Goal: Transaction & Acquisition: Purchase product/service

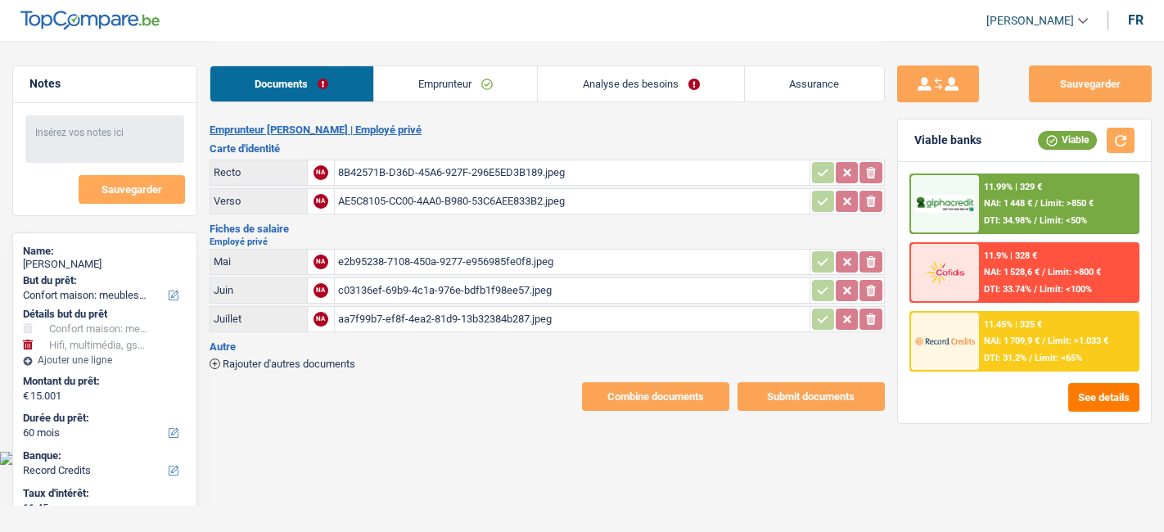
select select "household"
select select "tech"
select select "60"
select select "record credits"
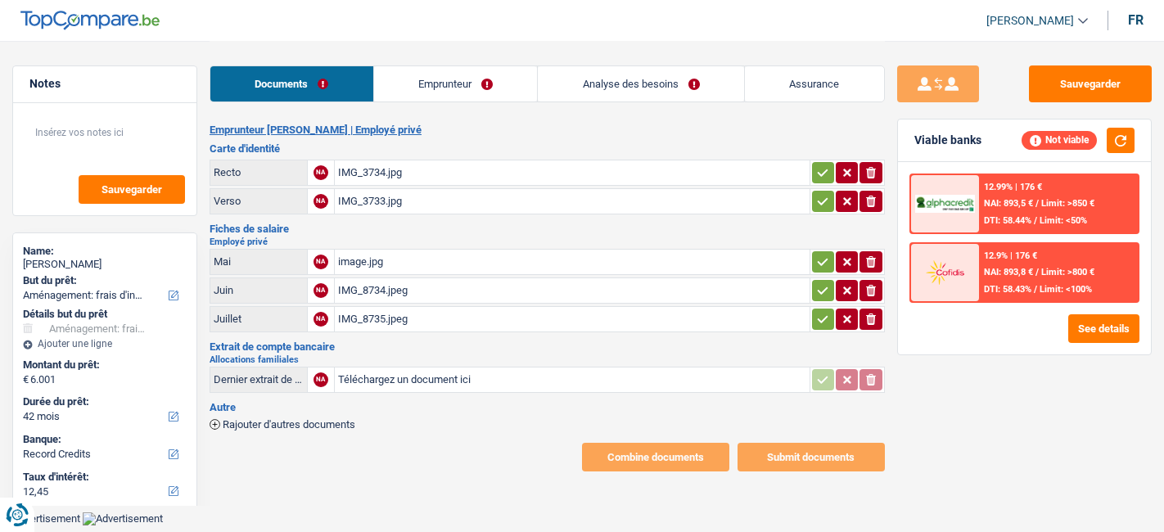
select select "movingOrInstallation"
select select "42"
select select "record credits"
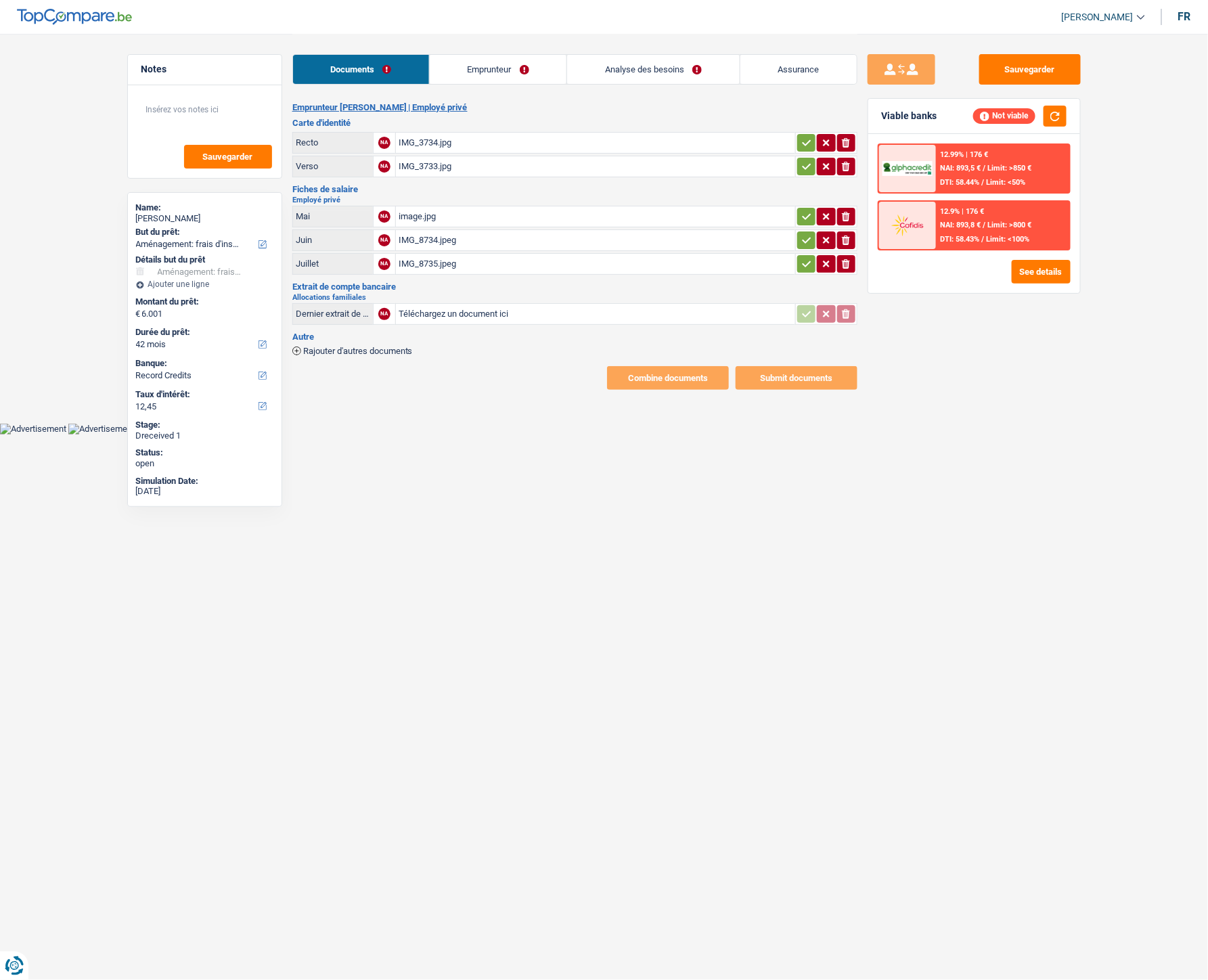
click at [486, 68] on link "Emprunteur" at bounding box center [498, 69] width 136 height 29
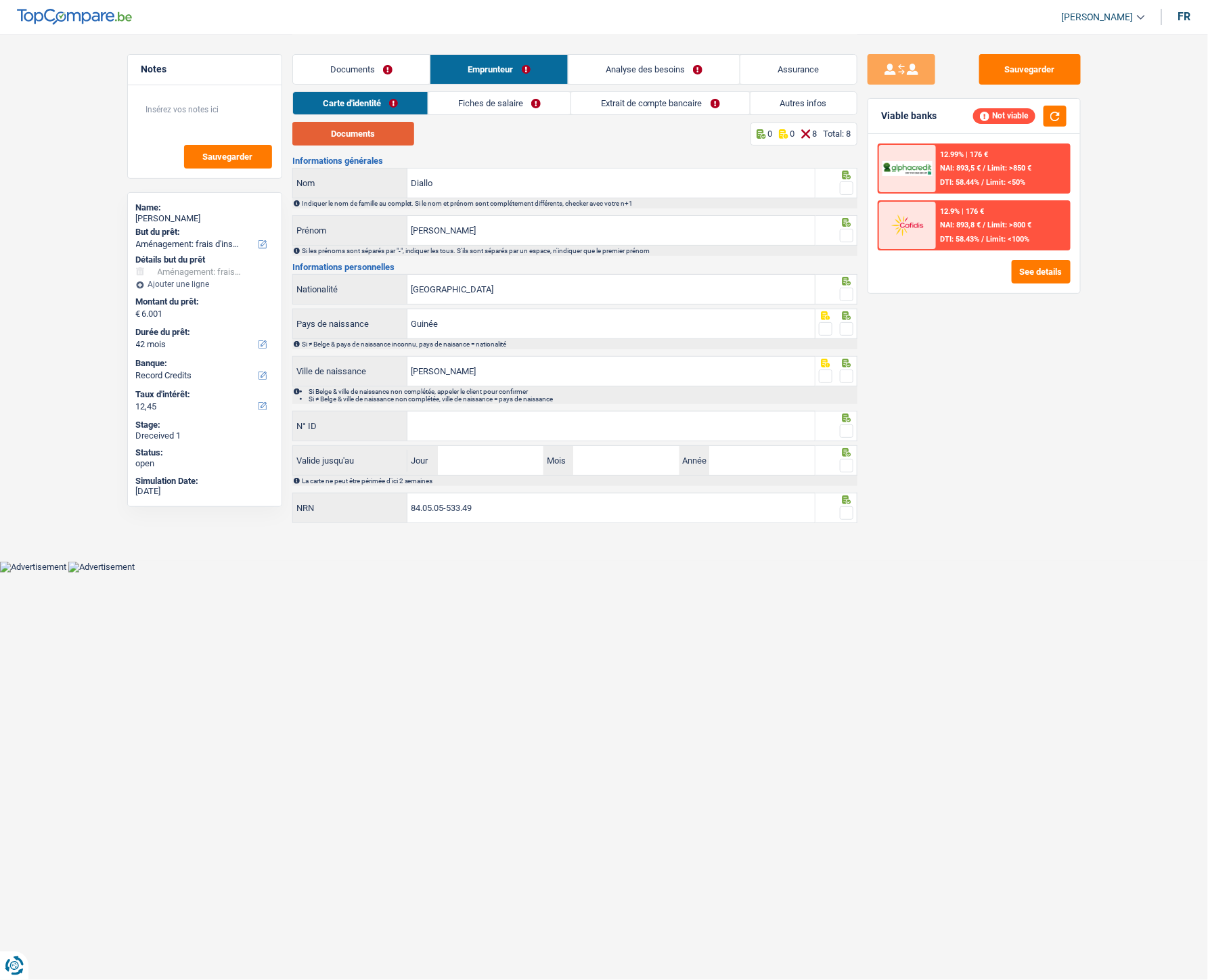
click at [375, 123] on button "Documents" at bounding box center [353, 133] width 122 height 24
click at [712, 286] on input "[GEOGRAPHIC_DATA]" at bounding box center [611, 289] width 408 height 29
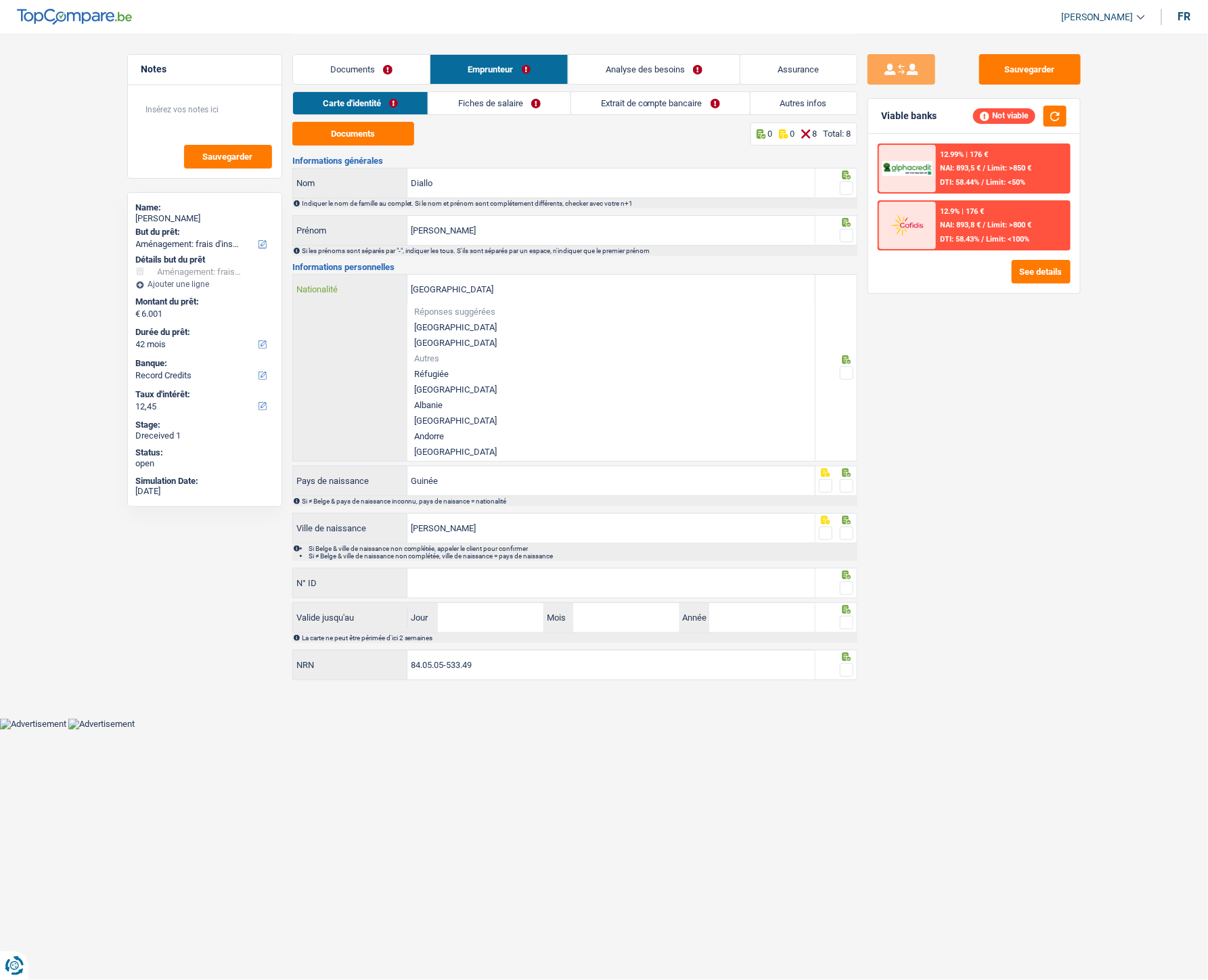
drag, startPoint x: 710, startPoint y: 286, endPoint x: 456, endPoint y: 275, distance: 254.2
click at [441, 275] on input "[GEOGRAPHIC_DATA]" at bounding box center [611, 289] width 408 height 29
drag, startPoint x: 475, startPoint y: 289, endPoint x: 400, endPoint y: 289, distance: 75.0
click at [400, 289] on div "Belgeiqu Nationalité" at bounding box center [554, 289] width 523 height 29
type input "g"
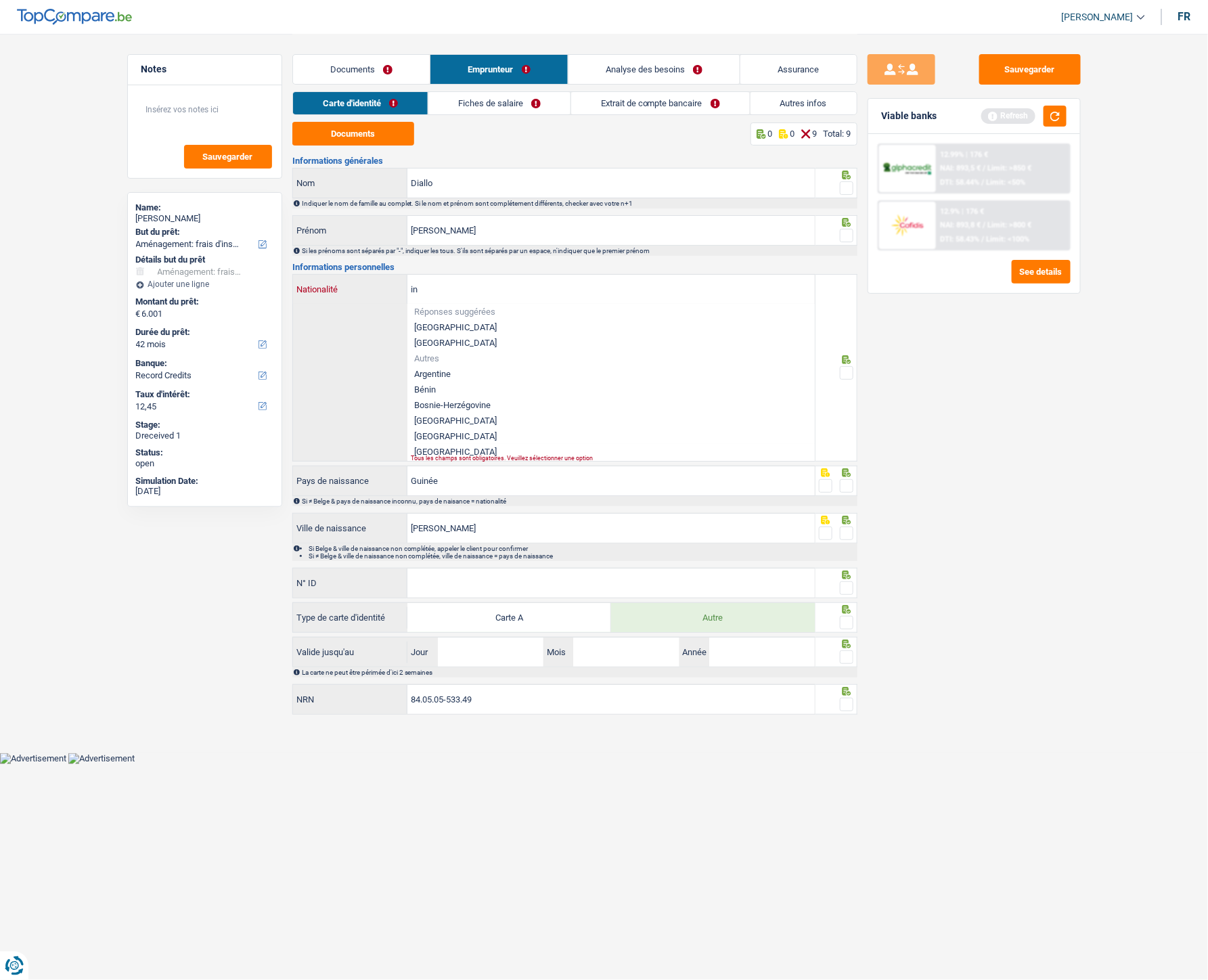
type input "i"
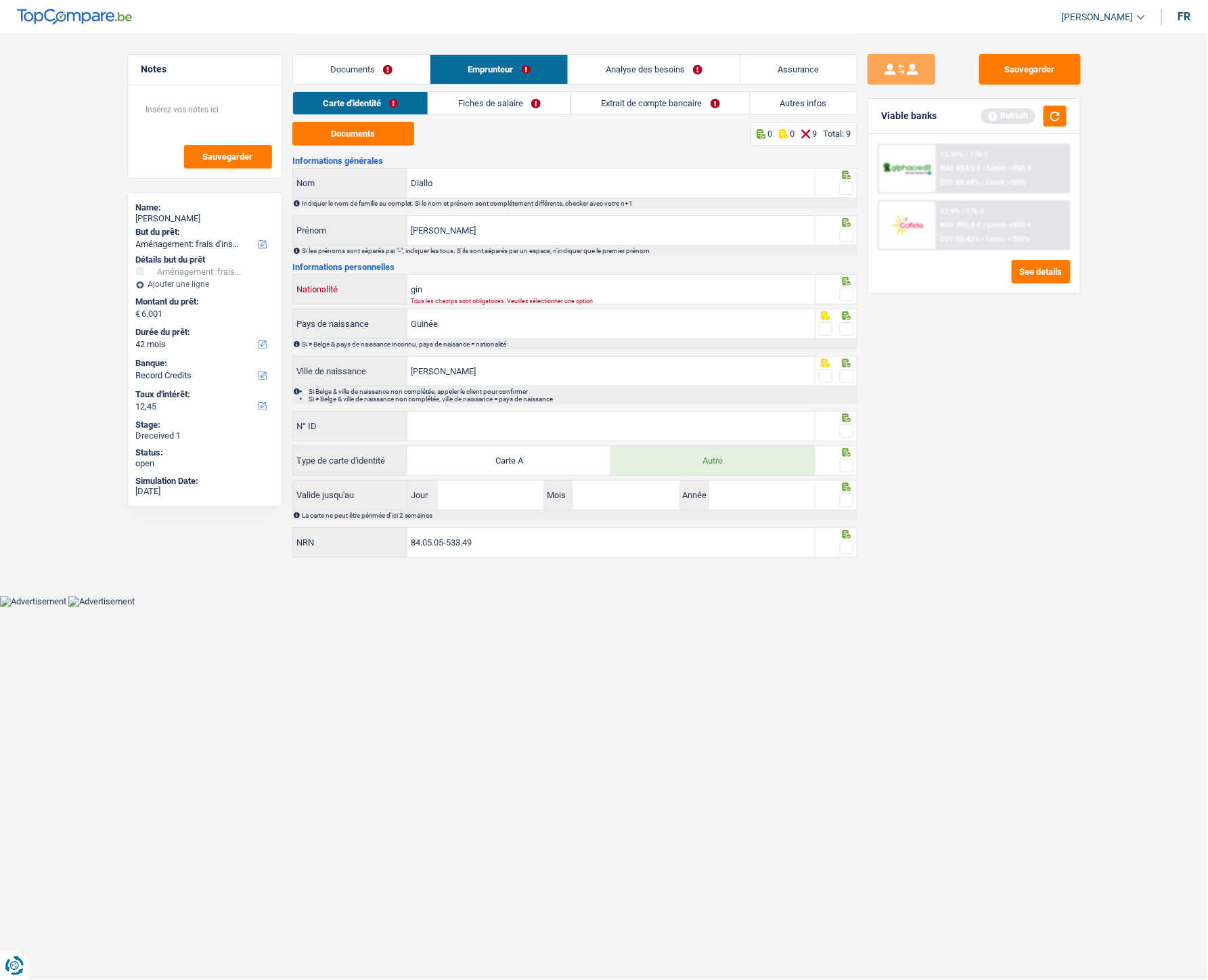
type input "gin"
click at [434, 329] on input "Guinée" at bounding box center [611, 323] width 408 height 29
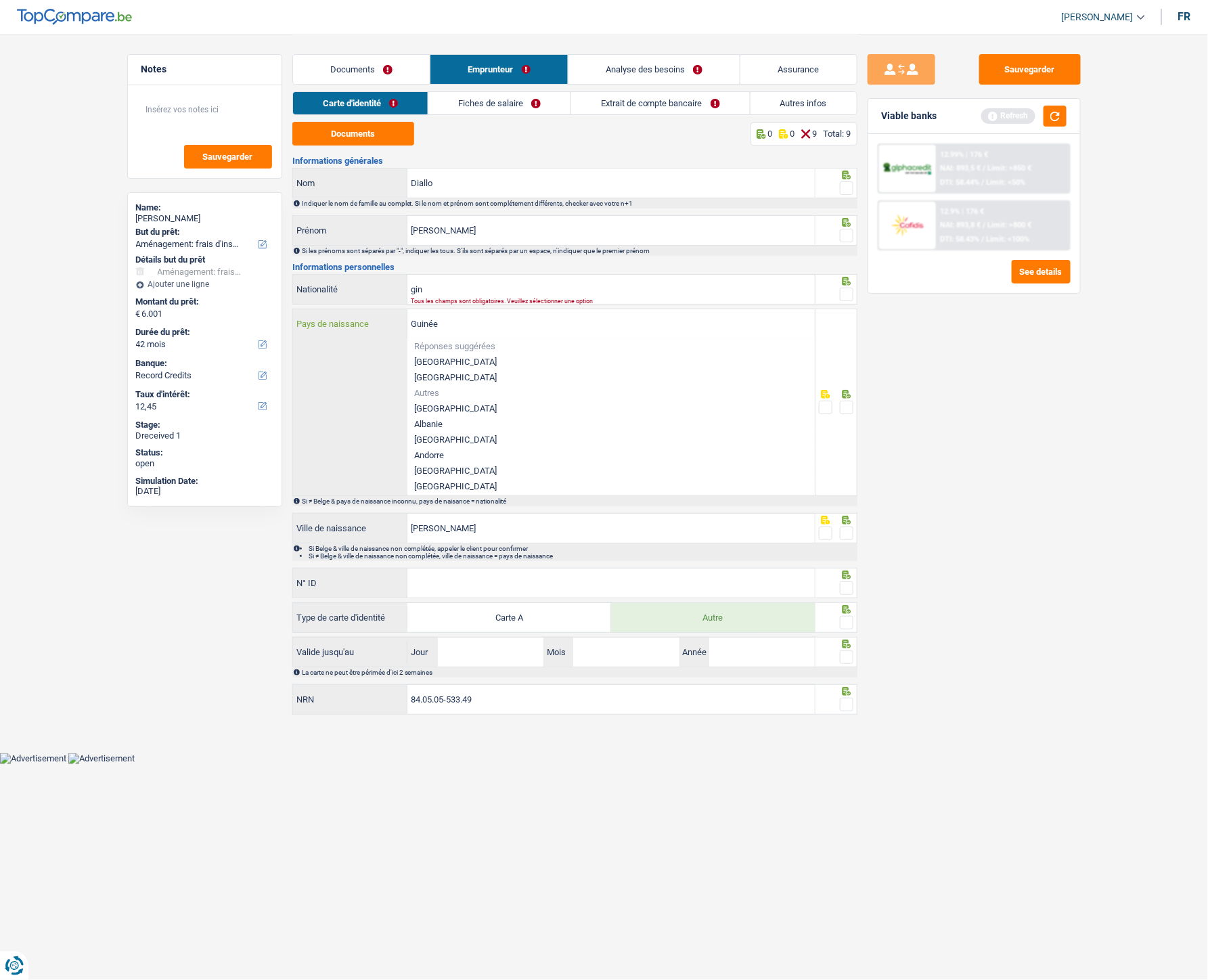
drag, startPoint x: 452, startPoint y: 325, endPoint x: 409, endPoint y: 330, distance: 43.3
click at [409, 330] on input "Guinée" at bounding box center [611, 323] width 408 height 29
click at [513, 294] on input "gin" at bounding box center [611, 289] width 408 height 29
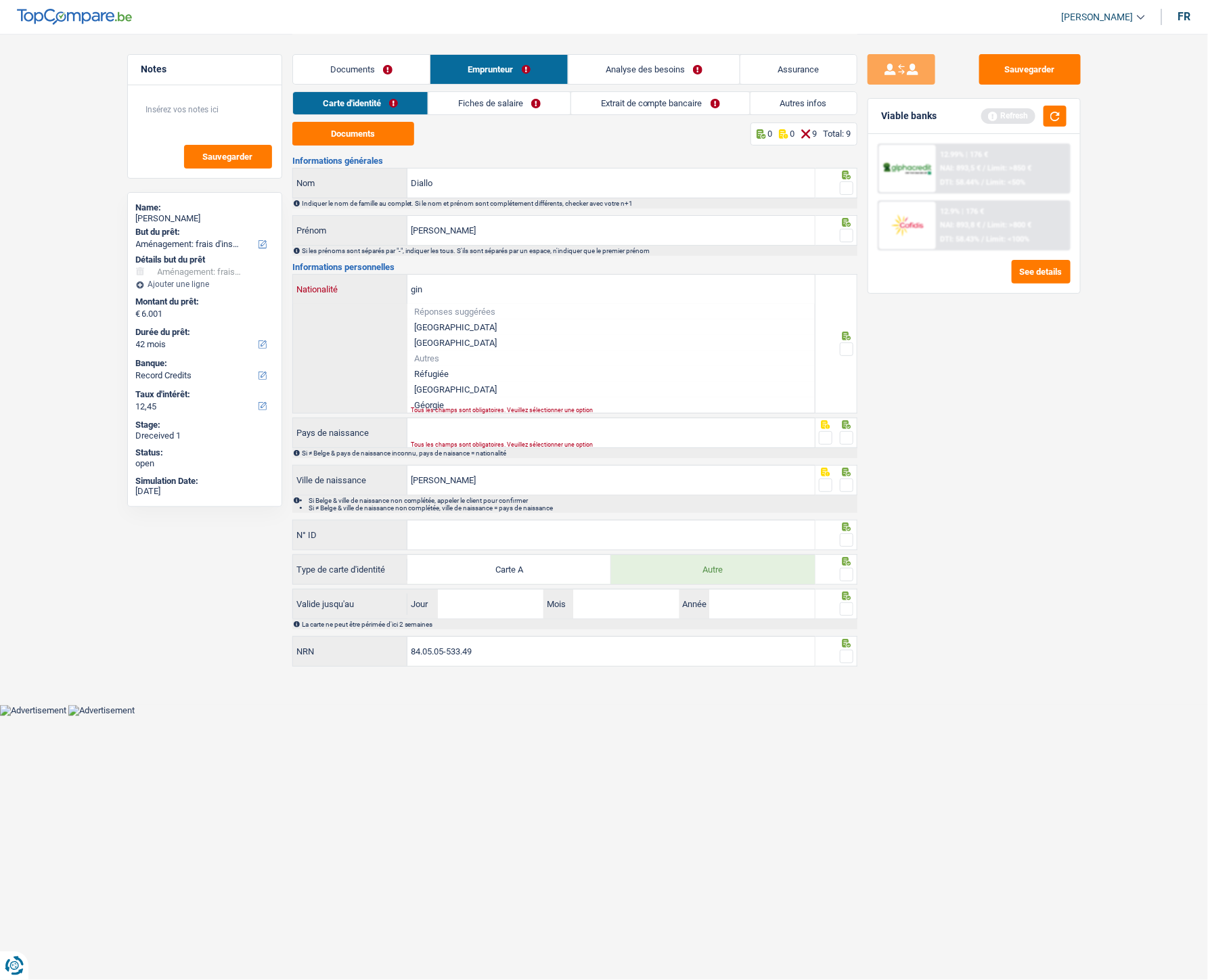
drag, startPoint x: 513, startPoint y: 294, endPoint x: 406, endPoint y: 288, distance: 107.2
click at [406, 288] on div "gin Nationalité" at bounding box center [554, 289] width 523 height 29
paste input "Guinée"
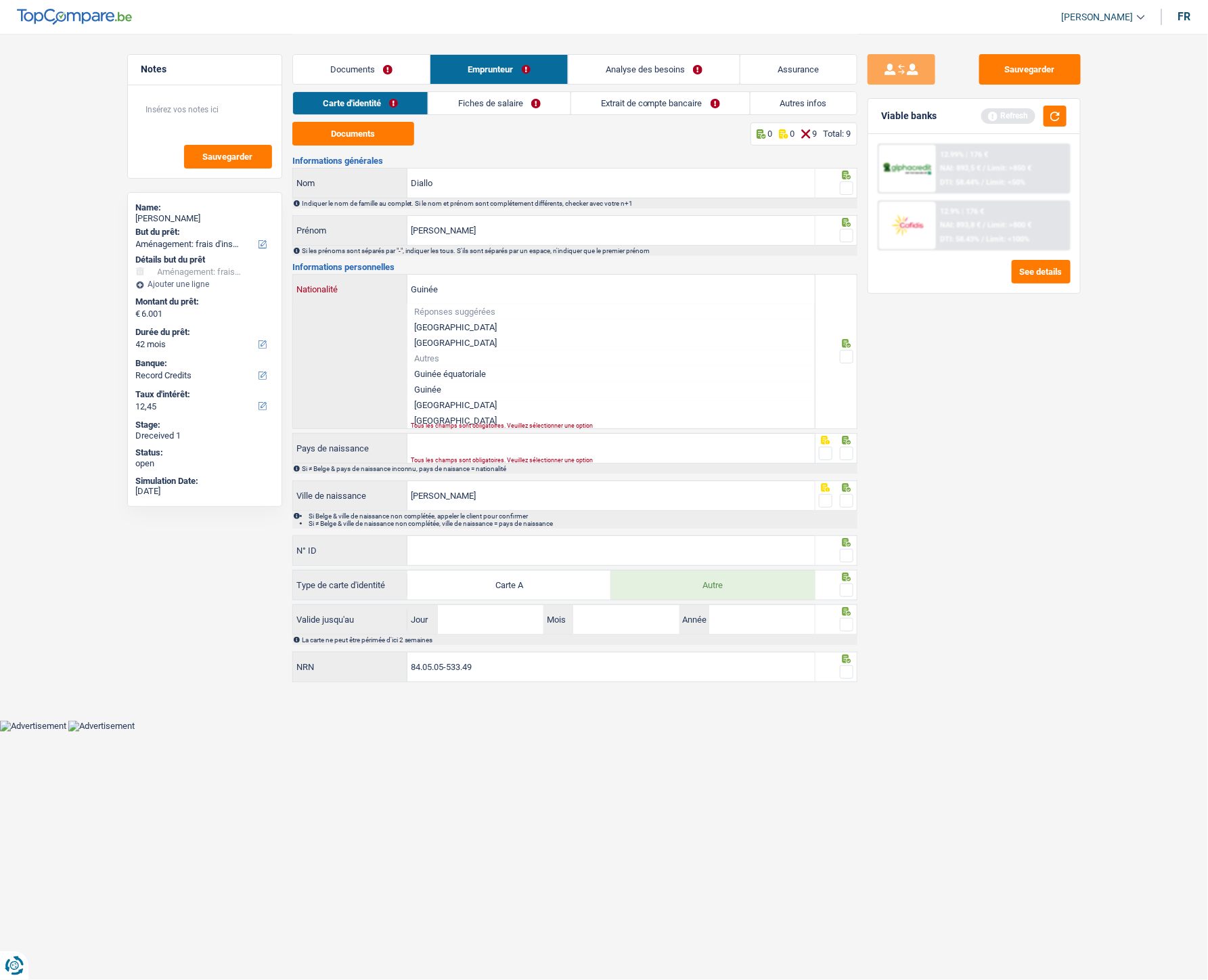
type input "Guinée"
click at [438, 386] on li "Guinée" at bounding box center [611, 390] width 408 height 16
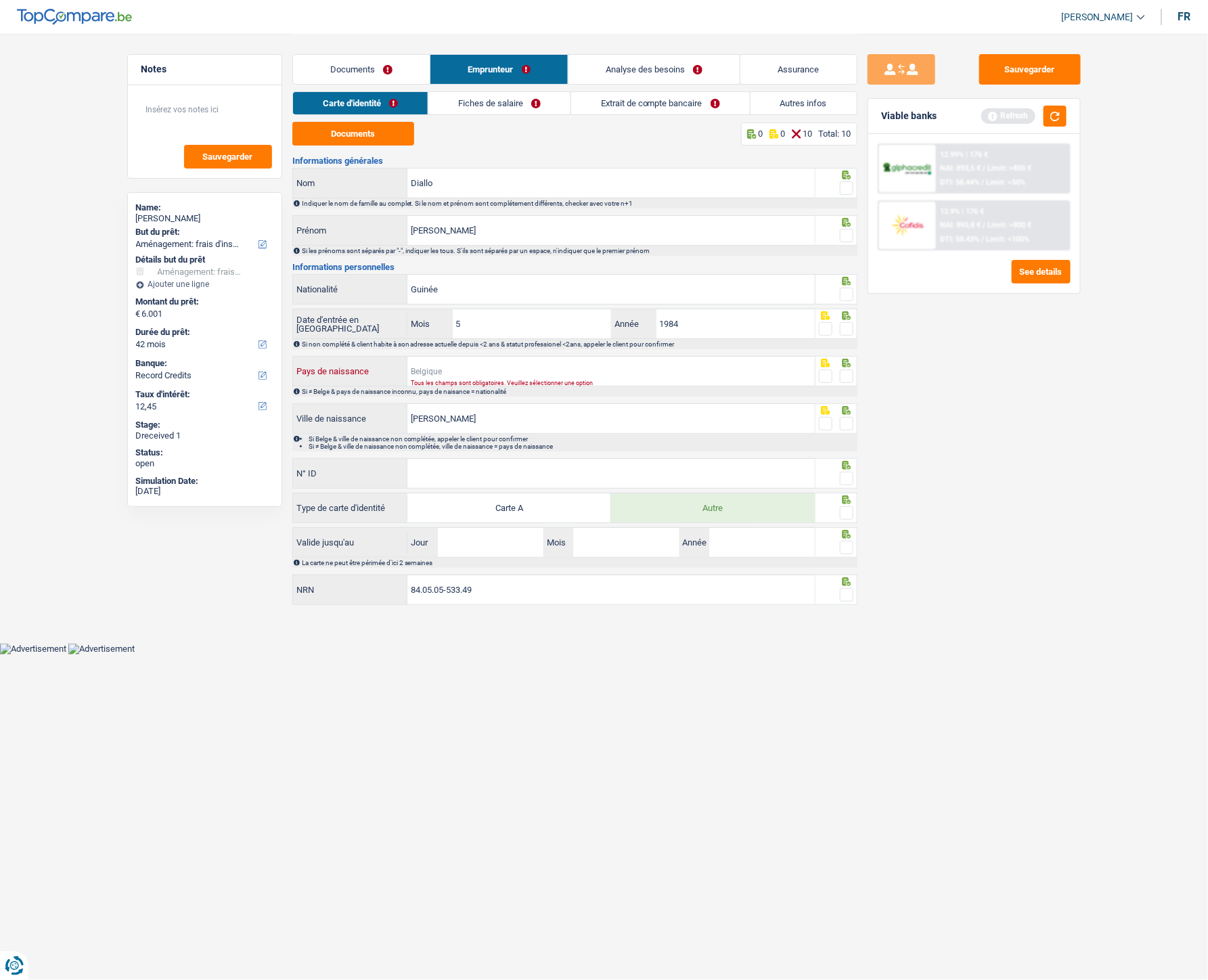
click at [442, 370] on input "Pays de naissance" at bounding box center [611, 370] width 408 height 29
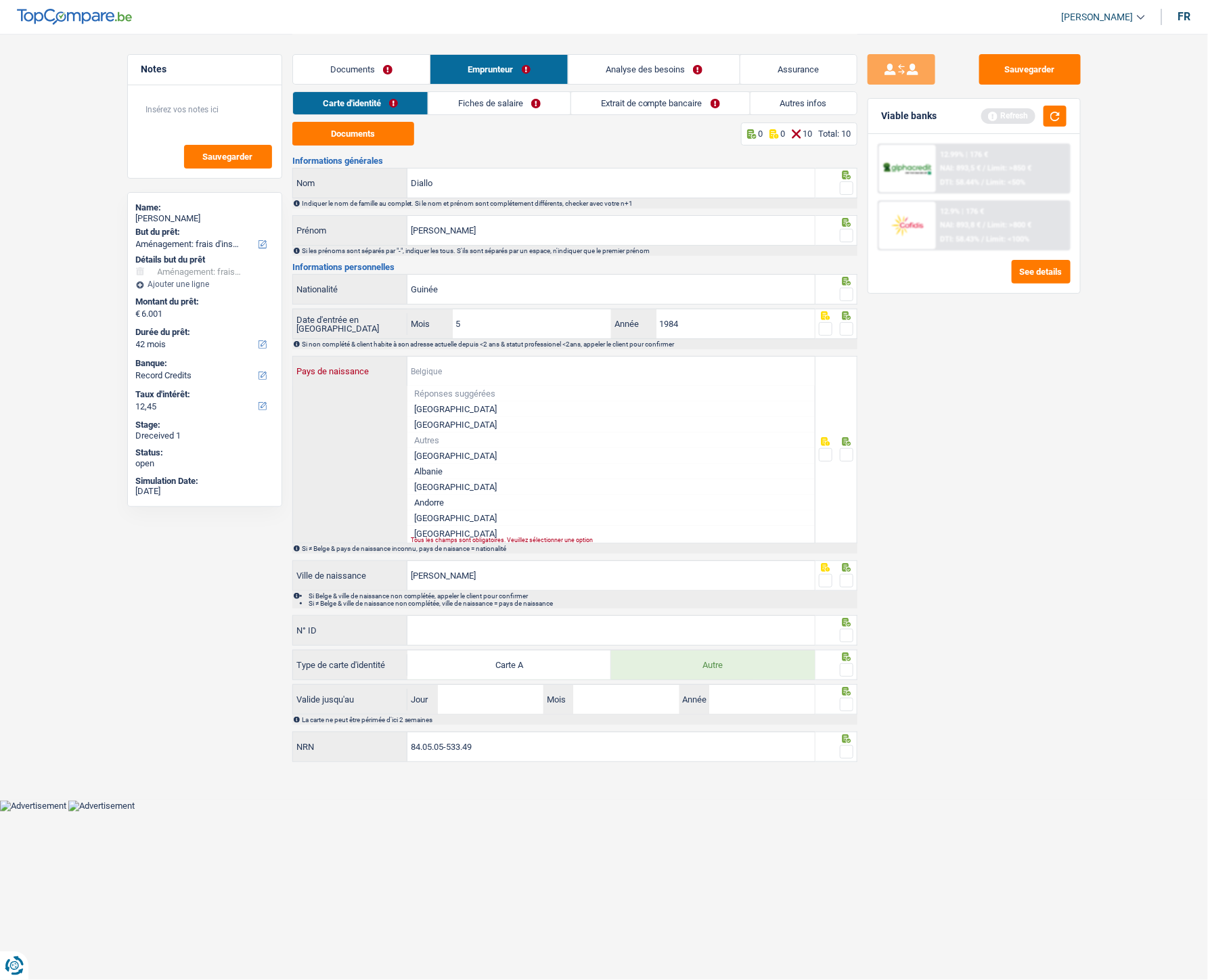
click at [456, 370] on input "Pays de naissance" at bounding box center [611, 370] width 408 height 29
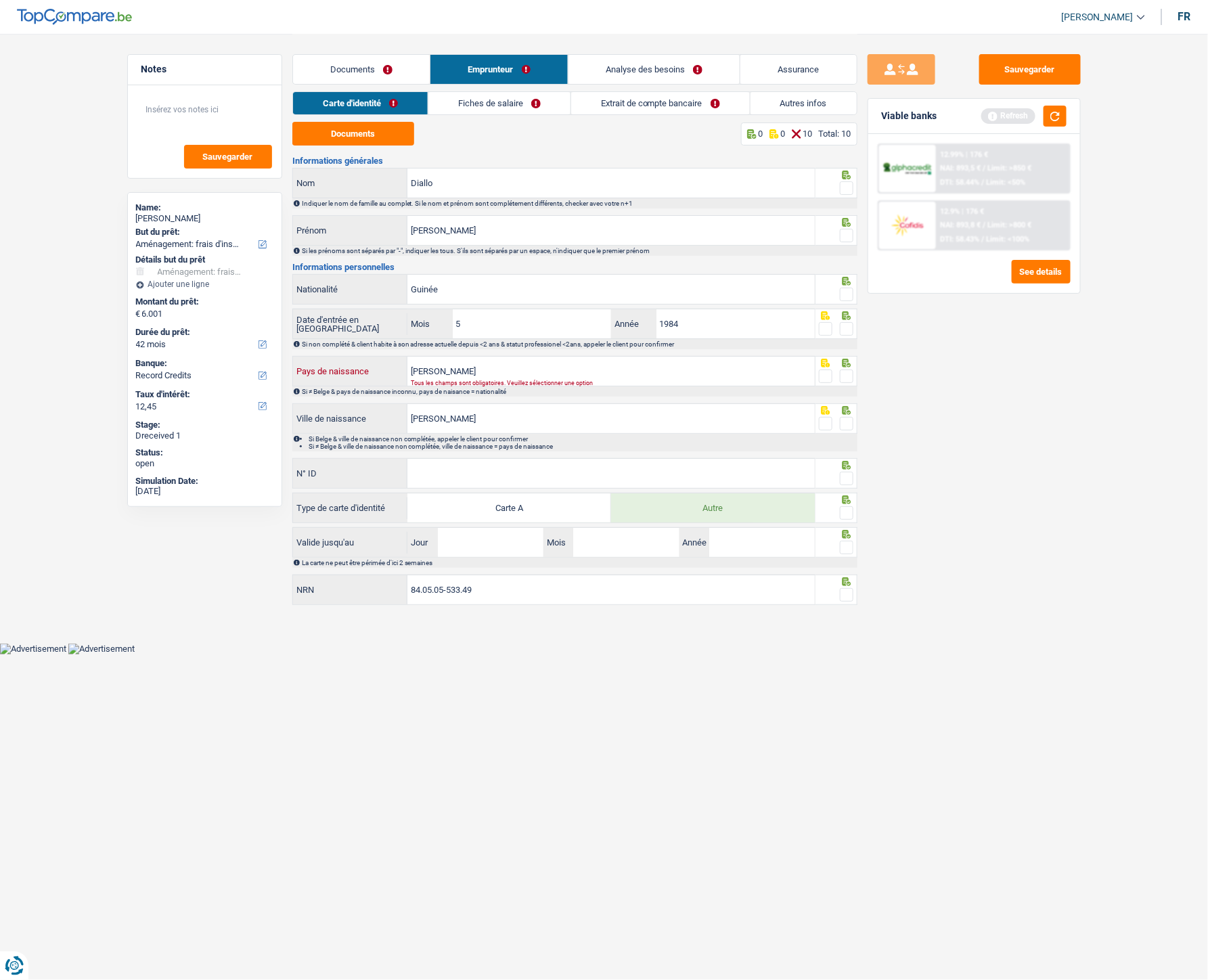
type input "Dalaba"
click at [590, 427] on input "Dalaba" at bounding box center [611, 418] width 408 height 29
click at [486, 363] on input "Dalaba" at bounding box center [611, 370] width 408 height 29
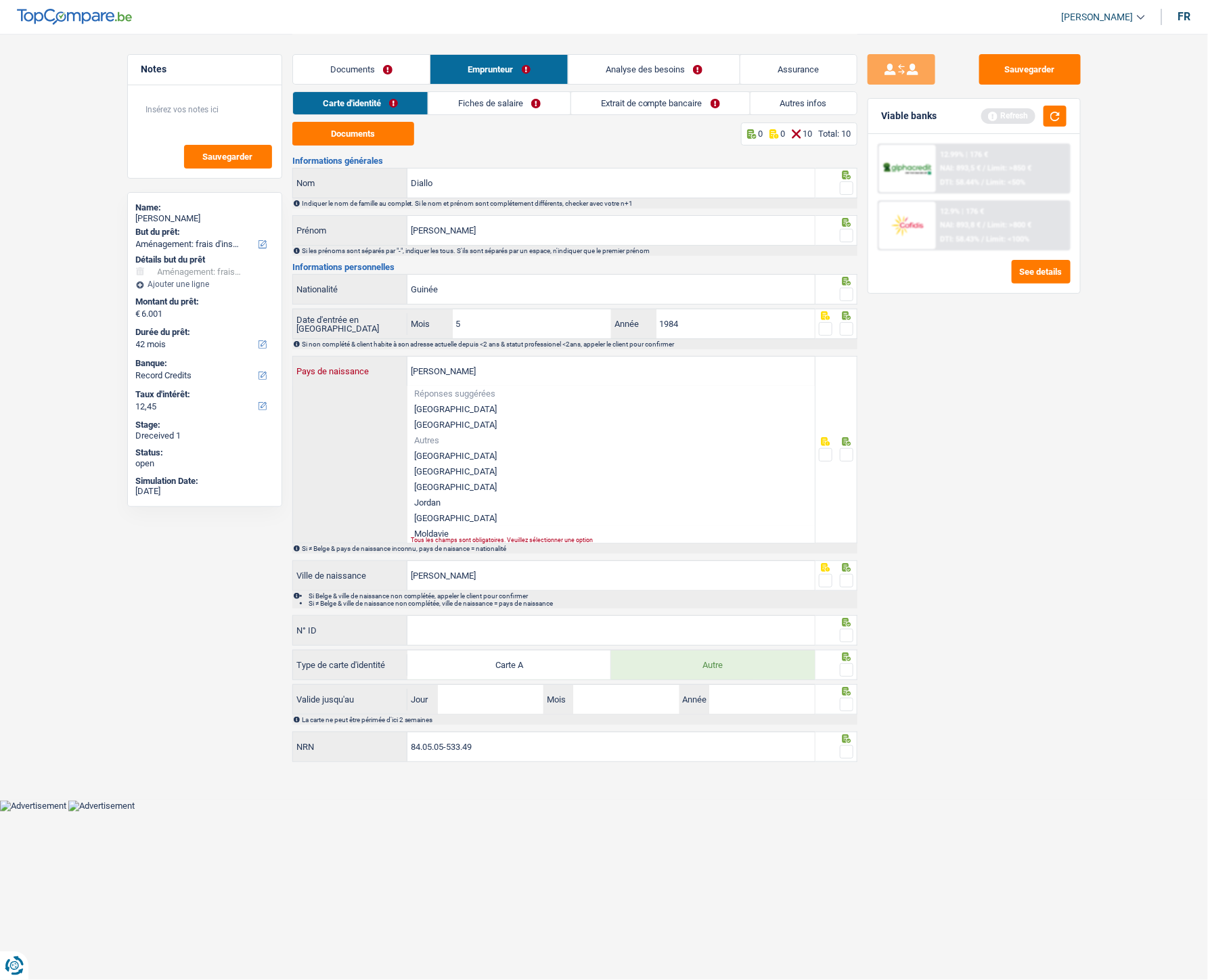
drag, startPoint x: 485, startPoint y: 368, endPoint x: 401, endPoint y: 368, distance: 84.0
click at [401, 368] on div "Dalaba Pays de naissance" at bounding box center [554, 370] width 523 height 29
click at [466, 291] on input "Guinée" at bounding box center [611, 289] width 408 height 29
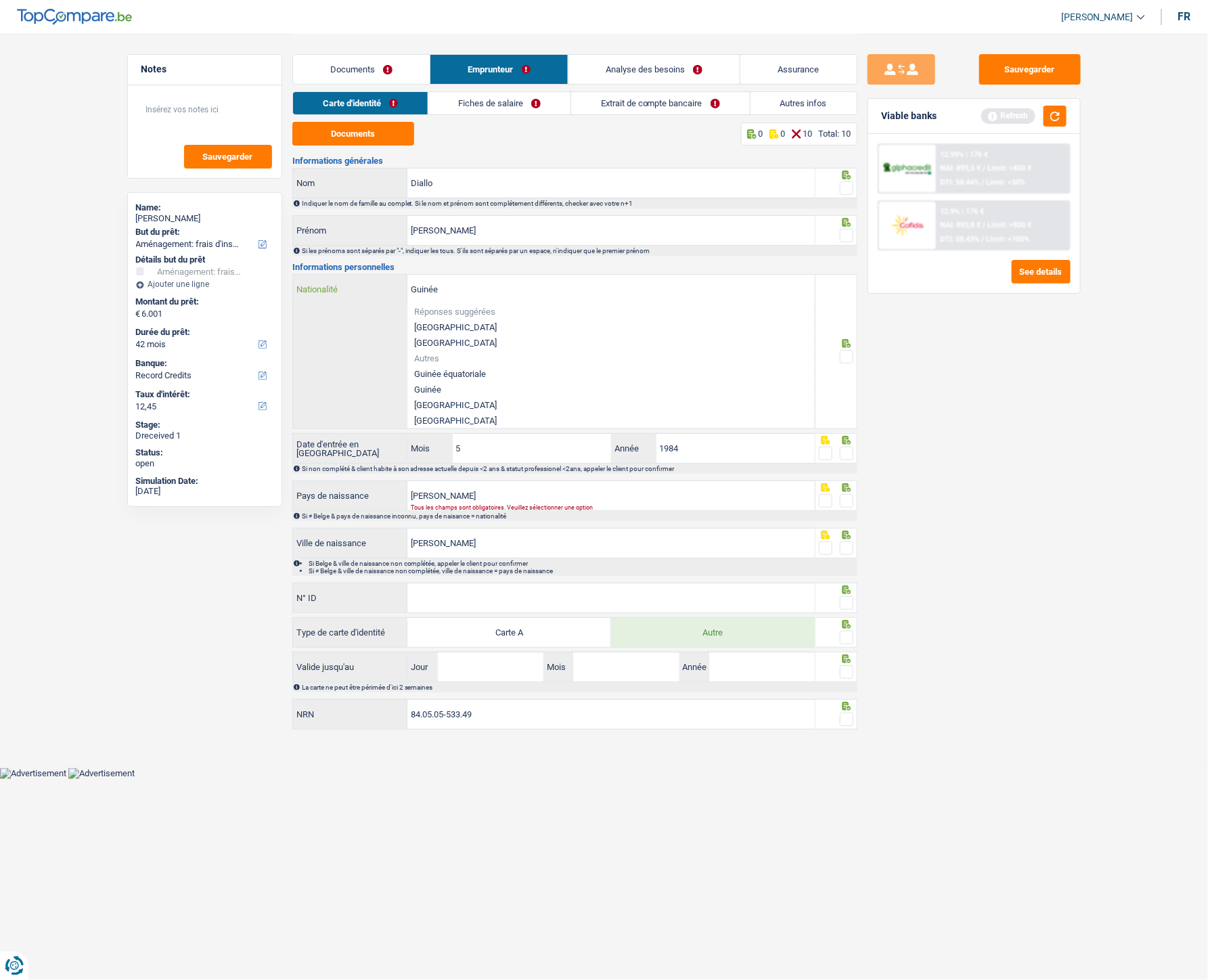
drag, startPoint x: 466, startPoint y: 291, endPoint x: 411, endPoint y: 292, distance: 55.0
click at [411, 292] on input "Guinée" at bounding box center [611, 289] width 408 height 29
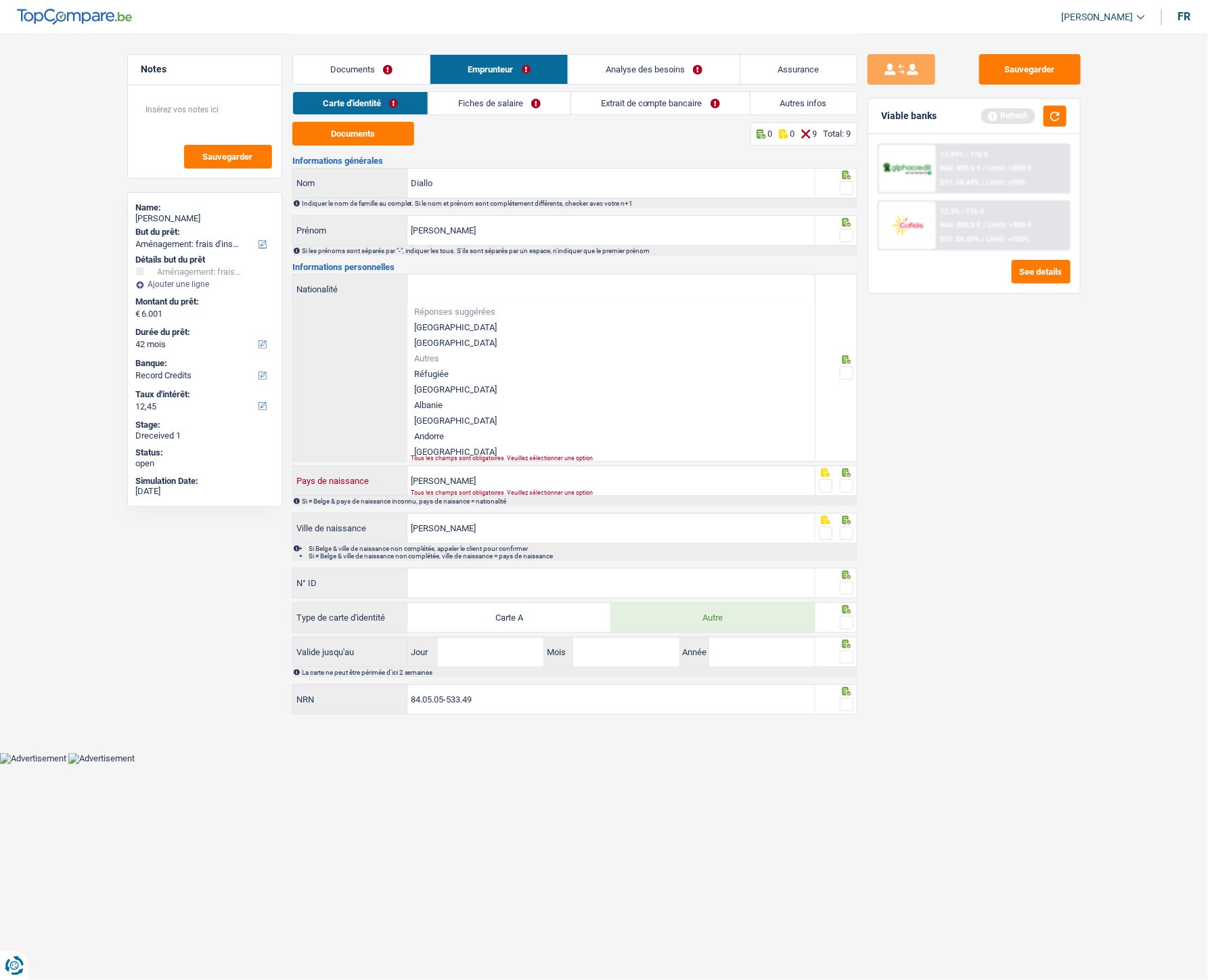
click at [468, 439] on input "Dalaba" at bounding box center [611, 480] width 408 height 29
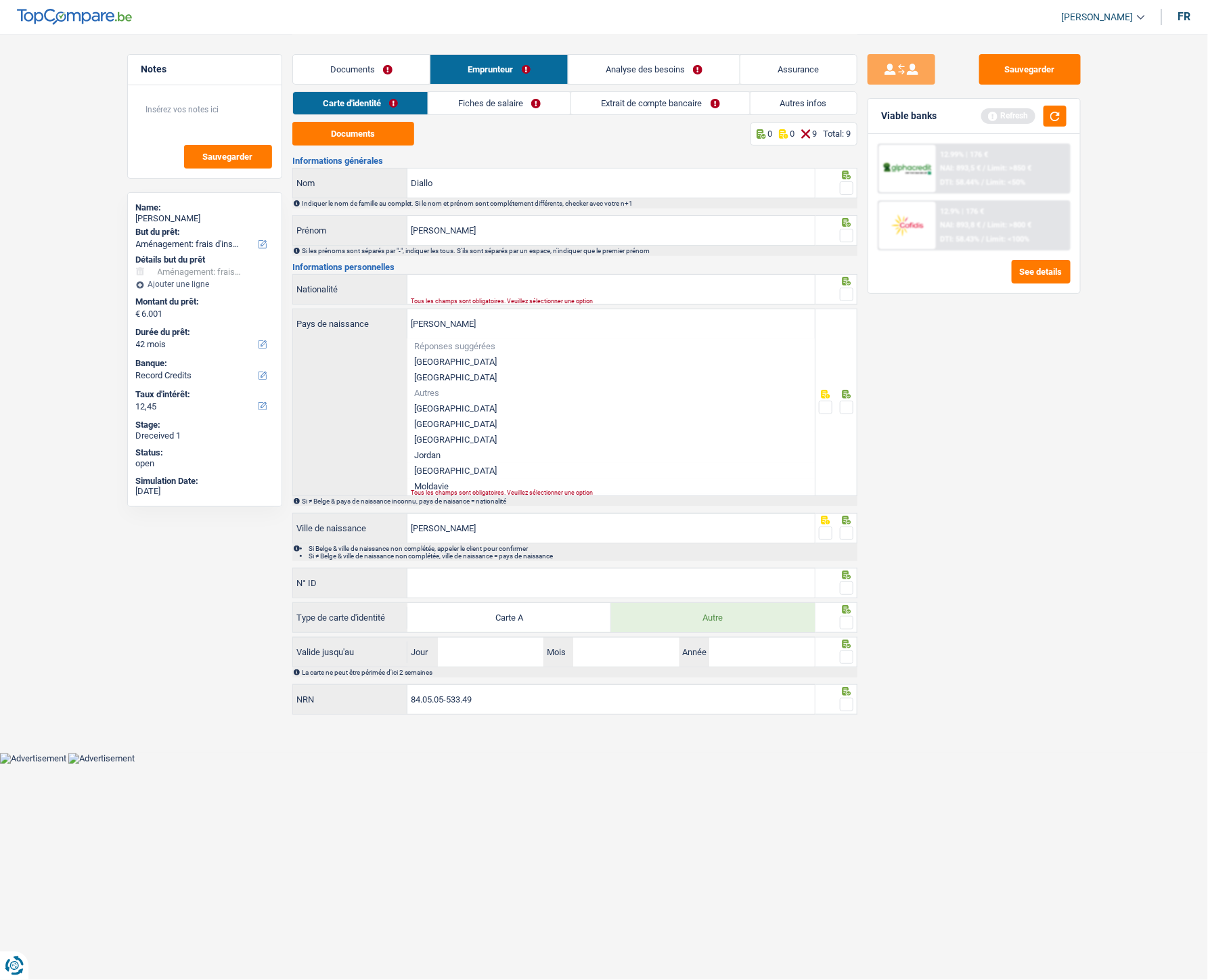
click at [352, 407] on div "Dalaba Pays de naissance Réponses suggérées Belgique Luxembourg Autres Antigua-…" at bounding box center [554, 402] width 523 height 186
click at [445, 289] on input "Nationalité" at bounding box center [611, 289] width 408 height 29
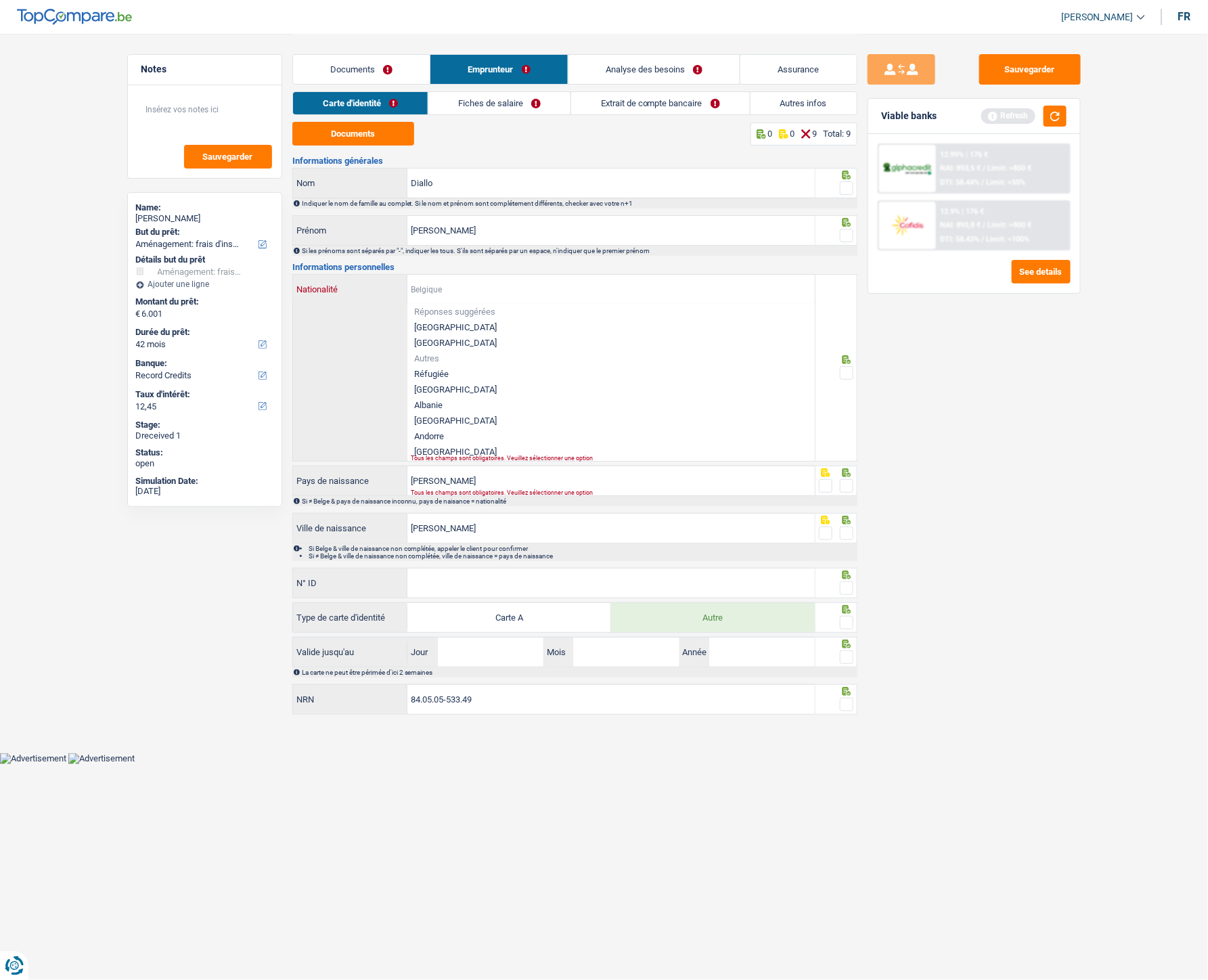
paste input "Guinée"
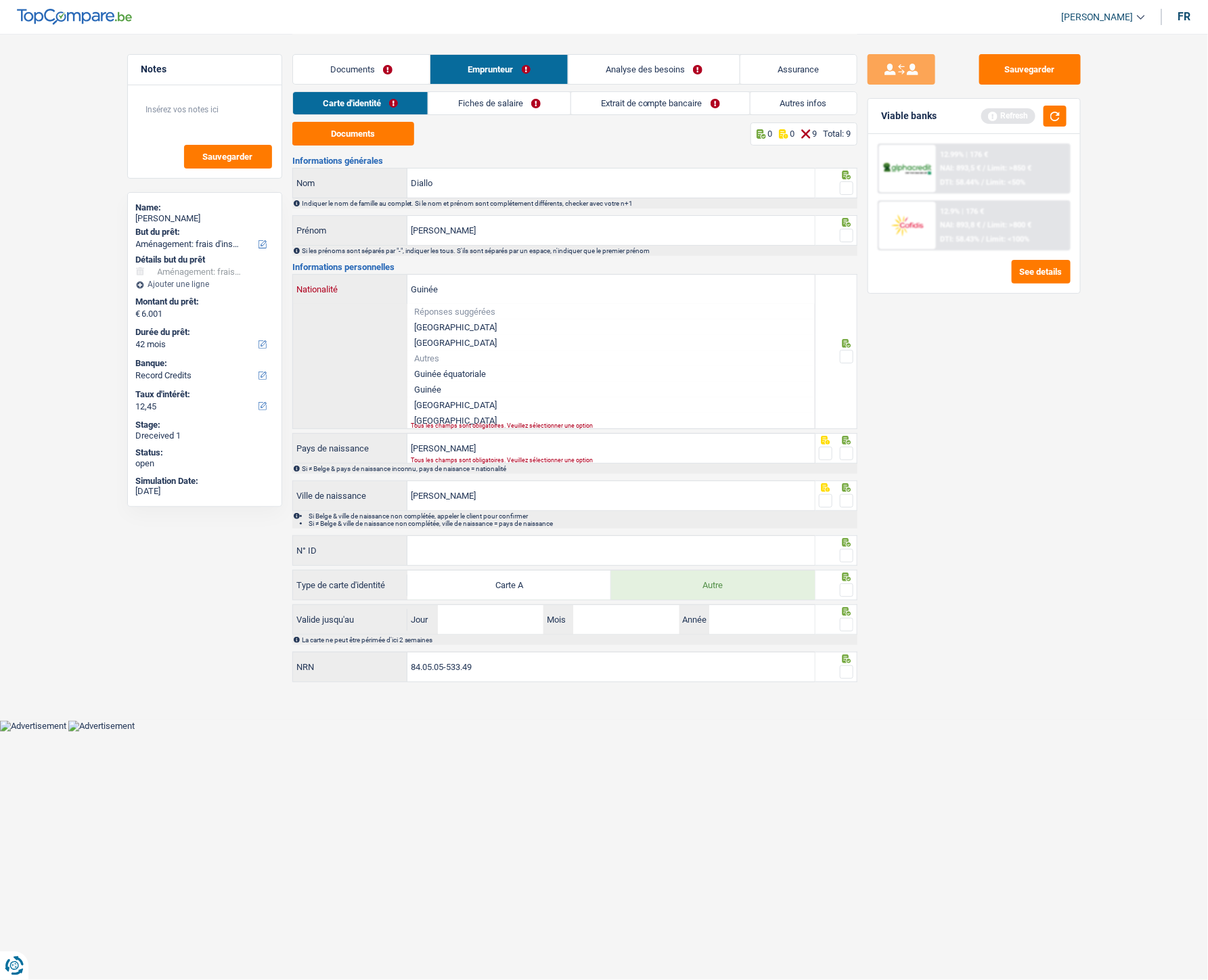
type input "Guinée"
click at [445, 439] on input "Dalaba" at bounding box center [611, 448] width 408 height 29
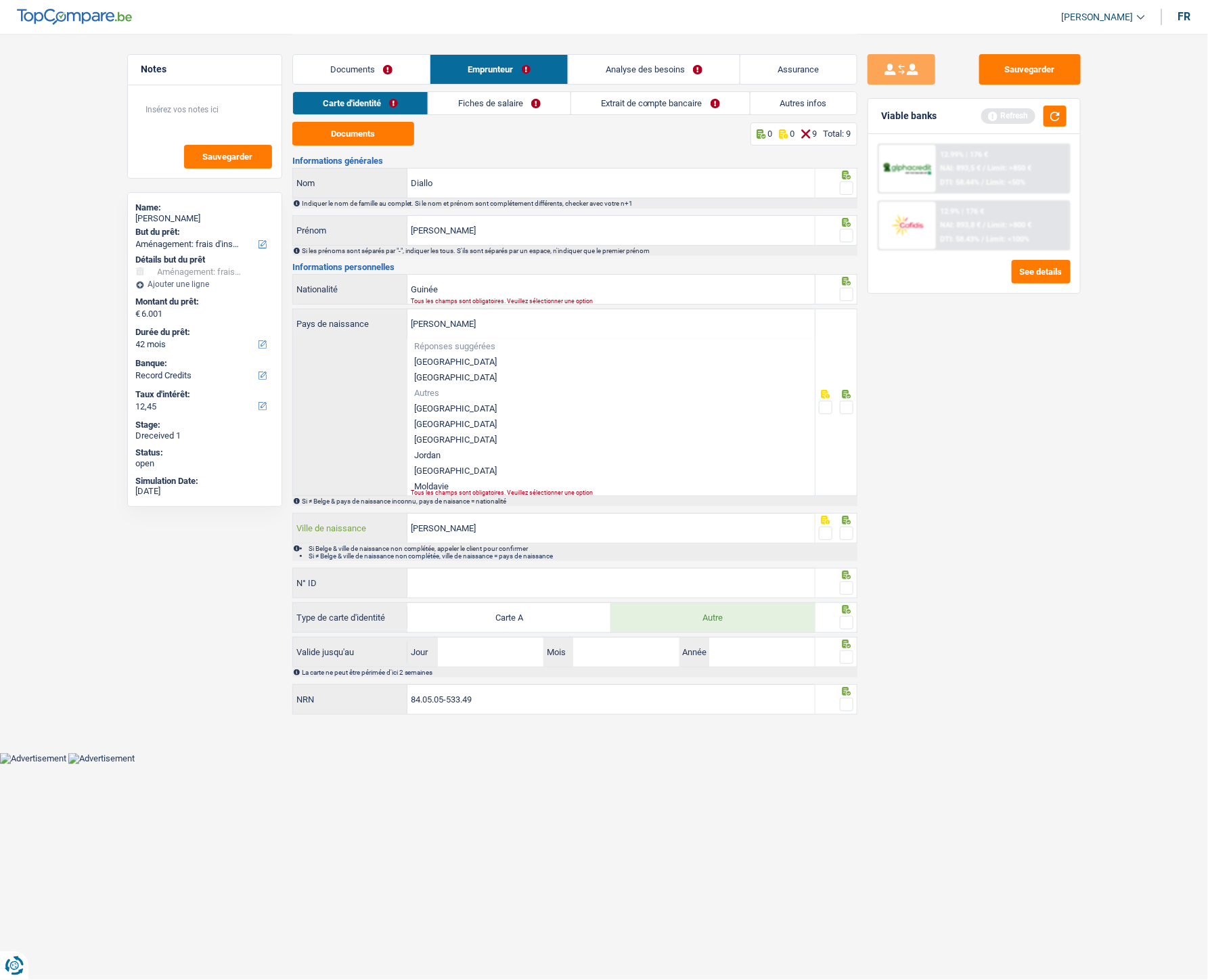
drag, startPoint x: 451, startPoint y: 531, endPoint x: 429, endPoint y: 526, distance: 22.6
click at [413, 439] on input "Dalaba" at bounding box center [611, 528] width 408 height 29
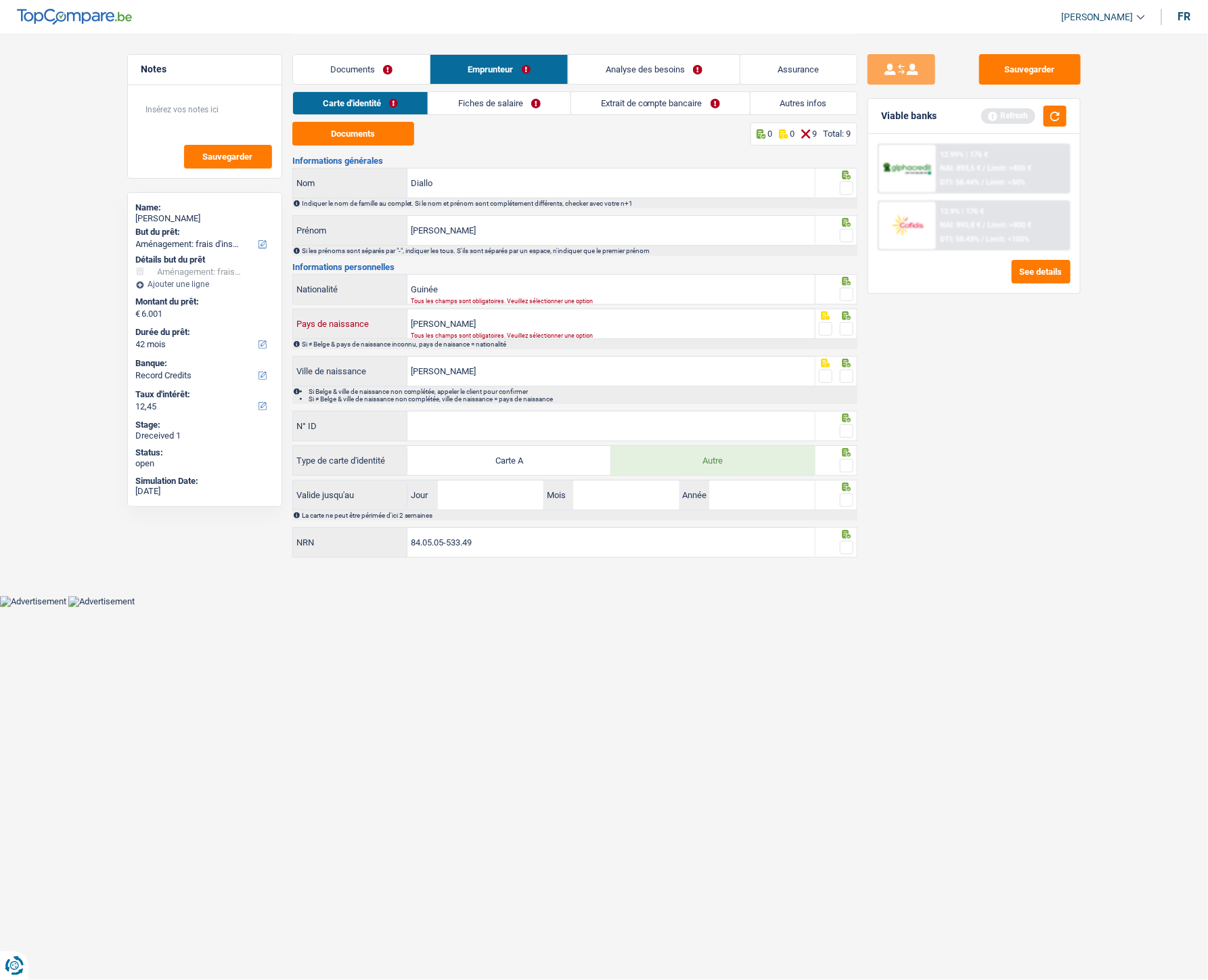
click at [504, 322] on input "Dalaba" at bounding box center [611, 323] width 408 height 29
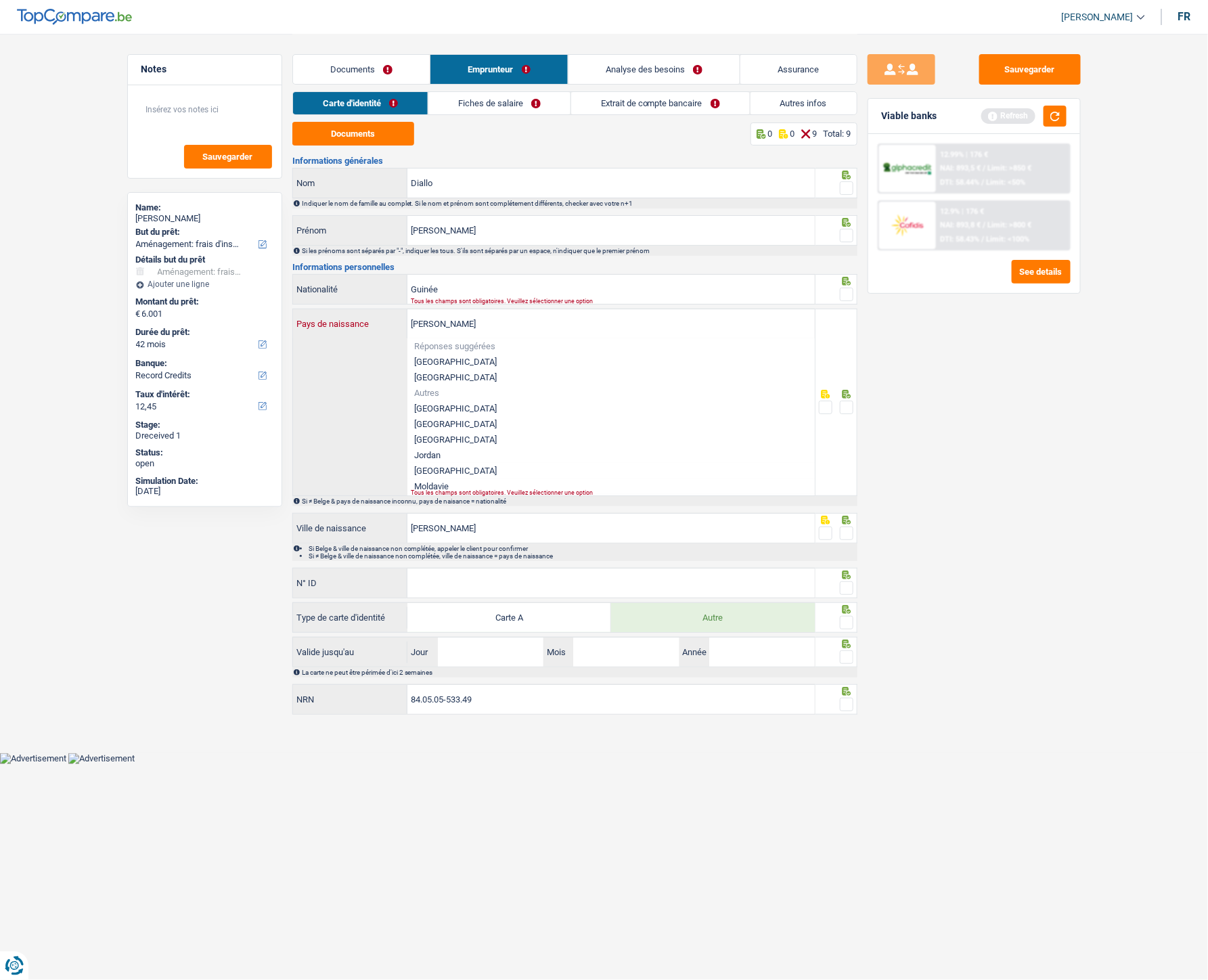
drag, startPoint x: 504, startPoint y: 322, endPoint x: 406, endPoint y: 315, distance: 98.2
click at [406, 315] on div "Dalaba Pays de naissance" at bounding box center [554, 323] width 523 height 29
paste input "Guinée"
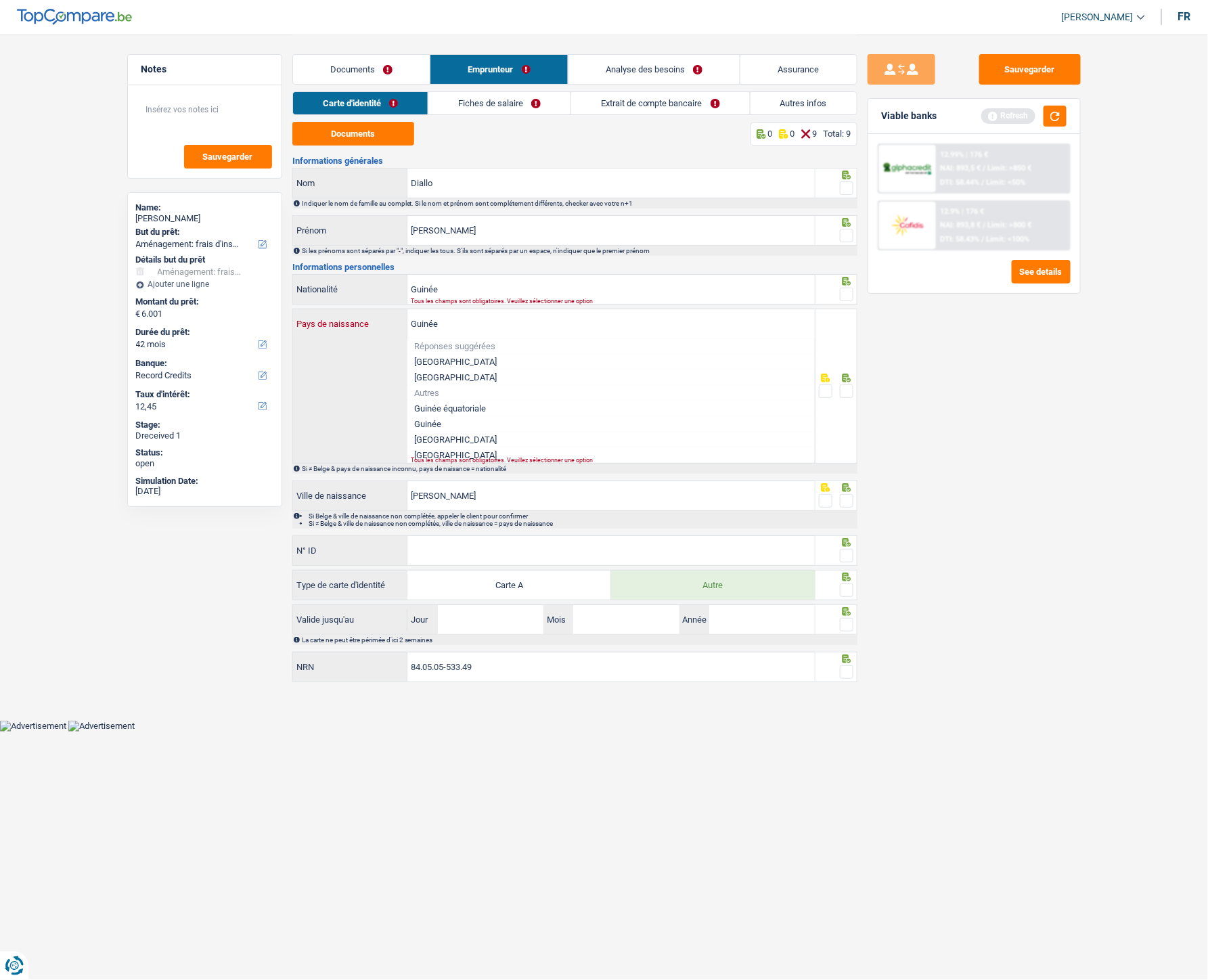
click at [429, 329] on input "Guinée" at bounding box center [611, 323] width 408 height 29
click at [430, 322] on input "Guinée" at bounding box center [611, 323] width 408 height 29
click at [456, 323] on input "Guinée" at bounding box center [611, 323] width 408 height 29
type input "Guinée"
click at [341, 375] on div "Guinée Pays de naissance Réponses suggérées Belgique Luxembourg Autres Guinée é…" at bounding box center [554, 386] width 523 height 154
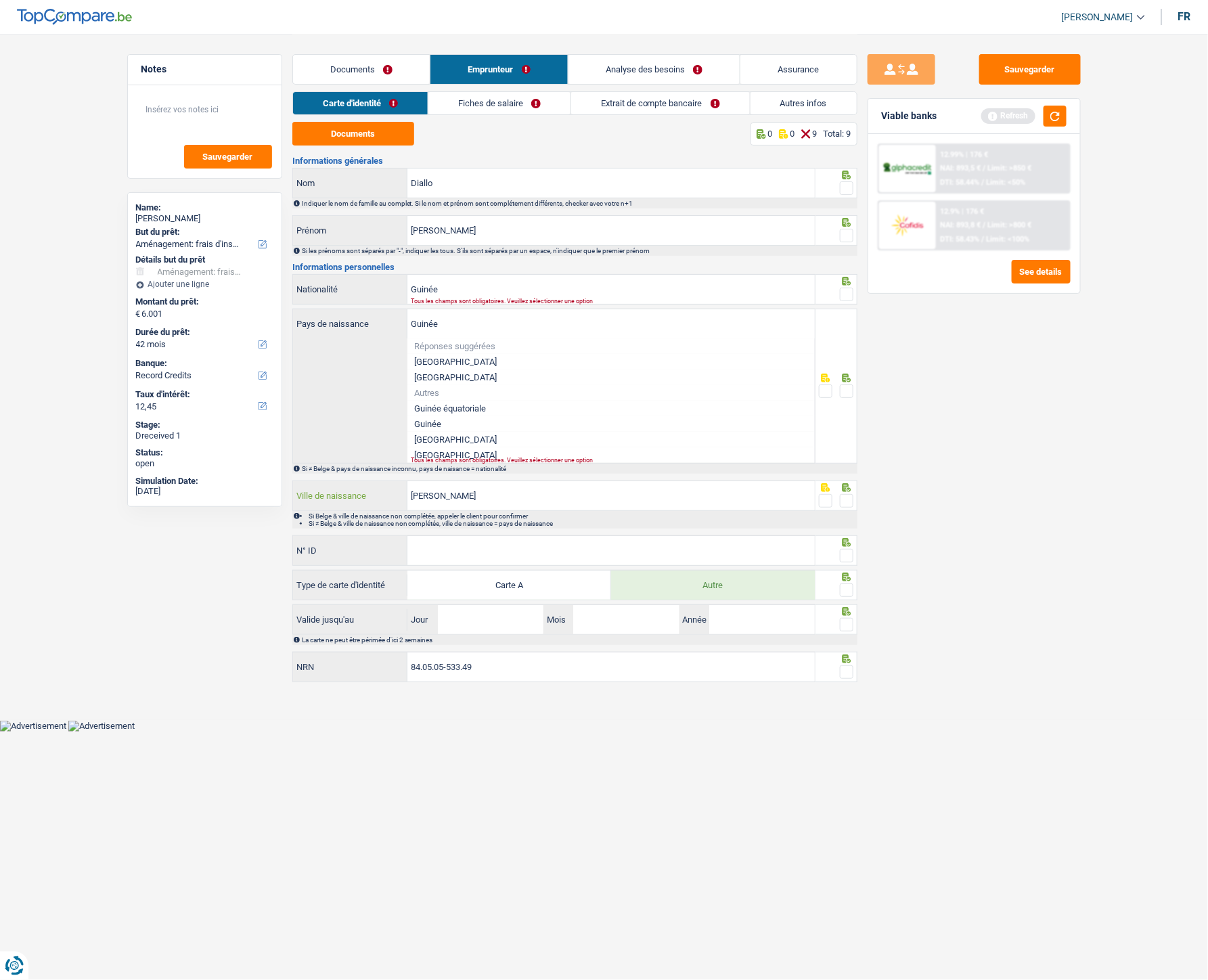
click at [459, 439] on input "Dalaba" at bounding box center [611, 495] width 408 height 29
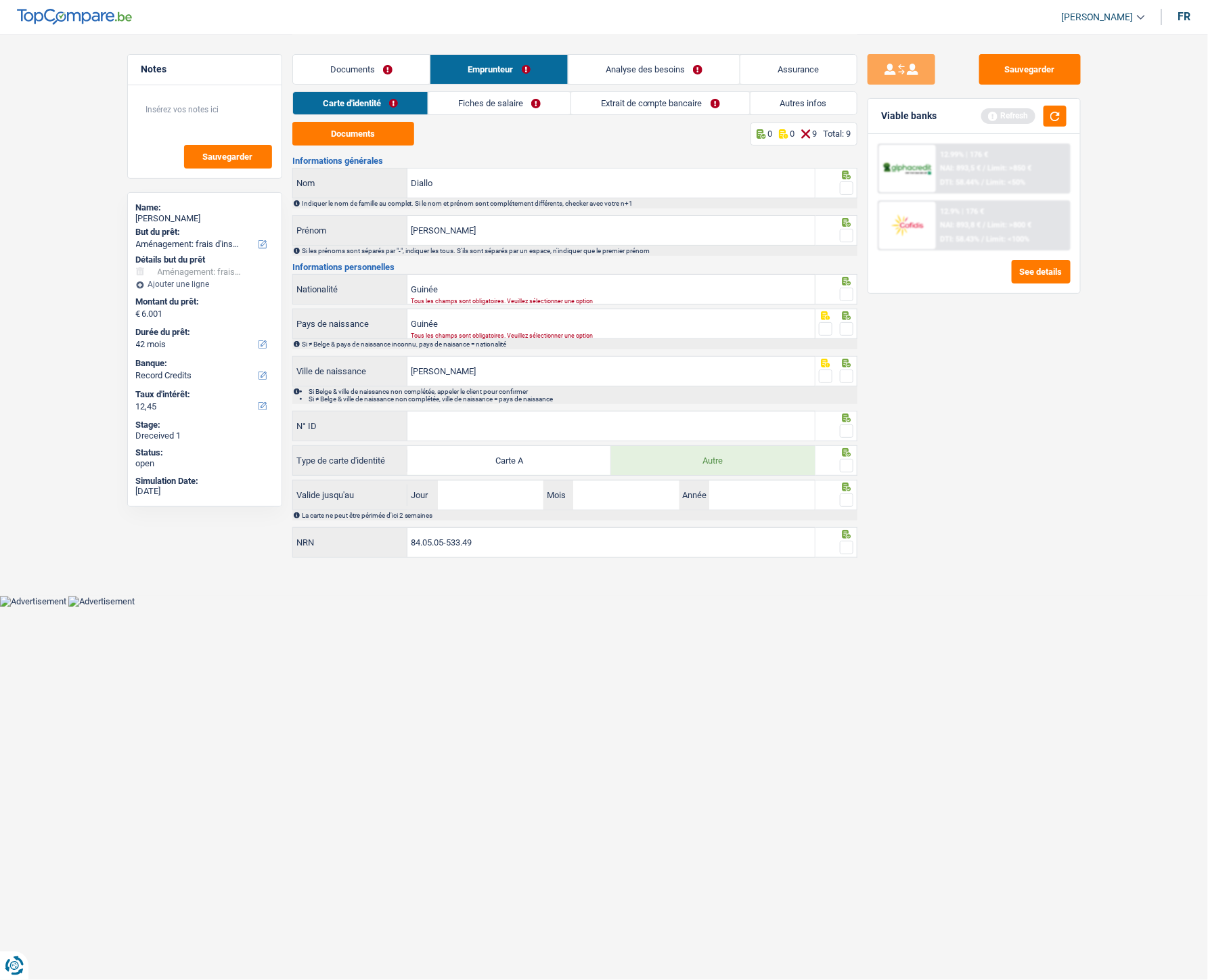
click at [742, 273] on div "Informations générales Diallo Nom Indiquer le nom de famille au complet. Si le …" at bounding box center [575, 358] width 565 height 404
click at [852, 292] on span at bounding box center [847, 294] width 13 height 13
click at [0, 0] on input "radio" at bounding box center [0, 0] width 0 height 0
click at [851, 339] on div "Si ≠ Belge & pays de naissance inconnu, pays de naisance = nationalité" at bounding box center [575, 344] width 565 height 10
click at [851, 328] on span at bounding box center [847, 329] width 13 height 13
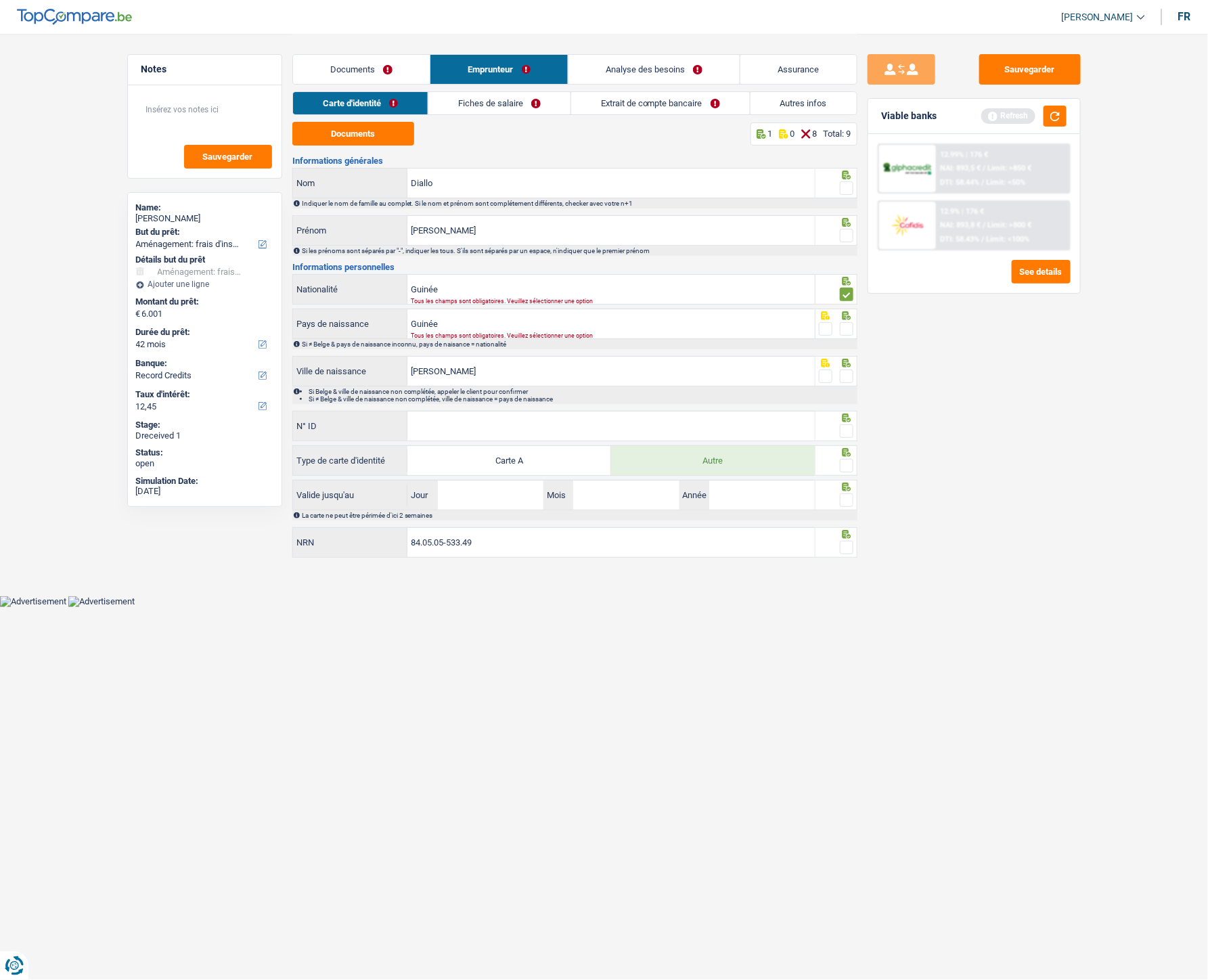
click at [0, 0] on input "radio" at bounding box center [0, 0] width 0 height 0
click at [854, 382] on div at bounding box center [836, 371] width 42 height 31
click at [504, 429] on input "N° ID" at bounding box center [611, 426] width 408 height 29
click at [447, 427] on input "N° ID" at bounding box center [611, 426] width 408 height 29
click at [477, 428] on input "N° ID" at bounding box center [611, 426] width 408 height 29
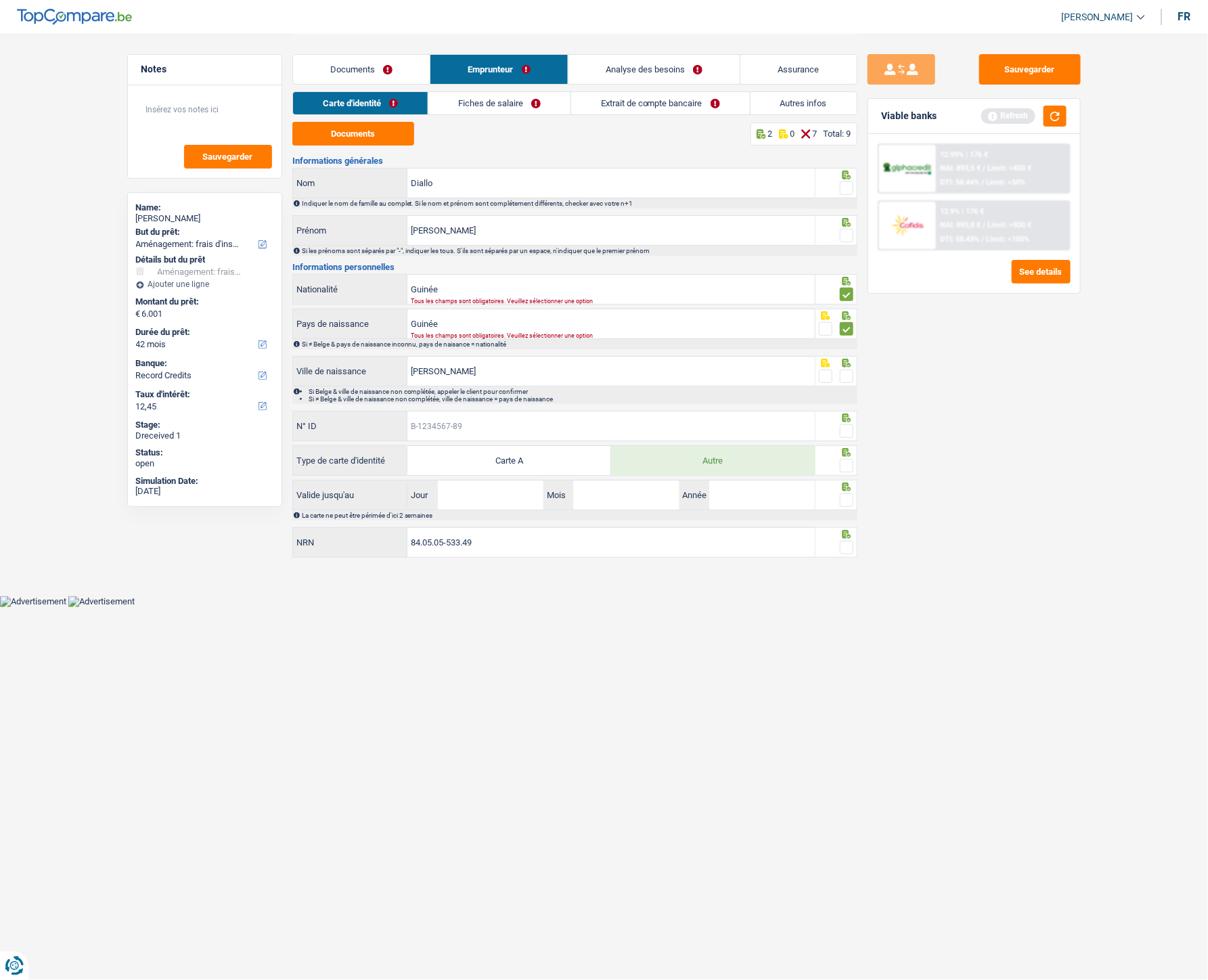
click at [477, 425] on input "N° ID" at bounding box center [611, 426] width 408 height 29
type input "B-5210547-95"
click at [509, 439] on input "Jour" at bounding box center [491, 495] width 106 height 29
type input "13"
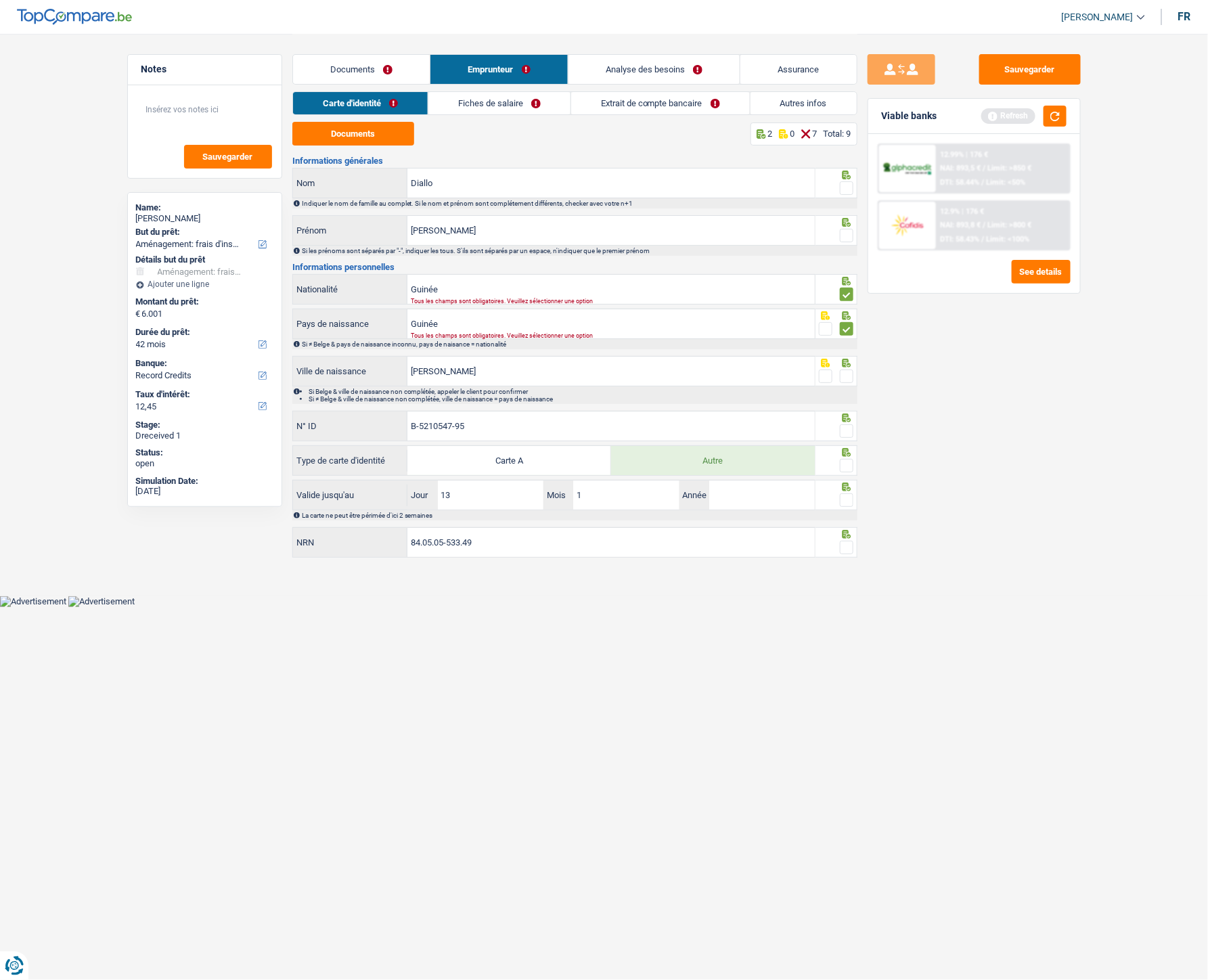
type input "12"
type input "2032"
click at [582, 439] on input "84.05.05-533.49" at bounding box center [611, 542] width 408 height 29
click at [566, 334] on div "Tous les champs sont obligatoires. Veuillez sélectionner une option" at bounding box center [592, 336] width 362 height 6
click at [661, 306] on div "Guinée Nationalité Tous les champs sont obligatoires. Veuillez sélectionner une…" at bounding box center [554, 289] width 523 height 32
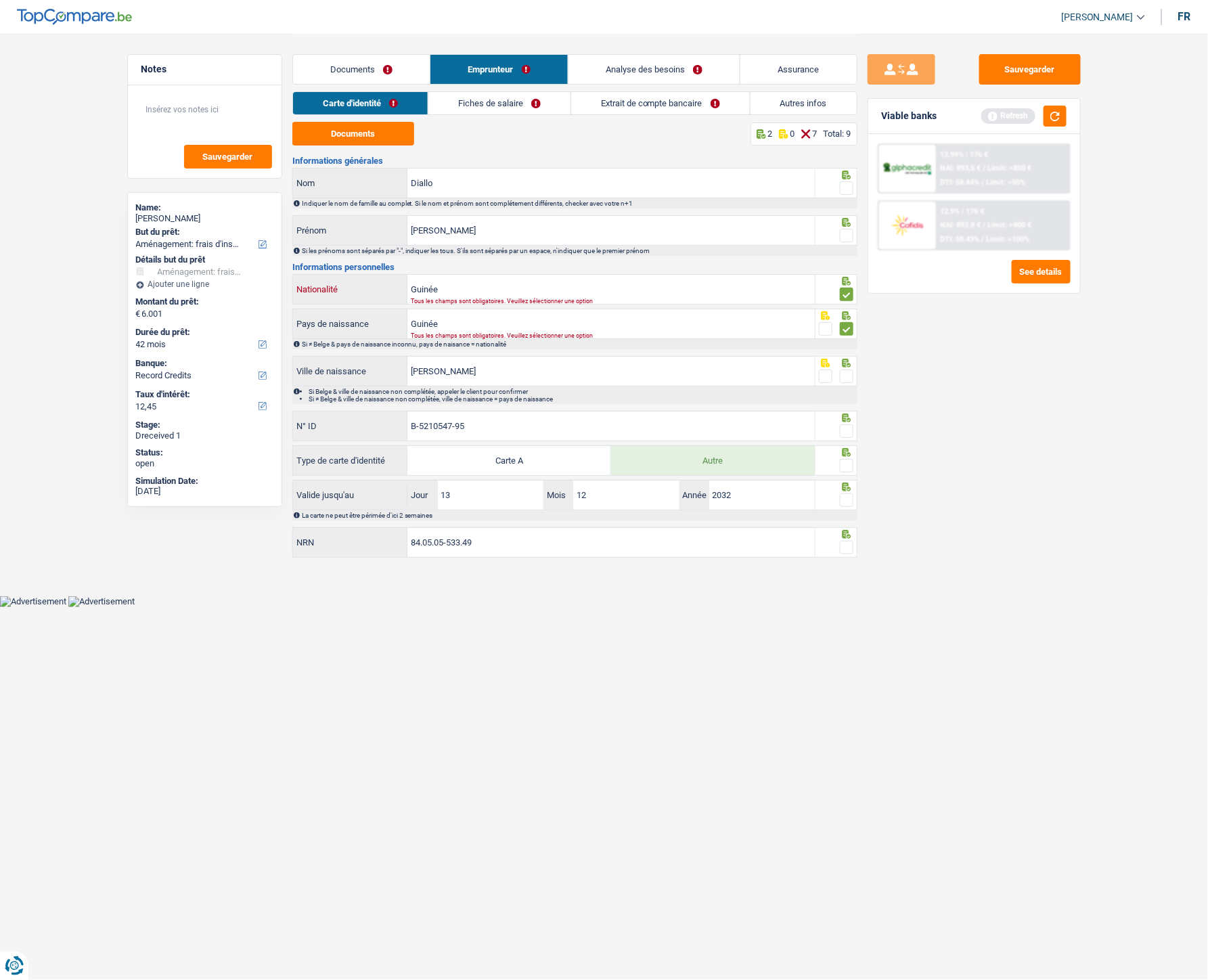
click at [661, 288] on input "Guinée" at bounding box center [611, 289] width 408 height 29
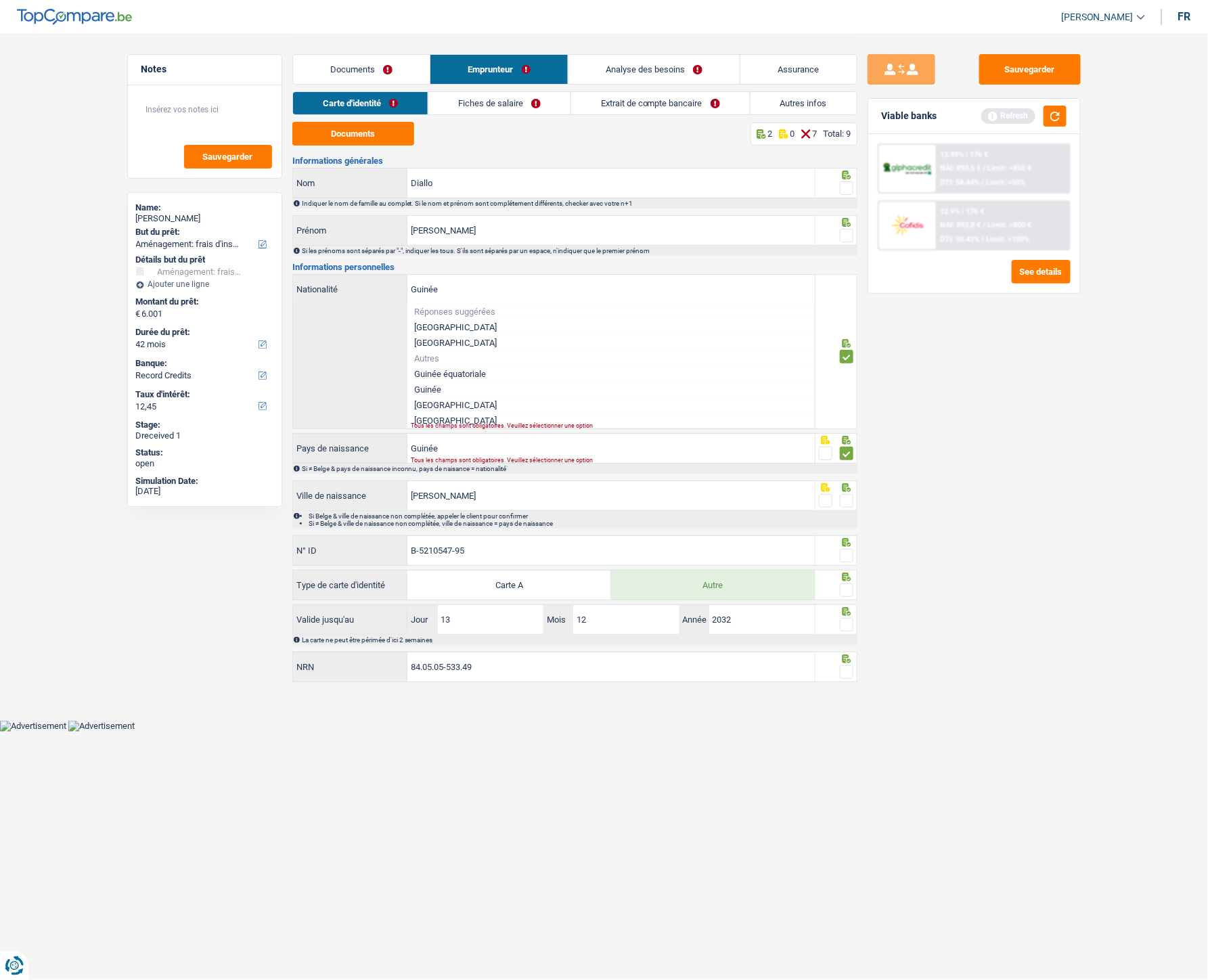
click at [431, 386] on li "Guinée" at bounding box center [611, 390] width 408 height 16
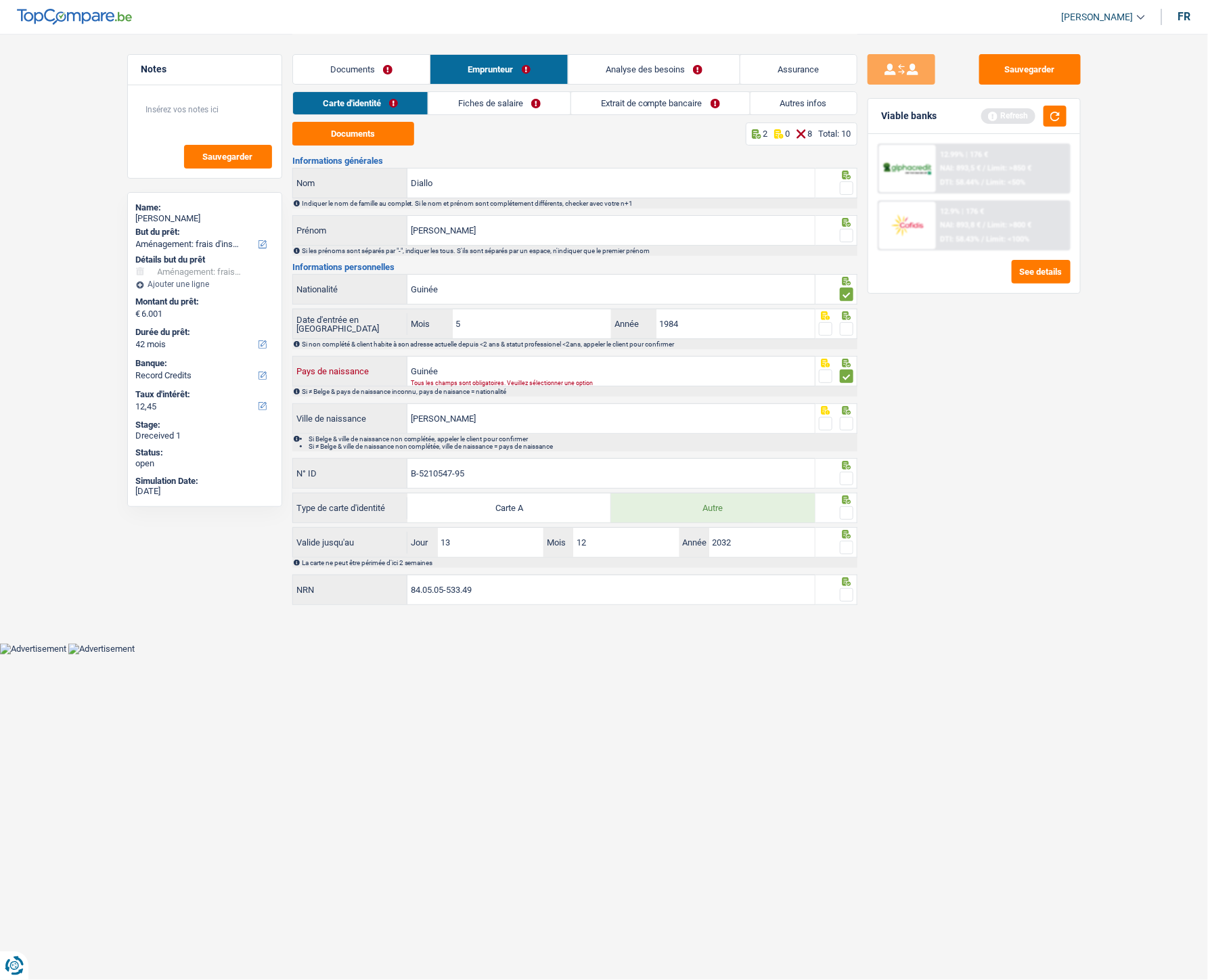
click at [546, 373] on input "Guinée" at bounding box center [611, 370] width 408 height 29
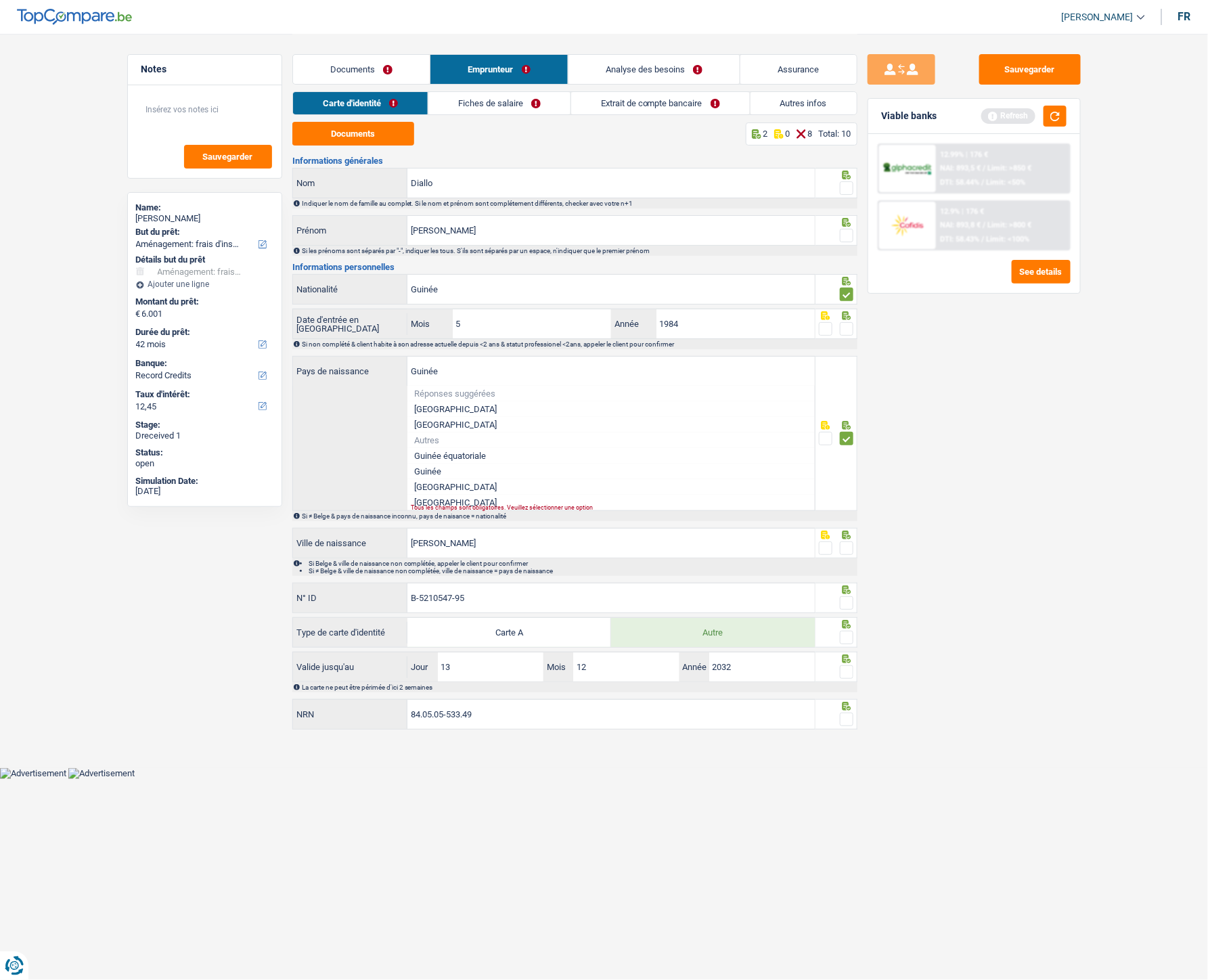
click at [436, 439] on li "Guinée" at bounding box center [611, 471] width 408 height 16
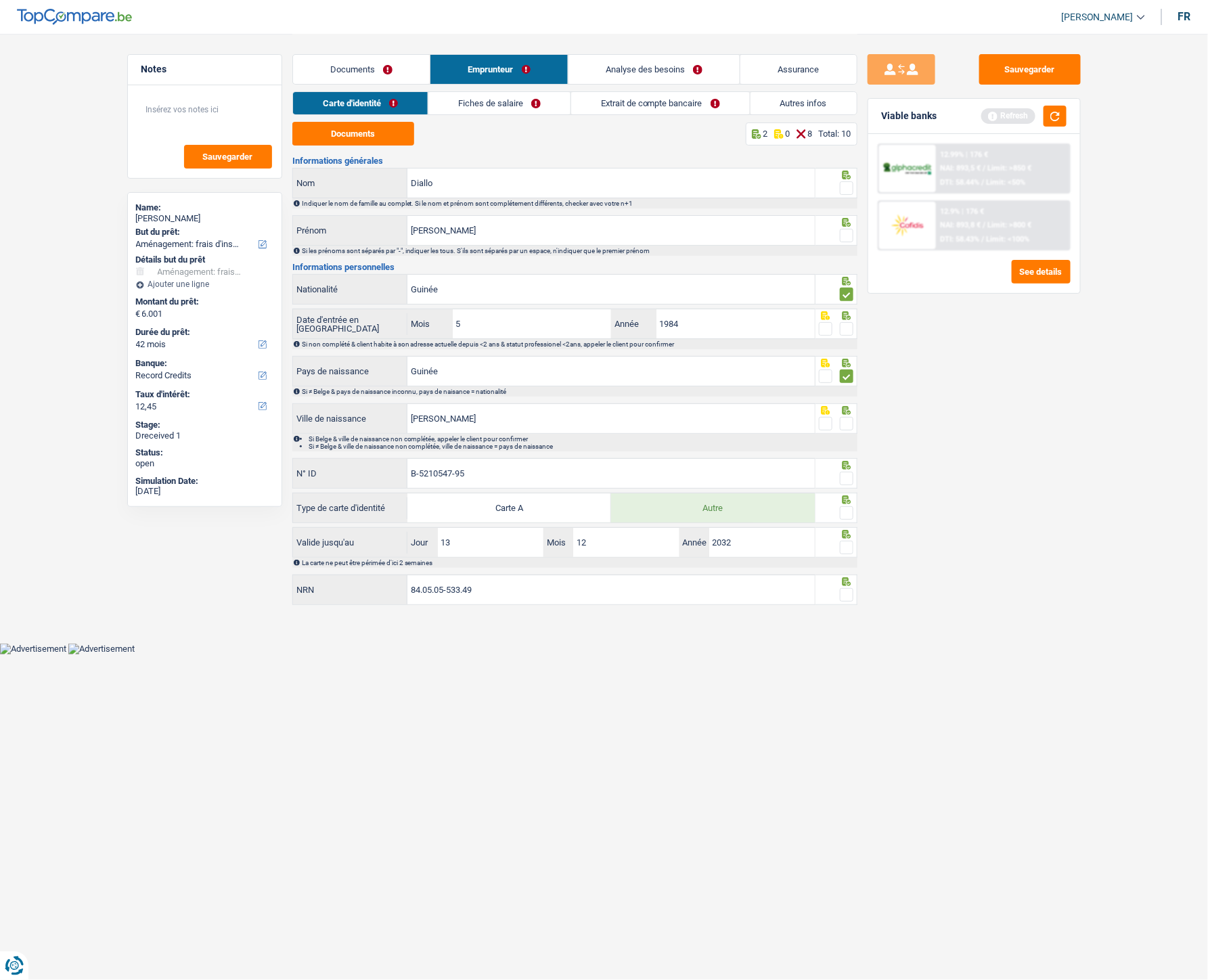
click at [848, 184] on span at bounding box center [847, 188] width 13 height 13
click at [0, 0] on input "radio" at bounding box center [0, 0] width 0 height 0
click at [843, 233] on span at bounding box center [847, 236] width 13 height 13
click at [0, 0] on input "radio" at bounding box center [0, 0] width 0 height 0
click at [850, 333] on span at bounding box center [847, 329] width 13 height 13
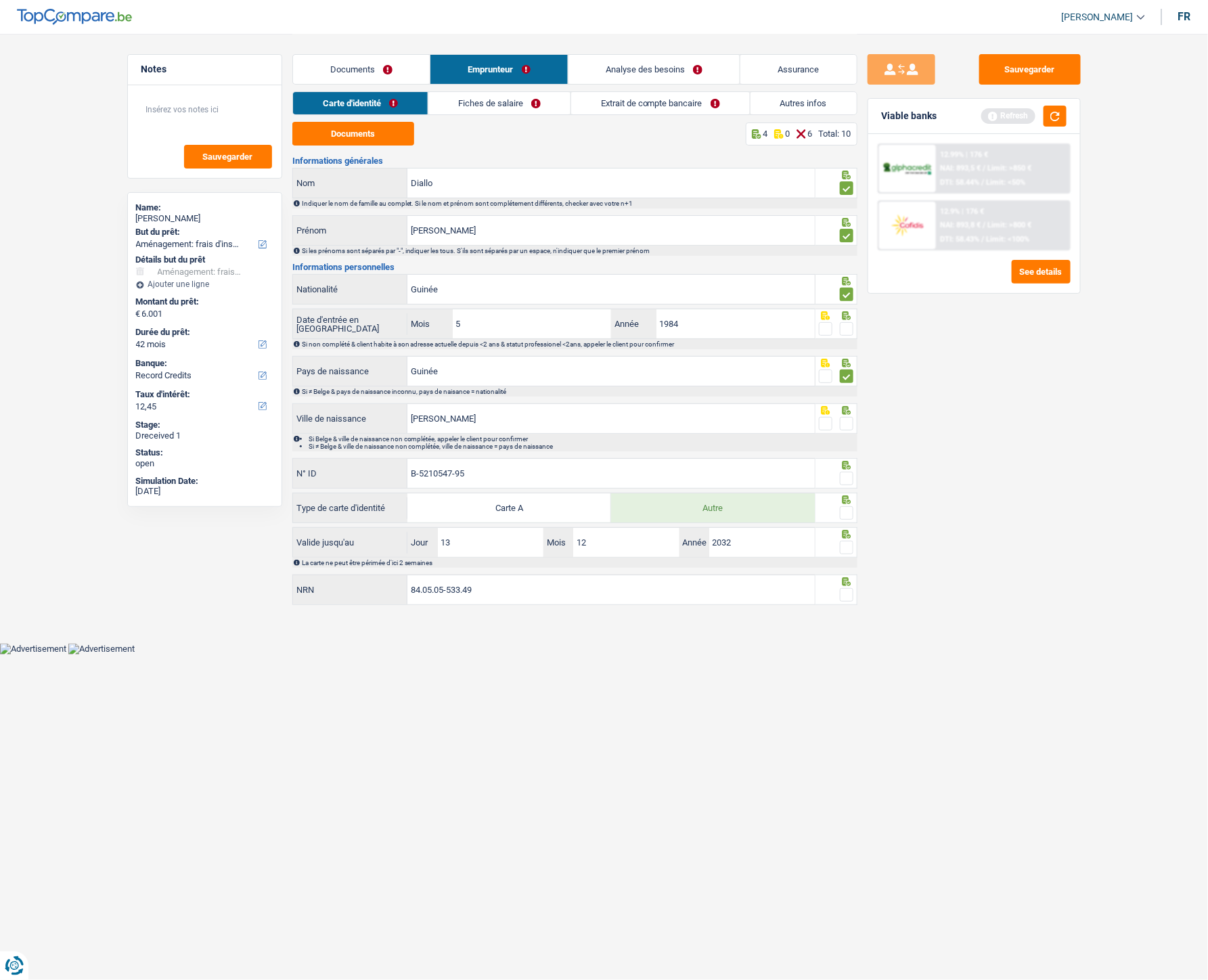
click at [0, 0] on input "radio" at bounding box center [0, 0] width 0 height 0
click at [849, 427] on span at bounding box center [847, 423] width 13 height 13
click at [0, 0] on input "radio" at bounding box center [0, 0] width 0 height 0
click at [848, 439] on span at bounding box center [847, 478] width 13 height 13
click at [0, 0] on input "radio" at bounding box center [0, 0] width 0 height 0
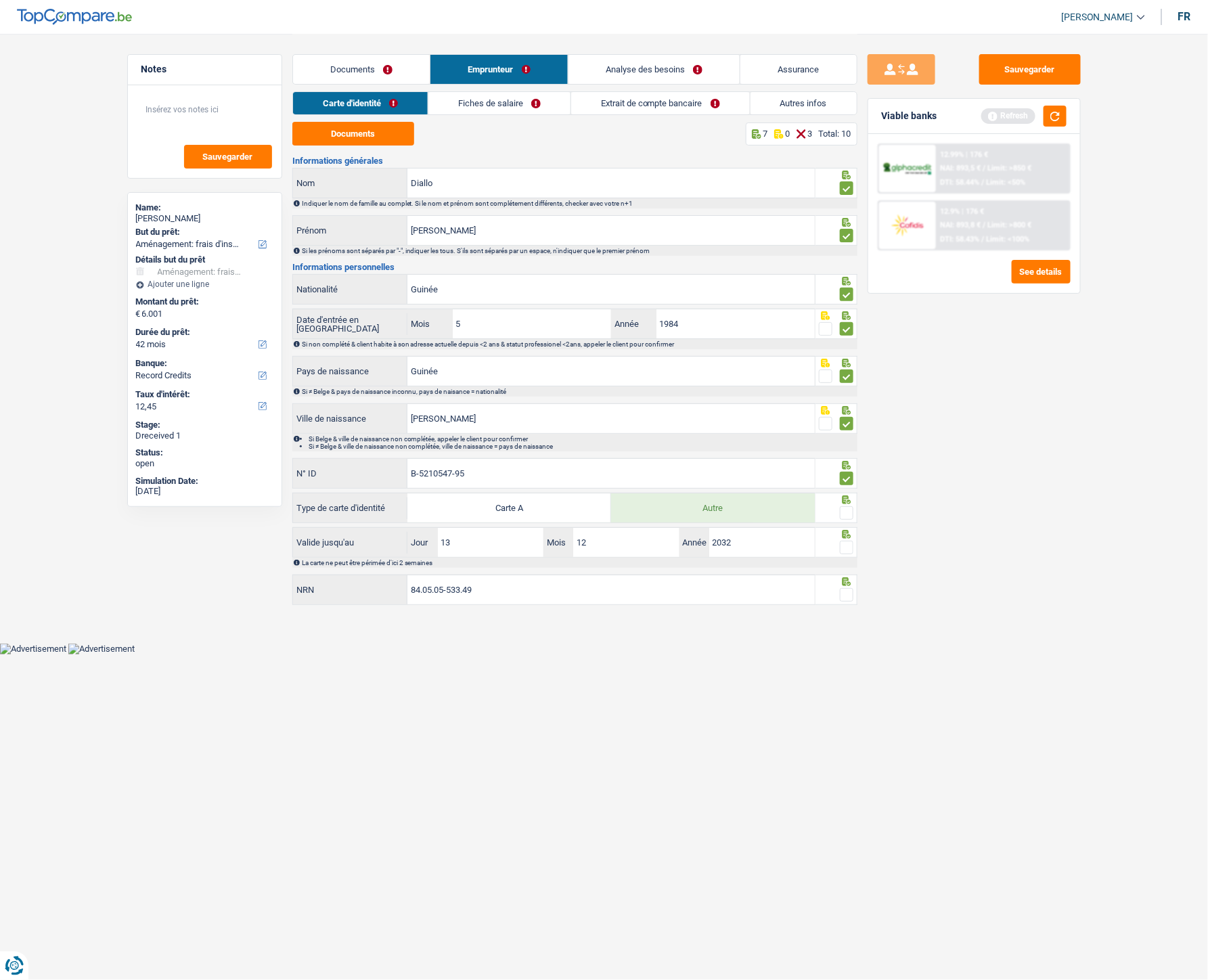
click at [848, 439] on span at bounding box center [847, 513] width 13 height 13
click at [0, 0] on input "radio" at bounding box center [0, 0] width 0 height 0
click at [847, 439] on span at bounding box center [847, 547] width 13 height 13
click at [0, 0] on input "radio" at bounding box center [0, 0] width 0 height 0
click at [848, 439] on span at bounding box center [847, 595] width 13 height 13
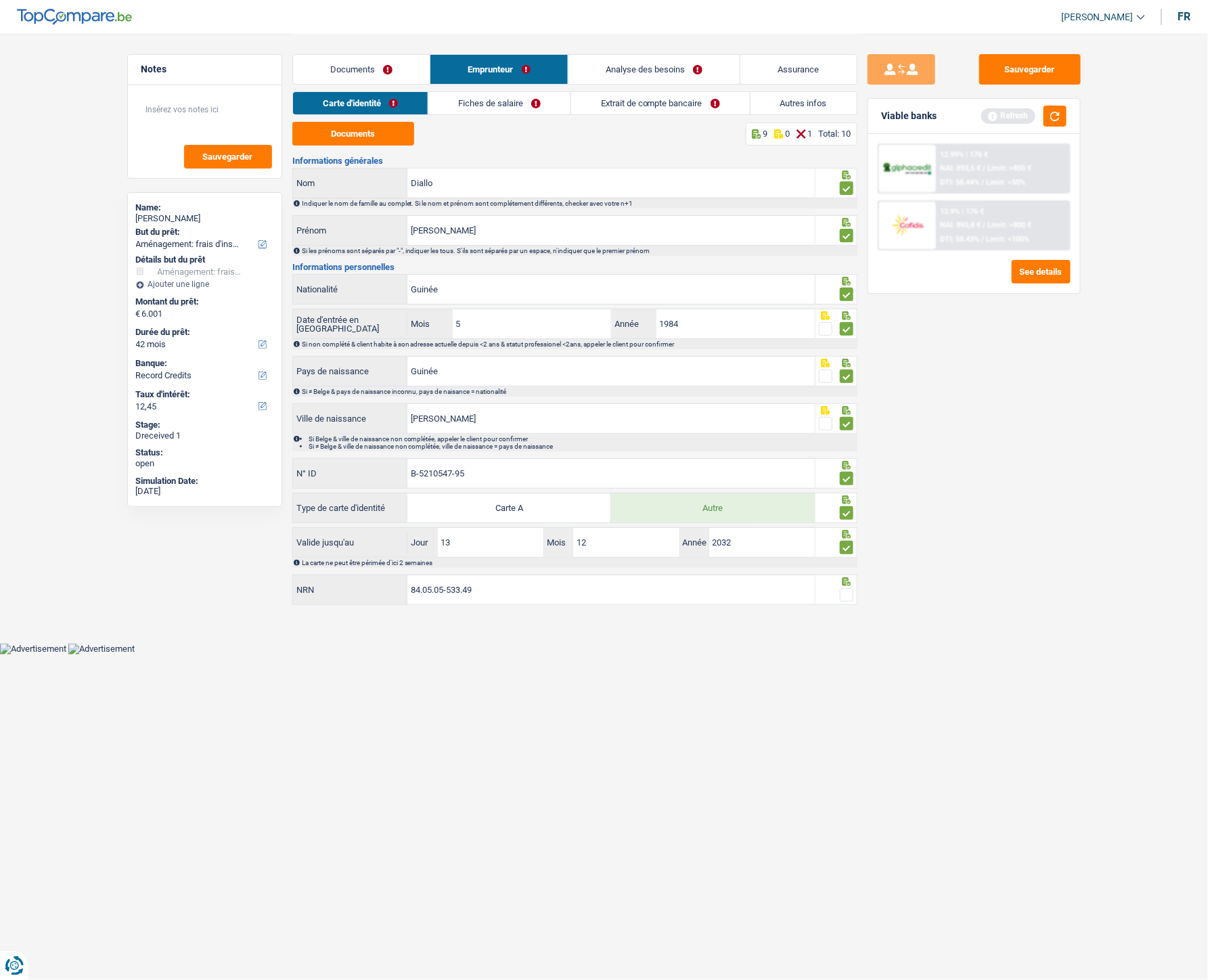
click at [0, 0] on input "radio" at bounding box center [0, 0] width 0 height 0
click at [478, 104] on link "Fiches de salaire" at bounding box center [499, 103] width 142 height 22
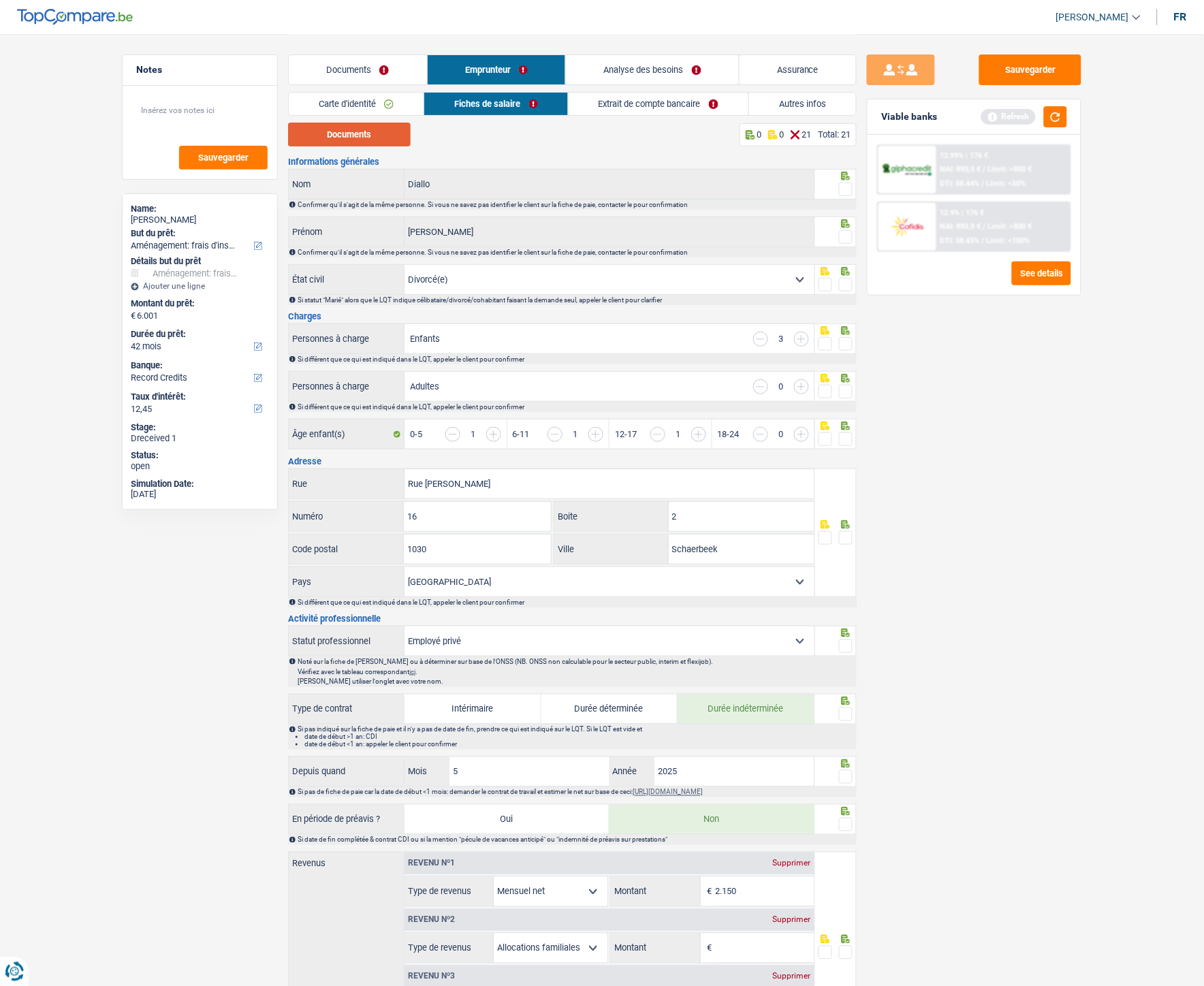
click at [368, 132] on button "Documents" at bounding box center [349, 134] width 122 height 24
click at [797, 281] on select "Célibataire Marié(e) Cohabitant(e) légal(e) Divorcé(e) Veuf(ve) Séparé (de fait…" at bounding box center [609, 279] width 410 height 29
select select "married"
click at [404, 265] on select "Célibataire Marié(e) Cohabitant(e) légal(e) Divorcé(e) Veuf(ve) Séparé (de fait…" at bounding box center [609, 279] width 410 height 29
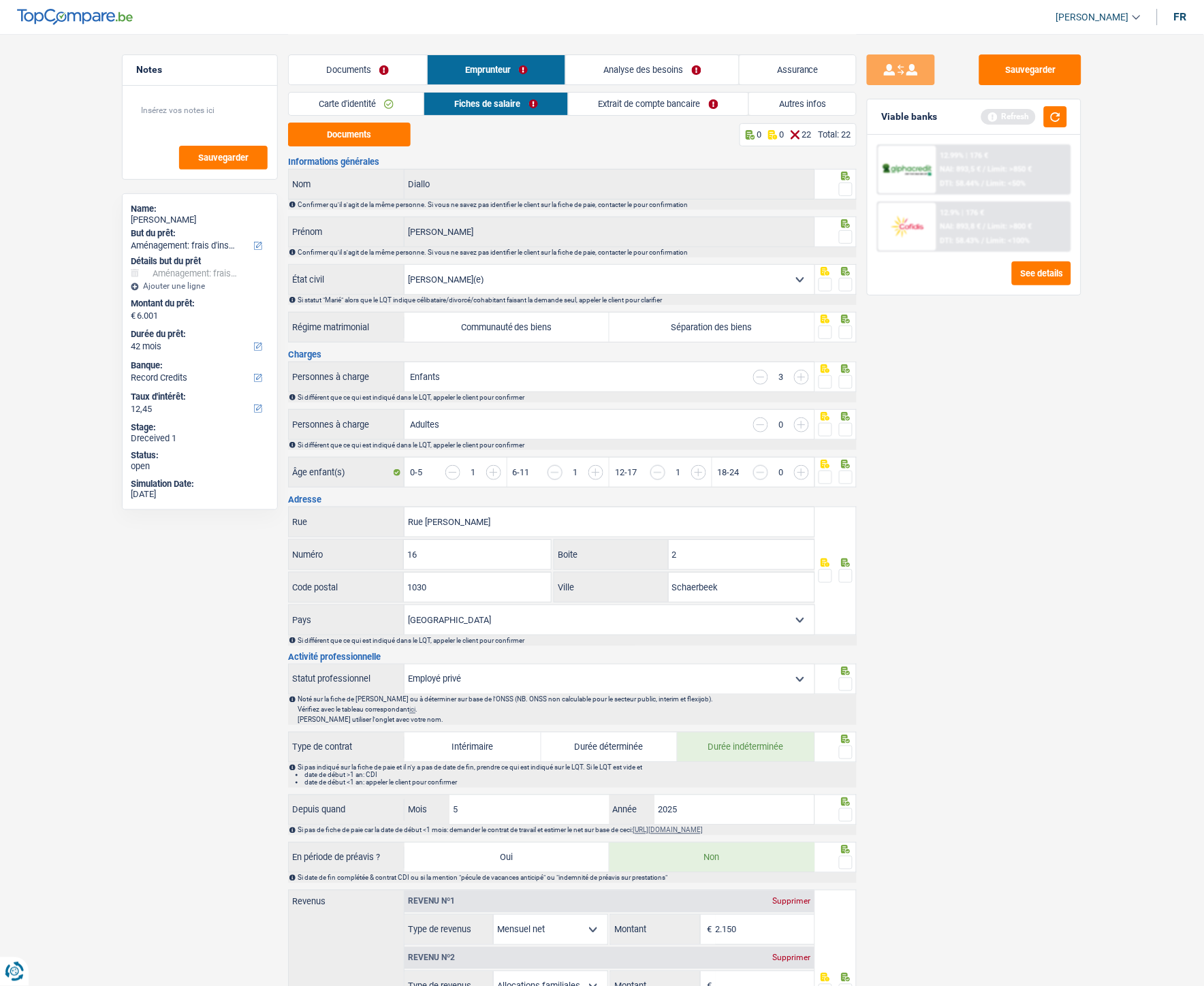
click at [846, 288] on span at bounding box center [845, 285] width 13 height 13
click at [0, 0] on input "radio" at bounding box center [0, 0] width 0 height 0
click at [842, 336] on span at bounding box center [845, 332] width 13 height 13
click at [0, 0] on input "radio" at bounding box center [0, 0] width 0 height 0
click at [843, 384] on span at bounding box center [845, 382] width 13 height 13
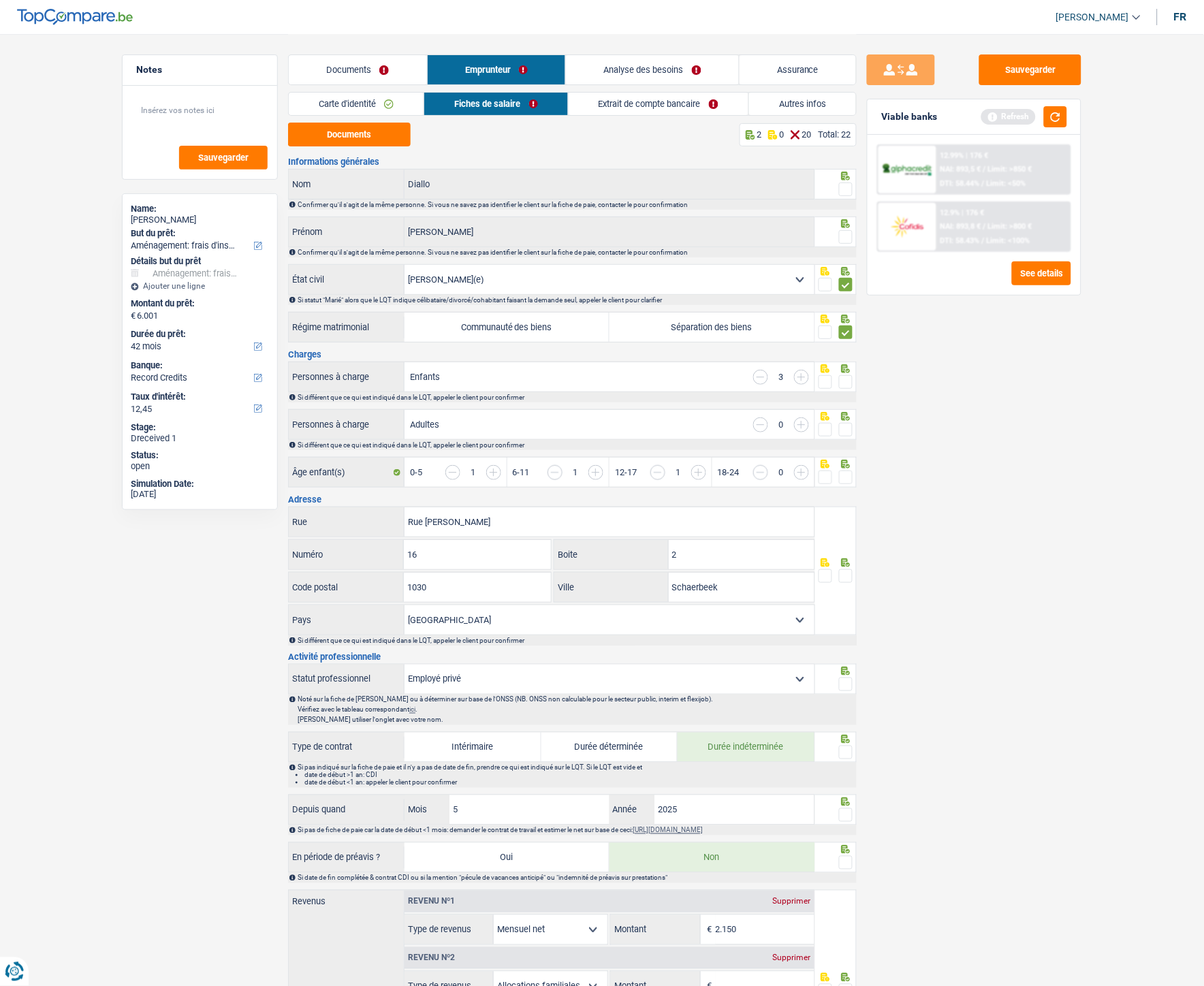
click at [0, 0] on input "radio" at bounding box center [0, 0] width 0 height 0
click at [850, 434] on span at bounding box center [845, 429] width 13 height 13
click at [0, 0] on input "radio" at bounding box center [0, 0] width 0 height 0
click at [845, 442] on span at bounding box center [845, 478] width 13 height 13
click at [0, 0] on input "radio" at bounding box center [0, 0] width 0 height 0
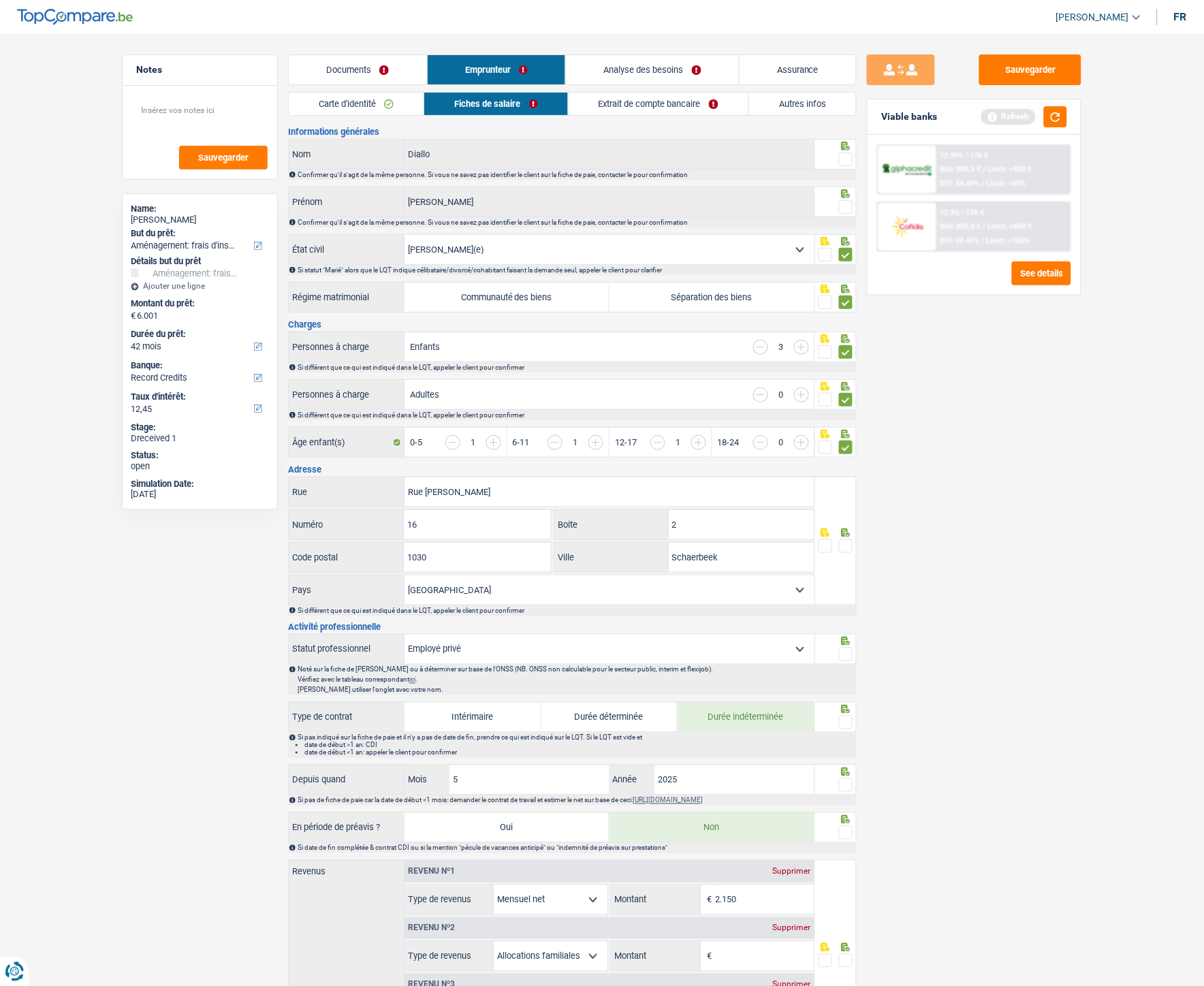
scroll to position [76, 0]
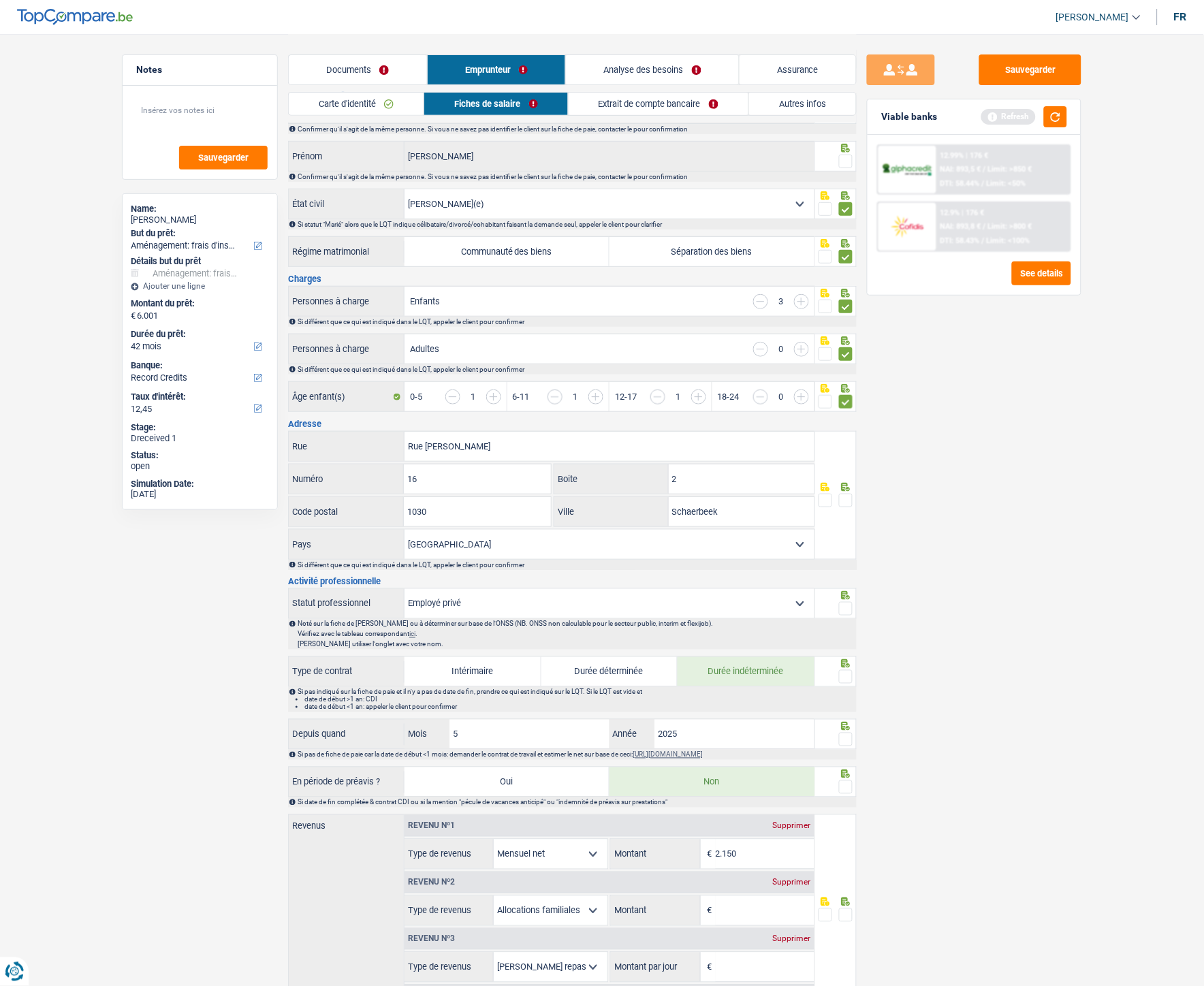
click at [850, 442] on span at bounding box center [845, 609] width 13 height 13
click at [0, 0] on input "radio" at bounding box center [0, 0] width 0 height 0
click at [850, 442] on span at bounding box center [845, 500] width 13 height 13
click at [0, 0] on input "radio" at bounding box center [0, 0] width 0 height 0
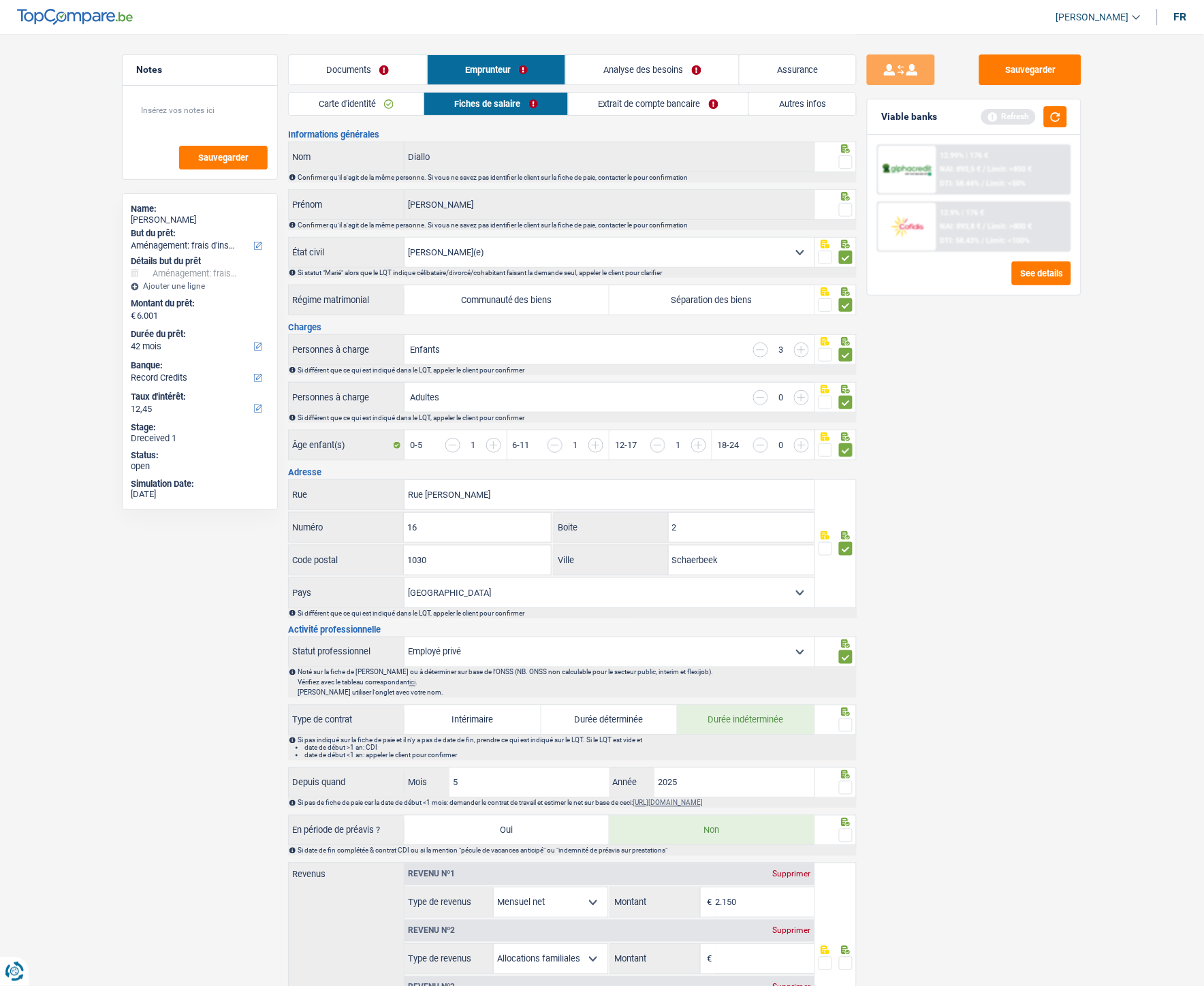
scroll to position [0, 0]
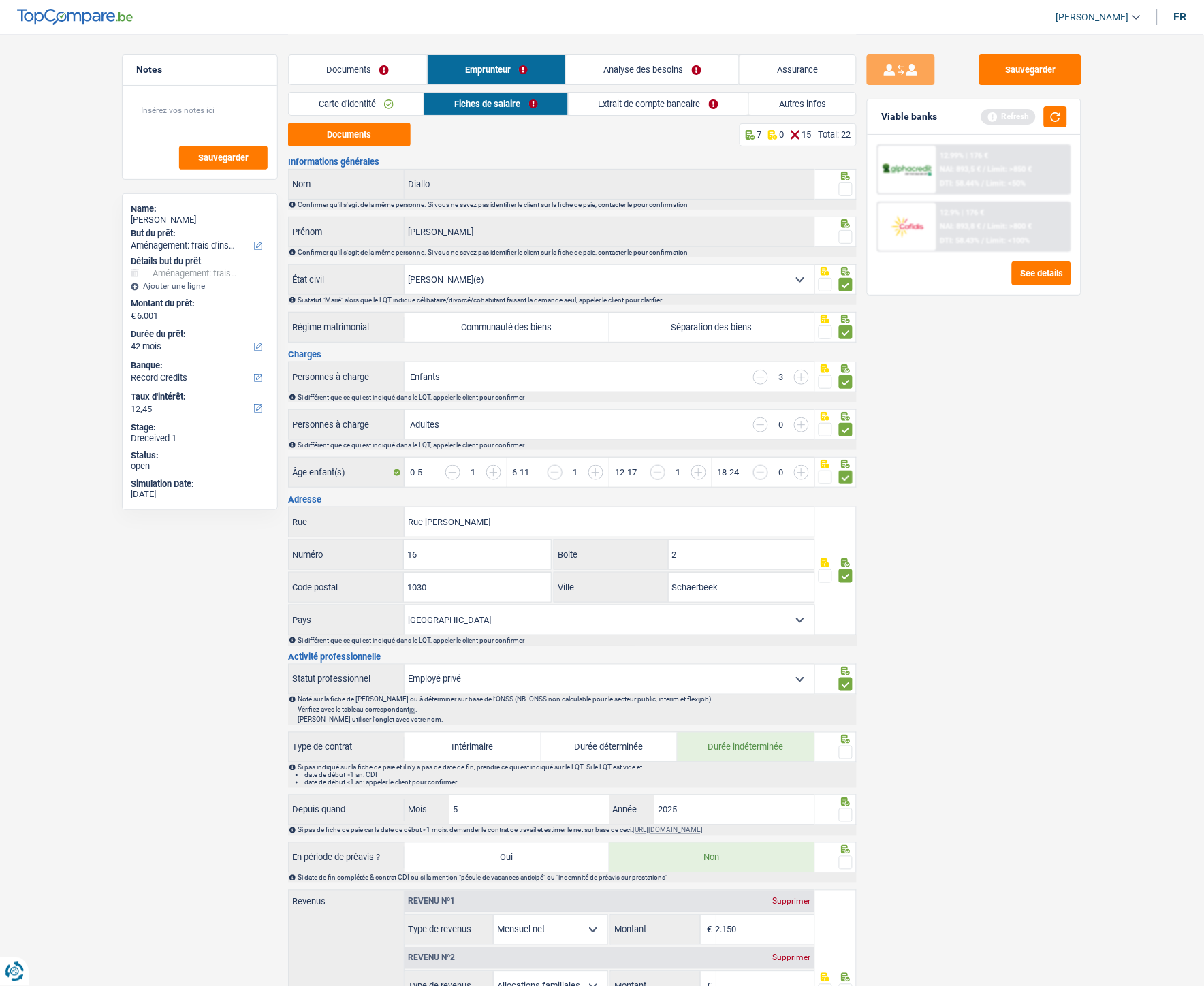
click at [847, 189] on span at bounding box center [845, 189] width 13 height 13
click at [0, 0] on input "radio" at bounding box center [0, 0] width 0 height 0
click at [846, 241] on span at bounding box center [845, 237] width 13 height 13
click at [0, 0] on input "radio" at bounding box center [0, 0] width 0 height 0
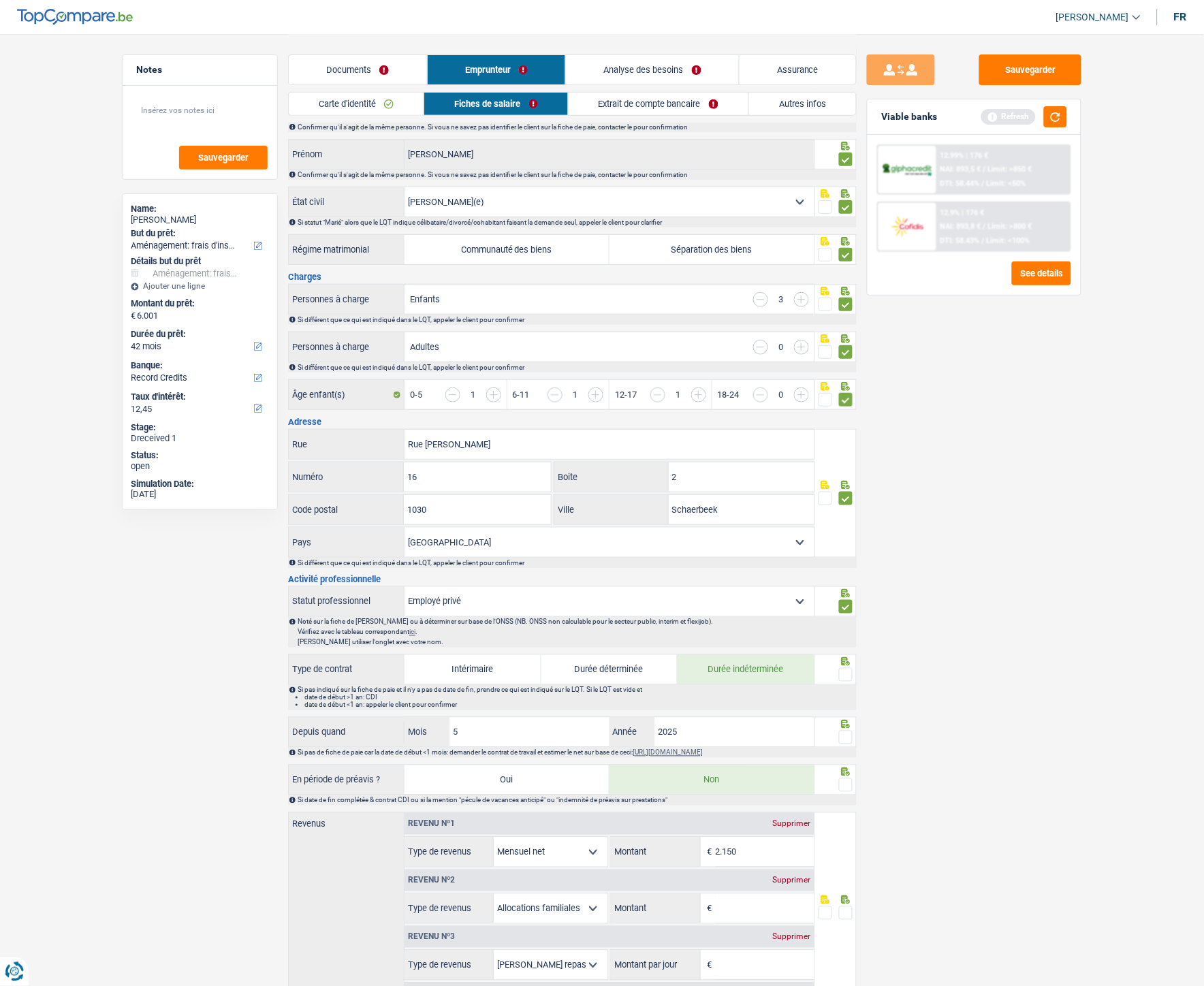
scroll to position [151, 0]
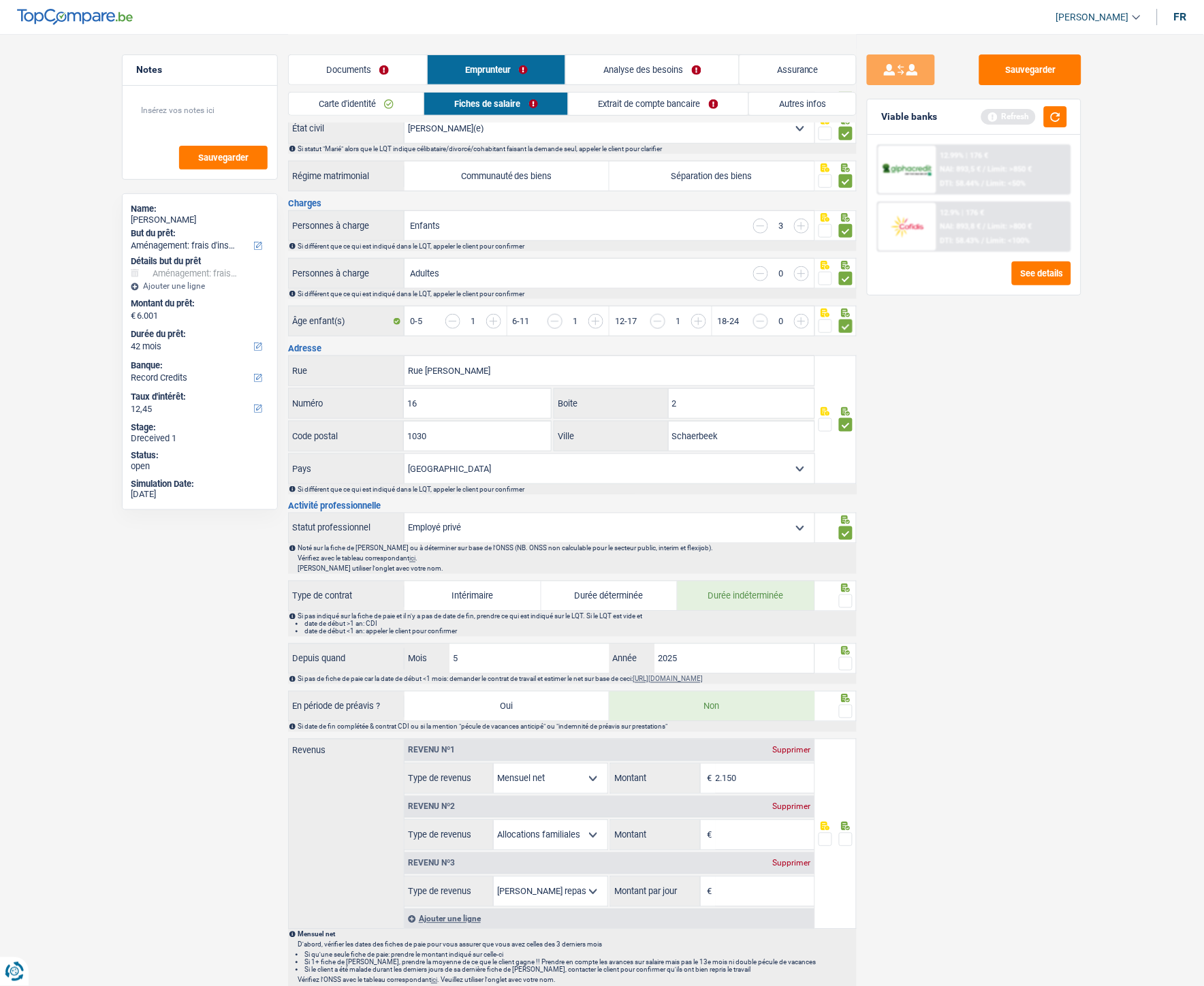
click at [848, 442] on span at bounding box center [845, 602] width 13 height 13
click at [0, 0] on input "radio" at bounding box center [0, 0] width 0 height 0
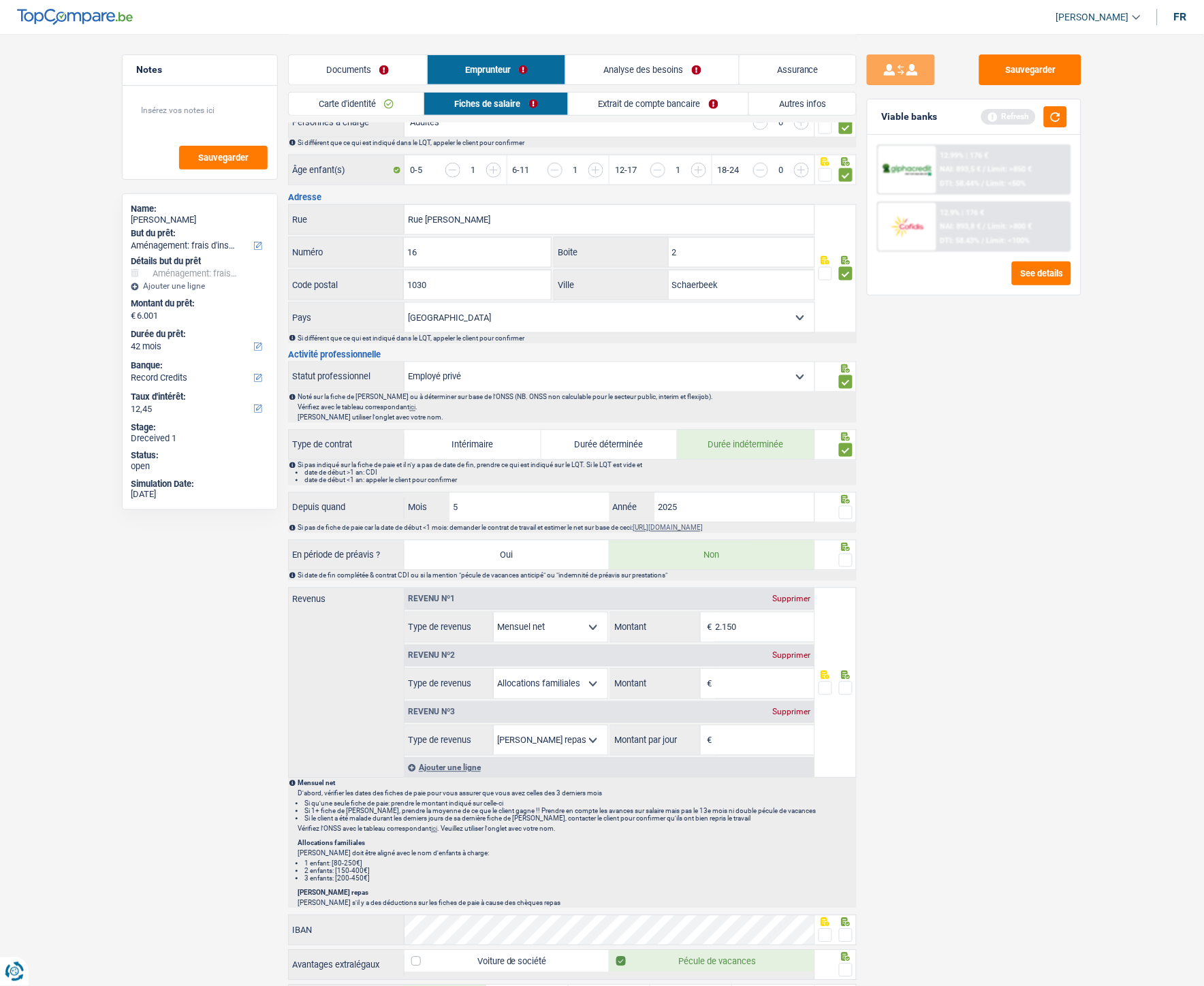
scroll to position [378, 0]
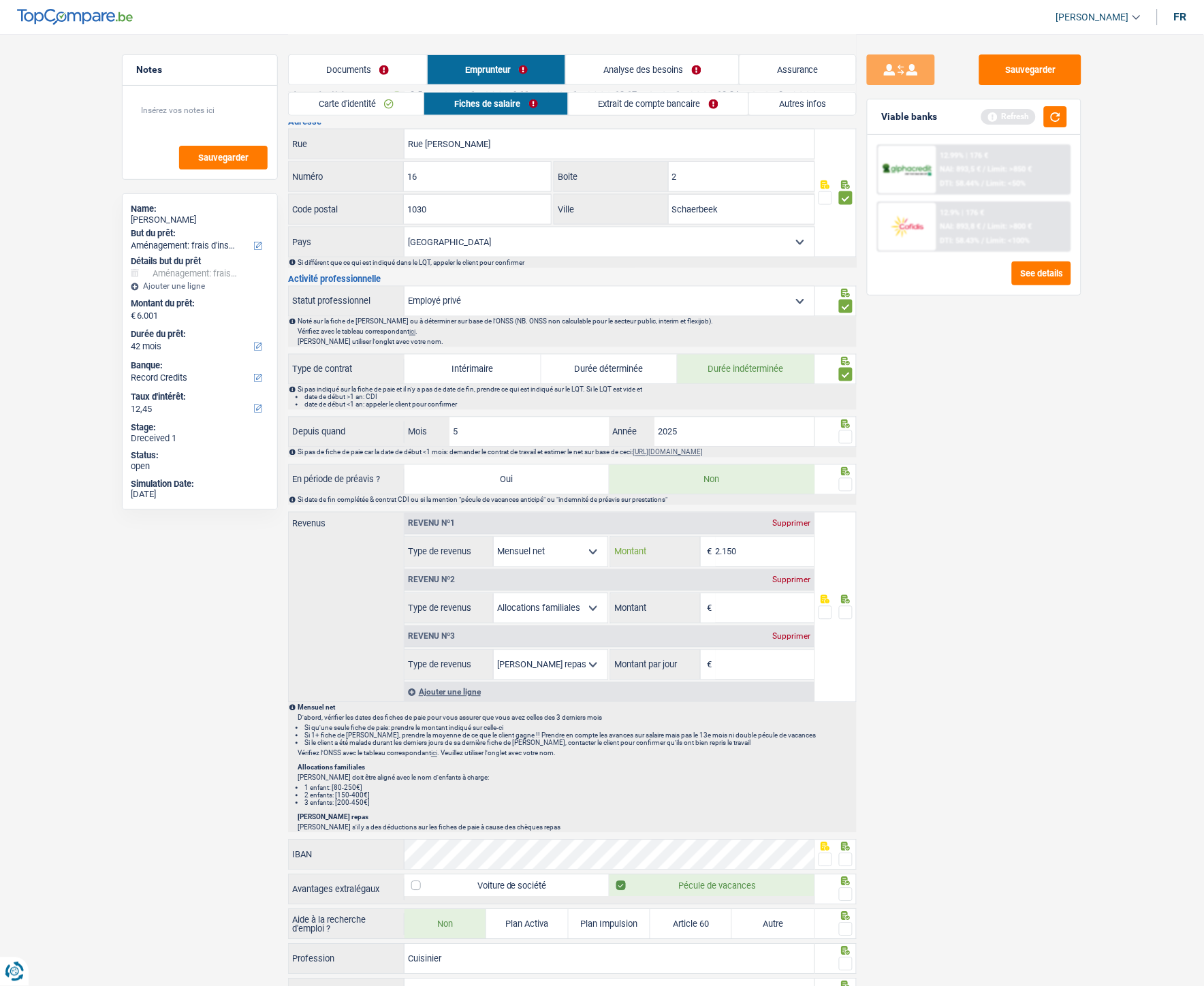
click at [757, 442] on input "2.150" at bounding box center [765, 552] width 99 height 29
type input "20.758"
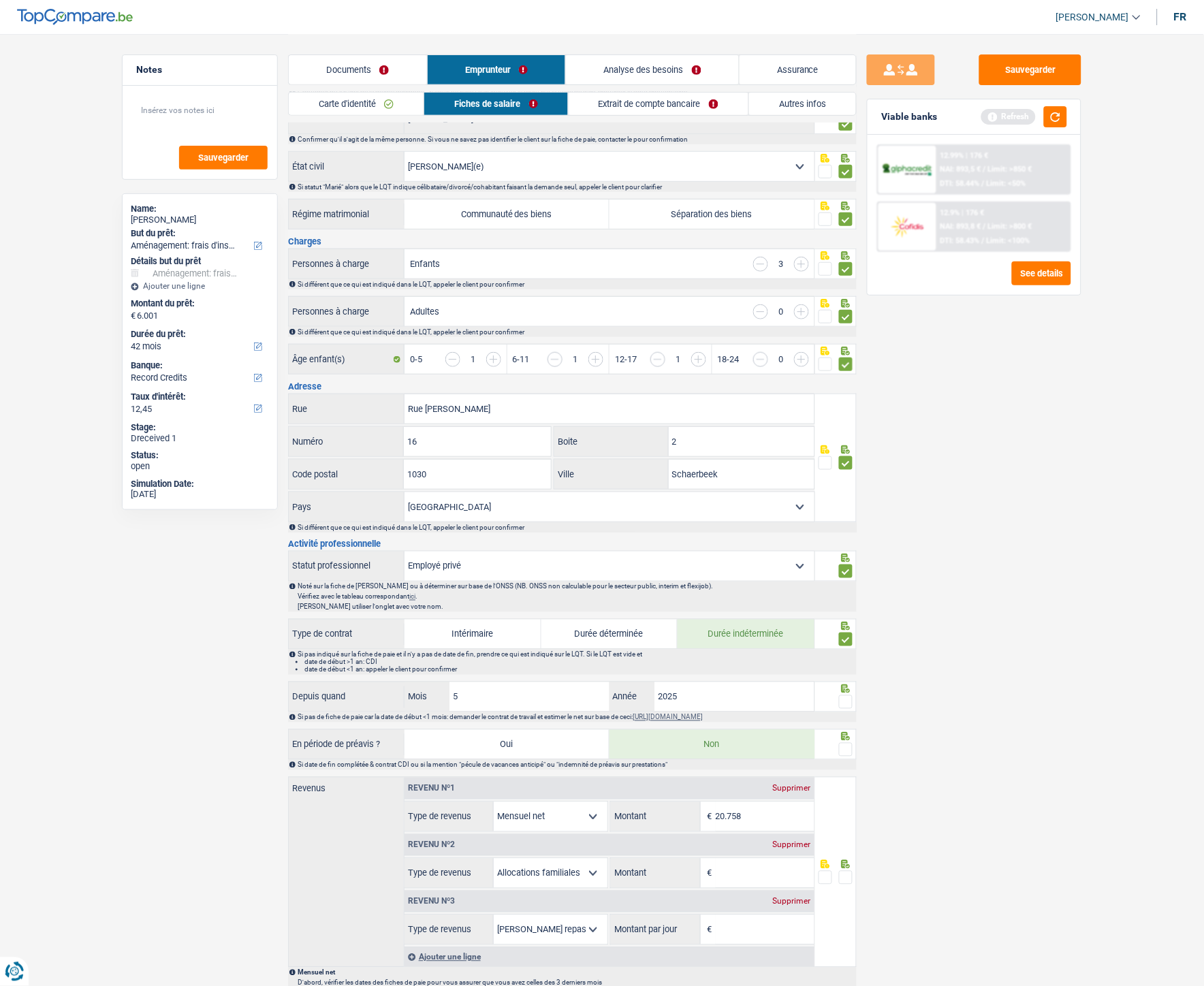
scroll to position [0, 0]
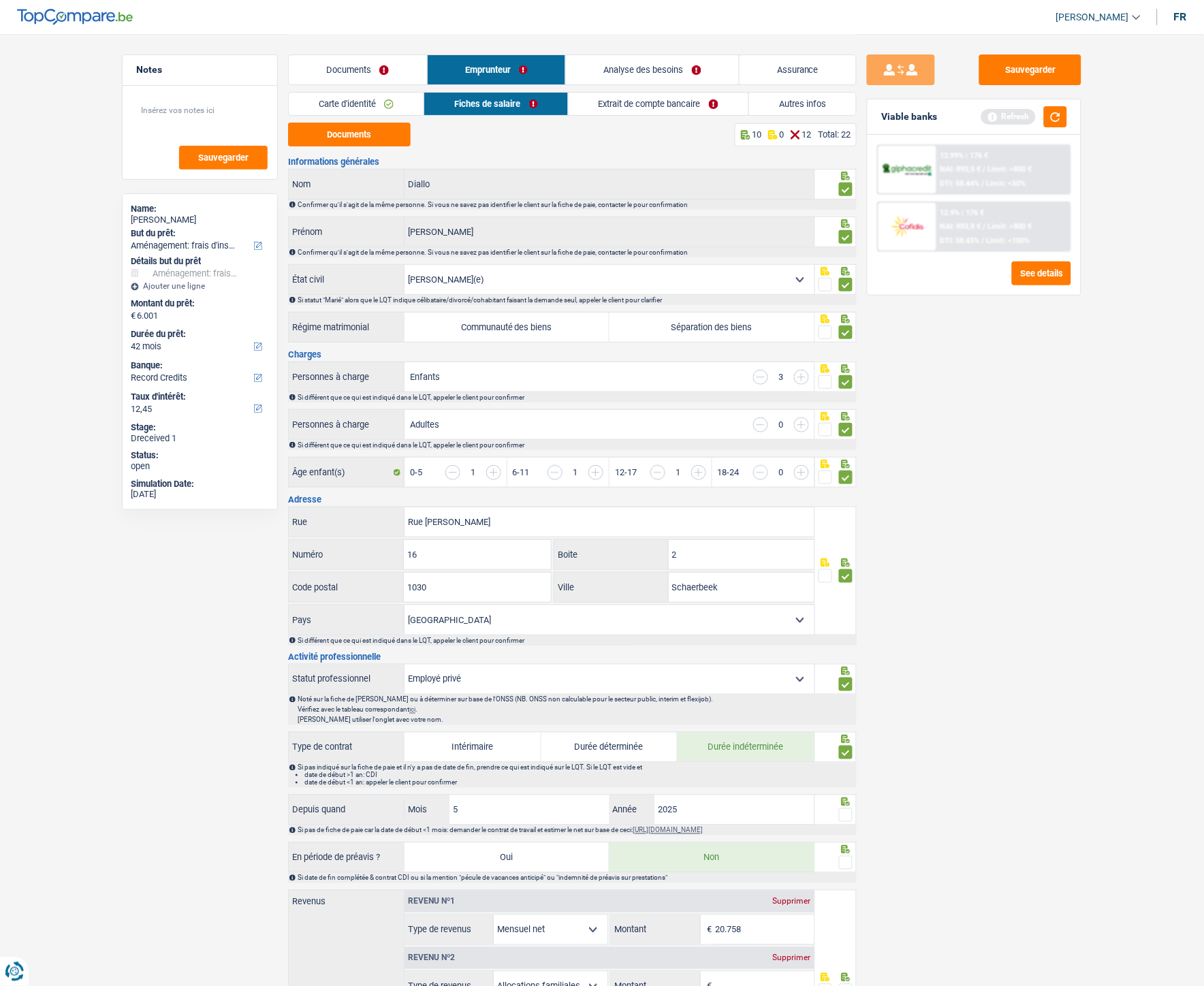
click at [325, 72] on link "Documents" at bounding box center [358, 69] width 138 height 29
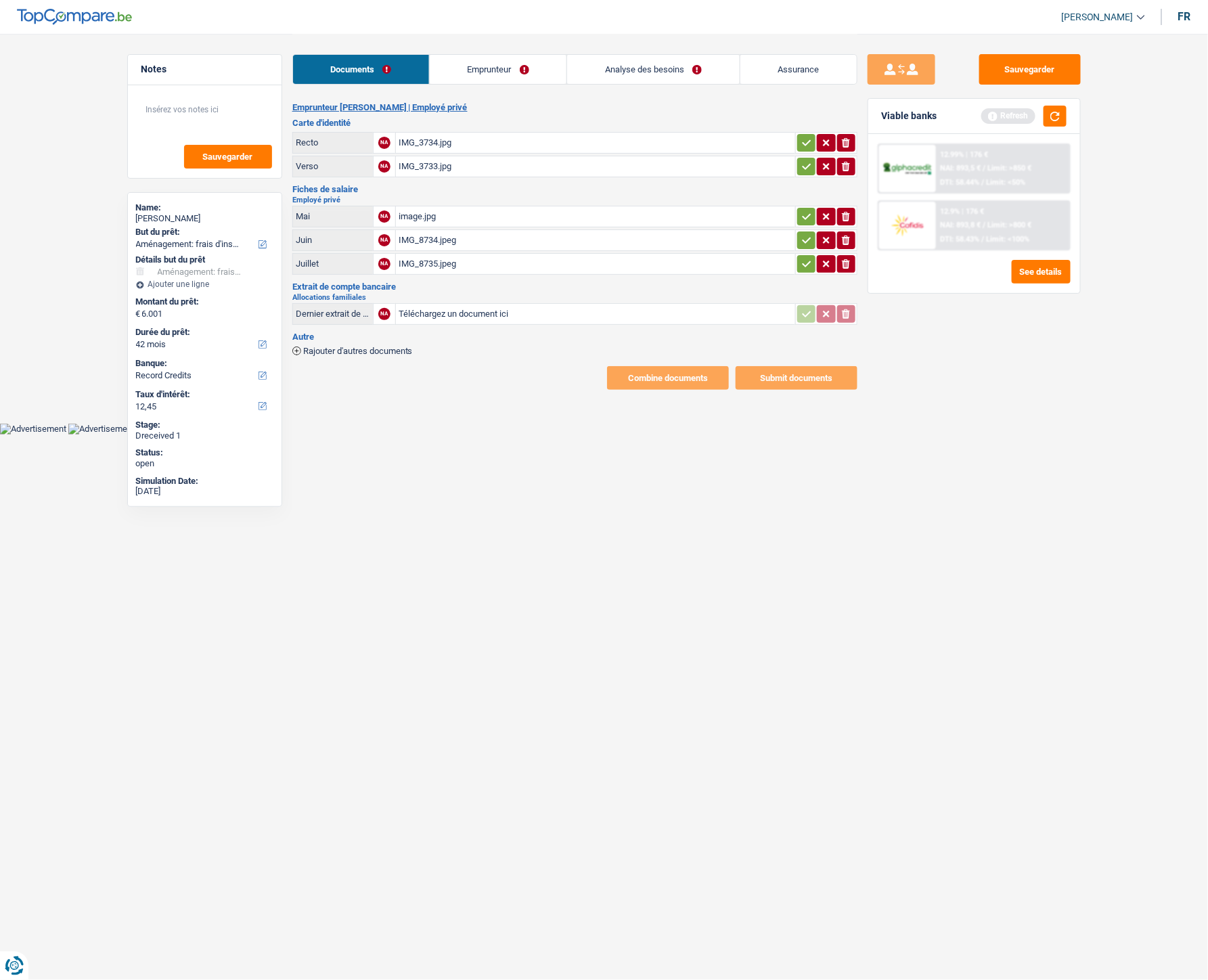
click at [495, 76] on link "Emprunteur" at bounding box center [498, 69] width 136 height 29
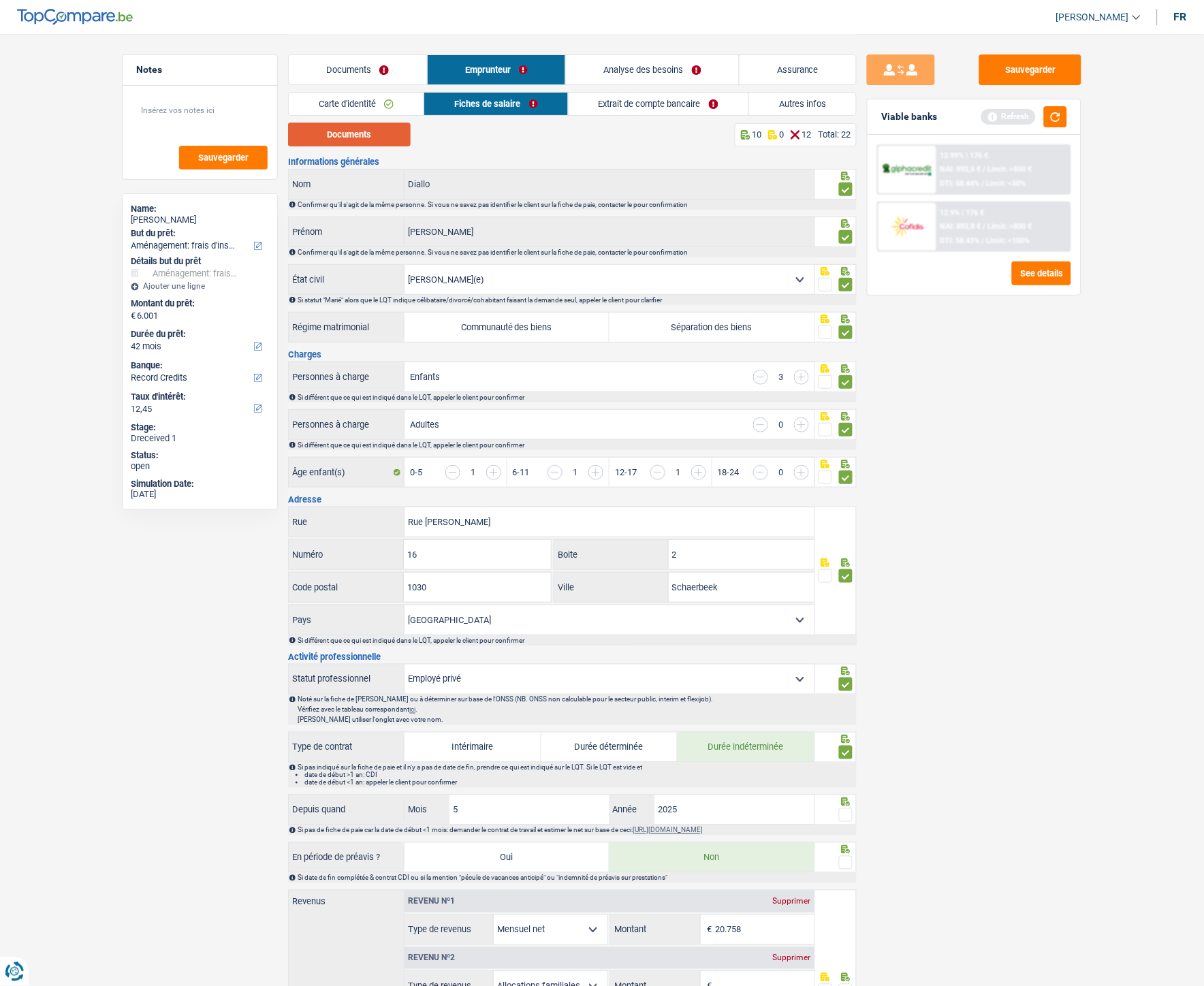
click at [371, 135] on button "Documents" at bounding box center [349, 134] width 122 height 24
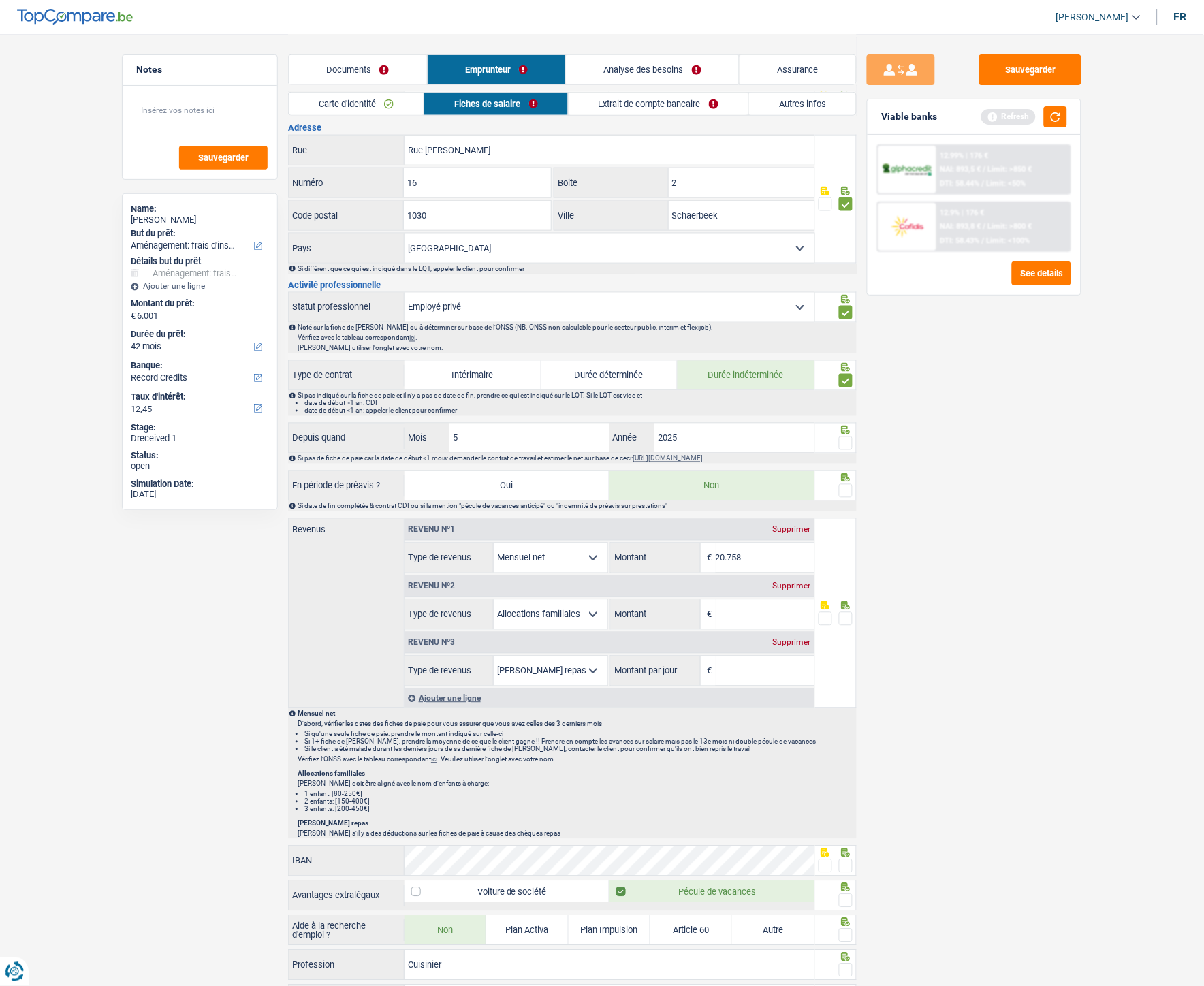
scroll to position [453, 0]
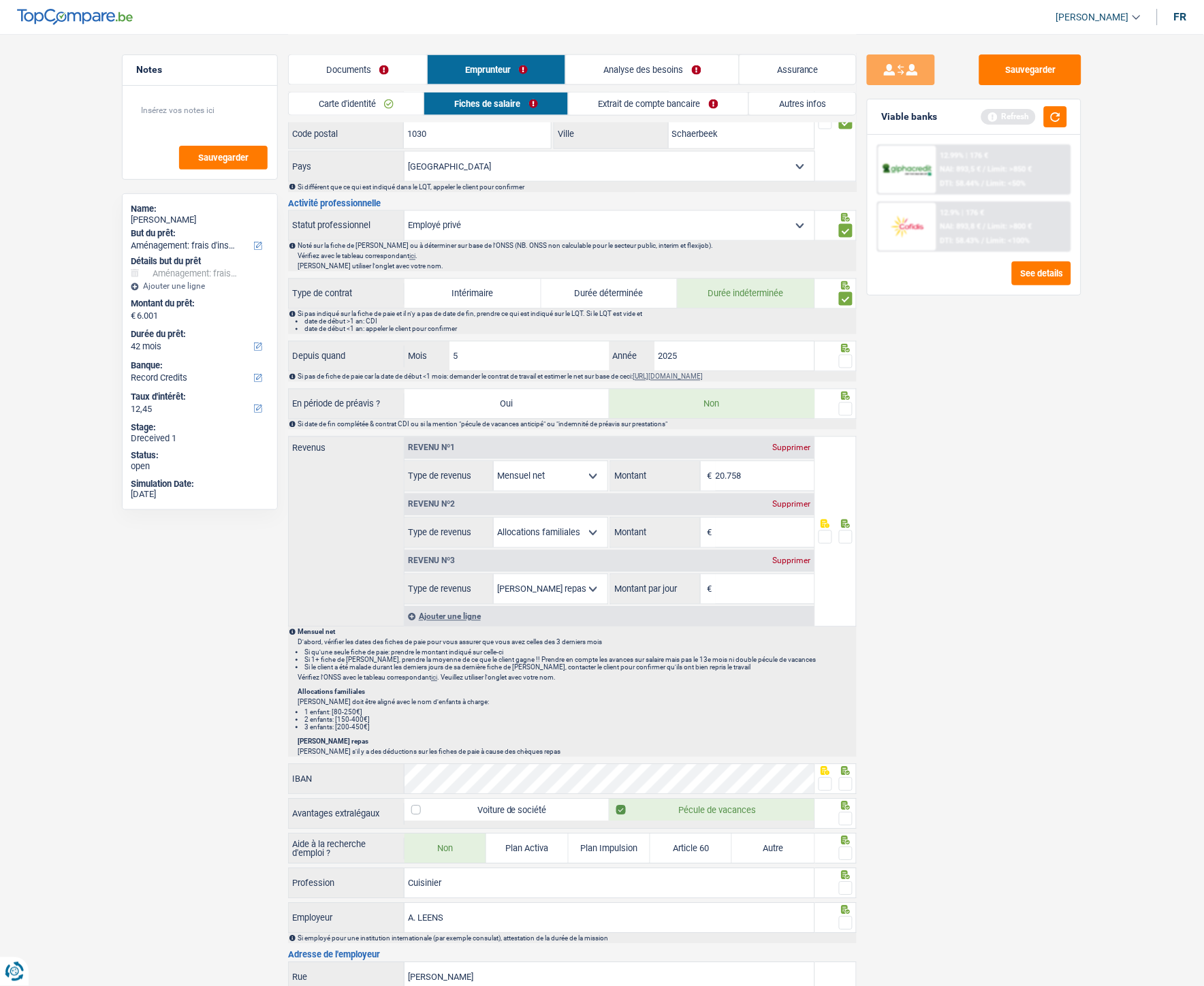
click at [742, 442] on input "Montant par jour" at bounding box center [765, 589] width 99 height 29
type input "2,0"
click at [739, 442] on input "Montant" at bounding box center [765, 533] width 99 height 29
click at [848, 364] on span at bounding box center [845, 361] width 13 height 13
click at [0, 0] on input "radio" at bounding box center [0, 0] width 0 height 0
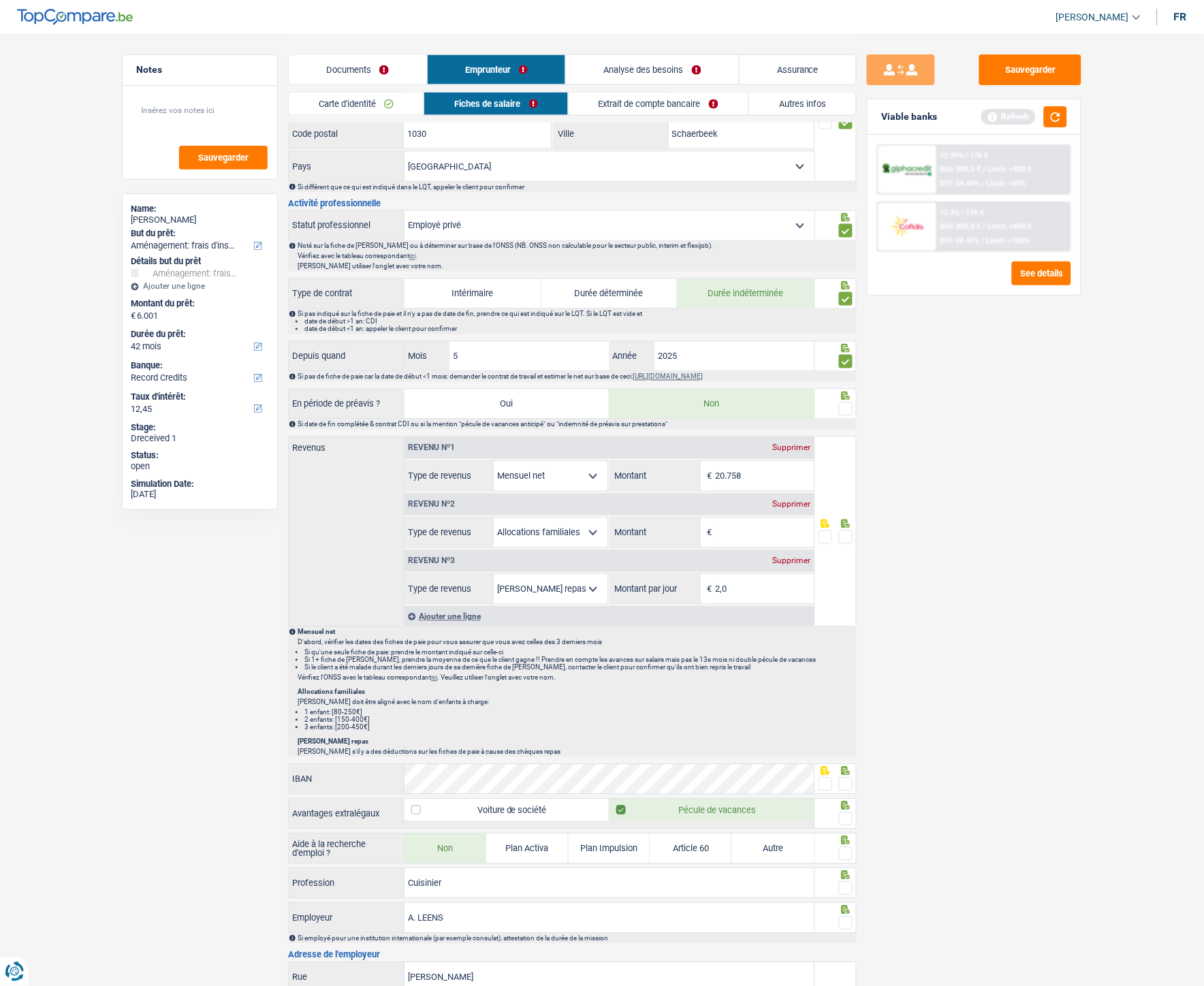
click at [848, 409] on span at bounding box center [845, 409] width 13 height 13
click at [0, 0] on input "radio" at bounding box center [0, 0] width 0 height 0
click at [850, 442] on span at bounding box center [845, 538] width 13 height 13
click at [0, 0] on input "radio" at bounding box center [0, 0] width 0 height 0
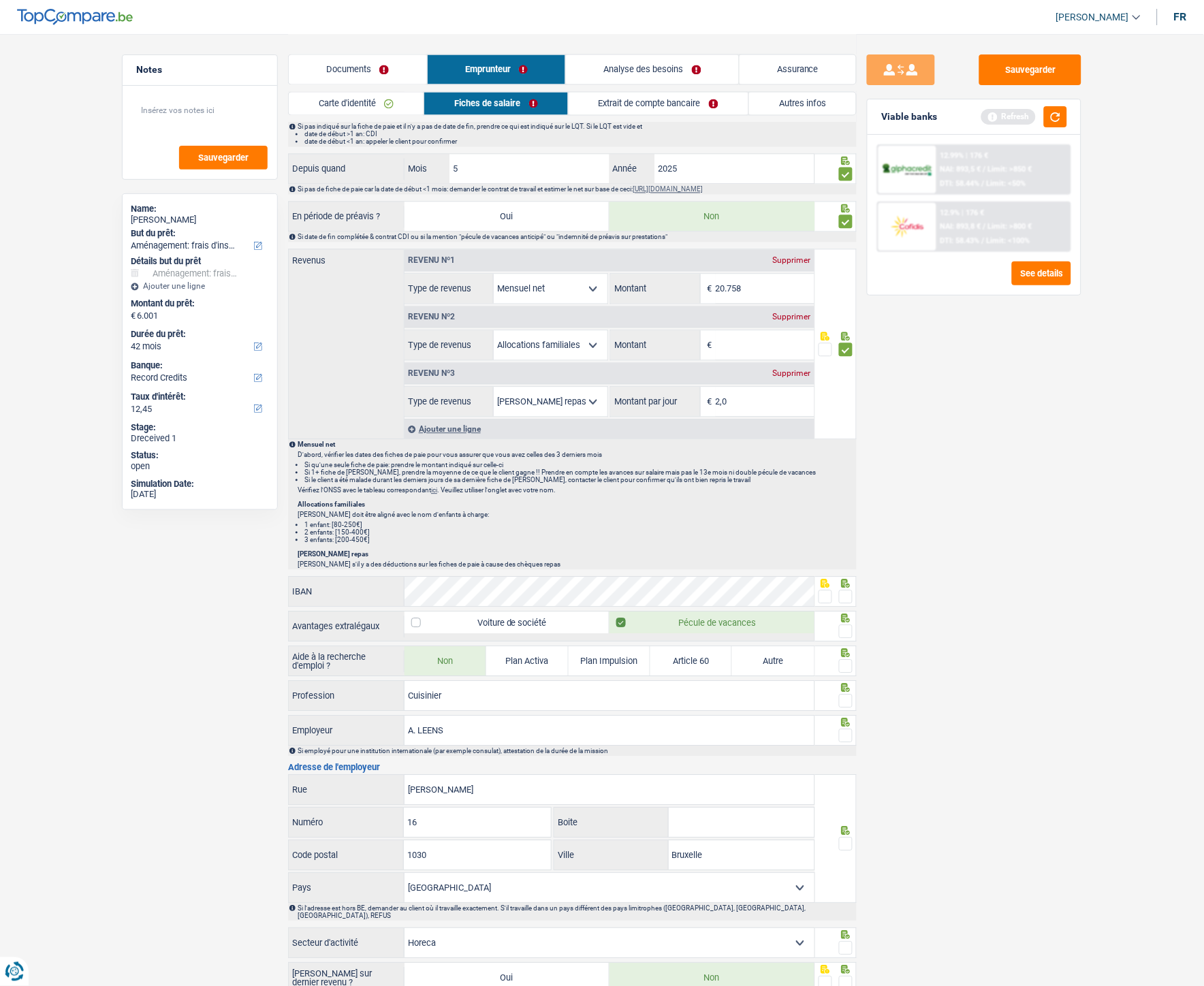
scroll to position [681, 0]
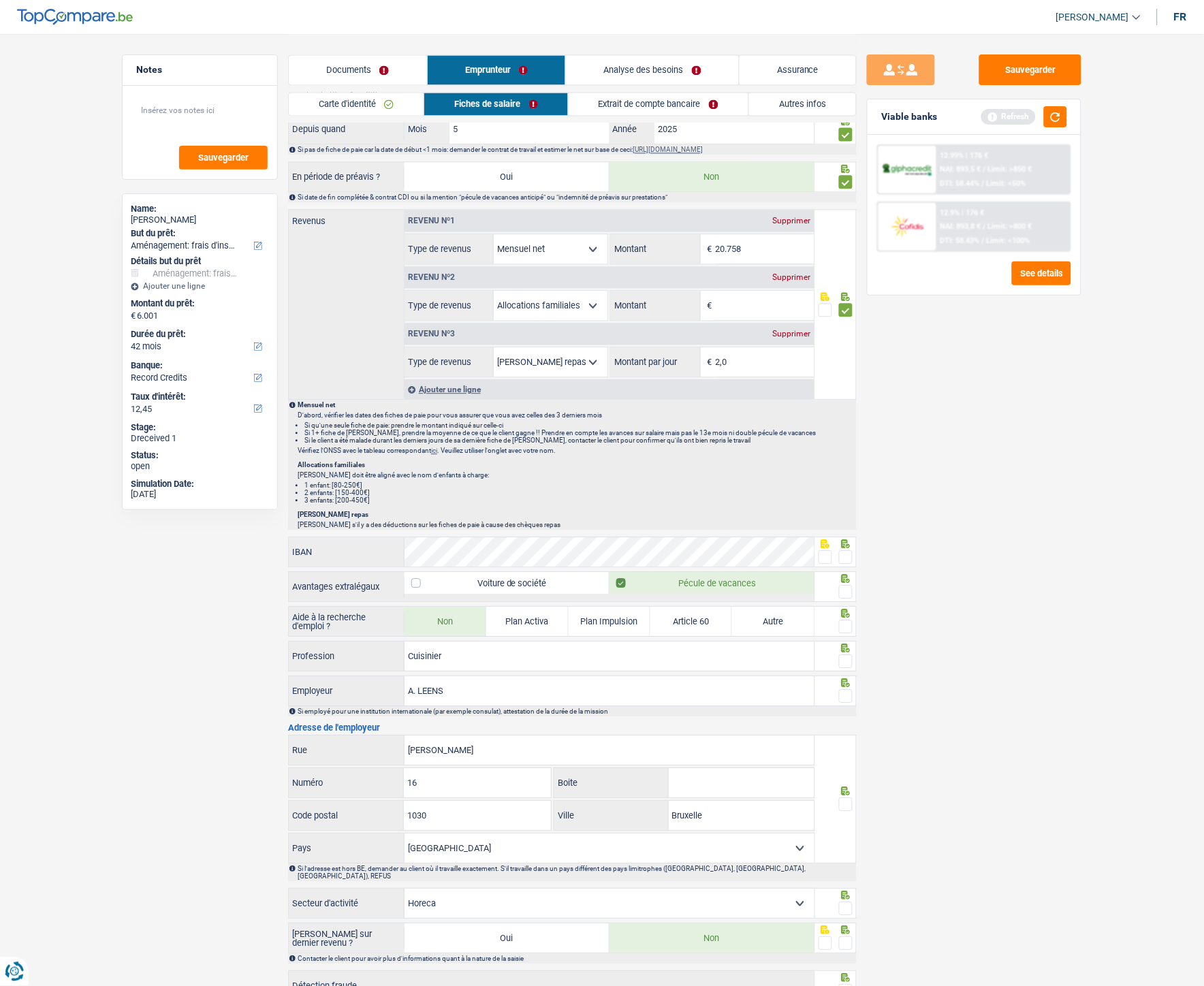
click at [848, 442] on span at bounding box center [845, 557] width 13 height 13
click at [0, 0] on input "radio" at bounding box center [0, 0] width 0 height 0
click at [846, 442] on span at bounding box center [845, 592] width 13 height 13
click at [0, 0] on input "radio" at bounding box center [0, 0] width 0 height 0
click at [849, 442] on span at bounding box center [845, 627] width 13 height 13
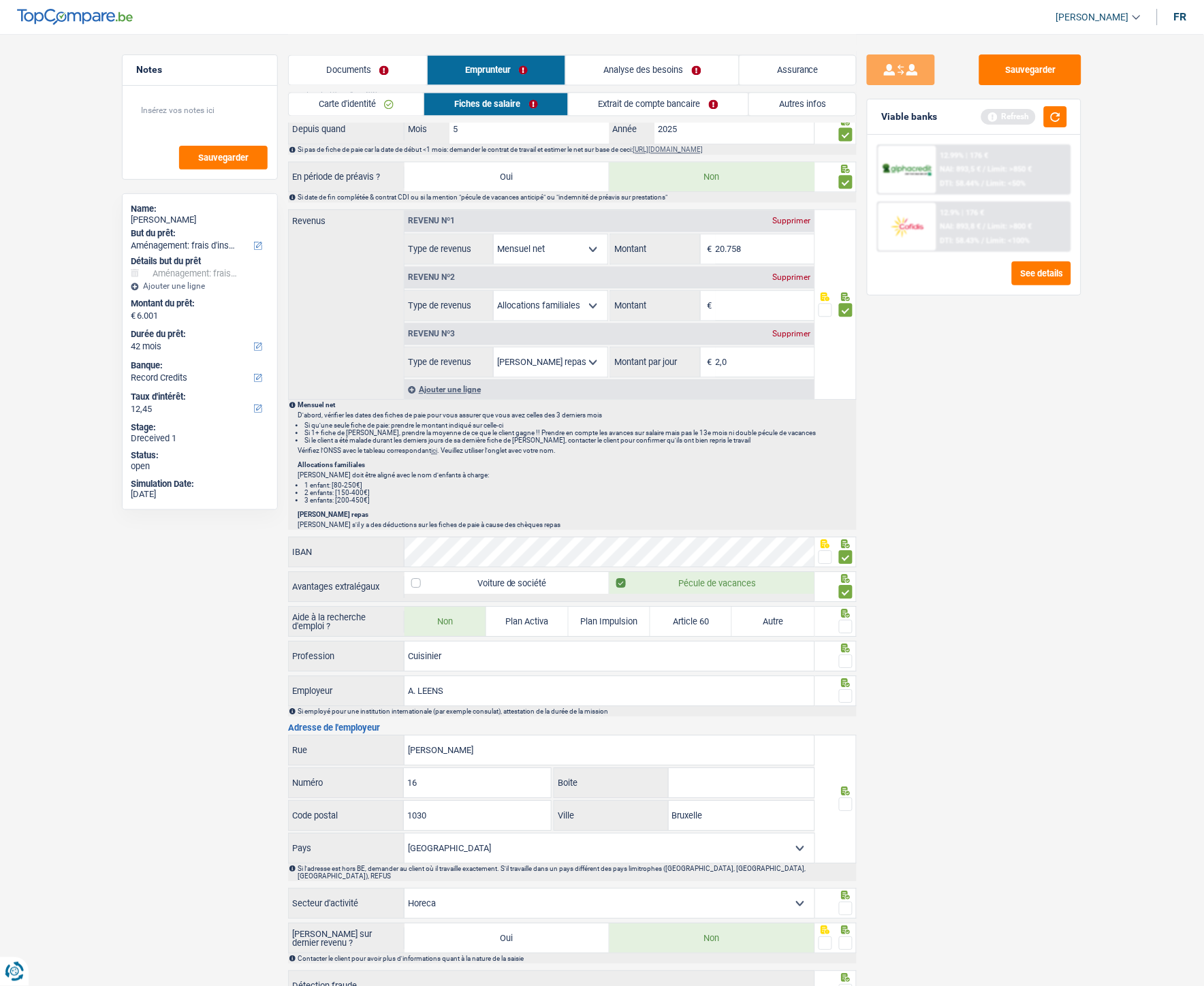
click at [0, 0] on input "radio" at bounding box center [0, 0] width 0 height 0
click at [849, 442] on span at bounding box center [845, 661] width 13 height 13
click at [0, 0] on input "radio" at bounding box center [0, 0] width 0 height 0
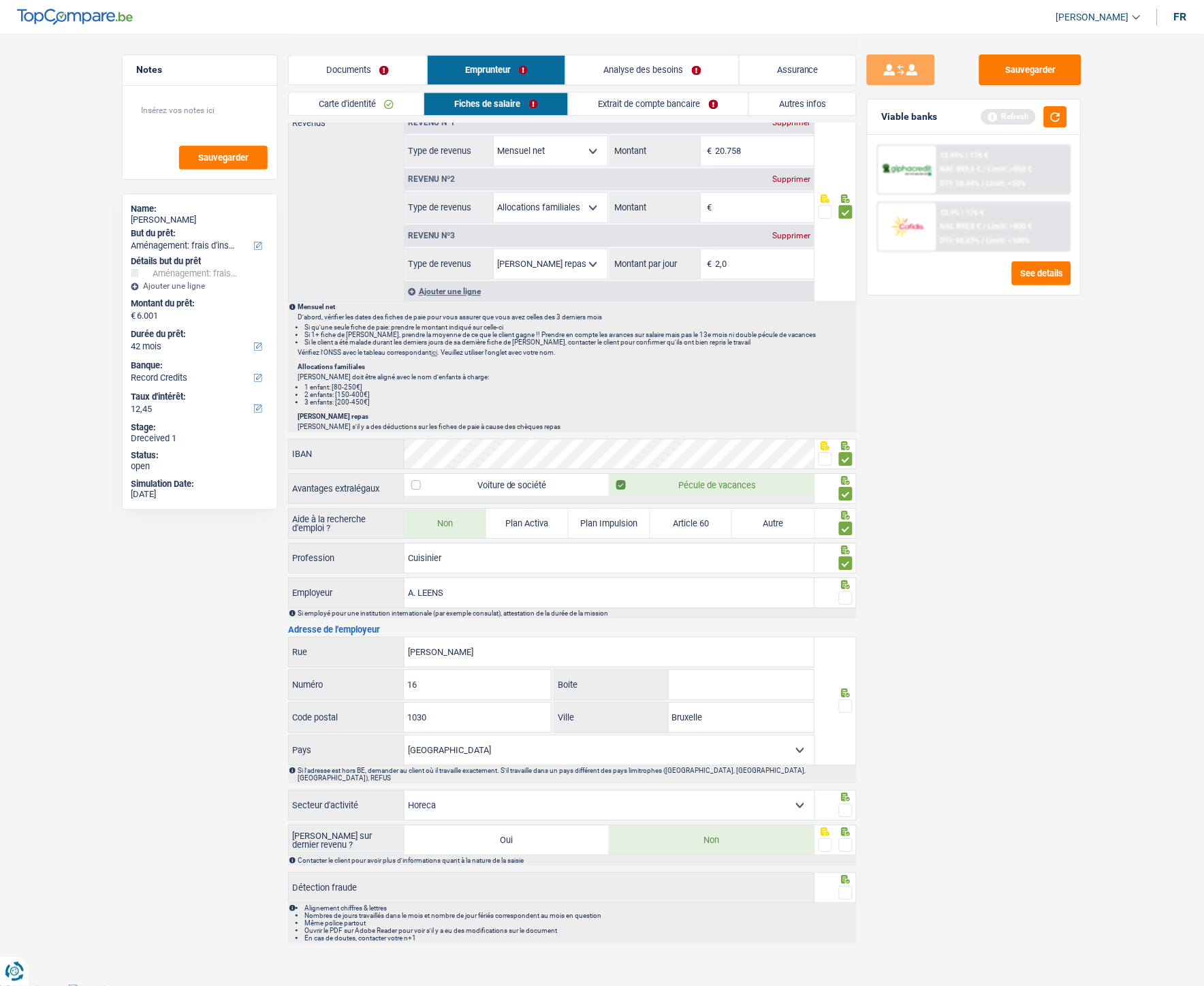
scroll to position [784, 0]
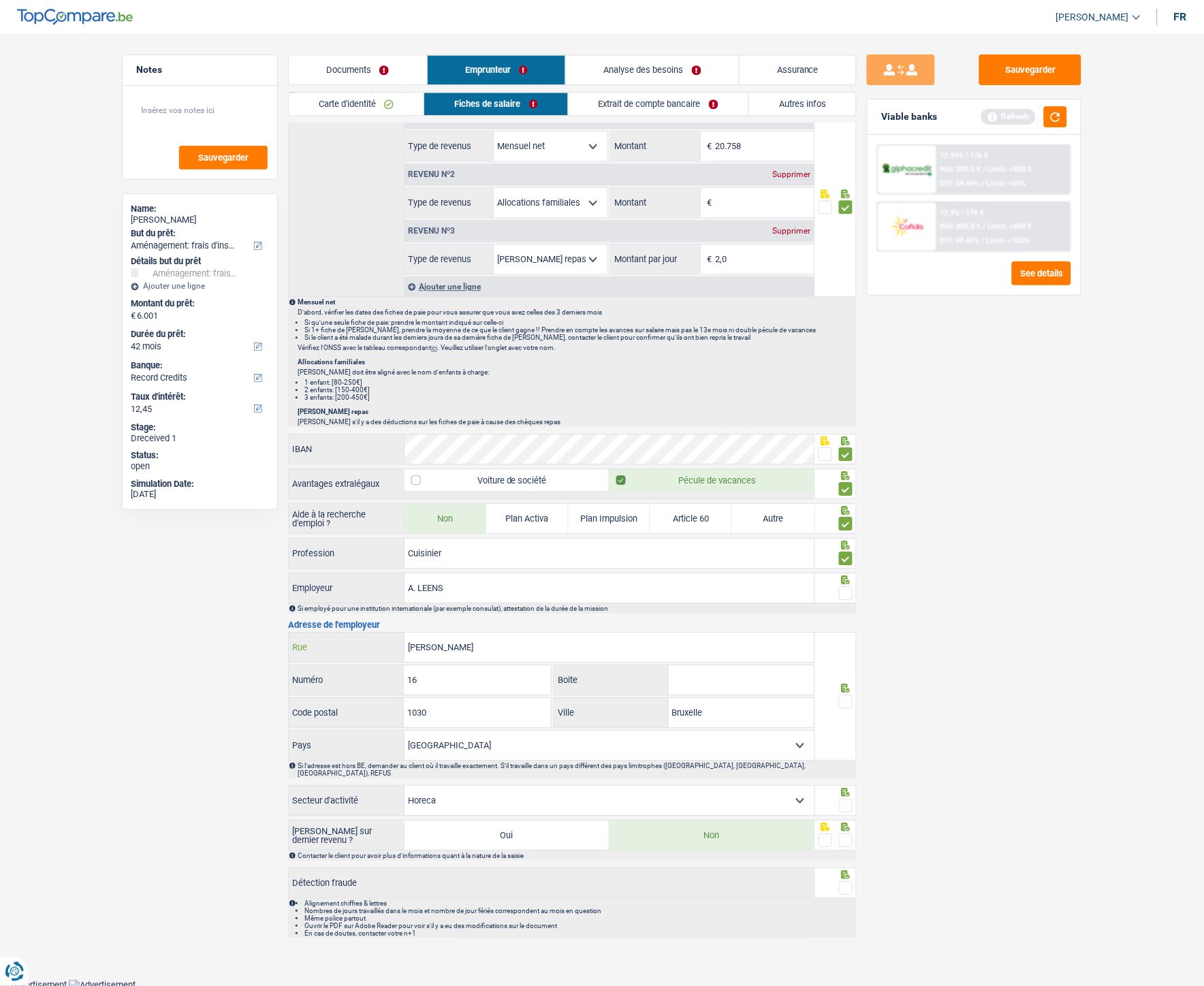
drag, startPoint x: 474, startPoint y: 656, endPoint x: 392, endPoint y: 650, distance: 82.2
click at [392, 442] on div "Henri jacobs Rue" at bounding box center [552, 647] width 526 height 29
type input "Avenue"
drag, startPoint x: 477, startPoint y: 683, endPoint x: 407, endPoint y: 677, distance: 70.3
click at [407, 442] on input "16" at bounding box center [477, 680] width 146 height 29
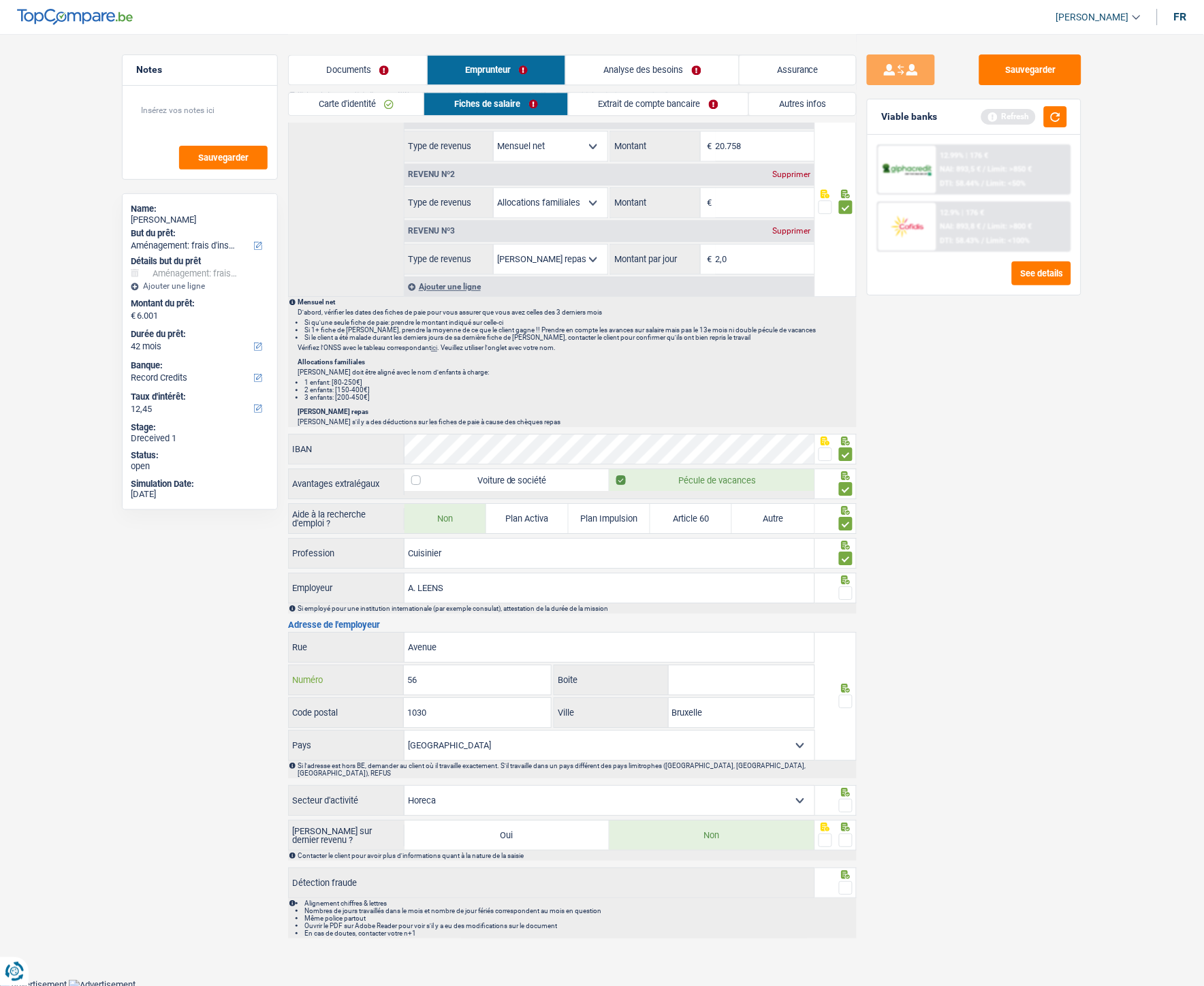
type input "56"
click at [508, 442] on input "Avenue" at bounding box center [609, 647] width 410 height 29
type input "Avenue Du Commerce"
drag, startPoint x: 488, startPoint y: 718, endPoint x: 395, endPoint y: 710, distance: 93.3
click at [395, 442] on div "1030 Code postal" at bounding box center [419, 712] width 262 height 29
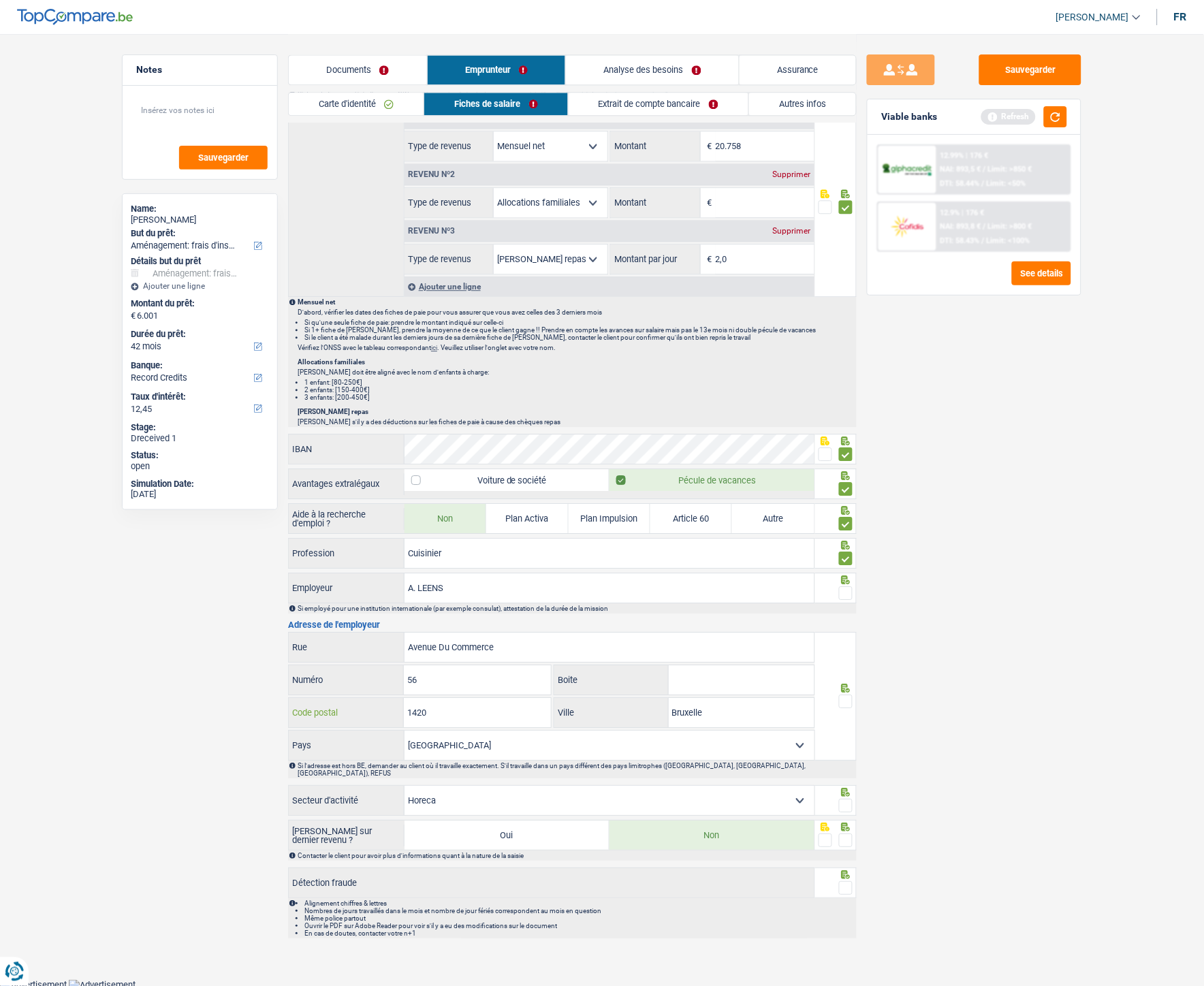
type input "1420"
click at [713, 442] on input "Bruxelle" at bounding box center [741, 712] width 146 height 29
type input "Braine-l'alleud"
click at [850, 442] on span at bounding box center [845, 701] width 13 height 13
click at [0, 0] on input "radio" at bounding box center [0, 0] width 0 height 0
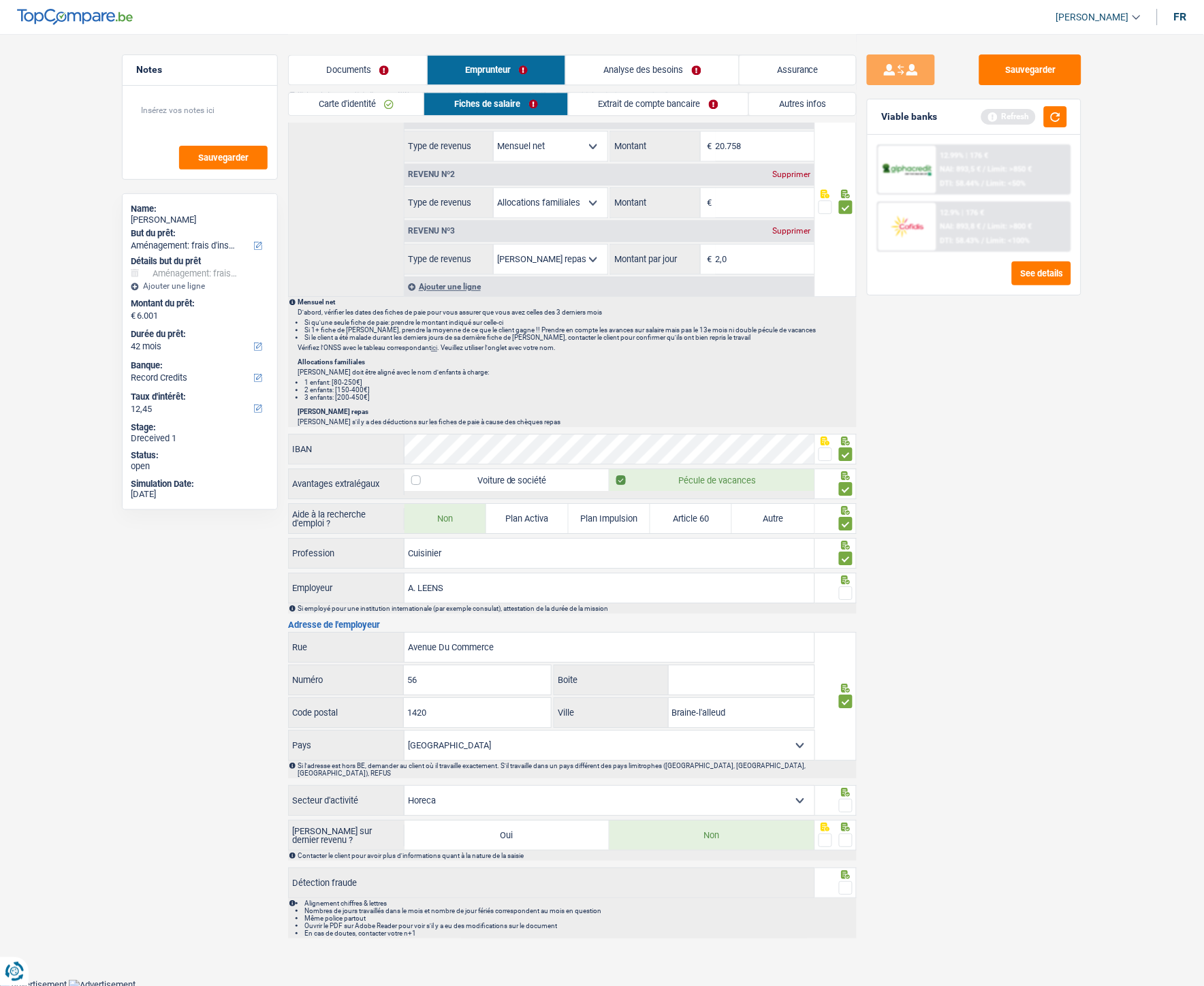
click at [850, 442] on span at bounding box center [845, 805] width 13 height 13
click at [0, 0] on input "radio" at bounding box center [0, 0] width 0 height 0
click at [456, 442] on input "A. LEENS" at bounding box center [609, 587] width 410 height 29
drag, startPoint x: 458, startPoint y: 589, endPoint x: 403, endPoint y: 588, distance: 55.0
click at [403, 442] on div "A. LEENS Employeur" at bounding box center [552, 587] width 526 height 29
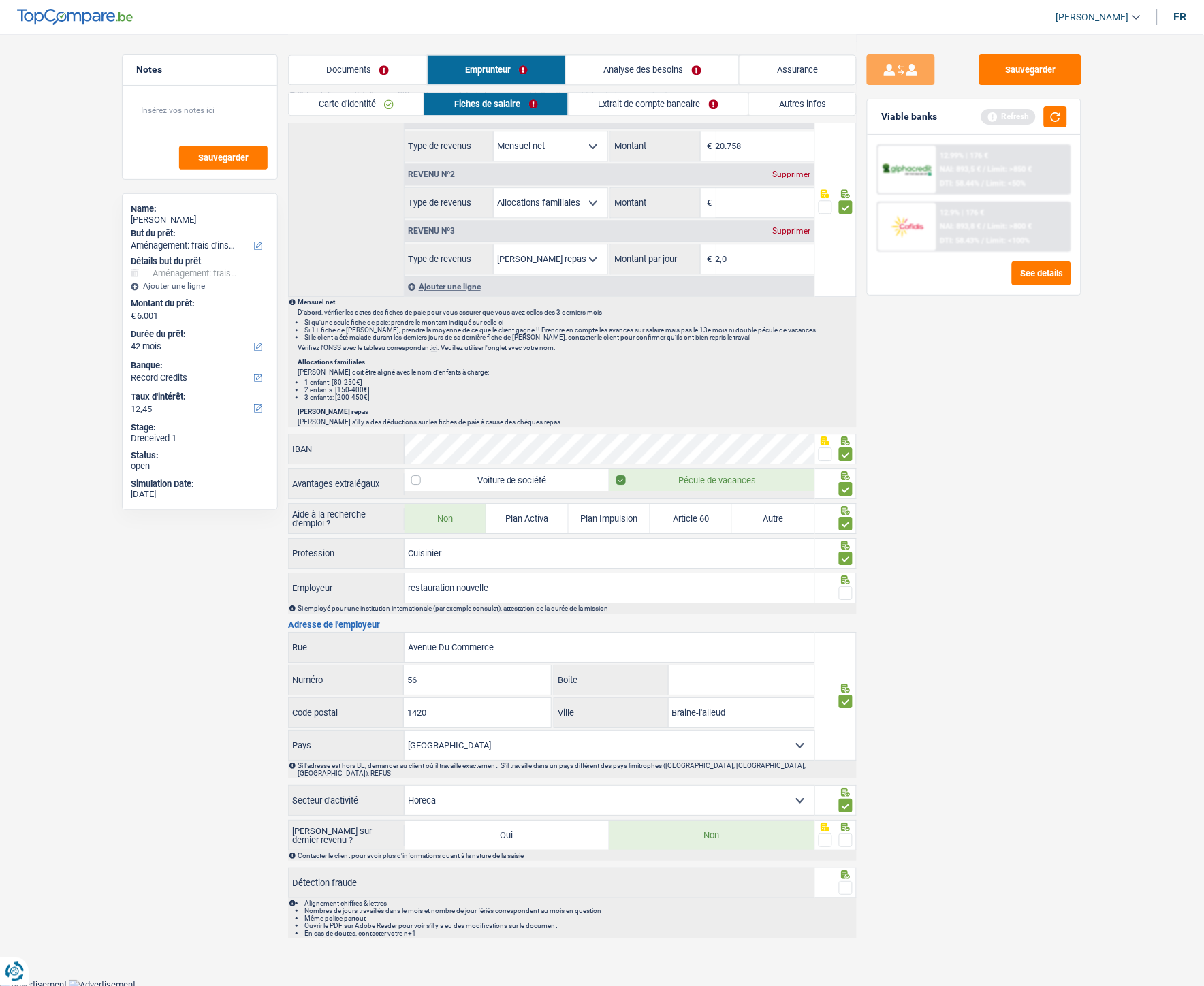
click at [842, 442] on span at bounding box center [845, 840] width 13 height 13
click at [0, 0] on input "radio" at bounding box center [0, 0] width 0 height 0
click at [840, 442] on span at bounding box center [845, 888] width 13 height 13
click at [0, 0] on input "radio" at bounding box center [0, 0] width 0 height 0
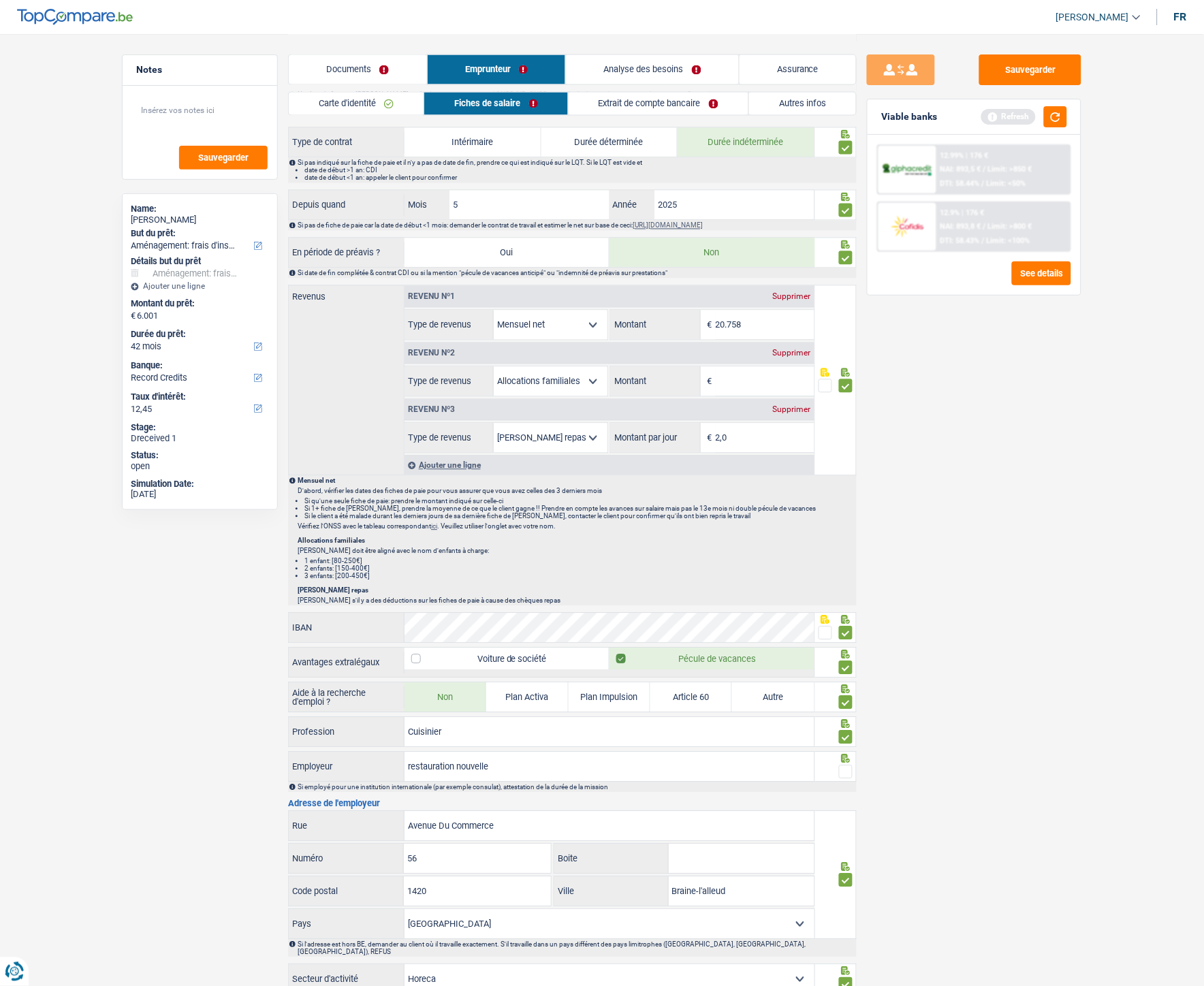
scroll to position [756, 0]
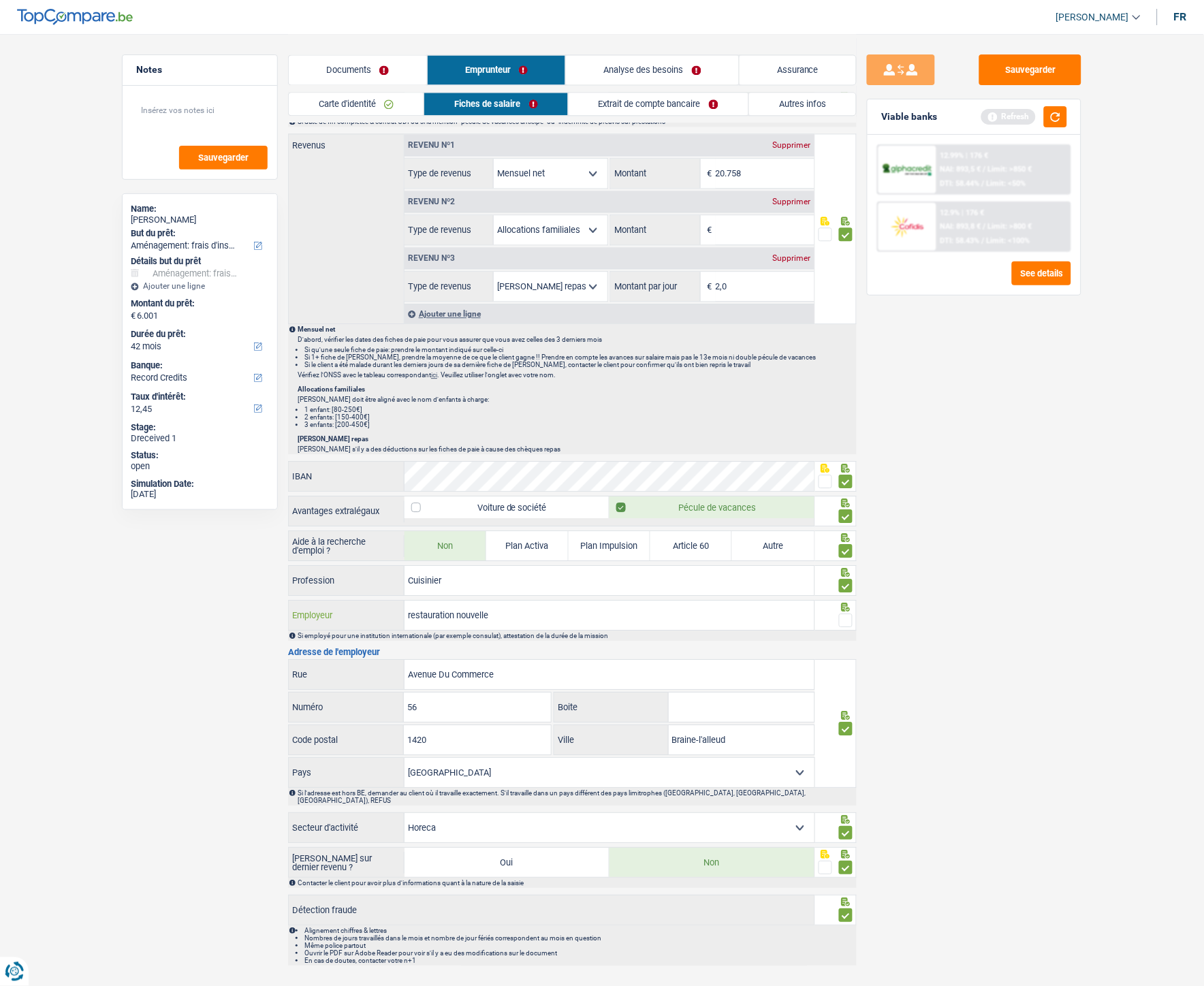
drag, startPoint x: 498, startPoint y: 617, endPoint x: 396, endPoint y: 614, distance: 102.0
click at [396, 442] on div "restauration nouvelle Employeur" at bounding box center [552, 615] width 526 height 29
type input "Ceges"
click at [836, 442] on fieldset at bounding box center [836, 621] width 35 height 17
click at [842, 442] on span at bounding box center [845, 620] width 13 height 13
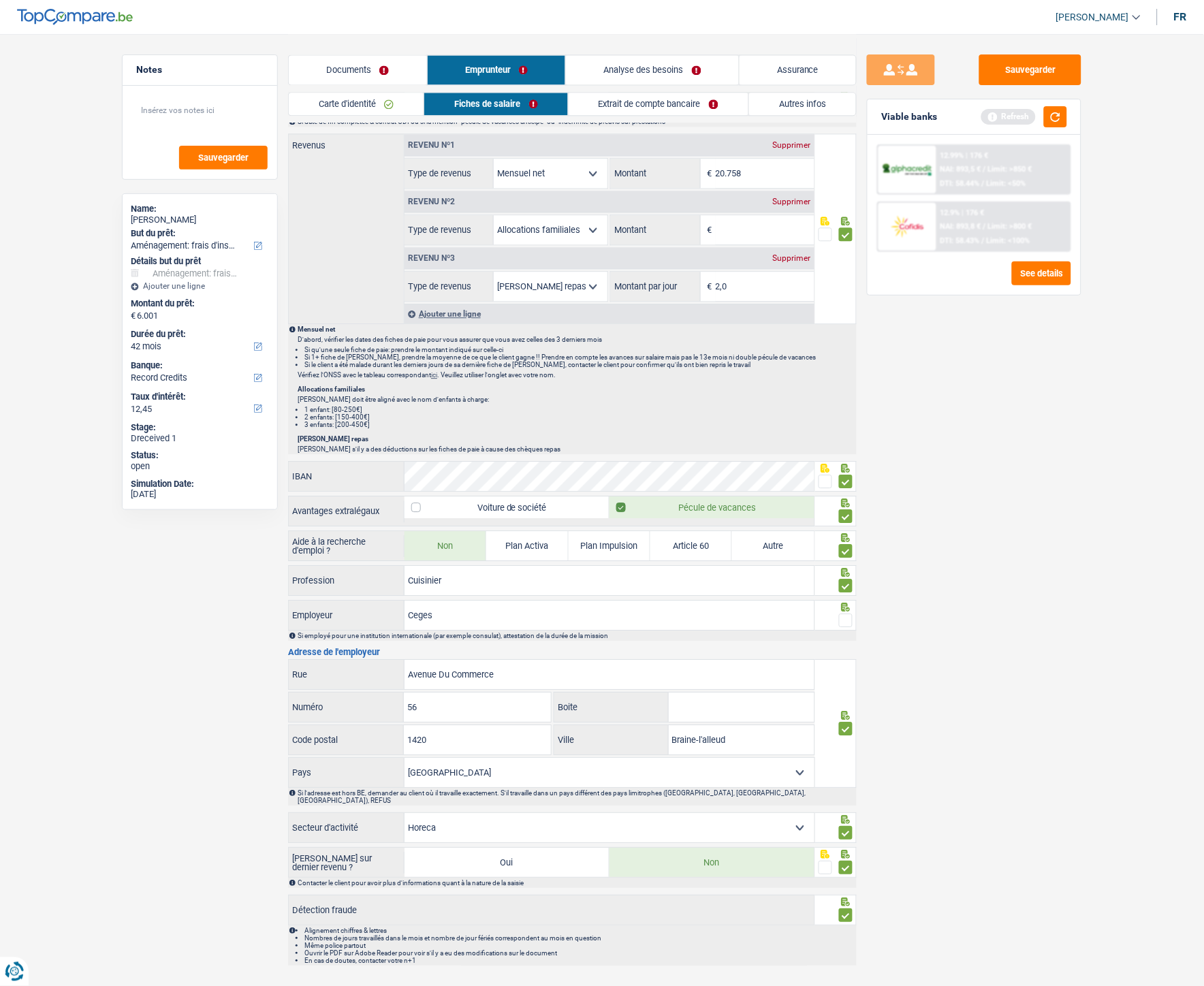
click at [0, 0] on input "radio" at bounding box center [0, 0] width 0 height 0
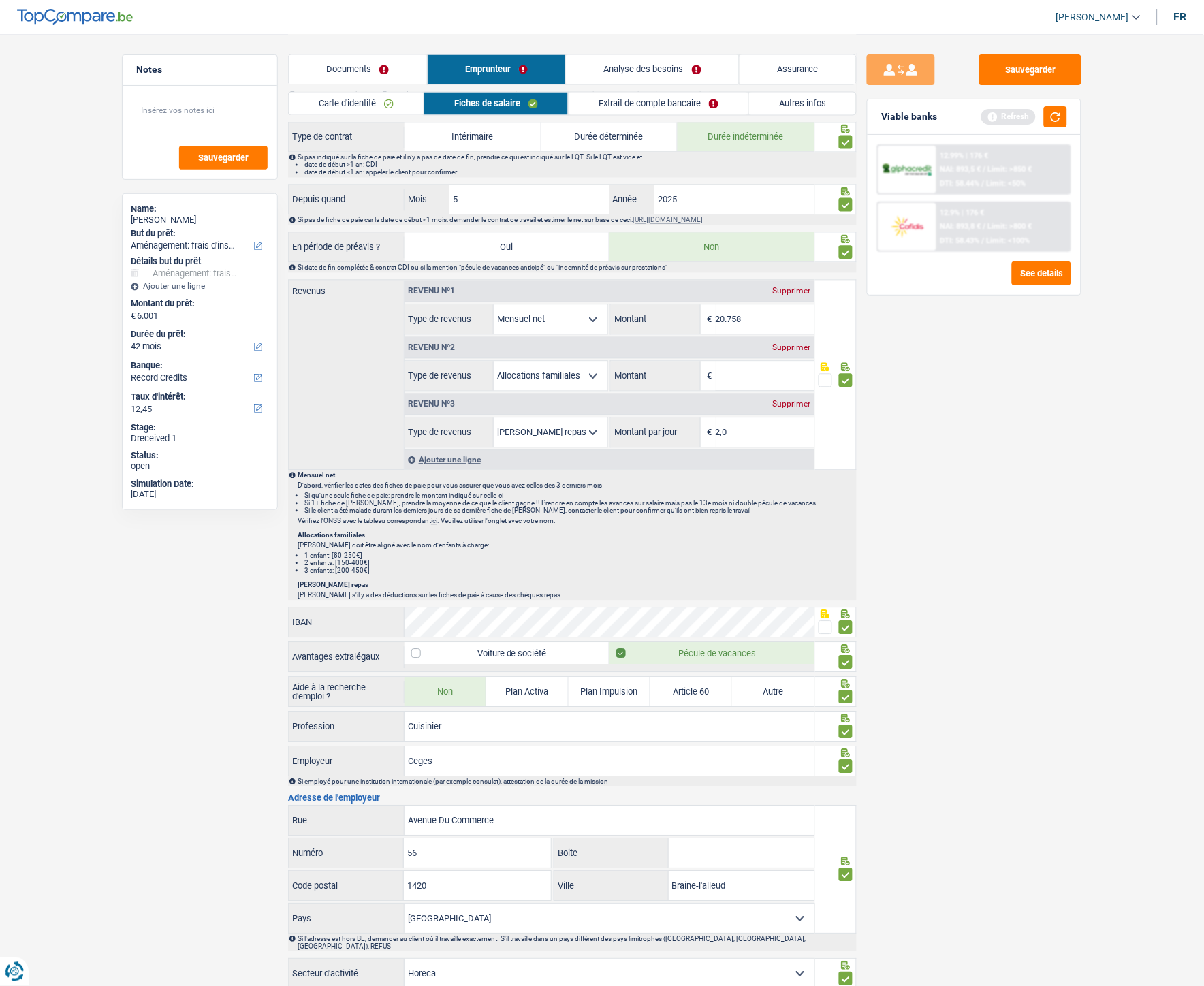
scroll to position [453, 0]
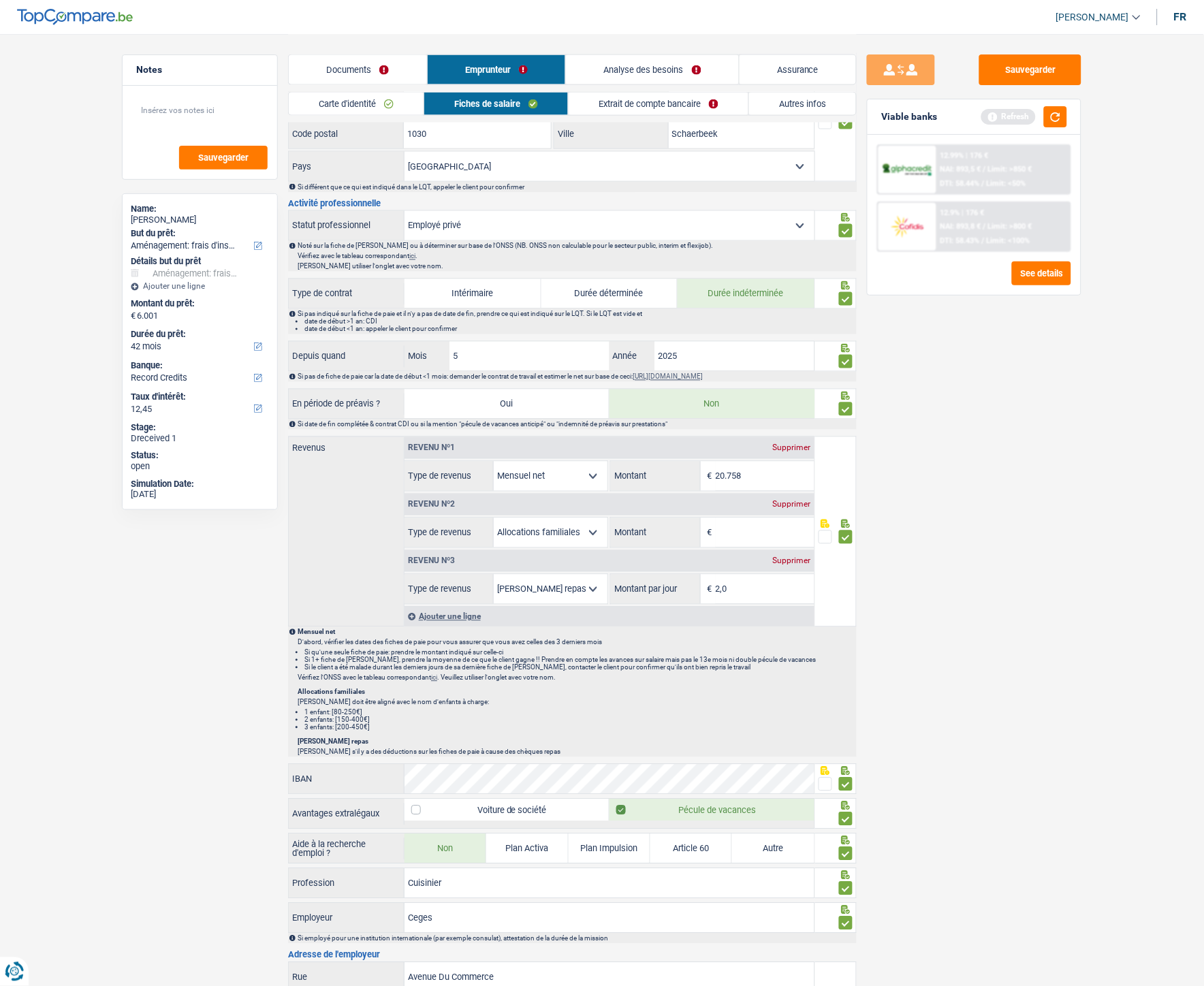
click at [647, 106] on link "Extrait de compte bancaire" at bounding box center [658, 103] width 180 height 22
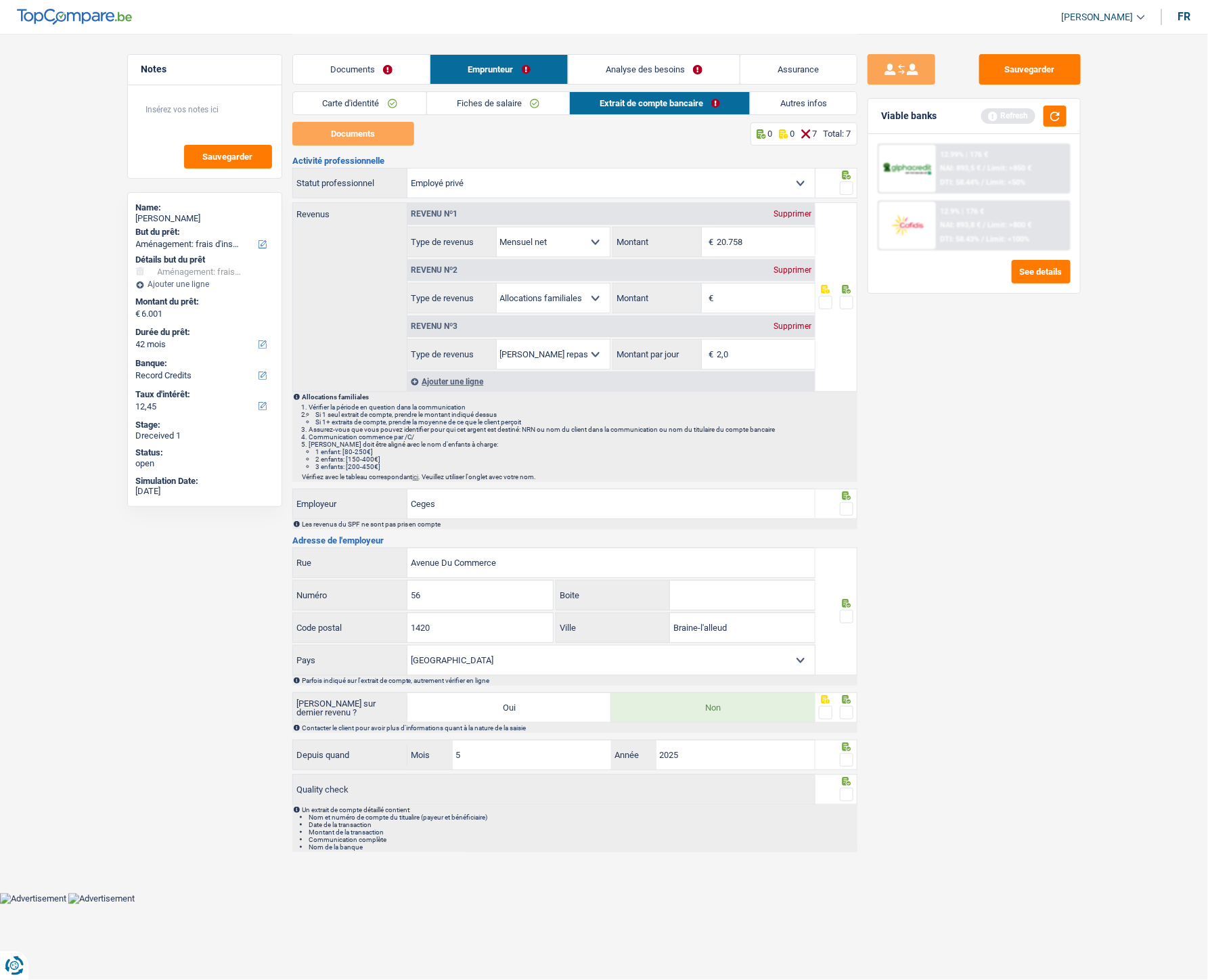
click at [577, 143] on div "Documents 0 0 7 Total: 7" at bounding box center [575, 133] width 565 height 24
click at [850, 439] on span at bounding box center [847, 713] width 13 height 13
click at [0, 0] on input "radio" at bounding box center [0, 0] width 0 height 0
click at [844, 439] on span at bounding box center [847, 760] width 13 height 13
click at [0, 0] on input "radio" at bounding box center [0, 0] width 0 height 0
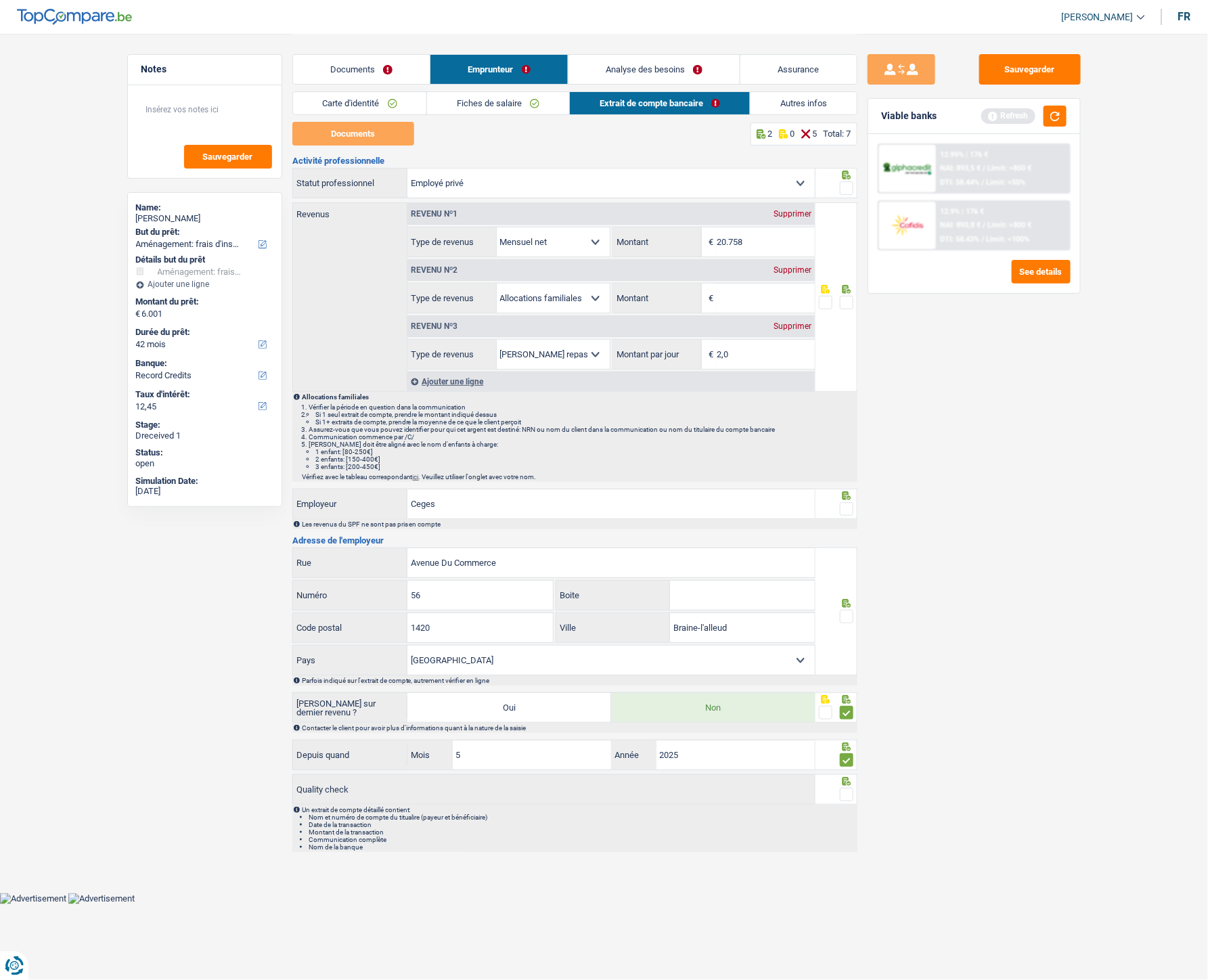
click at [846, 439] on span at bounding box center [847, 795] width 13 height 13
click at [0, 0] on input "radio" at bounding box center [0, 0] width 0 height 0
click at [848, 439] on div at bounding box center [847, 509] width 13 height 17
click at [848, 439] on span at bounding box center [847, 616] width 13 height 13
click at [0, 0] on input "radio" at bounding box center [0, 0] width 0 height 0
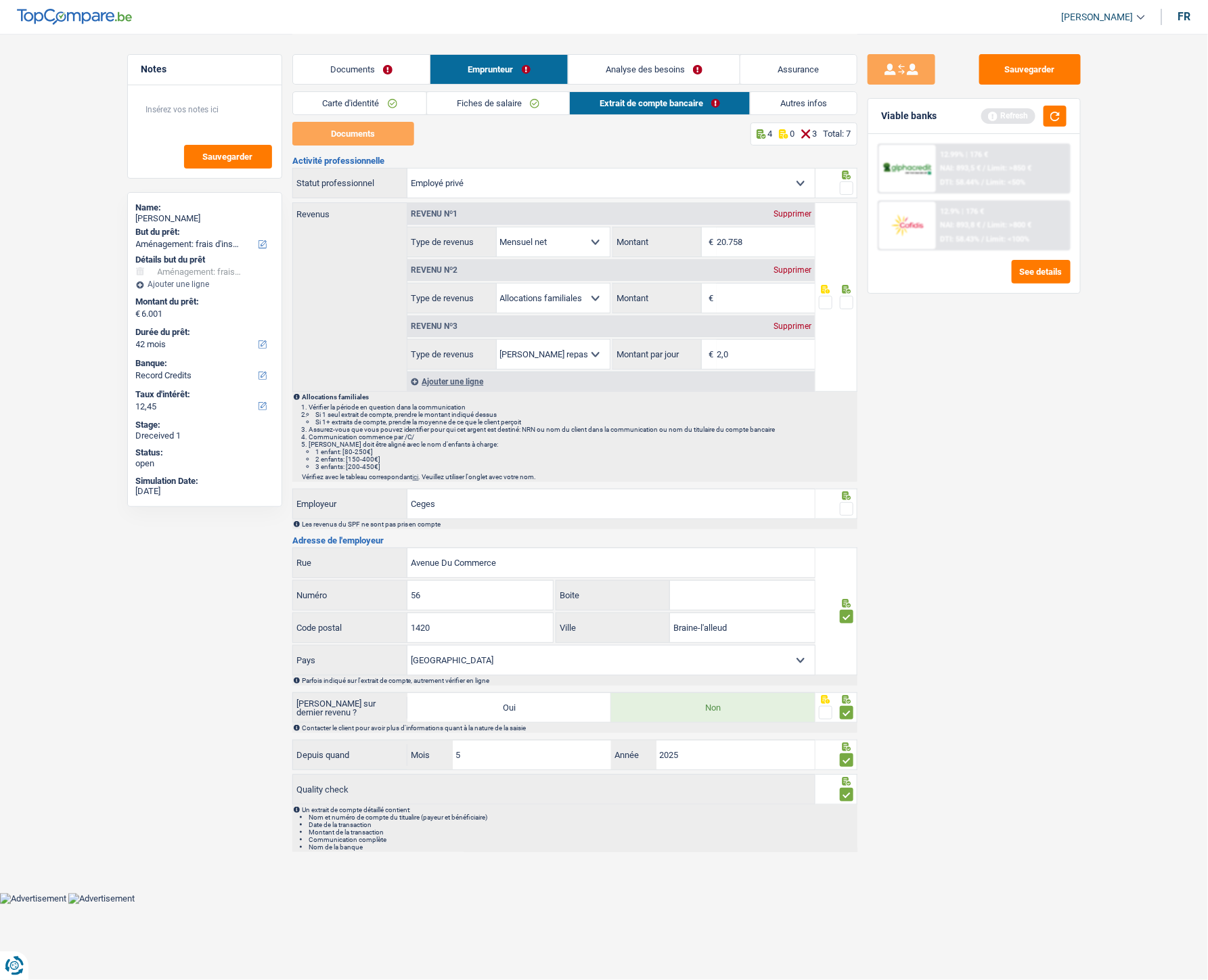
click at [843, 188] on span at bounding box center [847, 188] width 13 height 13
click at [0, 0] on input "radio" at bounding box center [0, 0] width 0 height 0
click at [847, 304] on span at bounding box center [847, 303] width 13 height 13
click at [0, 0] on input "radio" at bounding box center [0, 0] width 0 height 0
click at [651, 70] on link "Analyse des besoins" at bounding box center [654, 69] width 172 height 29
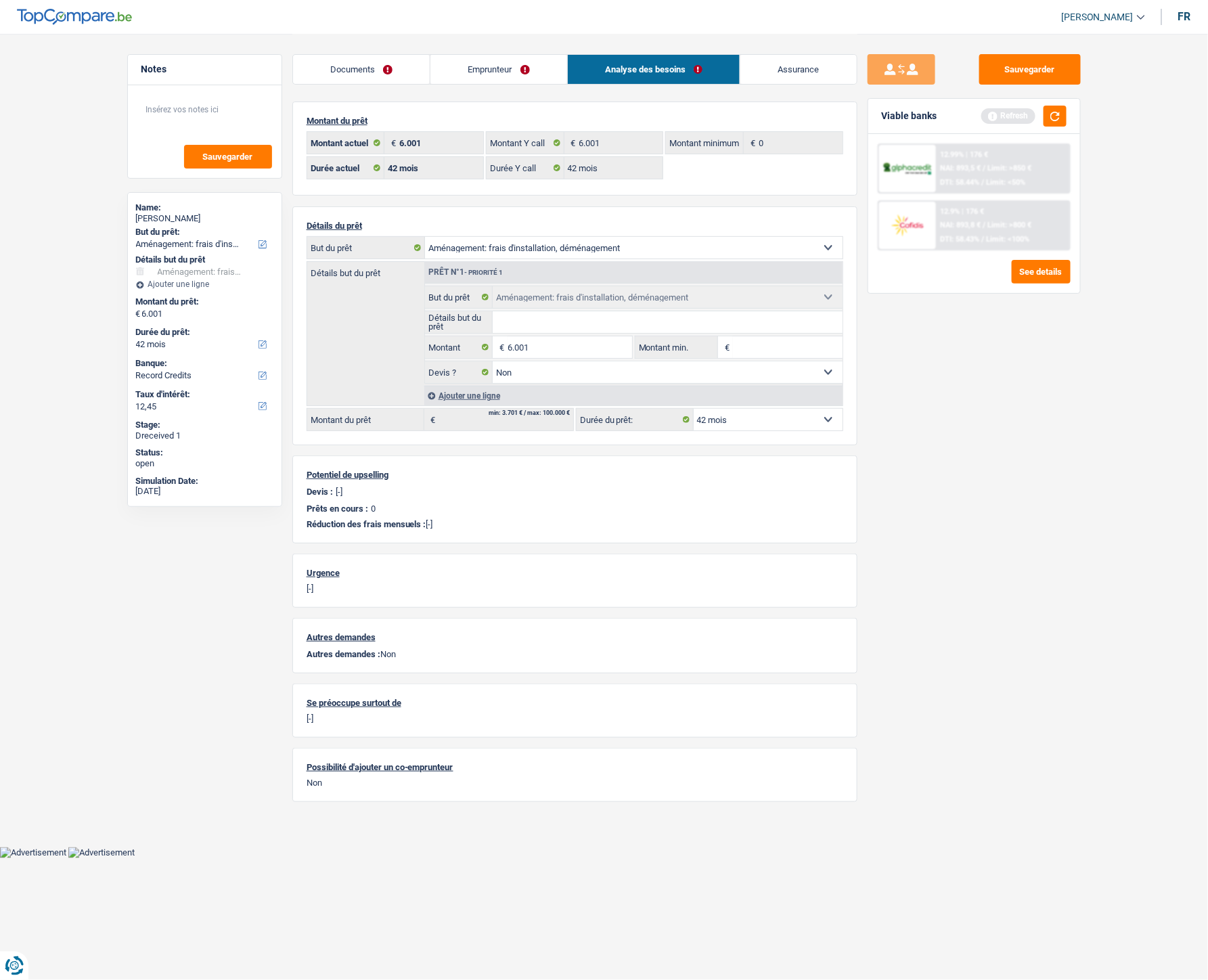
click at [341, 68] on link "Documents" at bounding box center [361, 69] width 137 height 29
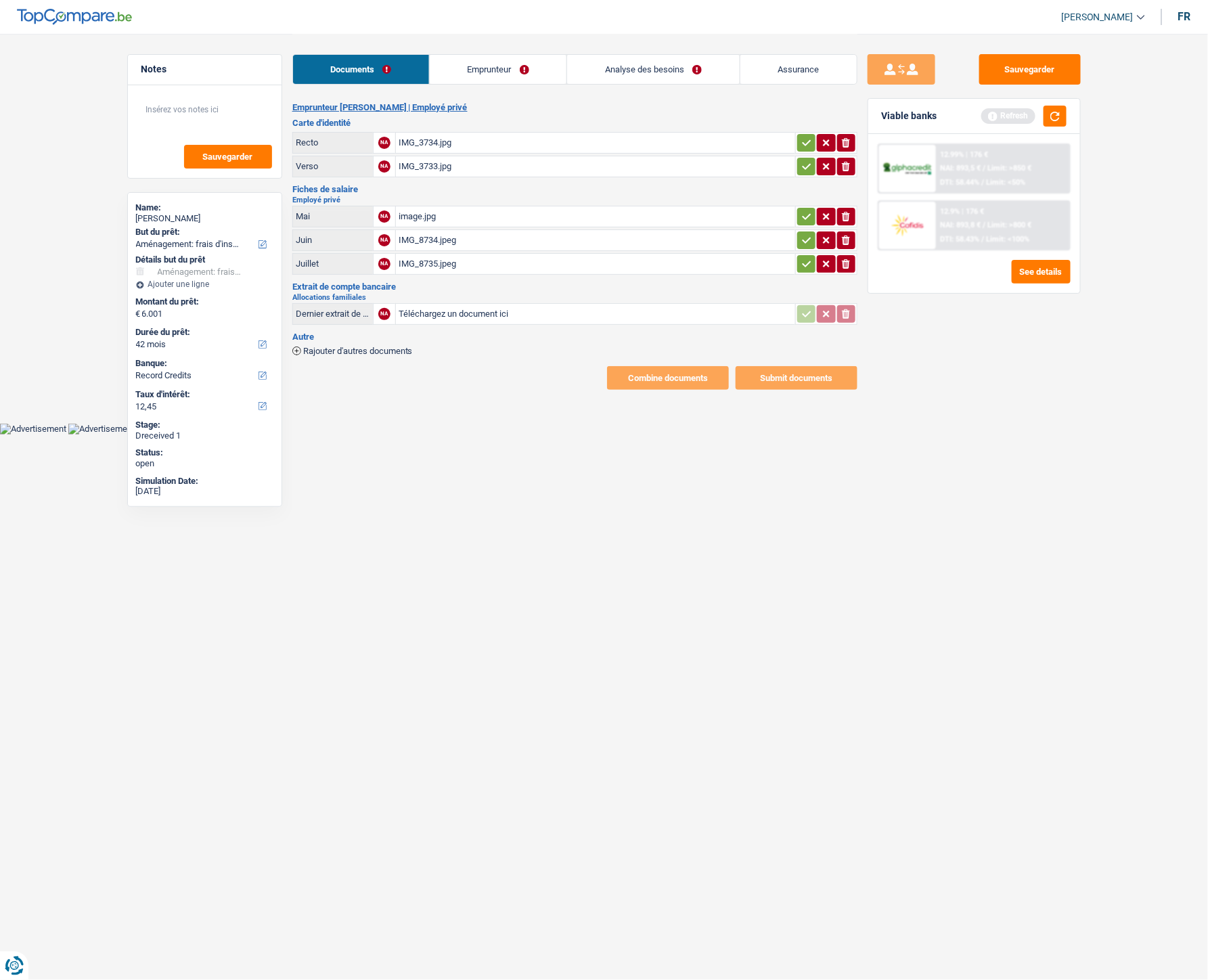
click at [477, 73] on link "Emprunteur" at bounding box center [498, 69] width 136 height 29
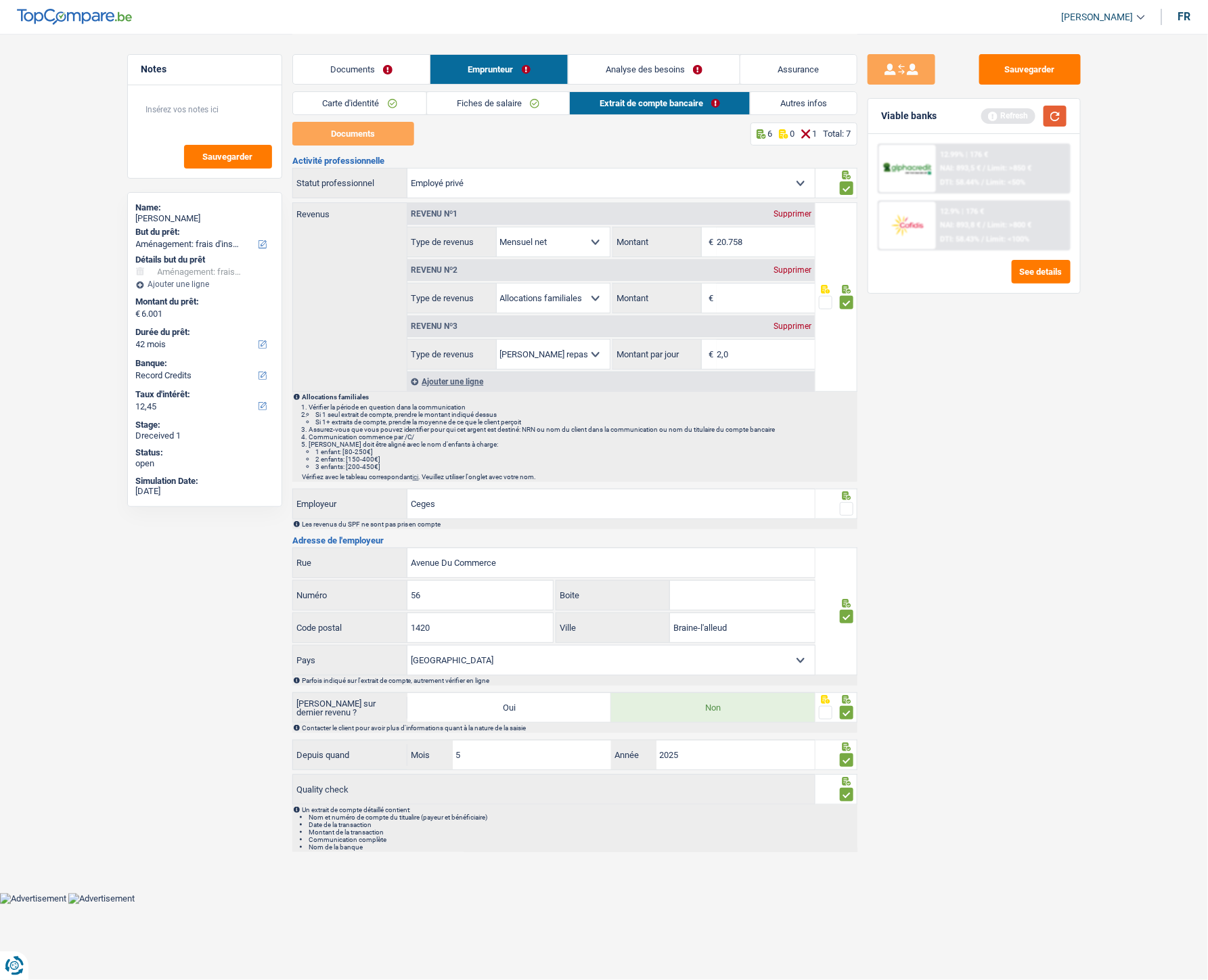
click at [962, 117] on button "button" at bounding box center [1055, 116] width 23 height 21
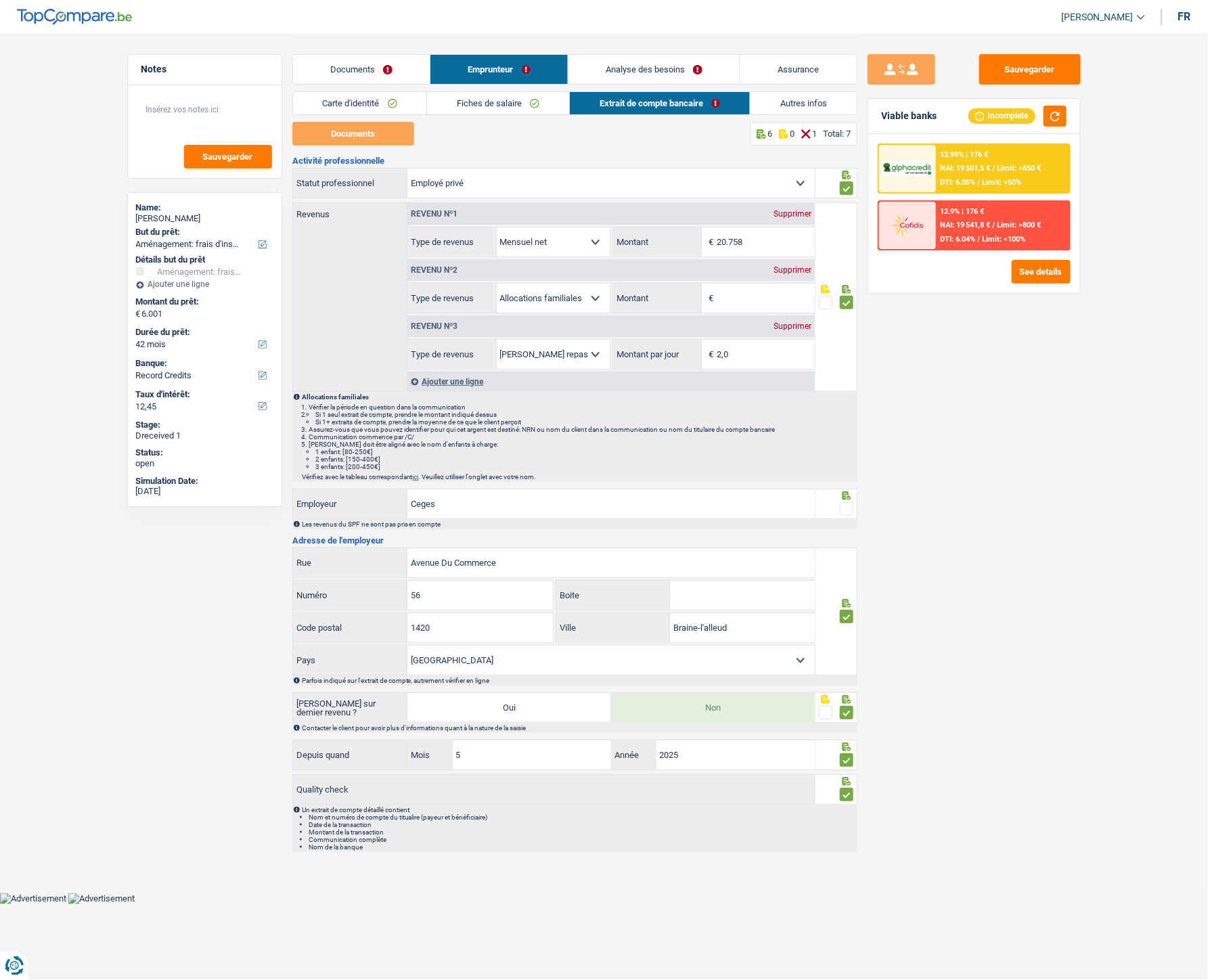
click at [962, 439] on div "Sauvegarder Viable banks Incomplete 12.99% | 176 € NAI: 19 501,5 € / Limit: >85…" at bounding box center [974, 505] width 233 height 904
click at [848, 439] on span at bounding box center [847, 509] width 13 height 13
click at [0, 0] on input "radio" at bounding box center [0, 0] width 0 height 0
click at [962, 117] on button "button" at bounding box center [1055, 116] width 23 height 21
click at [752, 304] on input "Montant" at bounding box center [766, 298] width 98 height 29
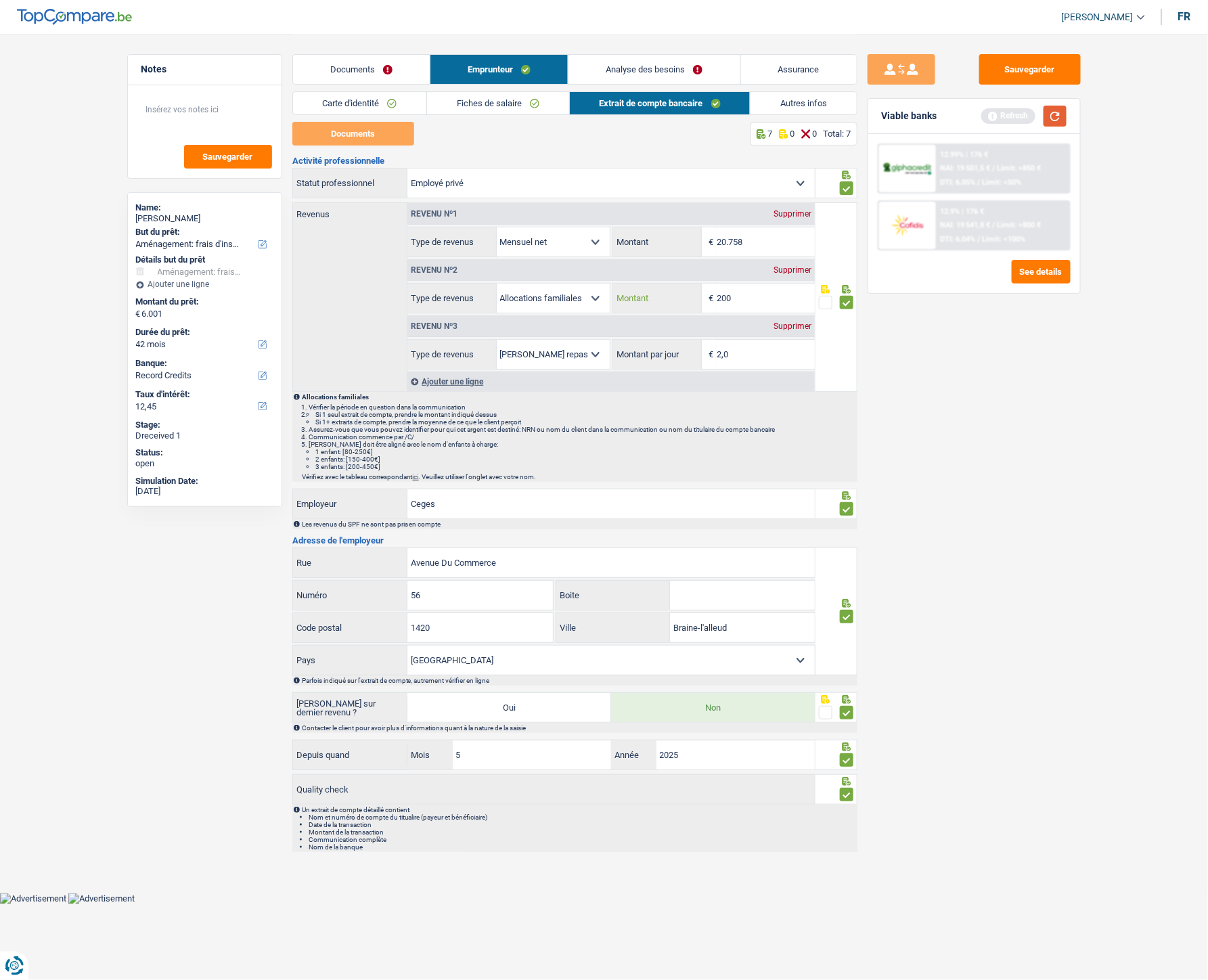
type input "200"
click at [962, 115] on button "button" at bounding box center [1055, 116] width 23 height 21
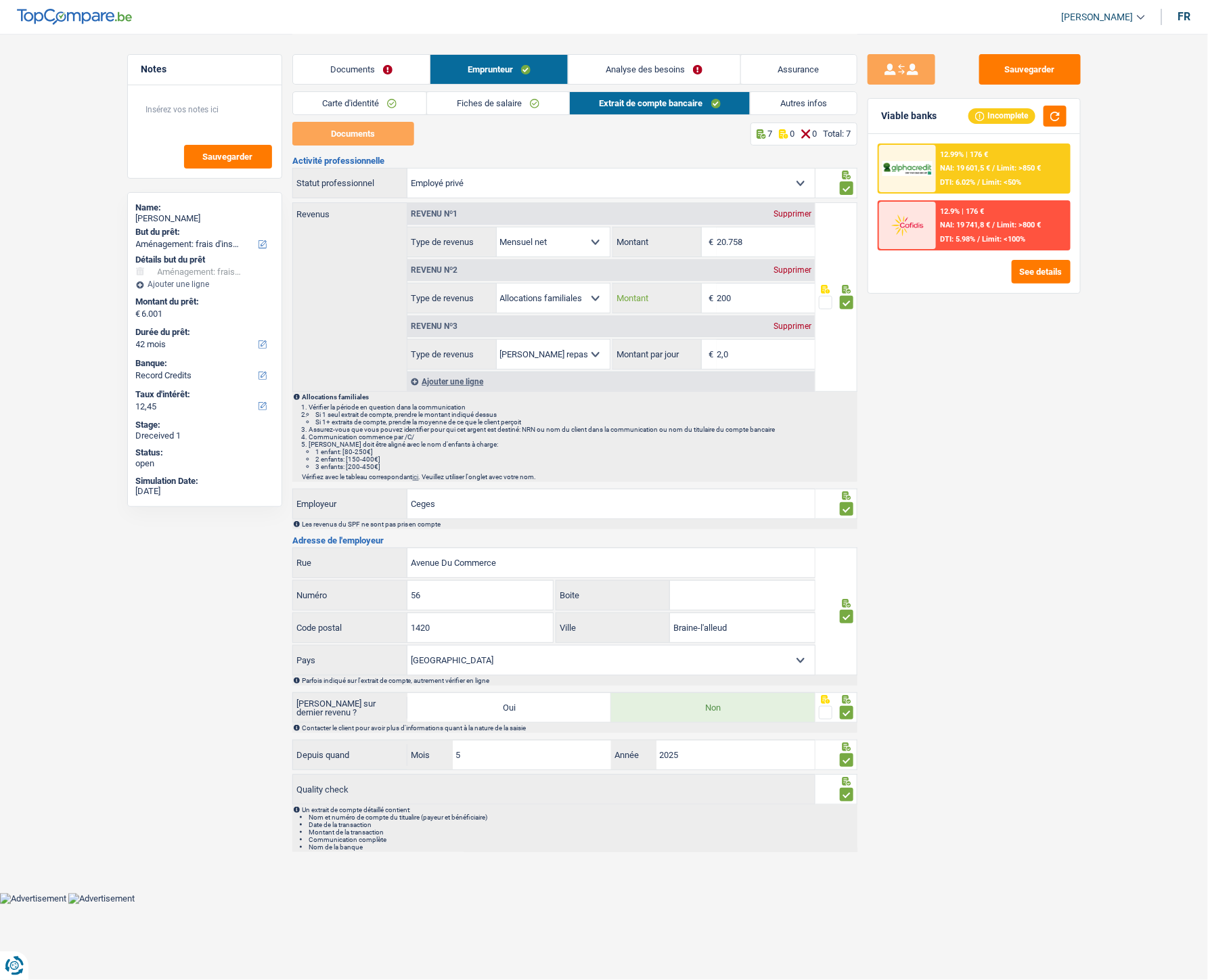
drag, startPoint x: 769, startPoint y: 299, endPoint x: 715, endPoint y: 299, distance: 54.0
click at [715, 299] on div "200 € Montant" at bounding box center [714, 298] width 202 height 29
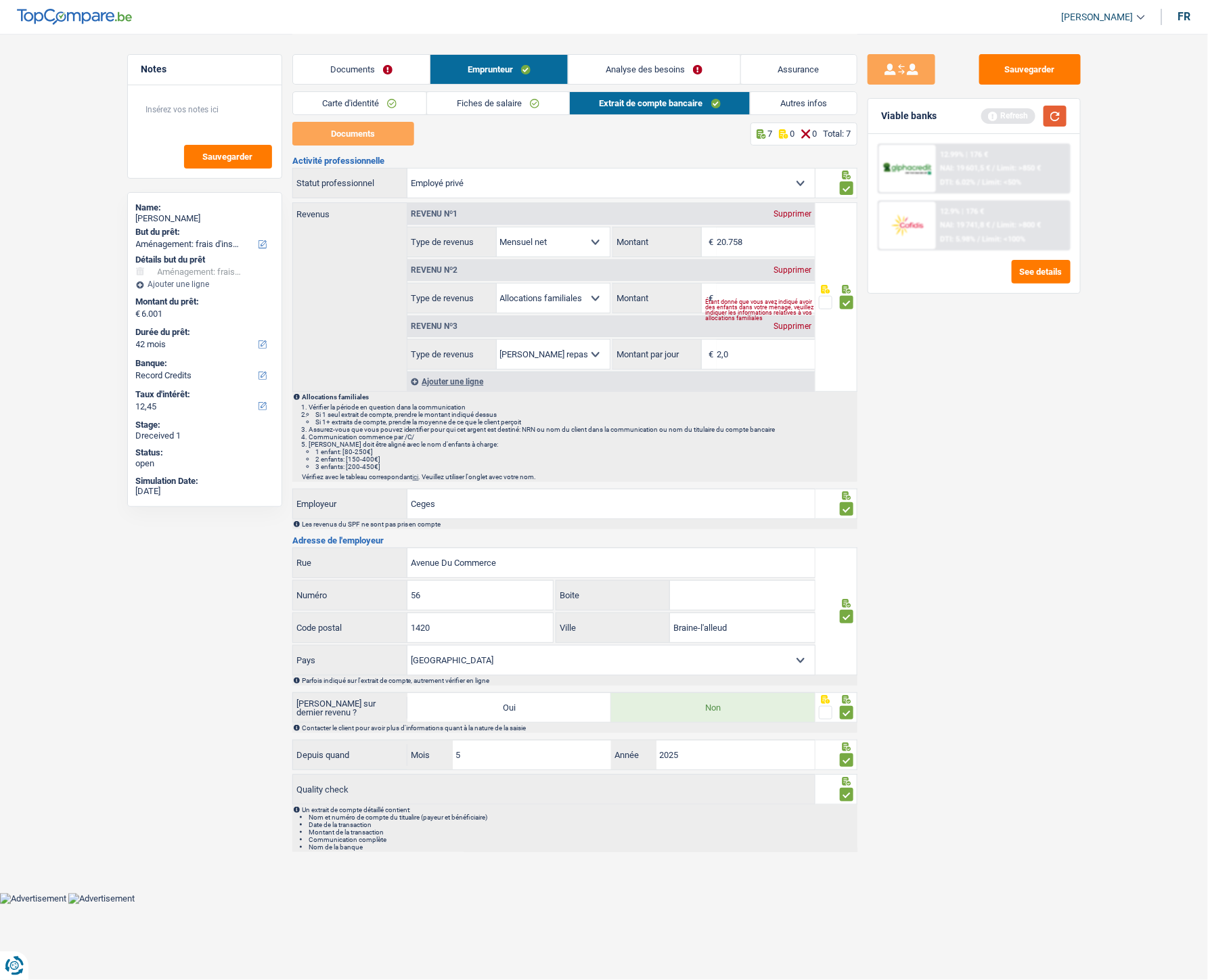
click at [962, 116] on button "button" at bounding box center [1055, 116] width 23 height 21
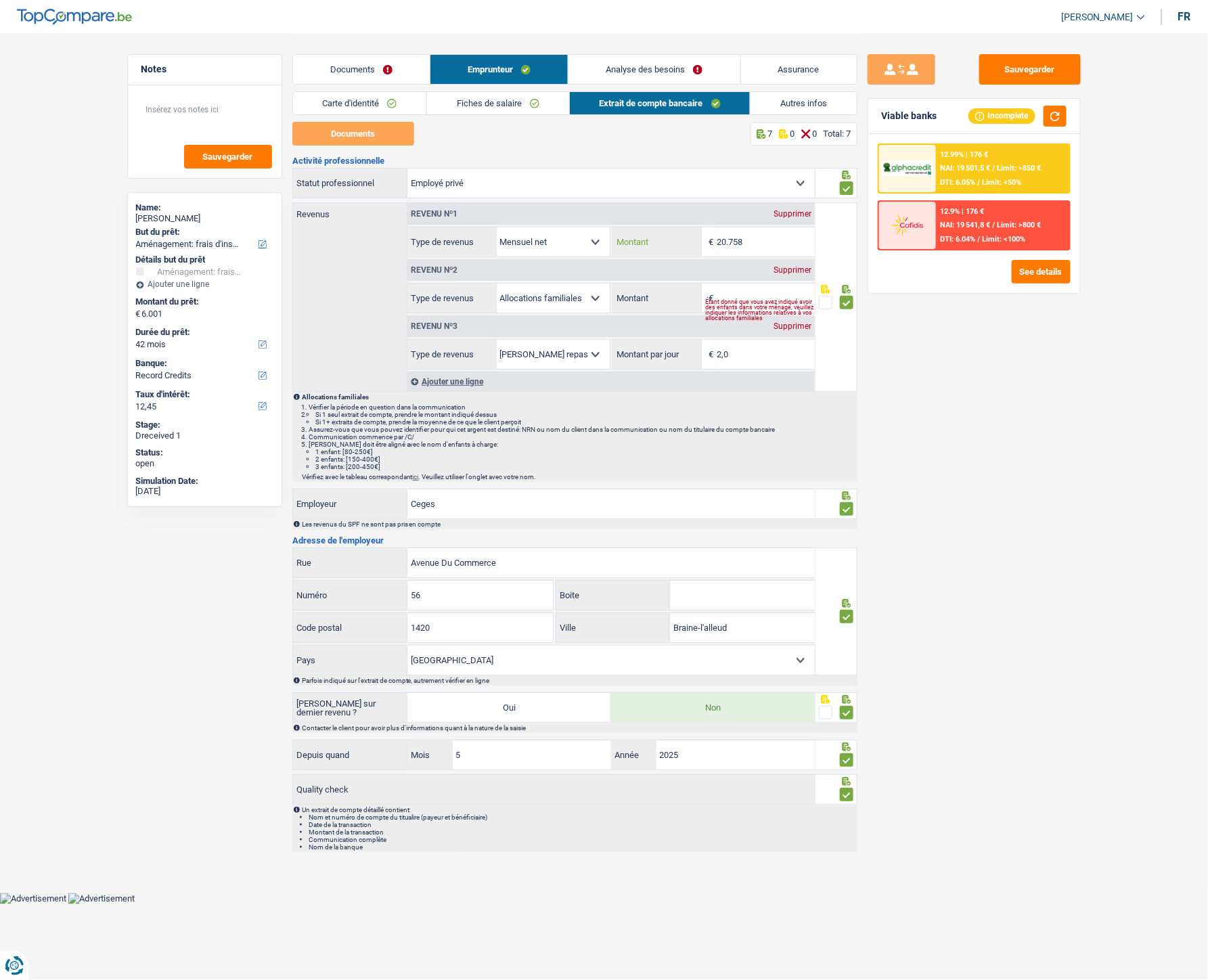
click at [728, 241] on input "20.758" at bounding box center [766, 241] width 98 height 29
click at [750, 244] on input "20.758" at bounding box center [766, 241] width 98 height 29
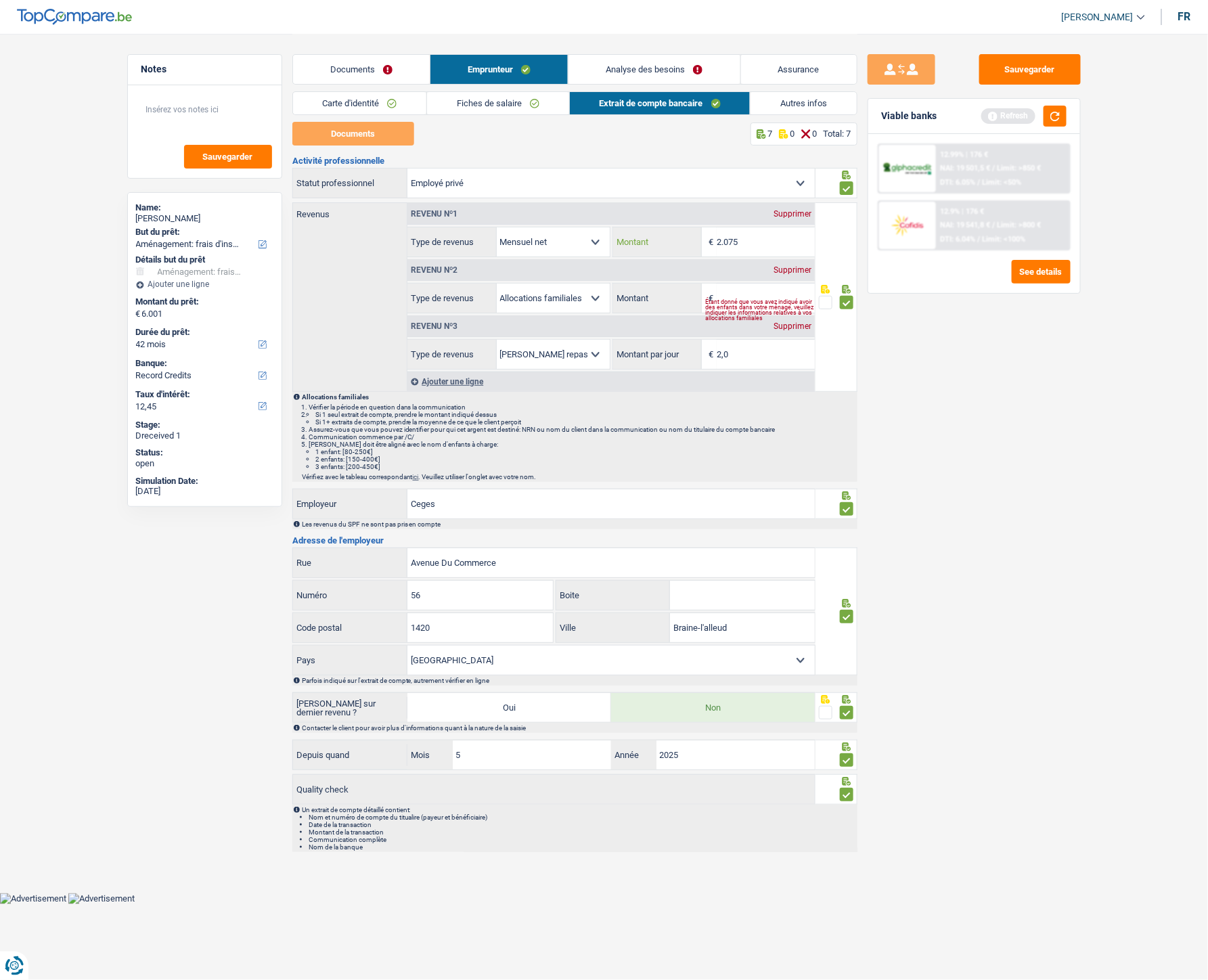
type input "2.075"
click at [748, 288] on input "Montant" at bounding box center [766, 298] width 98 height 29
click at [751, 361] on input "2,0" at bounding box center [766, 354] width 98 height 29
click at [756, 232] on input "2.075" at bounding box center [766, 241] width 98 height 29
click at [745, 295] on input "Montant" at bounding box center [766, 298] width 98 height 29
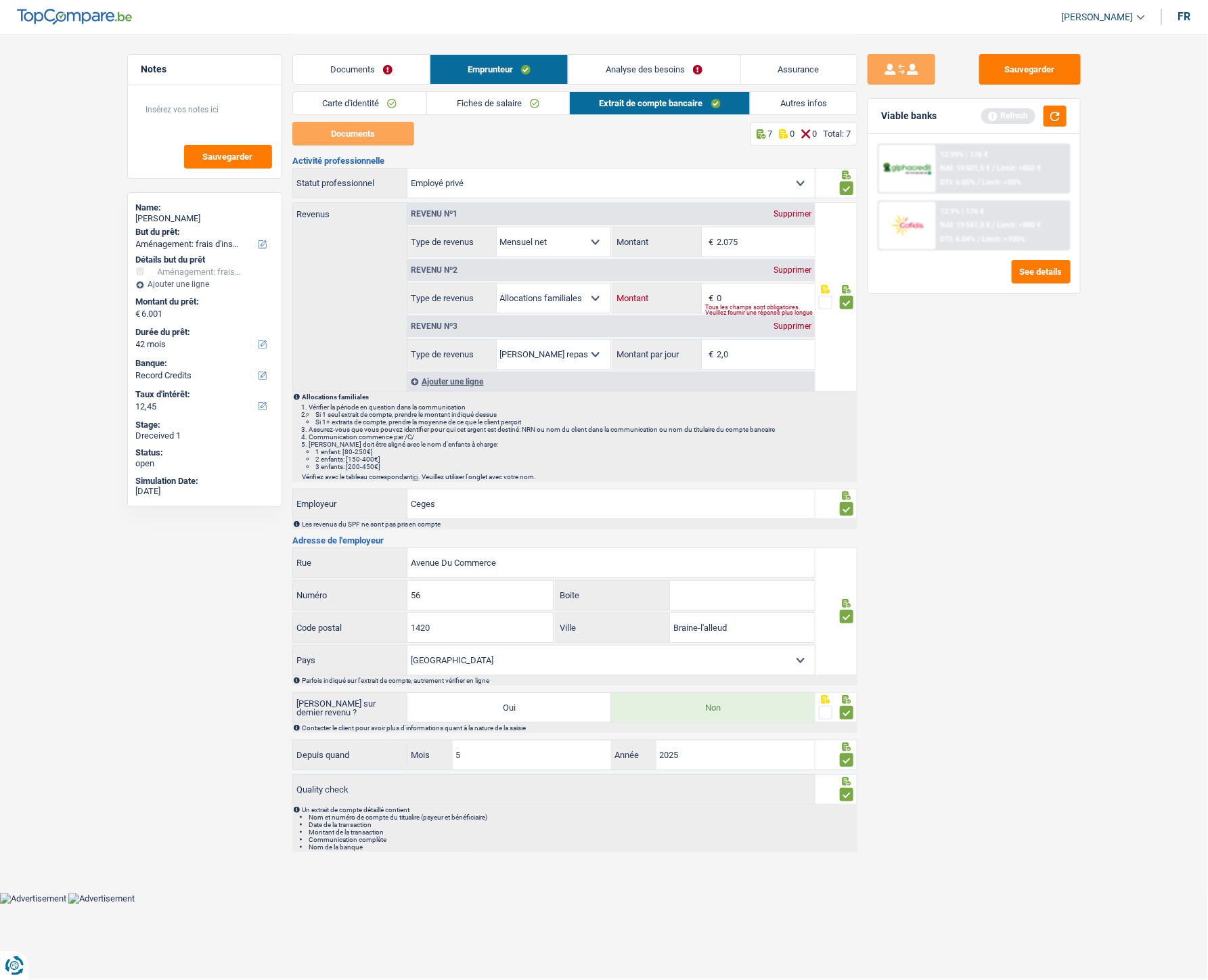
type input "0"
click at [790, 269] on div "Supprimer" at bounding box center [792, 270] width 45 height 8
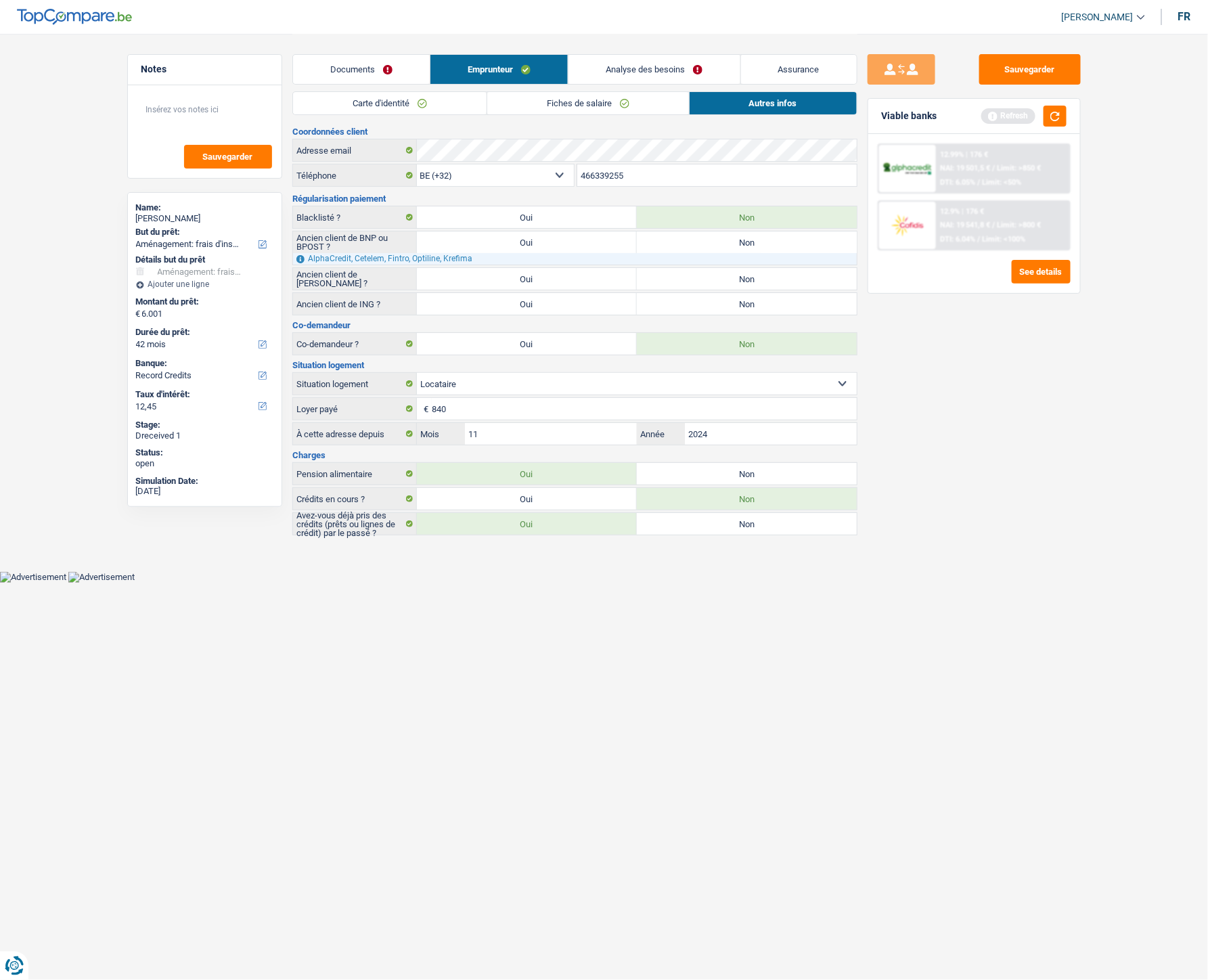
click at [353, 62] on link "Documents" at bounding box center [360, 69] width 136 height 29
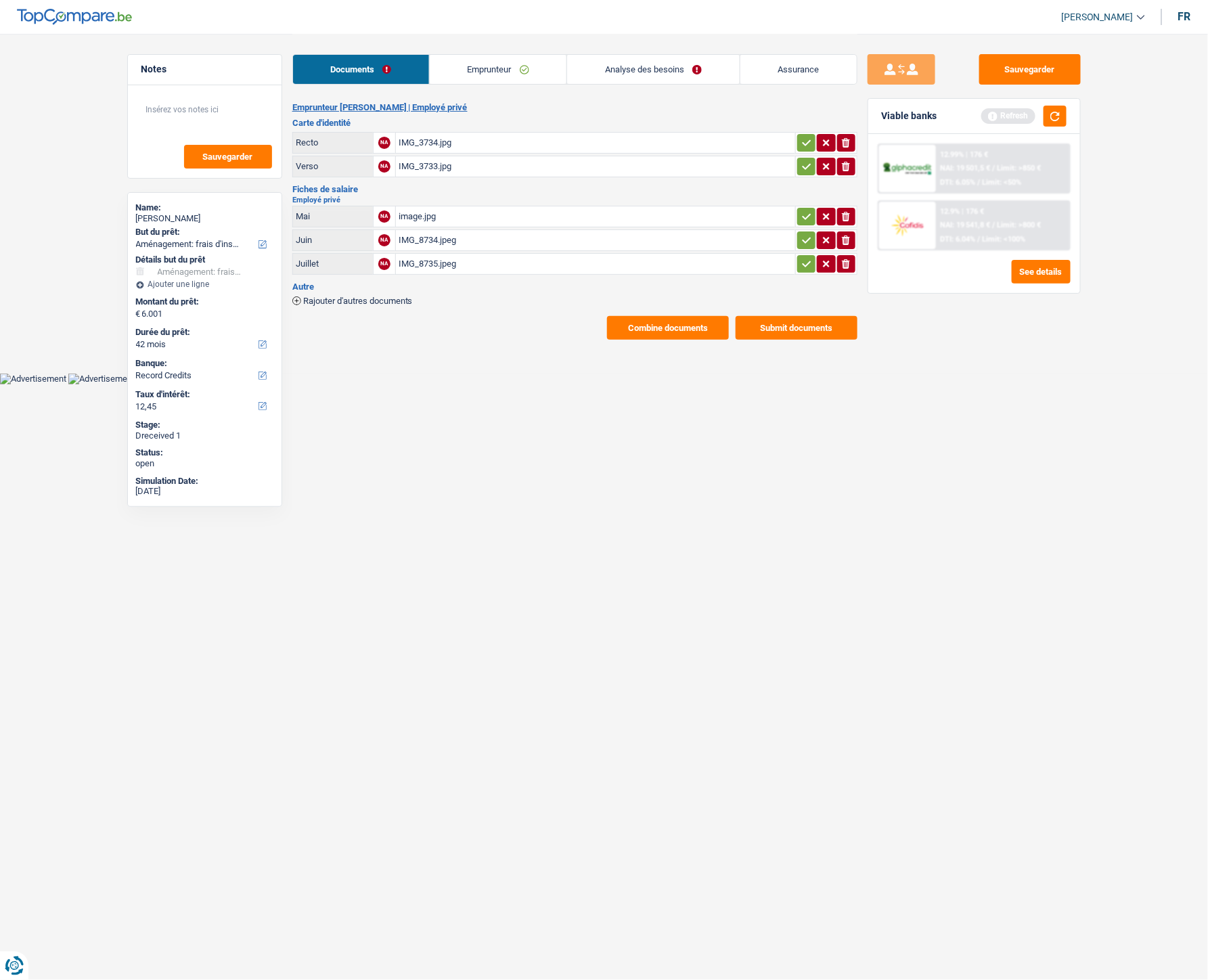
click at [637, 69] on link "Analyse des besoins" at bounding box center [653, 69] width 172 height 29
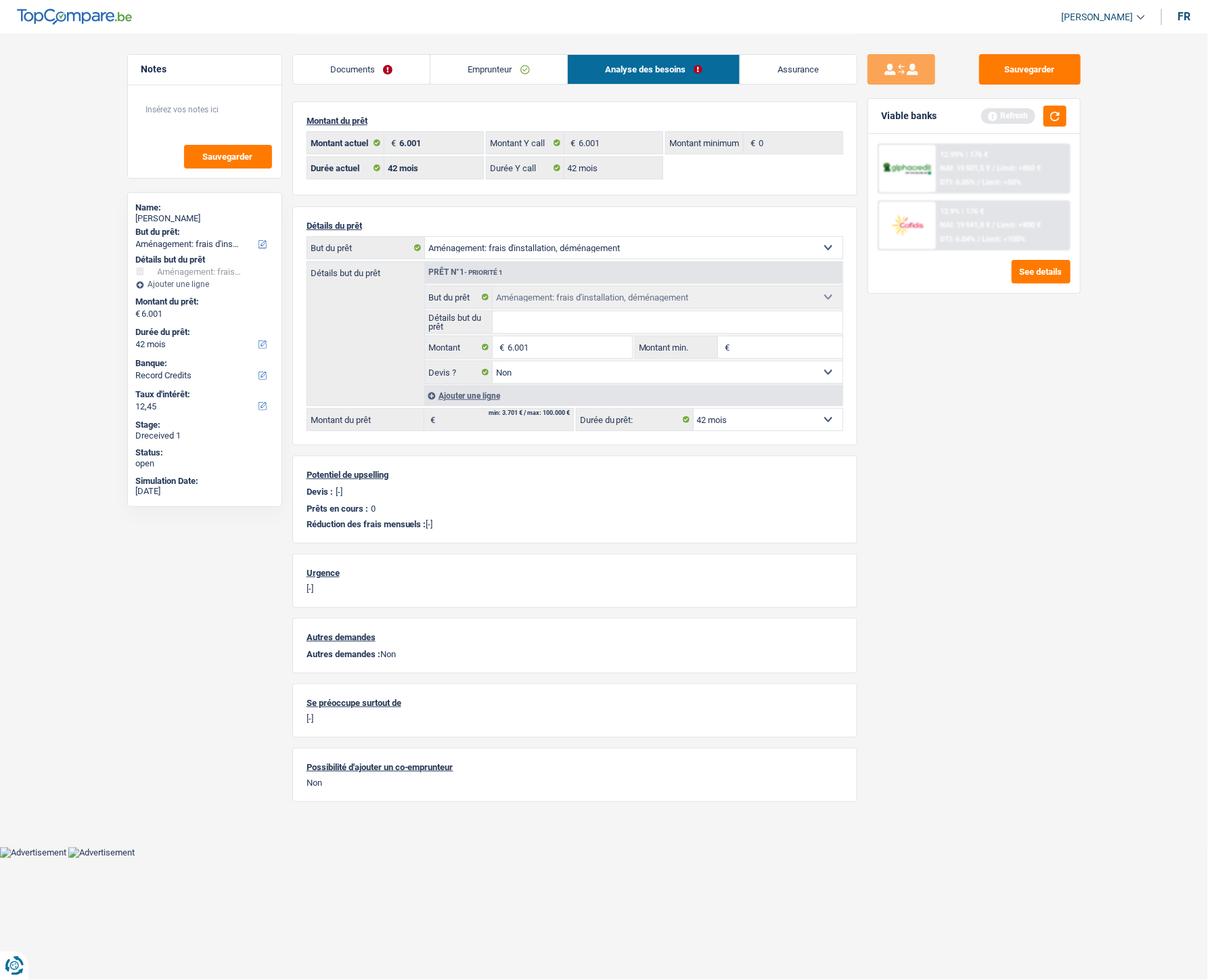
click at [465, 61] on link "Emprunteur" at bounding box center [499, 69] width 136 height 29
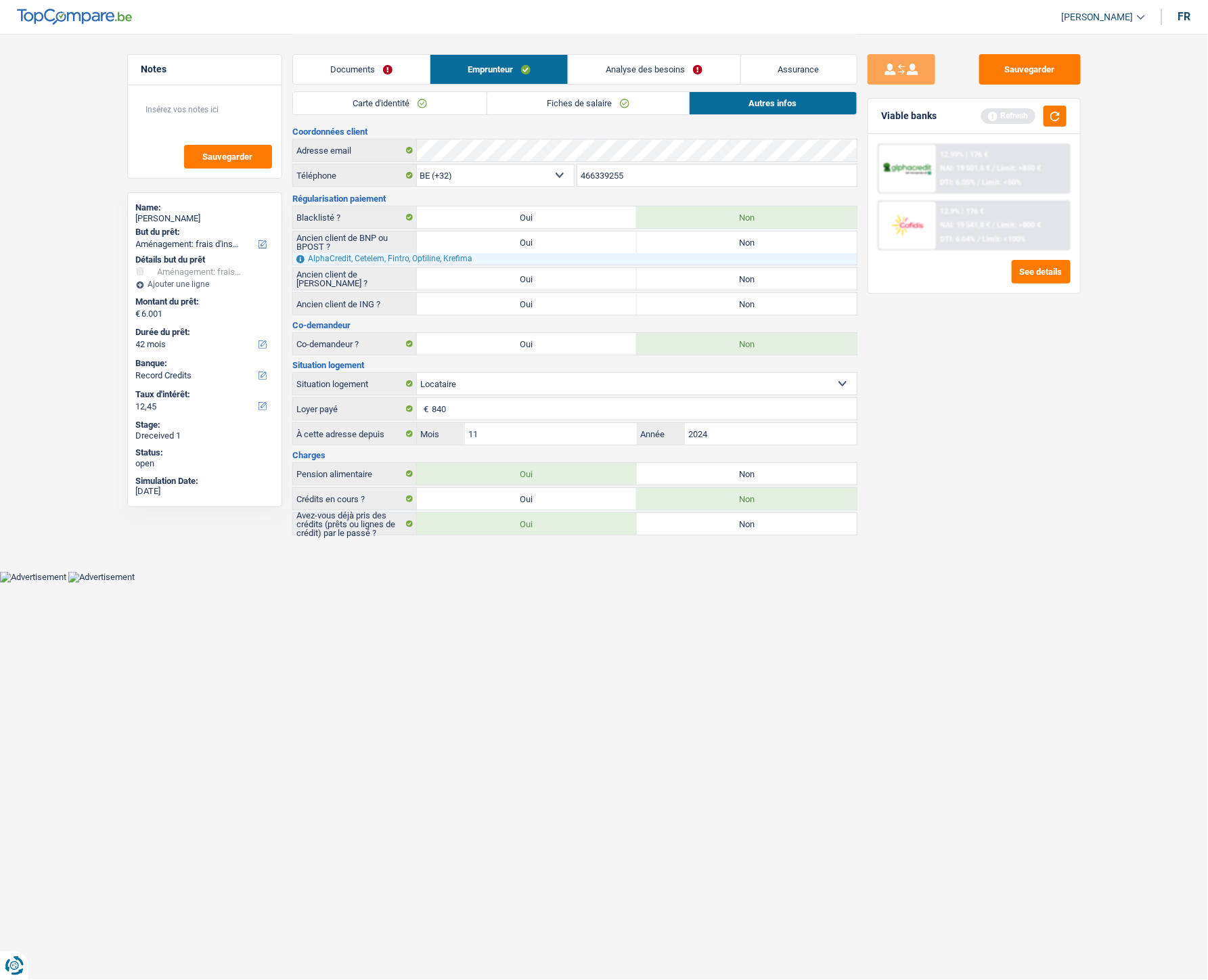
click at [571, 109] on link "Fiches de salaire" at bounding box center [588, 103] width 202 height 22
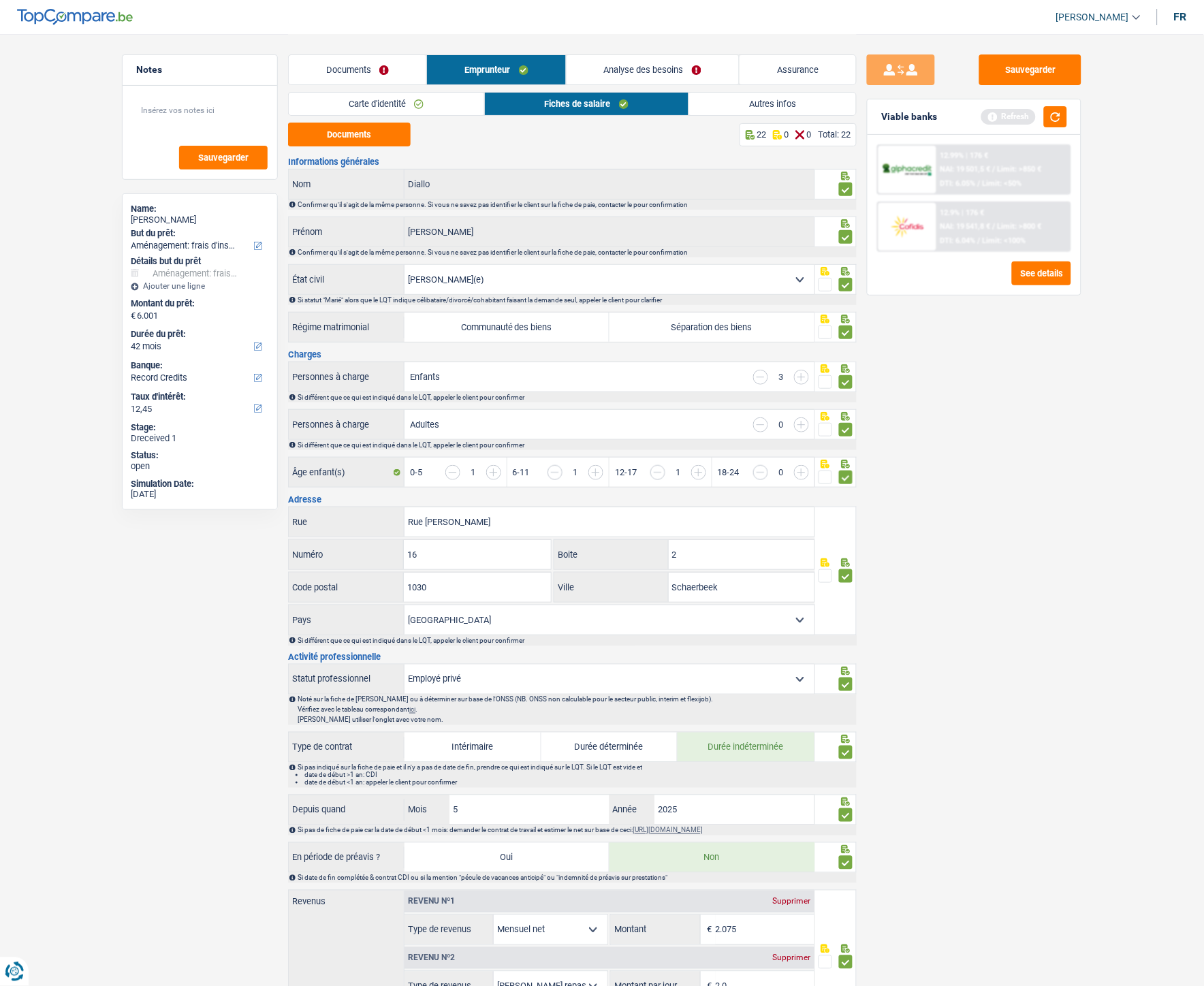
click at [361, 105] on link "Carte d'identité" at bounding box center [386, 103] width 195 height 22
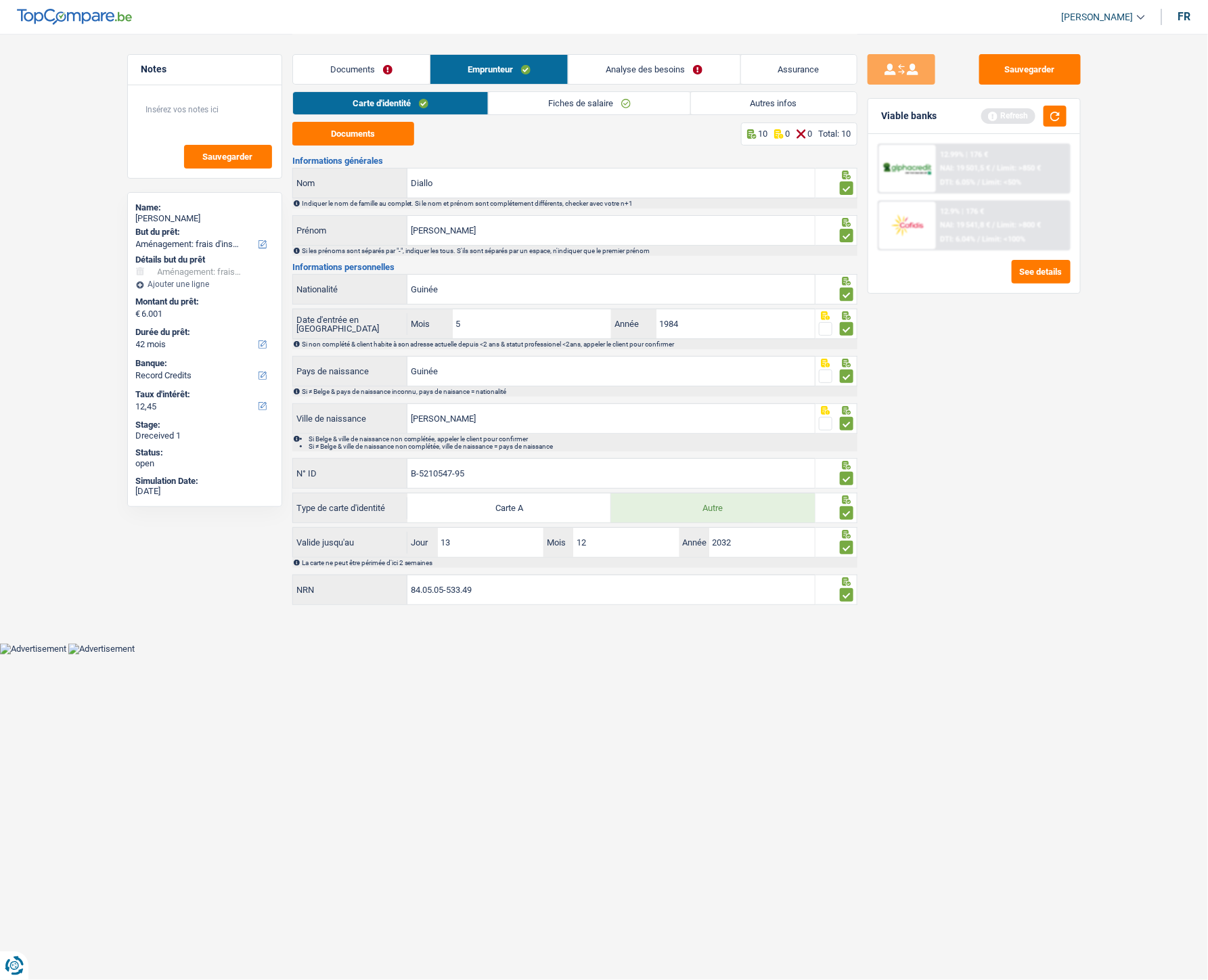
click at [532, 103] on link "Fiches de salaire" at bounding box center [590, 103] width 202 height 22
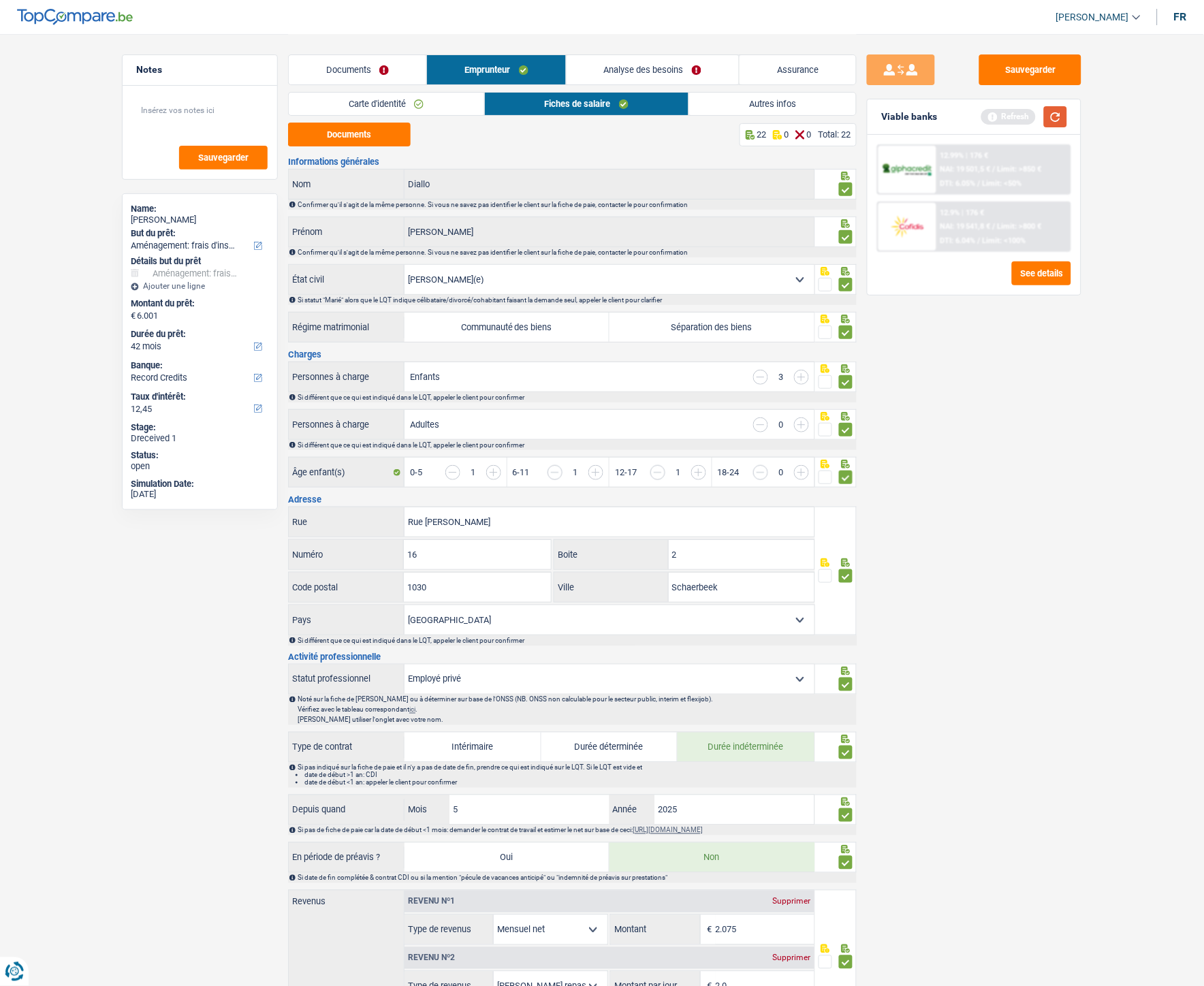
click at [968, 121] on button "button" at bounding box center [1056, 116] width 23 height 21
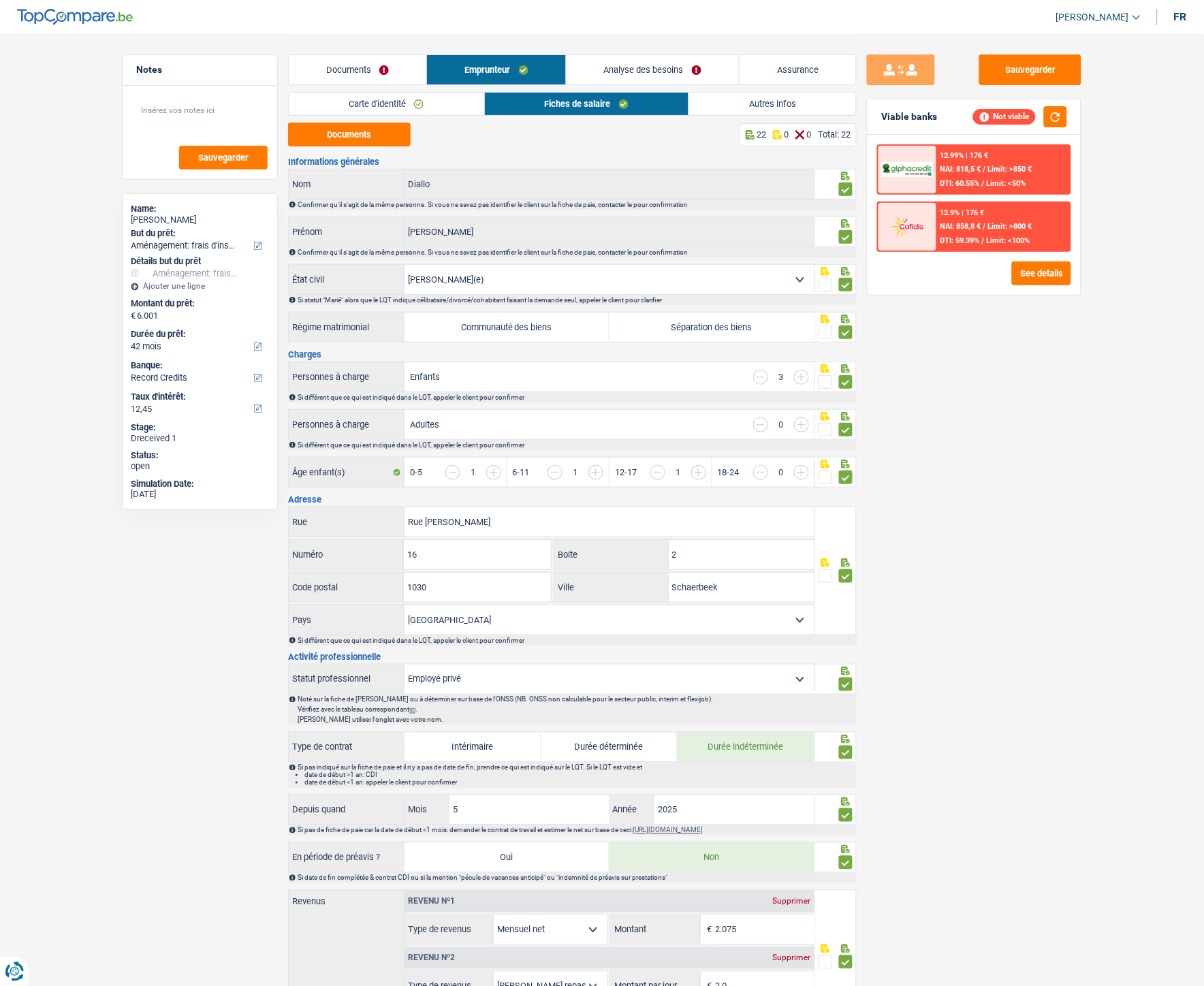
click at [698, 72] on link "Analyse des besoins" at bounding box center [652, 69] width 172 height 29
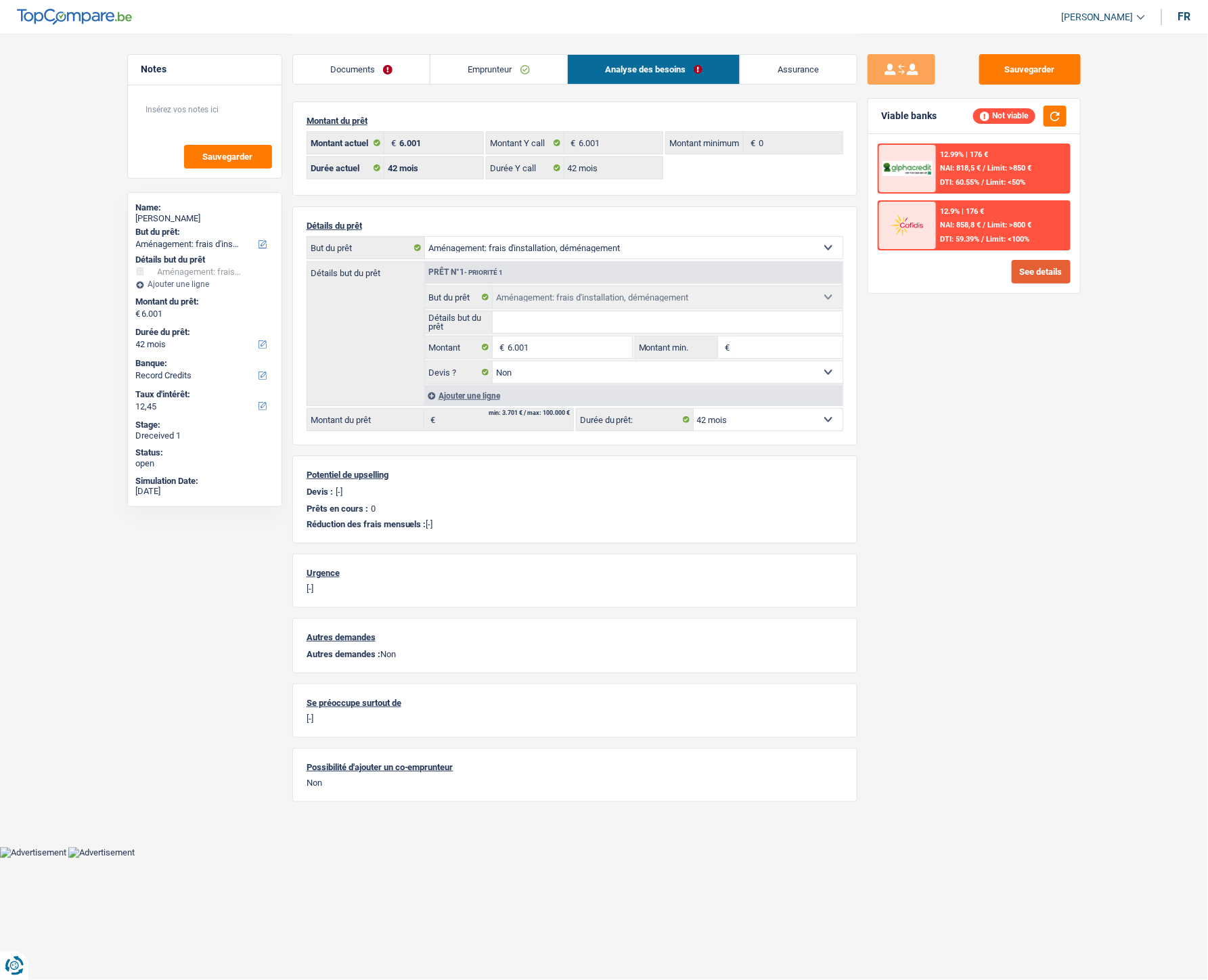
click at [962, 269] on button "See details" at bounding box center [1041, 271] width 59 height 24
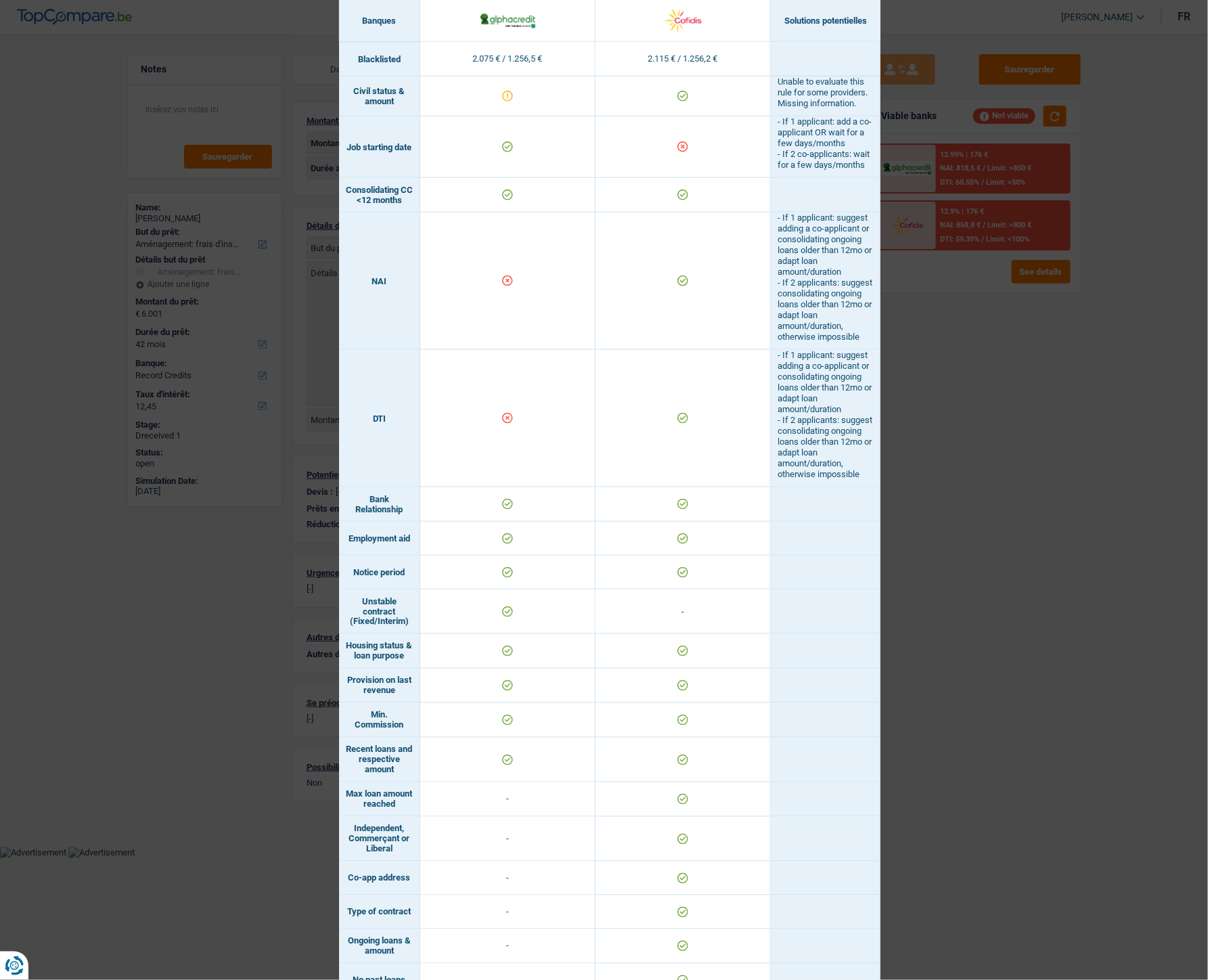
scroll to position [461, 0]
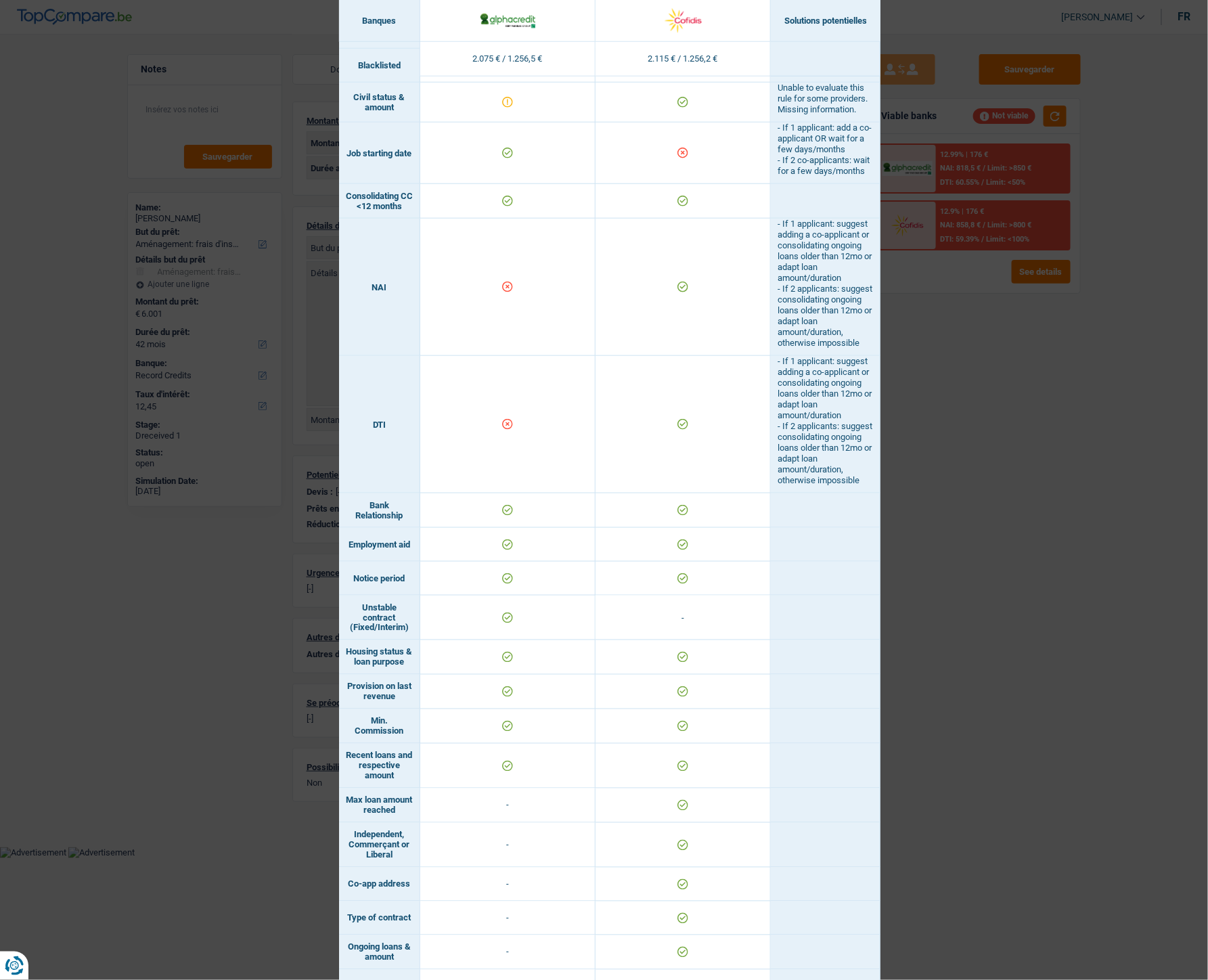
click at [911, 439] on div "Banks conditions × Banques Solutions potentielles Revenus / Charges 2.075 € / 1…" at bounding box center [604, 490] width 1208 height 980
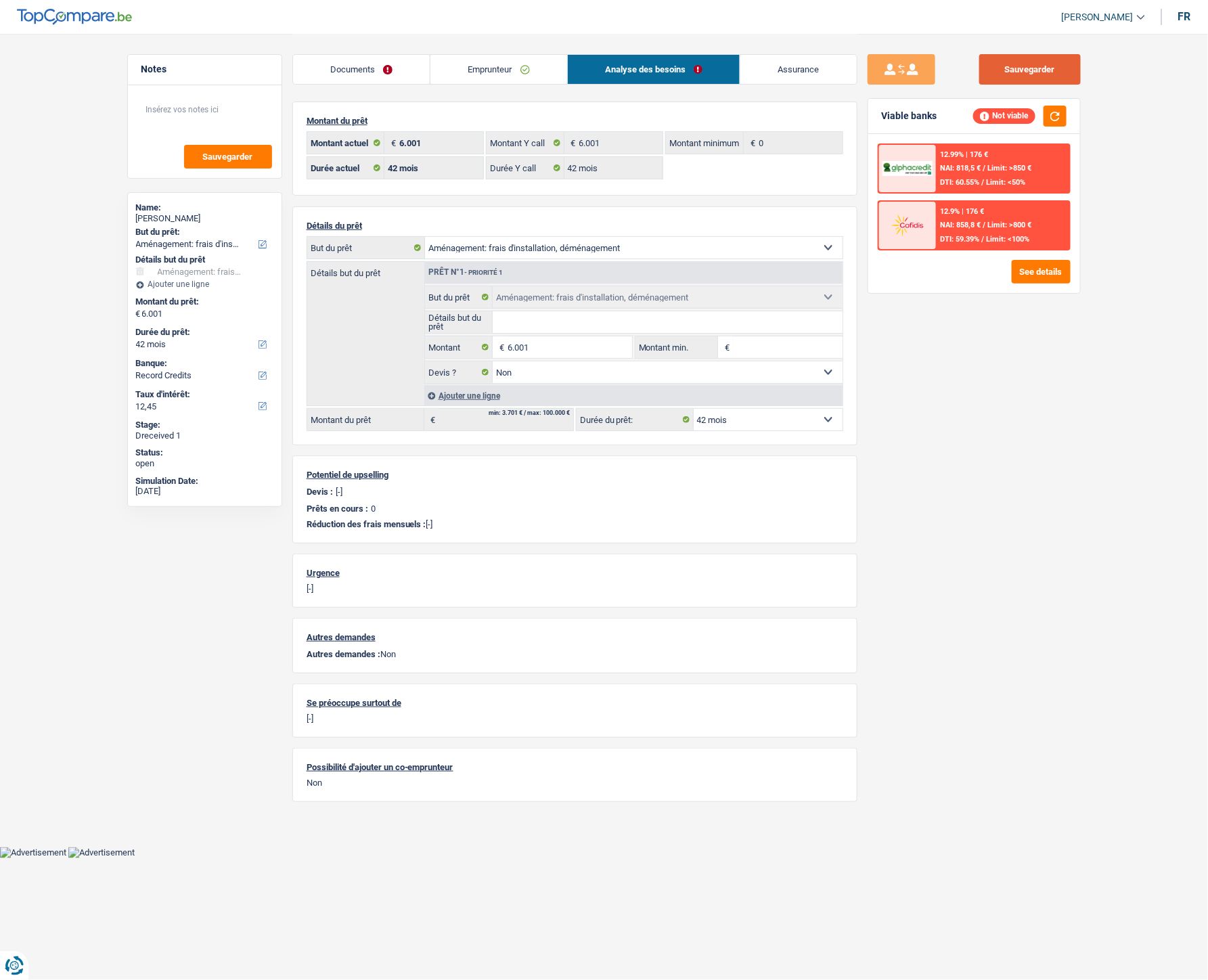
click at [962, 56] on button "Sauvegarder" at bounding box center [1029, 69] width 102 height 31
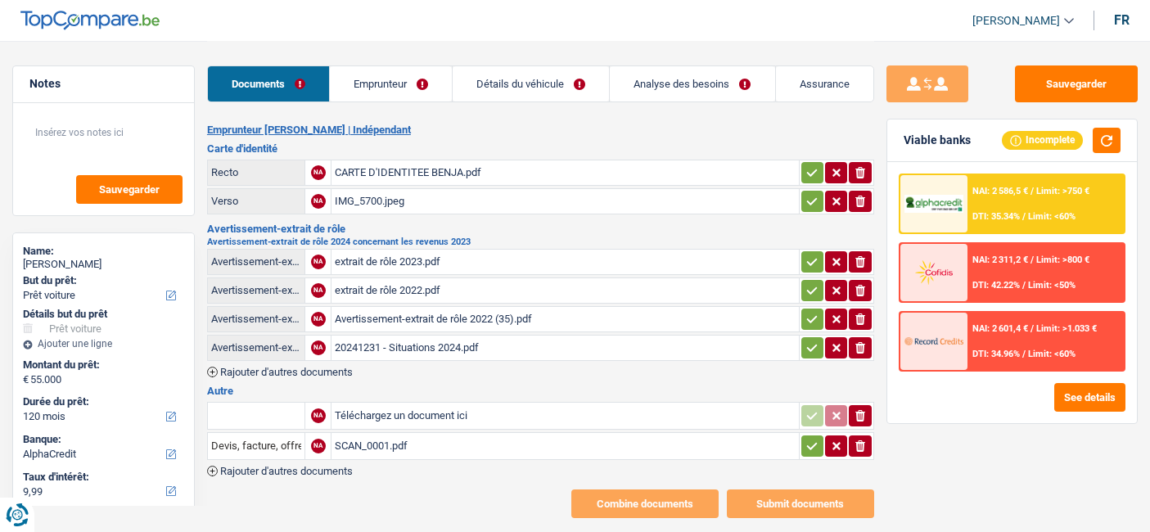
select select "car"
select select "120"
select select "alphacredit"
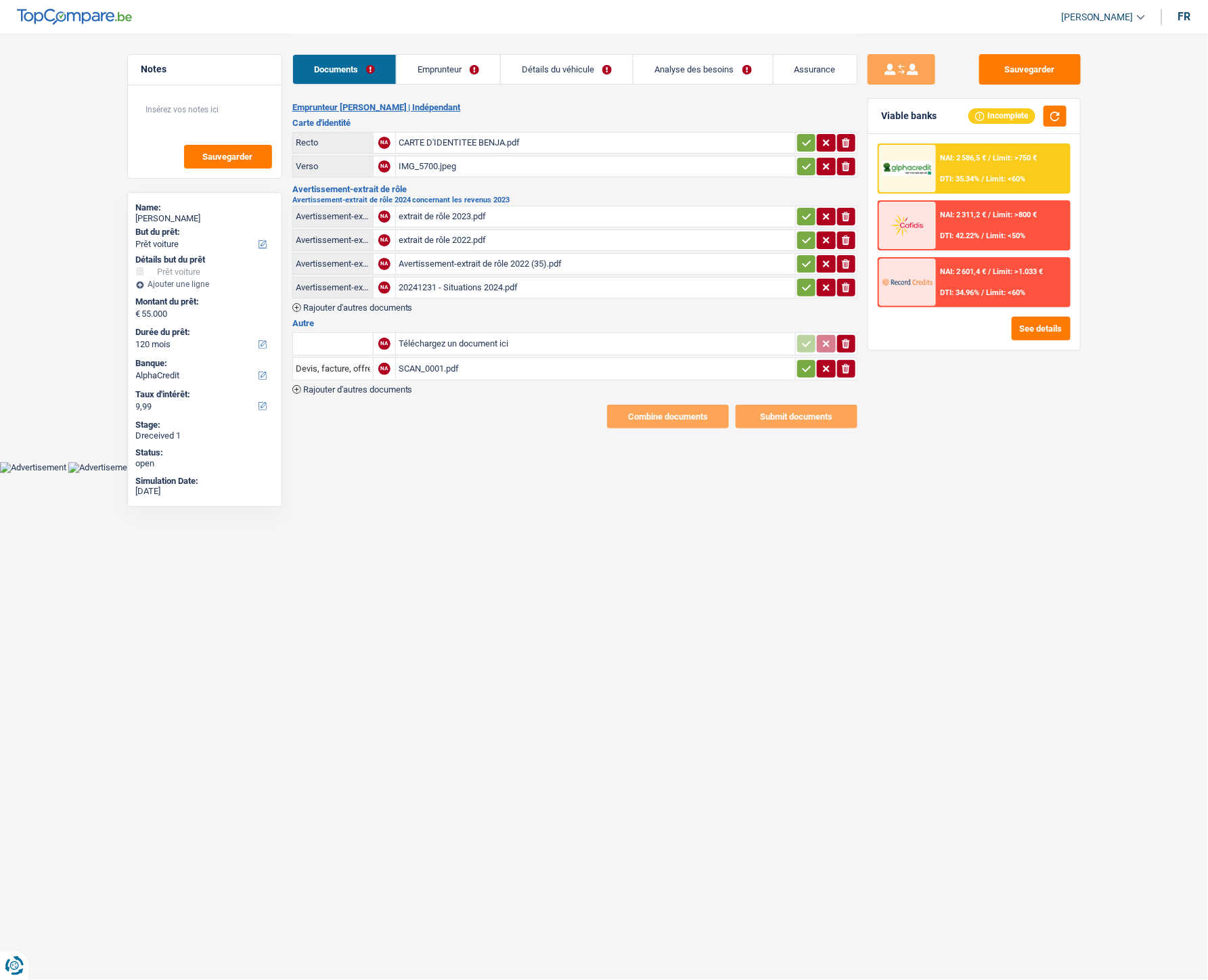
click at [795, 439] on body "Vous avez le contrôle de vos données Nous utilisons des cookies, tout comme nos…" at bounding box center [604, 237] width 1208 height 473
click at [442, 64] on link "Emprunteur" at bounding box center [448, 69] width 103 height 29
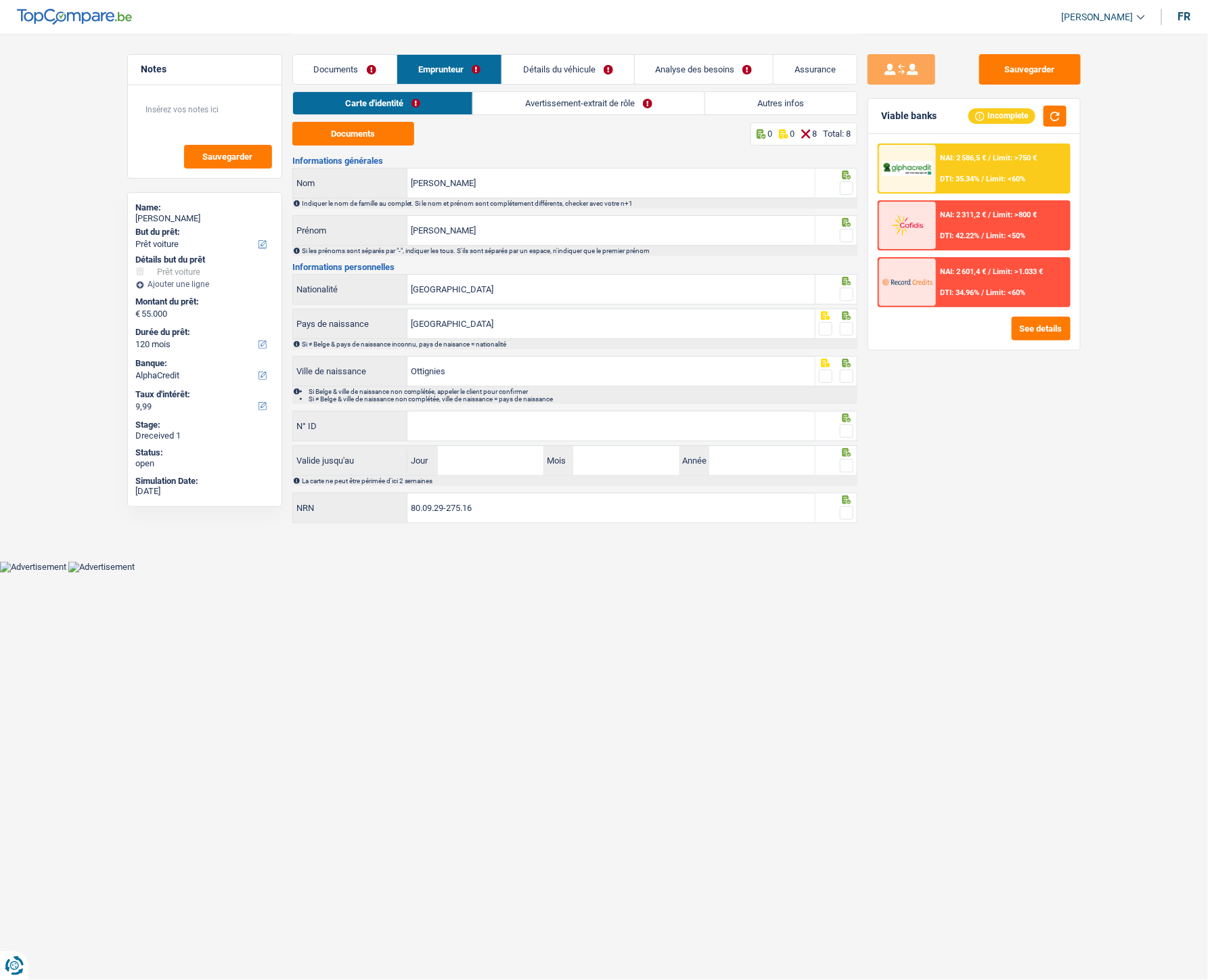
click at [348, 61] on link "Documents" at bounding box center [345, 69] width 104 height 29
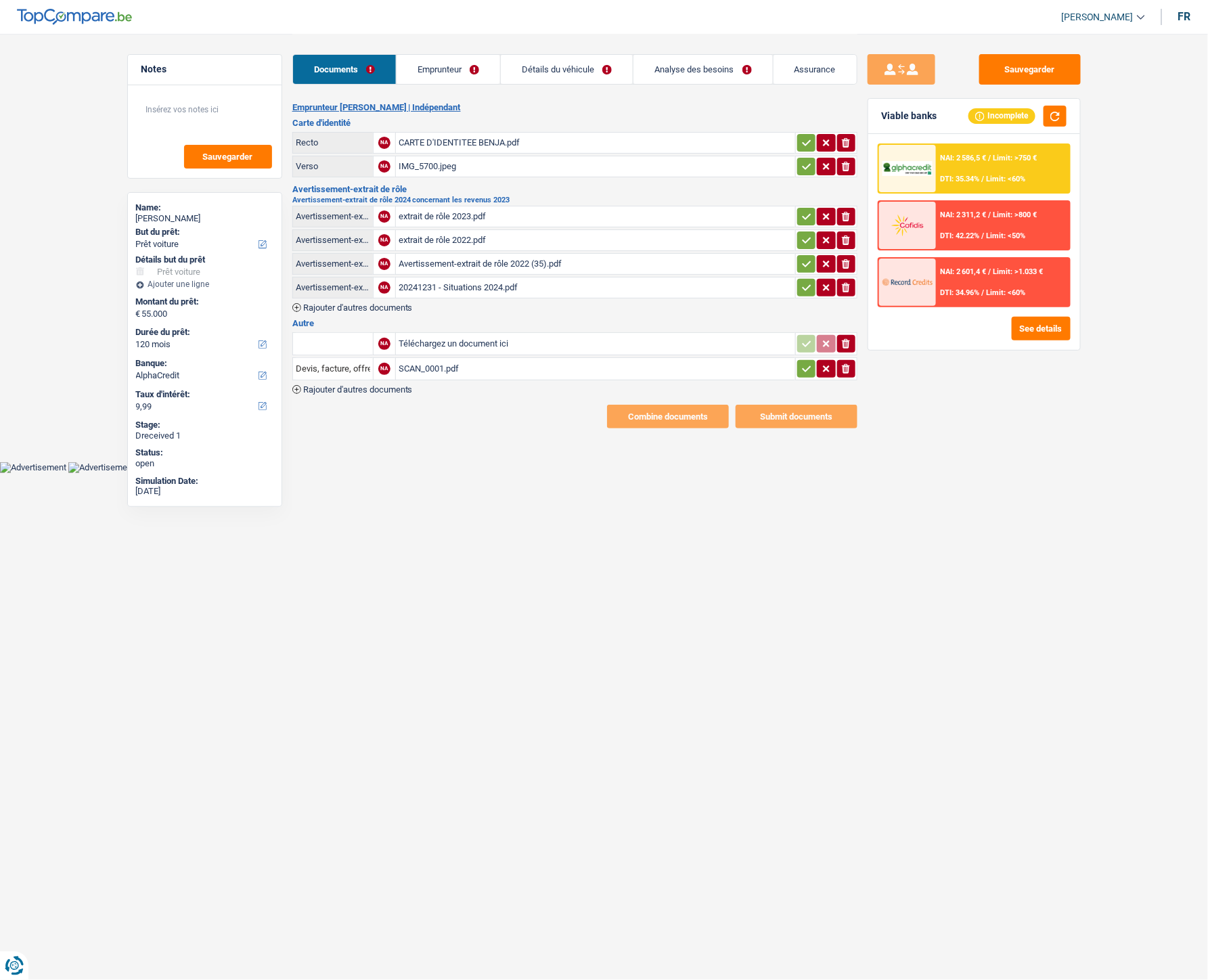
click at [427, 79] on link "Emprunteur" at bounding box center [448, 69] width 103 height 29
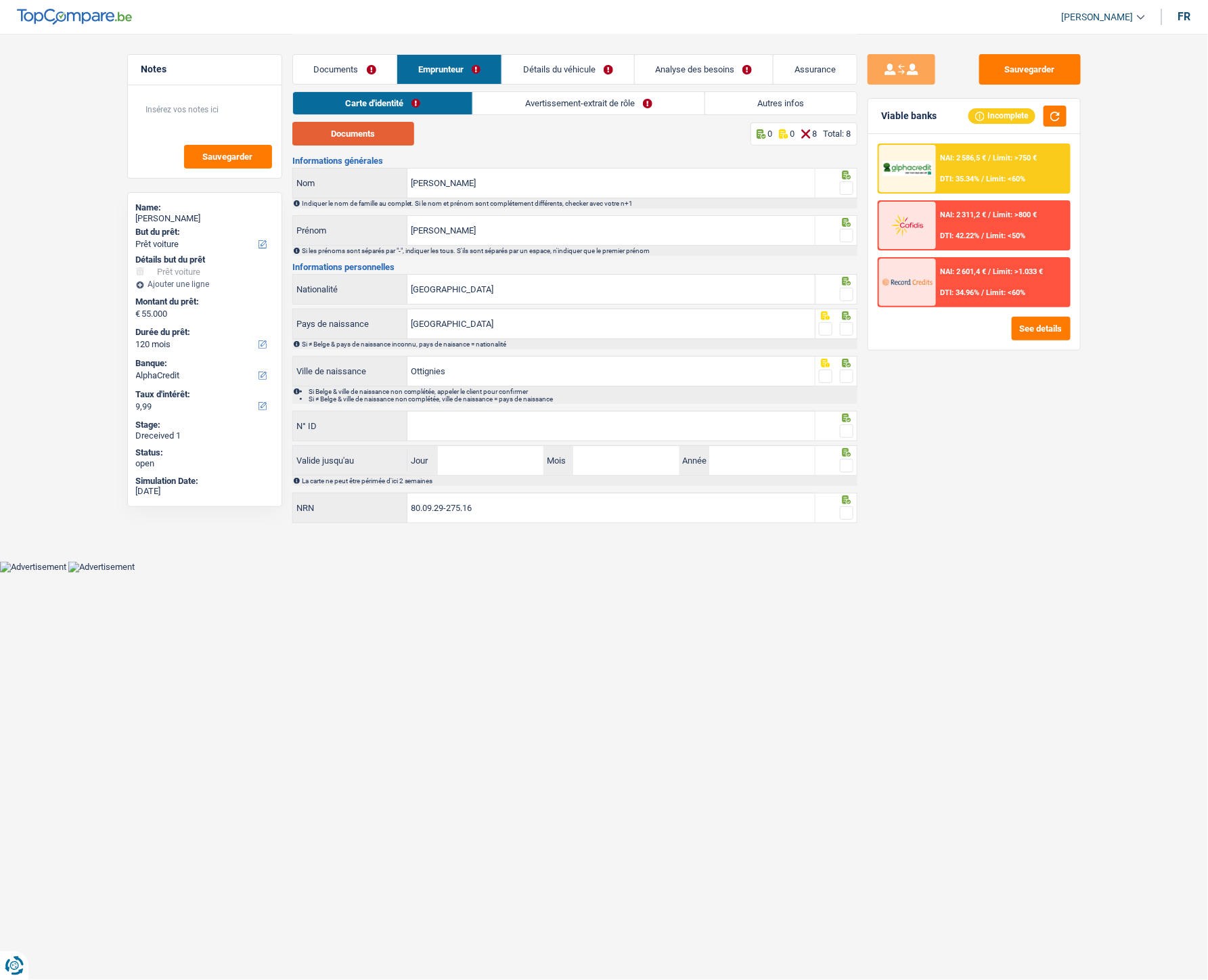
click at [369, 129] on button "Documents" at bounding box center [353, 133] width 122 height 24
click at [416, 230] on input "benjamin" at bounding box center [611, 230] width 408 height 29
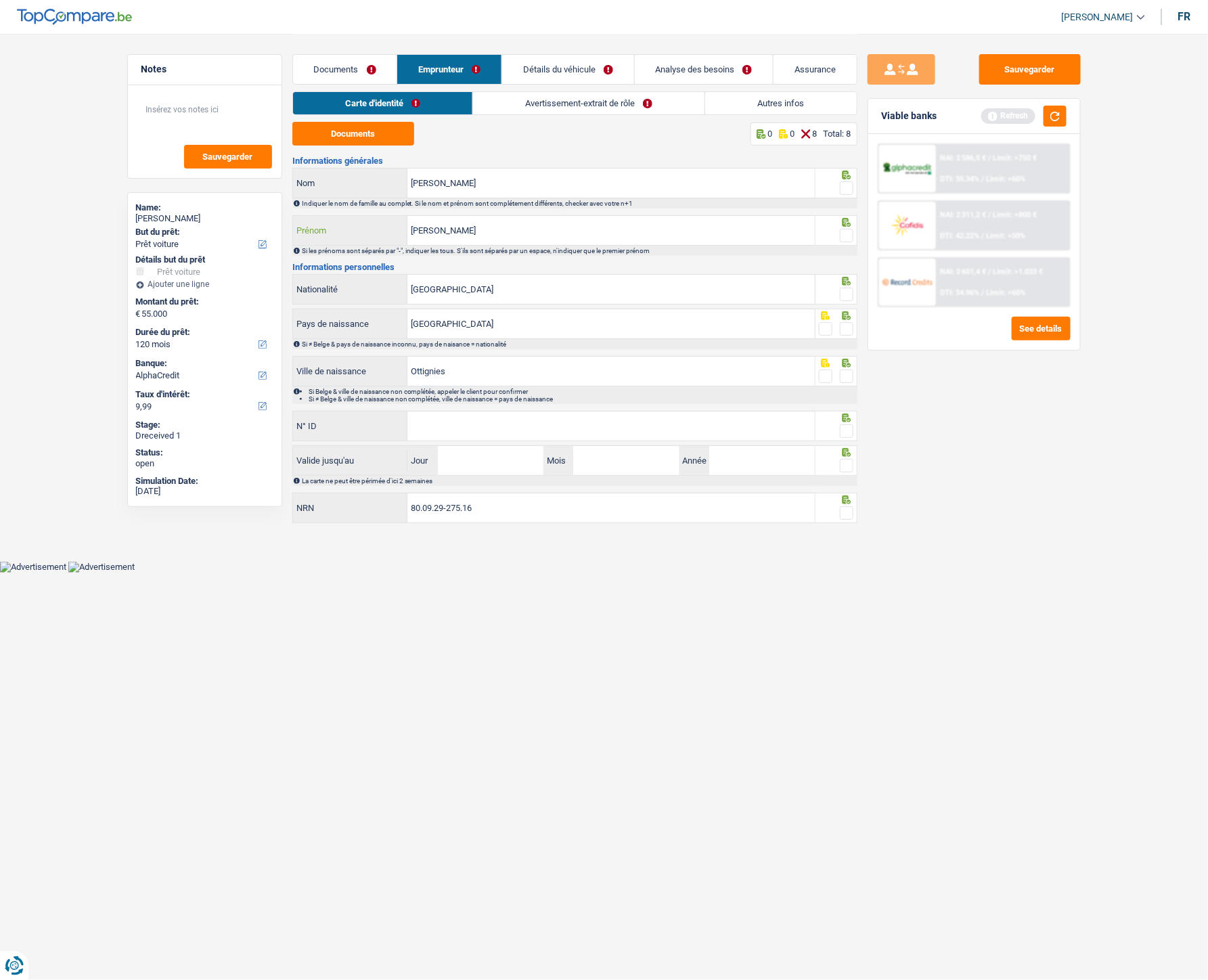
type input "Benjamin"
click at [411, 185] on input "robert" at bounding box center [611, 183] width 408 height 29
click at [417, 185] on input "robert" at bounding box center [611, 183] width 408 height 29
click at [414, 181] on input "robert" at bounding box center [611, 183] width 408 height 29
type input "Robert"
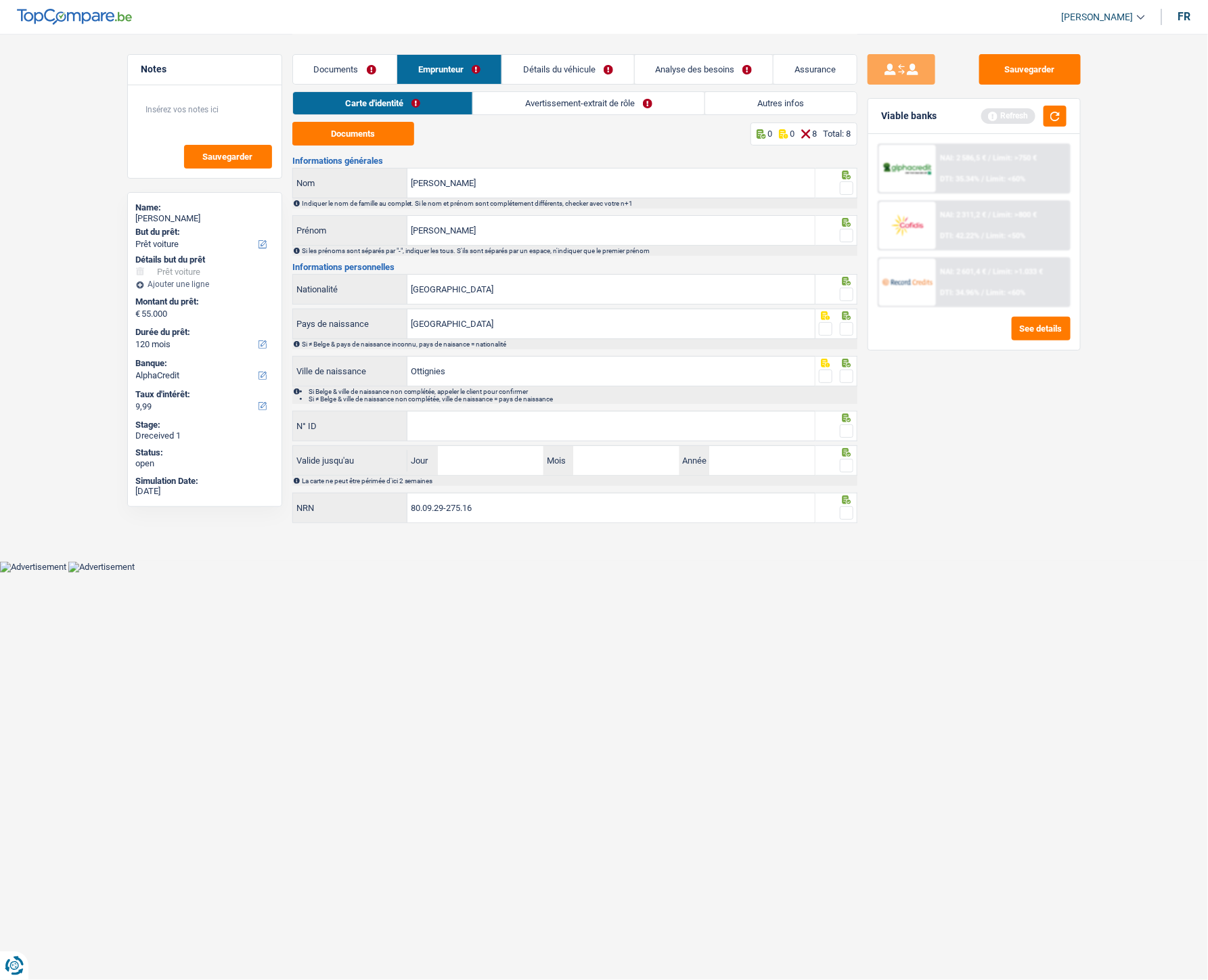
click at [848, 189] on span at bounding box center [847, 188] width 13 height 13
click at [0, 0] on input "radio" at bounding box center [0, 0] width 0 height 0
click at [851, 237] on span at bounding box center [847, 236] width 13 height 13
click at [0, 0] on input "radio" at bounding box center [0, 0] width 0 height 0
click at [851, 298] on span at bounding box center [847, 294] width 13 height 13
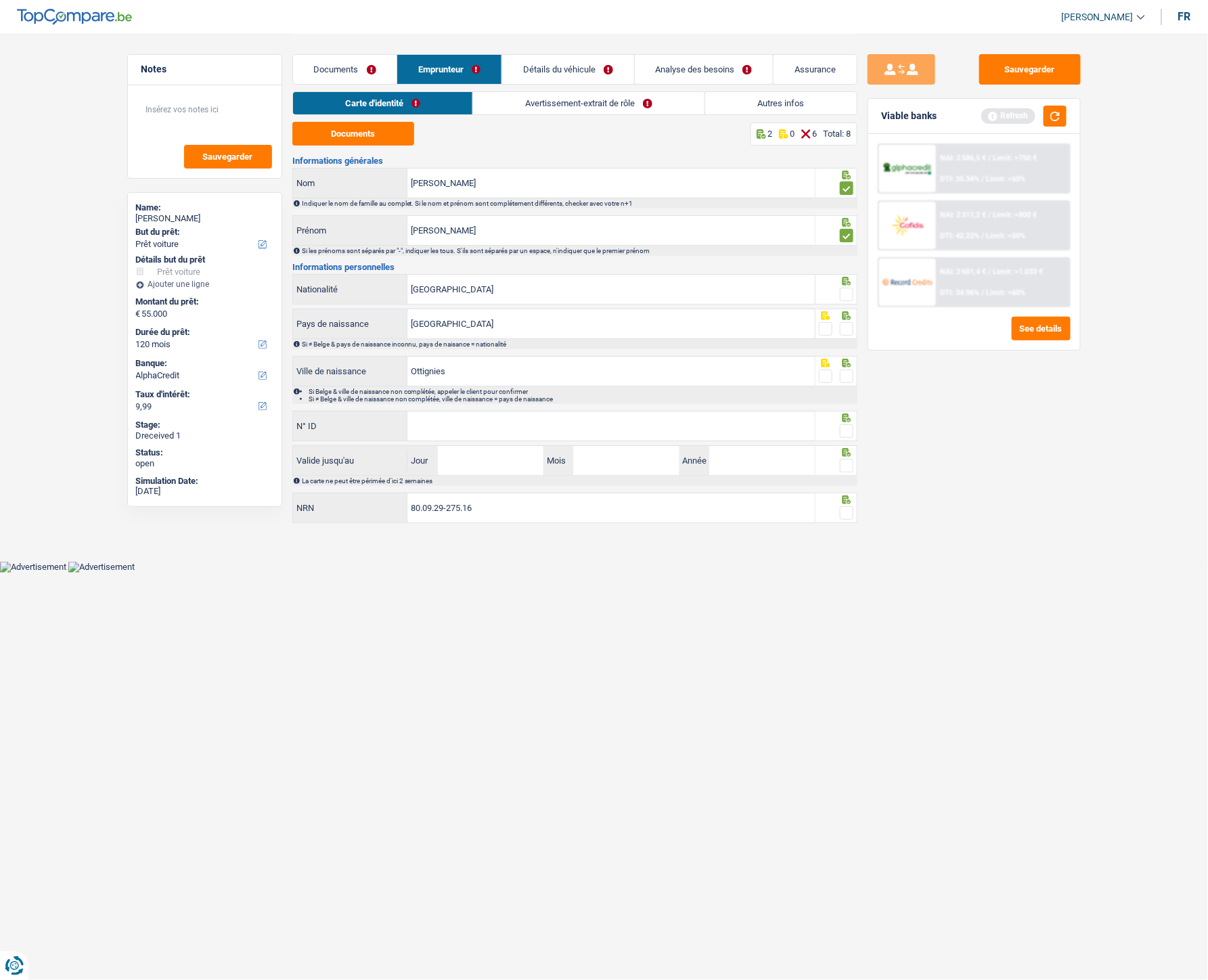
click at [0, 0] on input "radio" at bounding box center [0, 0] width 0 height 0
click at [852, 334] on span at bounding box center [847, 329] width 13 height 13
click at [0, 0] on input "radio" at bounding box center [0, 0] width 0 height 0
click at [848, 380] on span at bounding box center [847, 376] width 13 height 13
click at [0, 0] on input "radio" at bounding box center [0, 0] width 0 height 0
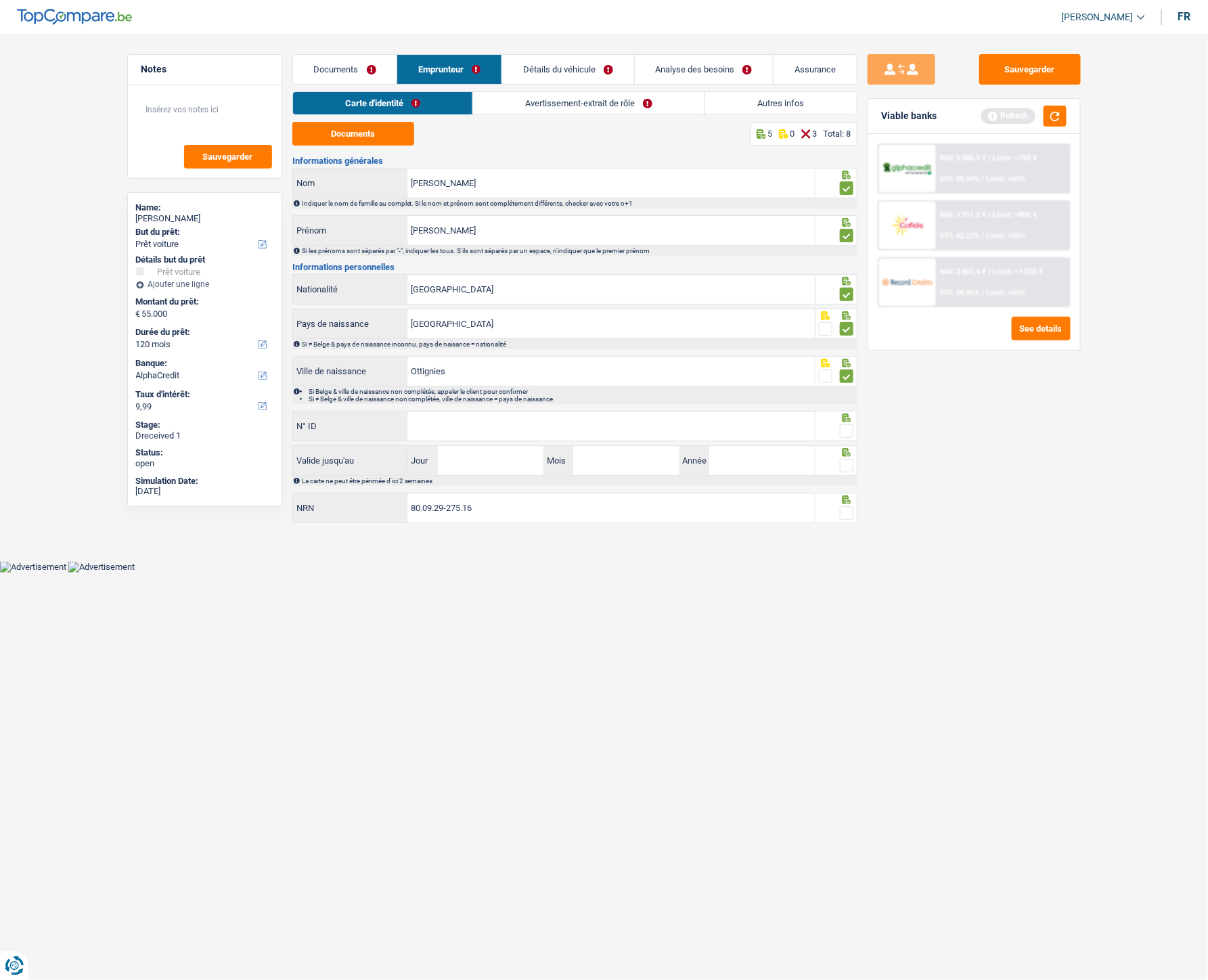
click at [643, 117] on div "Carte d'identité Avertissement-extrait de rôle Autres infos" at bounding box center [575, 106] width 565 height 31
click at [652, 110] on link "Avertissement-extrait de rôle" at bounding box center [589, 103] width 232 height 22
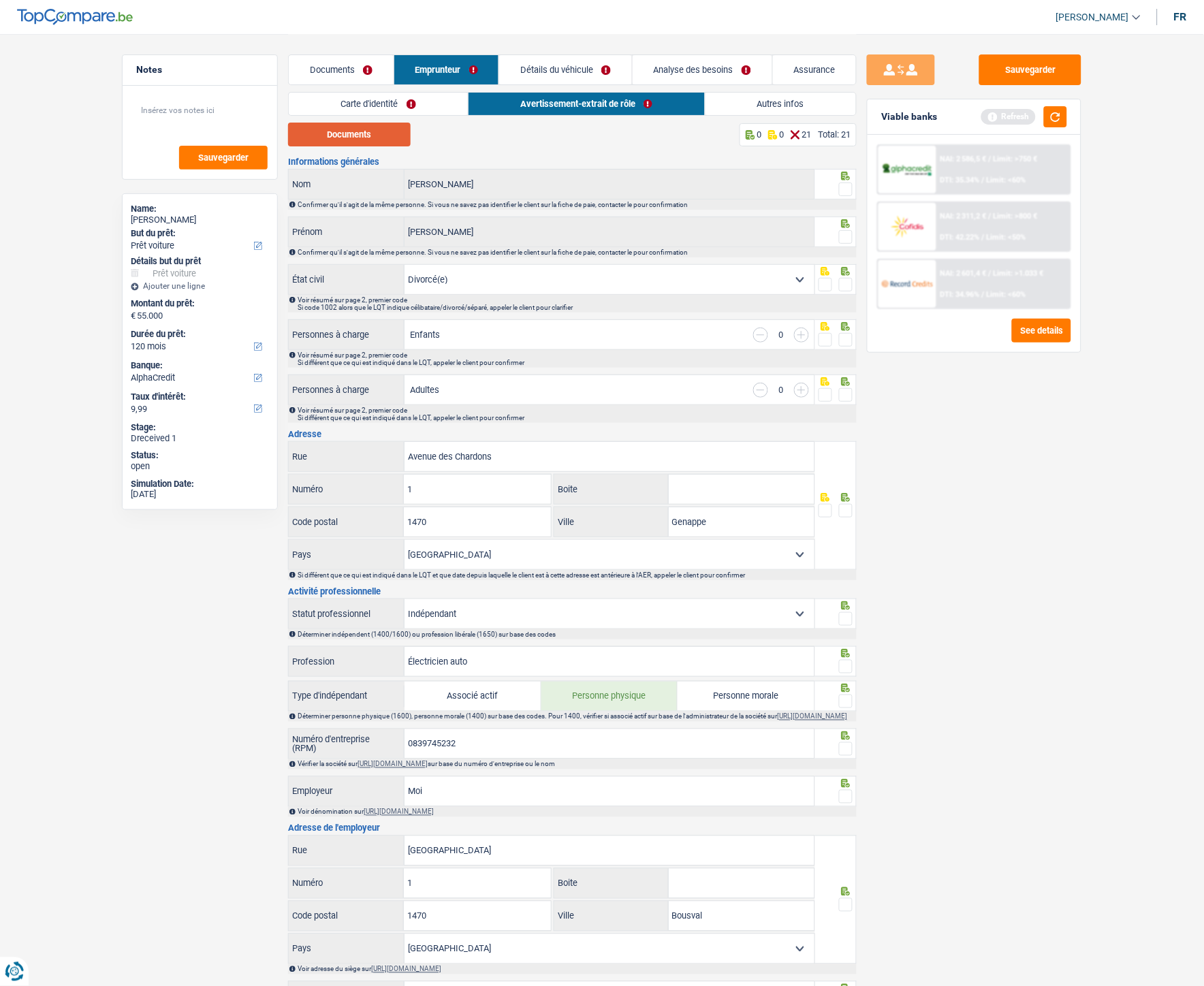
click at [374, 126] on button "Documents" at bounding box center [349, 134] width 122 height 24
click at [413, 97] on link "Carte d'identité" at bounding box center [378, 103] width 179 height 22
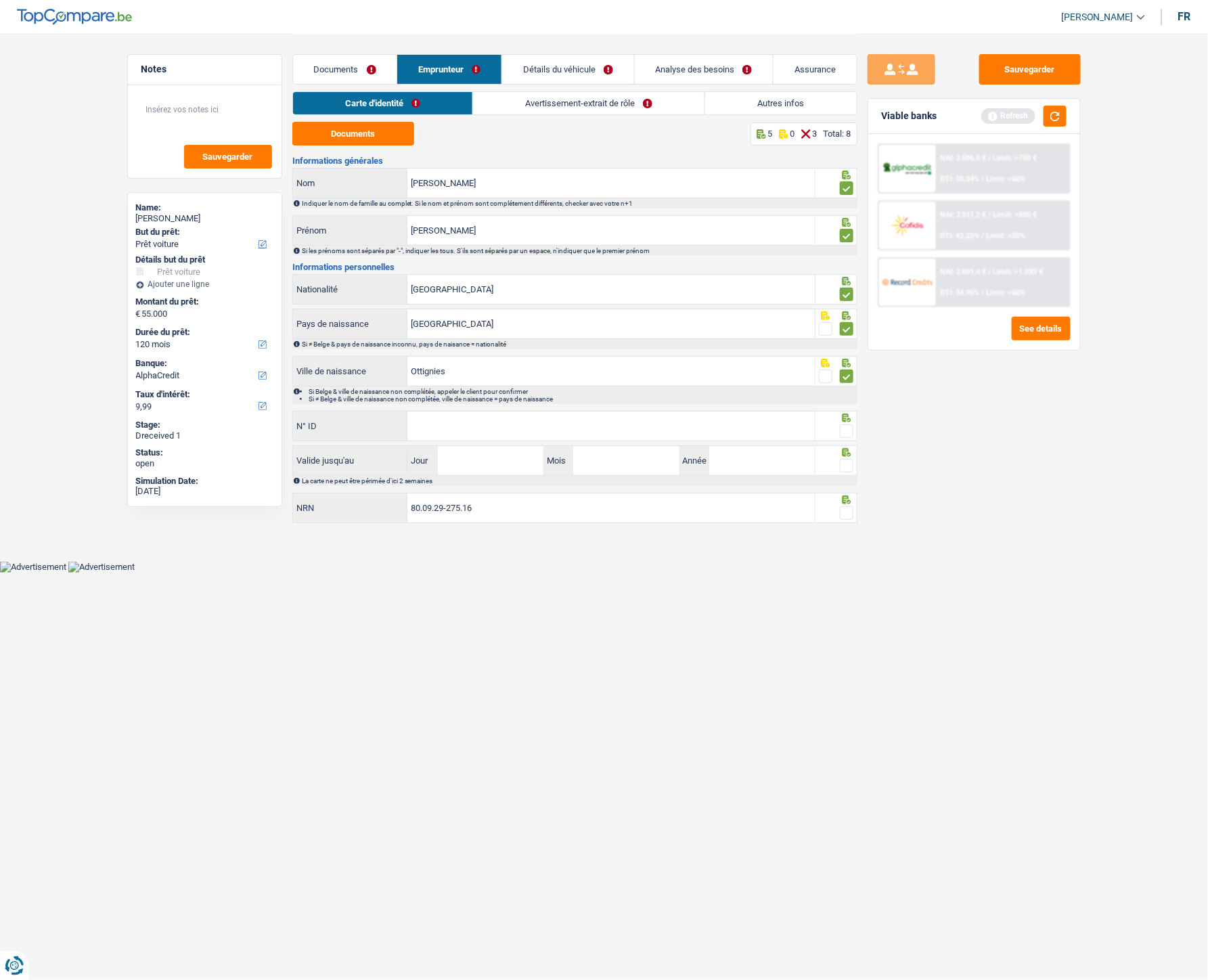
click at [538, 108] on link "Avertissement-extrait de rôle" at bounding box center [589, 103] width 232 height 22
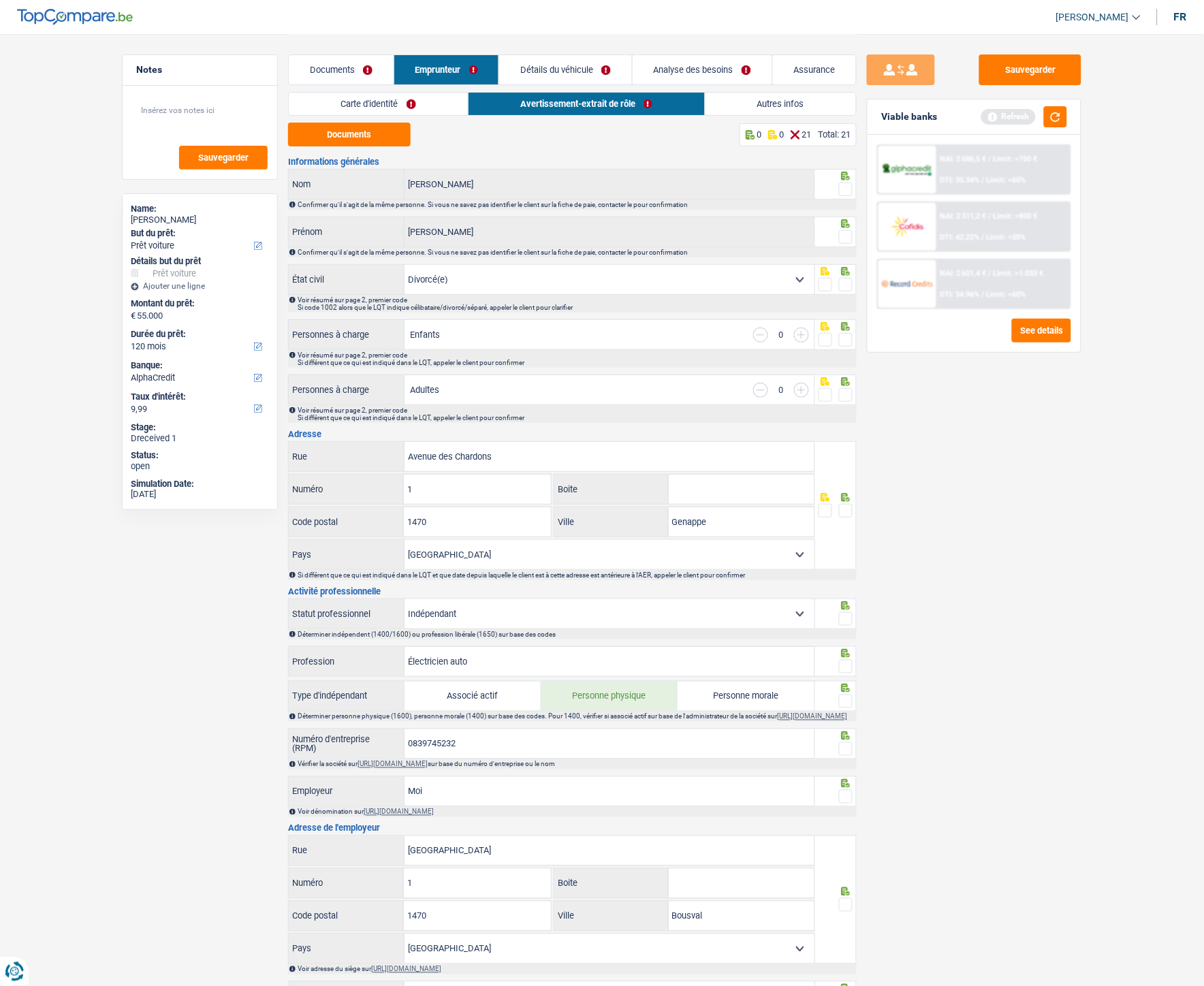
click at [424, 100] on link "Carte d'identité" at bounding box center [378, 103] width 179 height 22
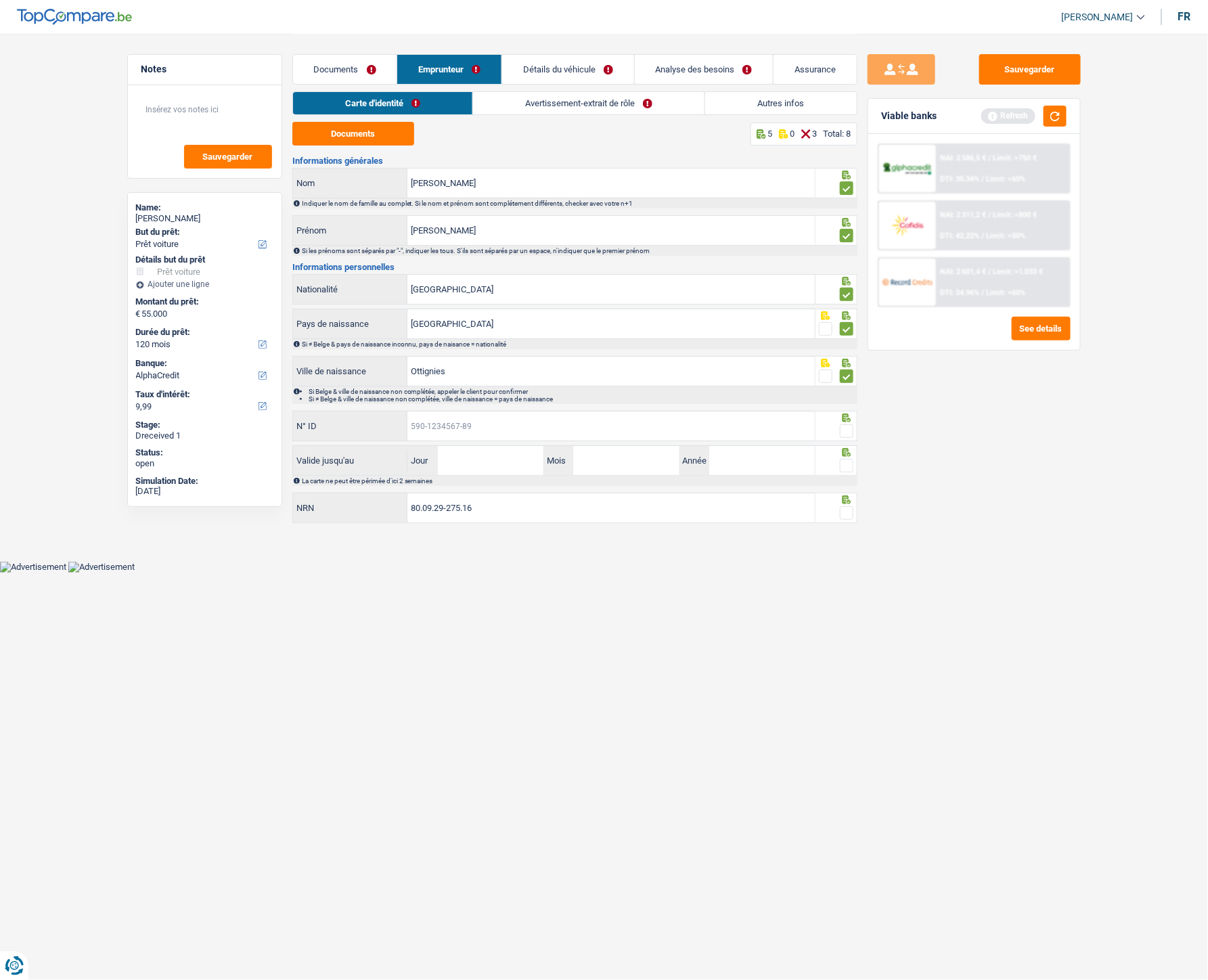
click at [456, 423] on input "N° ID" at bounding box center [611, 426] width 408 height 29
type input "593-2851774-36"
click at [517, 439] on input "Jour" at bounding box center [491, 460] width 106 height 29
type input "13"
click at [633, 439] on input "05" at bounding box center [626, 460] width 106 height 29
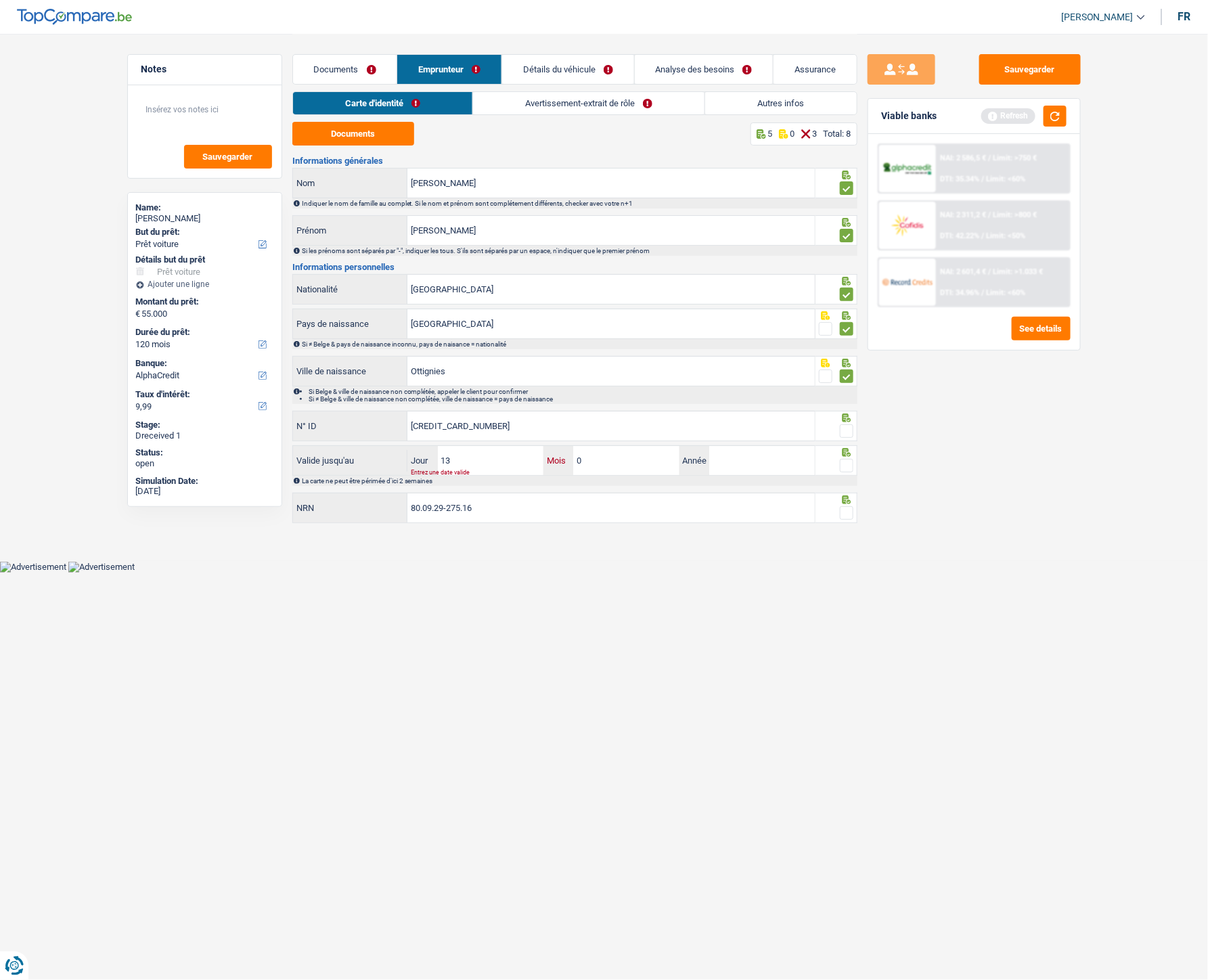
type input "08"
type input "2028"
click at [842, 435] on span at bounding box center [847, 431] width 13 height 13
click at [0, 0] on input "radio" at bounding box center [0, 0] width 0 height 0
click at [851, 439] on span at bounding box center [847, 466] width 13 height 13
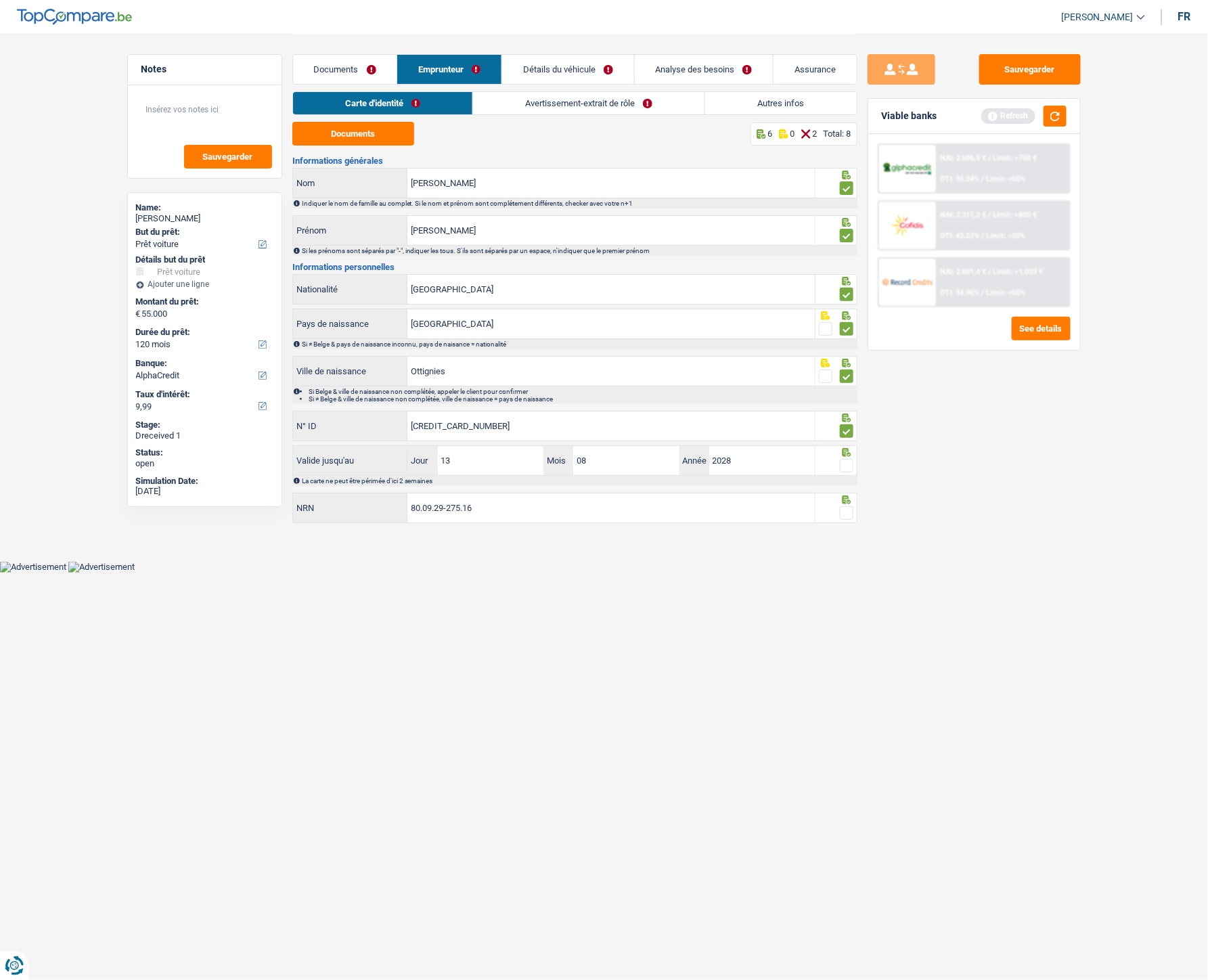
click at [0, 0] on input "radio" at bounding box center [0, 0] width 0 height 0
click at [844, 439] on span at bounding box center [847, 513] width 13 height 13
click at [0, 0] on input "radio" at bounding box center [0, 0] width 0 height 0
click at [572, 104] on link "Avertissement-extrait de rôle" at bounding box center [590, 103] width 232 height 22
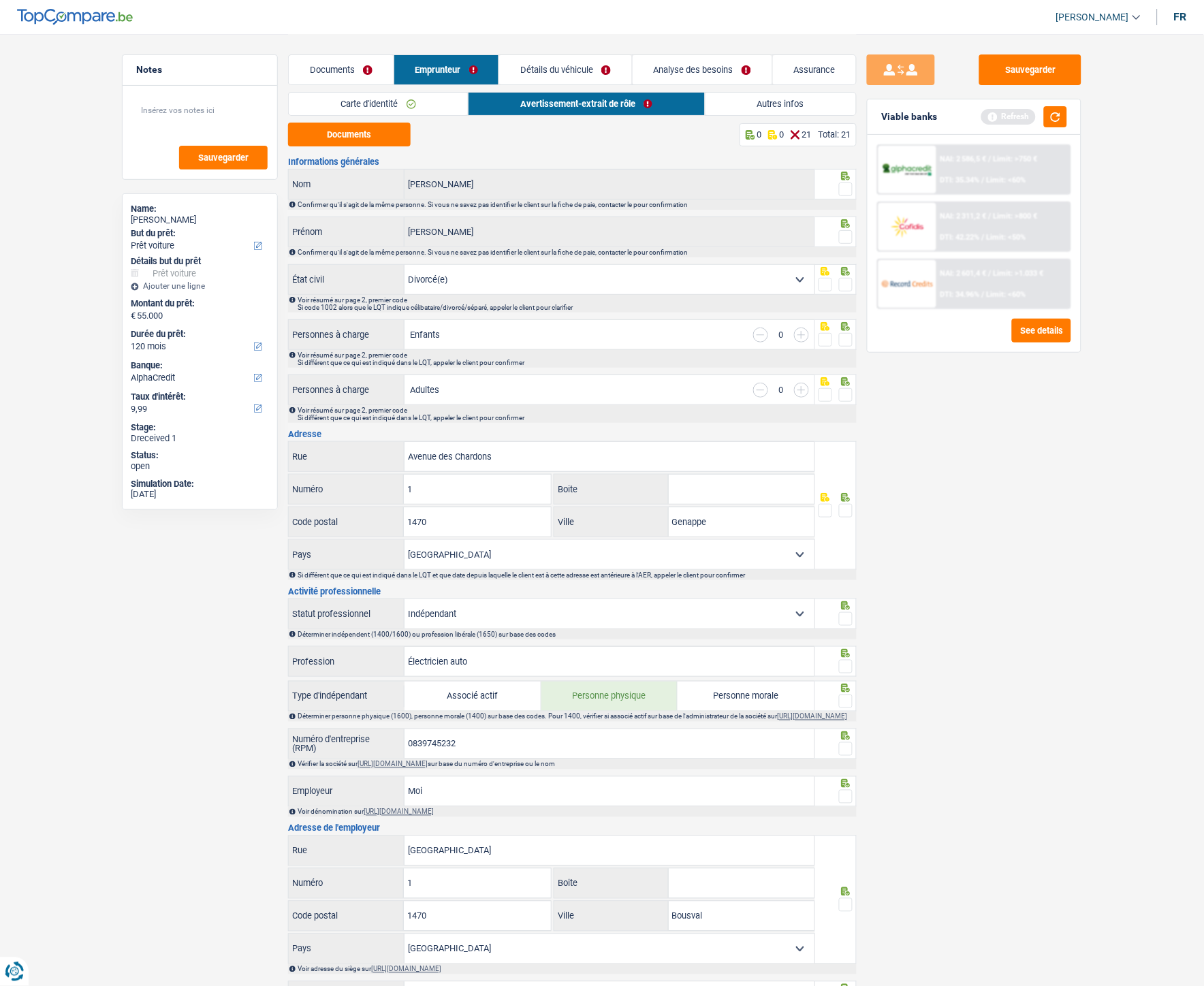
click at [847, 188] on span at bounding box center [845, 189] width 13 height 13
click at [0, 0] on input "radio" at bounding box center [0, 0] width 0 height 0
click at [848, 237] on span at bounding box center [845, 237] width 13 height 13
click at [0, 0] on input "radio" at bounding box center [0, 0] width 0 height 0
click at [842, 283] on span at bounding box center [845, 285] width 13 height 13
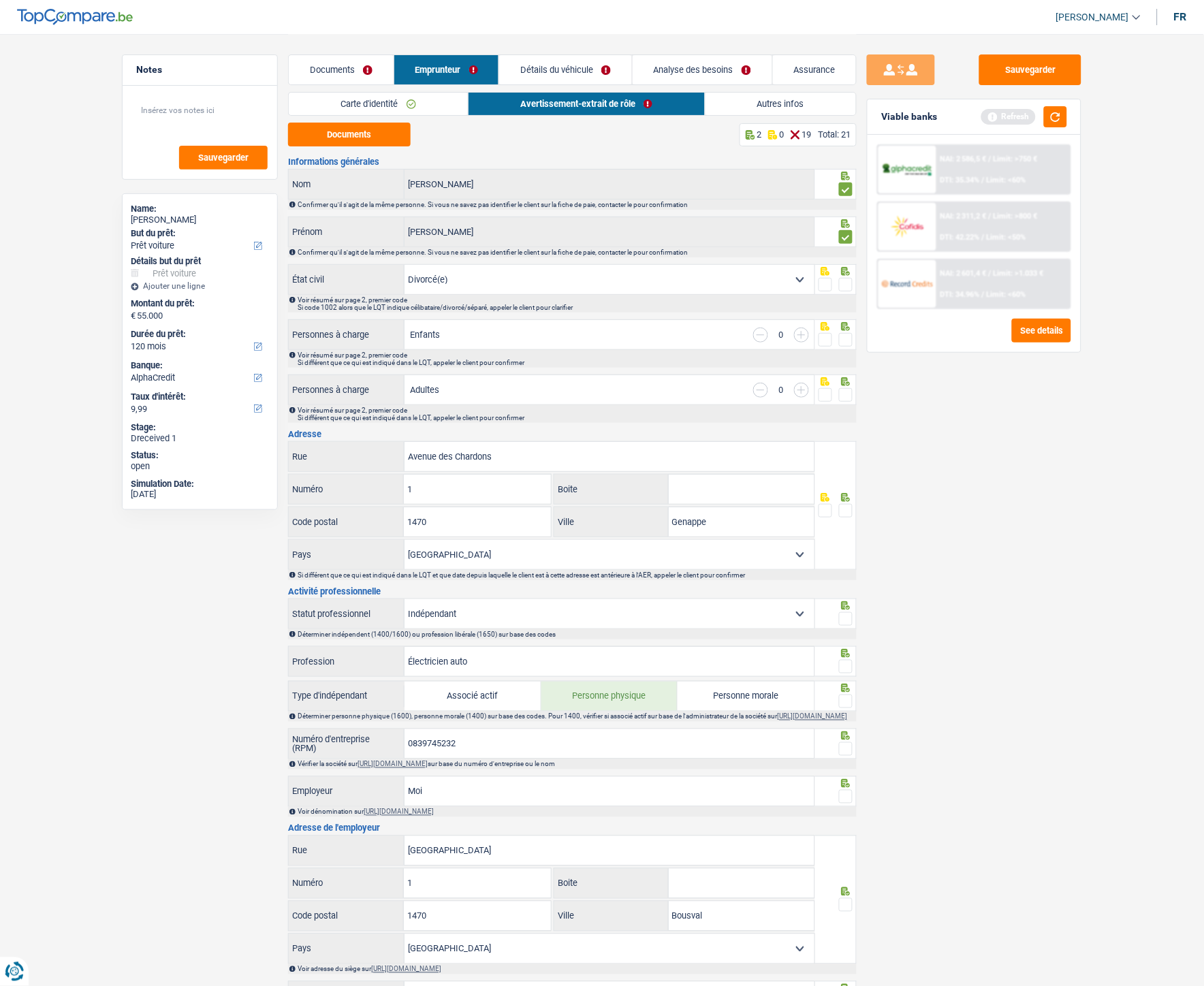
click at [0, 0] on input "radio" at bounding box center [0, 0] width 0 height 0
click at [848, 338] on span at bounding box center [845, 339] width 13 height 13
click at [0, 0] on input "radio" at bounding box center [0, 0] width 0 height 0
click at [848, 395] on span at bounding box center [845, 395] width 13 height 13
click at [0, 0] on input "radio" at bounding box center [0, 0] width 0 height 0
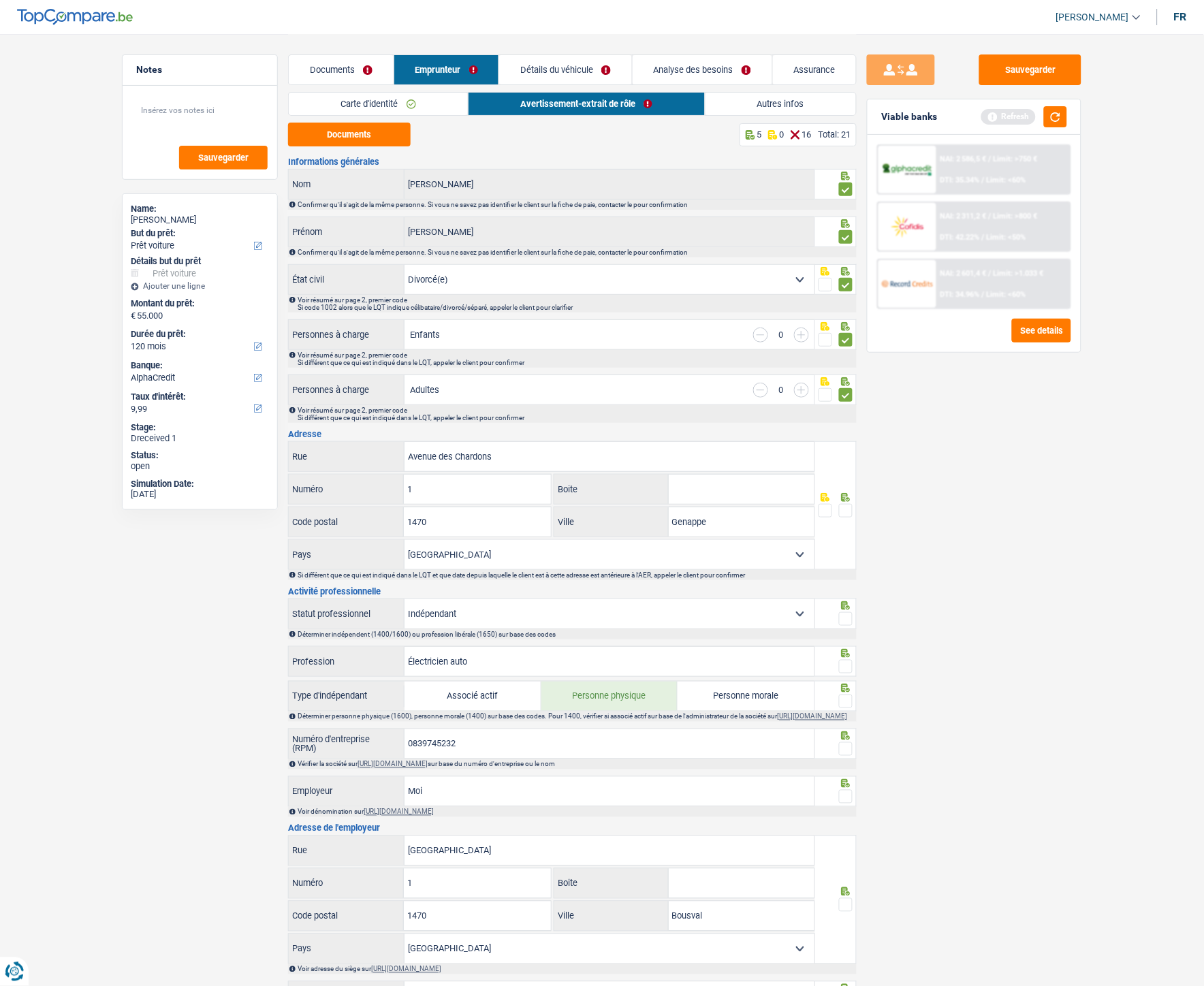
click at [840, 442] on span at bounding box center [845, 511] width 13 height 13
click at [0, 0] on input "radio" at bounding box center [0, 0] width 0 height 0
click at [845, 442] on span at bounding box center [845, 619] width 13 height 13
click at [0, 0] on input "radio" at bounding box center [0, 0] width 0 height 0
click at [849, 442] on span at bounding box center [845, 666] width 13 height 13
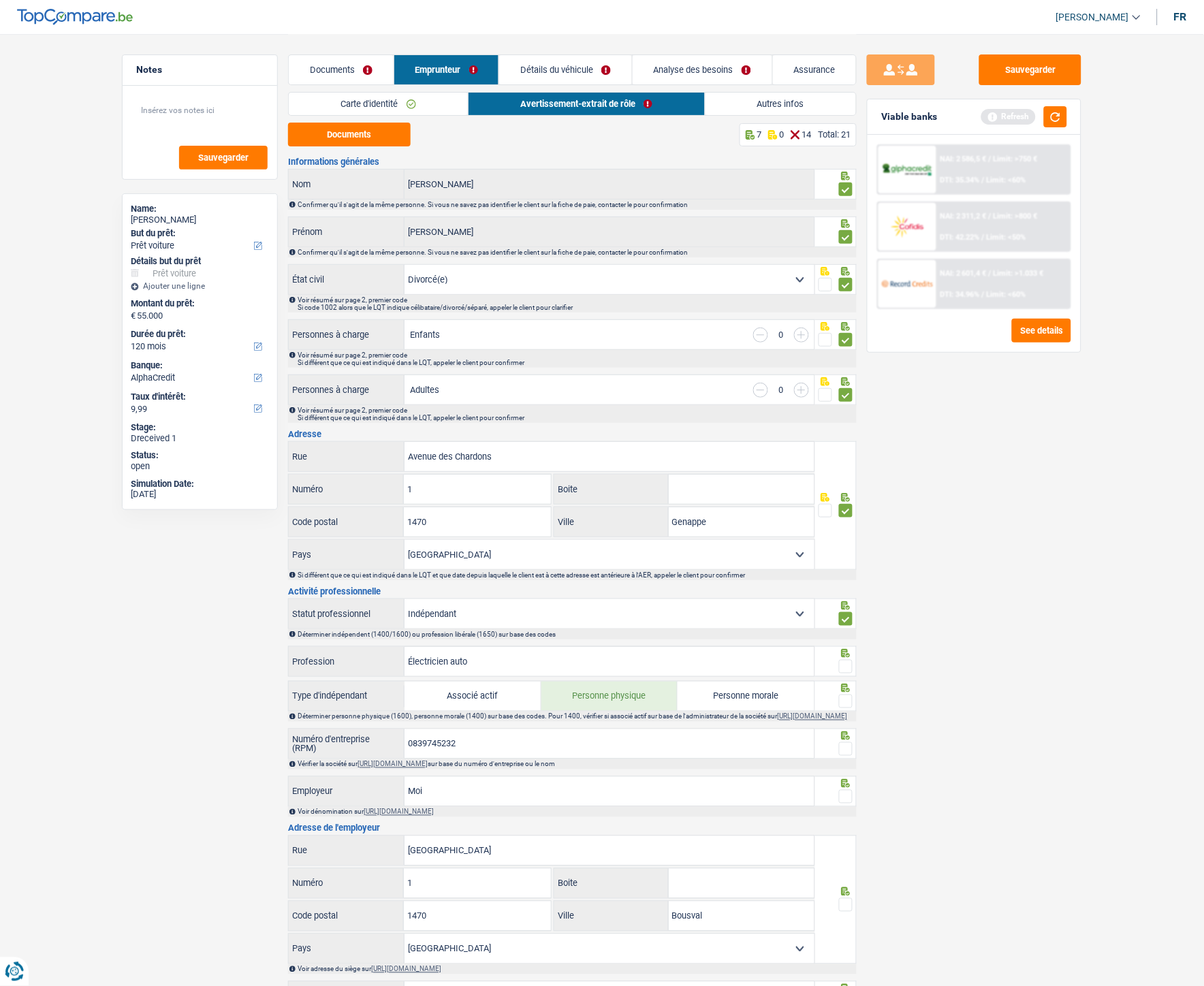
click at [0, 0] on input "radio" at bounding box center [0, 0] width 0 height 0
click at [845, 442] on span at bounding box center [845, 701] width 13 height 13
click at [0, 0] on input "radio" at bounding box center [0, 0] width 0 height 0
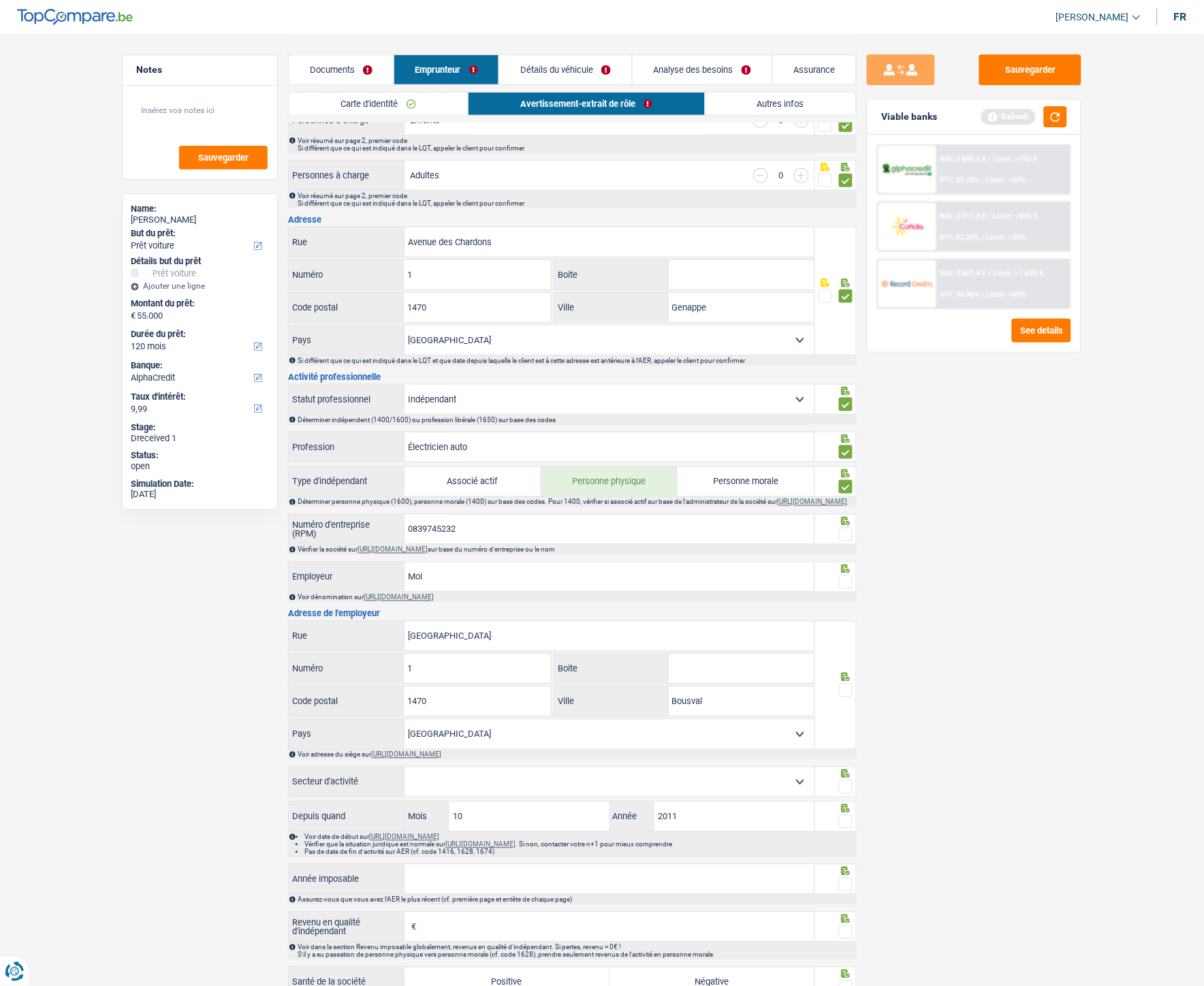
scroll to position [227, 0]
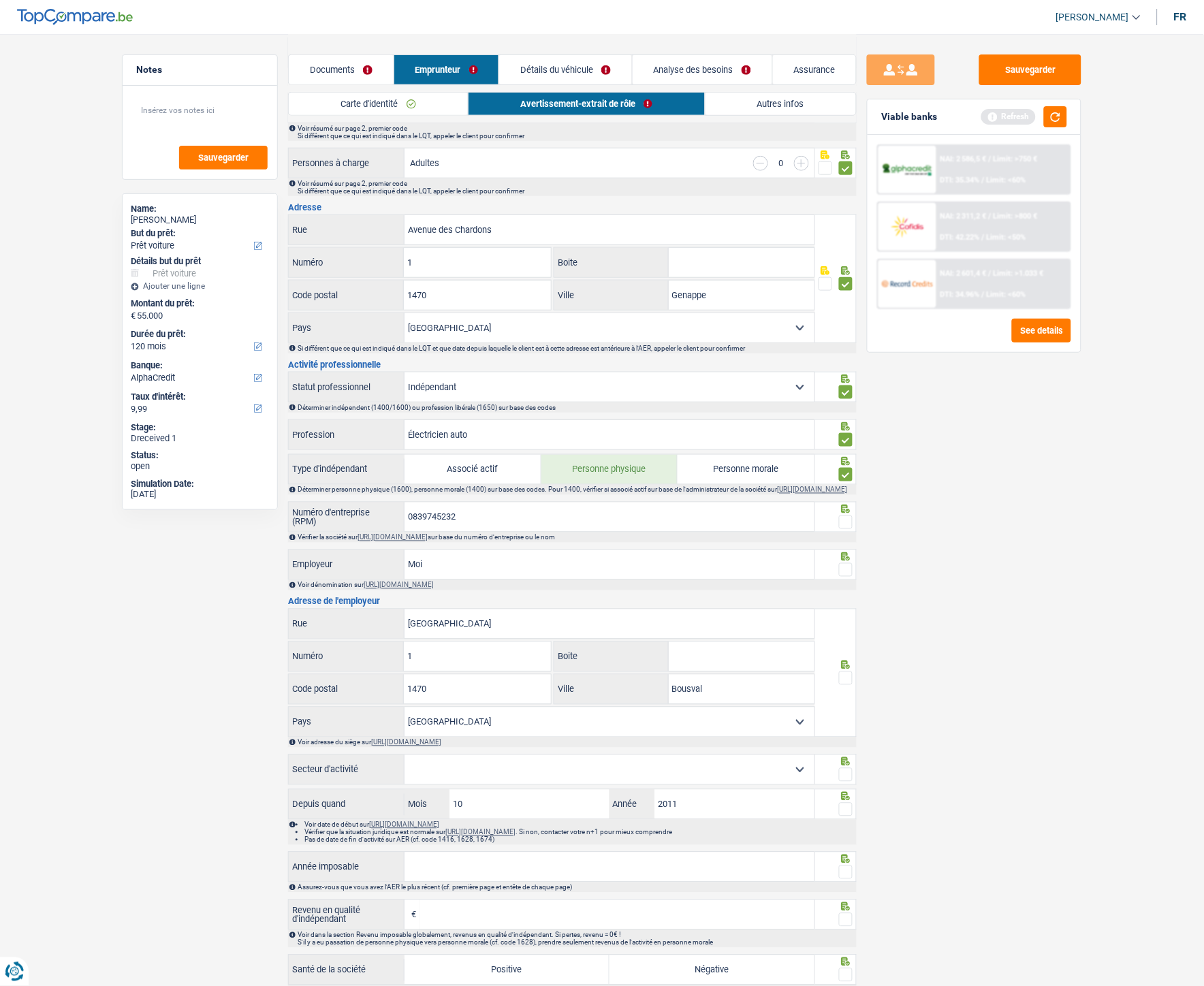
click at [846, 442] on span at bounding box center [845, 523] width 13 height 13
click at [0, 0] on input "radio" at bounding box center [0, 0] width 0 height 0
click at [842, 442] on span at bounding box center [845, 570] width 13 height 13
click at [0, 0] on input "radio" at bounding box center [0, 0] width 0 height 0
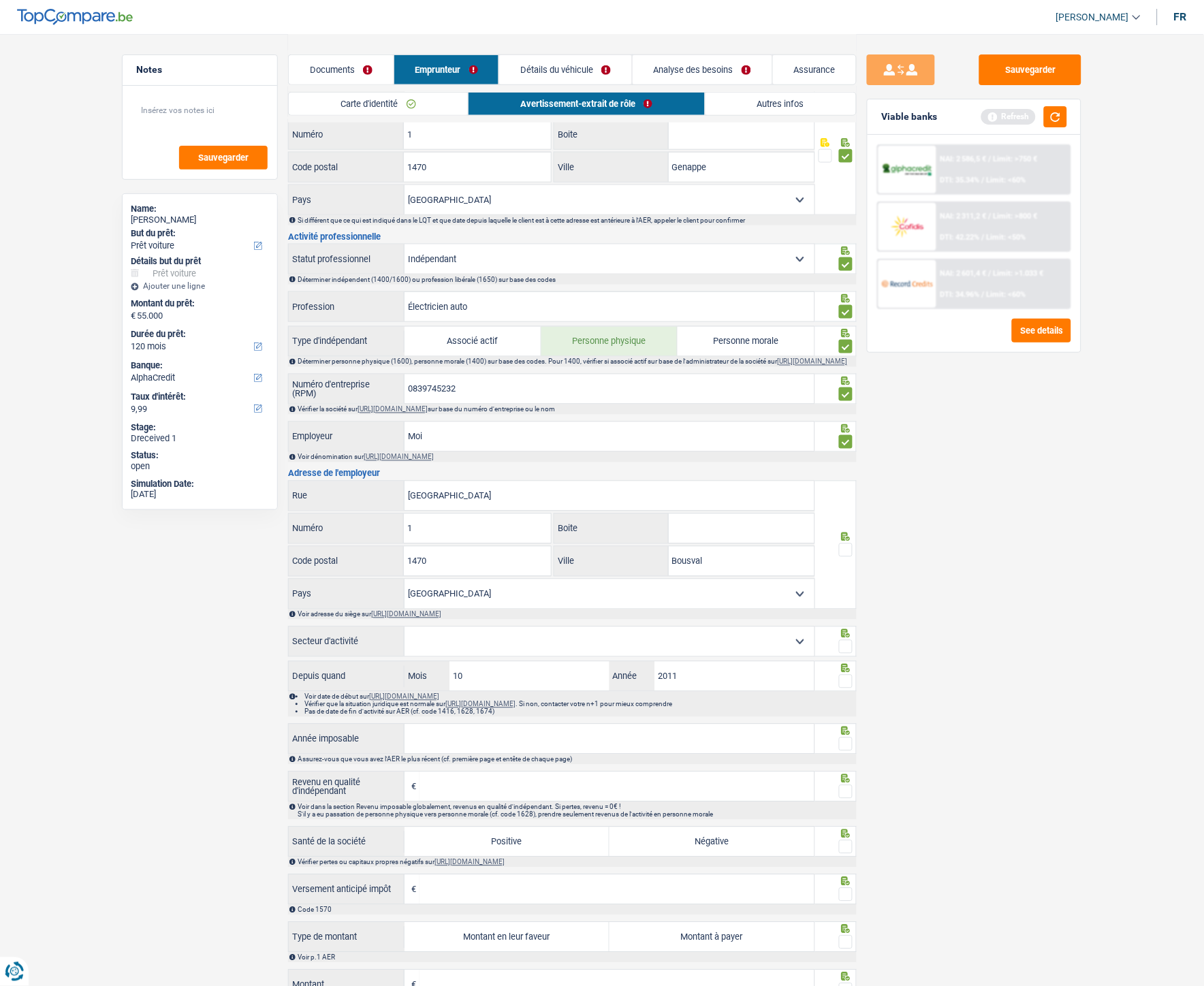
scroll to position [378, 0]
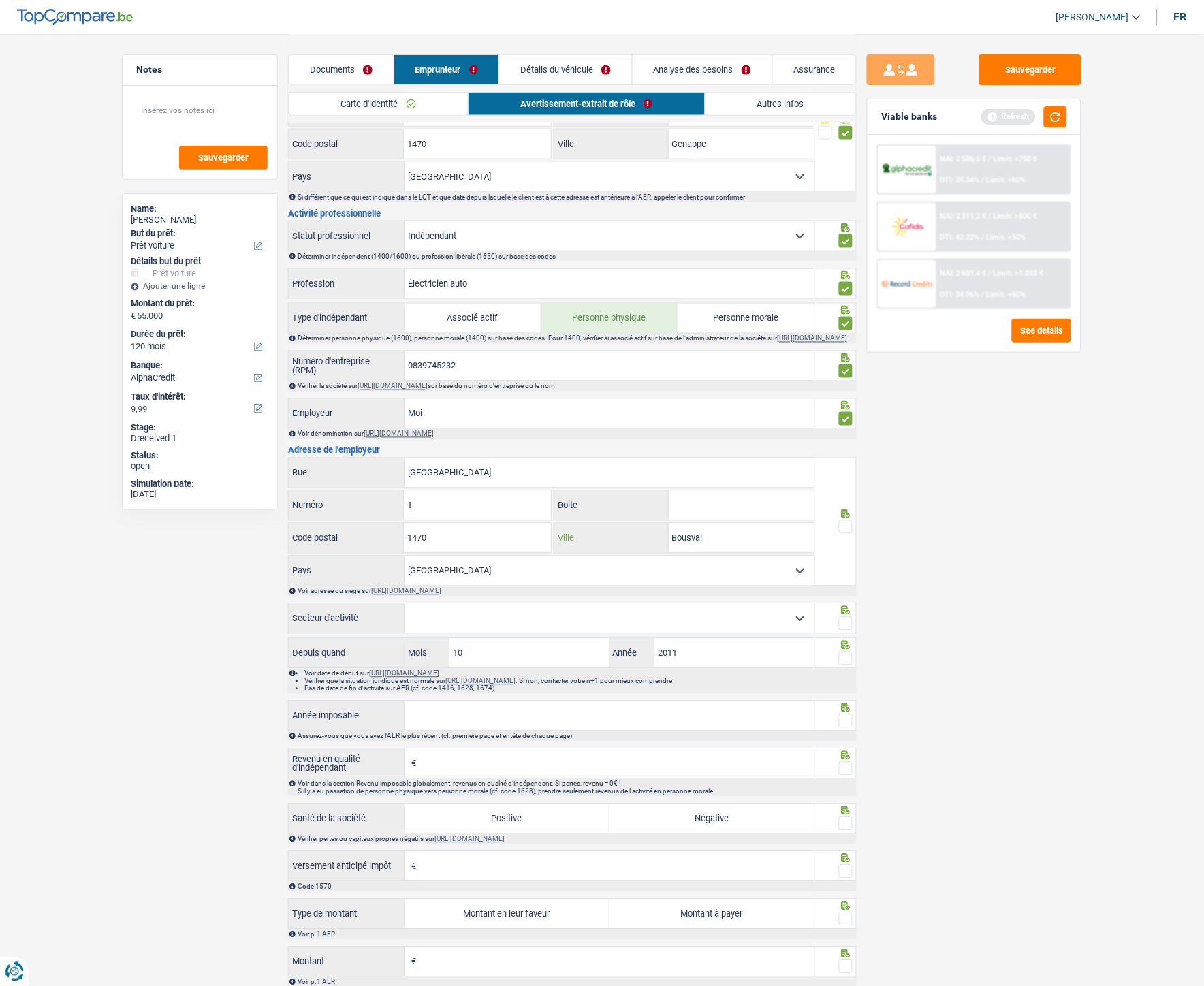
drag, startPoint x: 718, startPoint y: 548, endPoint x: 668, endPoint y: 550, distance: 50.0
click at [668, 442] on div "Bousval Ville" at bounding box center [684, 538] width 260 height 29
type input "Genappe"
click at [854, 442] on div at bounding box center [836, 522] width 42 height 129
click at [847, 442] on span at bounding box center [845, 527] width 13 height 13
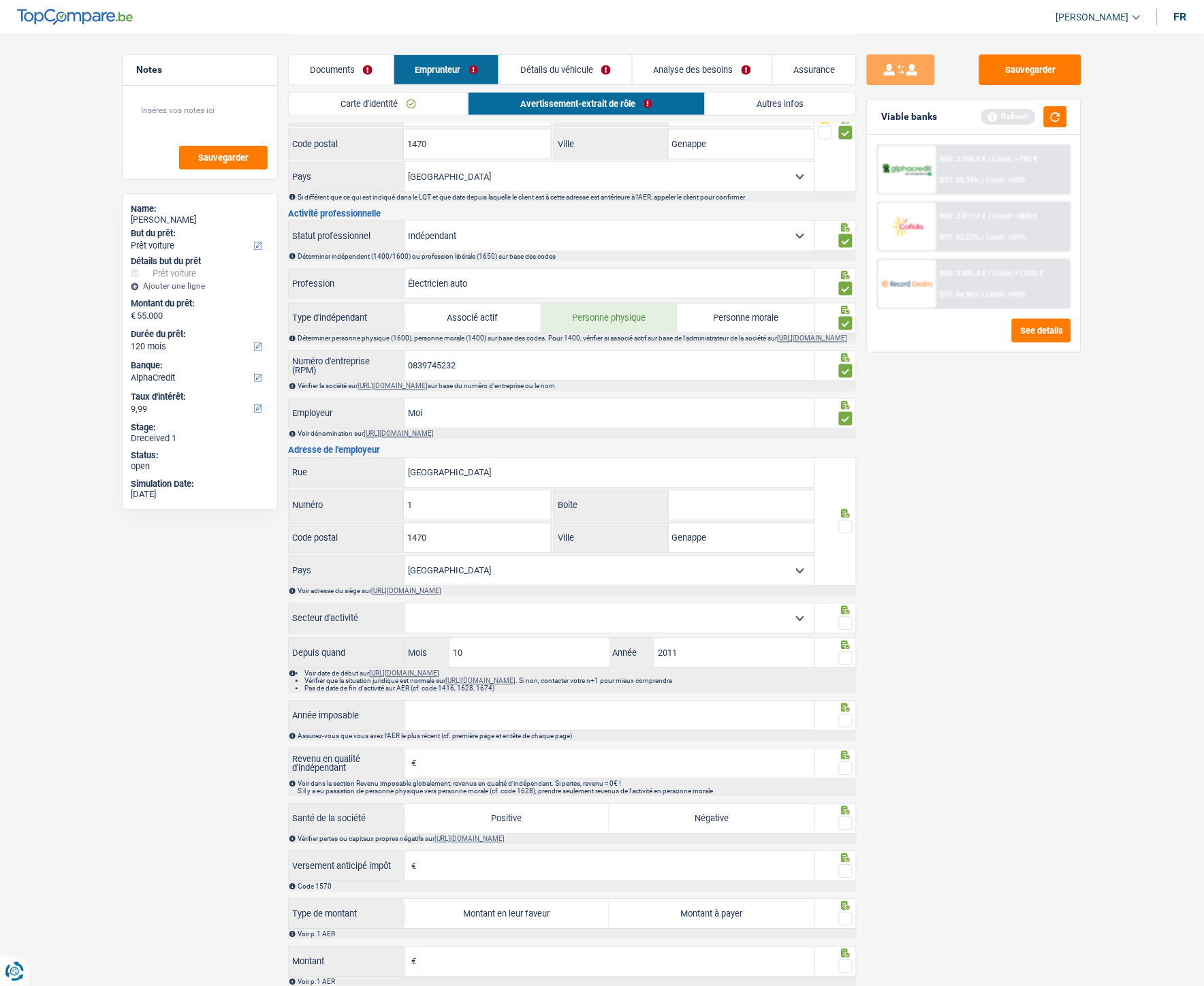
click at [0, 0] on input "radio" at bounding box center [0, 0] width 0 height 0
click at [513, 442] on select "Agriculture/Pêche Industrie Horeca Courier/Fitness/Taxi Construction Banques/As…" at bounding box center [609, 618] width 410 height 29
select select "smallCompanies"
click at [404, 442] on select "Agriculture/Pêche Industrie Horeca Courier/Fitness/Taxi Construction Banques/As…" at bounding box center [609, 618] width 410 height 29
click at [843, 442] on span at bounding box center [845, 624] width 13 height 13
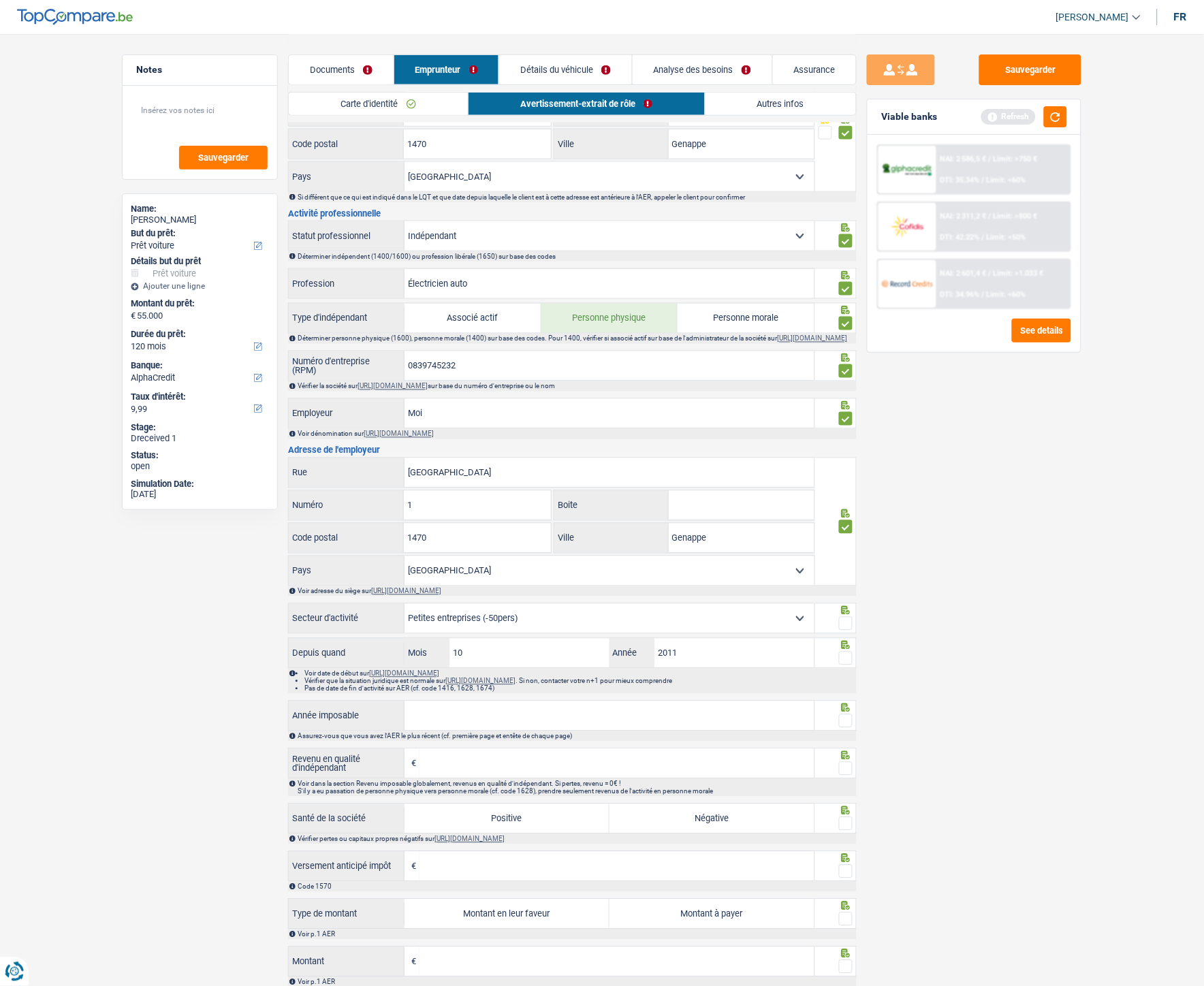
click at [0, 0] on input "radio" at bounding box center [0, 0] width 0 height 0
drag, startPoint x: 528, startPoint y: 374, endPoint x: 396, endPoint y: 374, distance: 132.0
click at [396, 374] on div "0839745232 Numéro d'entreprise (RPM)" at bounding box center [552, 365] width 526 height 29
click at [478, 381] on input "0839745232" at bounding box center [609, 365] width 410 height 29
drag, startPoint x: 466, startPoint y: 378, endPoint x: 382, endPoint y: 369, distance: 84.5
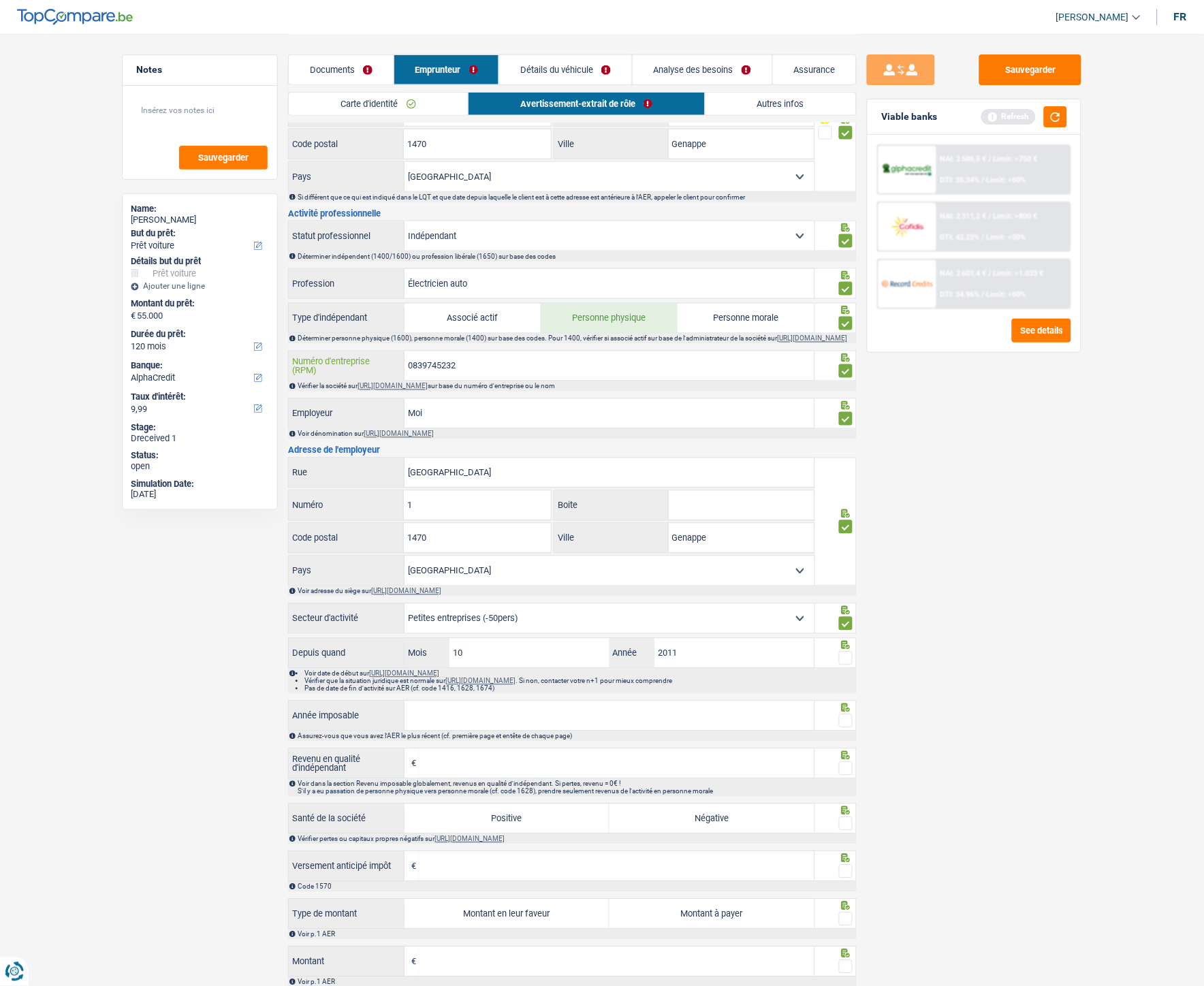
click at [382, 369] on div "0839745232 Numéro d'entreprise (RPM)" at bounding box center [552, 365] width 526 height 29
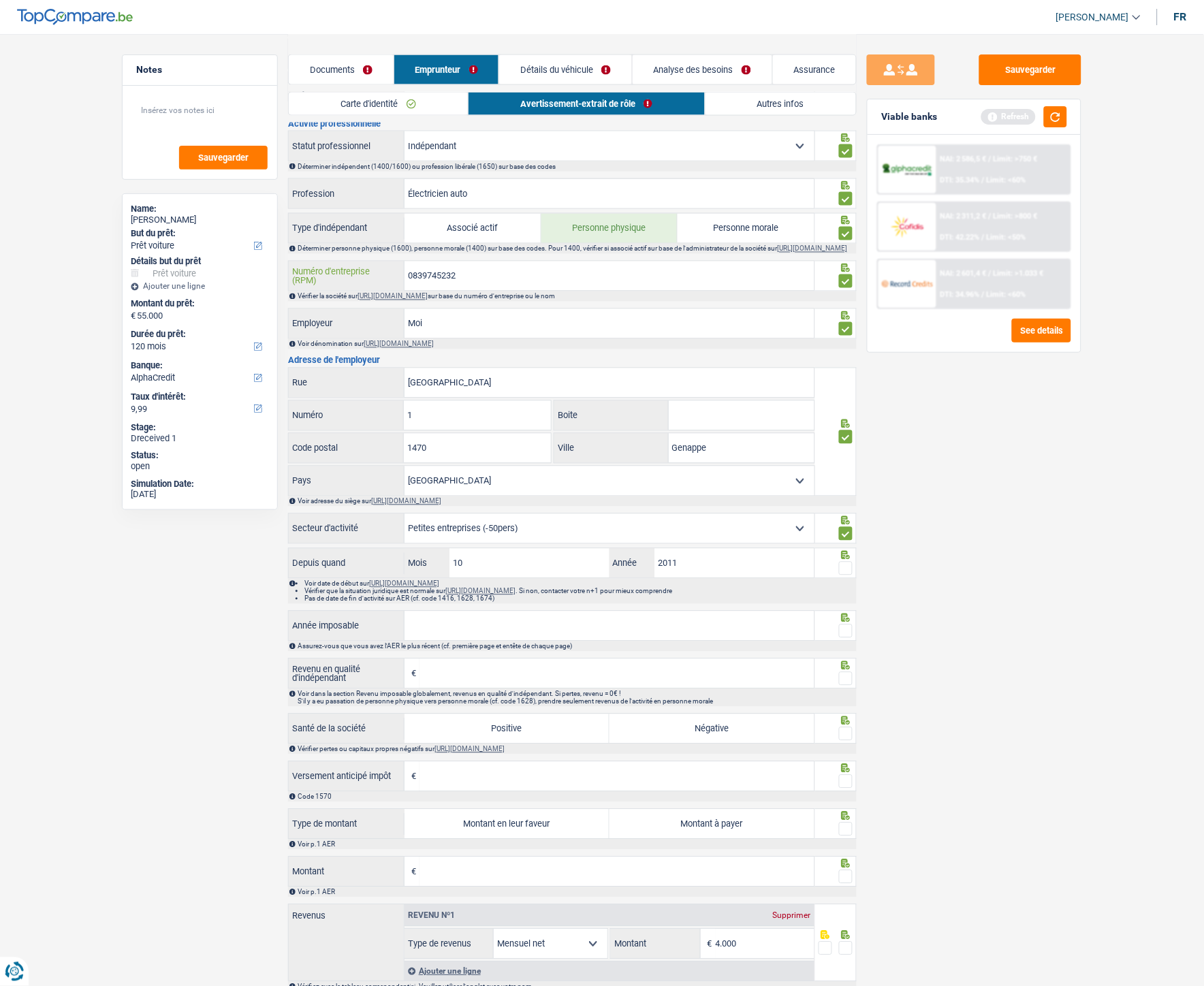
scroll to position [536, 0]
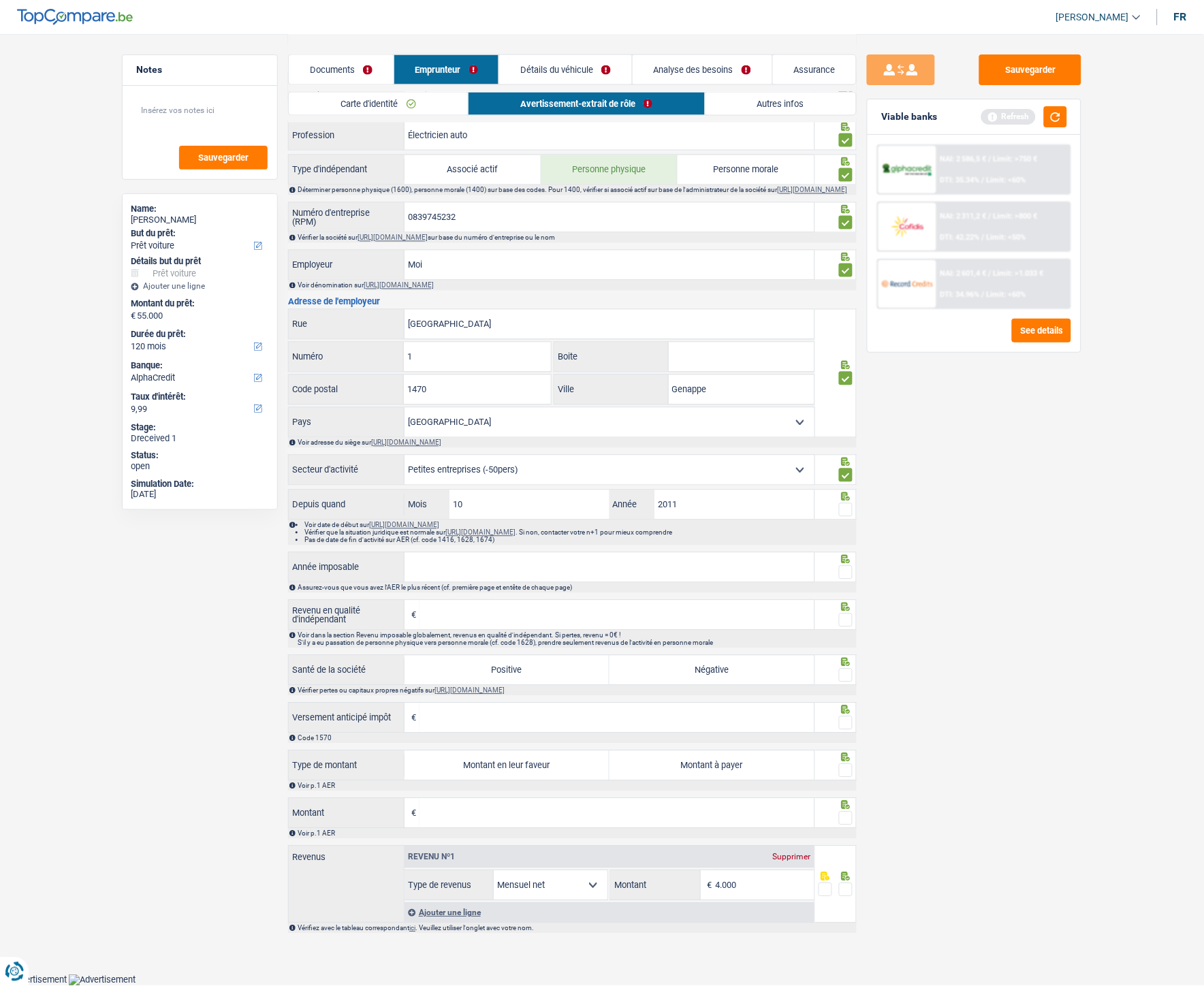
click at [423, 240] on link "https://kbopub.economie.fgov.be/kbopub/zoeknummerform.html" at bounding box center [393, 238] width 70 height 7
click at [488, 442] on input "Revenu en qualité d'indépendant" at bounding box center [617, 615] width 395 height 29
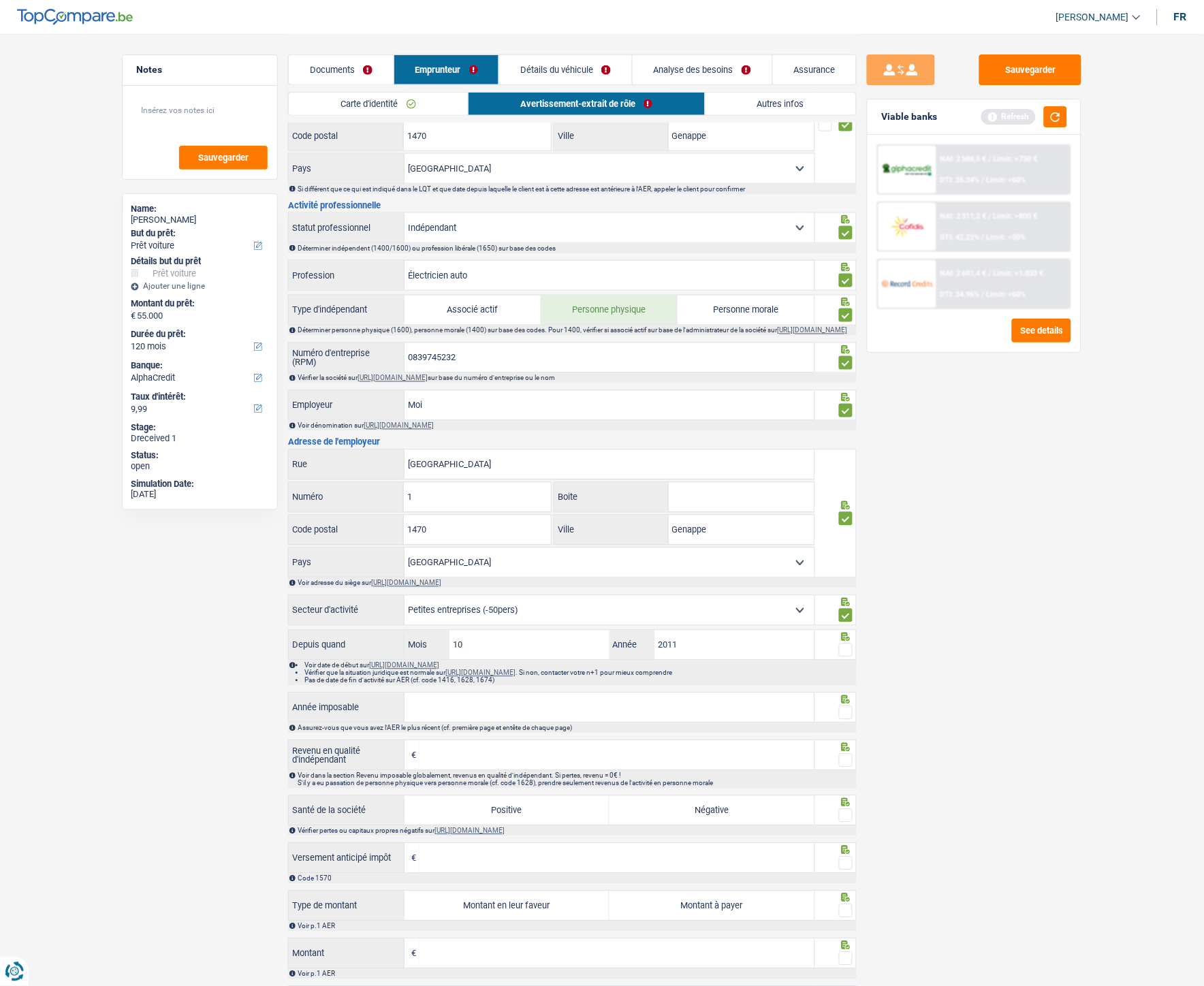
scroll to position [384, 0]
click at [848, 442] on span at bounding box center [845, 652] width 13 height 13
click at [0, 0] on input "radio" at bounding box center [0, 0] width 0 height 0
click at [761, 422] on input "Moi" at bounding box center [609, 406] width 410 height 29
click at [486, 409] on input "Moi" at bounding box center [609, 406] width 410 height 29
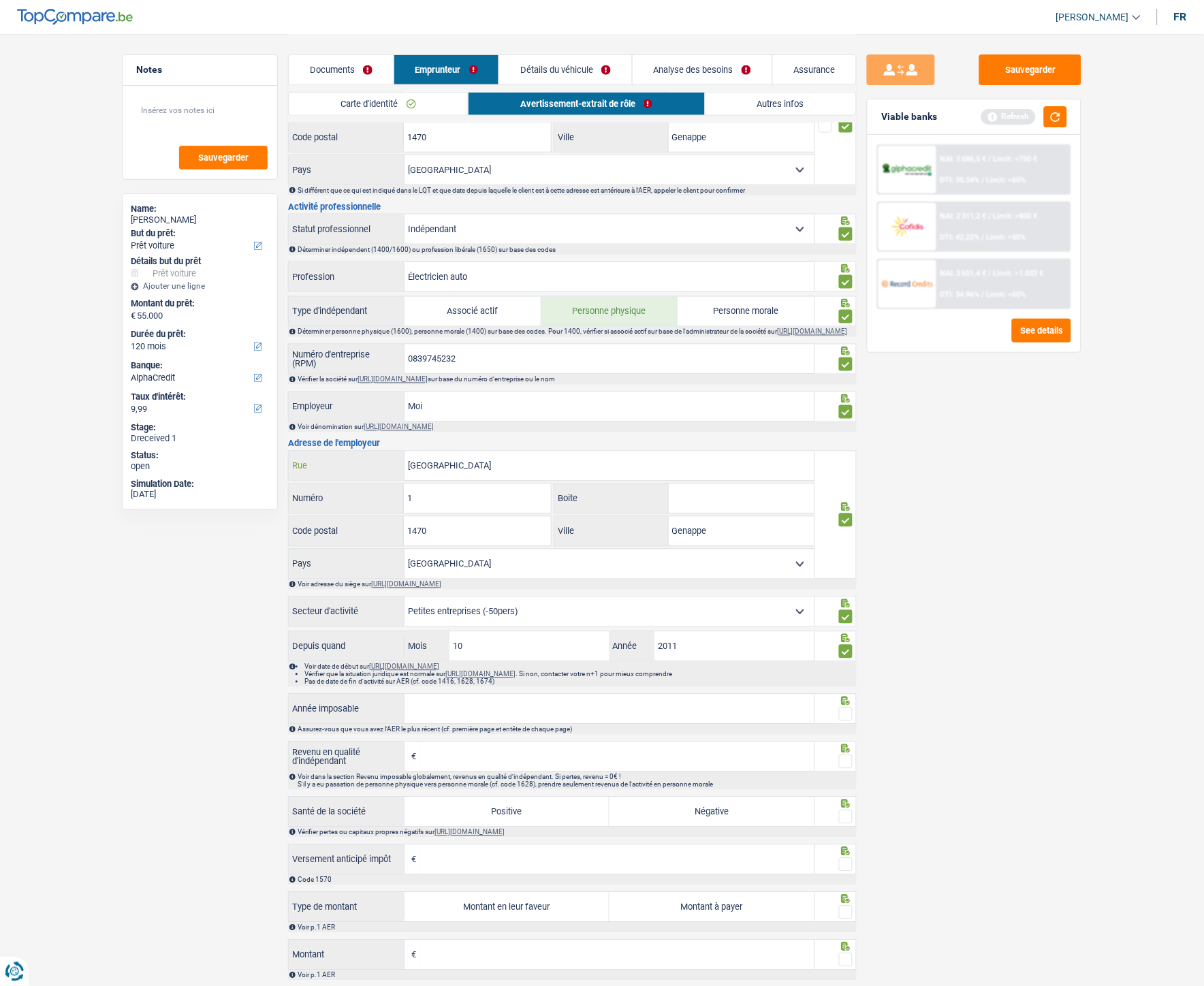
click at [493, 442] on input "avenue des chardons" at bounding box center [609, 466] width 410 height 29
click at [449, 412] on input "Moi" at bounding box center [609, 406] width 410 height 29
drag, startPoint x: 449, startPoint y: 418, endPoint x: 364, endPoint y: 422, distance: 85.1
click at [364, 422] on div "Moi Employeur" at bounding box center [552, 406] width 526 height 29
click at [451, 400] on input "Employeur" at bounding box center [609, 406] width 410 height 29
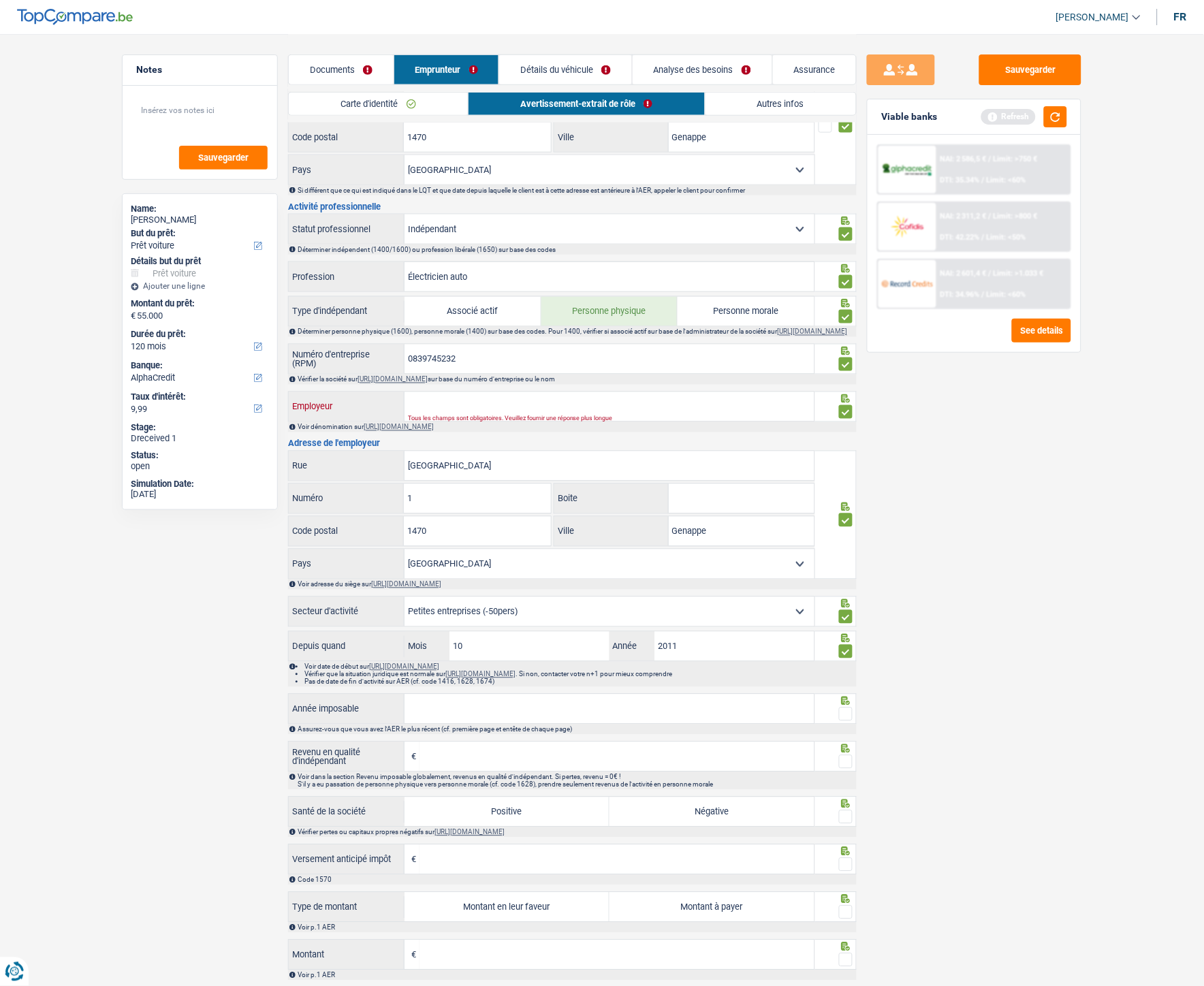
click at [501, 414] on input "Employeur" at bounding box center [609, 406] width 410 height 29
paste input "Robert, Benjamin"
click at [437, 420] on input "Robert, Benjamin" at bounding box center [609, 406] width 410 height 29
type input "Robert Benjamin"
drag, startPoint x: 962, startPoint y: 555, endPoint x: 954, endPoint y: 454, distance: 101.3
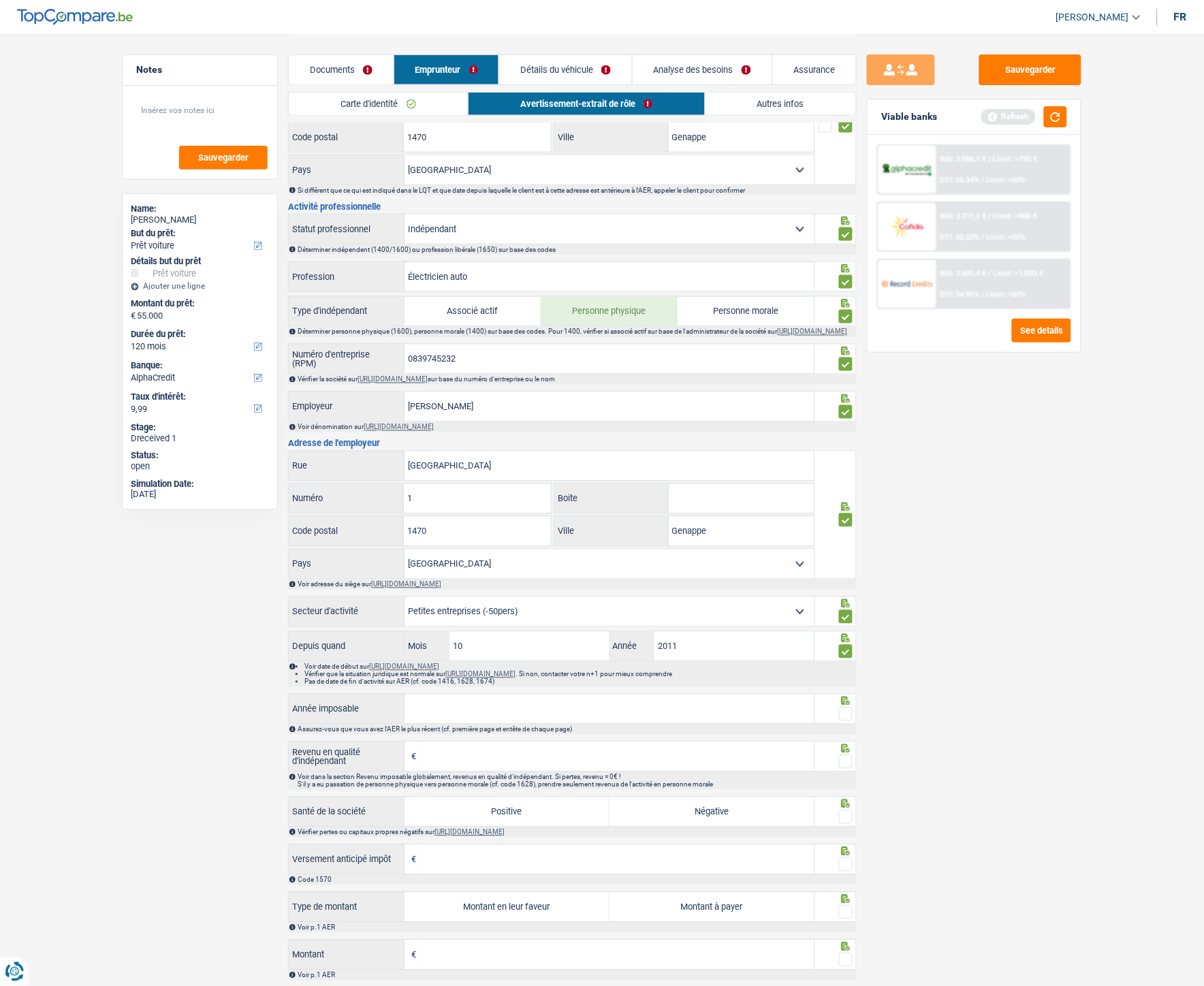
click at [956, 442] on div "Sauvegarder Viable banks Refresh NAI: 2 586,5 € / Limit: >750 € DTI: 35.34% / L…" at bounding box center [974, 508] width 235 height 909
drag, startPoint x: 403, startPoint y: 291, endPoint x: 280, endPoint y: 287, distance: 123.1
click at [331, 285] on div "Informations générales Robert Nom Confirmer qu'il s'agit de la même personne. S…" at bounding box center [572, 424] width 568 height 1303
click at [468, 278] on input "Électricien auto" at bounding box center [609, 276] width 410 height 29
drag, startPoint x: 475, startPoint y: 278, endPoint x: 395, endPoint y: 276, distance: 80.0
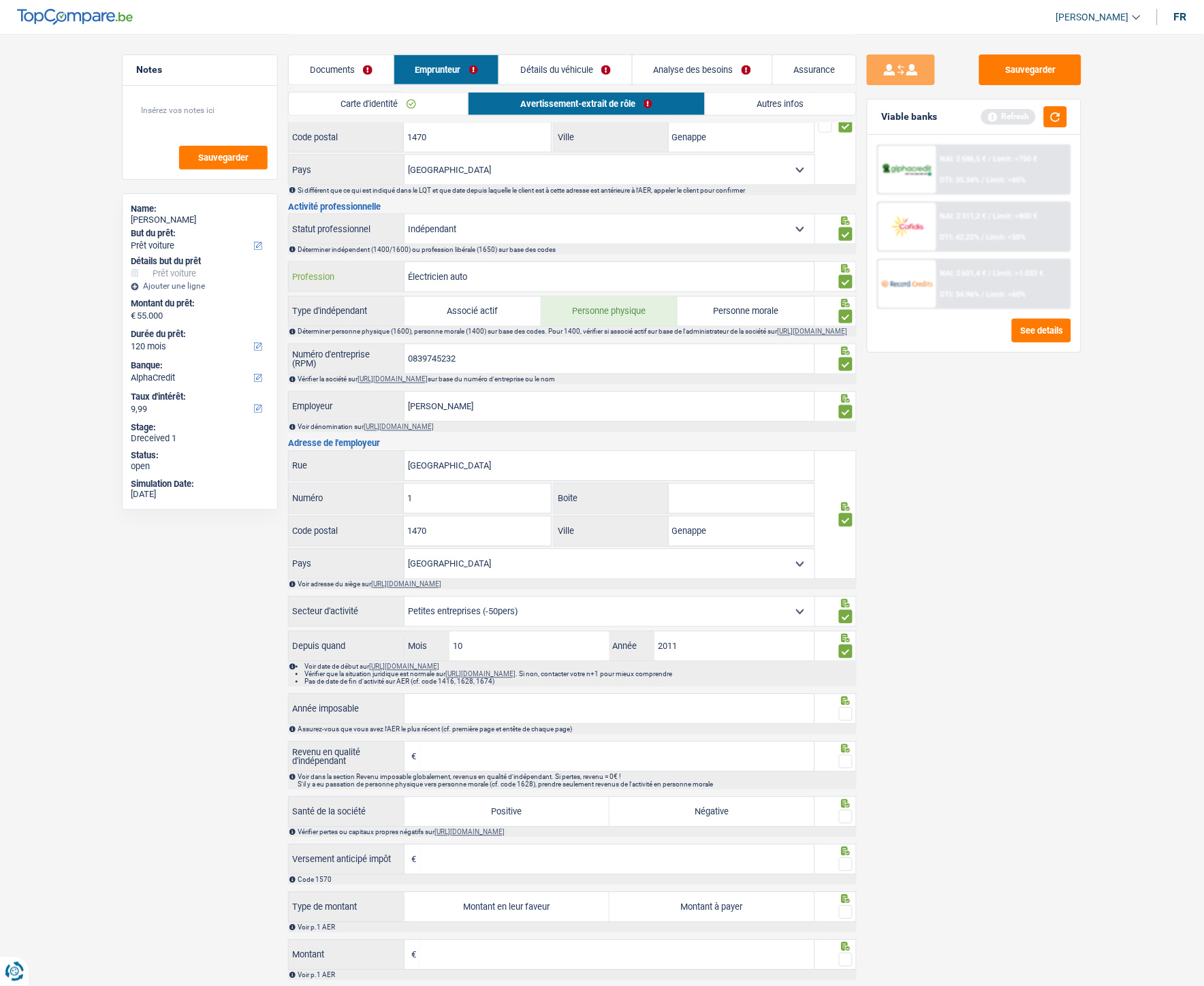
click at [395, 276] on div "Électricien auto Profession" at bounding box center [552, 276] width 526 height 29
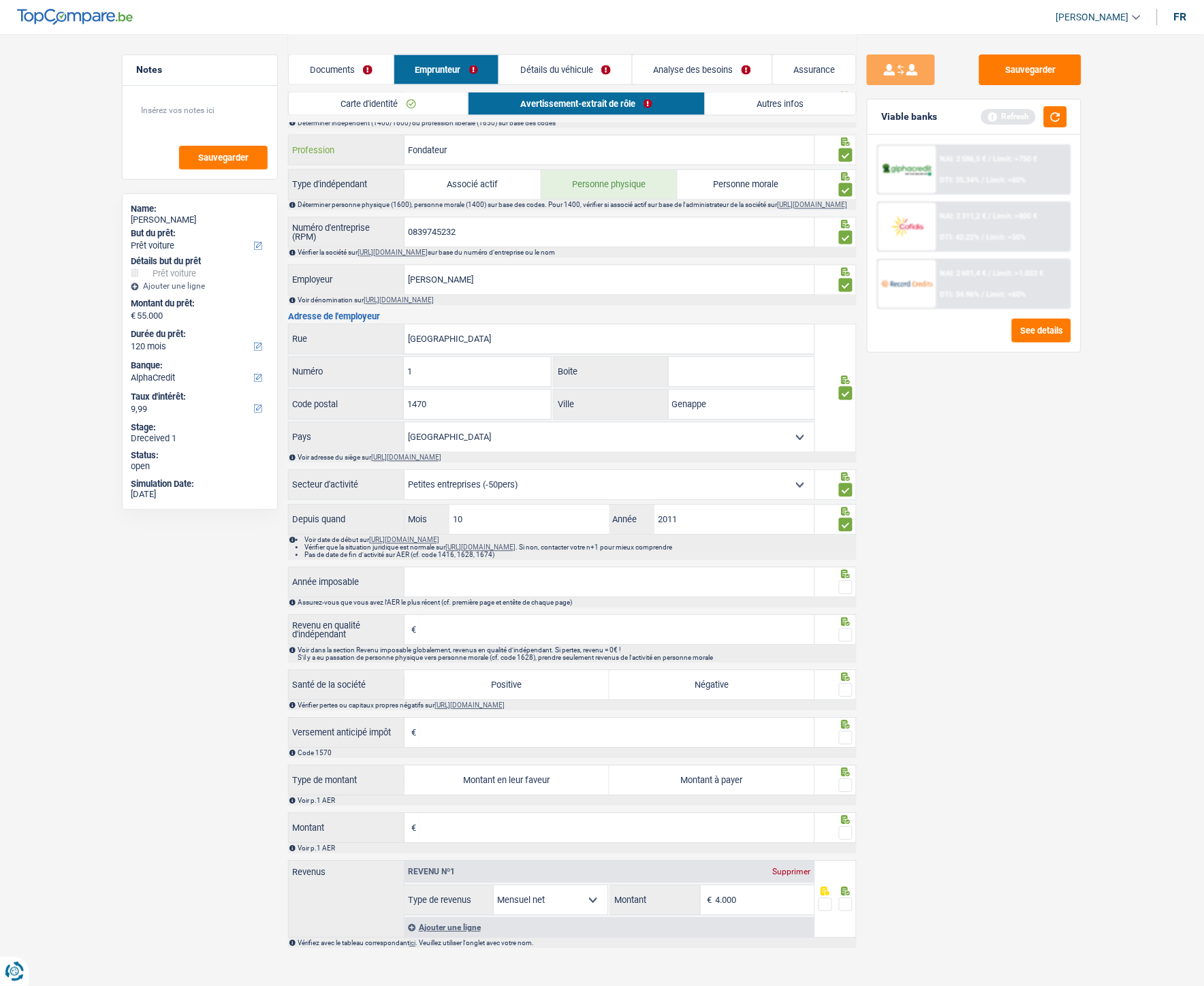
scroll to position [536, 0]
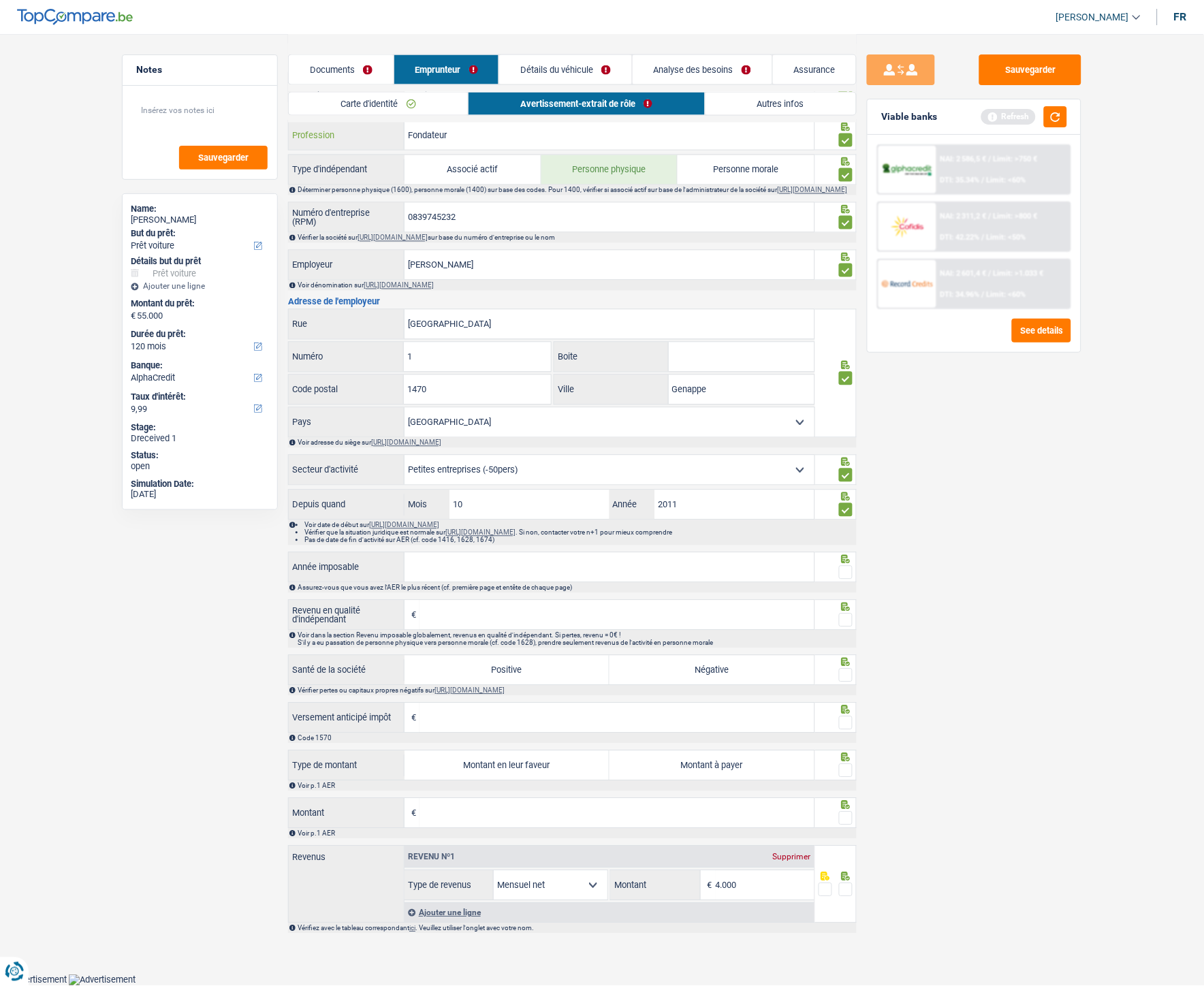
type input "Fondateur"
drag, startPoint x: 512, startPoint y: 259, endPoint x: 353, endPoint y: 222, distance: 163.2
click at [353, 222] on div "Informations générales Robert Nom Confirmer qu'il s'agit de la même personne. S…" at bounding box center [572, 282] width 568 height 1303
paste input "d'établissement: BR MOBILE"
drag, startPoint x: 474, startPoint y: 266, endPoint x: 373, endPoint y: 257, distance: 101.4
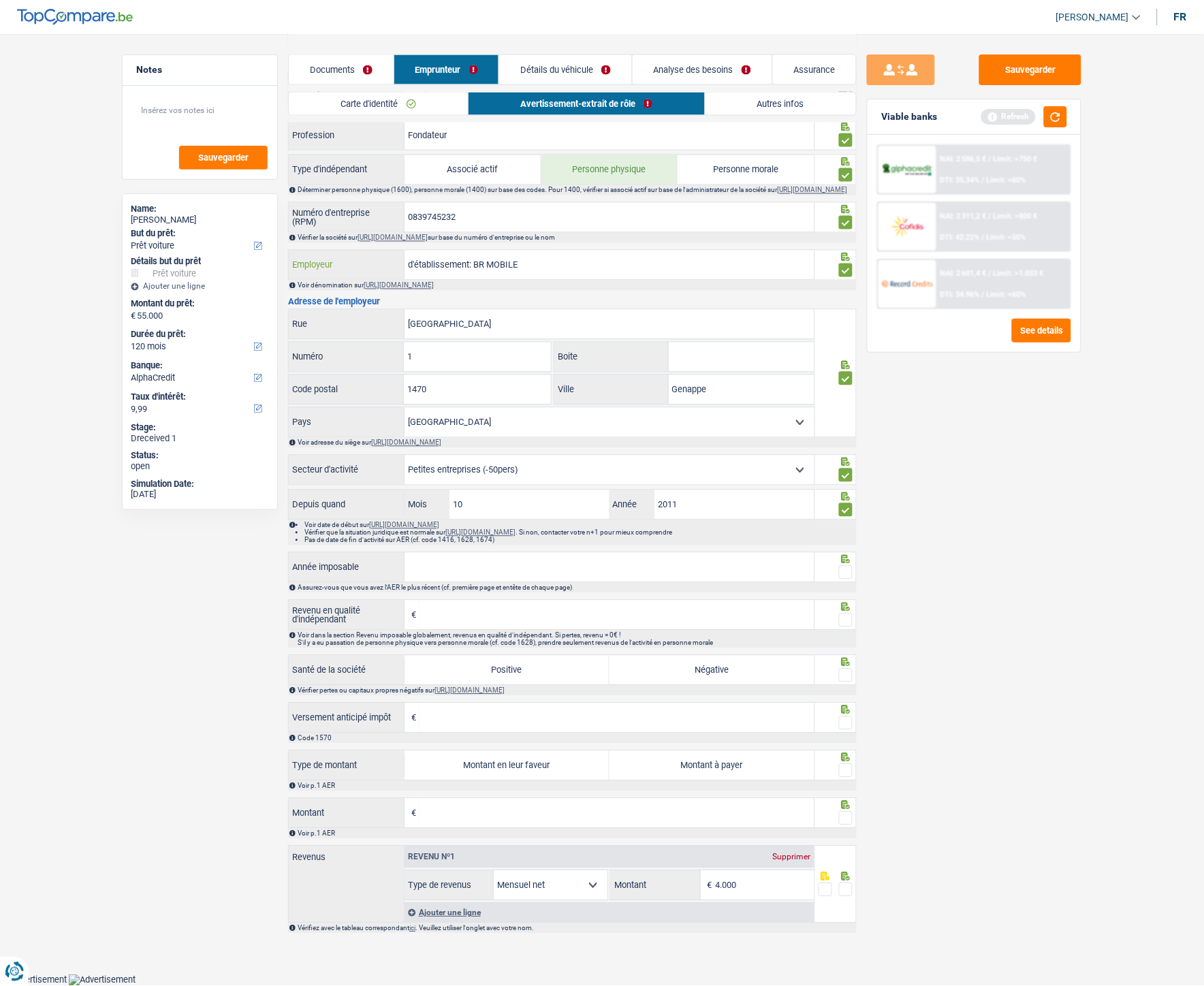
click at [373, 257] on div "d'établissement: BR MOBILE Employeur" at bounding box center [552, 265] width 526 height 29
type input "BR MOBILE"
click at [947, 442] on div "Sauvegarder Viable banks Refresh NAI: 2 586,5 € / Limit: >750 € DTI: 35.34% / L…" at bounding box center [974, 508] width 235 height 909
click at [485, 442] on input "Année imposable" at bounding box center [609, 567] width 410 height 29
click at [468, 442] on input "Année imposable" at bounding box center [609, 567] width 410 height 29
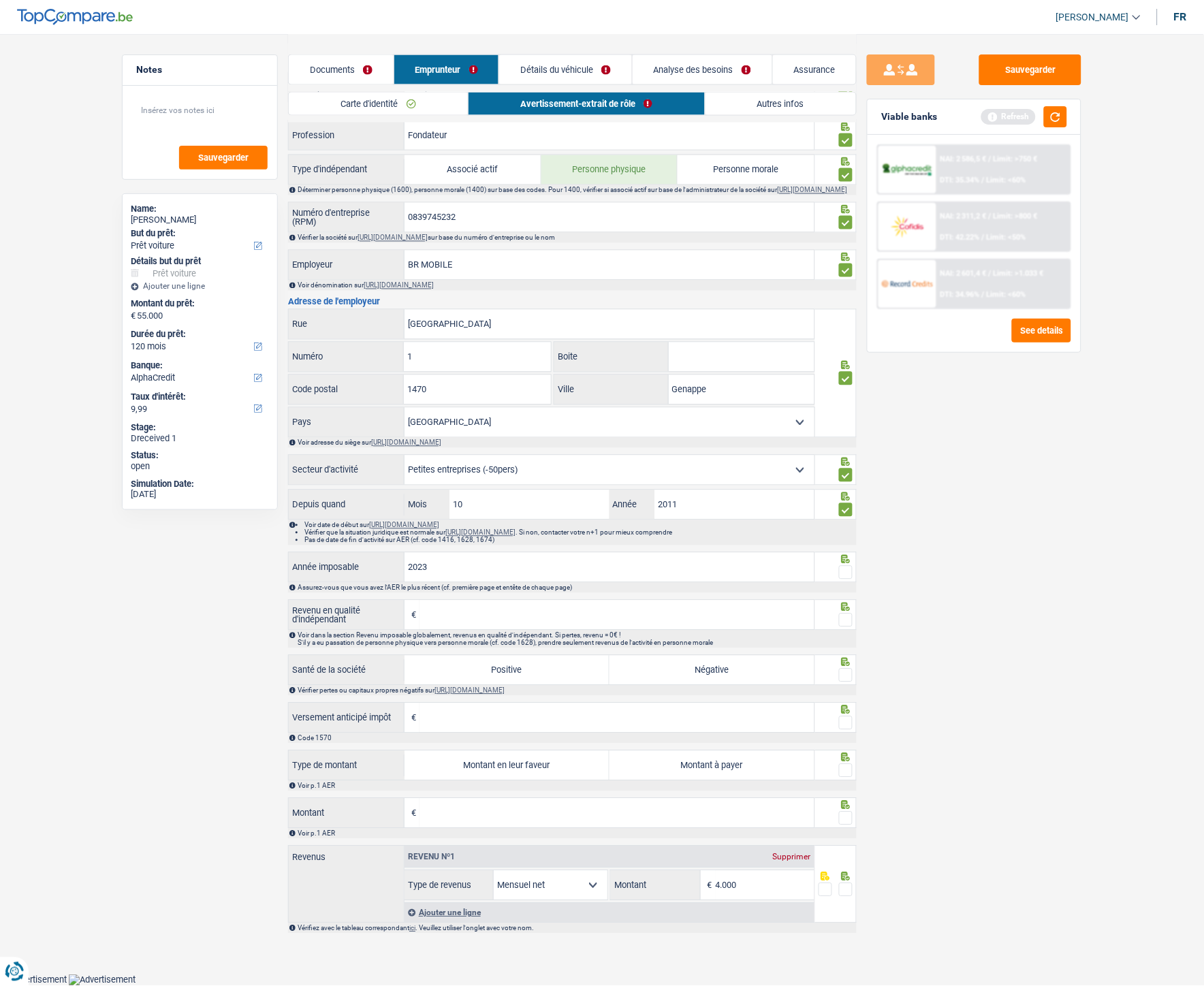
type input "2023"
click at [843, 442] on span at bounding box center [845, 572] width 13 height 13
click at [0, 0] on input "radio" at bounding box center [0, 0] width 0 height 0
click at [473, 442] on input "Revenu en qualité d'indépendant" at bounding box center [617, 615] width 395 height 29
click at [454, 442] on input "Revenu en qualité d'indépendant" at bounding box center [617, 615] width 395 height 29
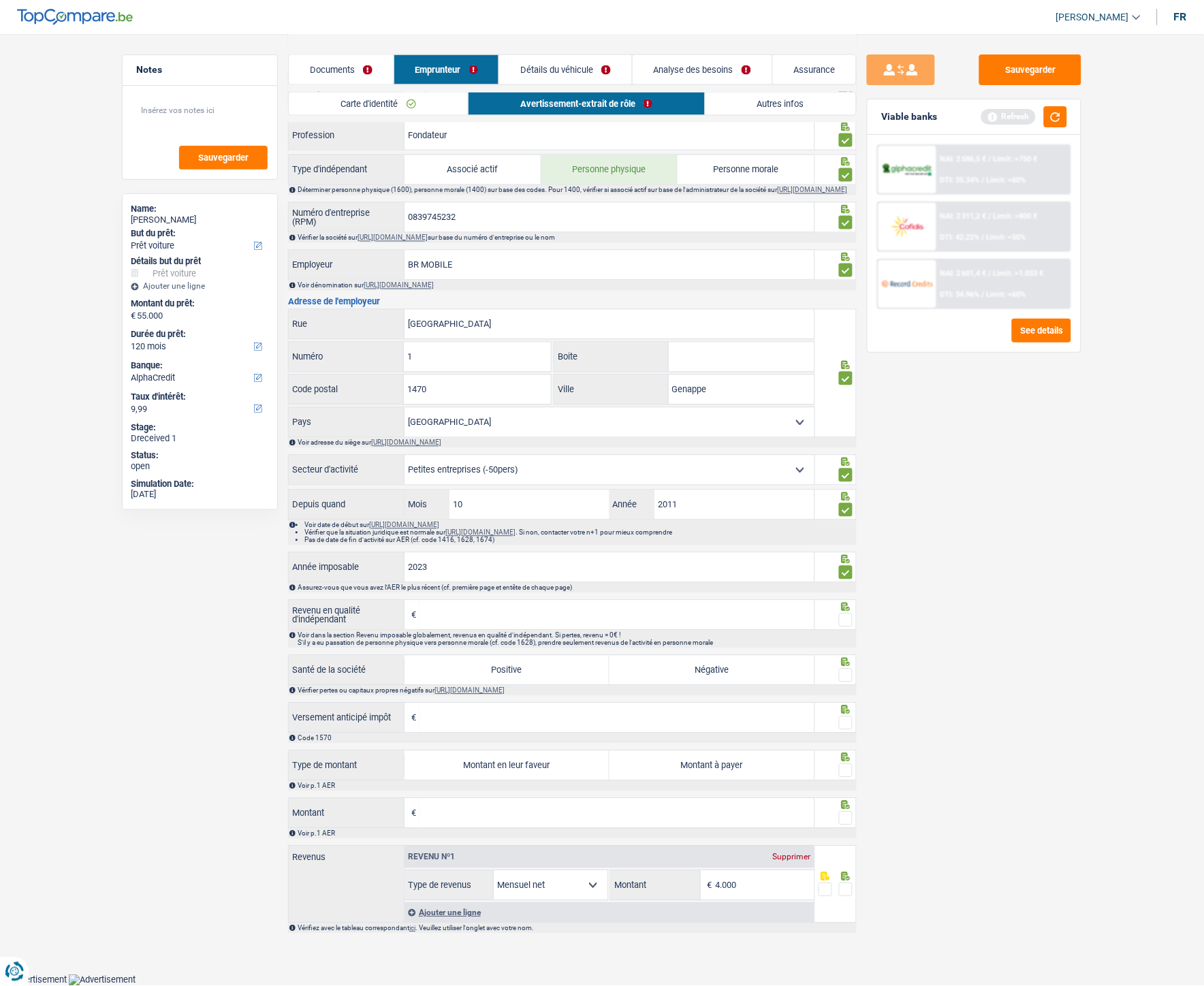
paste input
click at [457, 442] on input "Revenu en qualité d'indépendant" at bounding box center [617, 615] width 395 height 29
paste input
click at [454, 442] on input "Revenu en qualité d'indépendant" at bounding box center [617, 615] width 395 height 29
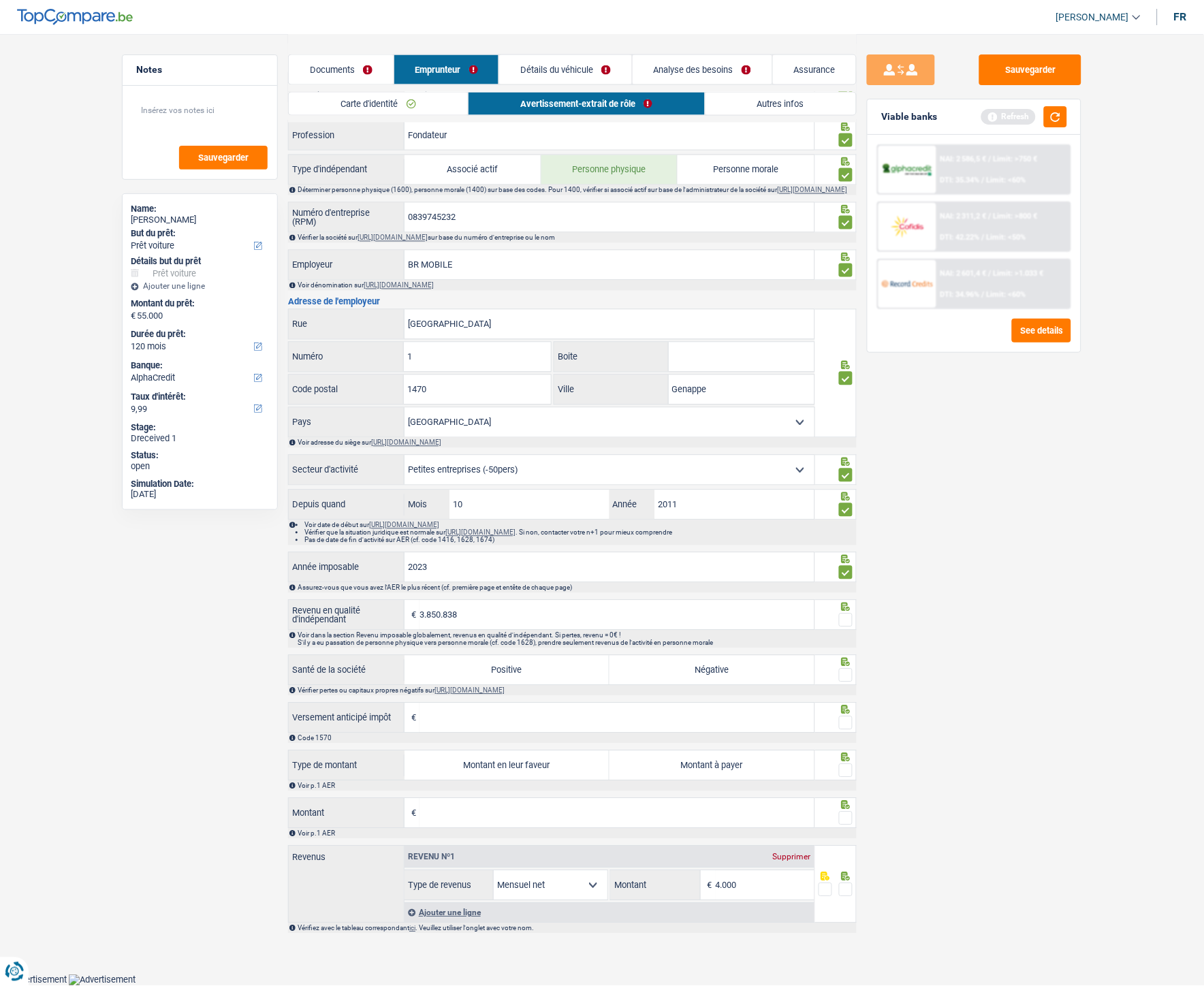
click at [426, 442] on input "3.850.838" at bounding box center [617, 615] width 395 height 29
click at [432, 442] on input "3.850.838" at bounding box center [617, 615] width 395 height 29
drag, startPoint x: 467, startPoint y: 620, endPoint x: 420, endPoint y: 616, distance: 47.2
click at [420, 442] on input "3.850.838" at bounding box center [617, 615] width 395 height 29
click at [642, 442] on input "3.850.838" at bounding box center [617, 615] width 395 height 29
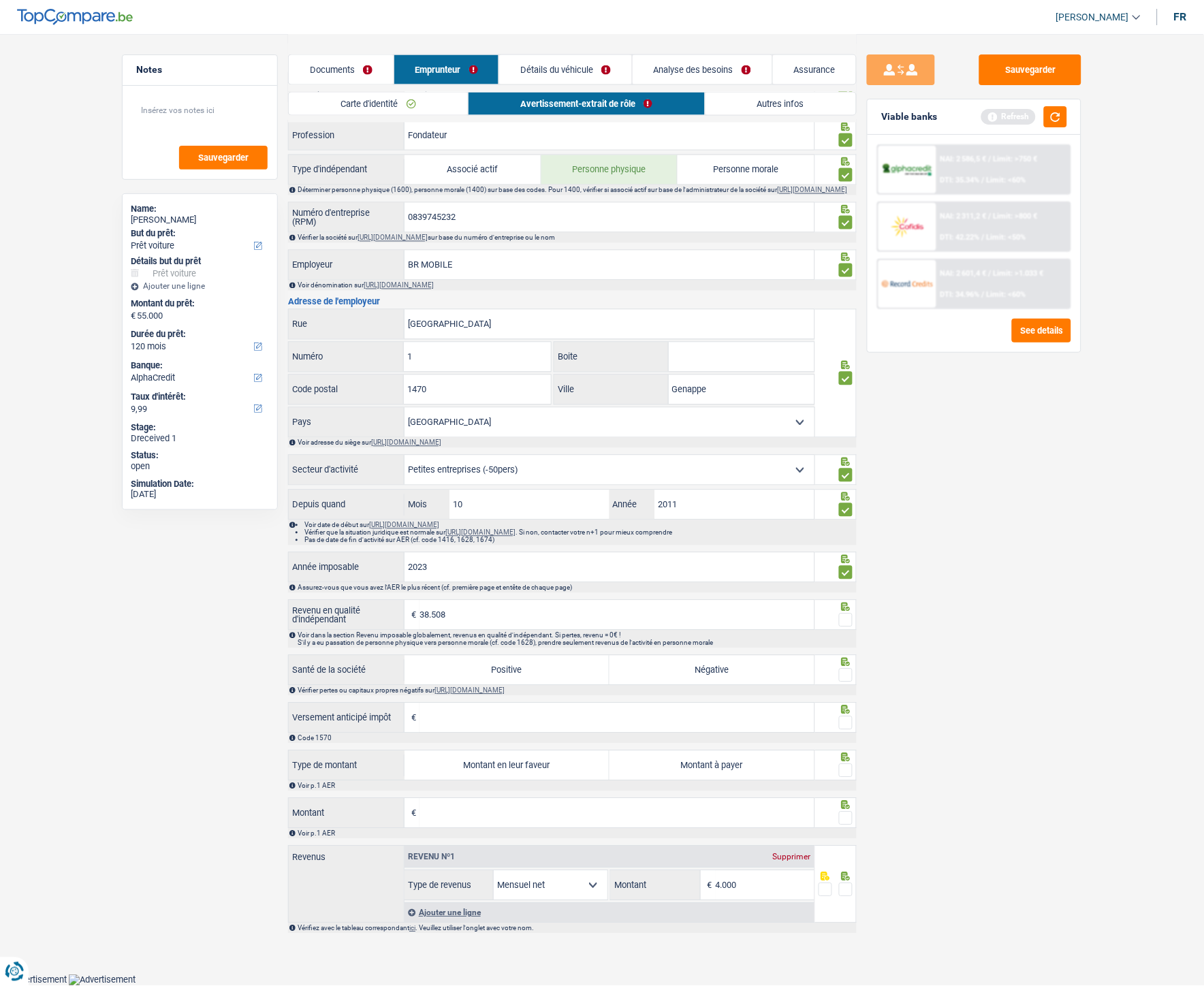
type input "38.508"
click at [846, 442] on span at bounding box center [845, 620] width 13 height 13
click at [0, 0] on input "radio" at bounding box center [0, 0] width 0 height 0
click at [570, 442] on label "Positive" at bounding box center [507, 670] width 205 height 29
click at [570, 442] on input "Positive" at bounding box center [507, 670] width 205 height 29
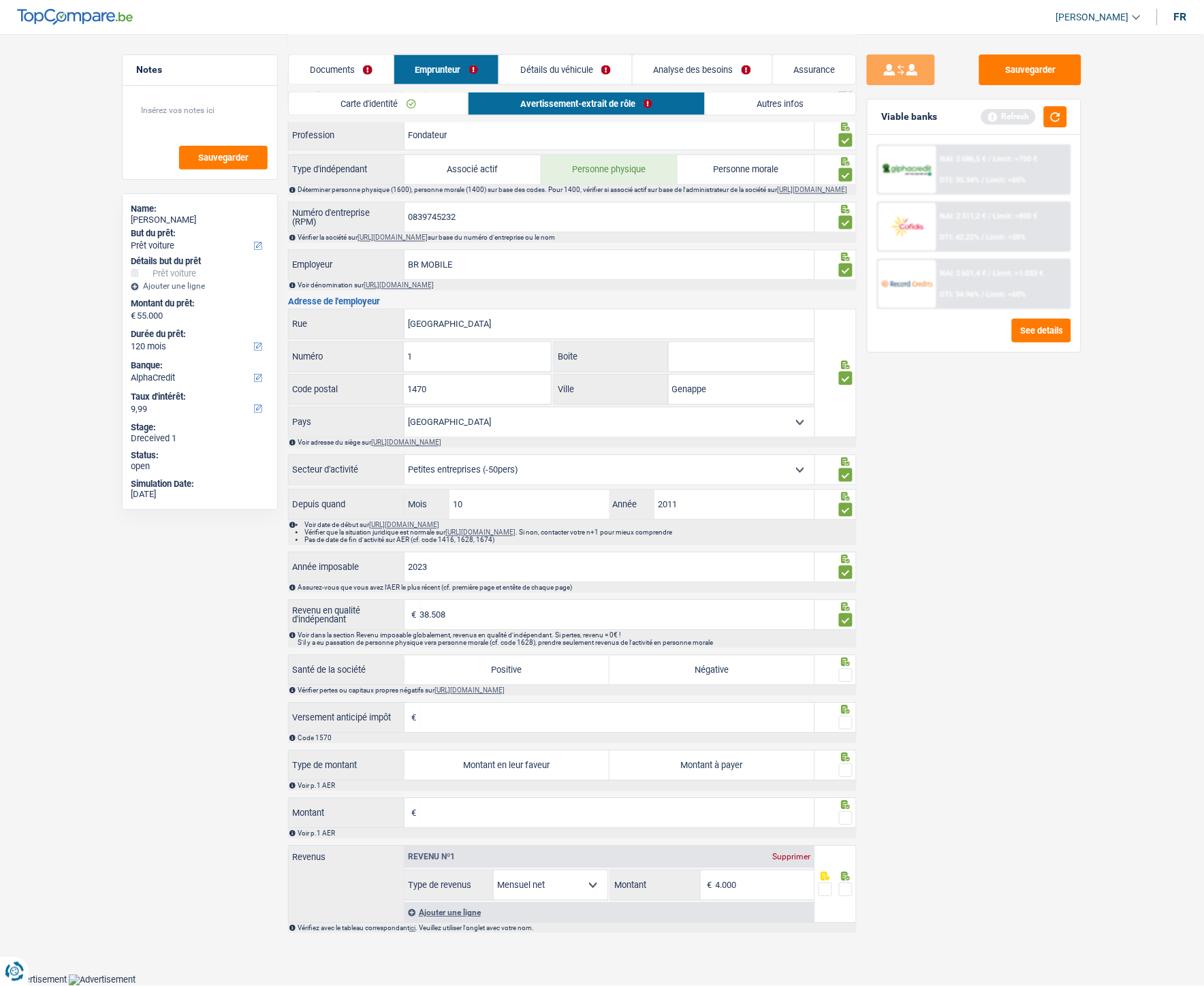
radio input "true"
click at [849, 442] on span at bounding box center [845, 676] width 13 height 13
click at [0, 0] on input "radio" at bounding box center [0, 0] width 0 height 0
click at [850, 442] on span at bounding box center [845, 770] width 13 height 13
click at [0, 0] on input "radio" at bounding box center [0, 0] width 0 height 0
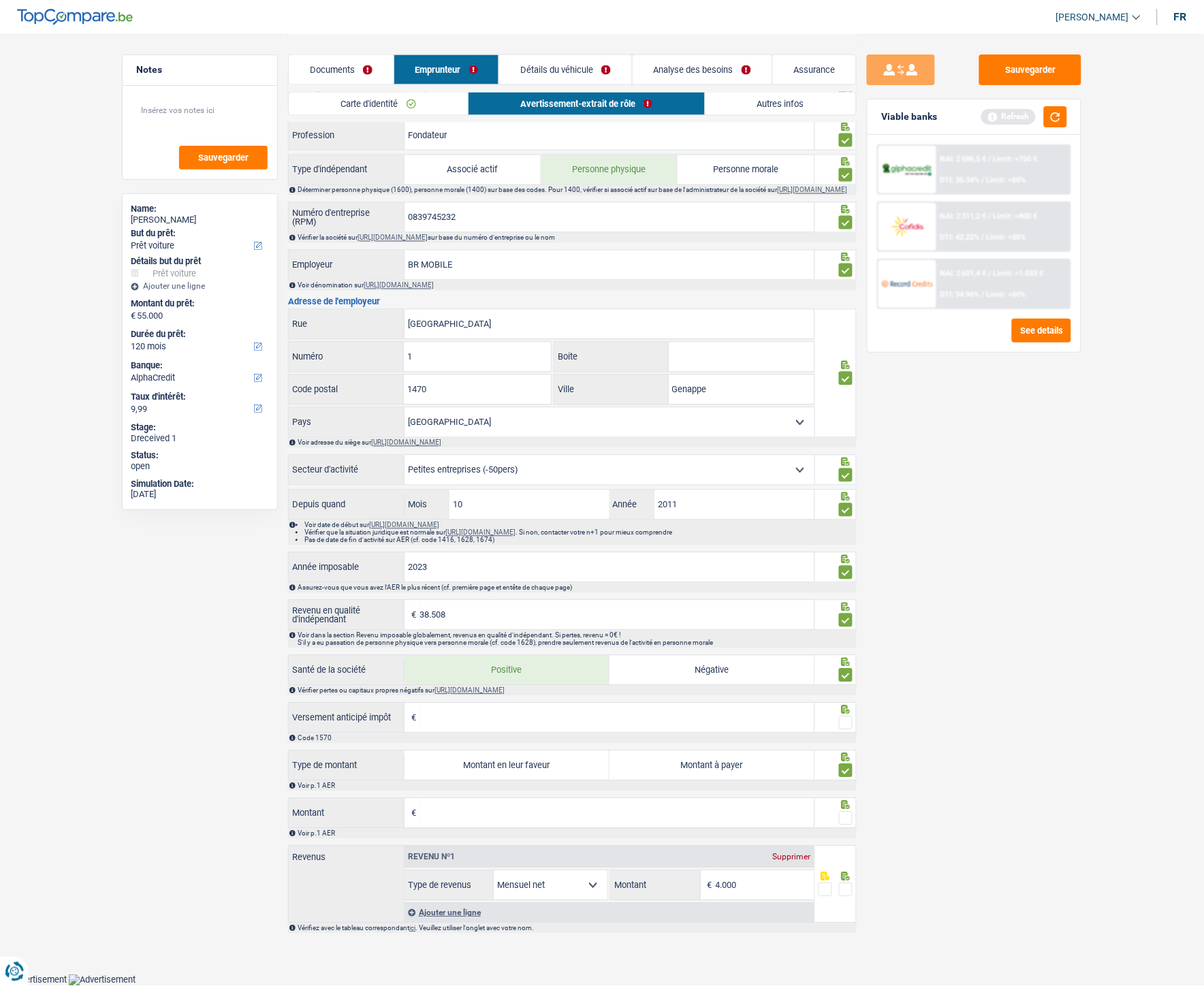
click at [806, 442] on label "Montant à payer" at bounding box center [712, 766] width 205 height 29
click at [806, 442] on input "Montant à payer" at bounding box center [712, 766] width 205 height 29
radio input "true"
type input "3.209"
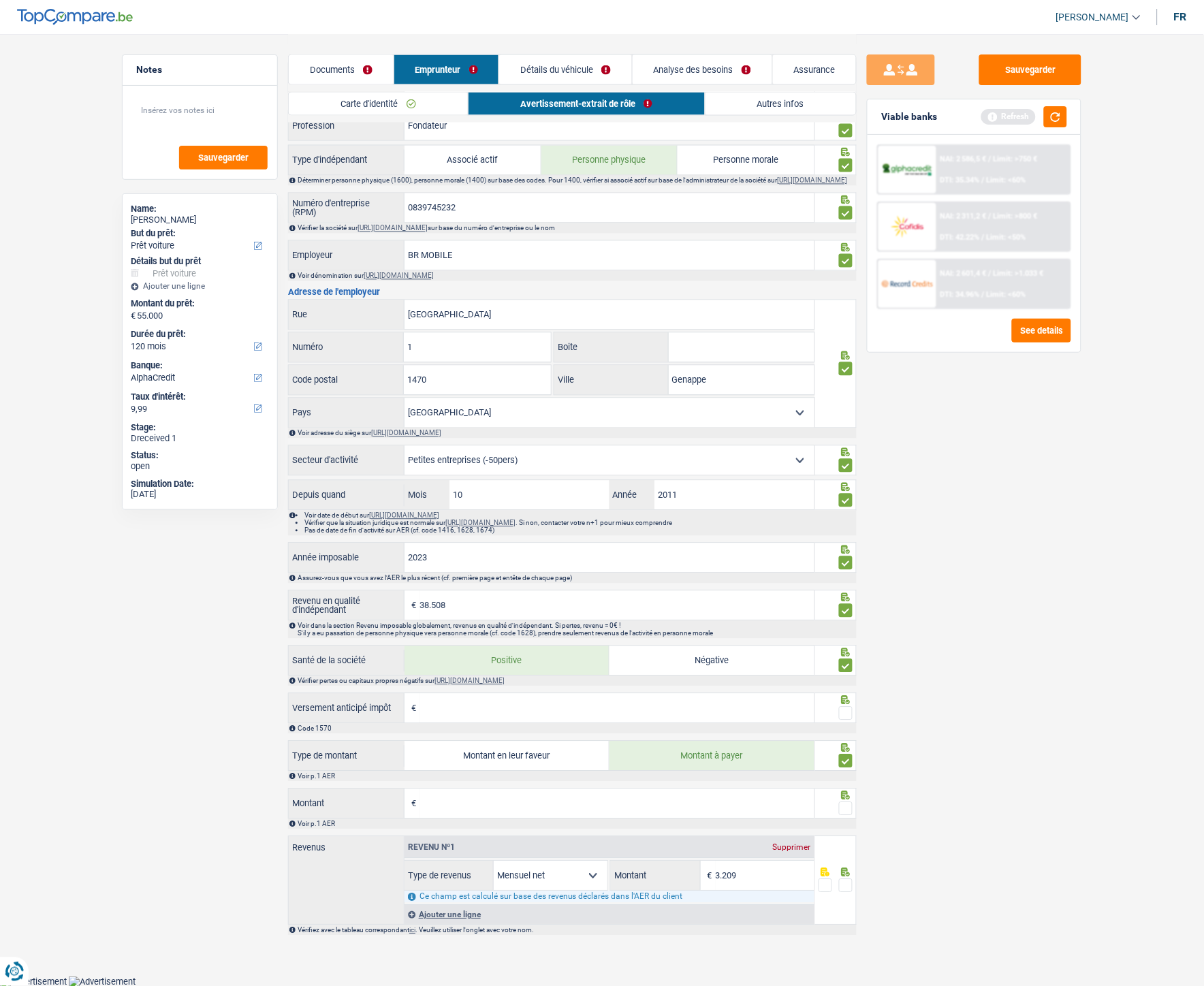
click at [558, 442] on input "Montant" at bounding box center [617, 804] width 395 height 29
type input "9.614"
type input "2.408"
click at [840, 442] on span at bounding box center [845, 809] width 13 height 13
click at [0, 0] on input "radio" at bounding box center [0, 0] width 0 height 0
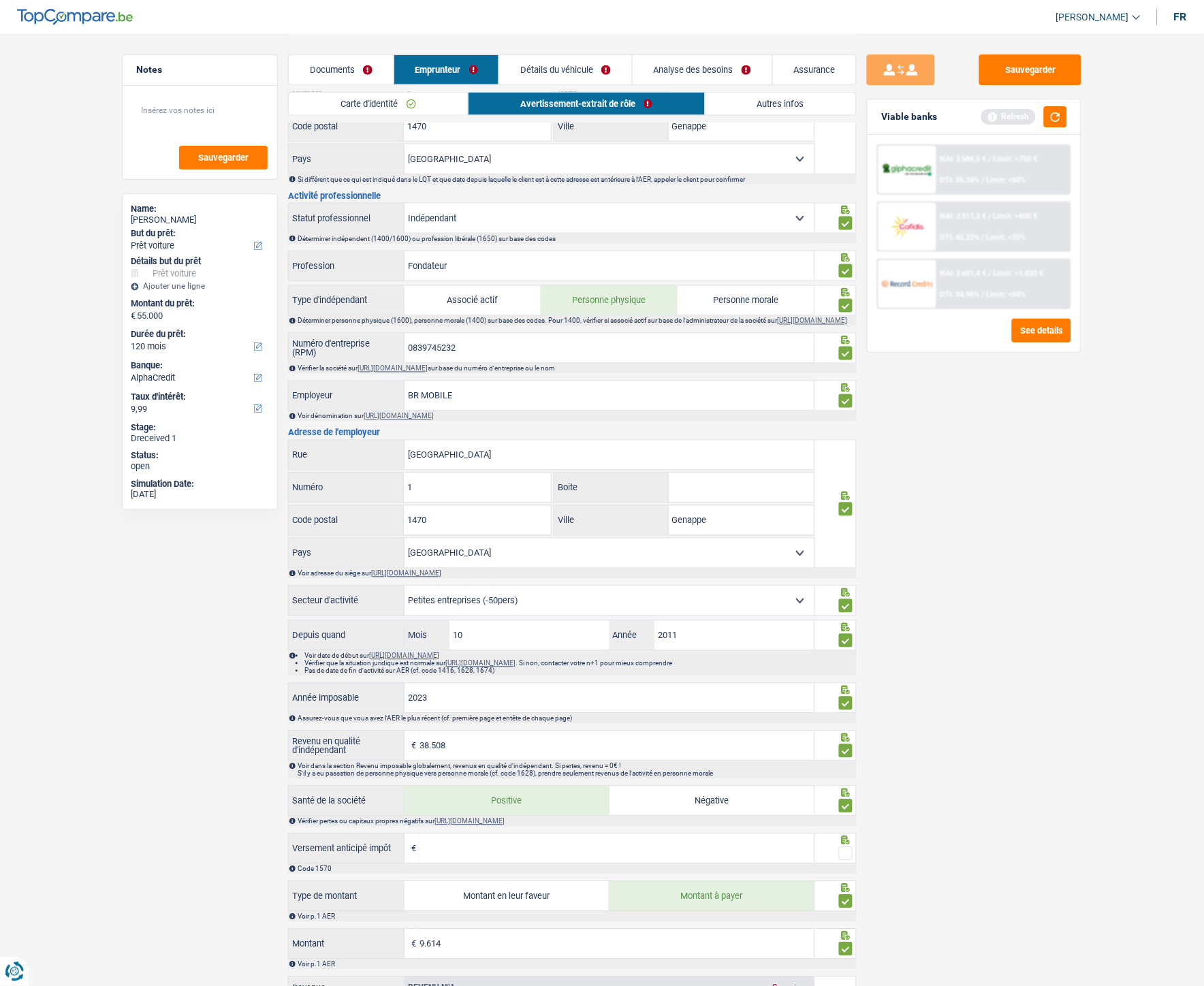
scroll to position [548, 0]
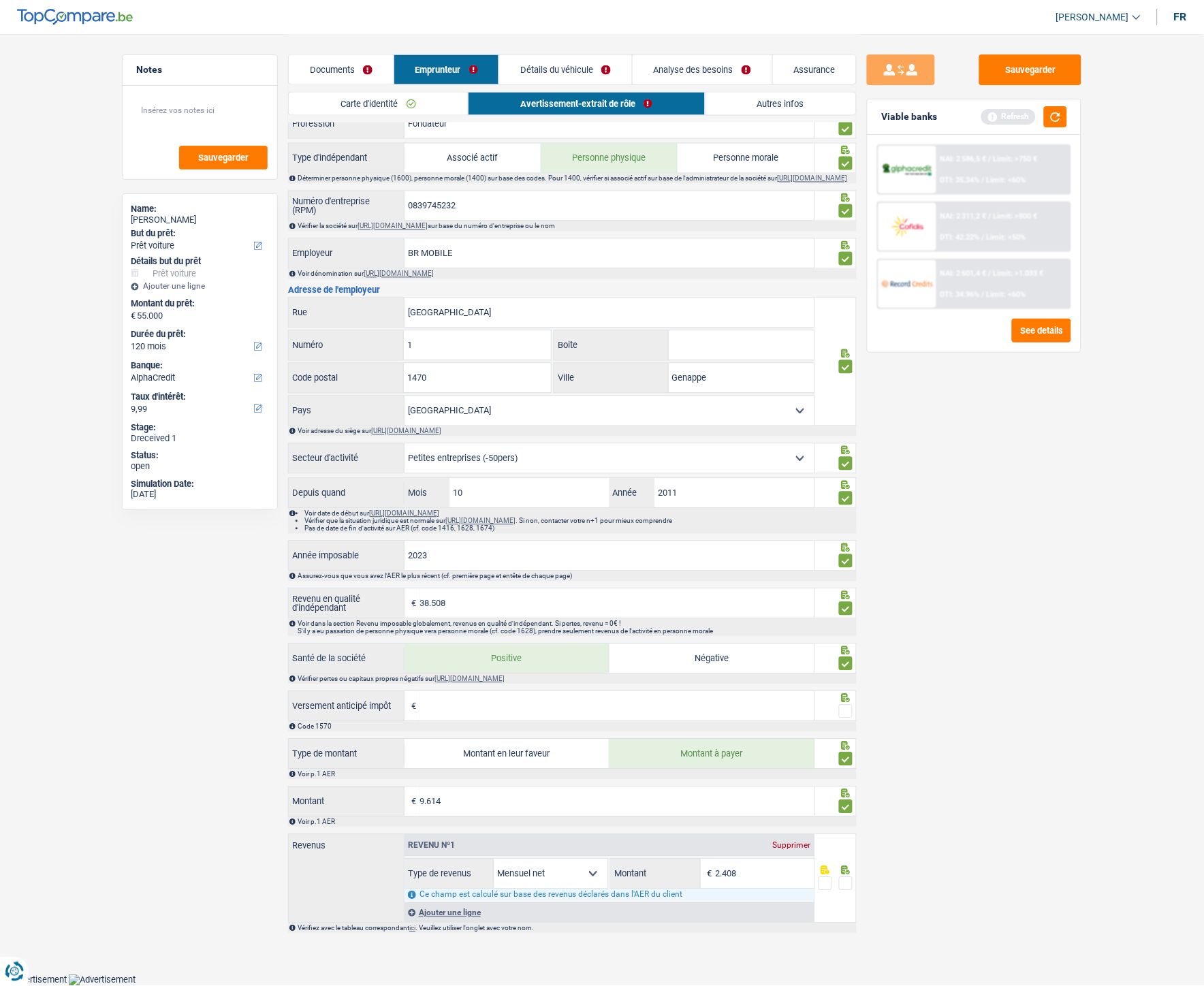
click at [839, 442] on span at bounding box center [845, 884] width 13 height 13
click at [0, 0] on input "radio" at bounding box center [0, 0] width 0 height 0
click at [850, 442] on span at bounding box center [845, 711] width 13 height 13
click at [0, 0] on input "radio" at bounding box center [0, 0] width 0 height 0
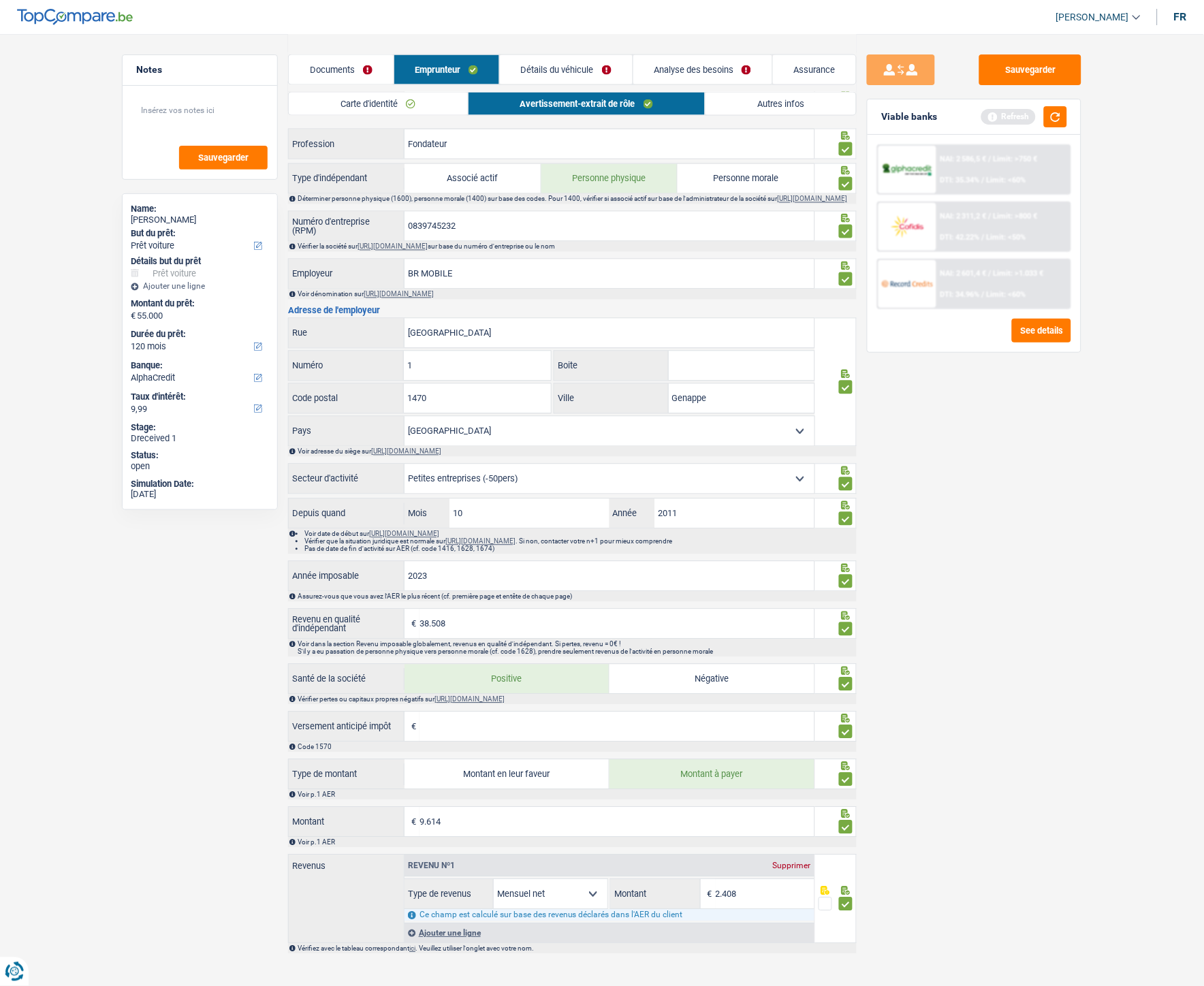
scroll to position [0, 0]
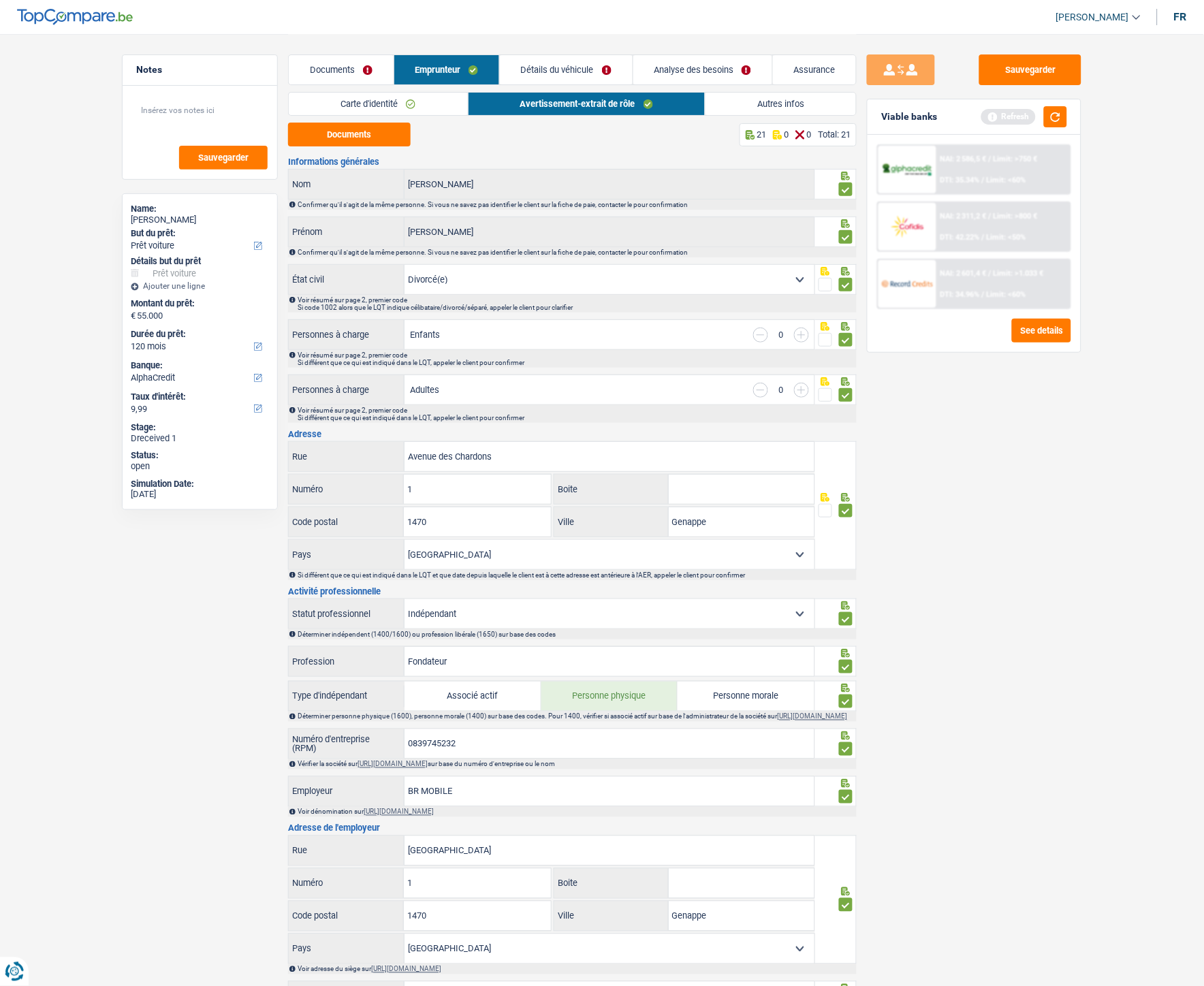
click at [568, 66] on link "Détails du véhicule" at bounding box center [566, 69] width 132 height 29
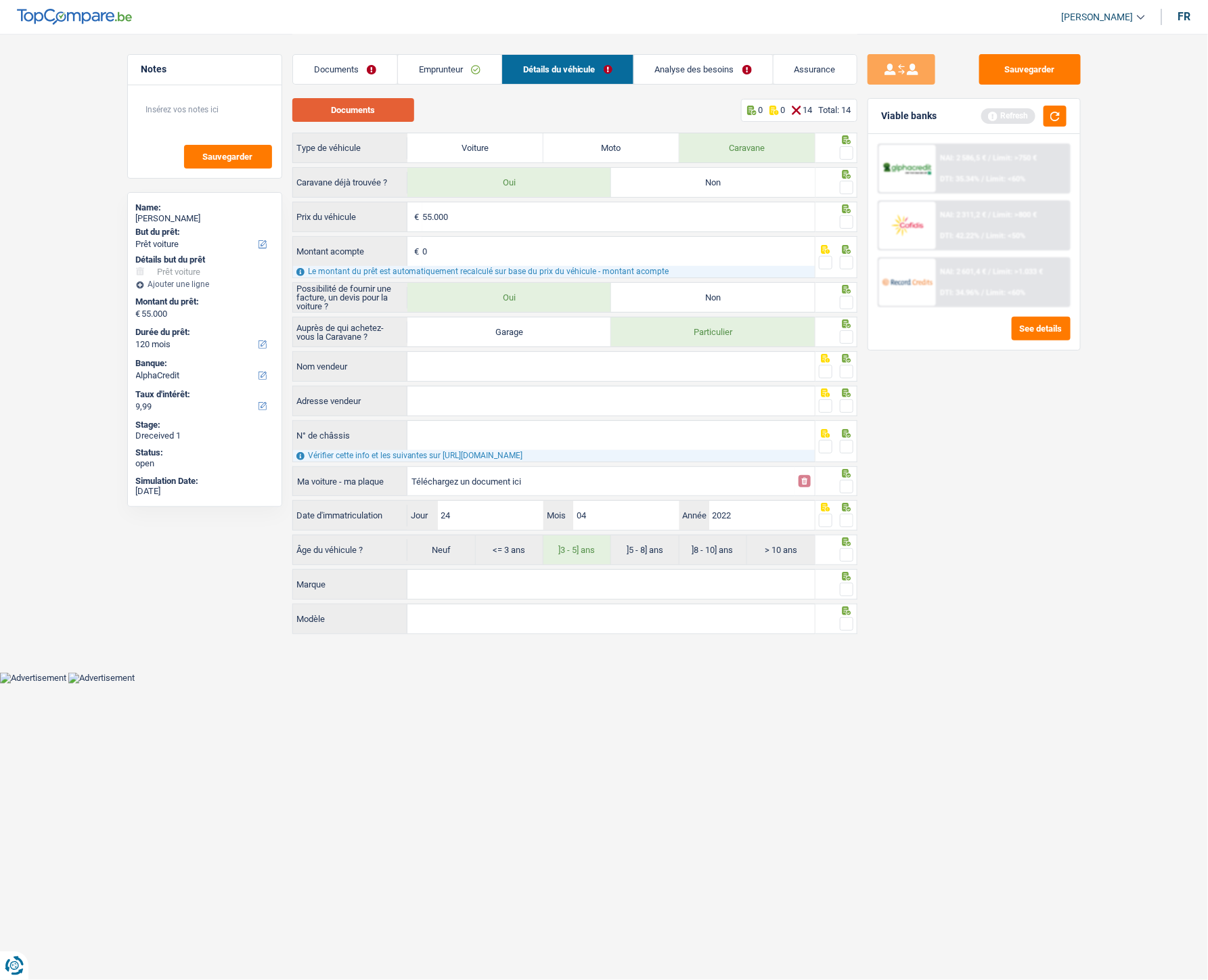
click at [386, 112] on button "Documents" at bounding box center [353, 110] width 122 height 24
click at [434, 367] on input "Nom vendeur" at bounding box center [611, 366] width 408 height 29
click at [442, 369] on input "Nom vendeur" at bounding box center [611, 366] width 408 height 29
paste input "YVES GROOTEN"
type input "YVES GROOTEN"
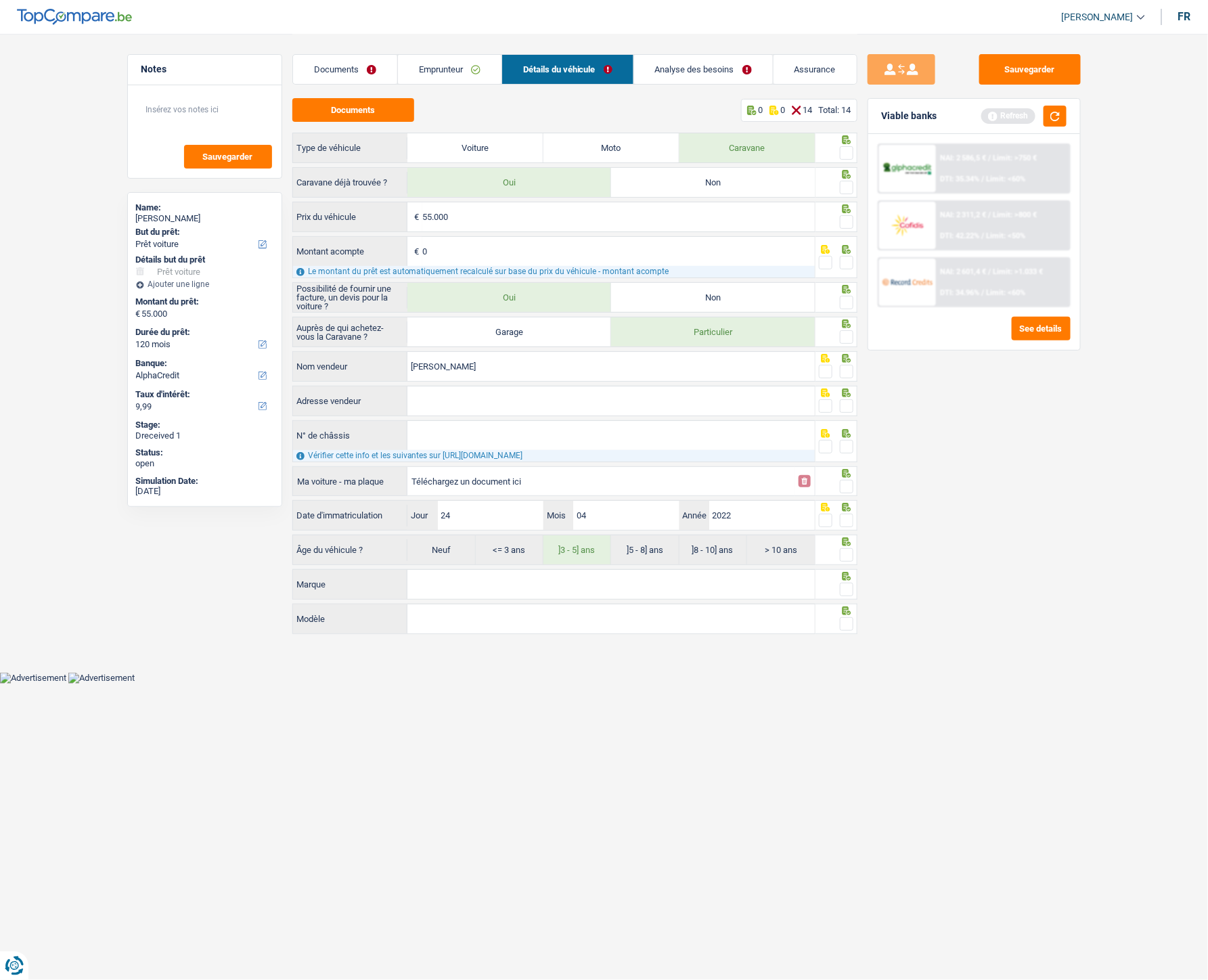
click at [402, 400] on label "Adresse vendeur" at bounding box center [350, 400] width 115 height 29
click at [408, 400] on input "Adresse vendeur" at bounding box center [611, 400] width 408 height 29
click at [556, 402] on input "Adresse vendeur" at bounding box center [611, 400] width 408 height 29
paste input "RUE DU FOND DES BOIS 26"
click at [555, 406] on input "RUE DU FOND DES BOIS 26" at bounding box center [611, 400] width 408 height 29
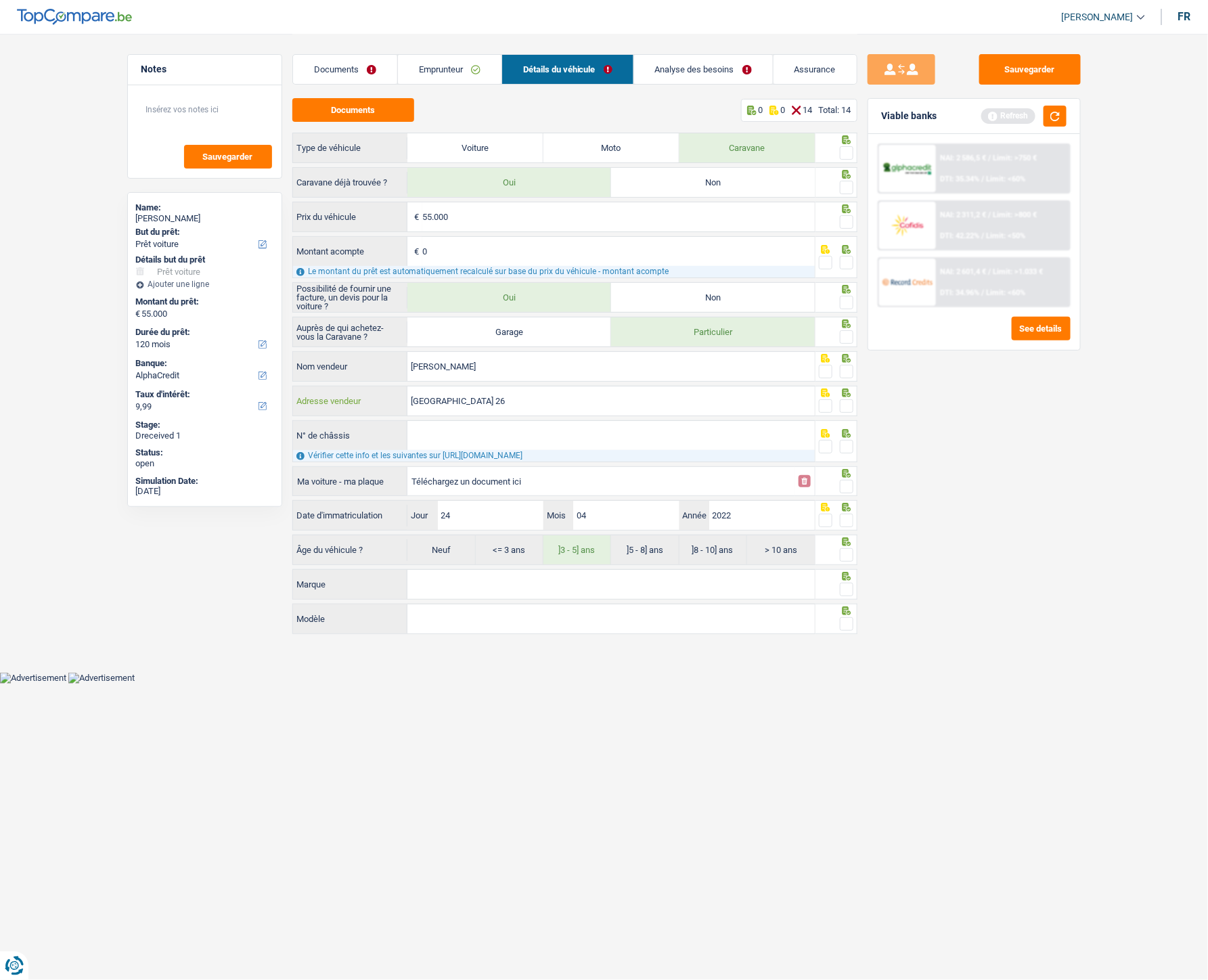
click at [621, 408] on input "RUE DU FOND DES BOIS 26" at bounding box center [611, 400] width 408 height 29
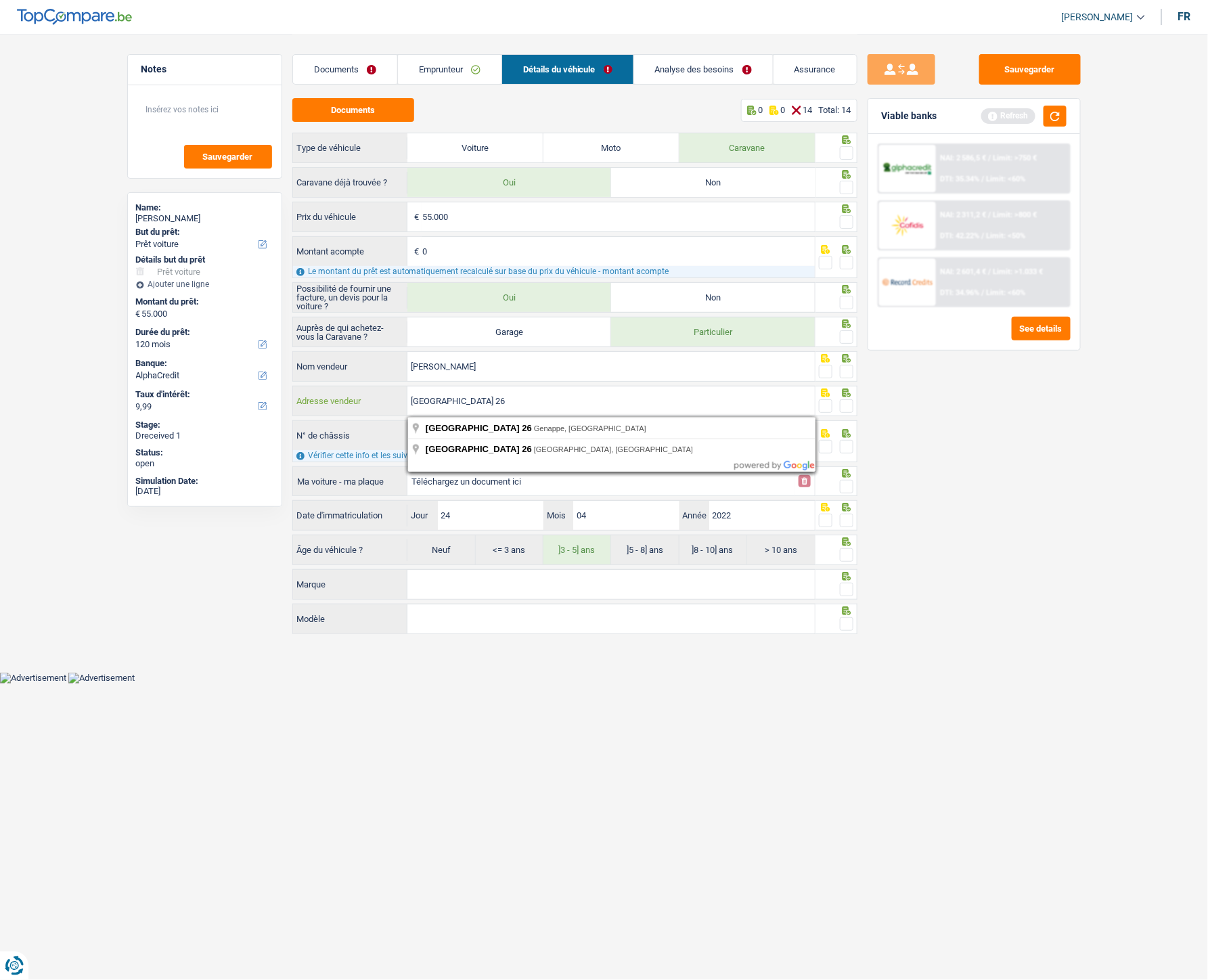
paste input "1470 BOUSVAL"
click at [614, 395] on input "RUE DU FOND DES BOIS 26 1470 BOUSVAL" at bounding box center [611, 400] width 408 height 29
type input "RUE DU FOND DES BOIS 26 1470 BOUSVAL"
click at [847, 406] on span at bounding box center [847, 406] width 13 height 13
click at [0, 0] on input "radio" at bounding box center [0, 0] width 0 height 0
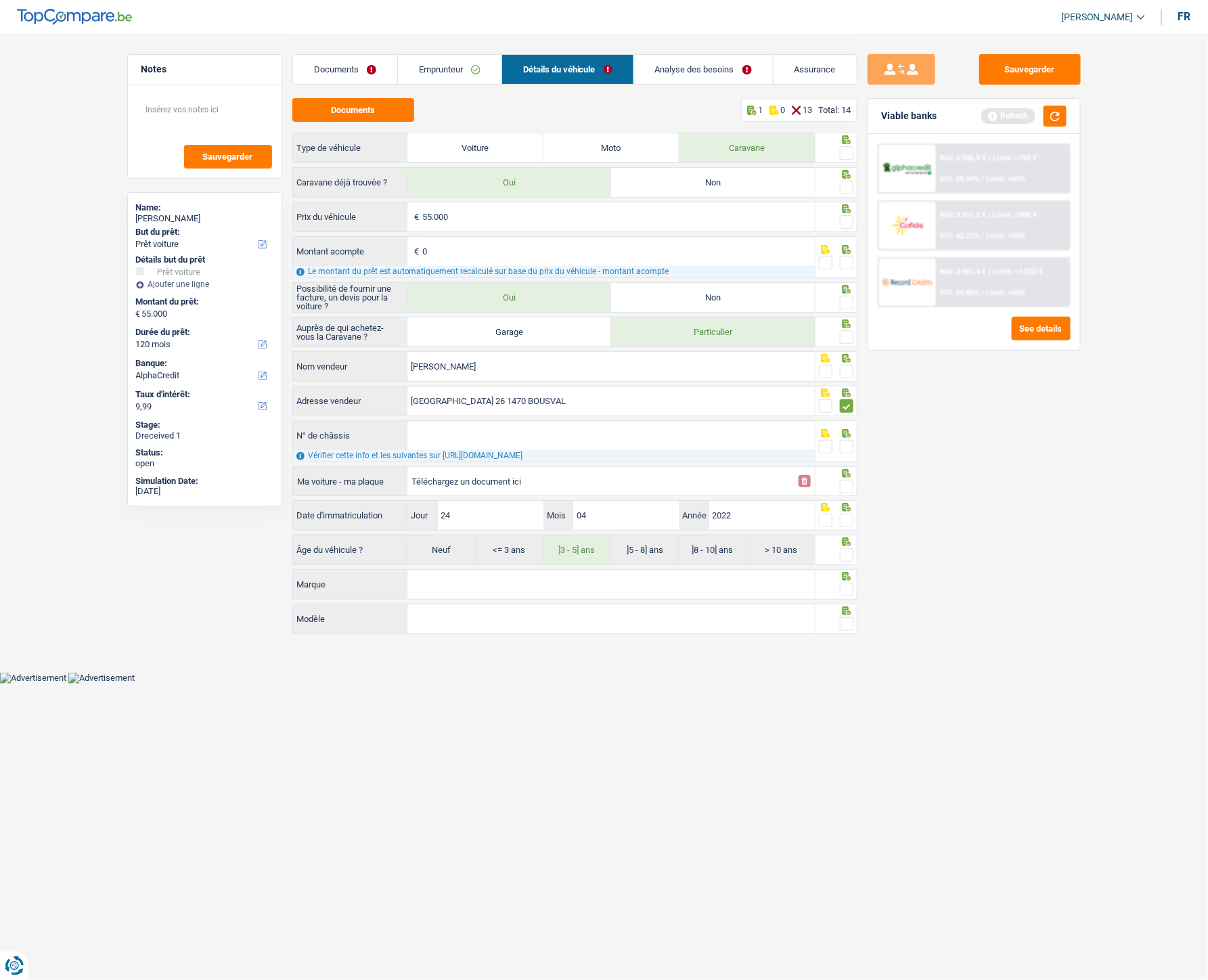
click at [846, 367] on span at bounding box center [847, 371] width 13 height 13
click at [0, 0] on input "radio" at bounding box center [0, 0] width 0 height 0
click at [848, 335] on span at bounding box center [847, 337] width 13 height 13
click at [0, 0] on input "radio" at bounding box center [0, 0] width 0 height 0
click at [474, 437] on input "N° de châssis" at bounding box center [611, 435] width 408 height 29
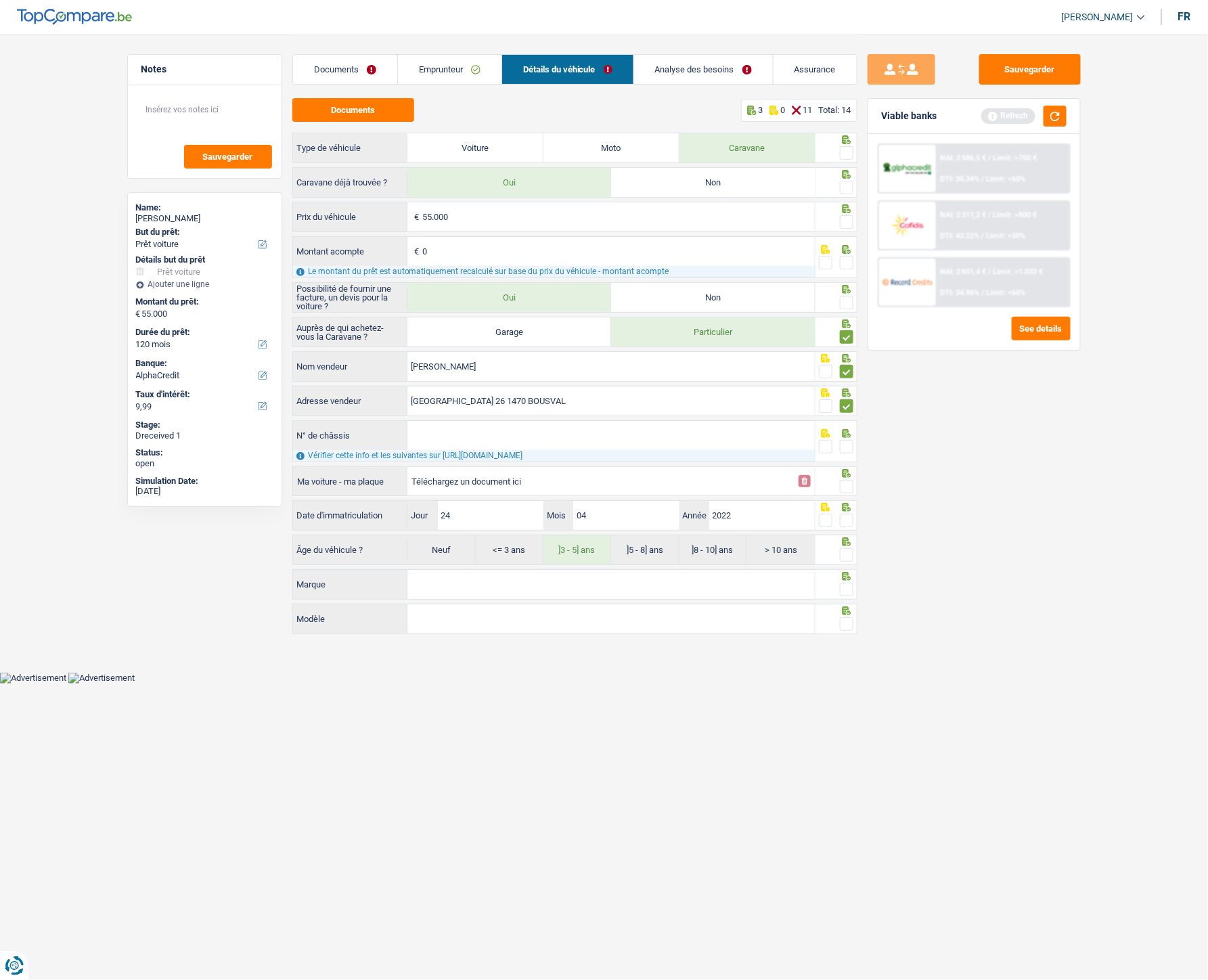
click at [495, 438] on input "N° de châssis" at bounding box center [611, 435] width 408 height 29
paste input "WFODXXTTRDMA206T5"
type input "WFODXXTTRDMA206T5"
click at [852, 439] on span at bounding box center [847, 447] width 13 height 13
click at [0, 0] on input "radio" at bounding box center [0, 0] width 0 height 0
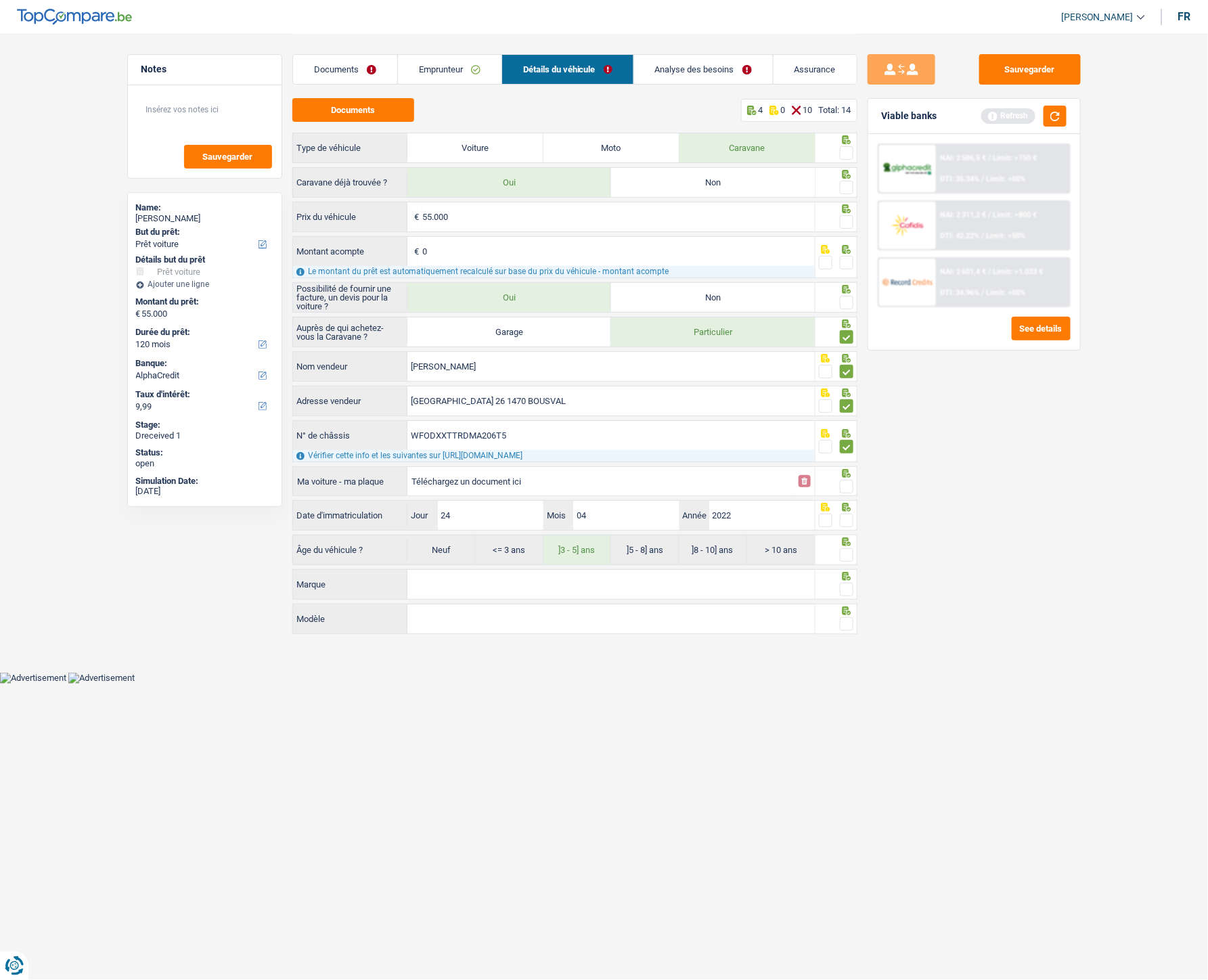
click at [843, 439] on span at bounding box center [847, 486] width 13 height 13
click at [0, 0] on input "radio" at bounding box center [0, 0] width 0 height 0
click at [847, 439] on span at bounding box center [847, 520] width 13 height 13
click at [0, 0] on input "radio" at bounding box center [0, 0] width 0 height 0
click at [851, 155] on span at bounding box center [847, 153] width 13 height 13
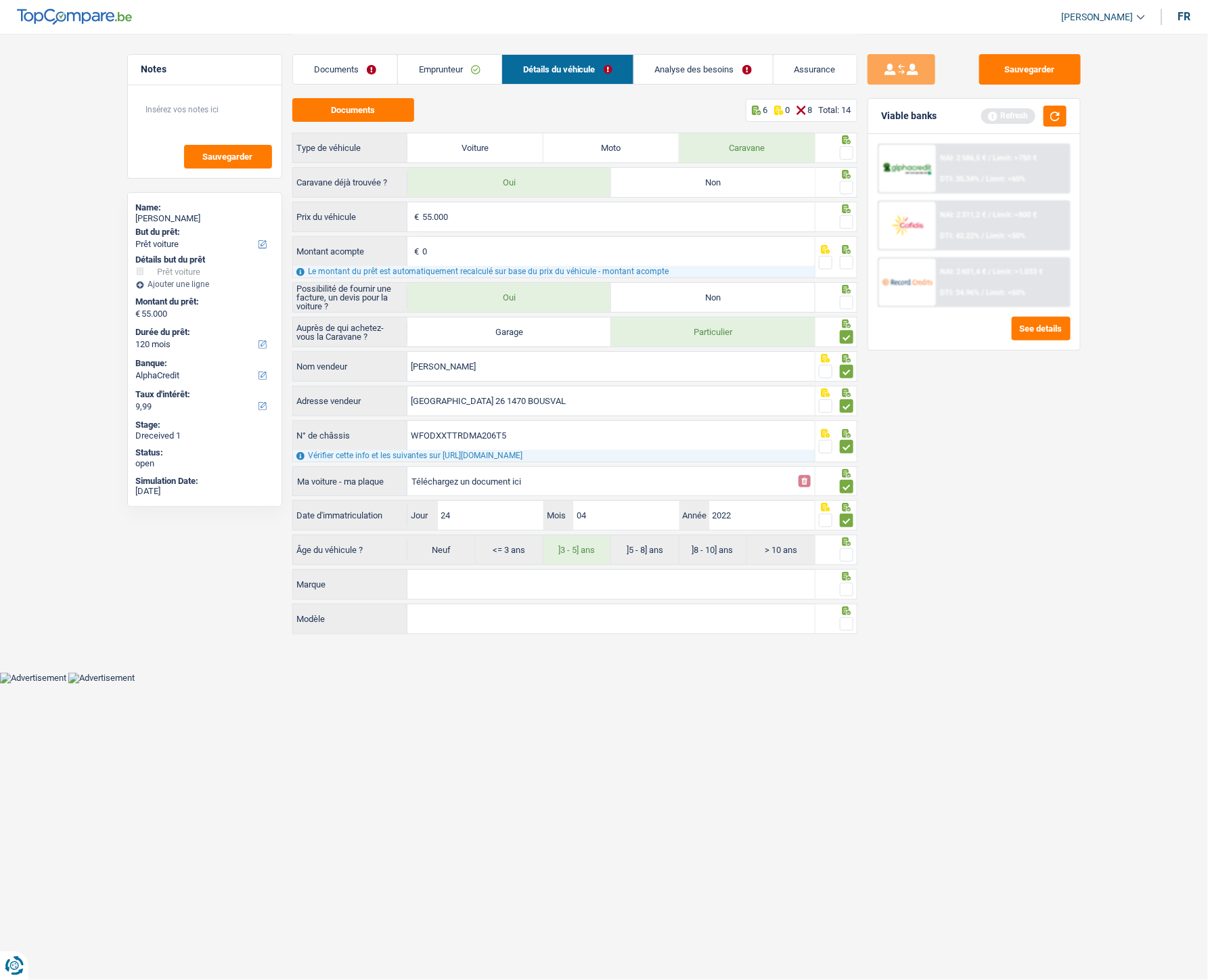
click at [0, 0] on input "radio" at bounding box center [0, 0] width 0 height 0
click at [844, 194] on span at bounding box center [847, 188] width 13 height 13
click at [0, 0] on input "radio" at bounding box center [0, 0] width 0 height 0
click at [844, 222] on span at bounding box center [847, 222] width 13 height 13
click at [0, 0] on input "radio" at bounding box center [0, 0] width 0 height 0
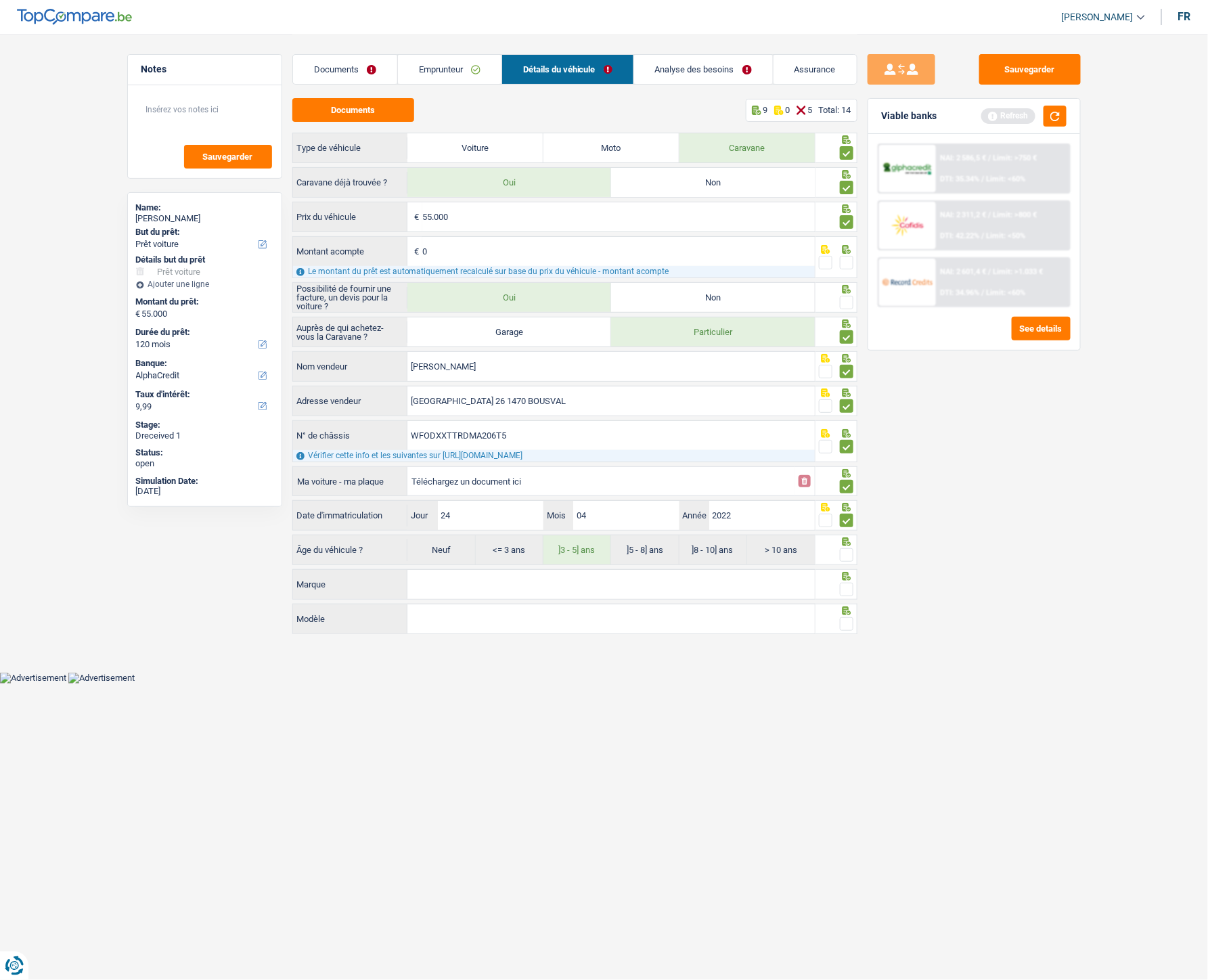
click at [844, 259] on span at bounding box center [847, 262] width 13 height 13
click at [0, 0] on input "radio" at bounding box center [0, 0] width 0 height 0
click at [847, 301] on span at bounding box center [847, 303] width 13 height 13
click at [0, 0] on input "radio" at bounding box center [0, 0] width 0 height 0
click at [848, 439] on span at bounding box center [847, 555] width 13 height 13
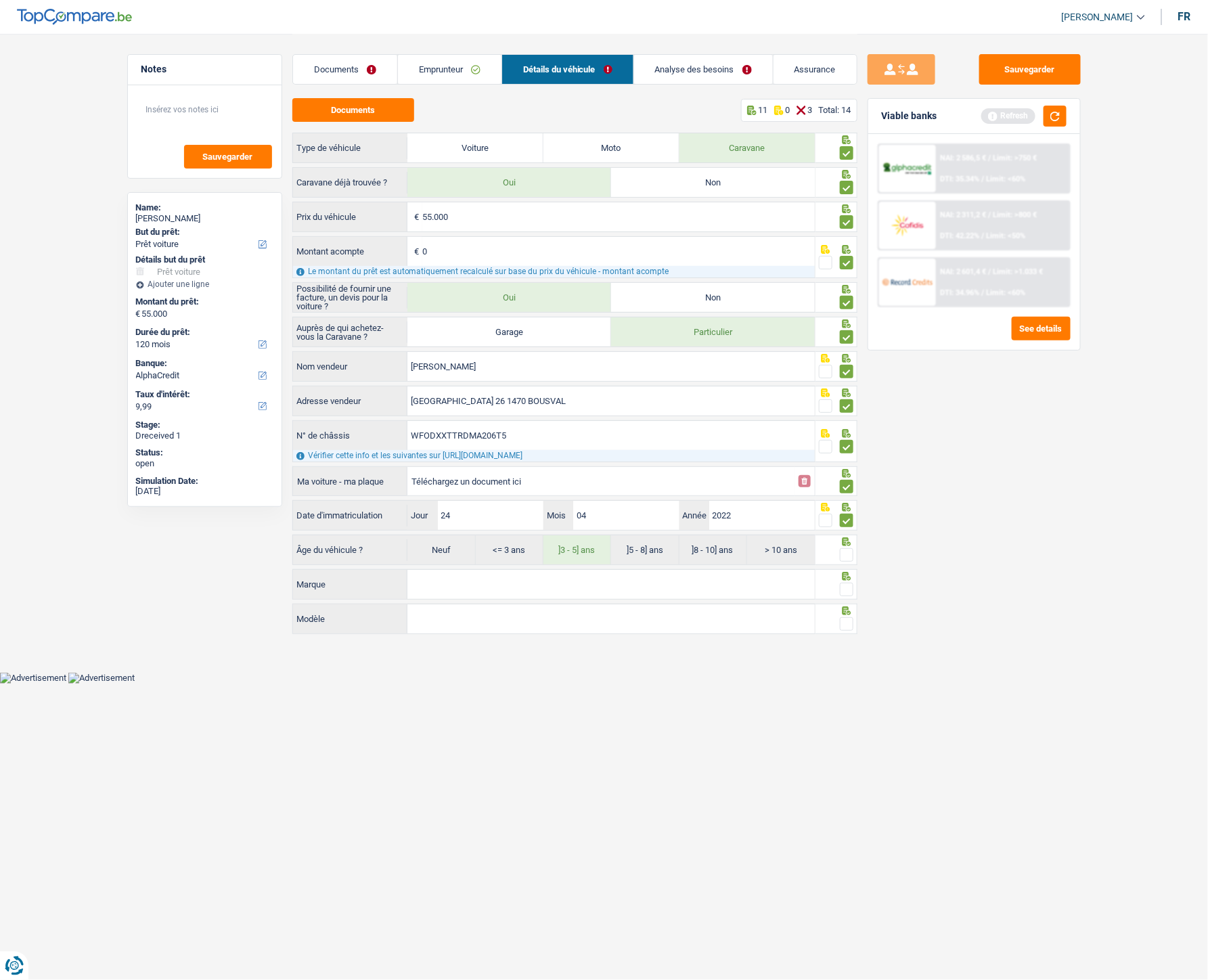
click at [0, 0] on input "radio" at bounding box center [0, 0] width 0 height 0
click at [442, 439] on input "Marque" at bounding box center [611, 584] width 408 height 29
paste input "FORD"
type input "FORD"
click at [463, 439] on input "Modèle" at bounding box center [611, 619] width 408 height 29
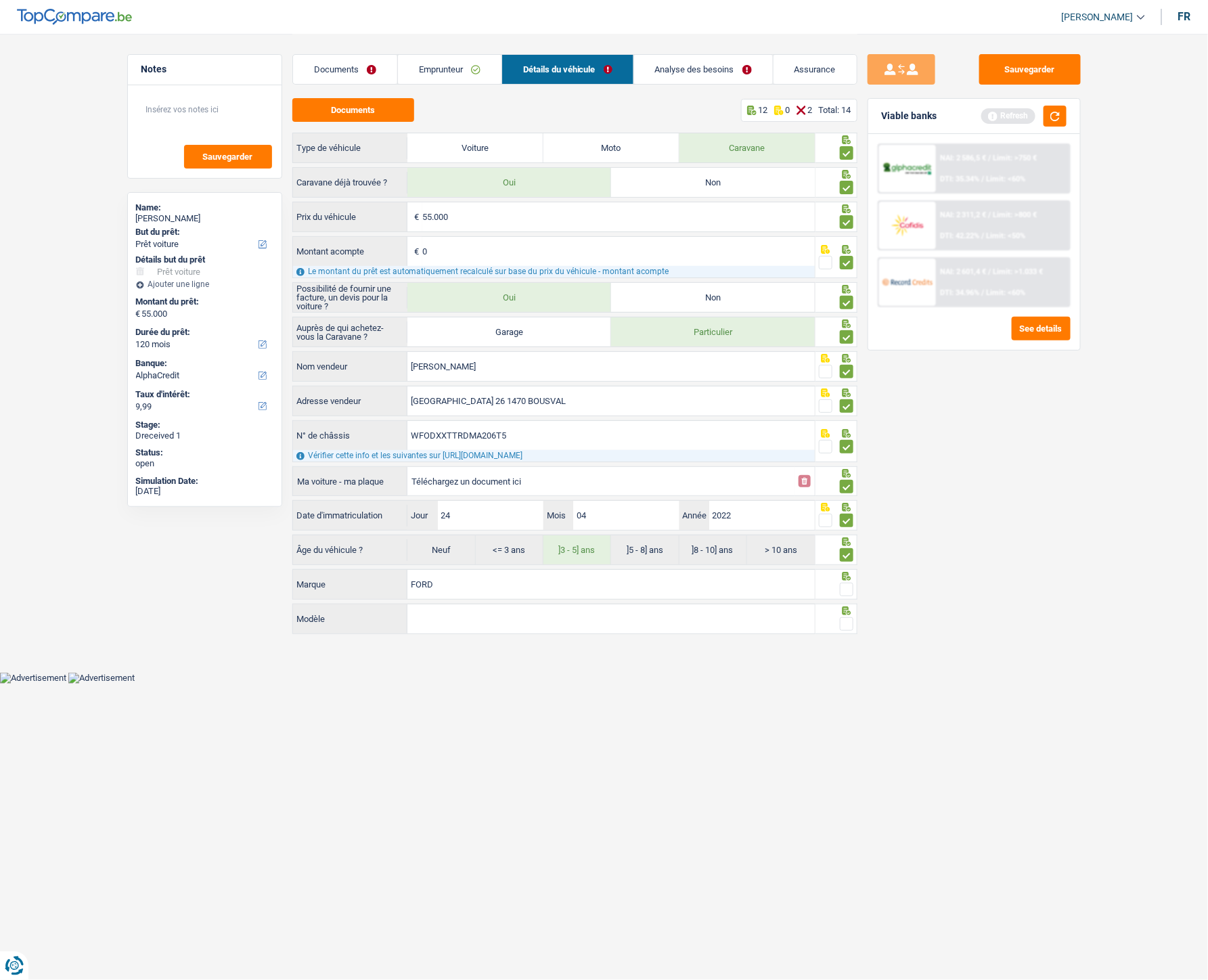
paste input "CHALLENGER OPEN EDITION"
type input "CHALLENGER OPEN EDITION"
click at [849, 439] on span at bounding box center [847, 624] width 13 height 13
click at [0, 0] on input "radio" at bounding box center [0, 0] width 0 height 0
click at [848, 439] on span at bounding box center [847, 590] width 13 height 13
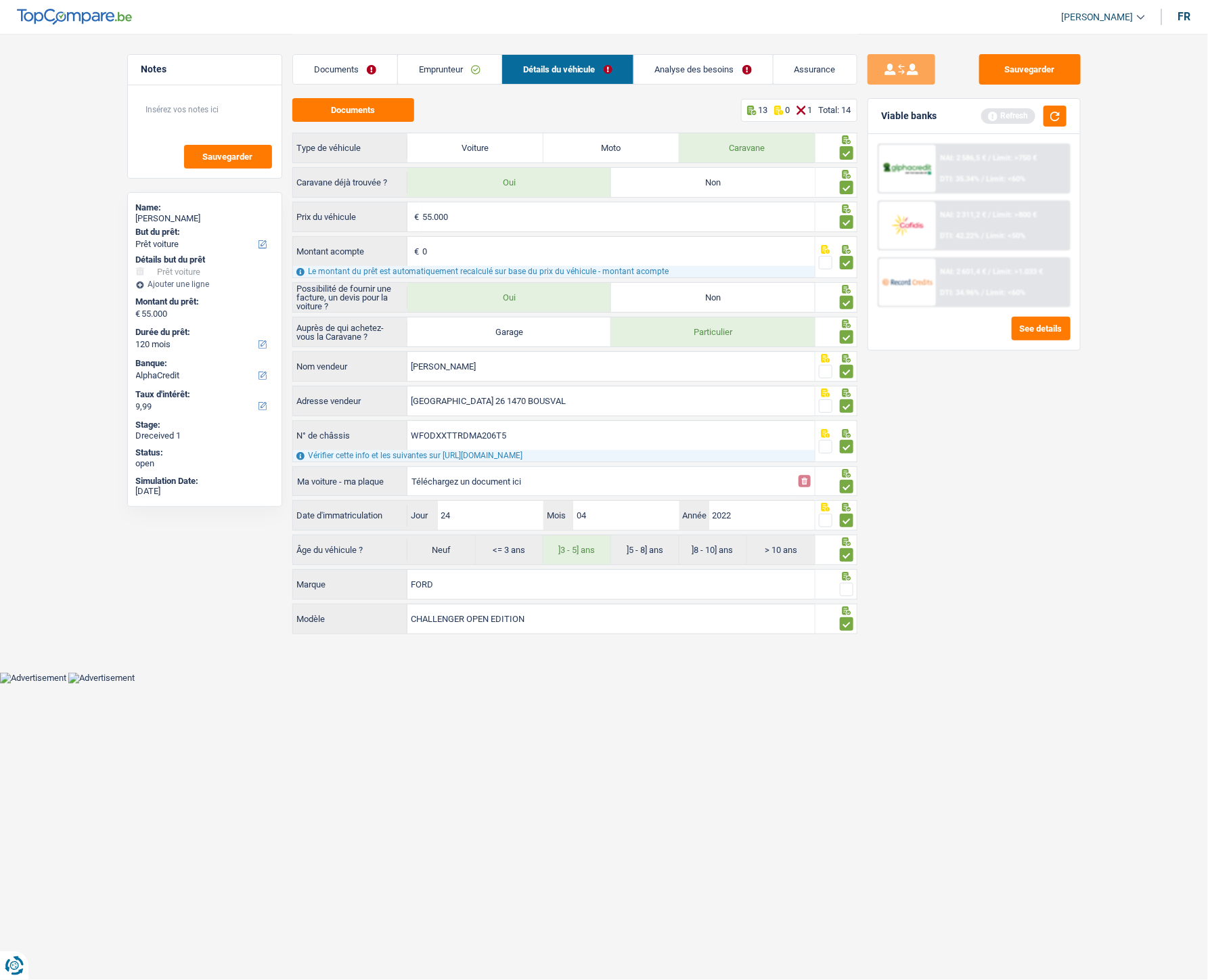
click at [0, 0] on input "radio" at bounding box center [0, 0] width 0 height 0
drag, startPoint x: 618, startPoint y: 449, endPoint x: 387, endPoint y: 423, distance: 232.5
click at [387, 423] on div "WFODXXTTRDMA206T5 N° de châssis" at bounding box center [554, 435] width 523 height 29
paste input "0DXXTTRDMA2067"
type input "WF0DXXTTRDMA20675"
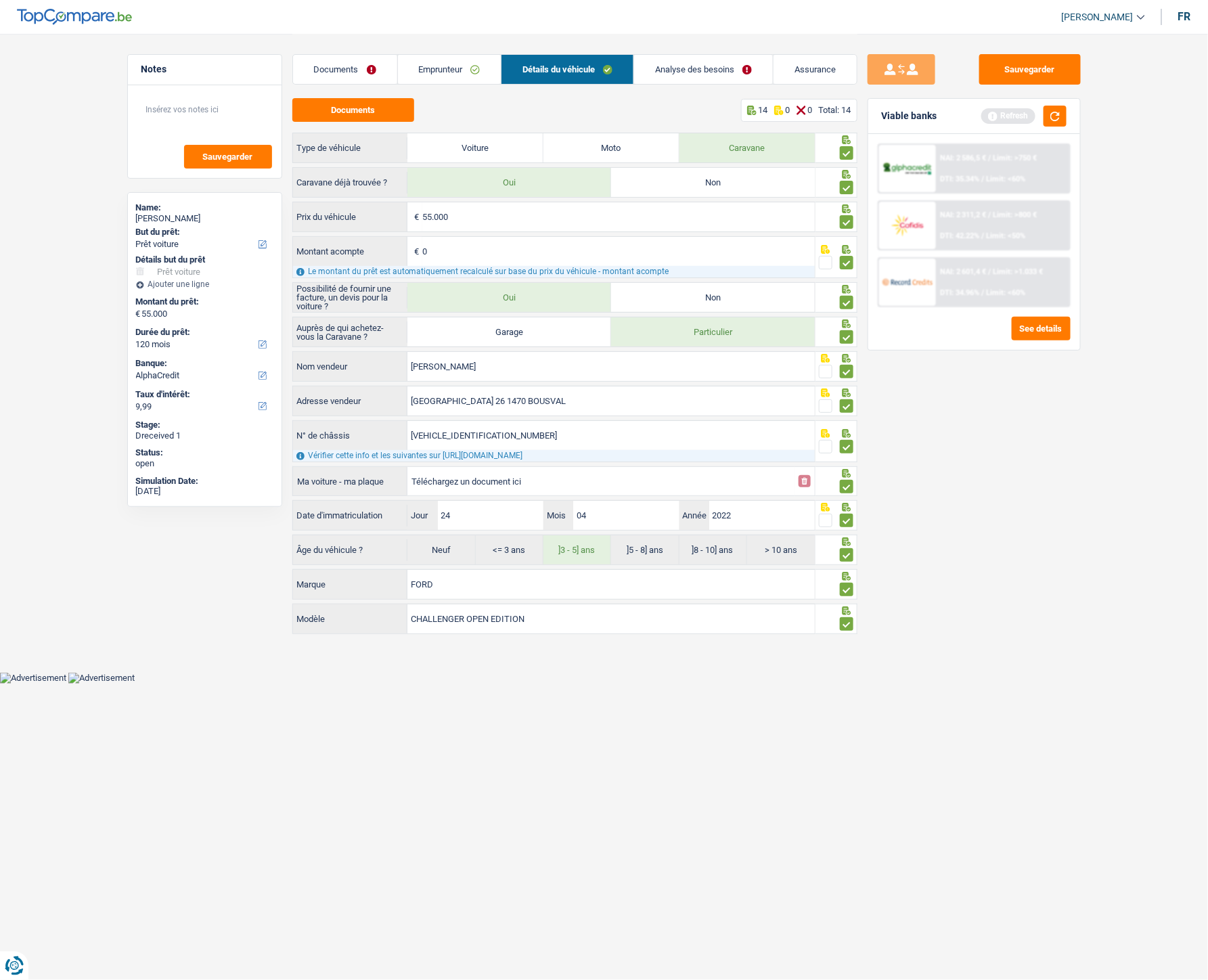
click at [631, 439] on input "Téléchargez un document ici" at bounding box center [601, 481] width 379 height 21
type input "C:\fakepath\Capture d'écran 2025-09-03 160402.png"
drag, startPoint x: 468, startPoint y: 511, endPoint x: 446, endPoint y: 516, distance: 22.6
click at [446, 439] on input "24" at bounding box center [491, 515] width 106 height 29
type input "22"
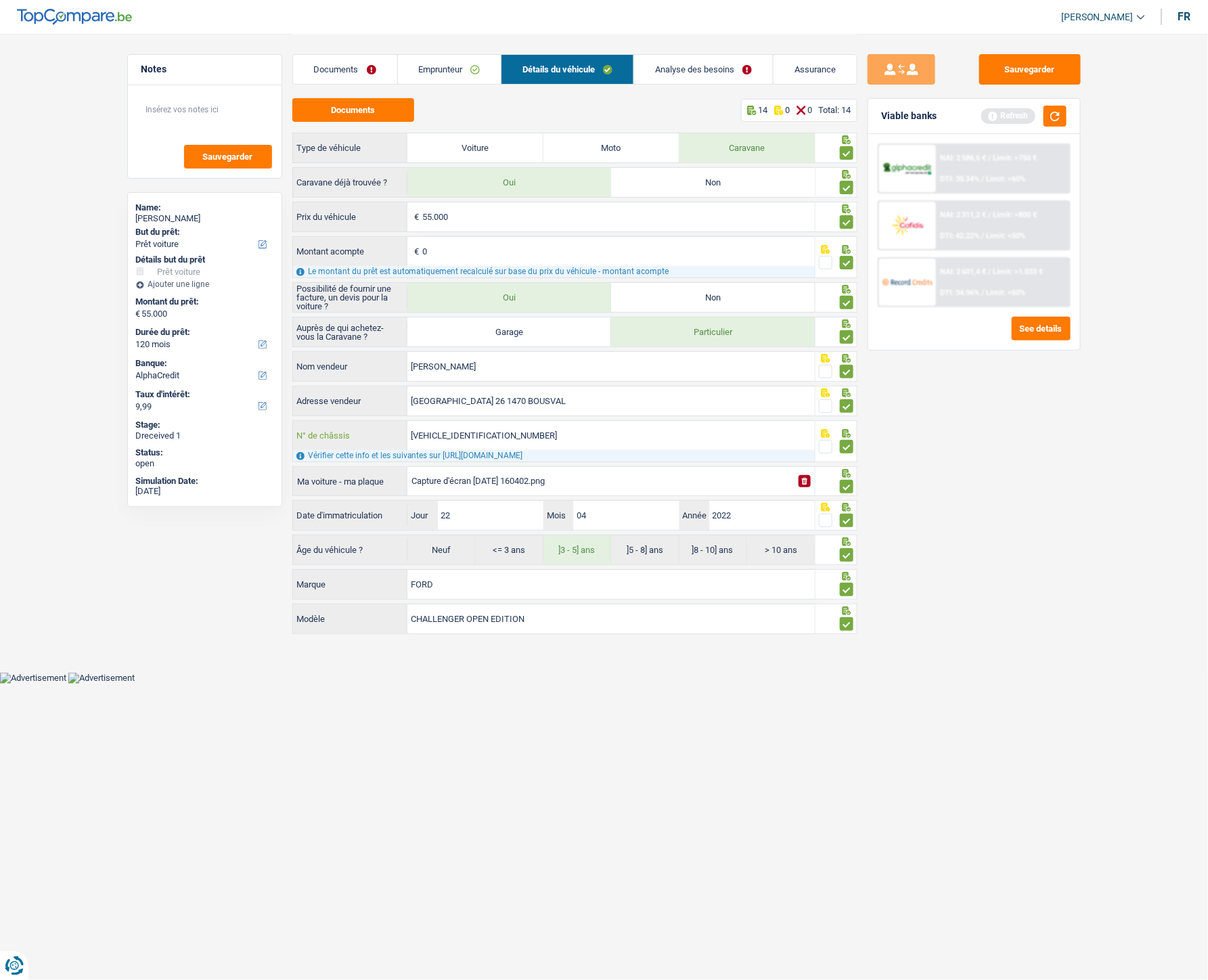
click at [664, 428] on input "WF0DXXTTRDMA20675" at bounding box center [611, 435] width 408 height 29
click at [950, 73] on button "Sauvegarder" at bounding box center [1029, 69] width 102 height 31
click at [950, 117] on button "button" at bounding box center [1055, 116] width 23 height 21
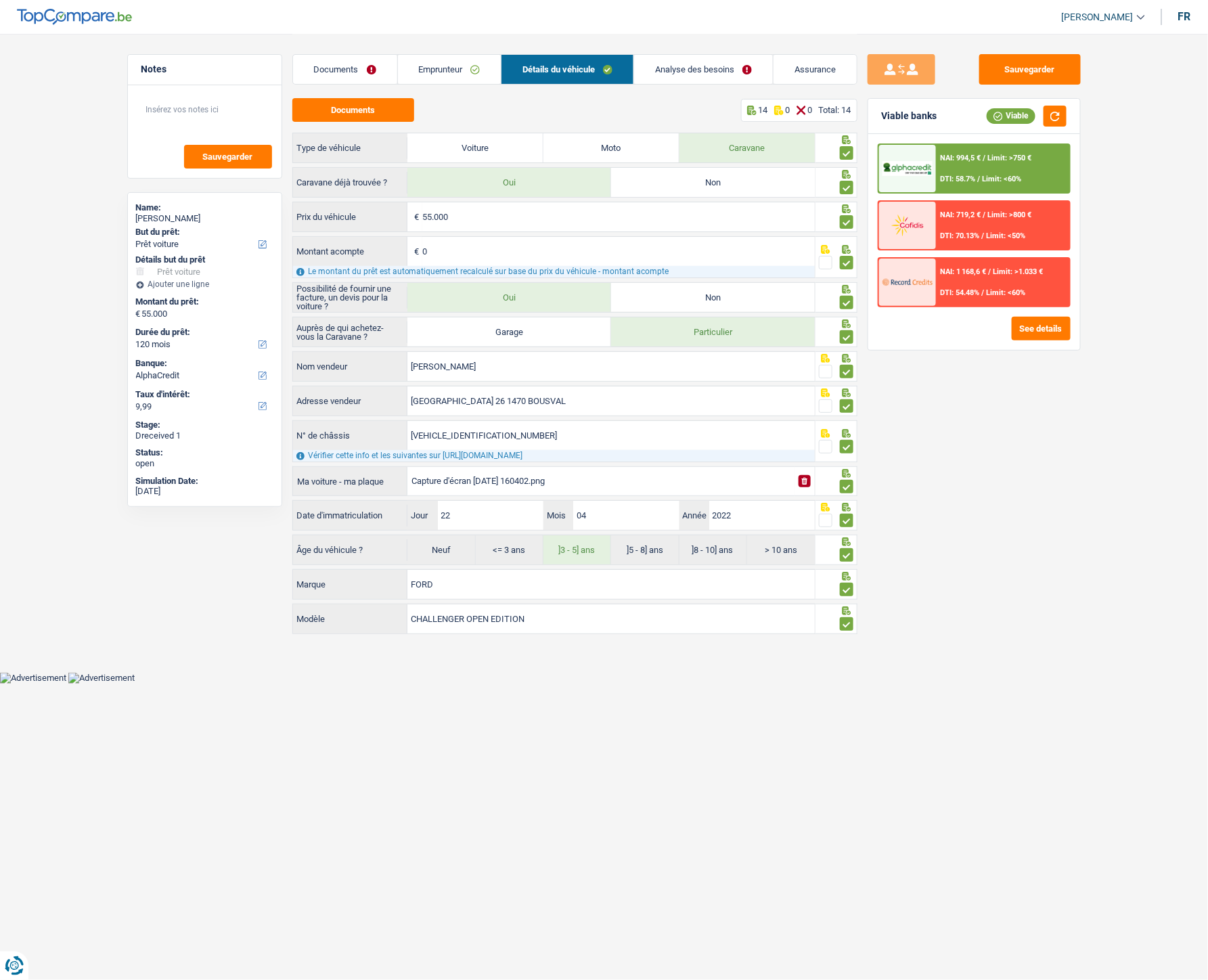
click at [728, 72] on link "Analyse des besoins" at bounding box center [704, 69] width 139 height 29
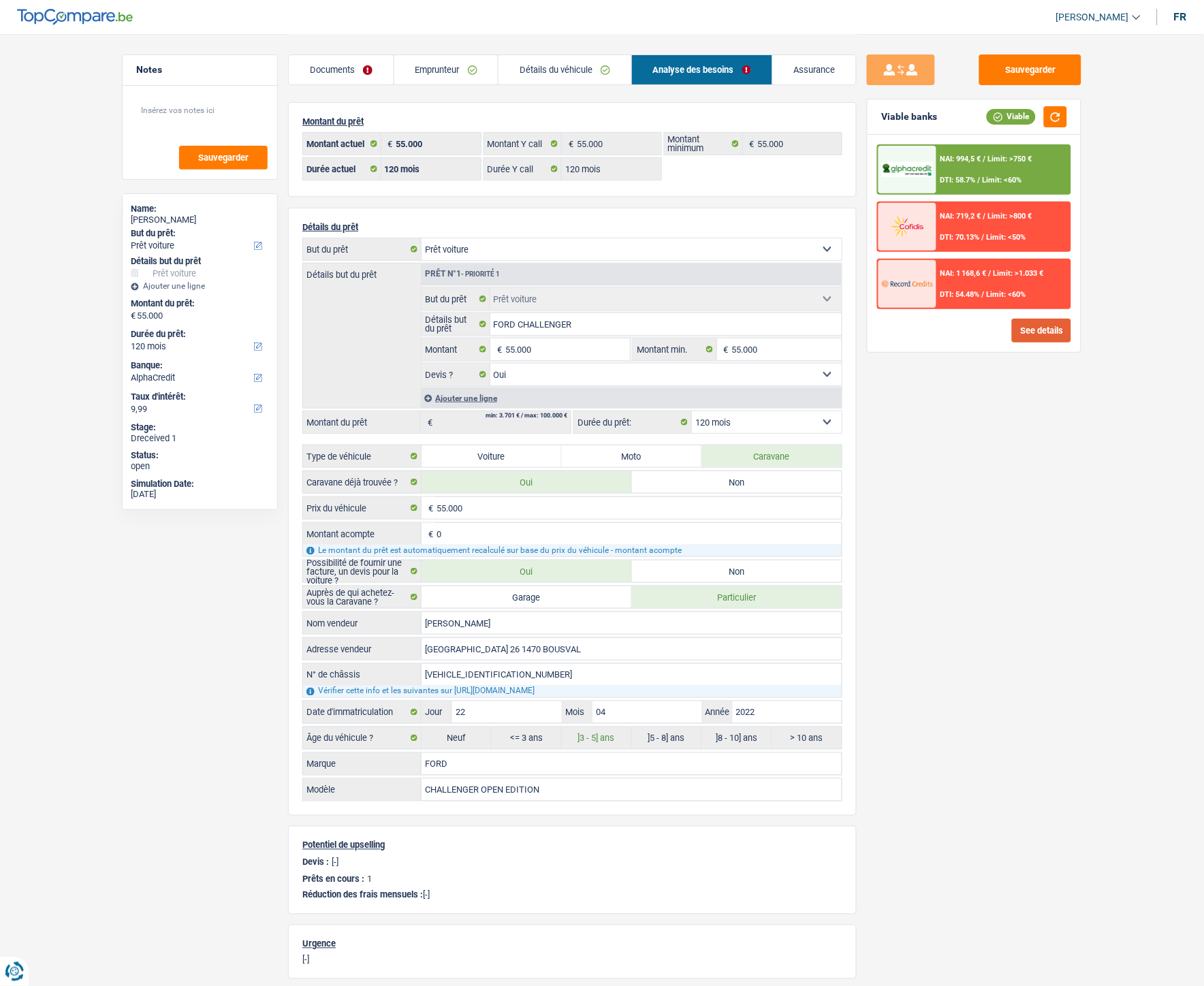
click at [956, 321] on button "See details" at bounding box center [1041, 330] width 59 height 24
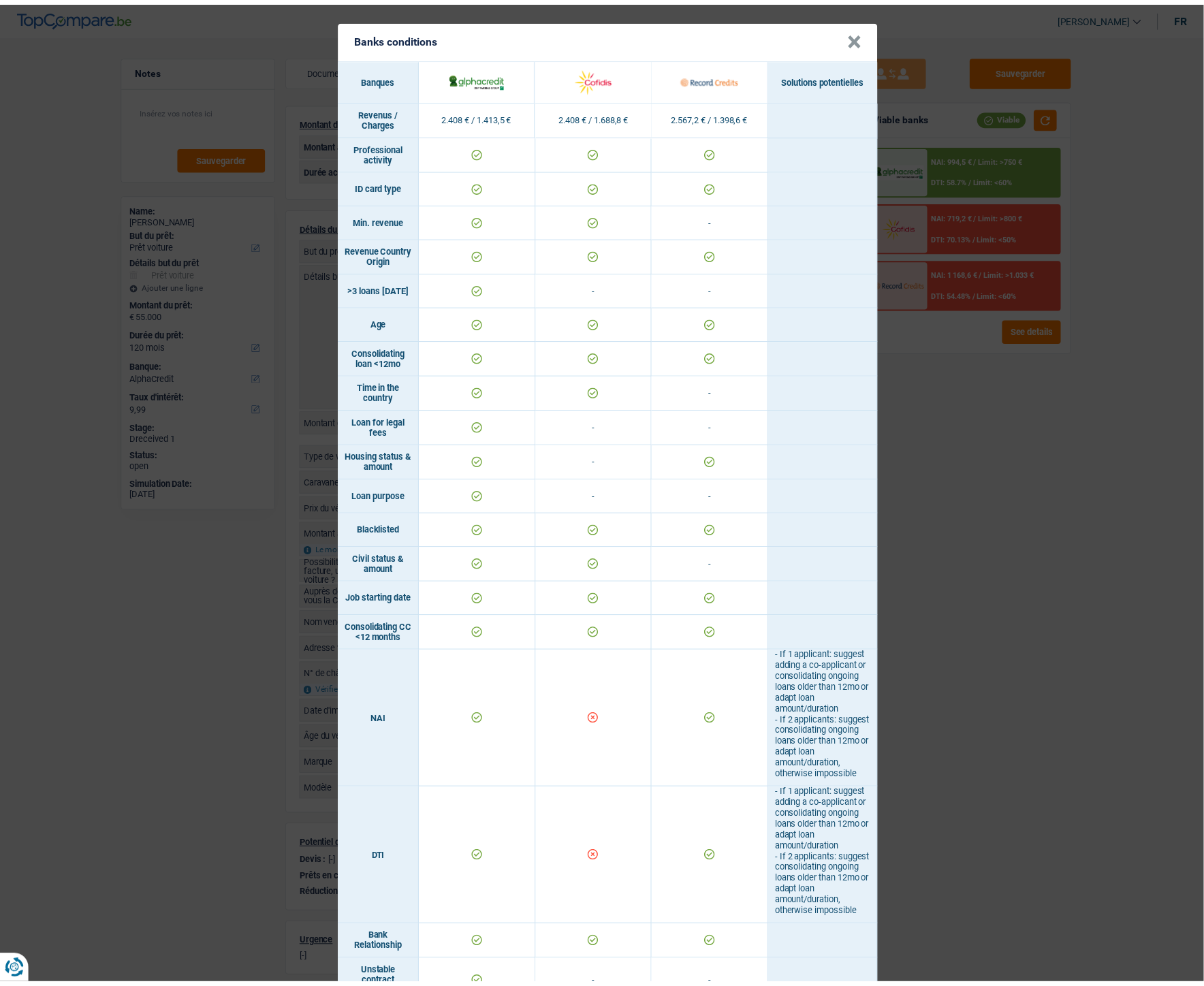
scroll to position [566, 0]
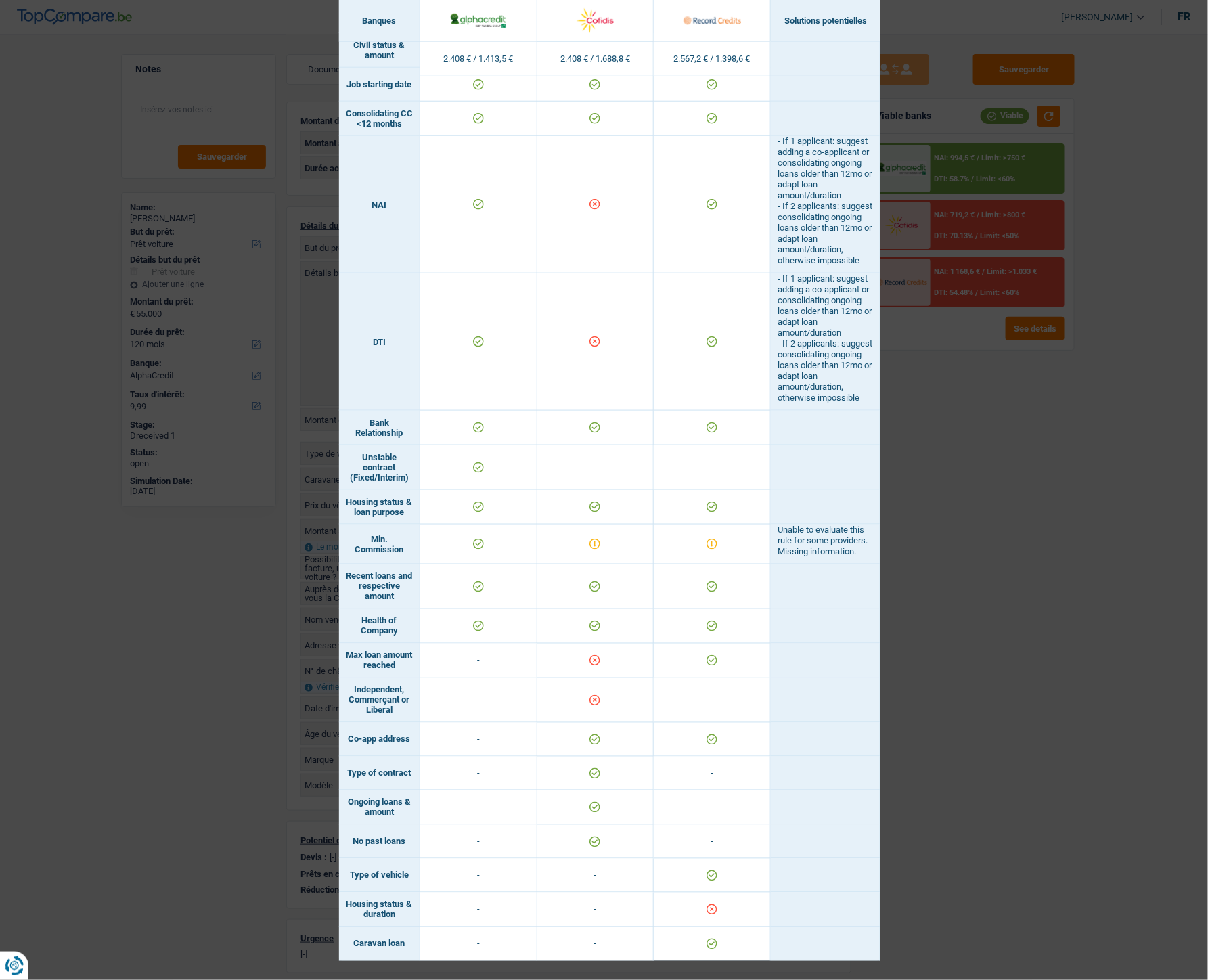
click at [950, 439] on div "Banks conditions × Banques Solutions potentielles Revenus / Charges 2.408 € / 1…" at bounding box center [604, 490] width 1208 height 980
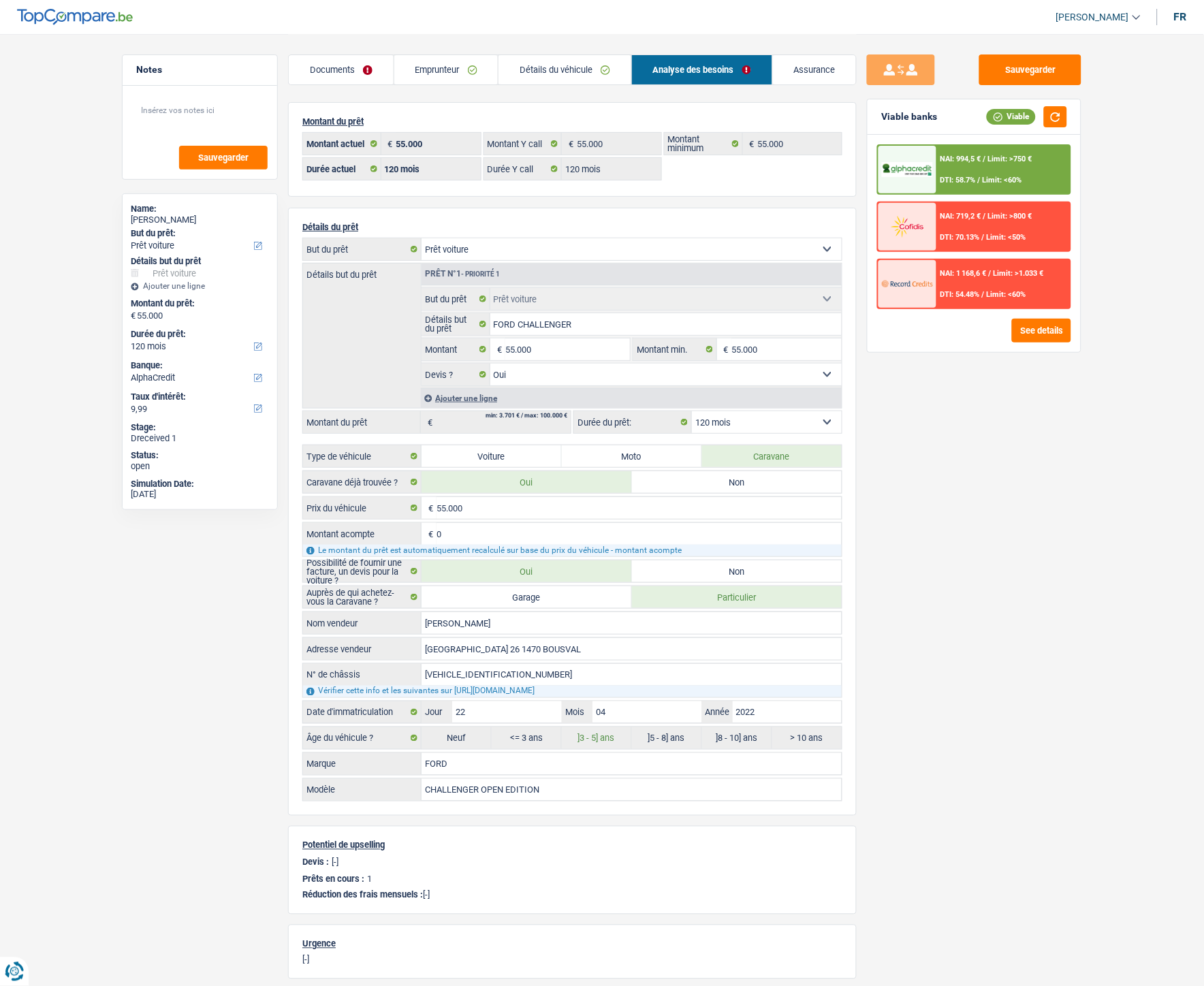
click at [793, 419] on select "12 mois 18 mois 24 mois 30 mois 36 mois 42 mois 48 mois 60 mois 72 mois 84 mois…" at bounding box center [767, 422] width 150 height 22
select select "84"
click at [692, 414] on select "12 mois 18 mois 24 mois 30 mois 36 mois 42 mois 48 mois 60 mois 72 mois 84 mois…" at bounding box center [767, 422] width 150 height 22
select select "84"
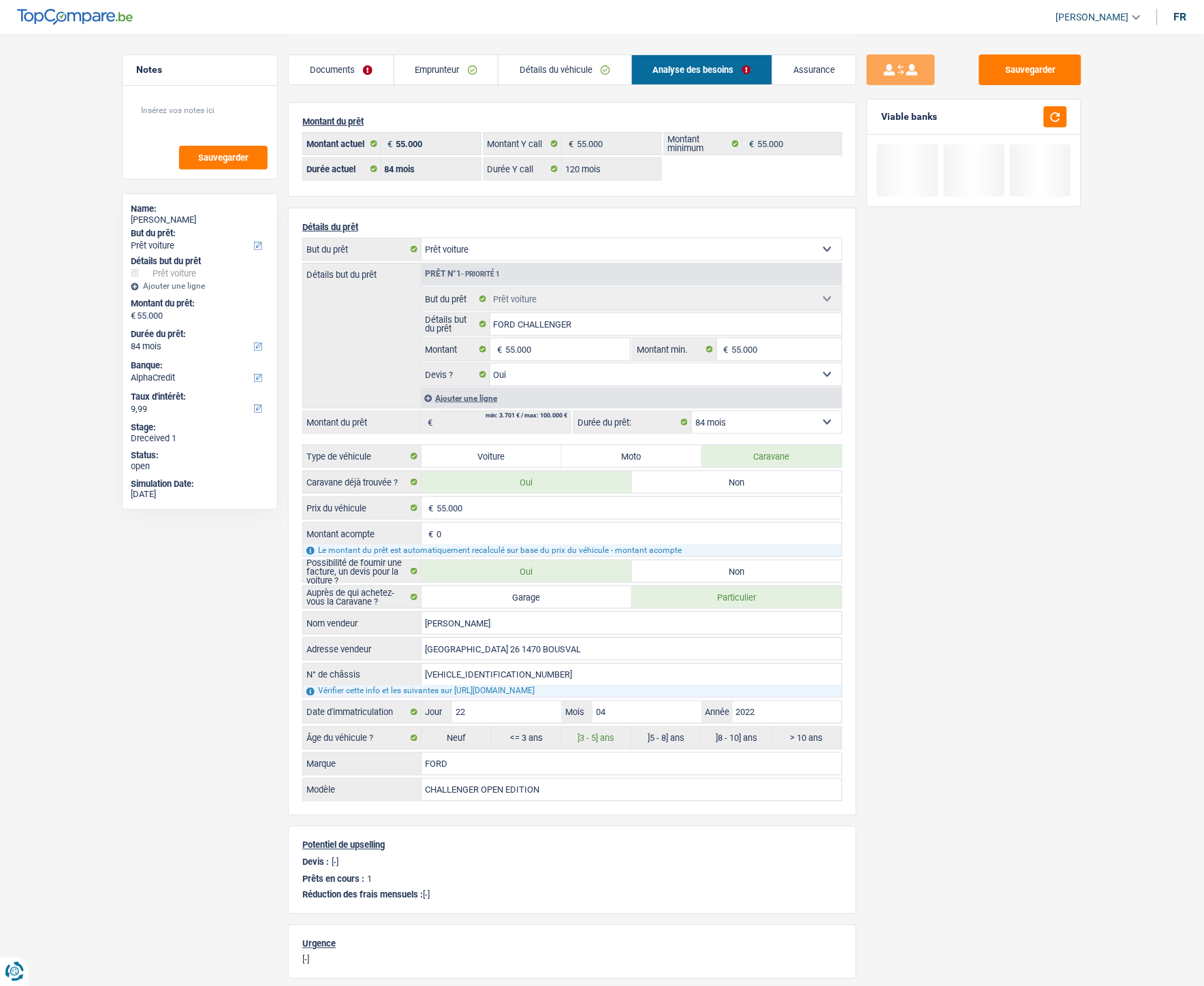
click at [956, 442] on div "Sauvegarder Viable banks" at bounding box center [974, 508] width 235 height 909
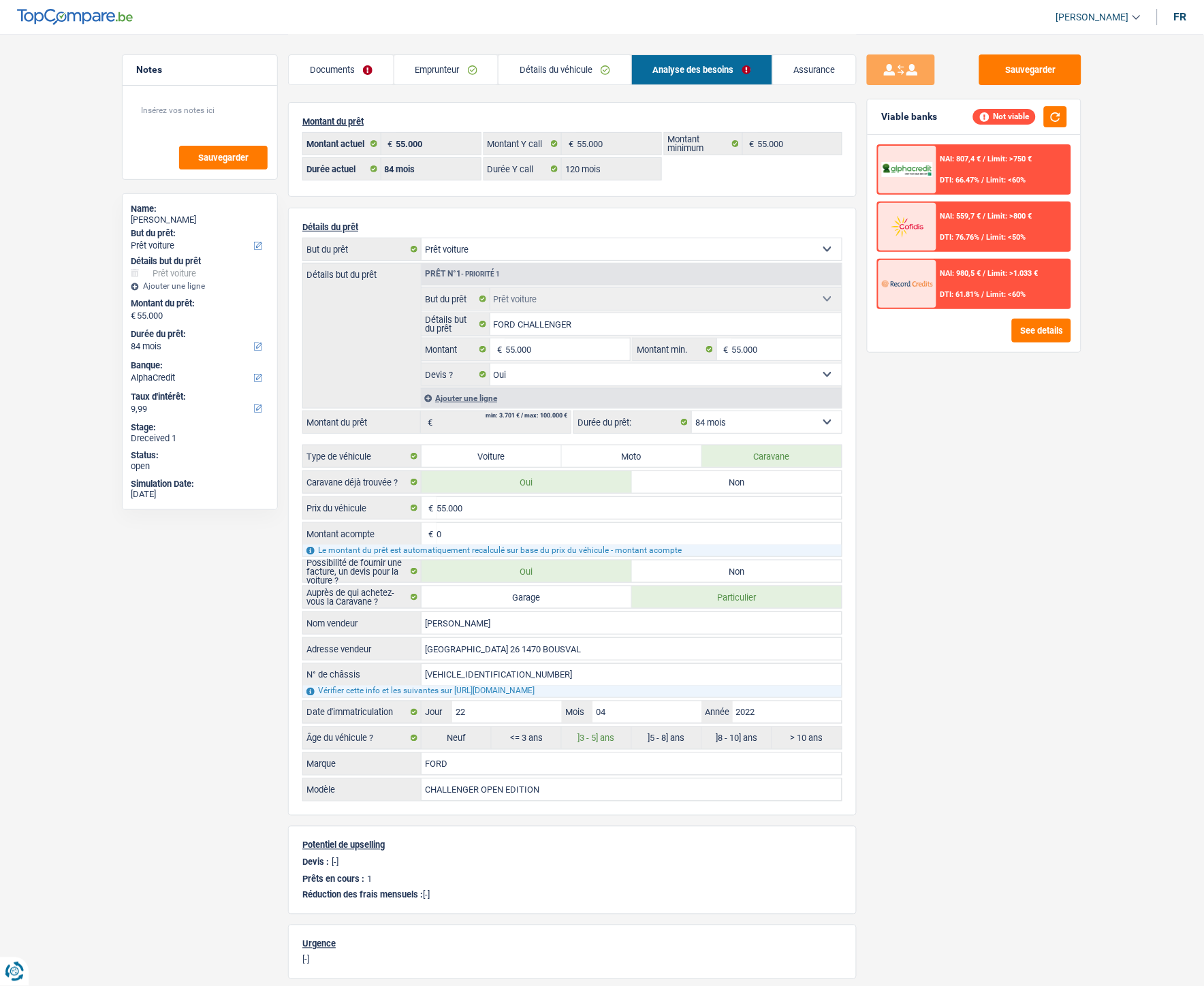
click at [768, 419] on select "12 mois 18 mois 24 mois 30 mois 36 mois 42 mois 48 mois 60 mois 72 mois 84 mois…" at bounding box center [767, 422] width 150 height 22
select select "120"
click at [692, 414] on select "12 mois 18 mois 24 mois 30 mois 36 mois 42 mois 48 mois 60 mois 72 mois 84 mois…" at bounding box center [767, 422] width 150 height 22
select select "120"
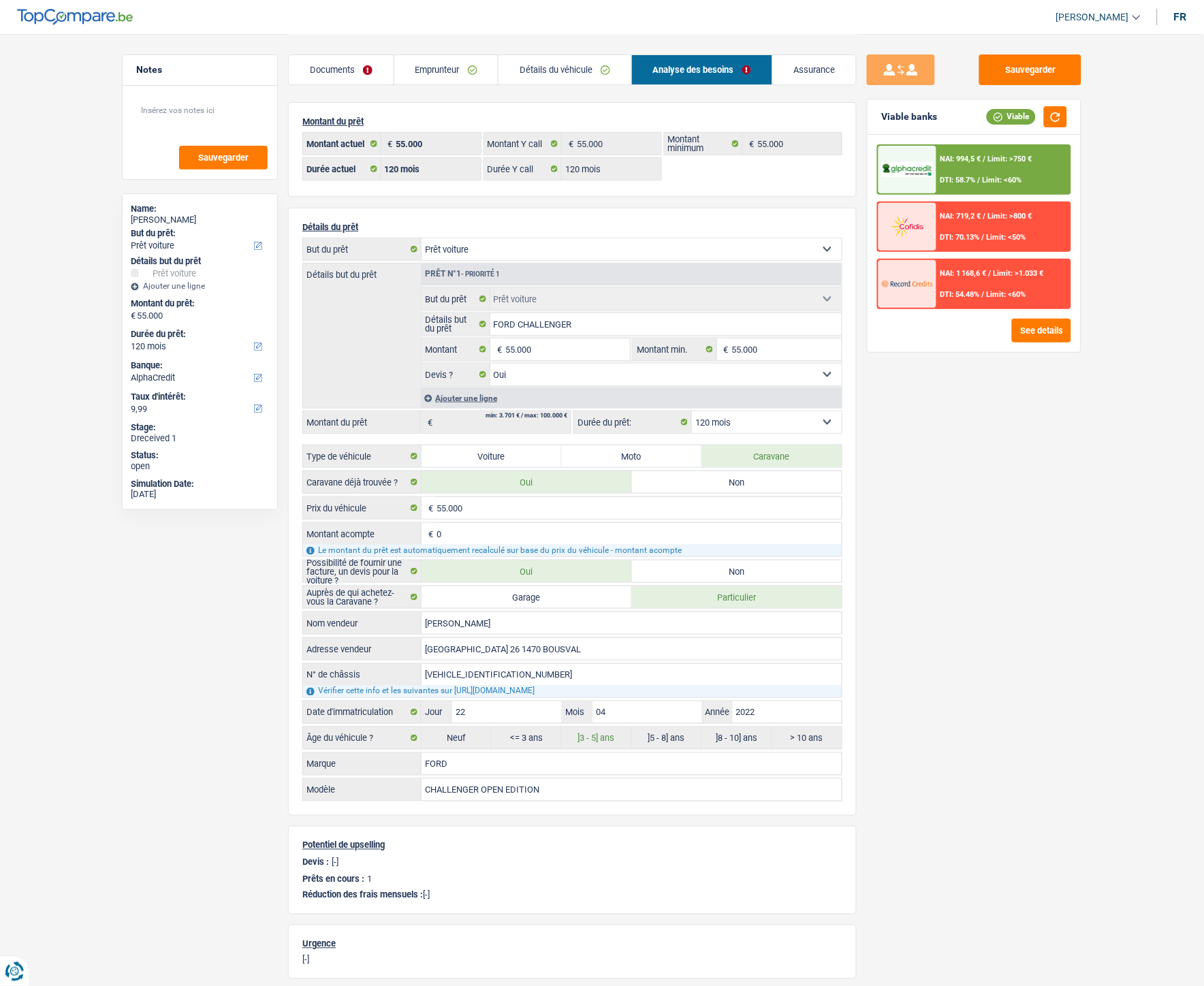
click at [956, 178] on span "Limit: <60%" at bounding box center [1002, 180] width 39 height 9
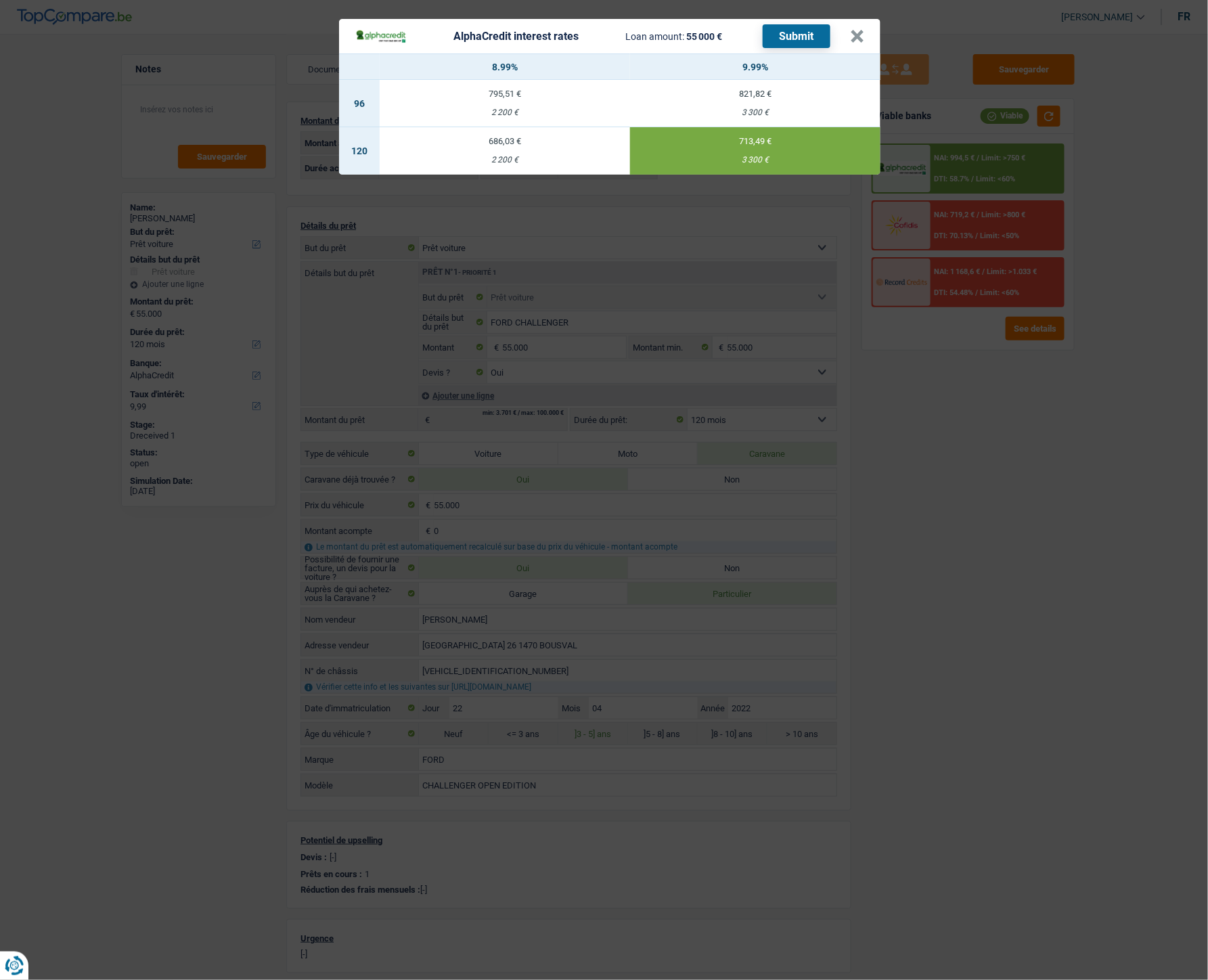
click at [743, 149] on td "713,49 € 3 300 €" at bounding box center [755, 151] width 251 height 47
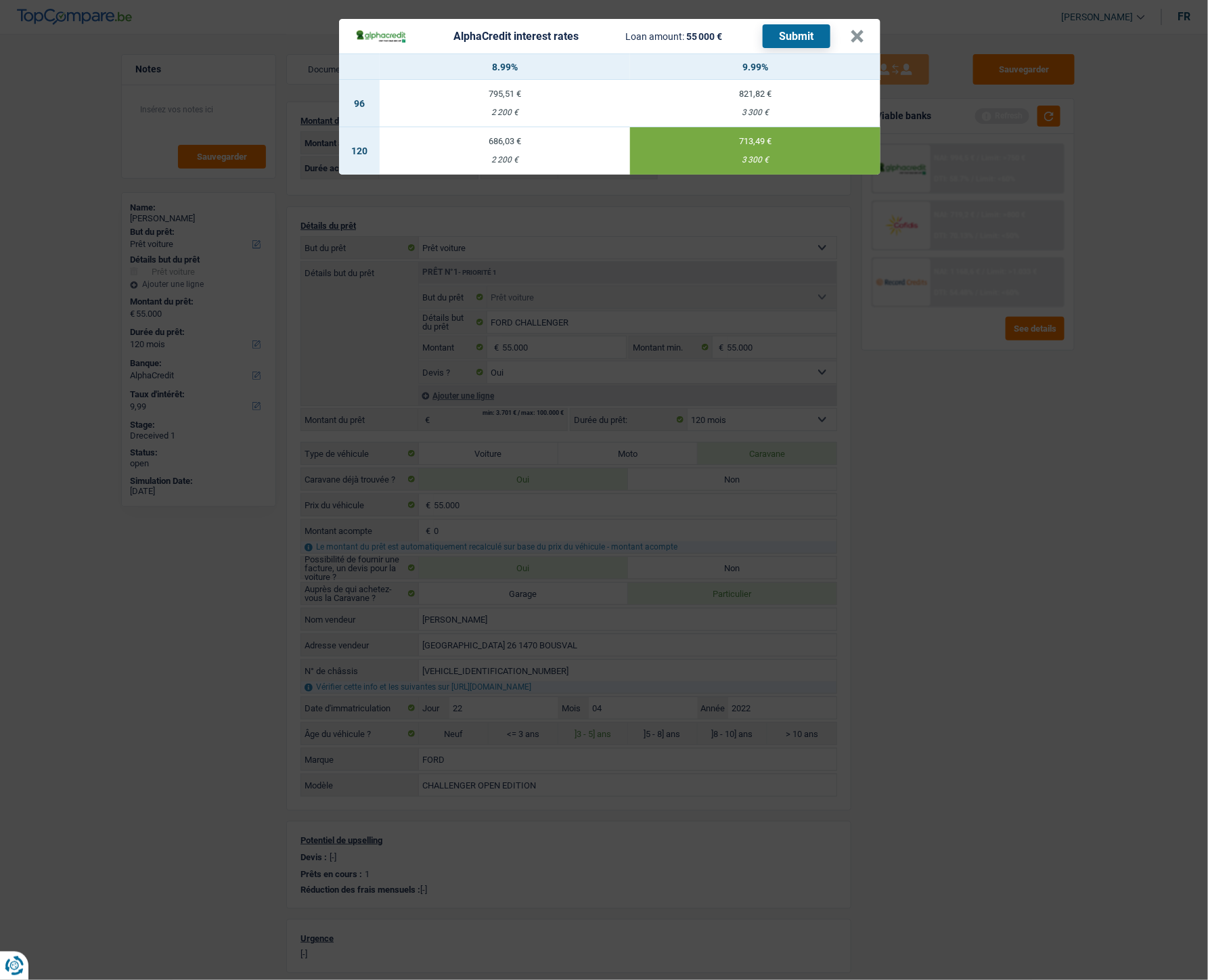
click at [801, 39] on button "Submit" at bounding box center [796, 36] width 68 height 24
click at [856, 31] on button "×" at bounding box center [857, 36] width 14 height 13
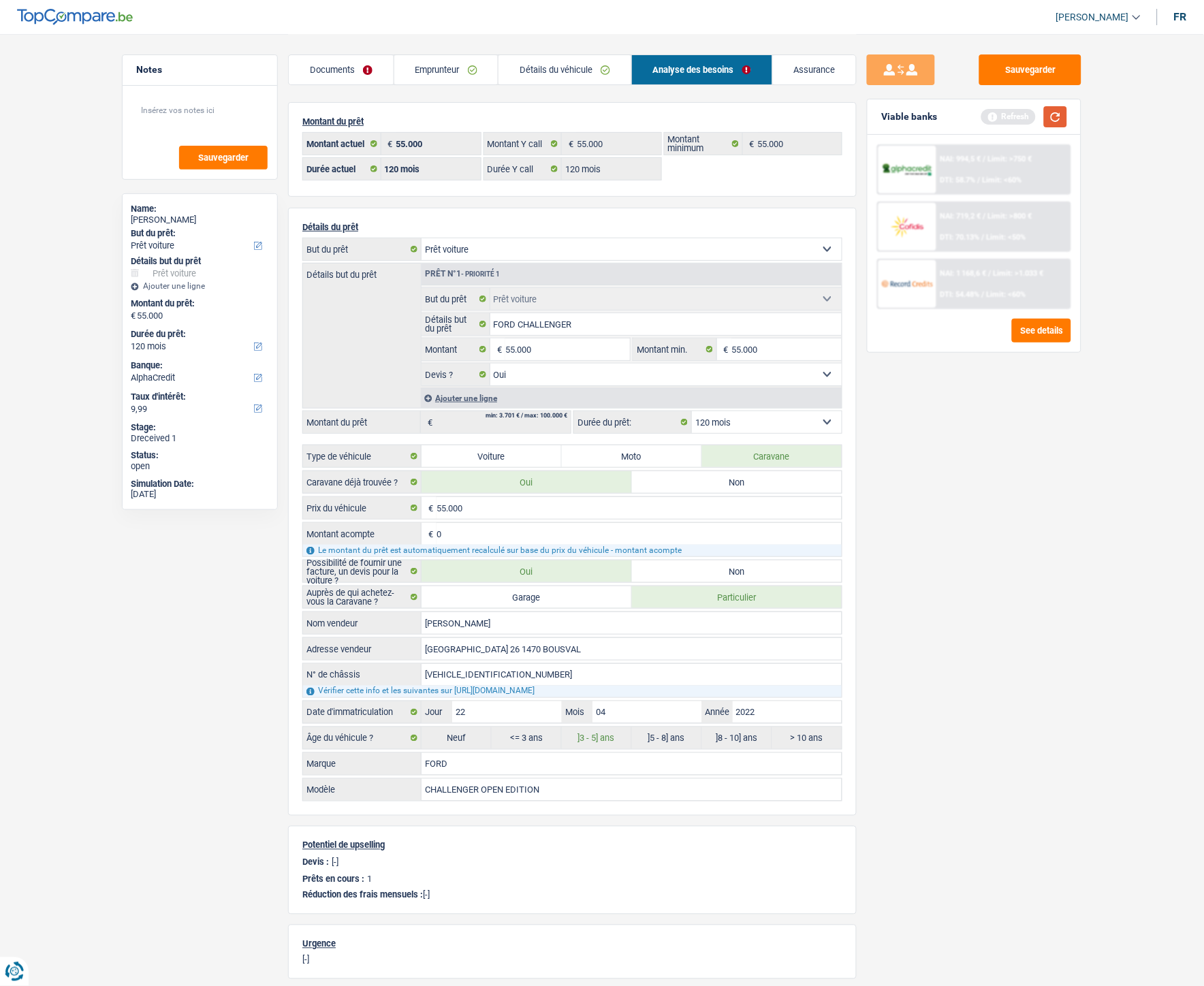
click at [956, 119] on button "button" at bounding box center [1056, 116] width 23 height 21
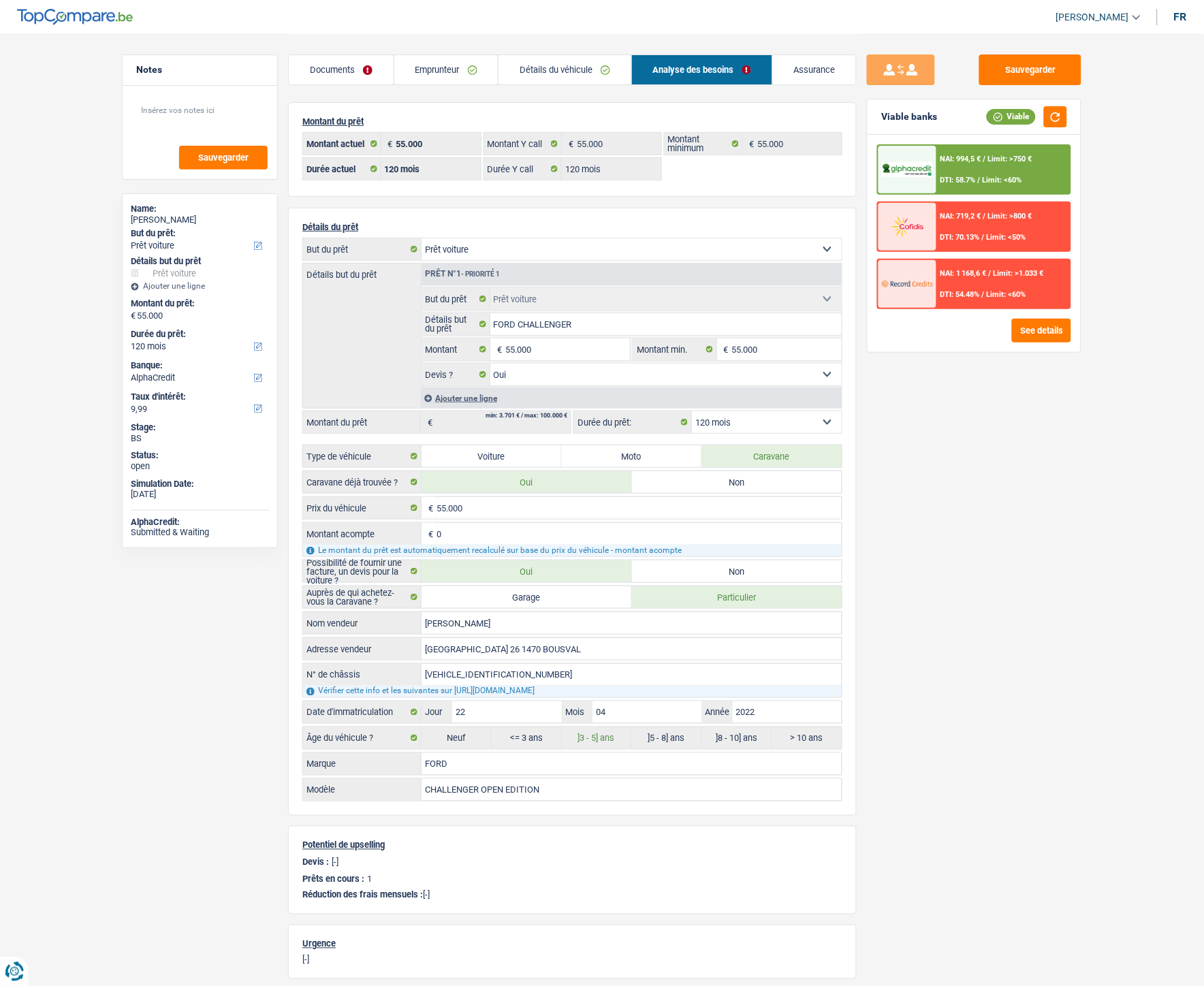
click at [956, 156] on span "NAI: 994,5 €" at bounding box center [960, 159] width 41 height 9
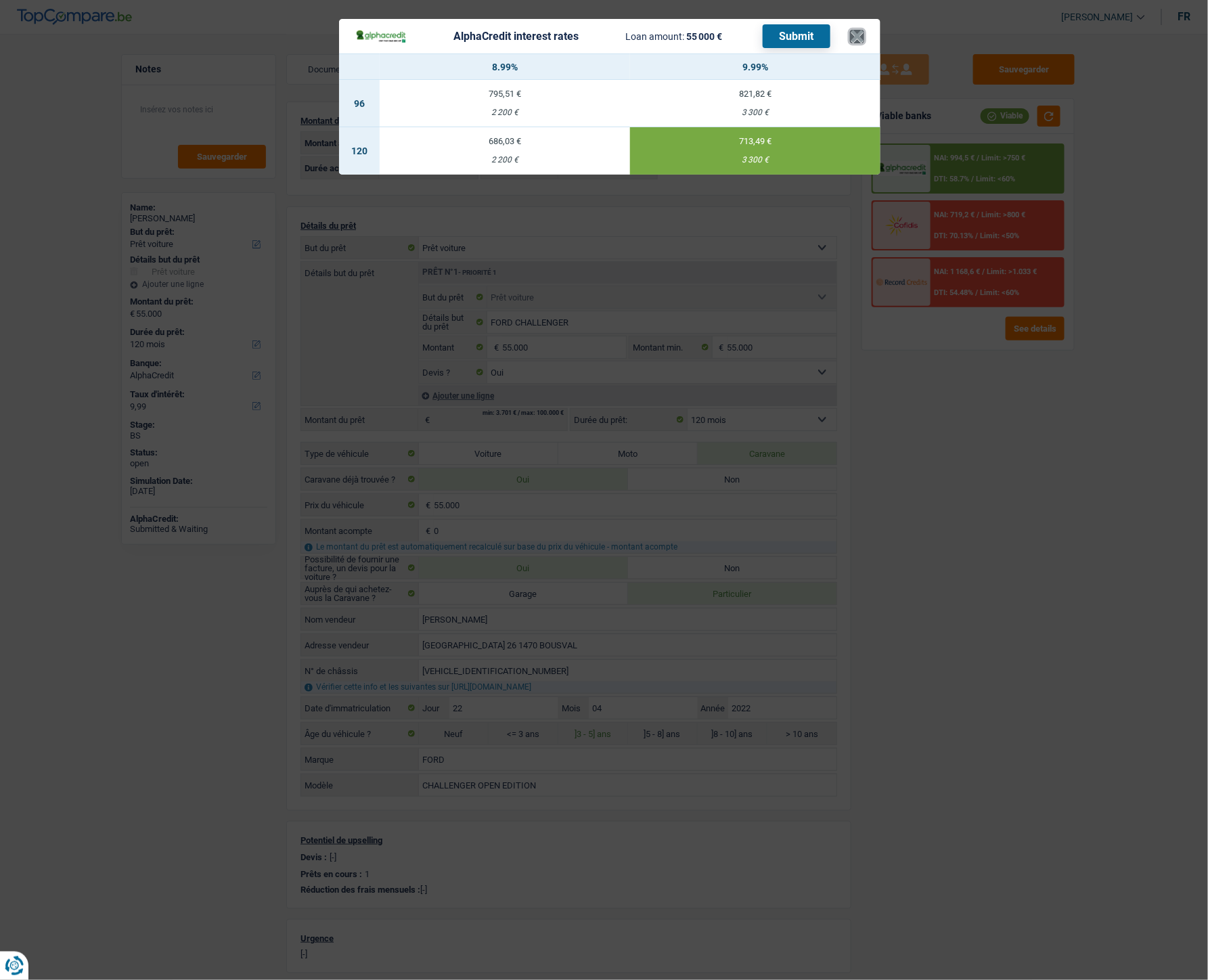
click at [860, 42] on button "×" at bounding box center [857, 36] width 14 height 13
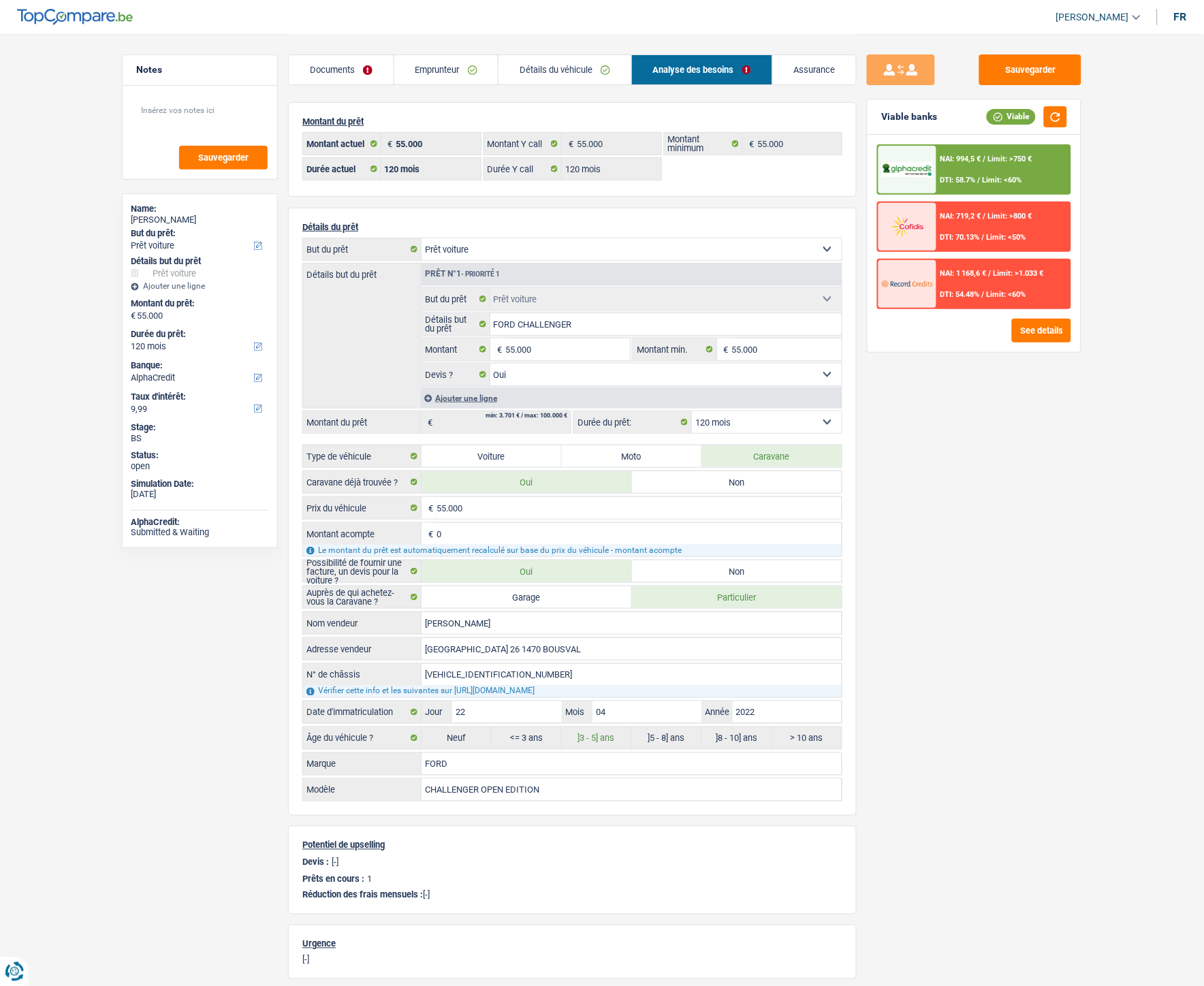
click at [557, 71] on link "Détails du véhicule" at bounding box center [565, 69] width 133 height 29
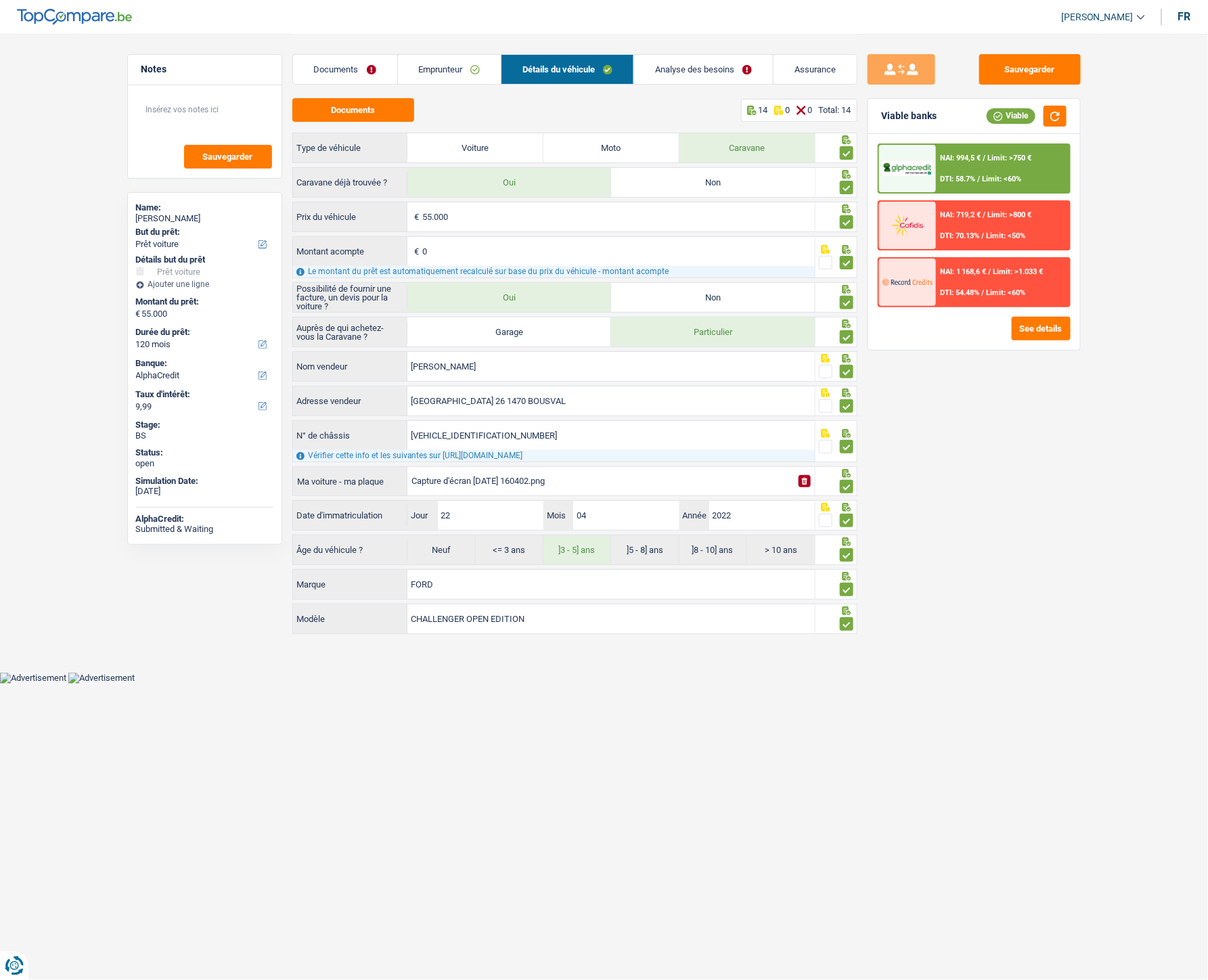
click at [950, 177] on span "Limit: <60%" at bounding box center [1001, 179] width 39 height 9
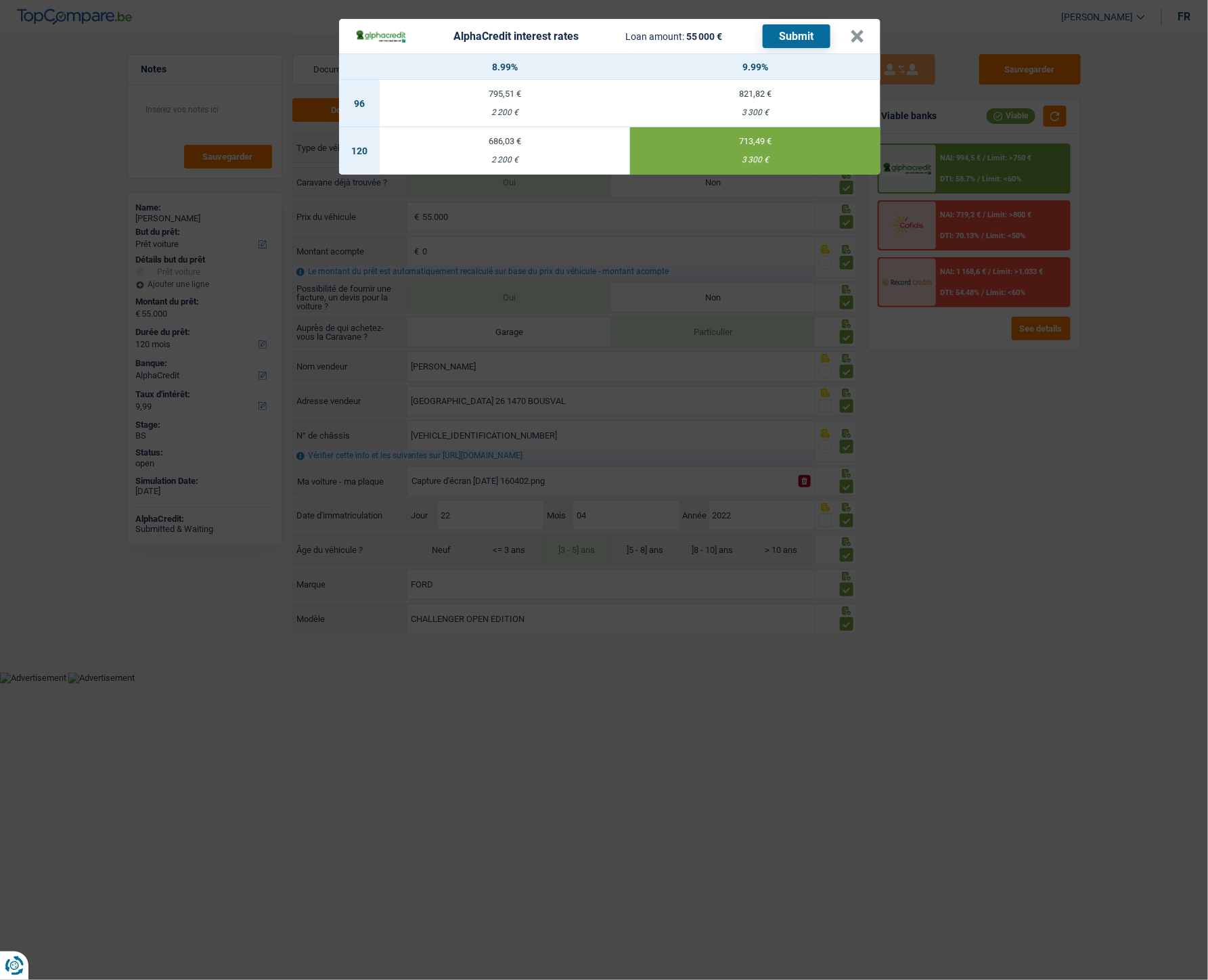
click at [502, 151] on td "686,03 € 2 200 €" at bounding box center [504, 151] width 251 height 47
type input "8,99"
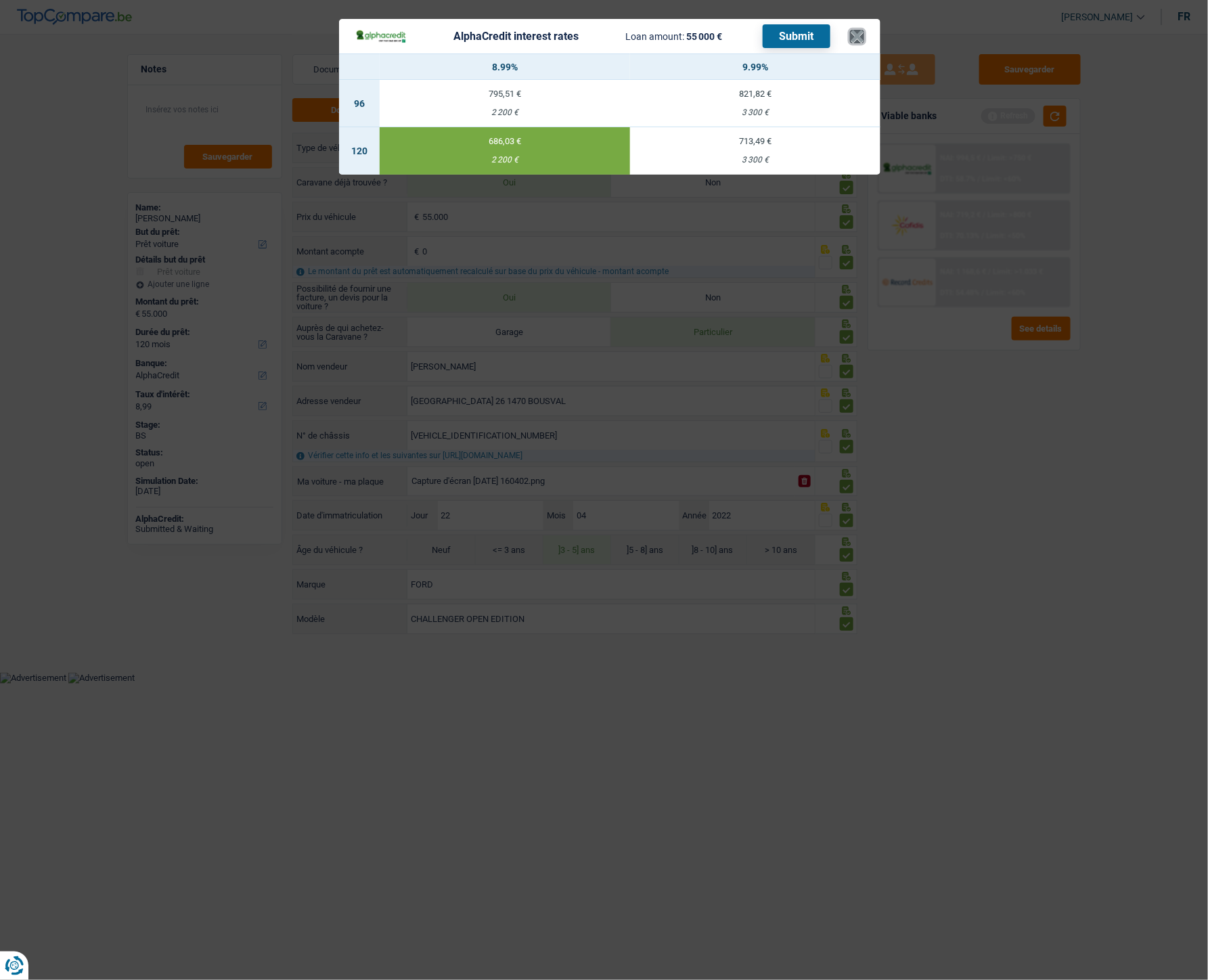
click at [856, 34] on button "×" at bounding box center [857, 36] width 14 height 13
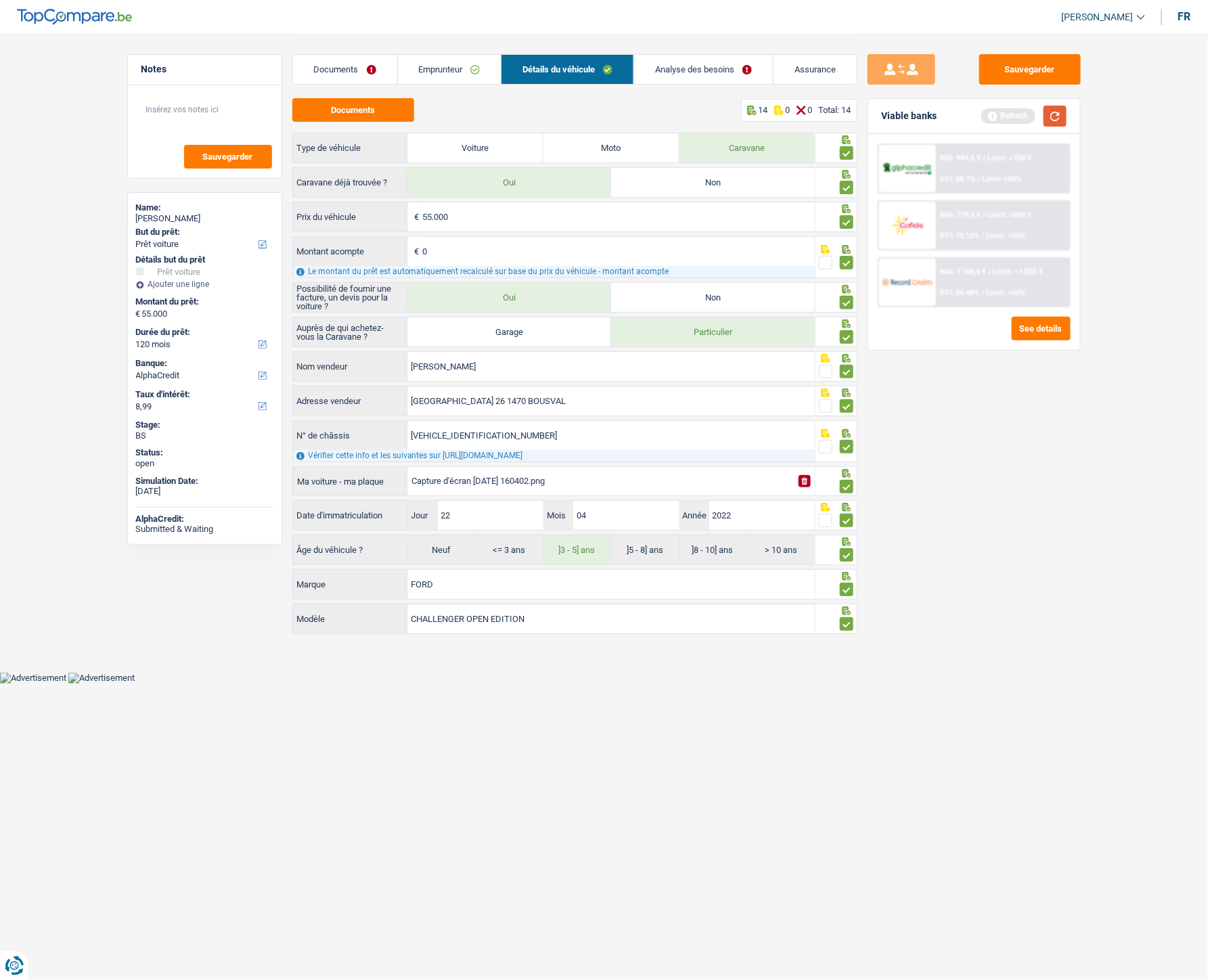
click at [950, 116] on button "button" at bounding box center [1055, 116] width 23 height 21
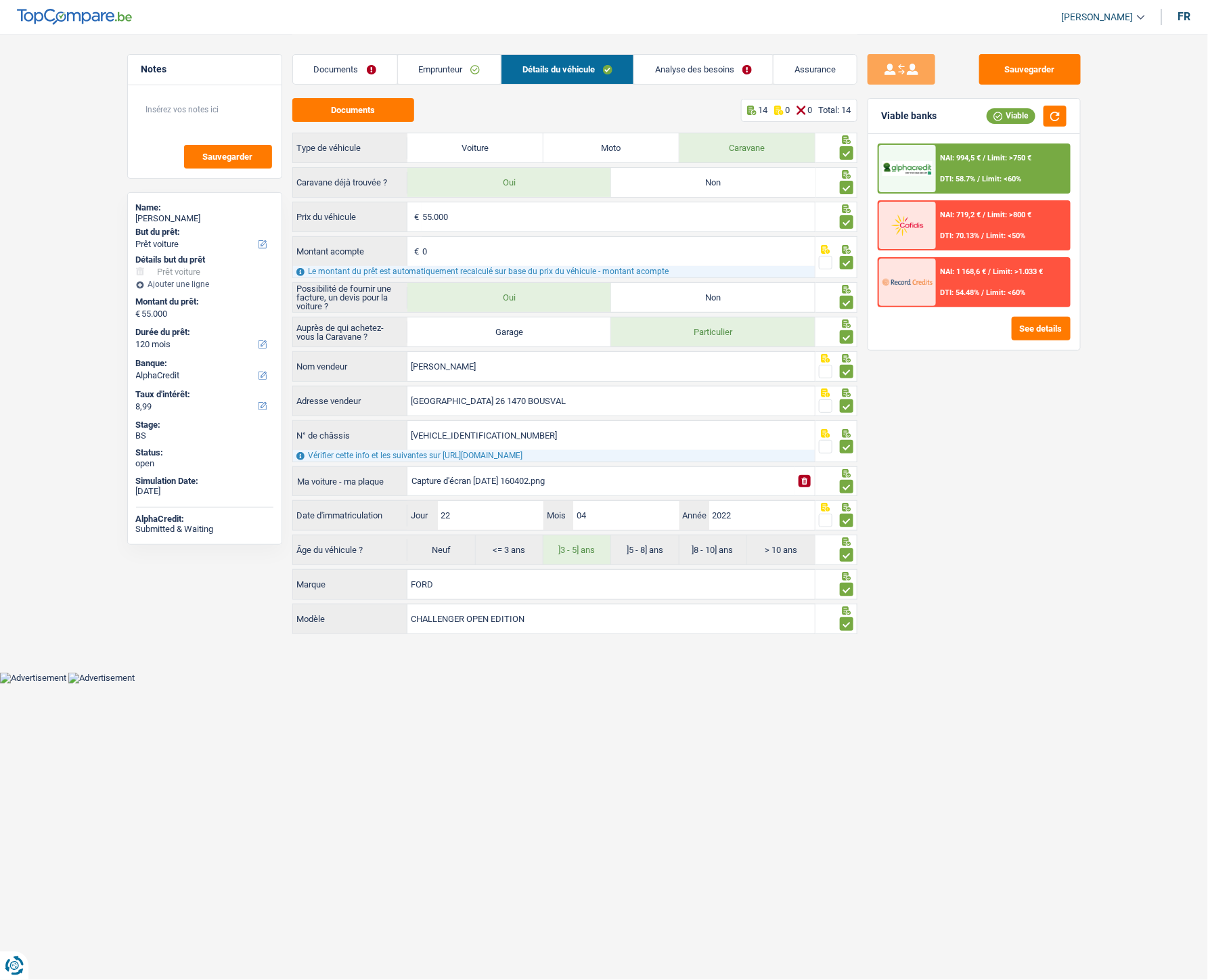
click at [326, 61] on link "Documents" at bounding box center [345, 69] width 104 height 29
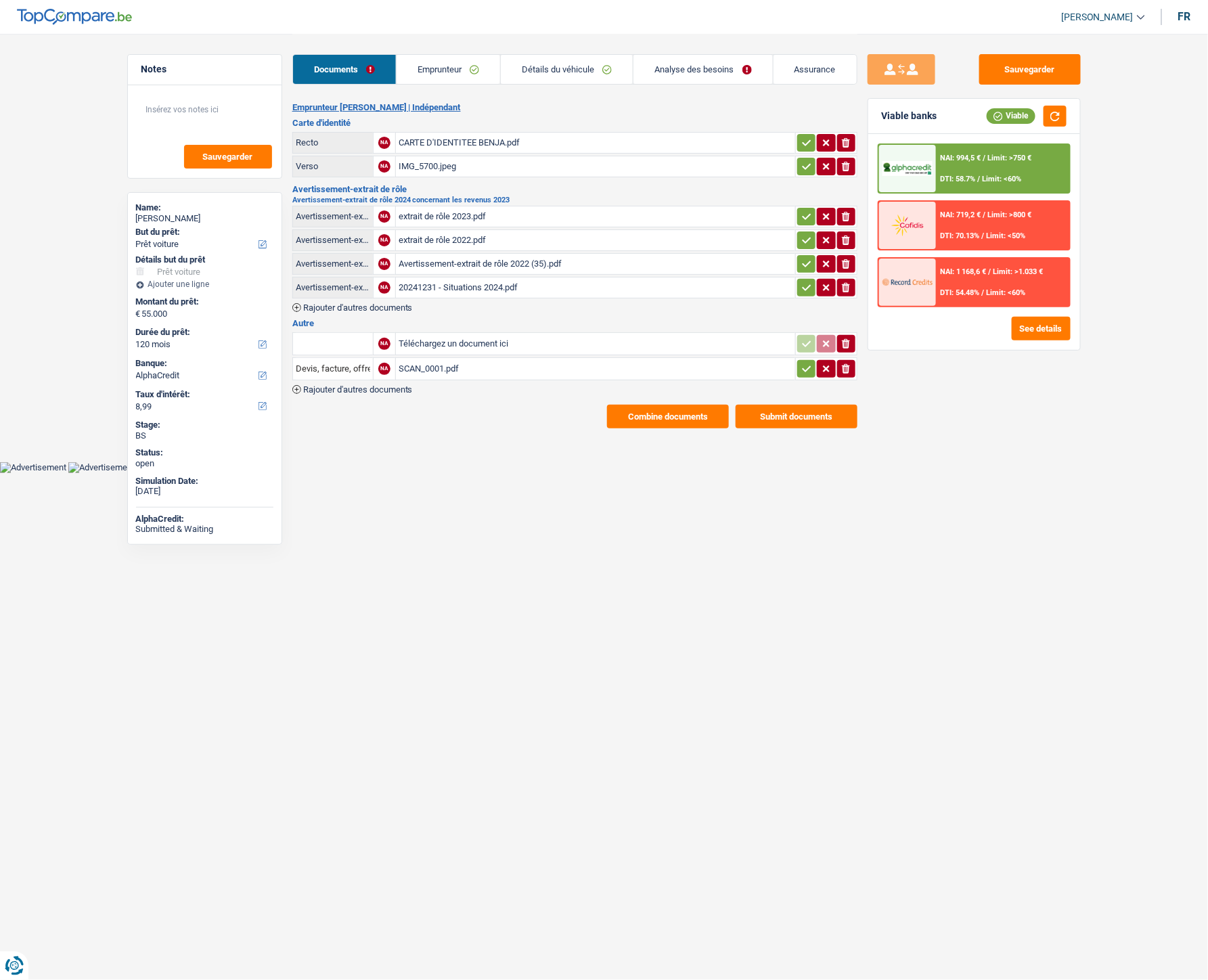
click at [423, 73] on link "Emprunteur" at bounding box center [448, 69] width 103 height 29
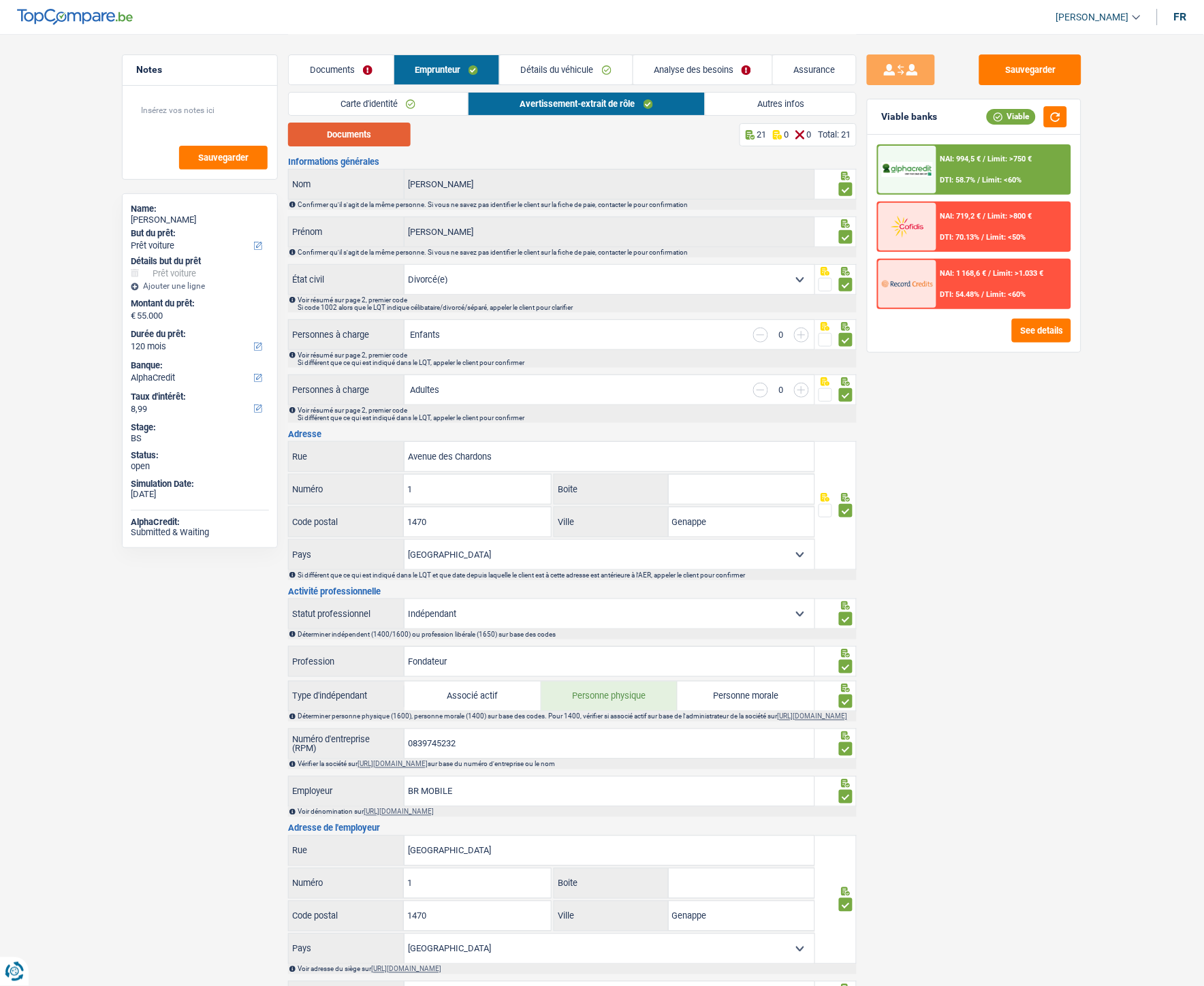
drag, startPoint x: 354, startPoint y: 136, endPoint x: 674, endPoint y: 185, distance: 323.7
click at [732, 206] on div "Documents 21 0 0 Total: 21 Informations générales Robert Nom Confirmer qu'il s'…" at bounding box center [572, 796] width 568 height 1349
click at [384, 96] on link "Carte d'identité" at bounding box center [378, 103] width 178 height 22
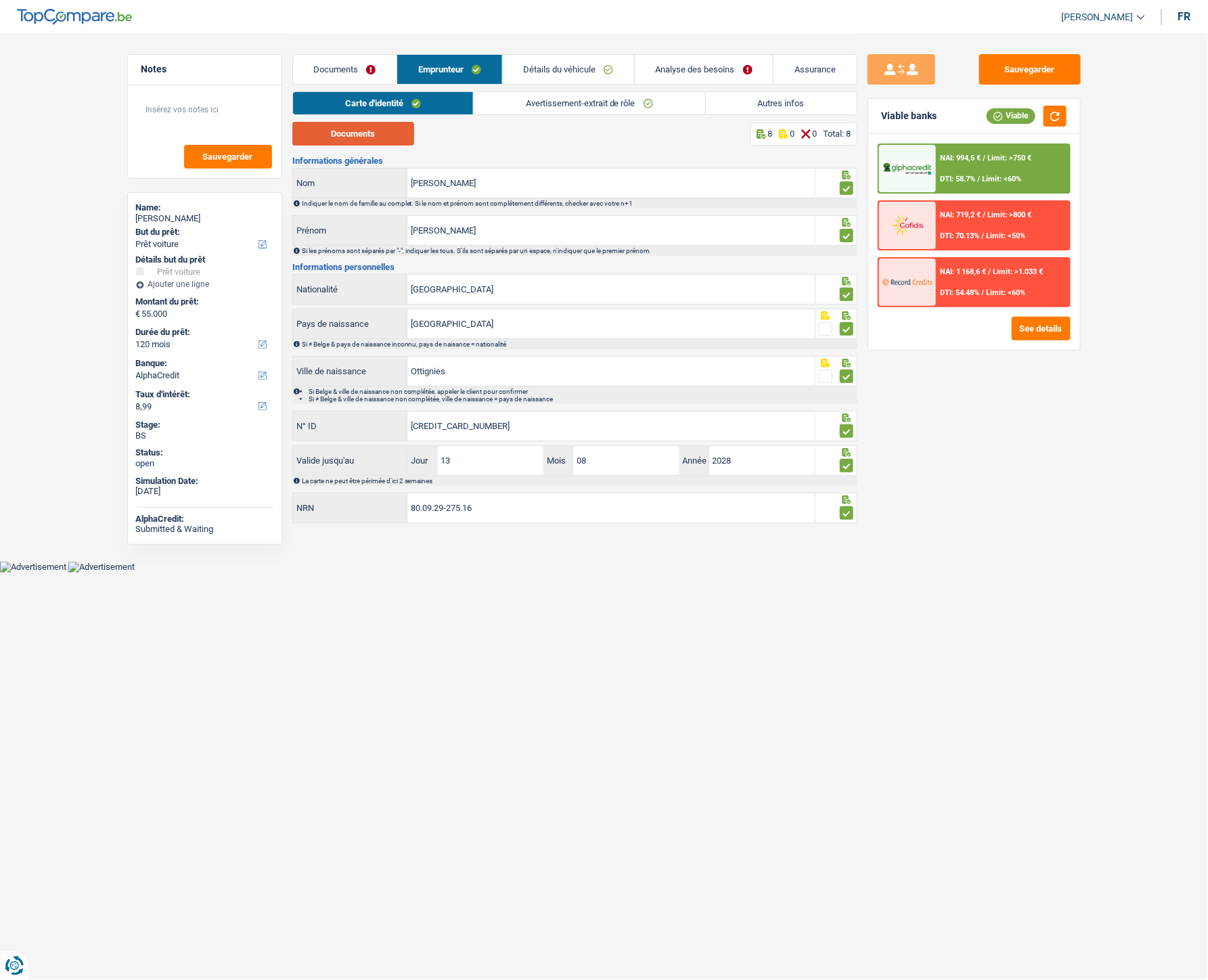
click at [371, 137] on button "Documents" at bounding box center [353, 133] width 122 height 24
click at [424, 434] on input "593-2851774-36" at bounding box center [611, 426] width 408 height 29
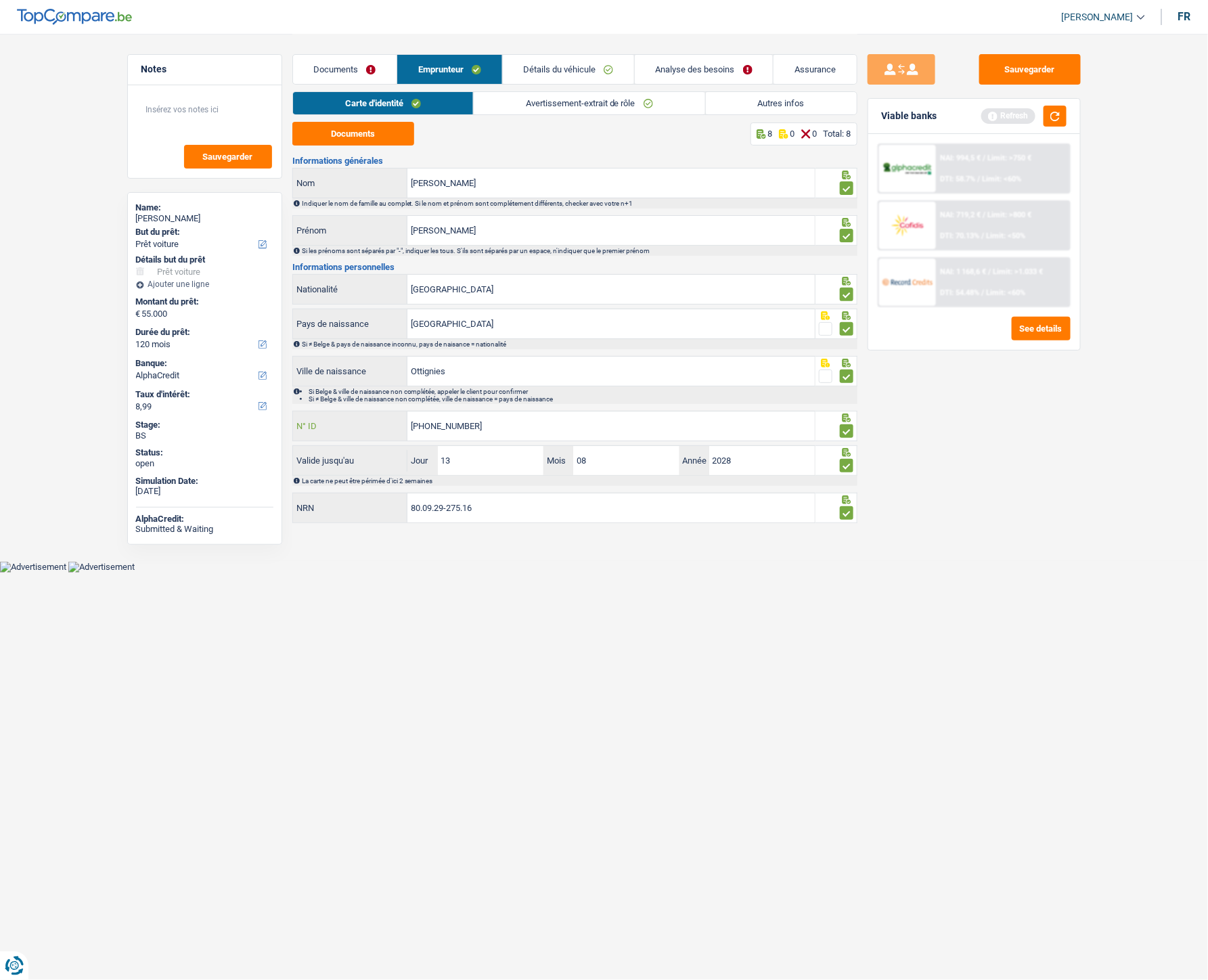
click at [496, 429] on input "592-2851774-36" at bounding box center [611, 426] width 408 height 29
click at [433, 428] on input "592-2851774-36" at bounding box center [611, 426] width 408 height 29
click at [484, 431] on input "592-8517743-6" at bounding box center [611, 426] width 408 height 29
type input "592-8517743-60"
click at [584, 98] on link "Avertissement-extrait de rôle" at bounding box center [590, 103] width 232 height 22
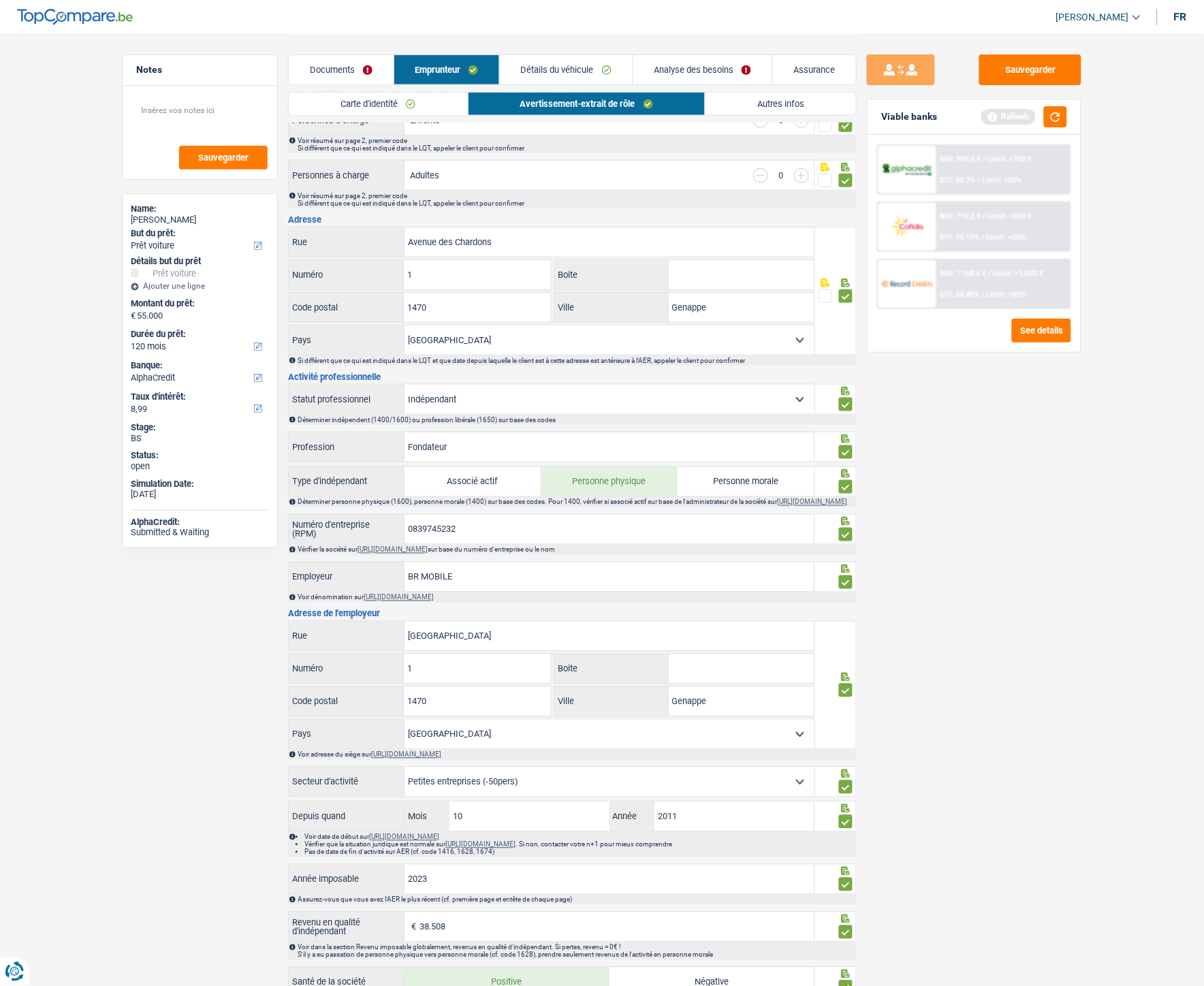
scroll to position [302, 0]
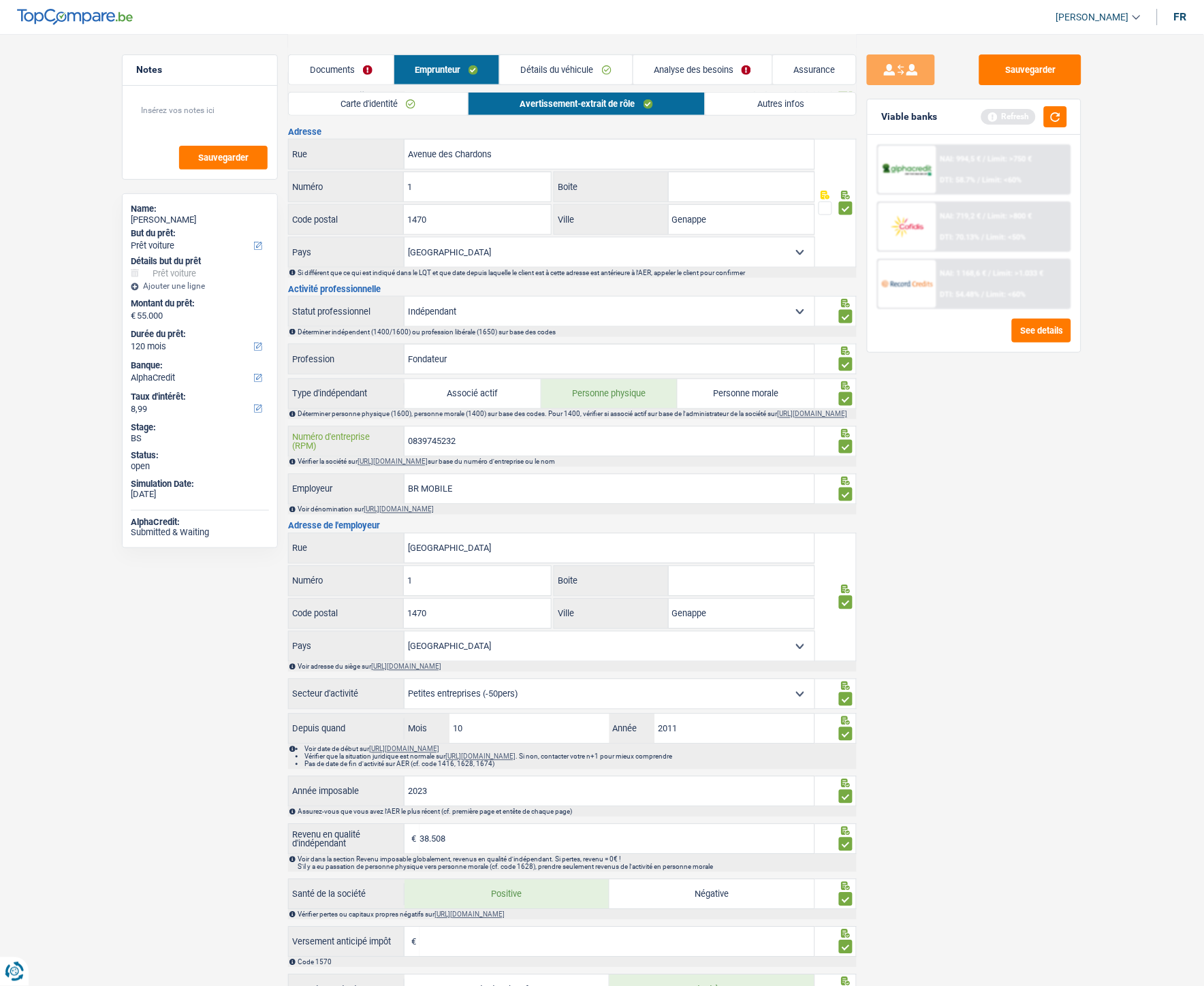
click at [426, 442] on input "0839745232" at bounding box center [609, 441] width 410 height 29
click at [427, 442] on input "0839745232" at bounding box center [609, 441] width 410 height 29
click at [428, 442] on link "https://kbopub.economie.fgov.be/kbopub/zoeknummerform.html" at bounding box center [393, 462] width 70 height 7
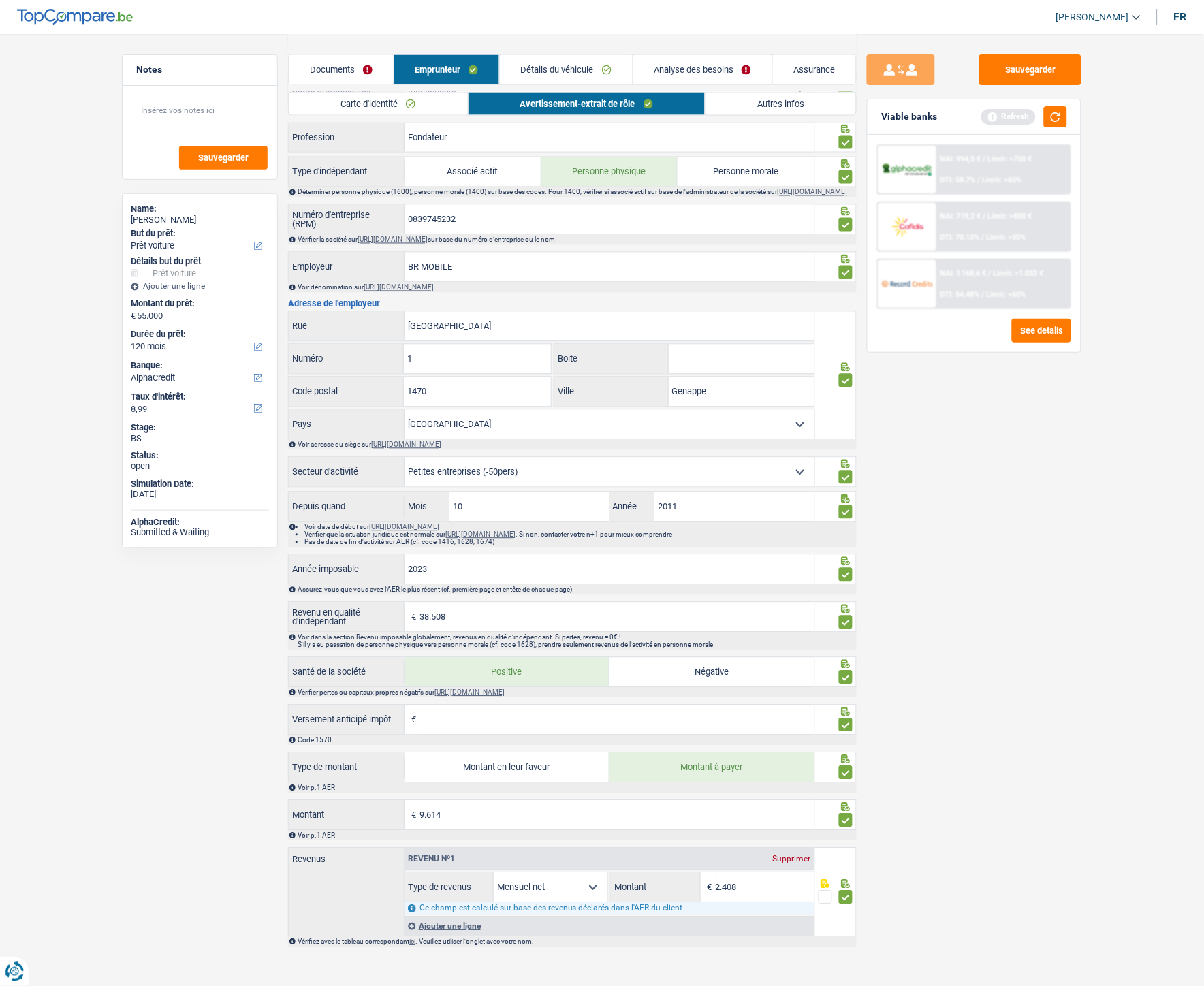
scroll to position [526, 0]
click at [956, 118] on button "button" at bounding box center [1056, 116] width 23 height 21
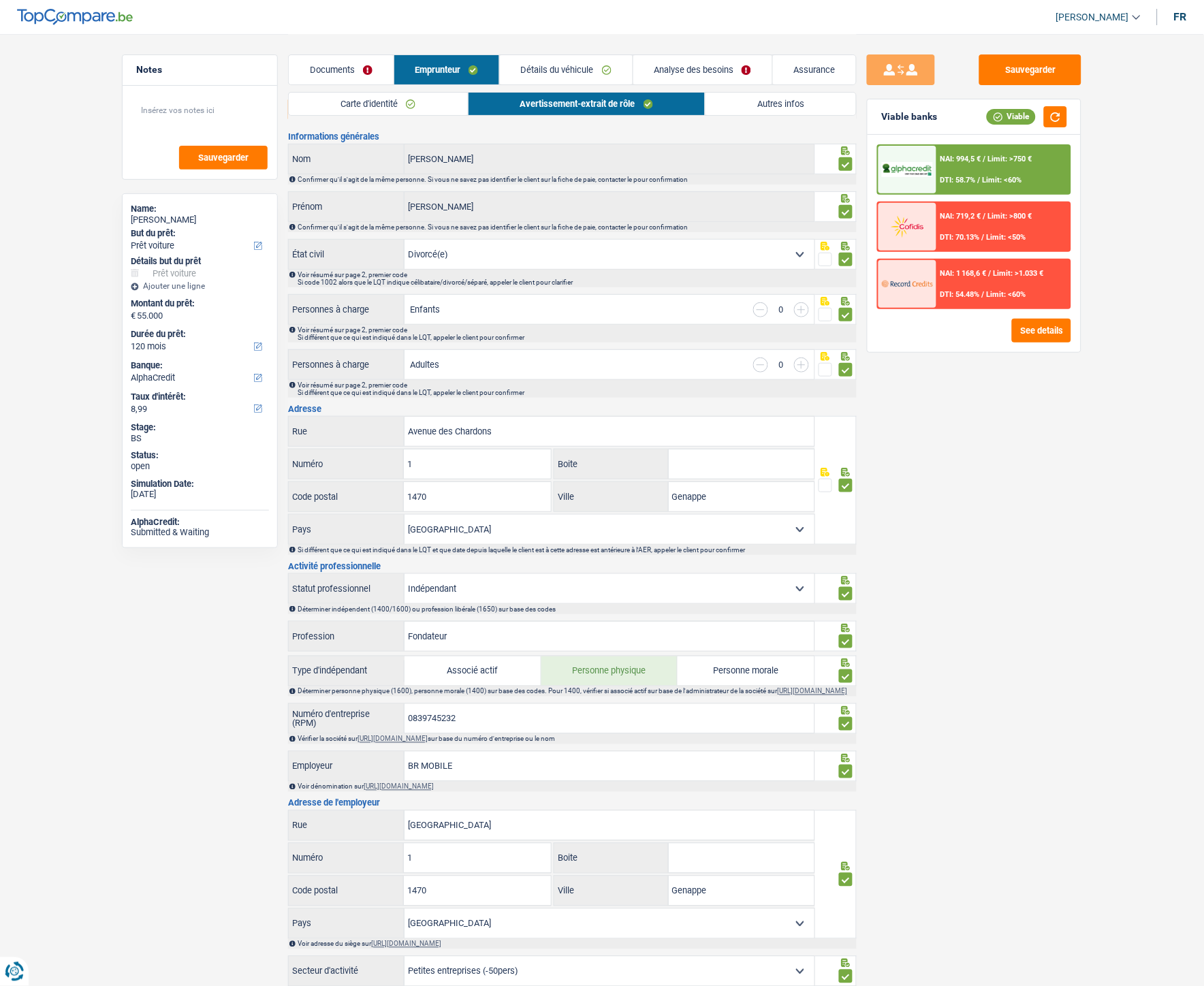
scroll to position [0, 0]
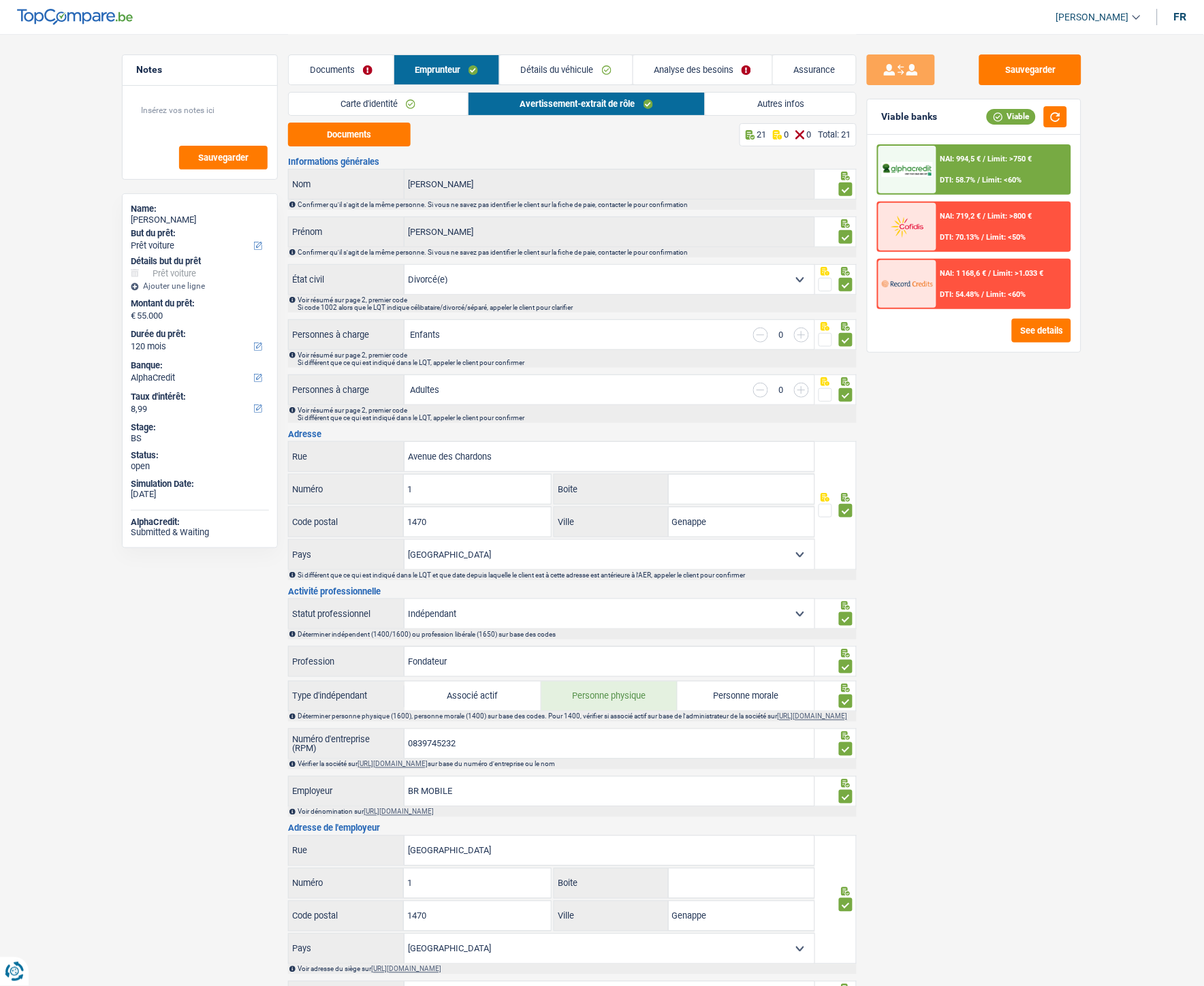
click at [328, 62] on link "Documents" at bounding box center [340, 69] width 104 height 29
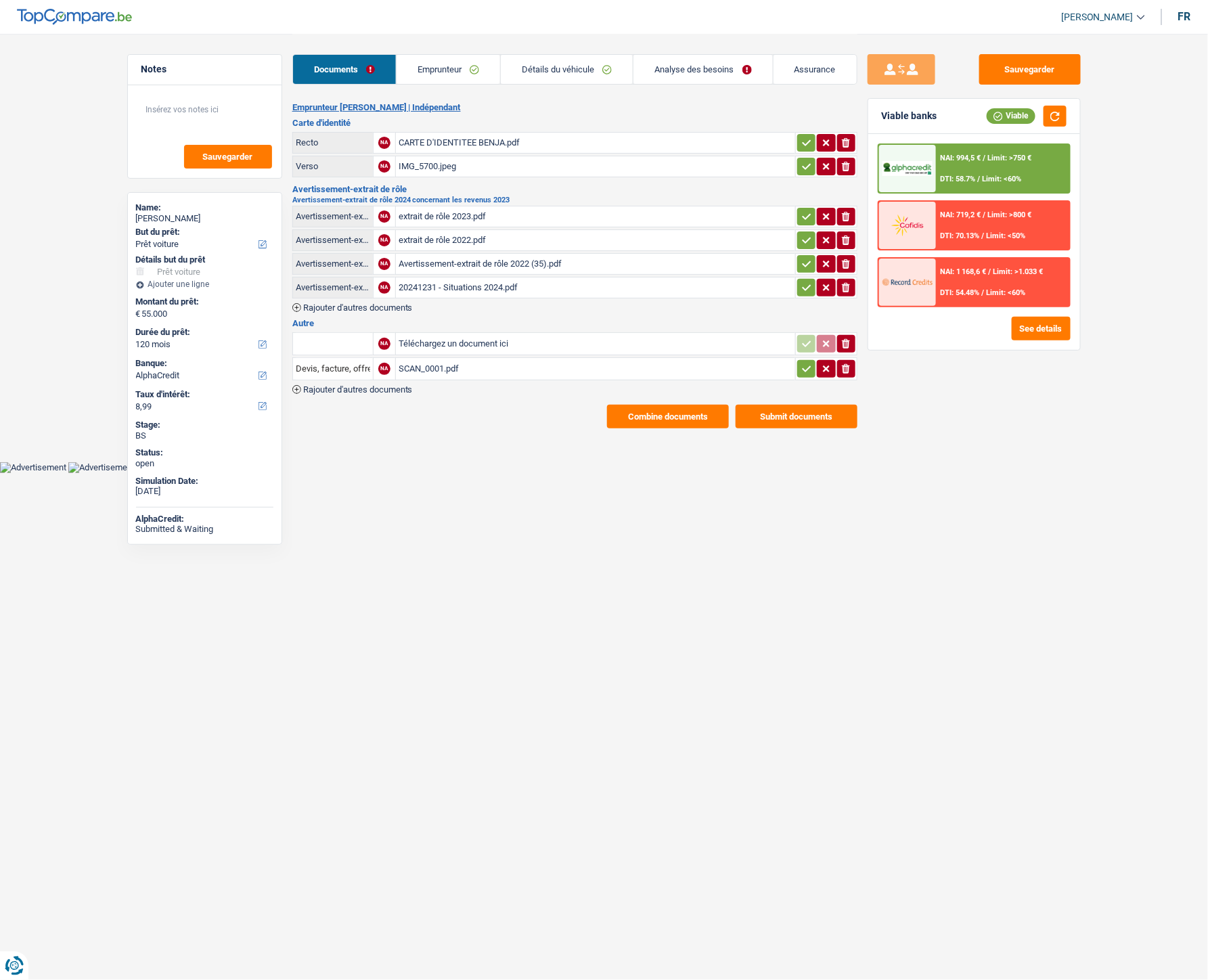
click at [666, 411] on button "Combine documents" at bounding box center [667, 416] width 122 height 24
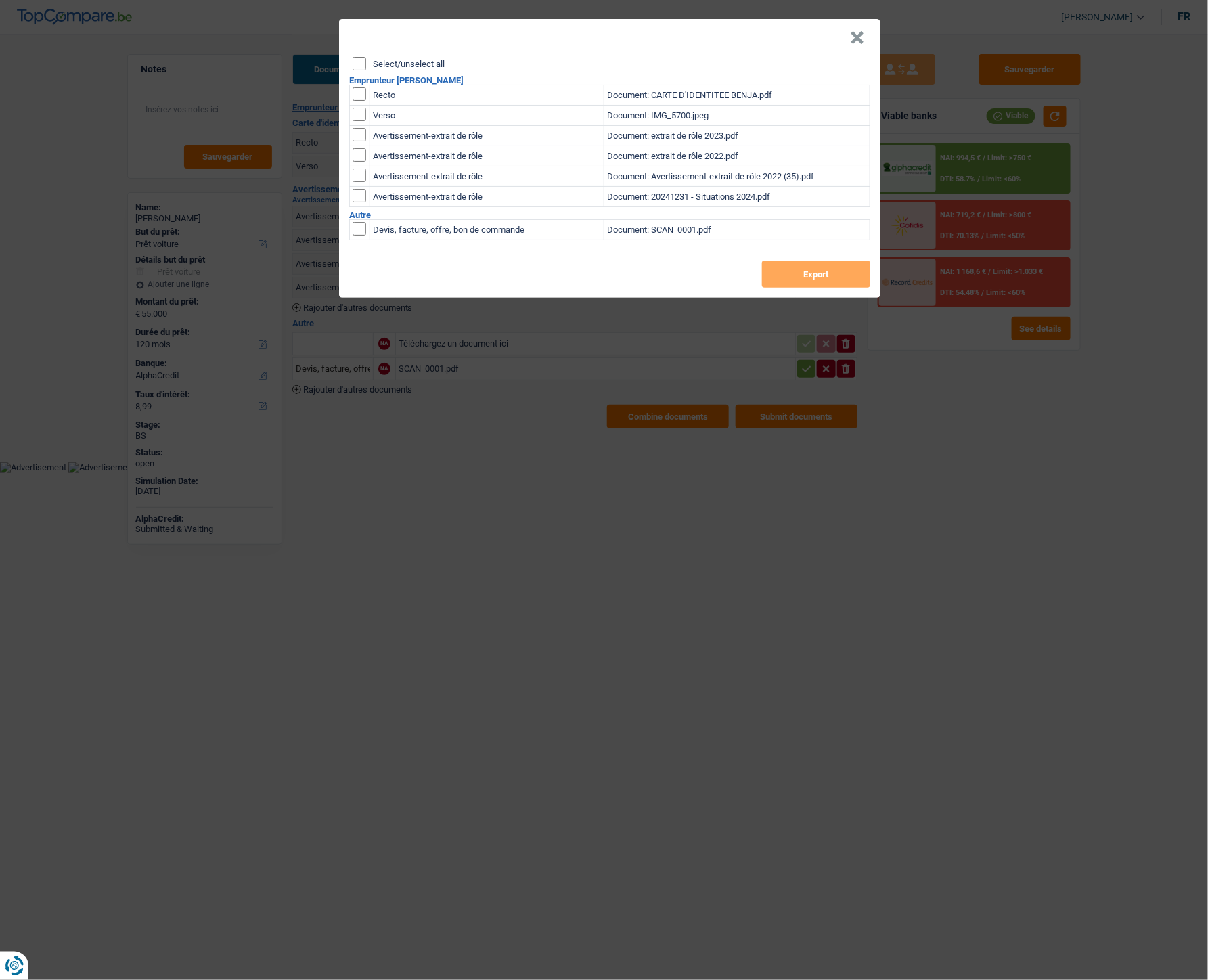
click at [360, 69] on input "Select/unselect all" at bounding box center [359, 64] width 13 height 13
checkbox input "true"
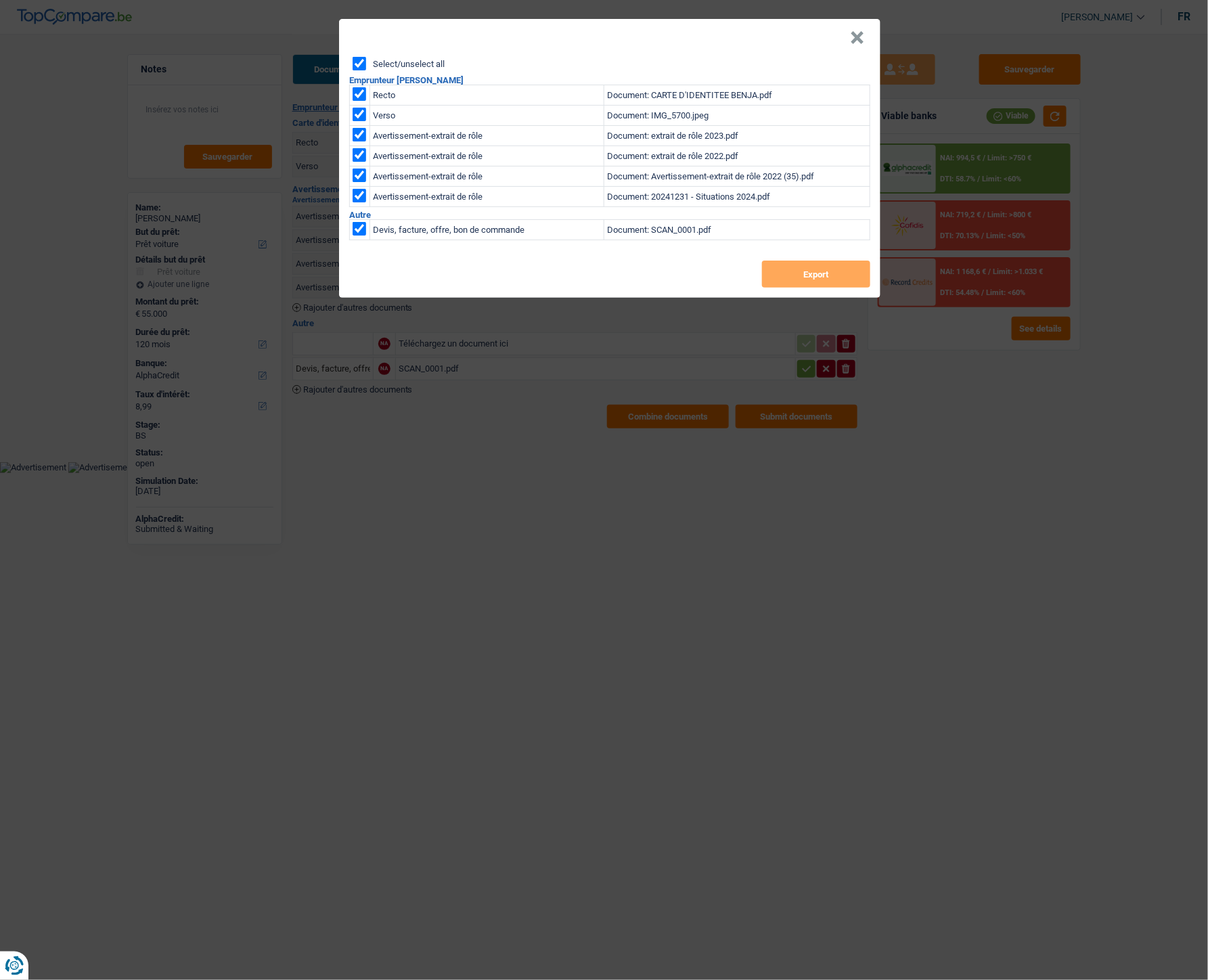
checkbox input "true"
click at [808, 281] on button "Export" at bounding box center [816, 274] width 108 height 27
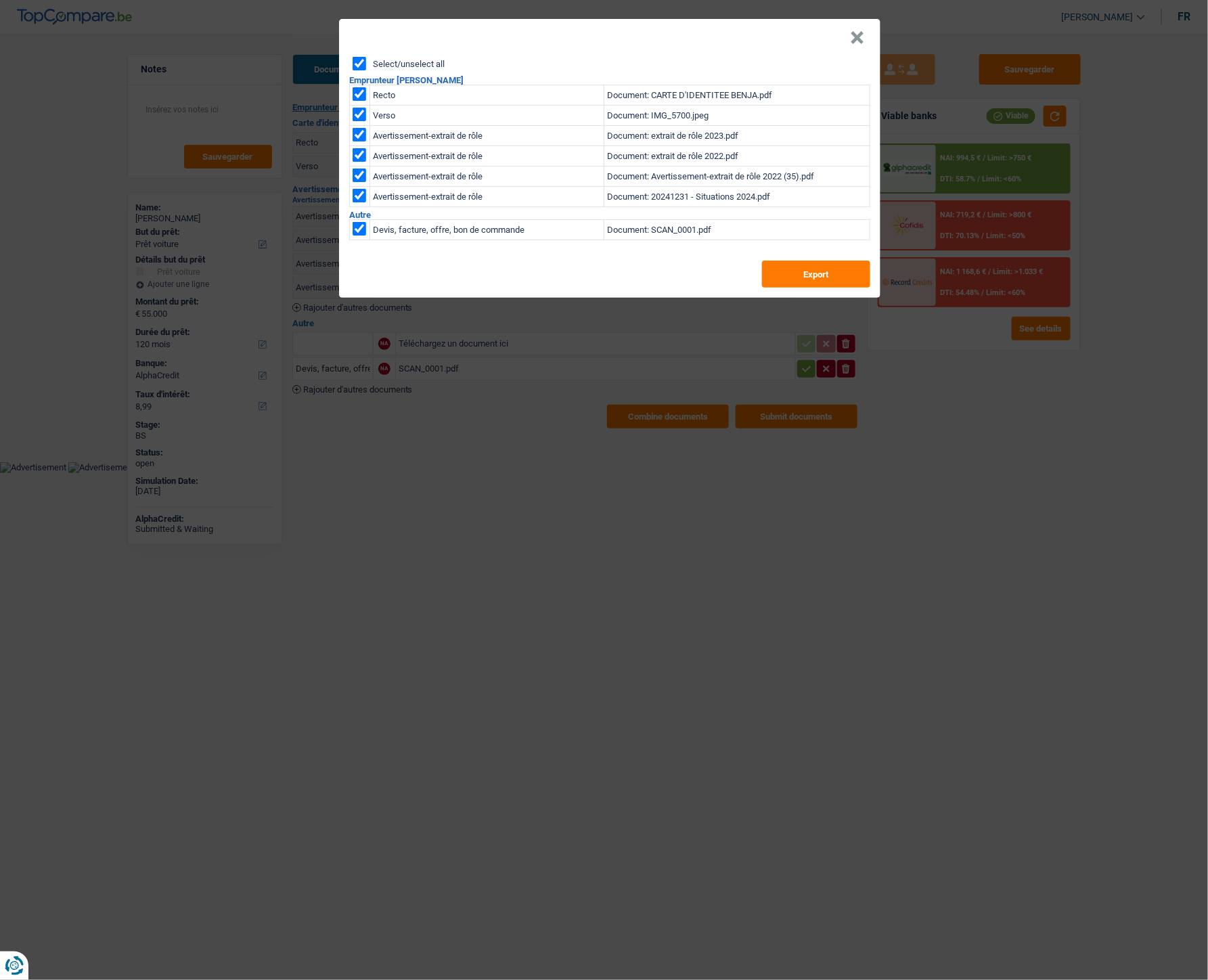
click at [950, 438] on div "× Select/unselect all Emprunteur Benjamin Robert Recto Document: CARTE D'IDENTI…" at bounding box center [604, 490] width 1208 height 980
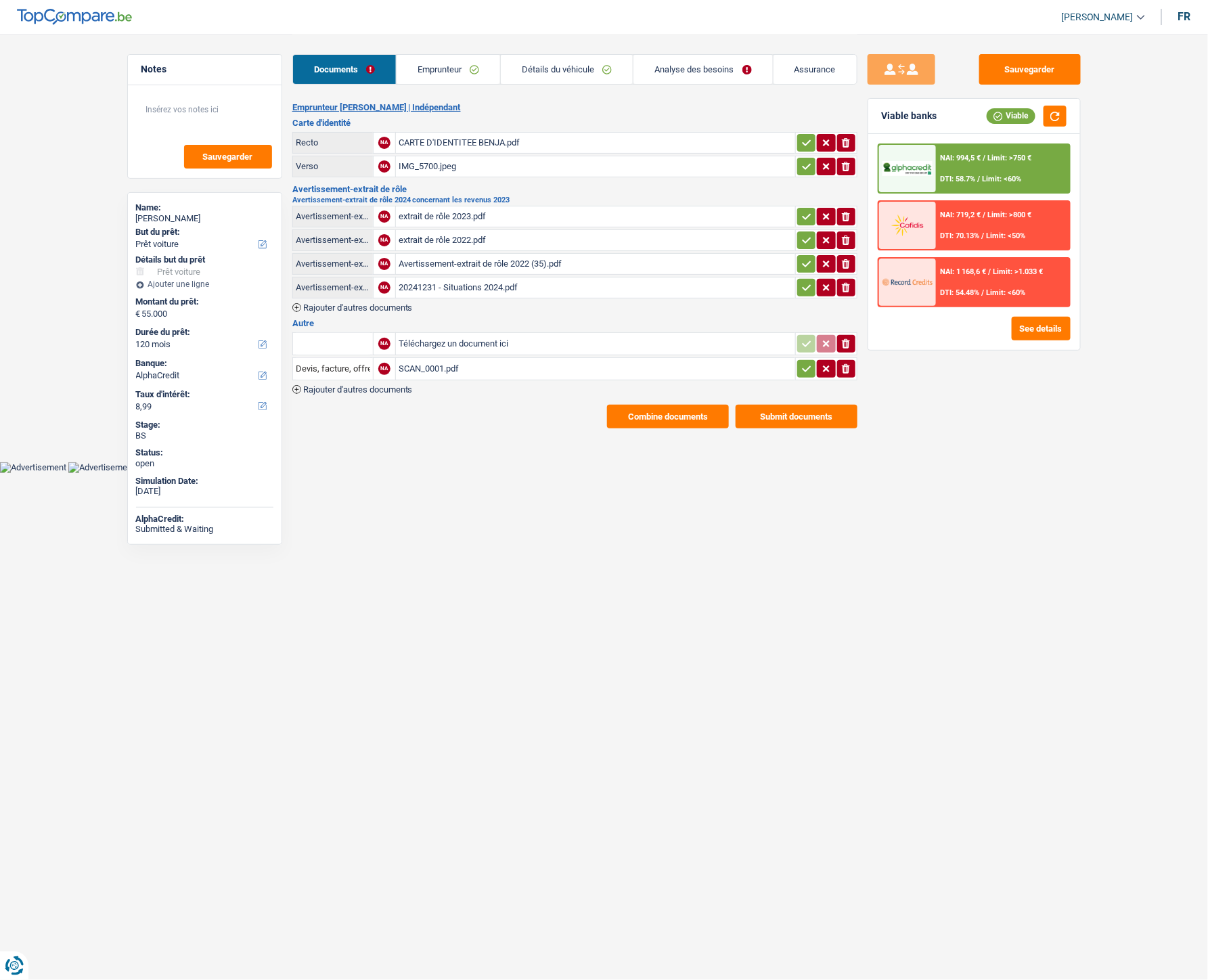
drag, startPoint x: 520, startPoint y: 686, endPoint x: 470, endPoint y: 416, distance: 274.6
click at [505, 439] on html "Vous avez le contrôle de vos données Nous utilisons des cookies, tout comme nos…" at bounding box center [604, 237] width 1208 height 473
click at [424, 76] on link "Emprunteur" at bounding box center [448, 69] width 103 height 29
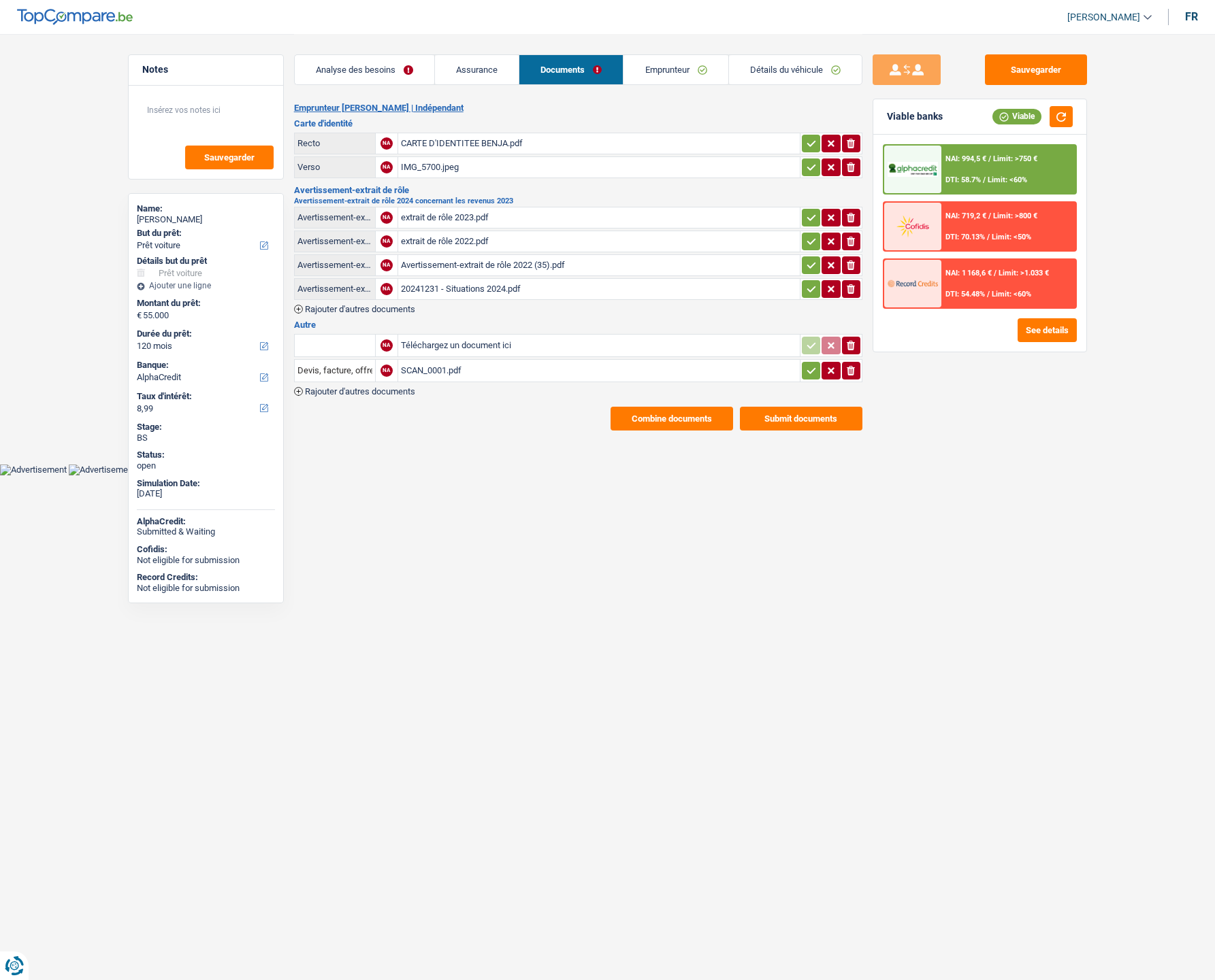
select select "car"
select select "120"
select select "alphacredit"
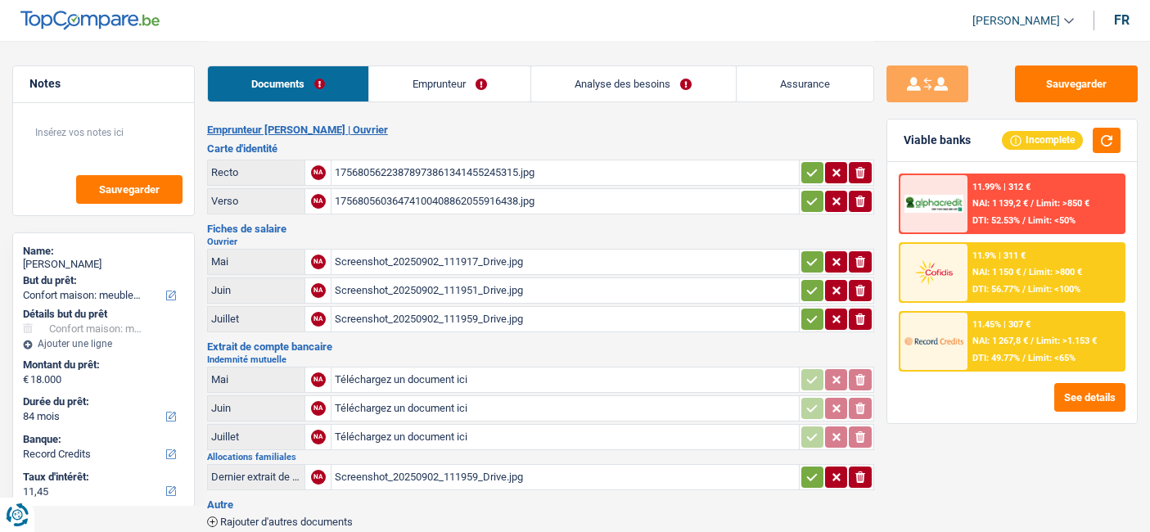
select select "household"
select select "84"
select select "record credits"
select select "single"
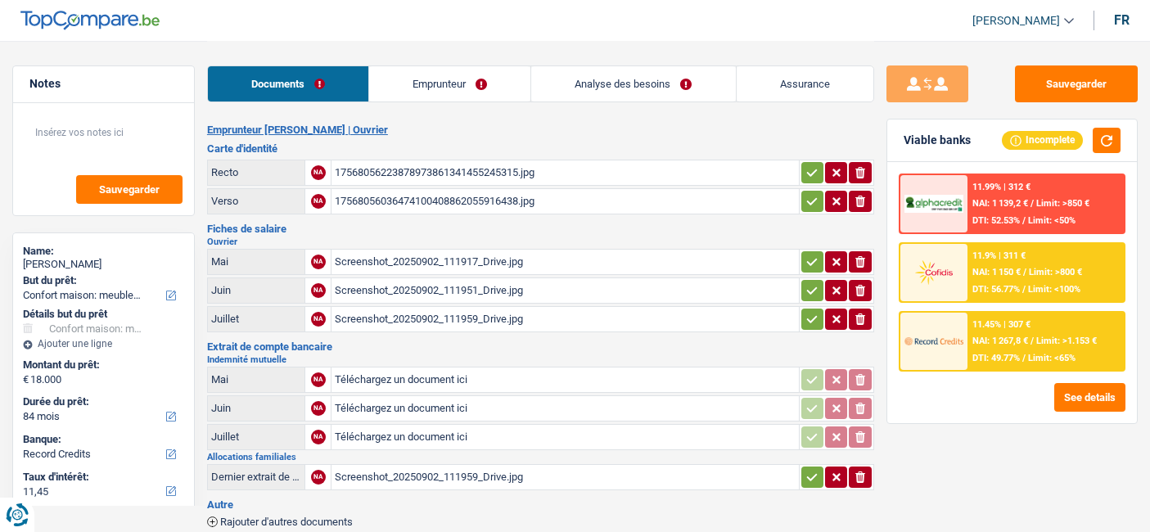
select select "BE"
select select "worker"
select select "familyAllowances"
select select "netSalary"
select select "mutualityIndemnity"
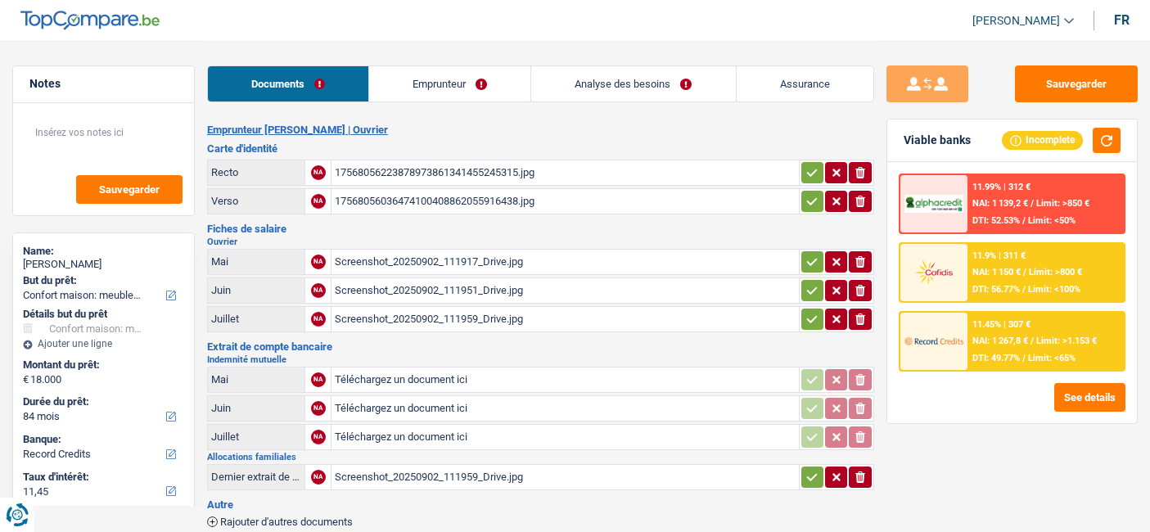
select select "mealVouchers"
select select "BE"
click at [451, 83] on link "Emprunteur" at bounding box center [449, 83] width 161 height 35
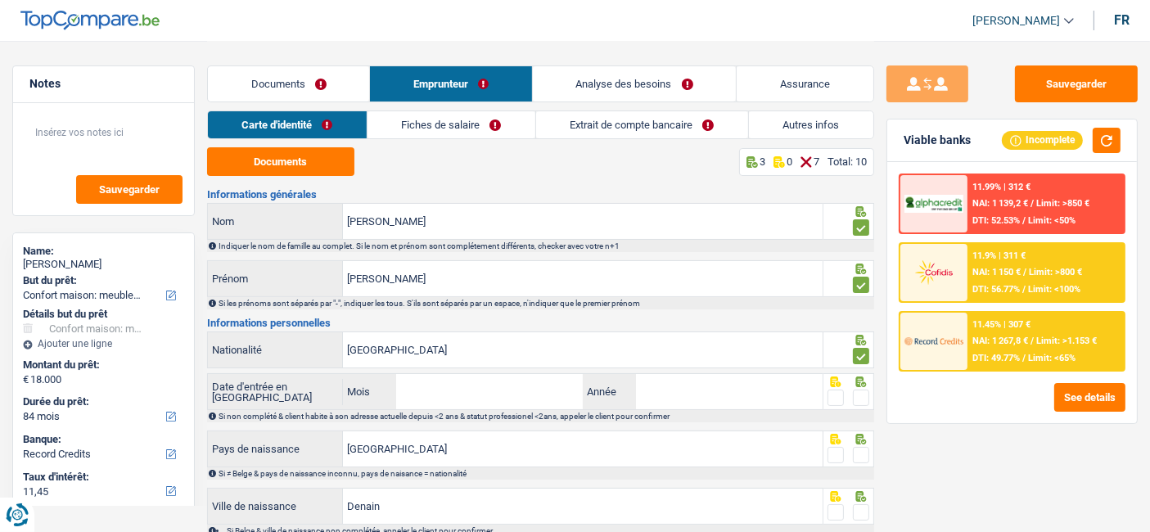
click at [465, 123] on link "Fiches de salaire" at bounding box center [451, 124] width 168 height 27
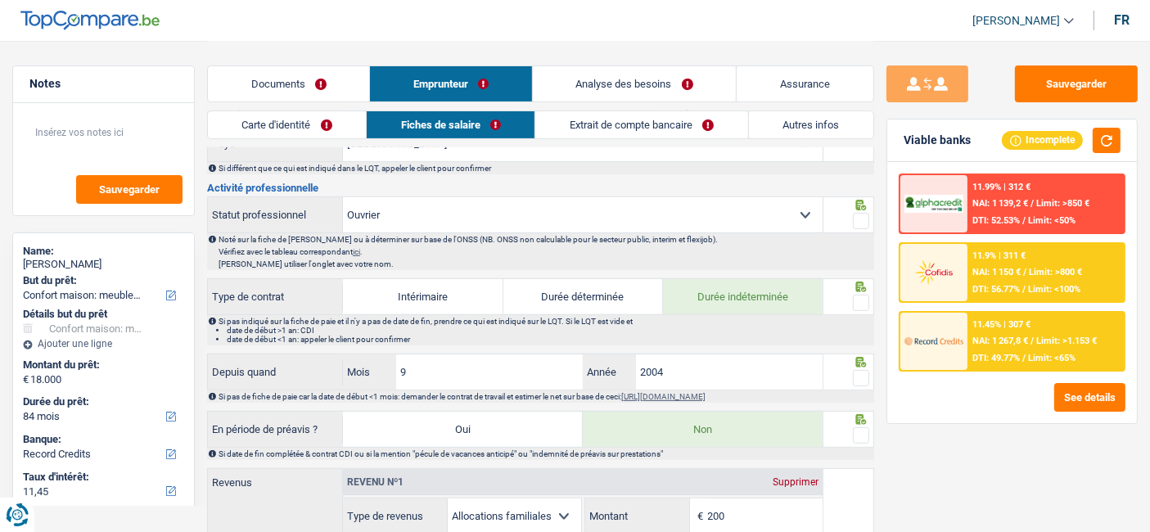
scroll to position [522, 0]
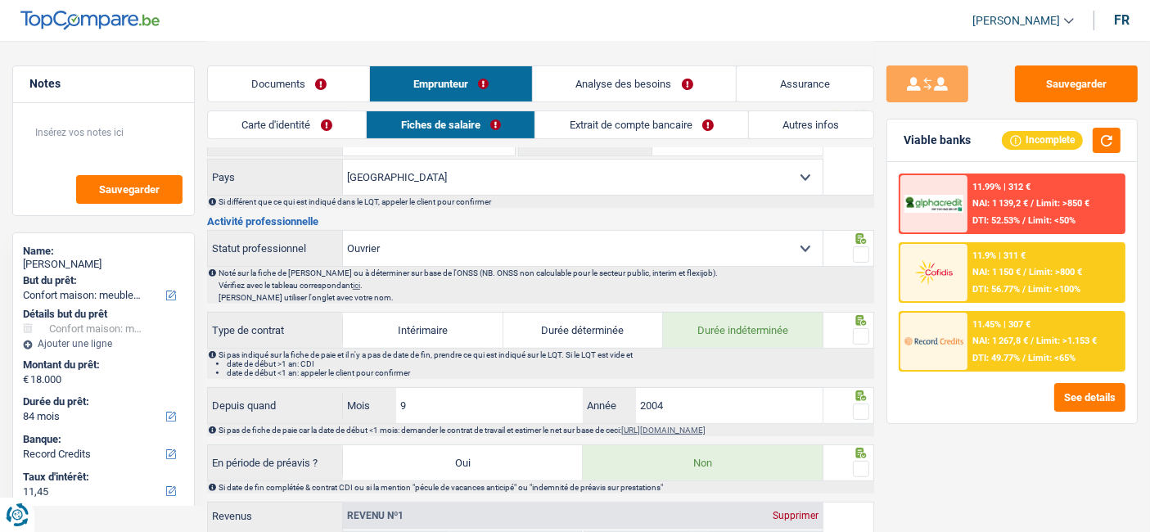
click at [250, 70] on link "Documents" at bounding box center [288, 83] width 161 height 35
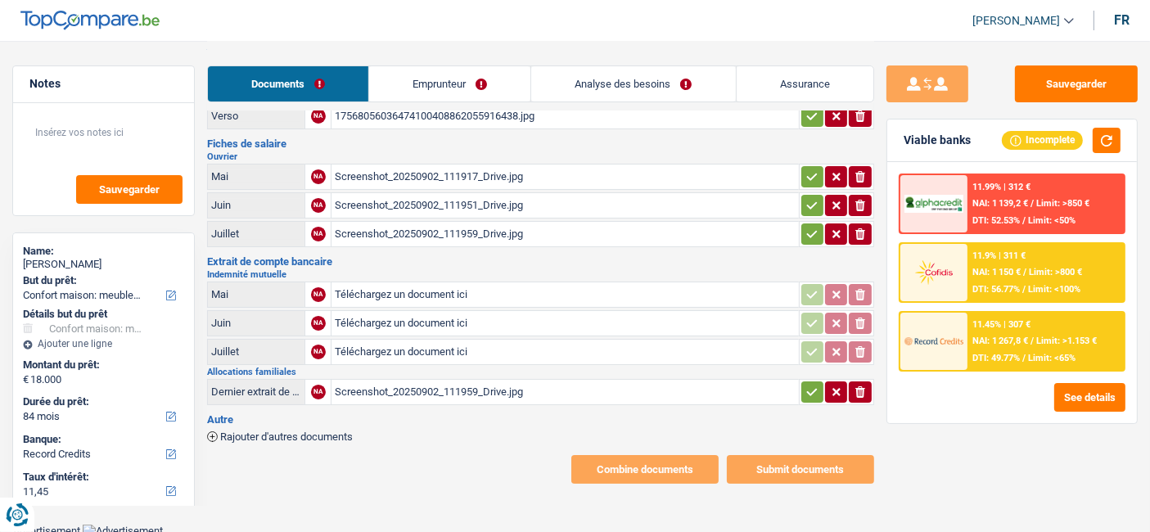
scroll to position [0, 0]
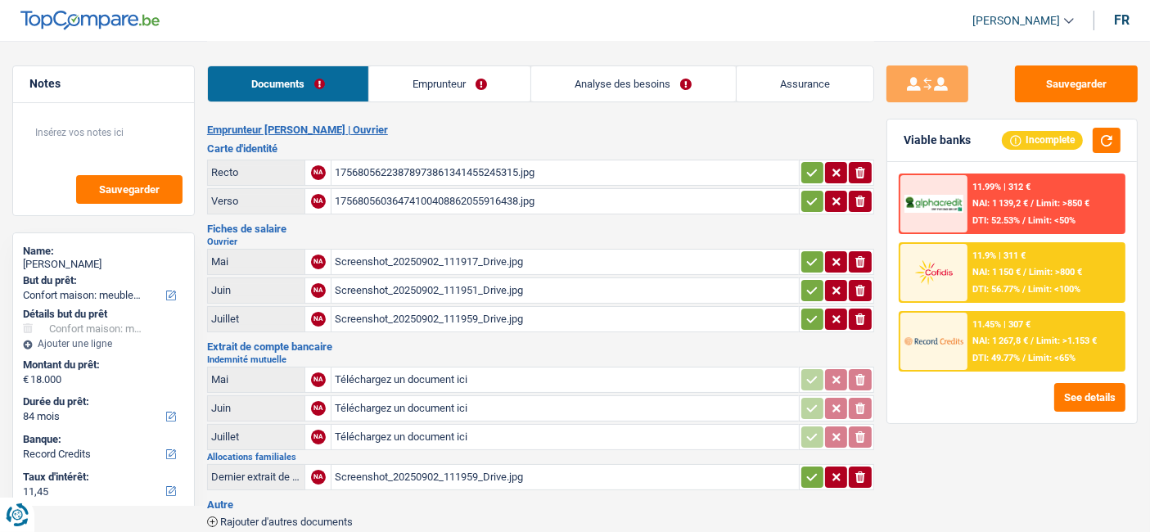
click at [812, 255] on icon "button" at bounding box center [811, 262] width 13 height 16
click at [809, 286] on icon "button" at bounding box center [811, 290] width 13 height 16
click at [809, 317] on icon "button" at bounding box center [811, 319] width 13 height 16
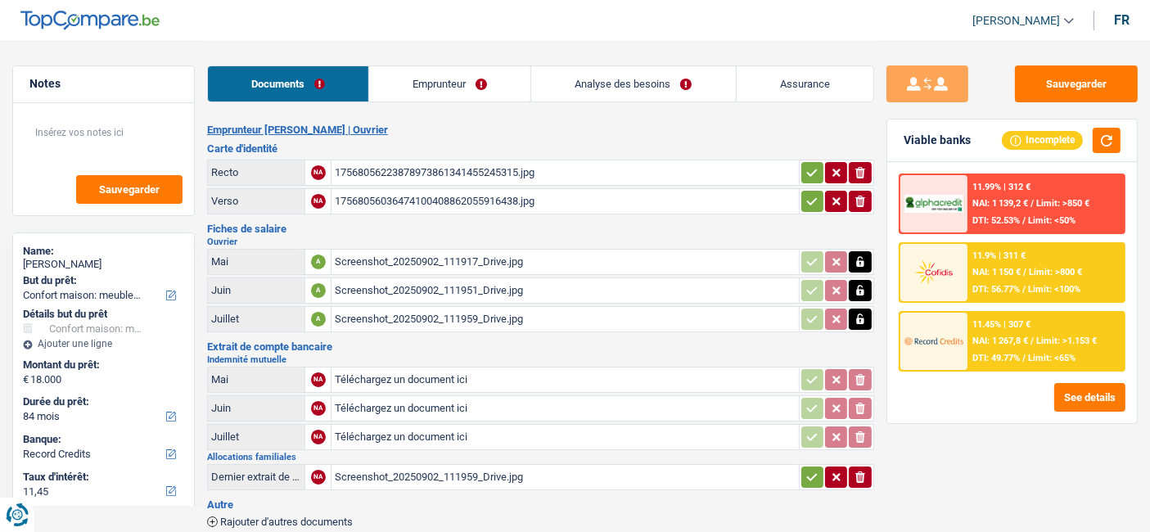
click at [809, 170] on icon "button" at bounding box center [811, 173] width 13 height 16
click at [811, 193] on icon "button" at bounding box center [811, 201] width 13 height 16
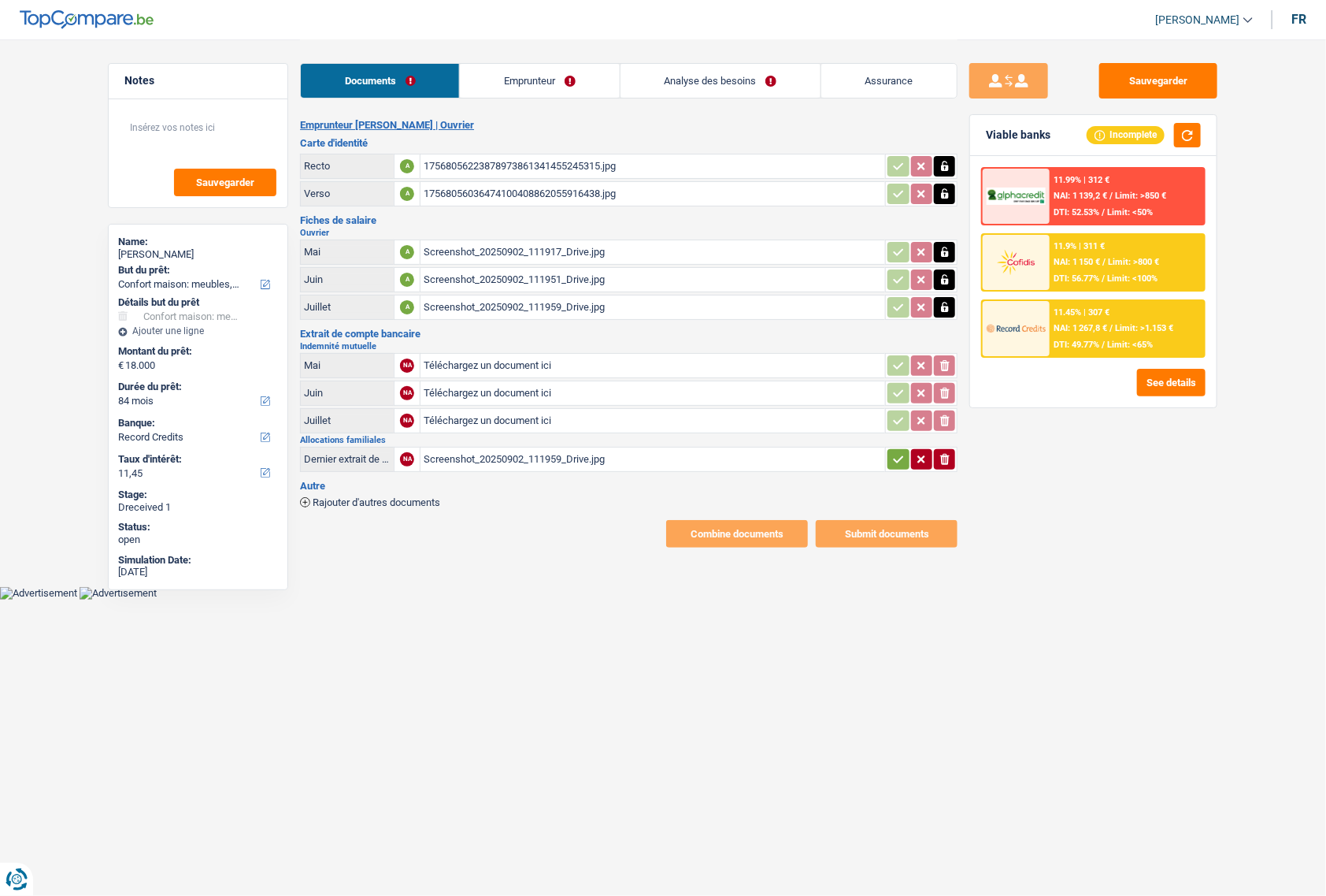
click at [1065, 508] on div "Sauvegarder Viable banks Incomplete 11.99% | 312 € NAI: 1 139,2 € / Limit: >850…" at bounding box center [1093, 466] width 271 height 807
click at [504, 87] on link "Emprunteur" at bounding box center [539, 80] width 159 height 34
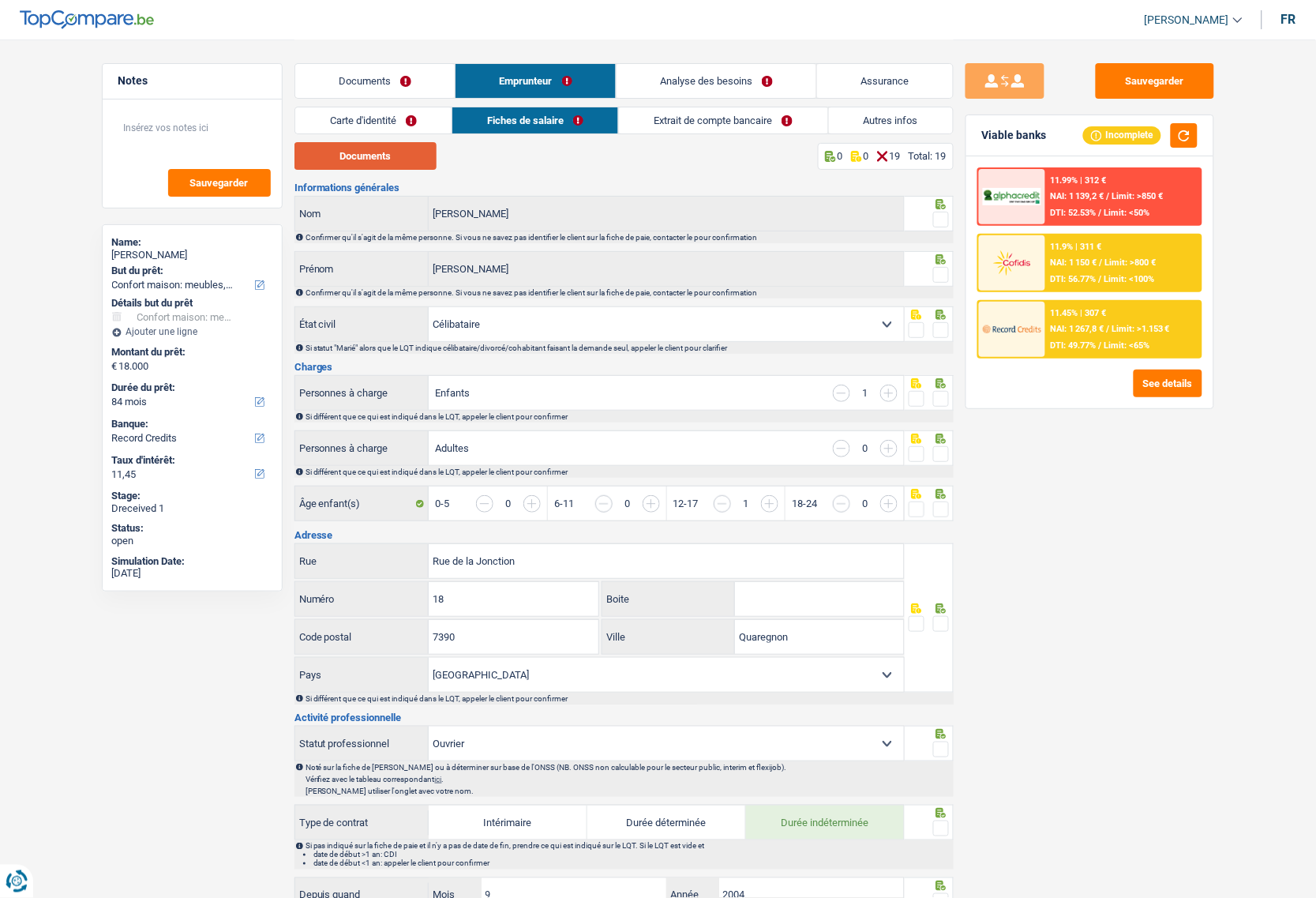
click at [371, 159] on button "Documents" at bounding box center [365, 155] width 142 height 28
click at [374, 122] on link "Carte d'identité" at bounding box center [373, 120] width 156 height 26
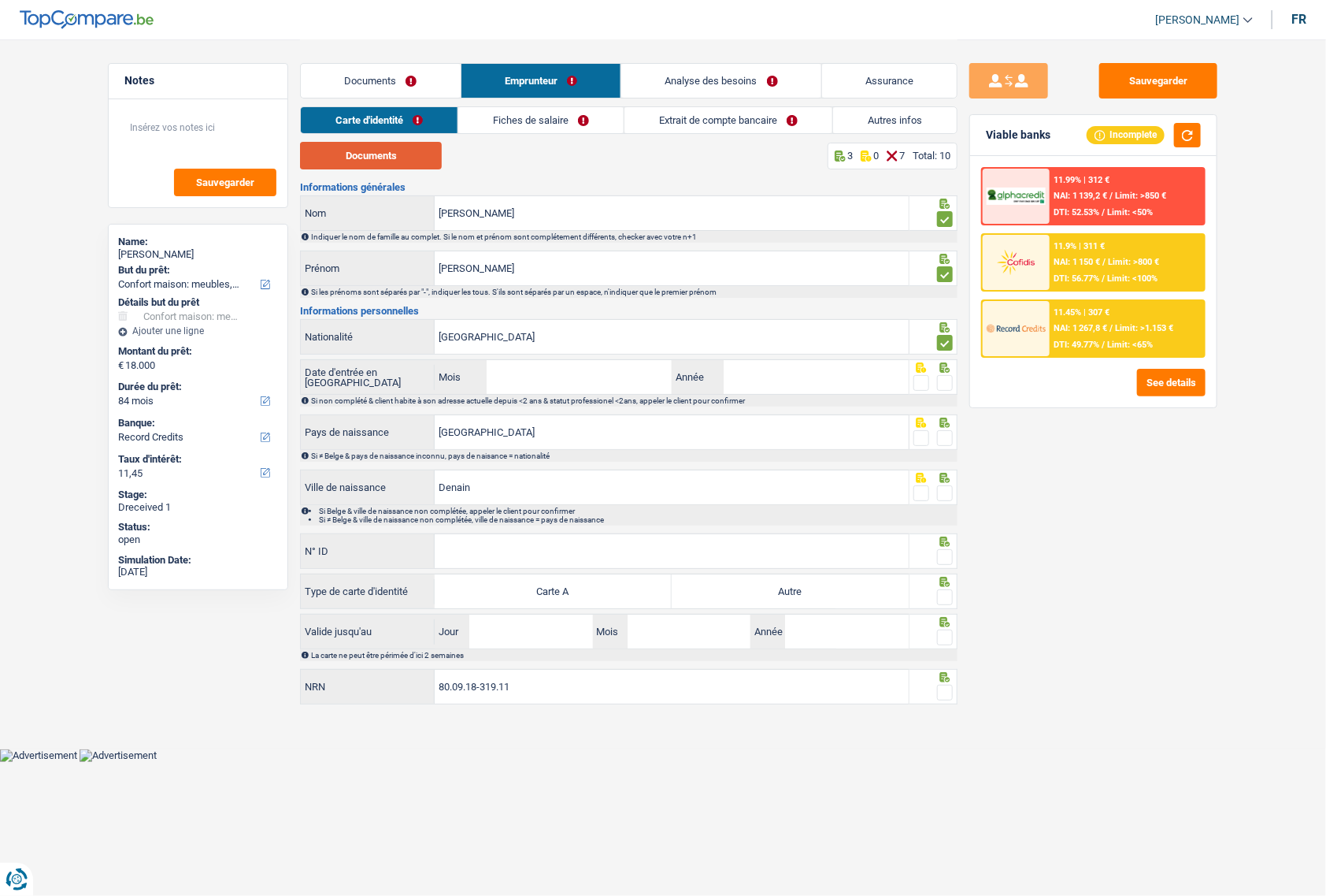
click at [370, 152] on button "Documents" at bounding box center [370, 155] width 141 height 28
click at [596, 511] on input "N° ID" at bounding box center [672, 550] width 474 height 34
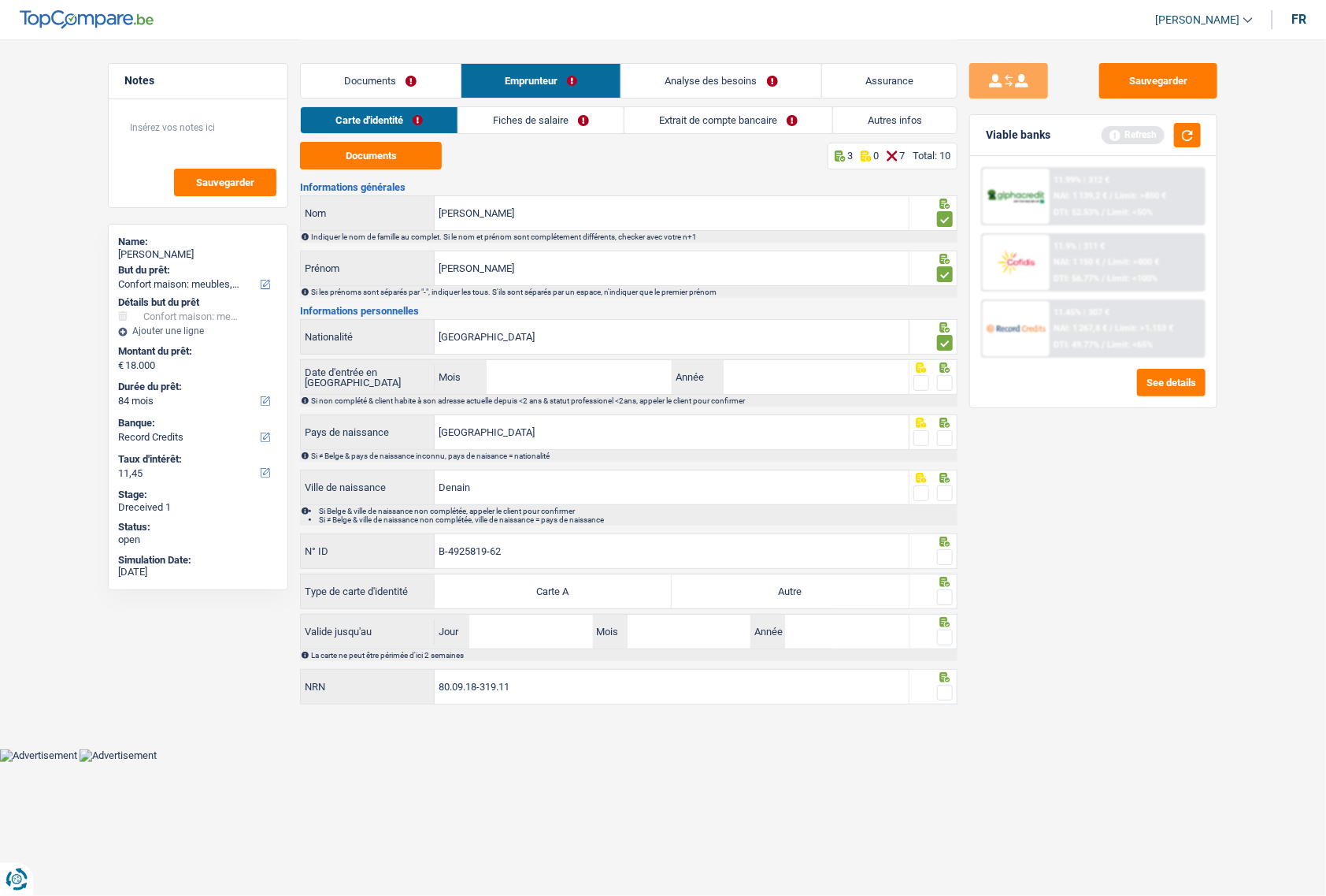
type input "B-4925819-62"
click at [945, 511] on span at bounding box center [945, 597] width 15 height 15
click at [0, 0] on input "radio" at bounding box center [0, 0] width 0 height 0
click at [859, 511] on label "Autre" at bounding box center [790, 591] width 237 height 34
click at [859, 511] on input "Autre" at bounding box center [790, 591] width 237 height 34
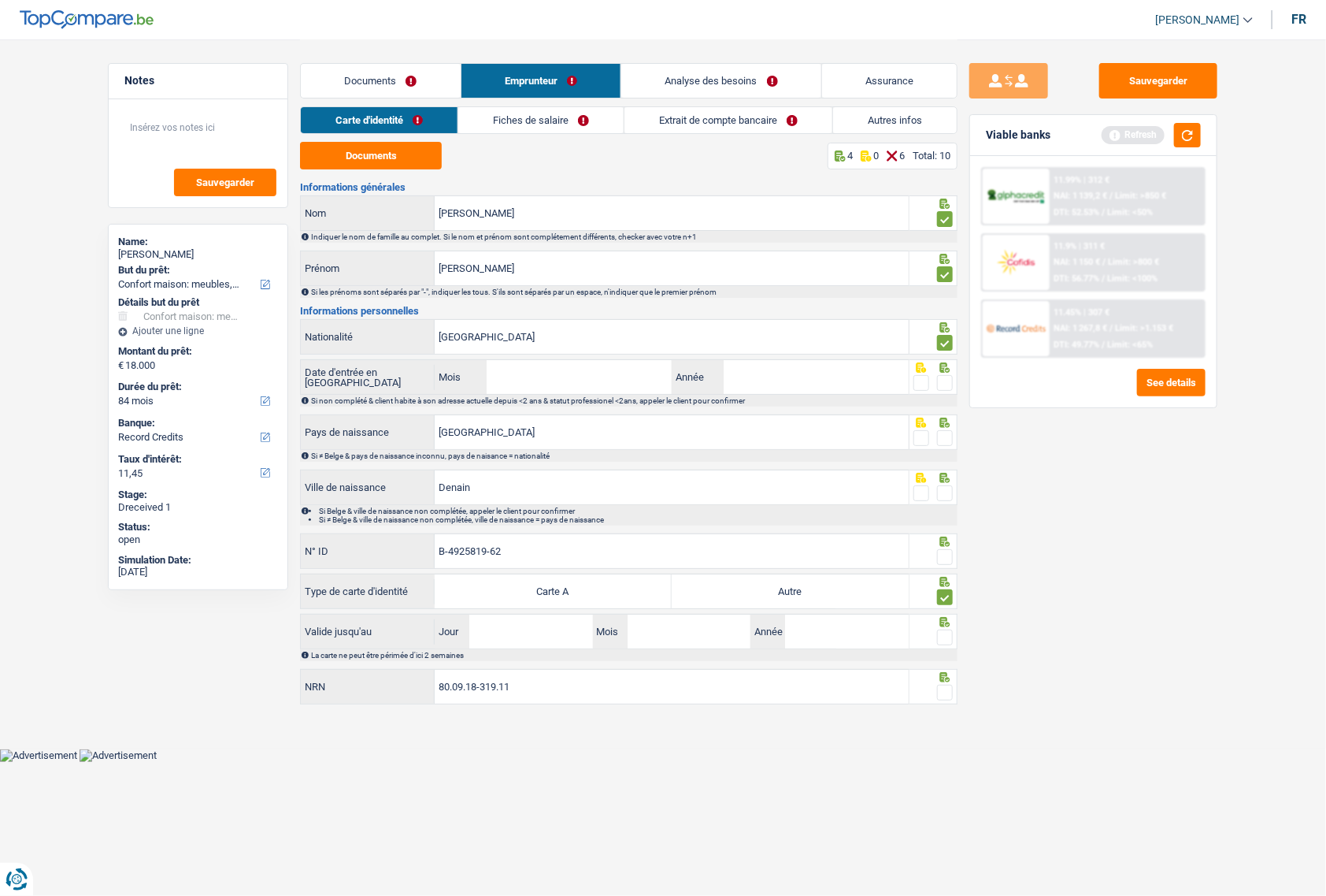
radio input "true"
click at [546, 511] on input "Jour" at bounding box center [531, 630] width 123 height 34
type input "25"
type input "04"
type input "2027"
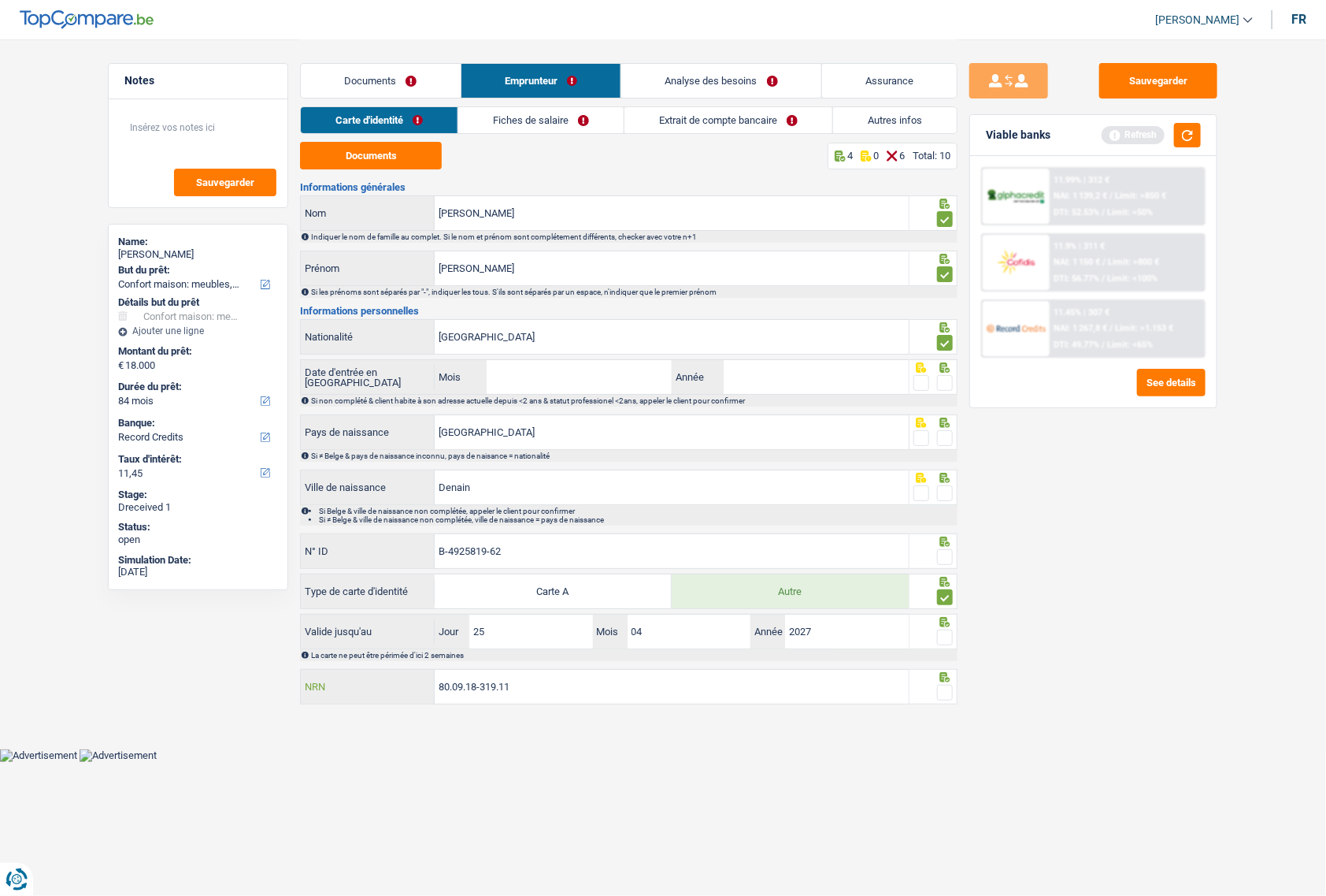
click at [608, 511] on input "80.09.18-319.11" at bounding box center [672, 686] width 474 height 34
click at [552, 383] on input "Mois" at bounding box center [579, 376] width 185 height 34
click at [945, 383] on span at bounding box center [945, 383] width 15 height 15
click at [0, 0] on input "radio" at bounding box center [0, 0] width 0 height 0
click at [532, 393] on input "Mois" at bounding box center [579, 376] width 185 height 34
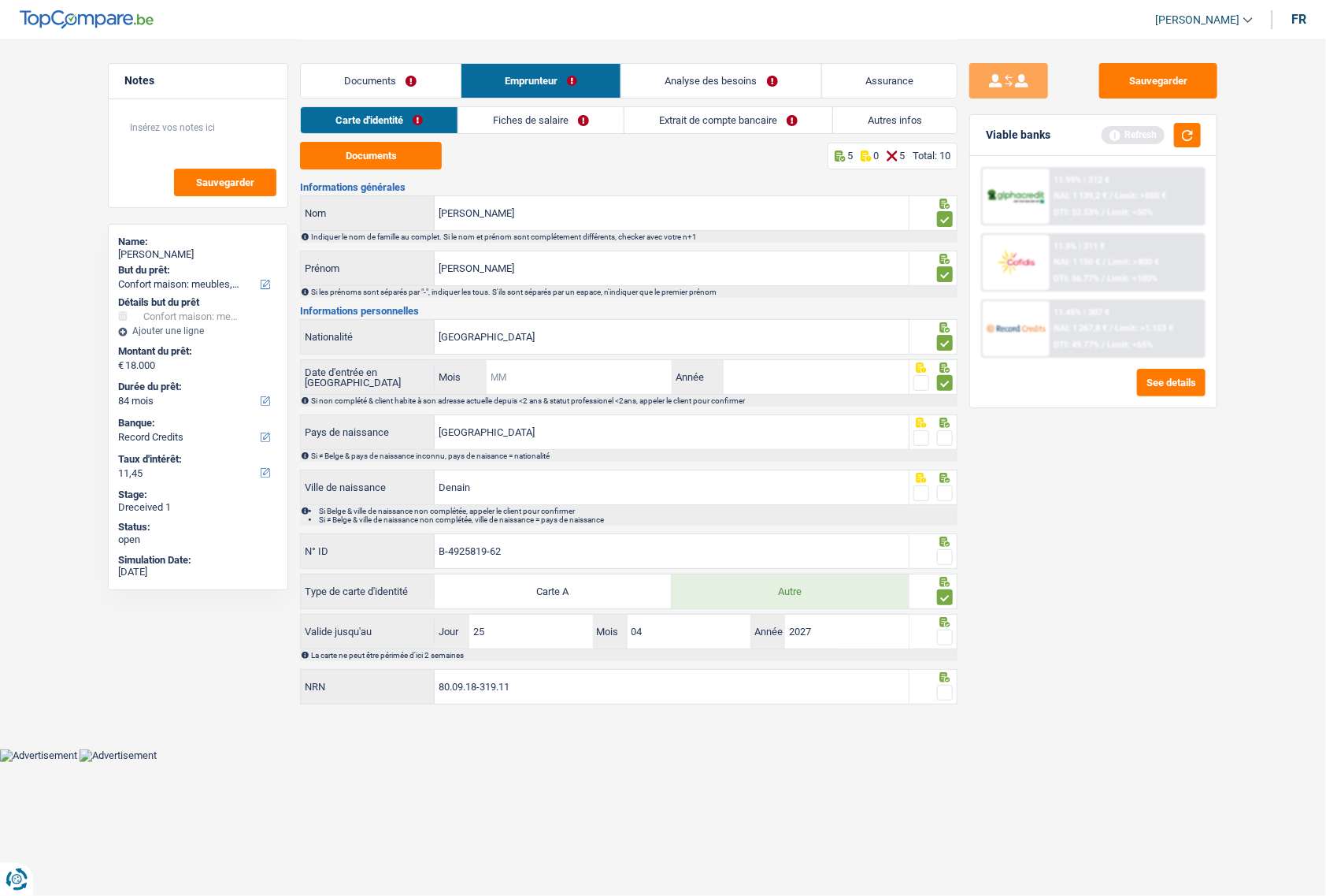
click at [630, 378] on input "Mois" at bounding box center [579, 376] width 185 height 34
click at [947, 437] on span at bounding box center [945, 438] width 15 height 15
click at [0, 0] on input "radio" at bounding box center [0, 0] width 0 height 0
click at [945, 490] on span at bounding box center [945, 493] width 15 height 15
click at [0, 0] on input "radio" at bounding box center [0, 0] width 0 height 0
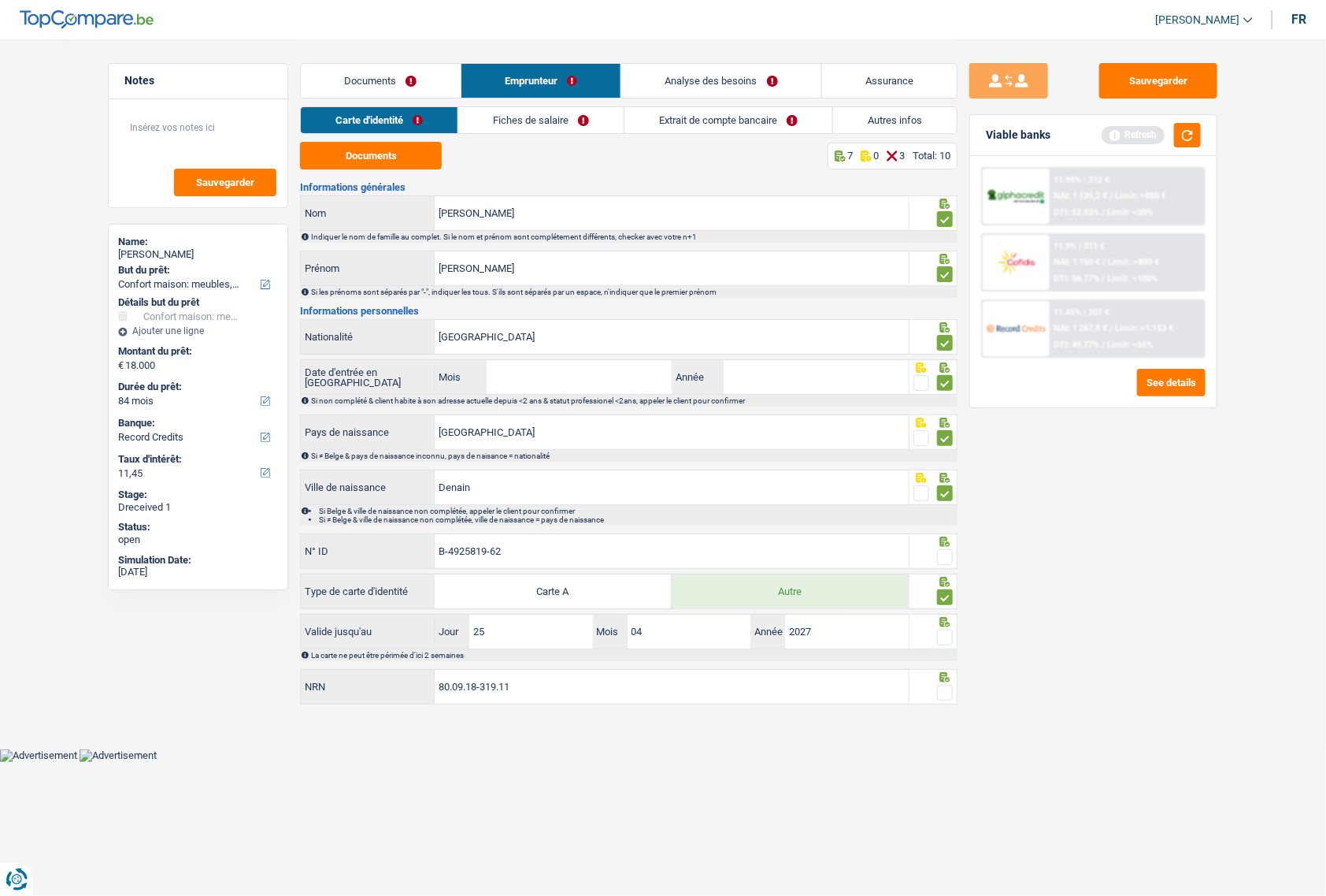
click at [948, 511] on span at bounding box center [945, 637] width 15 height 15
click at [0, 0] on input "radio" at bounding box center [0, 0] width 0 height 0
click at [943, 511] on span at bounding box center [945, 692] width 15 height 15
click at [0, 0] on input "radio" at bounding box center [0, 0] width 0 height 0
click at [946, 511] on span at bounding box center [945, 556] width 15 height 15
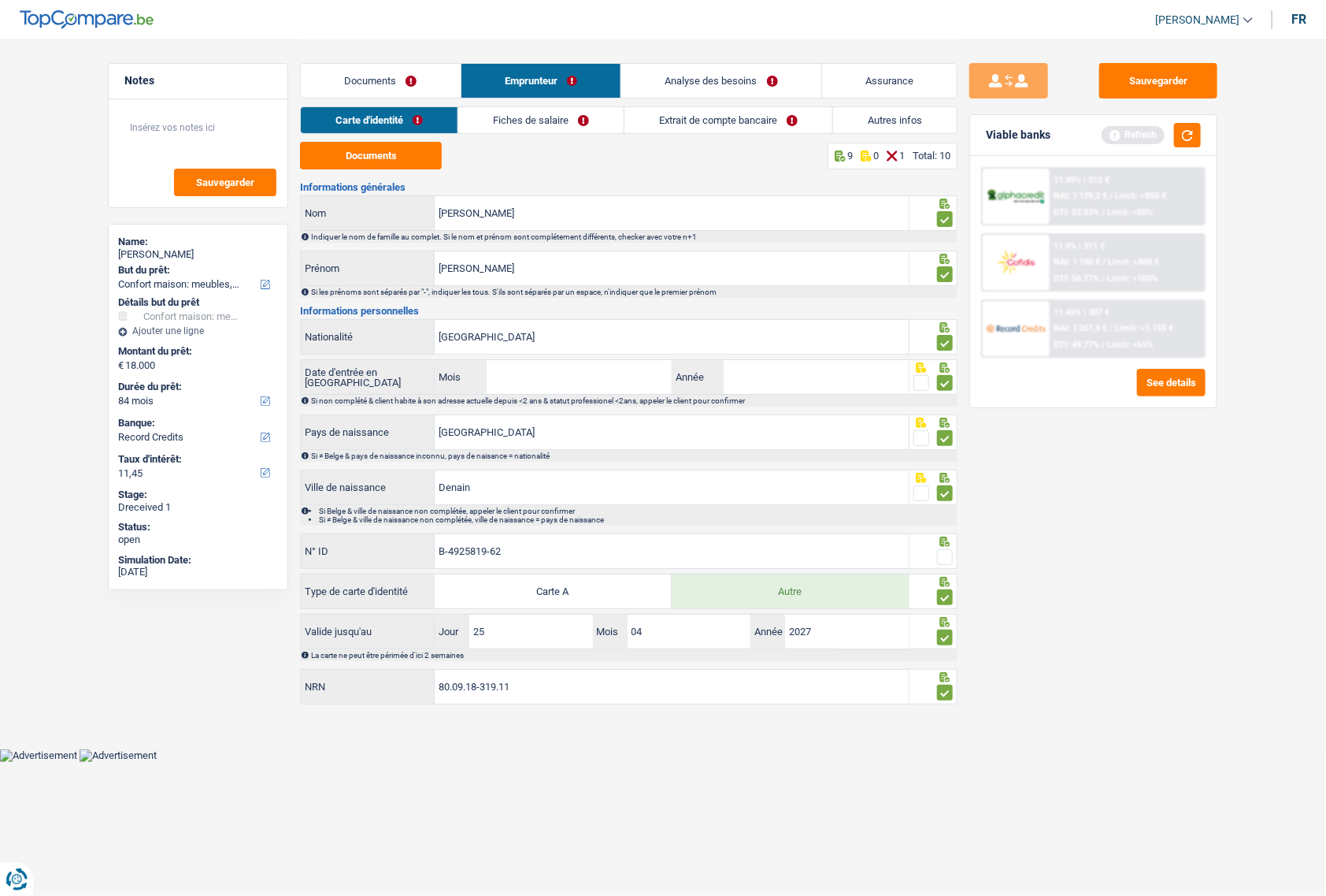
click at [0, 0] on input "radio" at bounding box center [0, 0] width 0 height 0
click at [514, 123] on link "Fiches de salaire" at bounding box center [542, 119] width 166 height 26
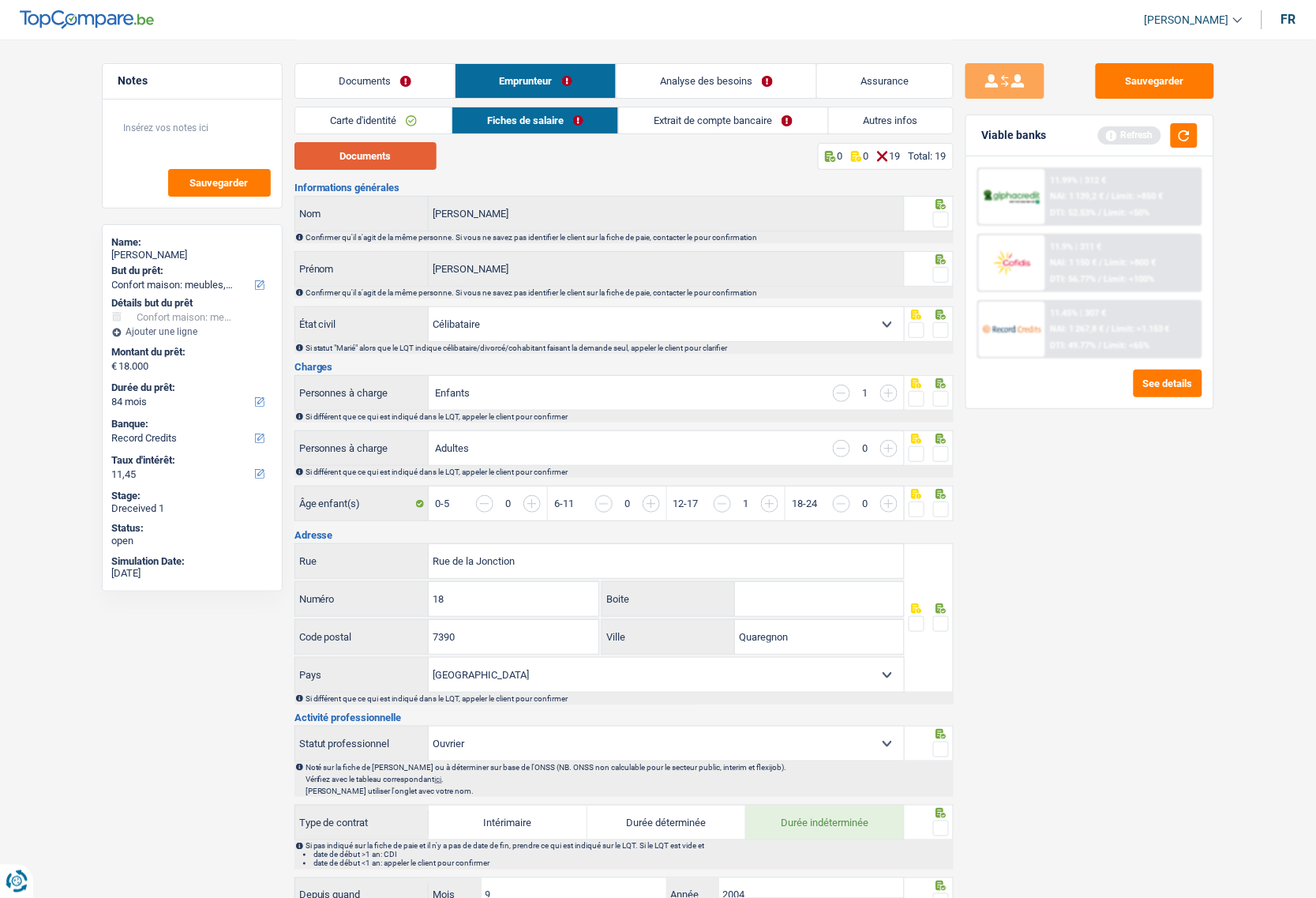
click at [342, 162] on button "Documents" at bounding box center [365, 155] width 142 height 28
click at [488, 128] on link "Fiches de salaire" at bounding box center [535, 120] width 166 height 26
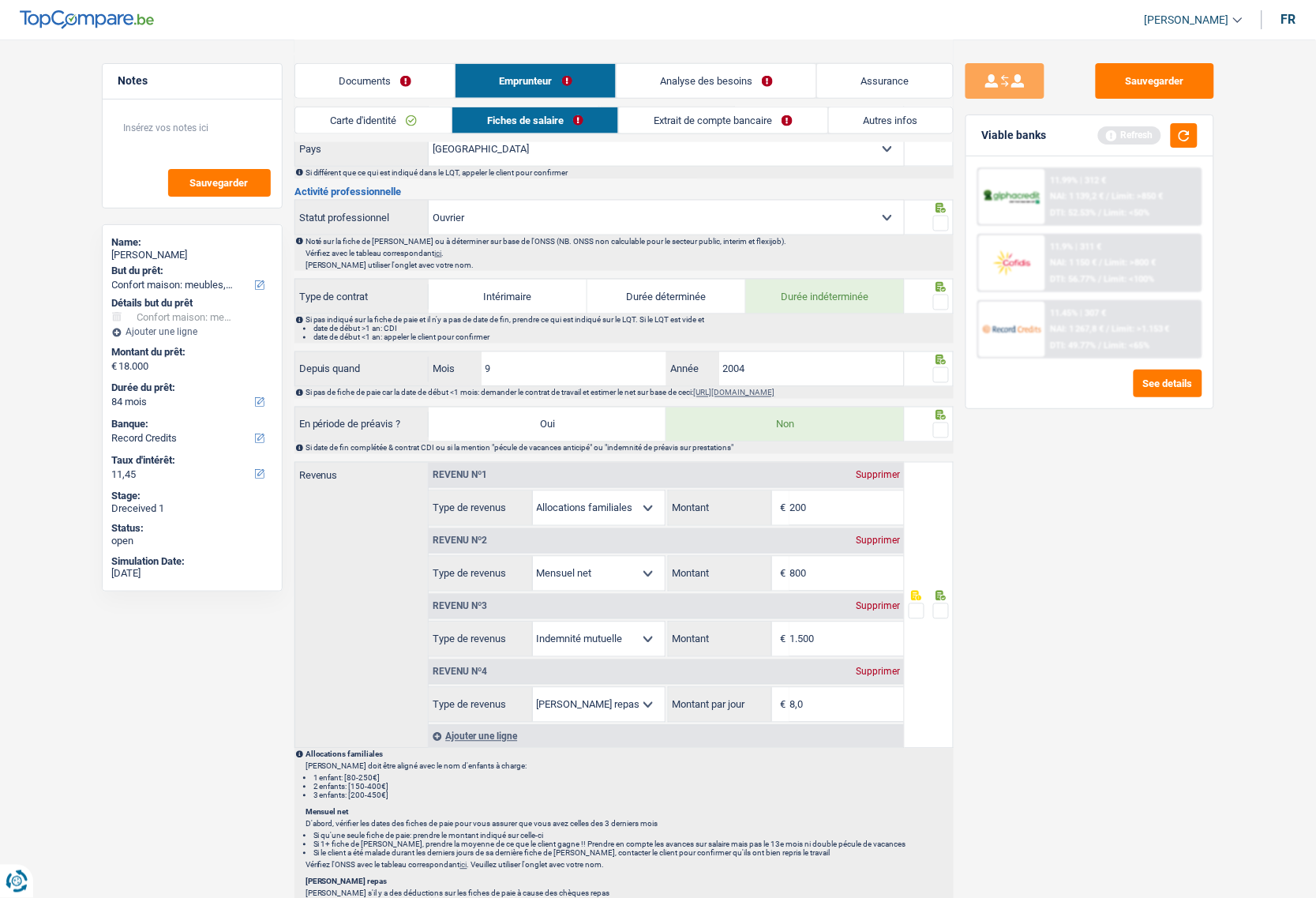
scroll to position [350, 0]
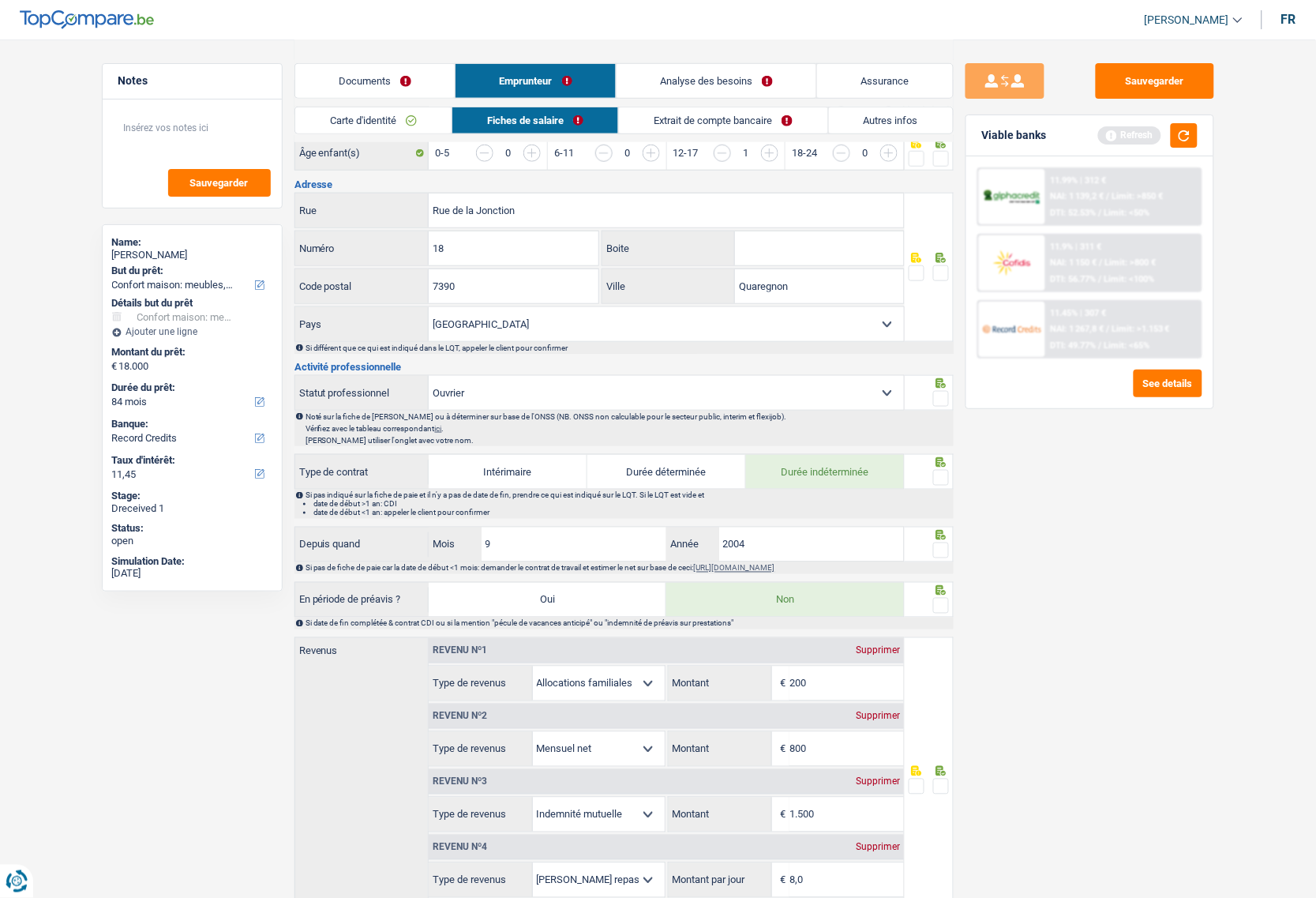
click at [495, 395] on select "Ouvrier Employé privé Employé public Invalide Indépendant Pensionné Chômeur Mut…" at bounding box center [666, 393] width 476 height 34
click at [1109, 512] on div "Sauvegarder Viable banks Refresh 11.99% | 312 € NAI: 1 139,2 € / Limit: >850 € …" at bounding box center [1090, 467] width 272 height 809
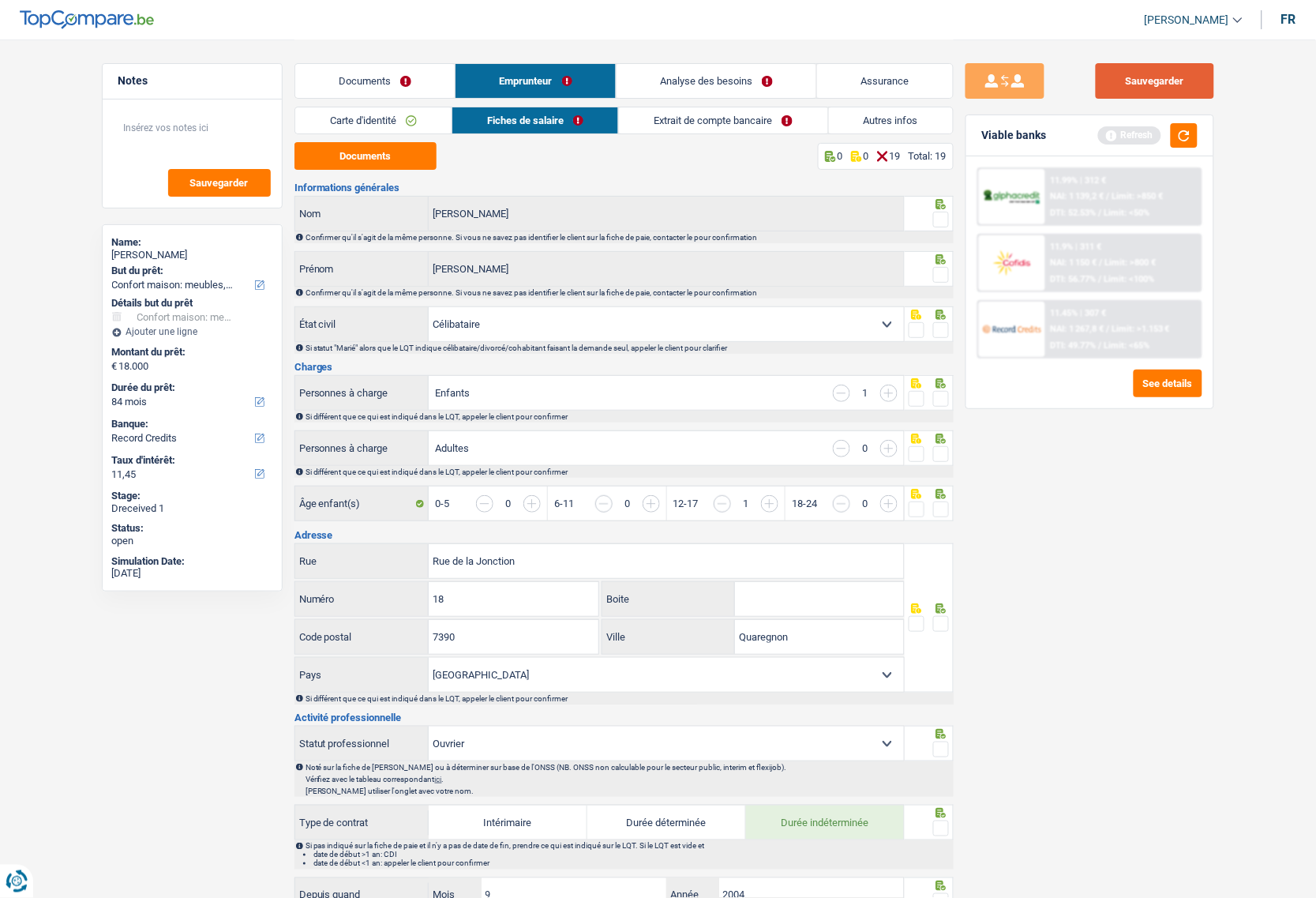
click at [1109, 90] on button "Sauvegarder" at bounding box center [1155, 80] width 119 height 36
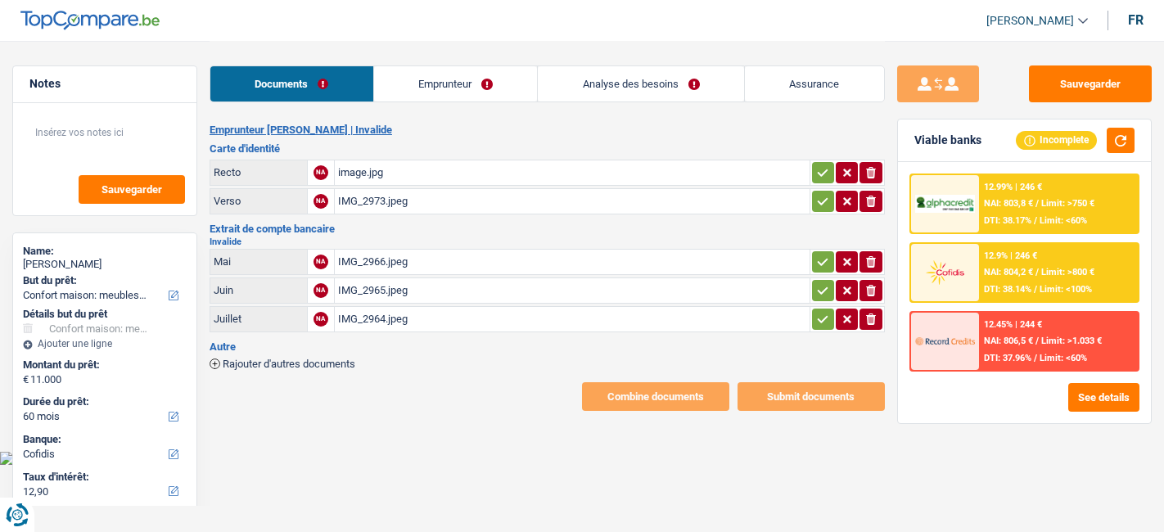
select select "household"
select select "60"
select select "cofidis"
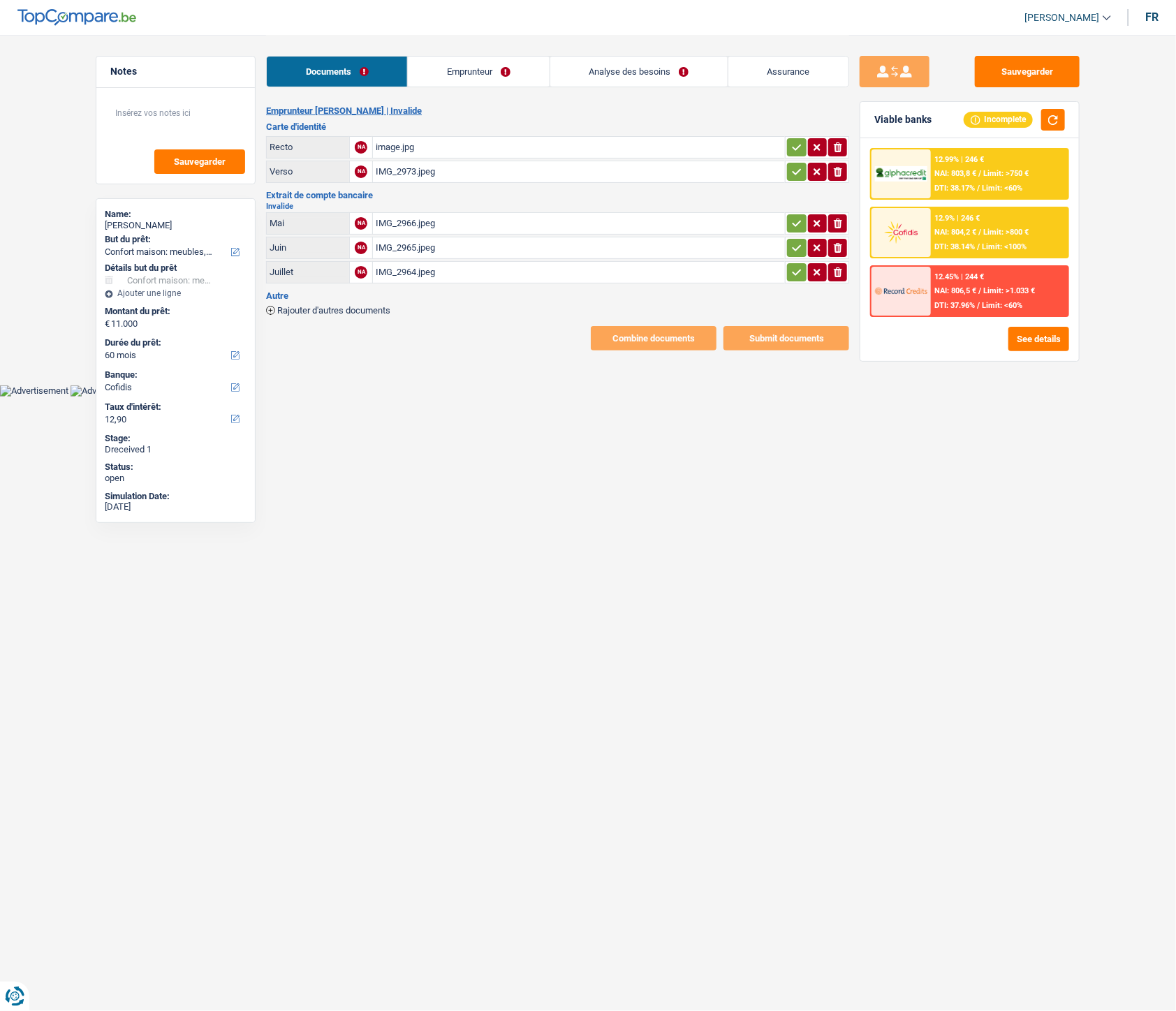
click at [458, 84] on link "Emprunteur" at bounding box center [478, 71] width 141 height 30
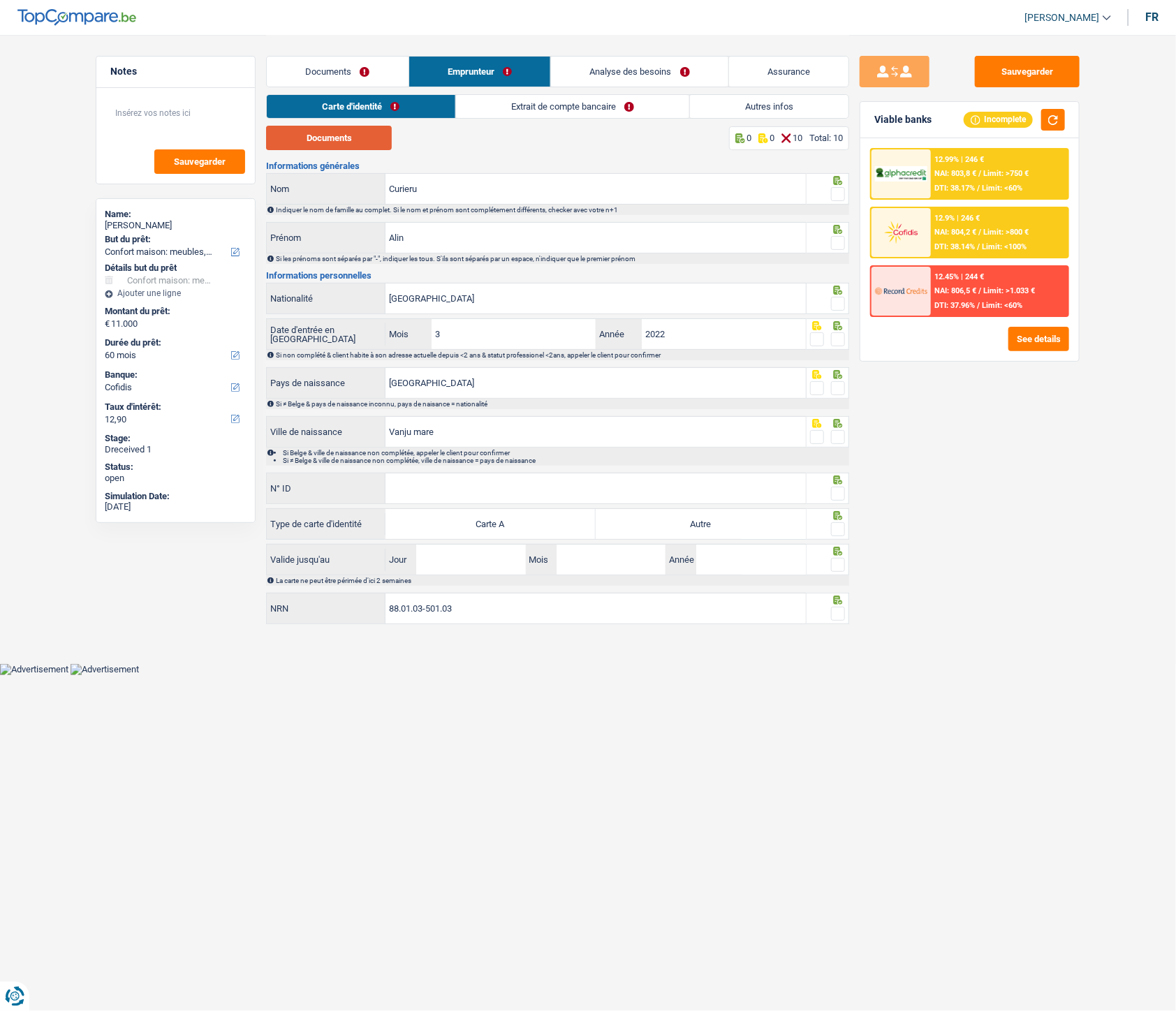
click at [315, 148] on button "Documents" at bounding box center [329, 137] width 125 height 25
click at [513, 296] on input "[GEOGRAPHIC_DATA]" at bounding box center [596, 298] width 421 height 30
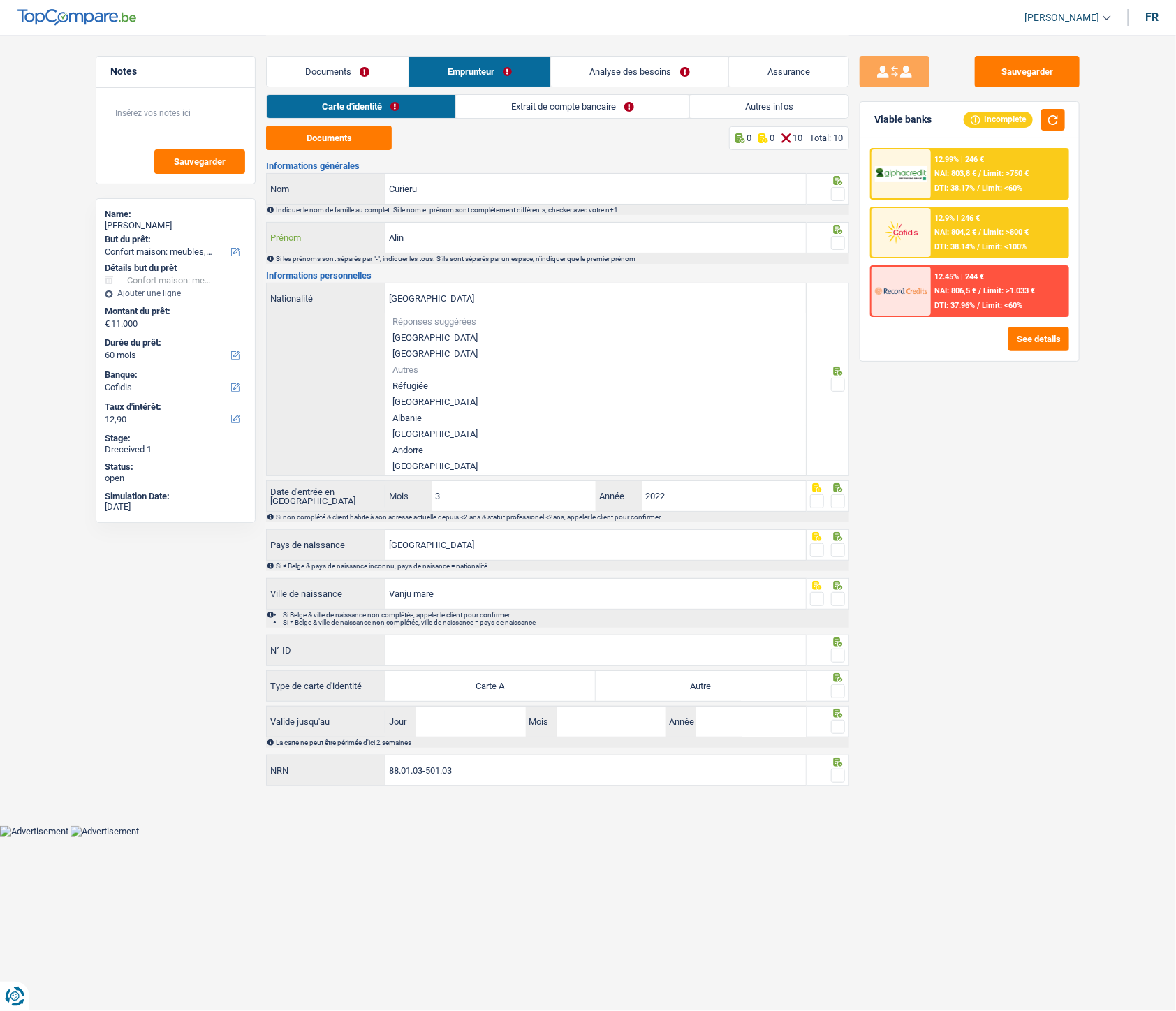
click at [647, 246] on input "Alin" at bounding box center [596, 237] width 421 height 30
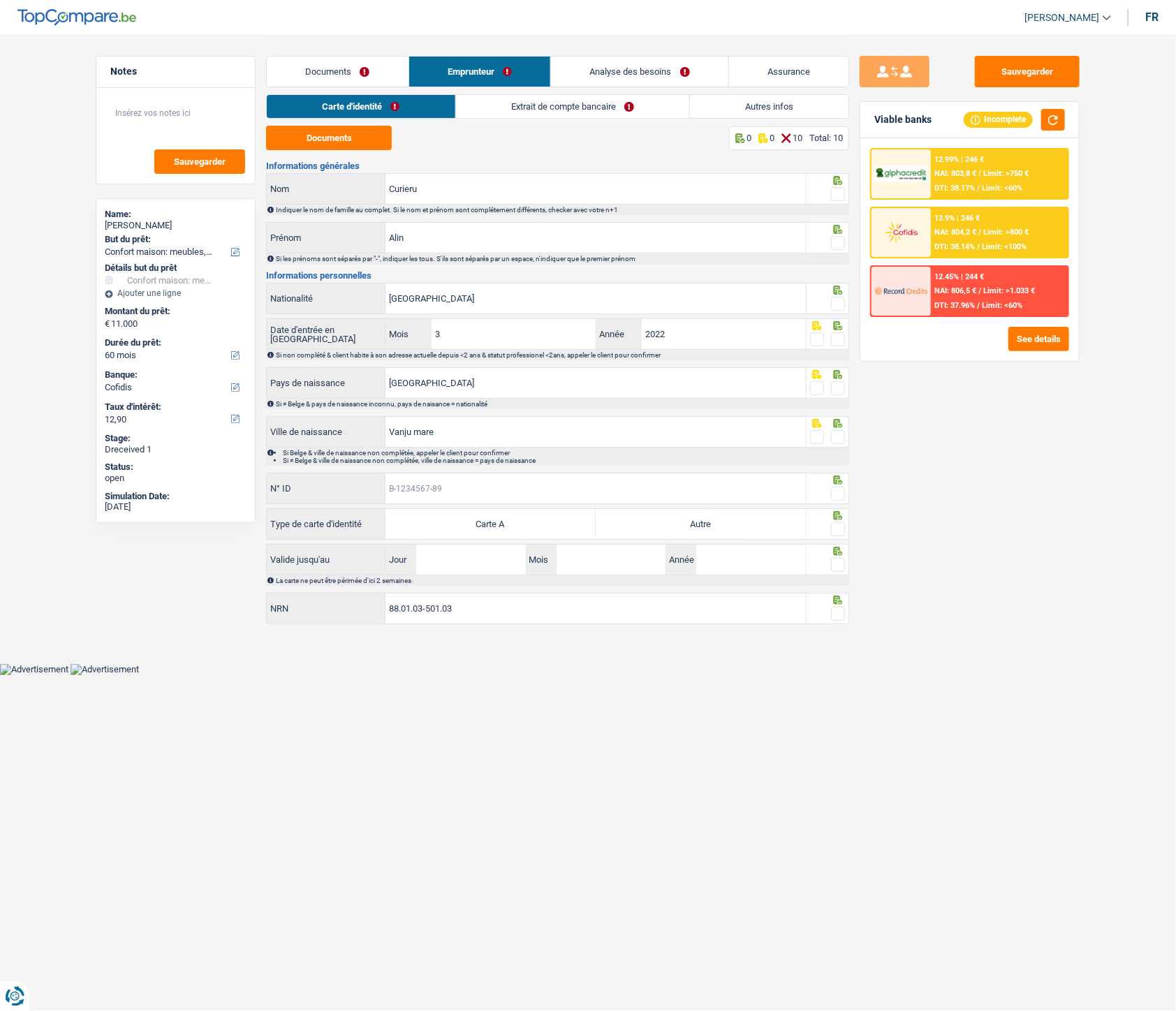
click at [725, 453] on input "N° ID" at bounding box center [596, 488] width 421 height 30
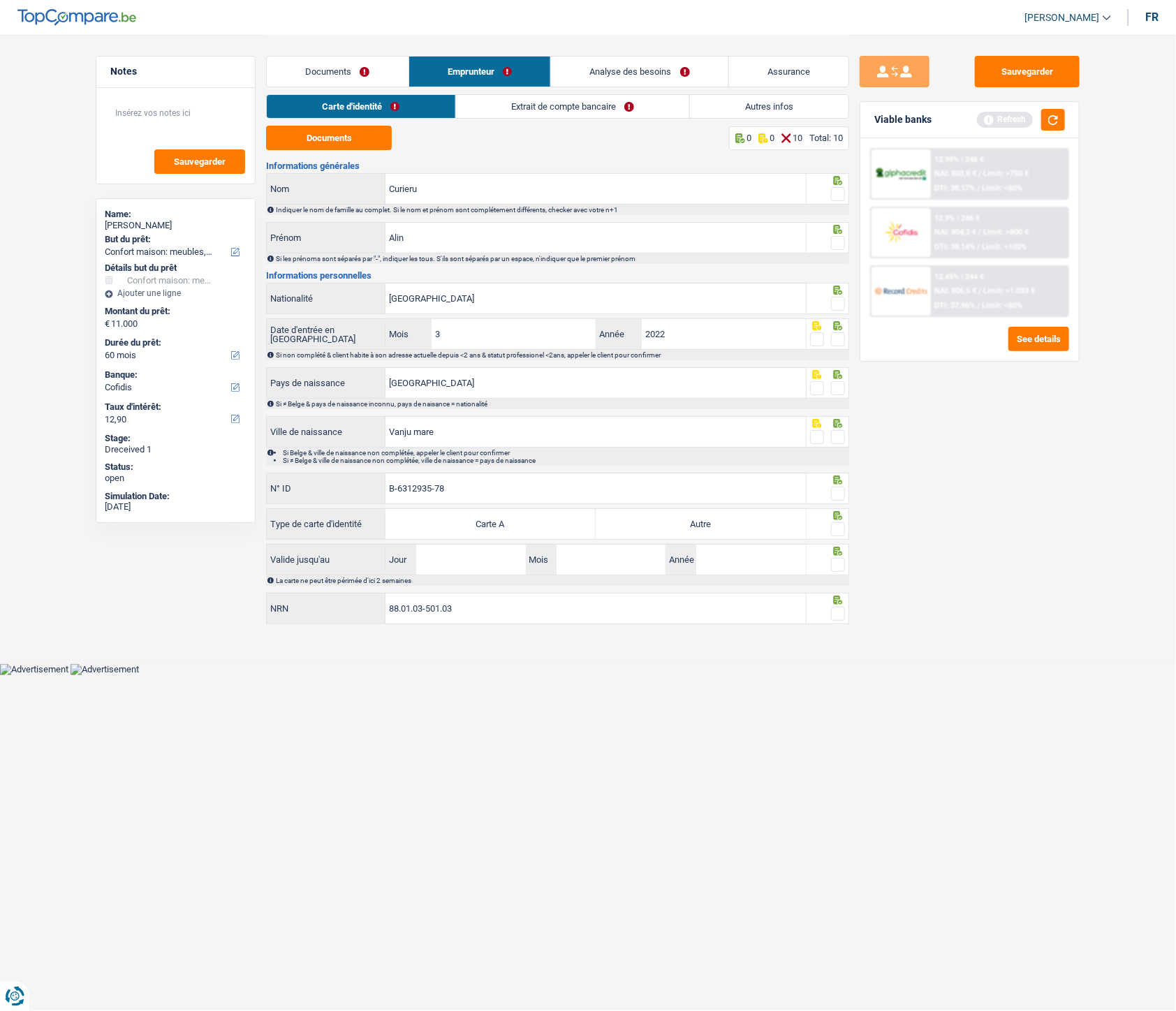
type input "B-6312935-78"
click at [754, 453] on label "Autre" at bounding box center [701, 524] width 210 height 30
click at [754, 453] on input "Autre" at bounding box center [701, 524] width 210 height 30
radio input "true"
click at [498, 453] on input "Jour" at bounding box center [471, 559] width 109 height 30
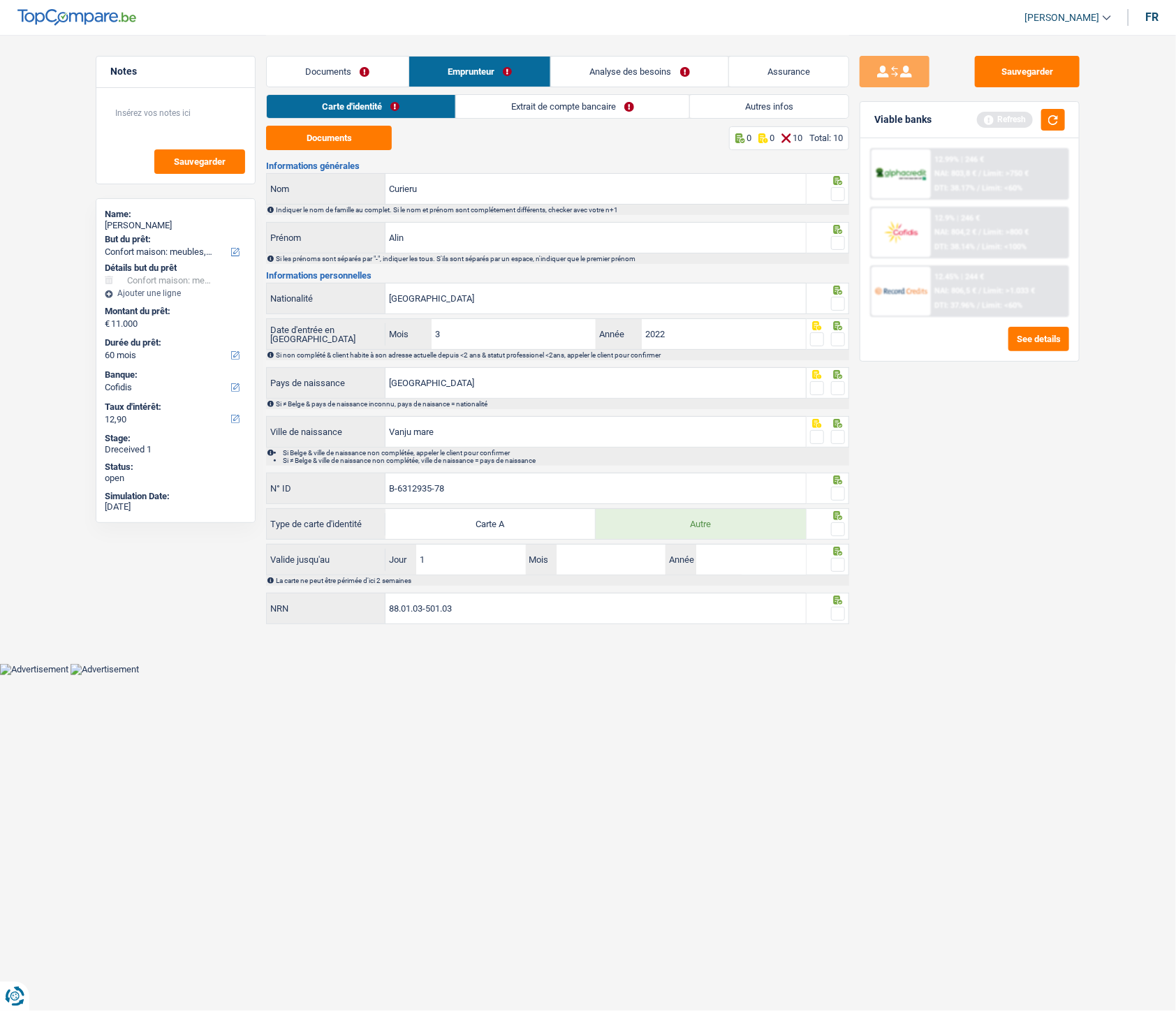
type input "12"
type input "07"
type input "2027"
click at [841, 192] on span at bounding box center [838, 194] width 14 height 14
click at [0, 0] on input "radio" at bounding box center [0, 0] width 0 height 0
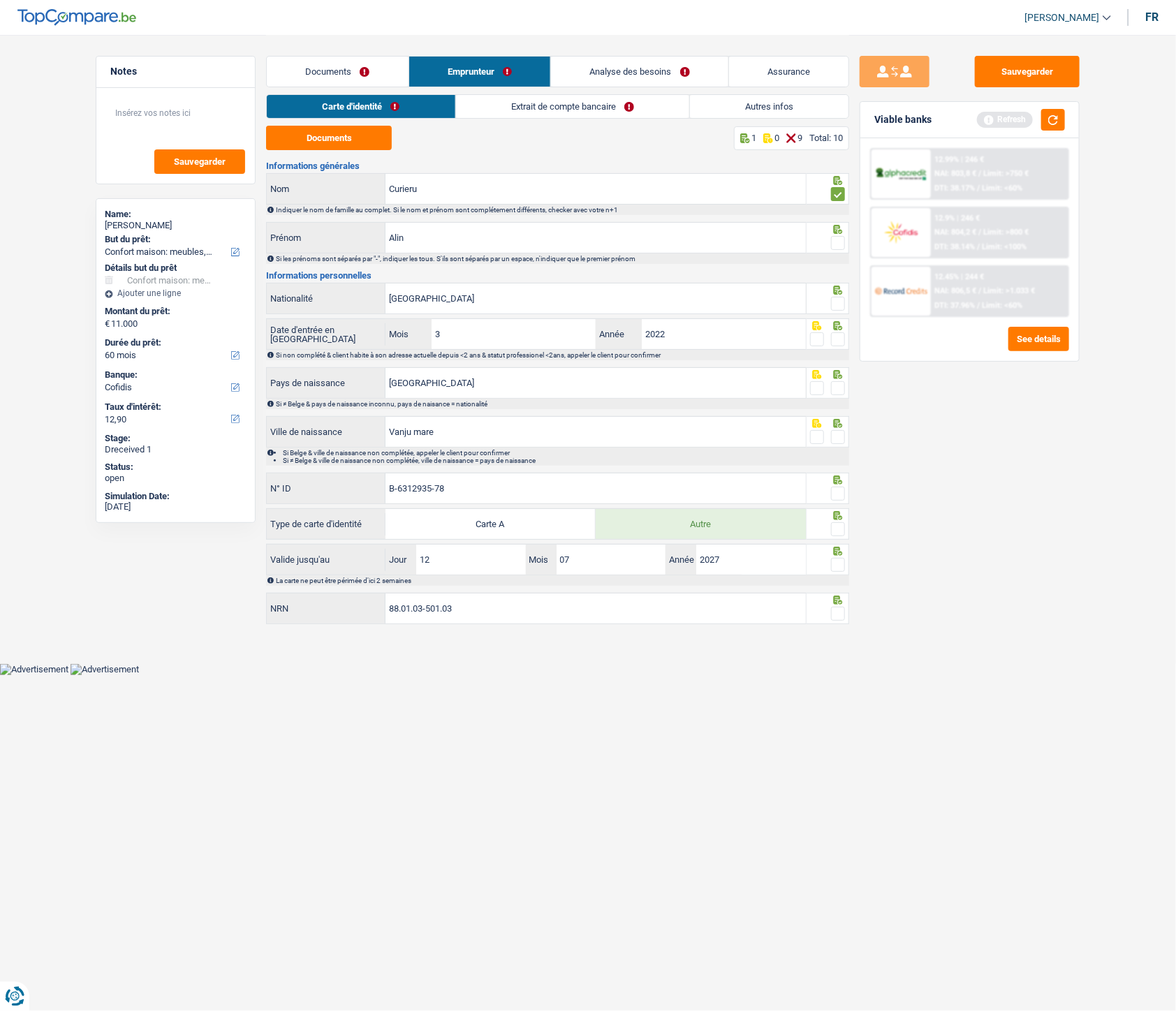
click at [838, 245] on span at bounding box center [838, 243] width 14 height 14
click at [0, 0] on input "radio" at bounding box center [0, 0] width 0 height 0
click at [842, 305] on span at bounding box center [838, 304] width 14 height 14
click at [0, 0] on input "radio" at bounding box center [0, 0] width 0 height 0
click at [844, 349] on div at bounding box center [828, 334] width 44 height 32
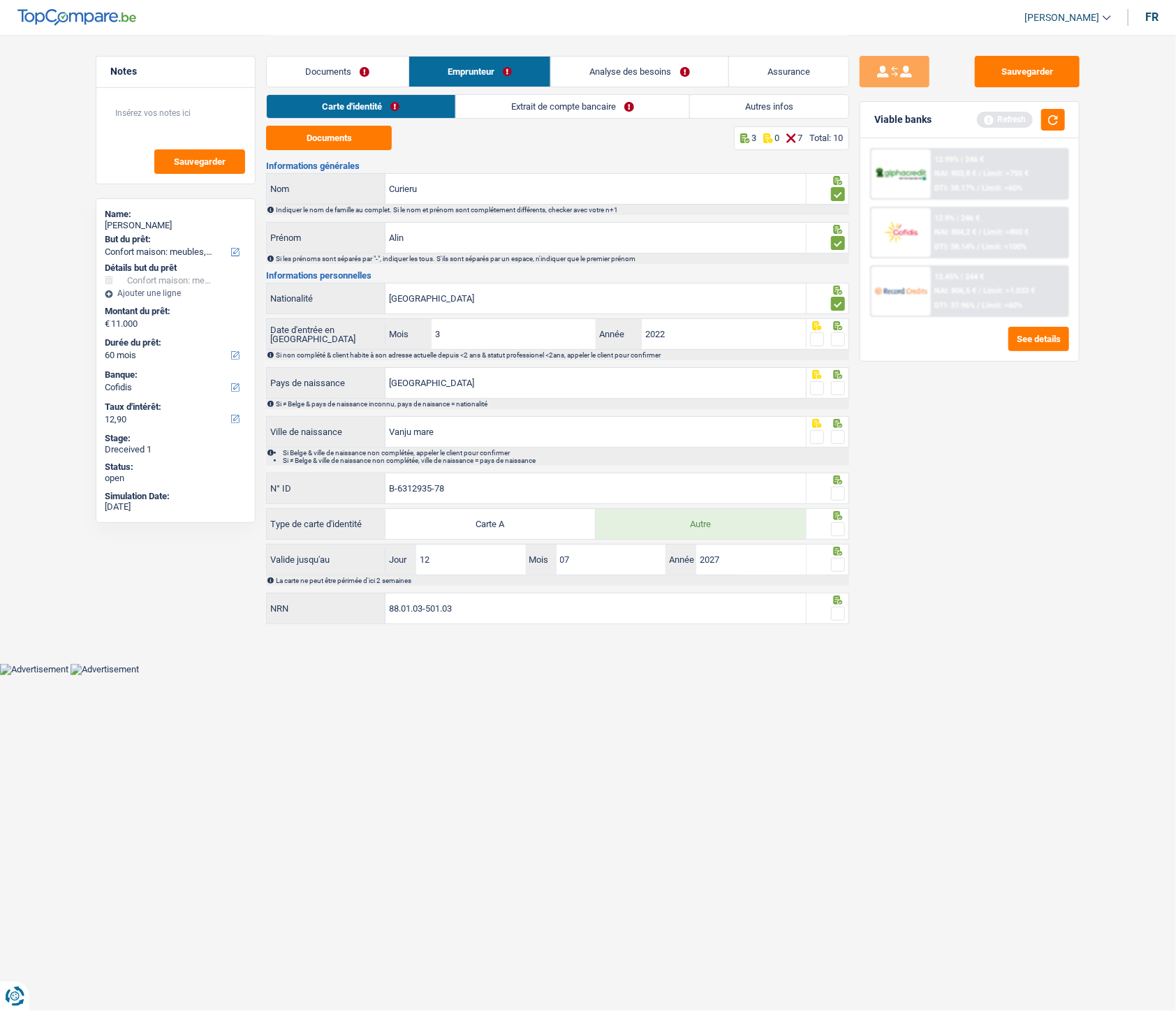
click at [844, 345] on span at bounding box center [838, 340] width 14 height 14
click at [0, 0] on input "radio" at bounding box center [0, 0] width 0 height 0
click at [834, 388] on span at bounding box center [838, 388] width 14 height 14
click at [0, 0] on input "radio" at bounding box center [0, 0] width 0 height 0
click at [842, 441] on span at bounding box center [838, 437] width 14 height 14
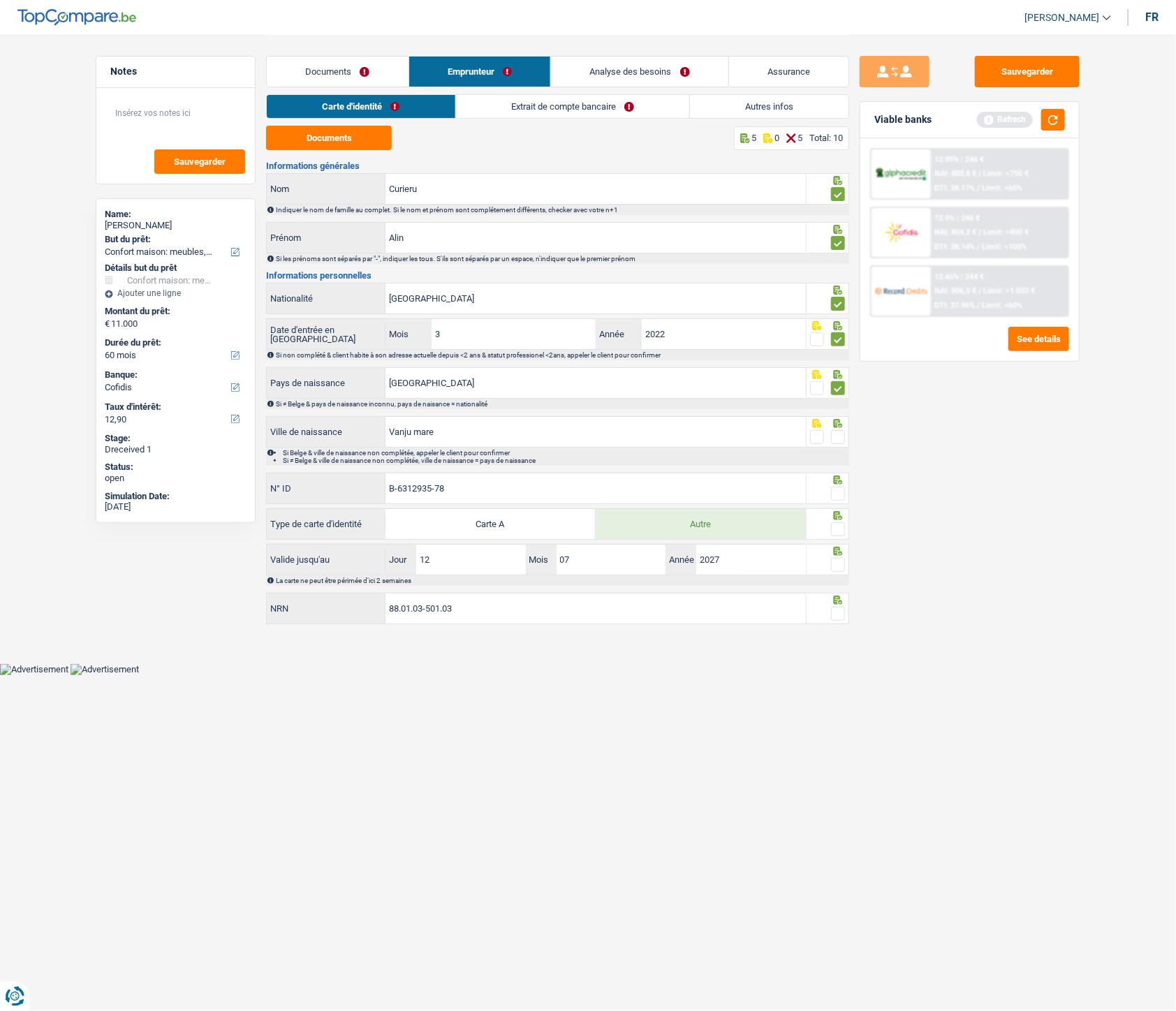
click at [0, 0] on input "radio" at bounding box center [0, 0] width 0 height 0
click at [836, 453] on span at bounding box center [838, 493] width 14 height 14
click at [0, 0] on input "radio" at bounding box center [0, 0] width 0 height 0
click at [836, 453] on span at bounding box center [838, 529] width 14 height 14
click at [0, 0] on input "radio" at bounding box center [0, 0] width 0 height 0
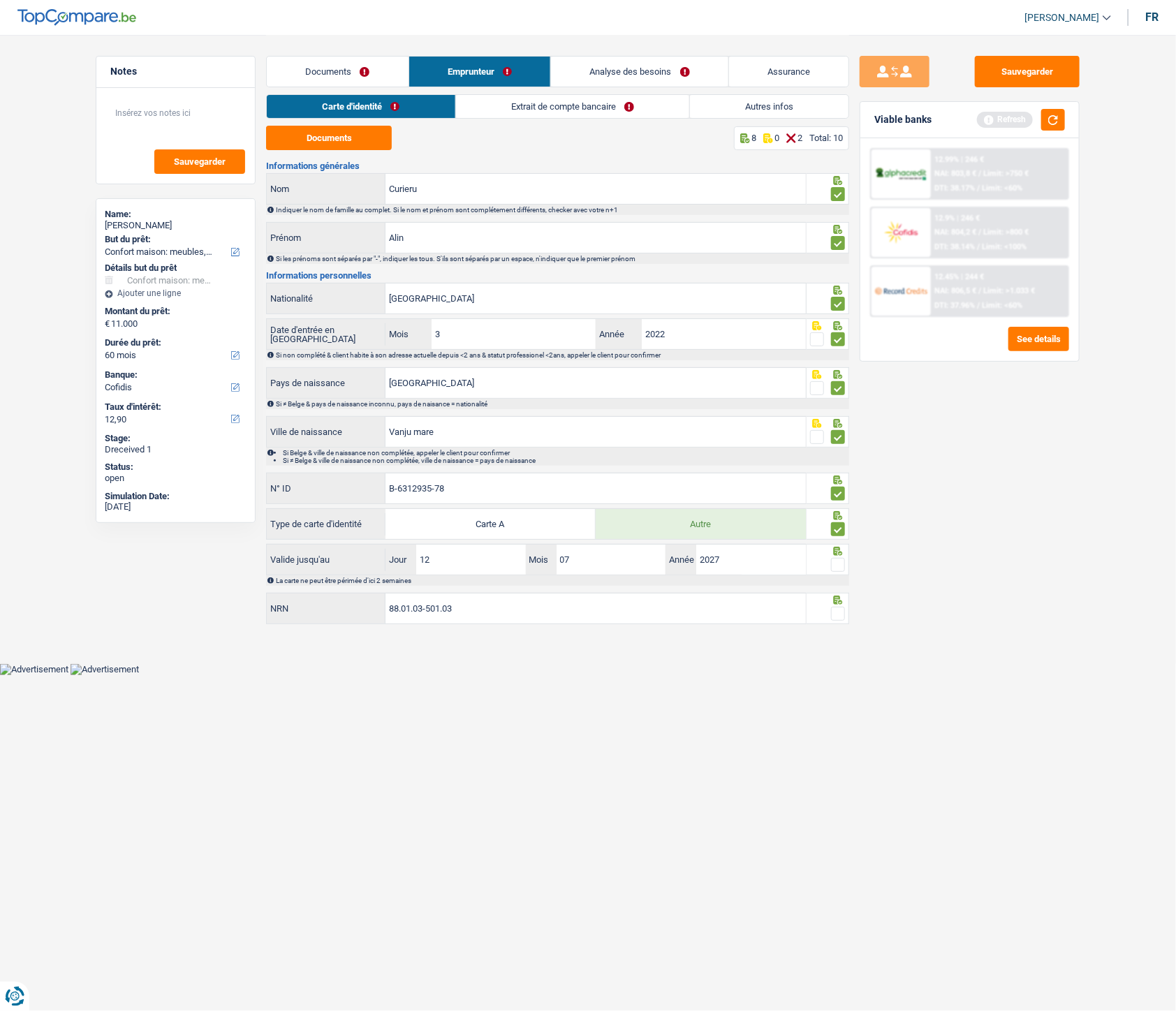
click at [839, 453] on span at bounding box center [838, 565] width 14 height 14
click at [0, 0] on input "radio" at bounding box center [0, 0] width 0 height 0
click at [835, 453] on span at bounding box center [838, 613] width 14 height 14
click at [0, 0] on input "radio" at bounding box center [0, 0] width 0 height 0
click at [529, 103] on link "Extrait de compte bancaire" at bounding box center [572, 106] width 233 height 23
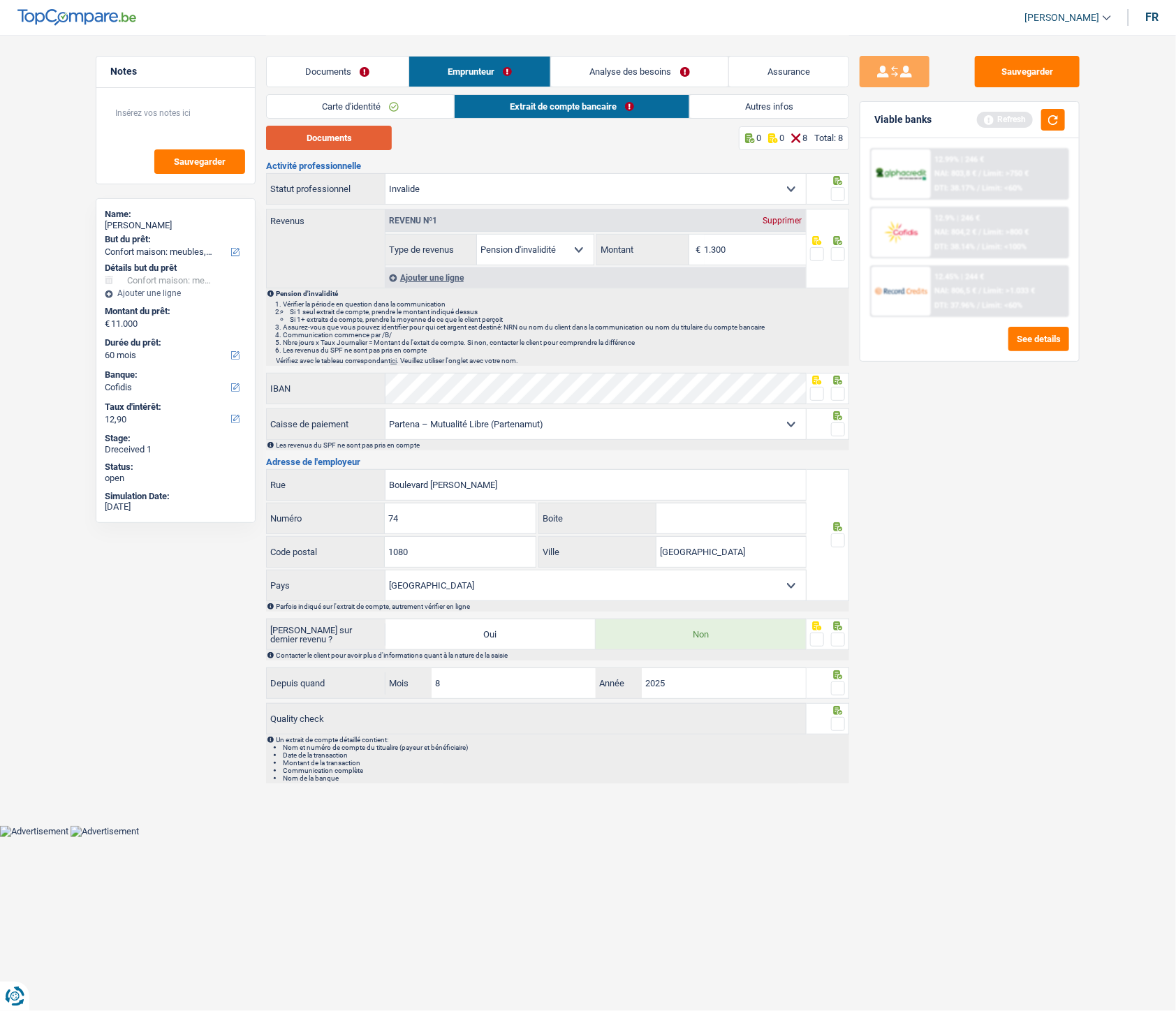
click at [298, 137] on button "Documents" at bounding box center [329, 137] width 125 height 25
click at [739, 420] on select "Mutualité Chrétienne Mutualité Socialiste (Solidaris) SPF Sécurité Sociale Unio…" at bounding box center [596, 424] width 421 height 30
click at [840, 398] on span at bounding box center [838, 393] width 14 height 14
click at [0, 0] on input "radio" at bounding box center [0, 0] width 0 height 0
click at [839, 429] on span at bounding box center [838, 429] width 14 height 14
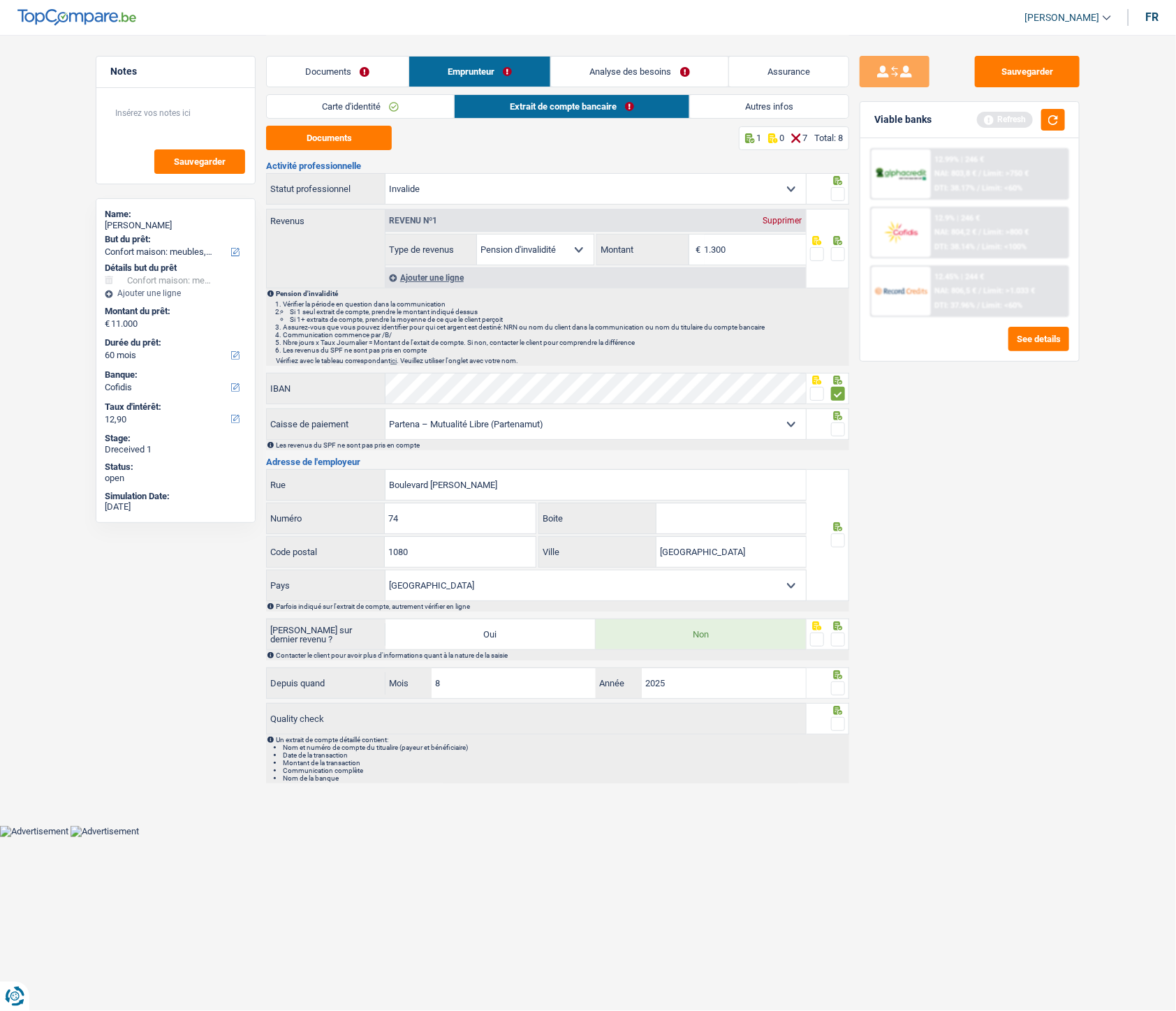
click at [0, 0] on input "radio" at bounding box center [0, 0] width 0 height 0
click at [379, 392] on div "IBAN" at bounding box center [537, 388] width 539 height 30
click at [709, 453] on input "Boite" at bounding box center [731, 518] width 149 height 30
click at [504, 453] on input "Boulevard Louis Mettewie" at bounding box center [596, 485] width 421 height 30
drag, startPoint x: 389, startPoint y: 486, endPoint x: 501, endPoint y: 487, distance: 112.0
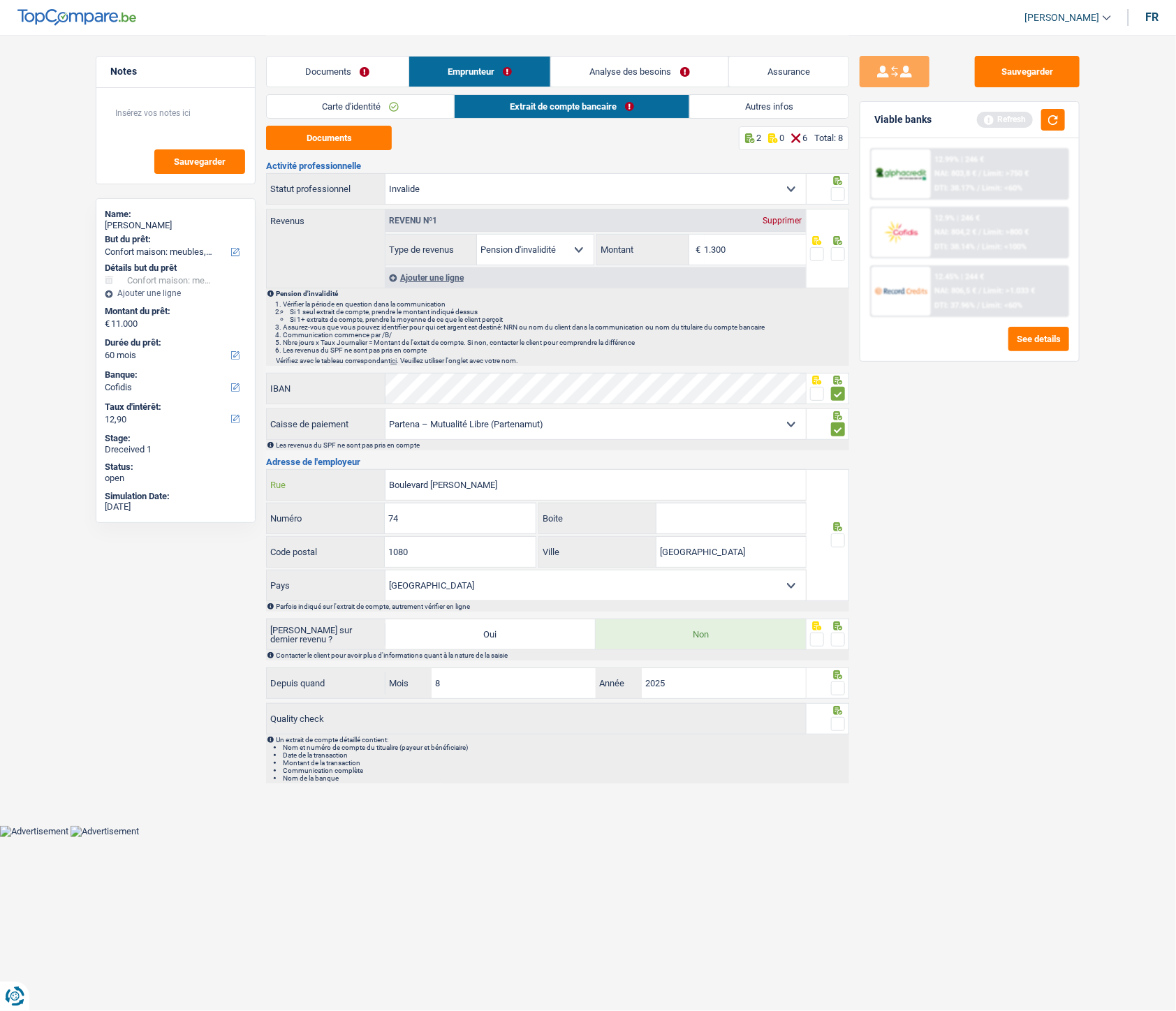
click at [501, 453] on input "Boulevard Louis Mettewie" at bounding box center [596, 485] width 421 height 30
click at [839, 453] on span at bounding box center [838, 540] width 14 height 14
click at [0, 0] on input "radio" at bounding box center [0, 0] width 0 height 0
click at [841, 453] on span at bounding box center [838, 640] width 14 height 14
click at [0, 0] on input "radio" at bounding box center [0, 0] width 0 height 0
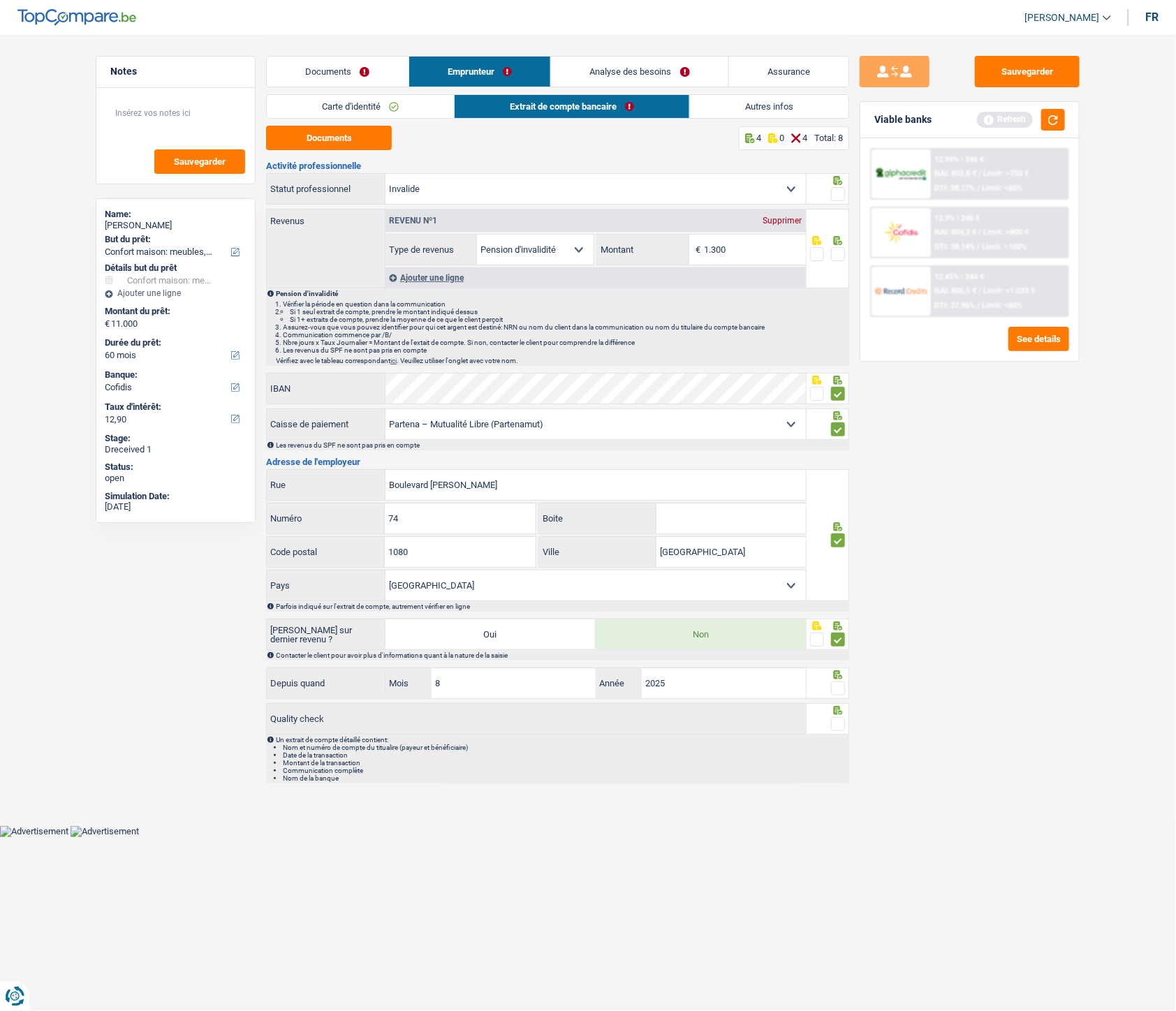
click at [839, 453] on span at bounding box center [838, 689] width 14 height 14
click at [0, 0] on input "radio" at bounding box center [0, 0] width 0 height 0
click at [833, 453] on span at bounding box center [838, 724] width 14 height 14
click at [0, 0] on input "radio" at bounding box center [0, 0] width 0 height 0
click at [836, 198] on span at bounding box center [838, 194] width 14 height 14
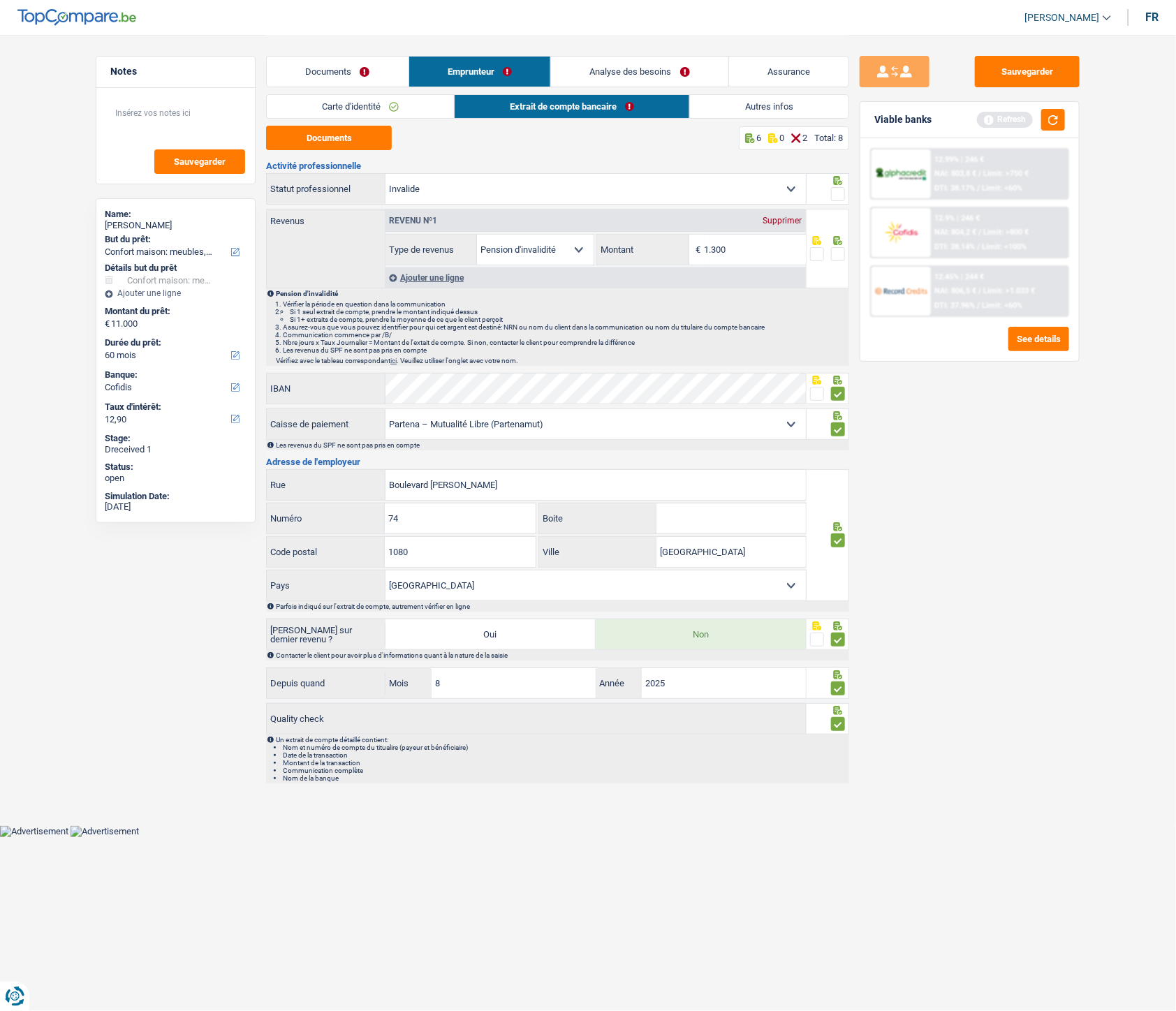
click at [0, 0] on input "radio" at bounding box center [0, 0] width 0 height 0
click at [836, 259] on span at bounding box center [838, 254] width 14 height 14
click at [0, 0] on input "radio" at bounding box center [0, 0] width 0 height 0
click at [767, 247] on input "1.300" at bounding box center [755, 249] width 102 height 30
type input "1.332"
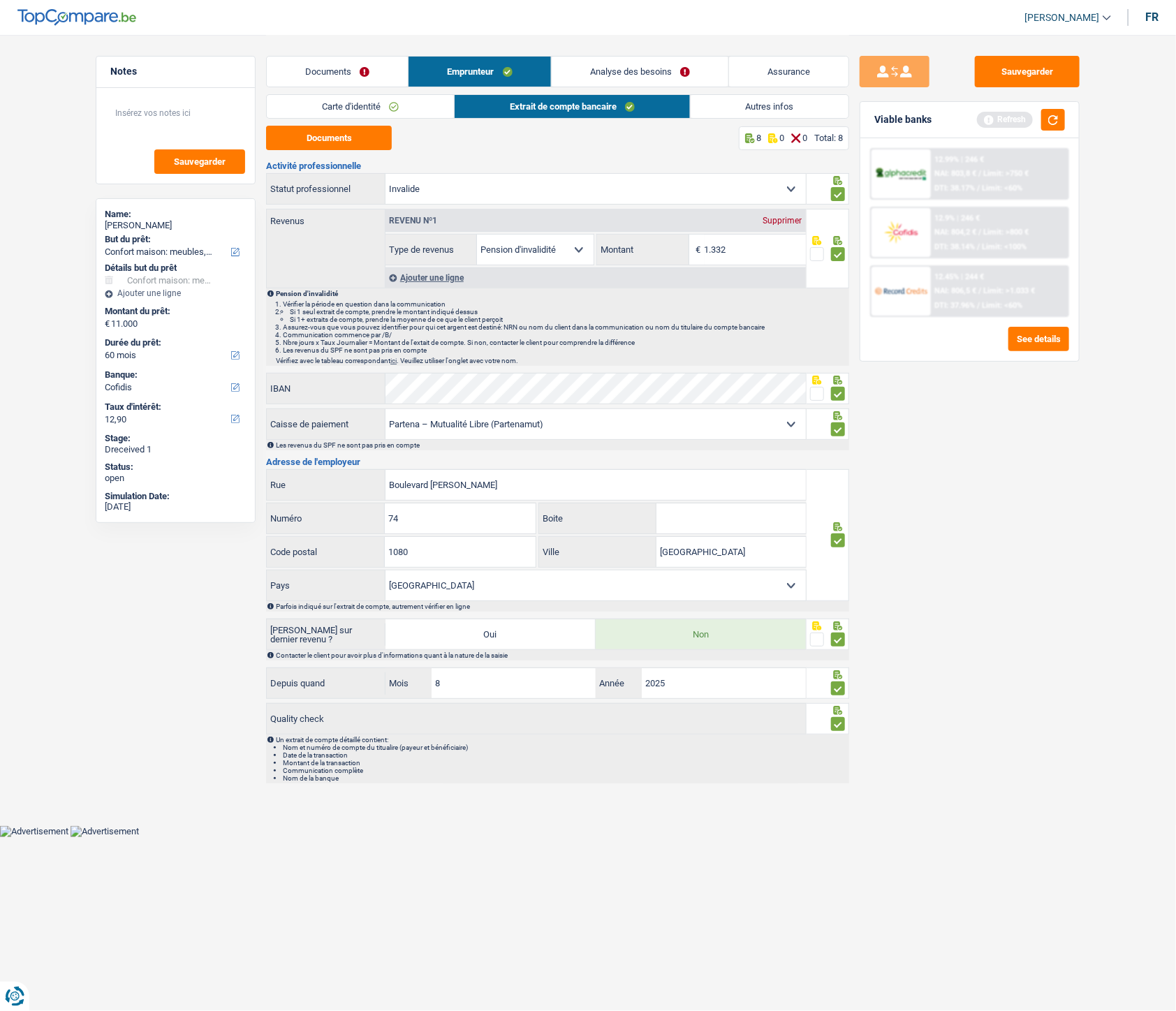
click at [818, 255] on span at bounding box center [817, 254] width 14 height 14
click at [0, 0] on input "radio" at bounding box center [0, 0] width 0 height 0
click at [609, 71] on link "Analyse des besoins" at bounding box center [640, 71] width 178 height 30
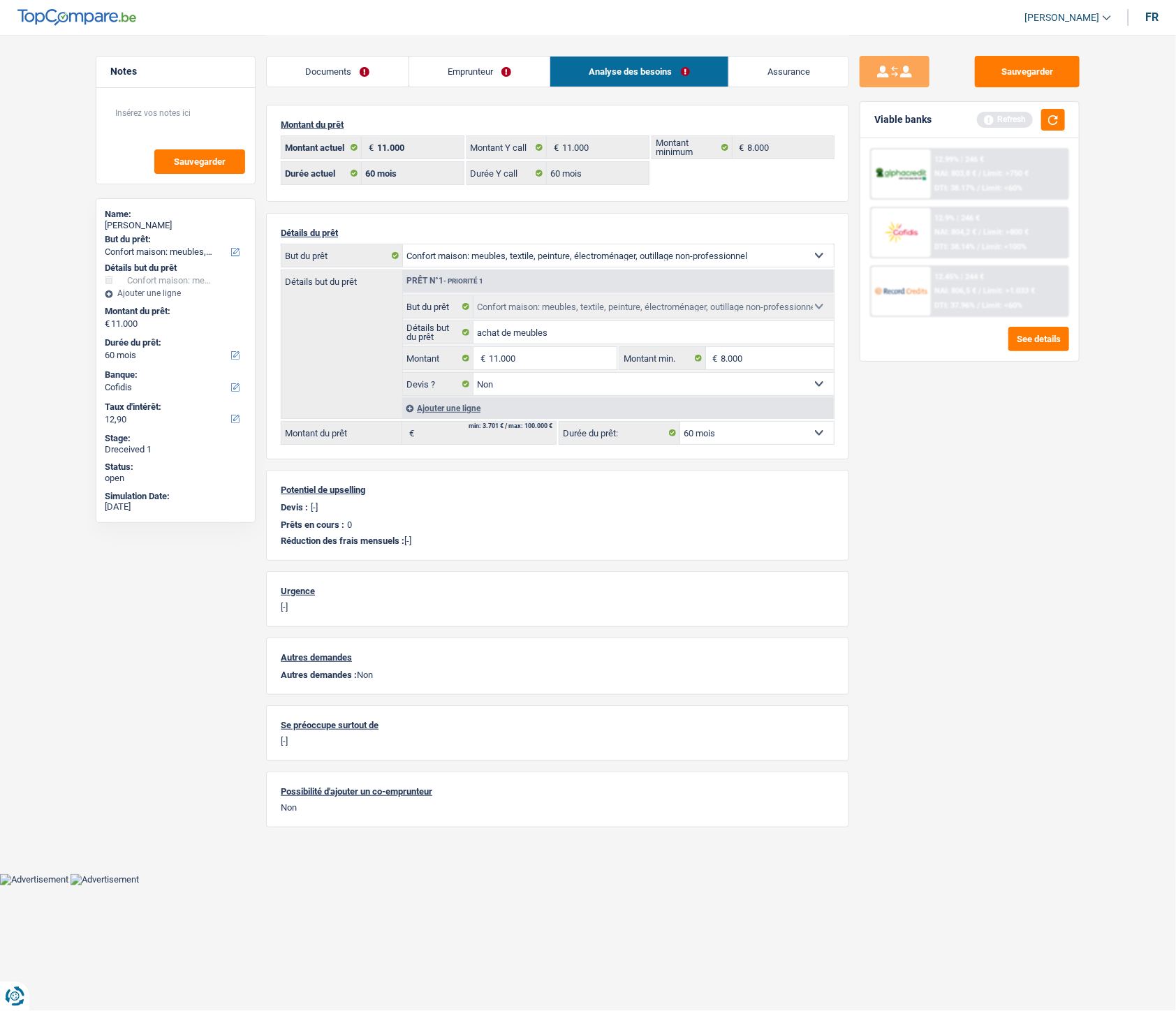
click at [483, 71] on link "Emprunteur" at bounding box center [480, 71] width 141 height 30
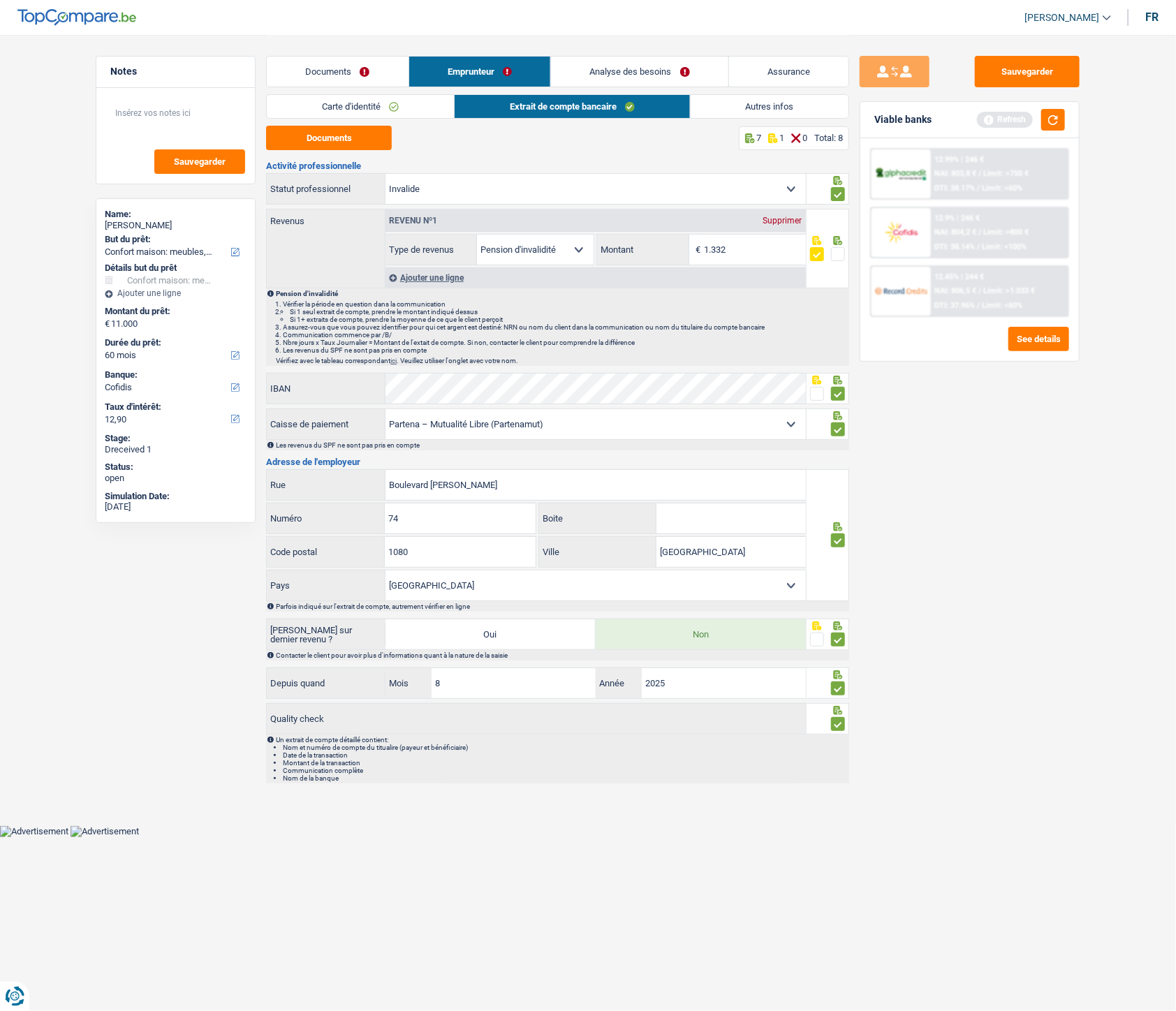
click at [838, 259] on span at bounding box center [838, 254] width 14 height 14
click at [0, 0] on input "radio" at bounding box center [0, 0] width 0 height 0
click at [619, 71] on link "Analyse des besoins" at bounding box center [640, 71] width 177 height 30
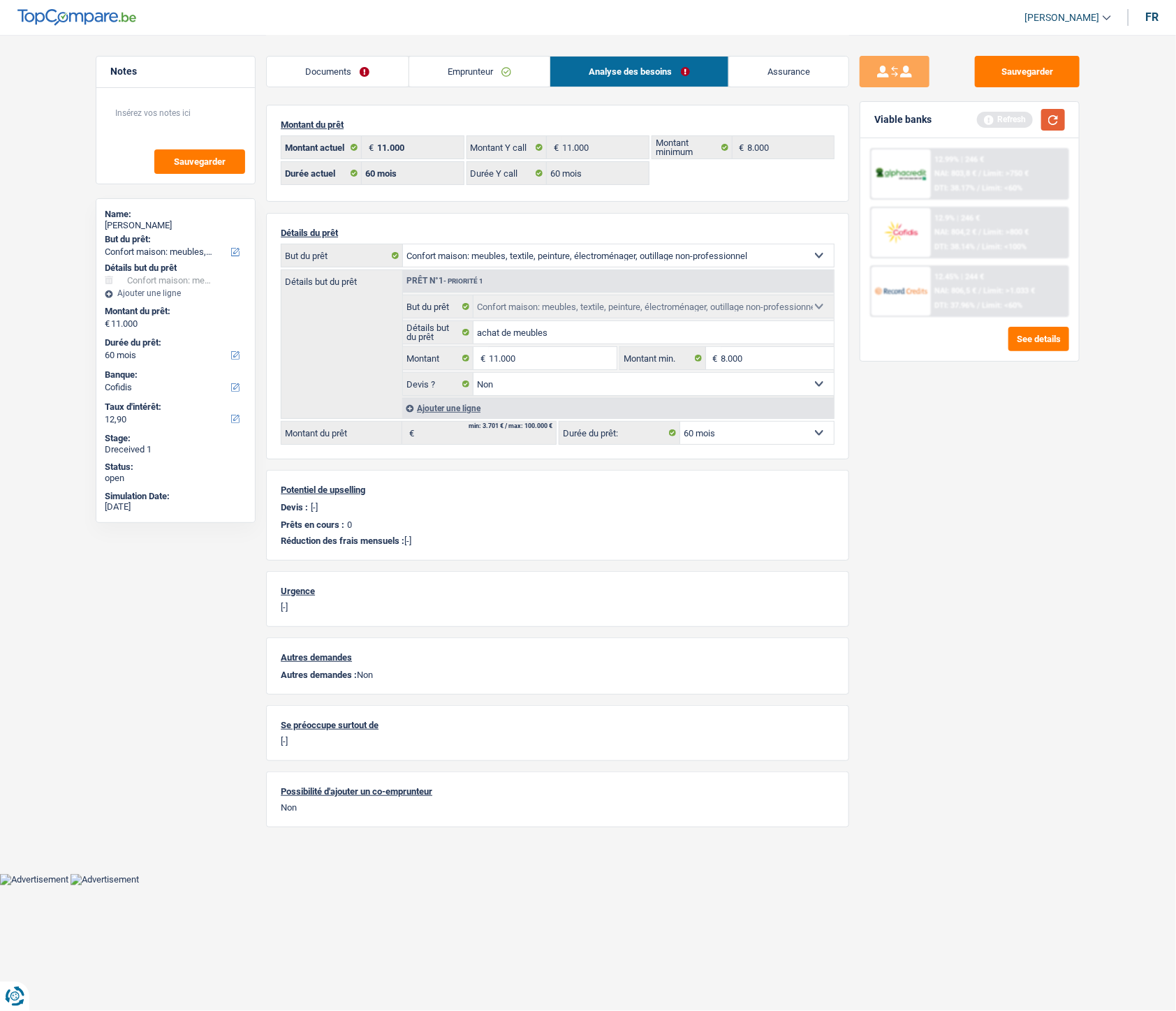
click at [993, 119] on button "button" at bounding box center [1053, 119] width 24 height 21
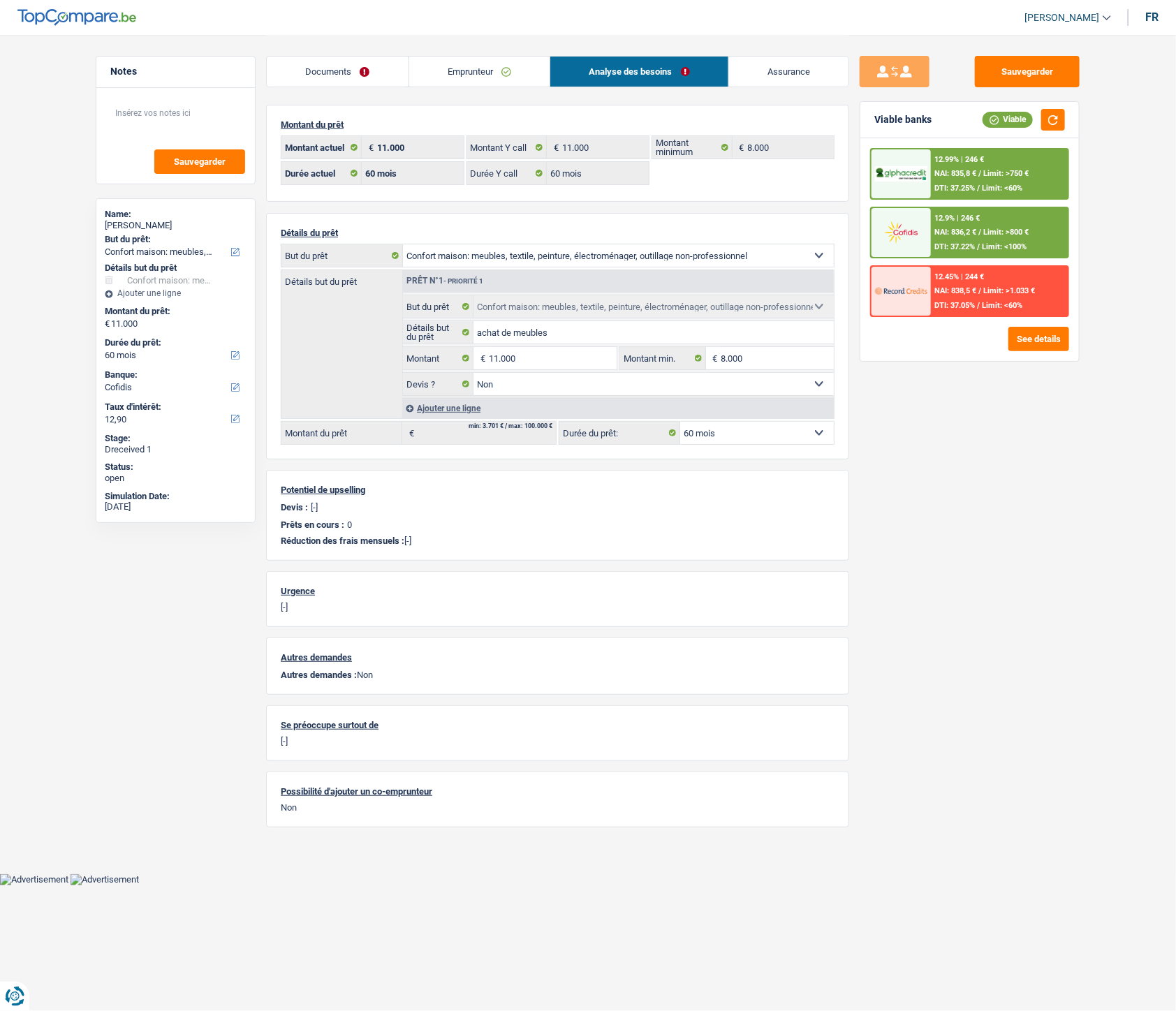
click at [958, 166] on div "12.99% | 246 € NAI: 835,8 € / Limit: >750 € DTI: 37.25% / Limit: <60%" at bounding box center [999, 173] width 137 height 49
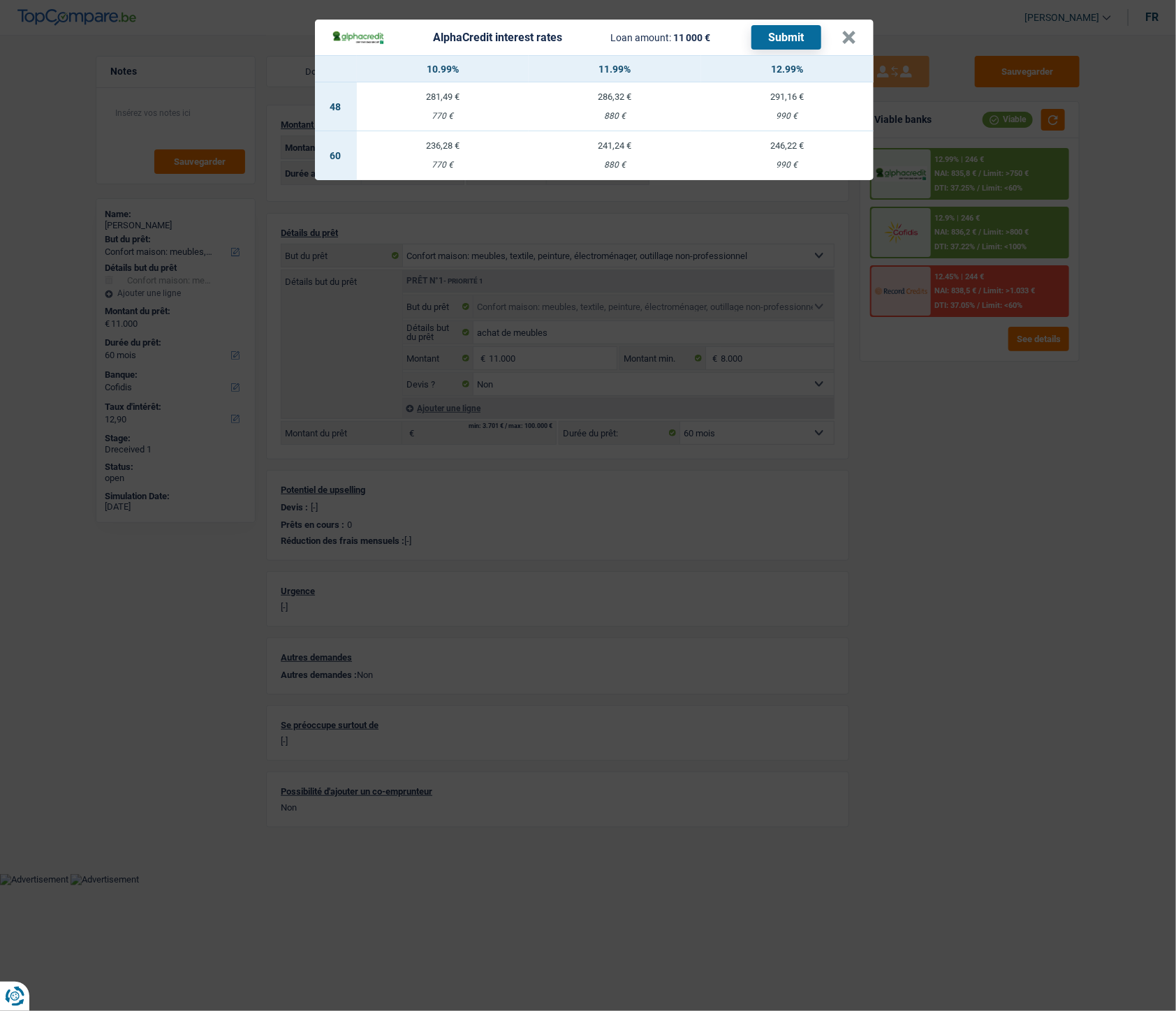
click at [781, 155] on td "246,22 € 990 €" at bounding box center [788, 155] width 172 height 49
select select "alphacredit"
type input "12,99"
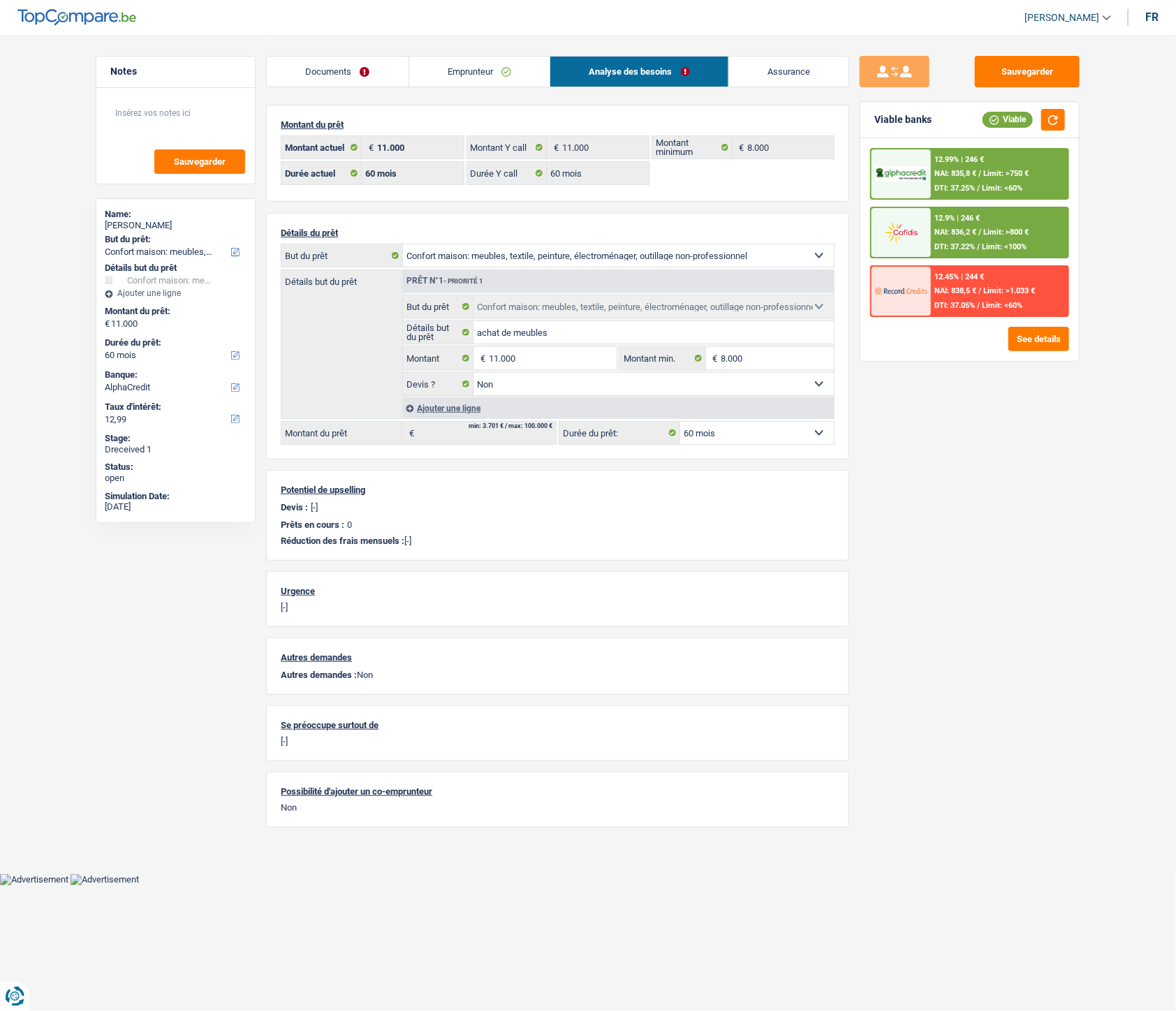
click at [959, 172] on span "NAI: 835,8 €" at bounding box center [956, 173] width 42 height 9
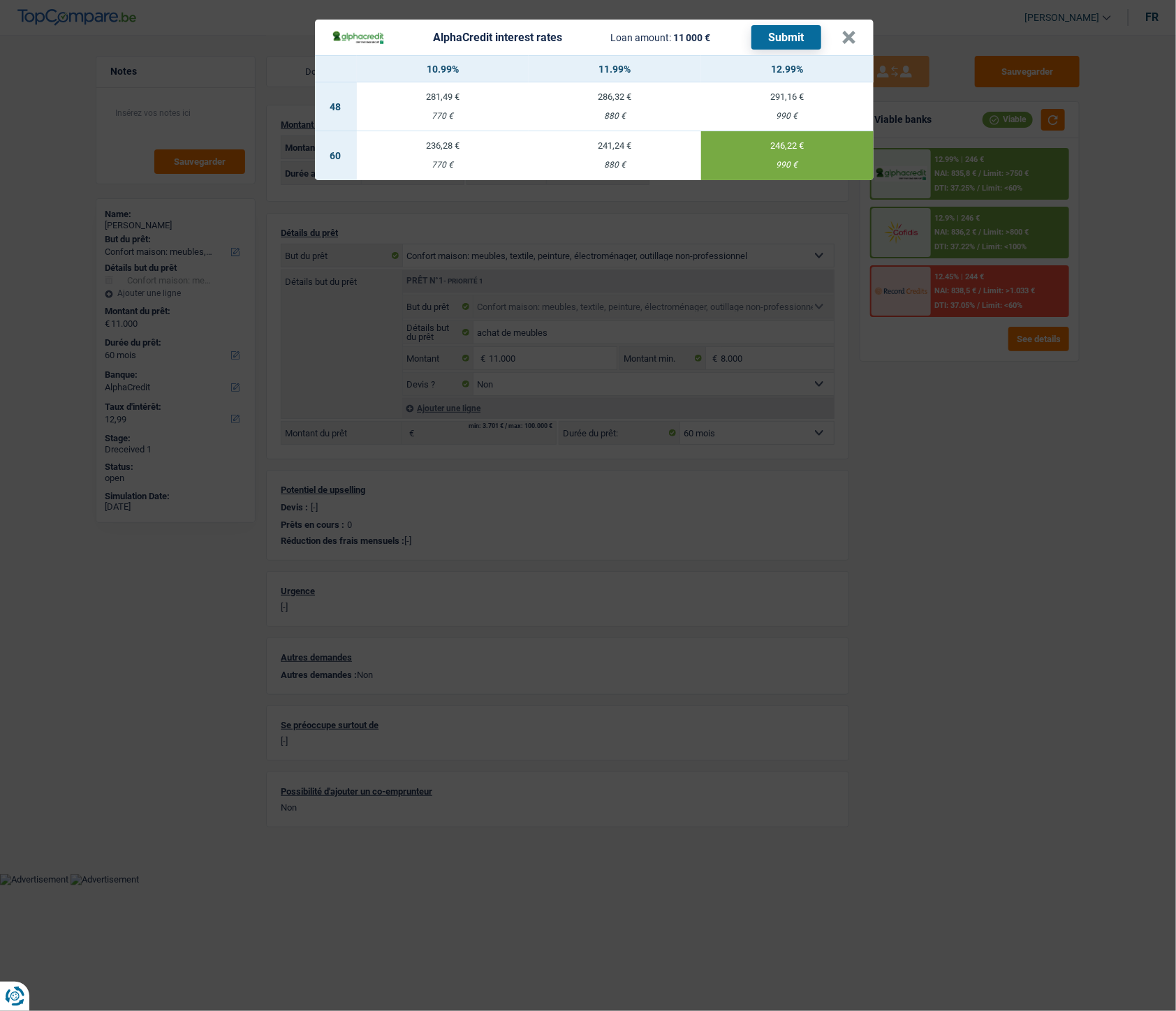
click at [771, 37] on button "Submit" at bounding box center [787, 37] width 70 height 25
click at [856, 38] on button "×" at bounding box center [849, 38] width 15 height 14
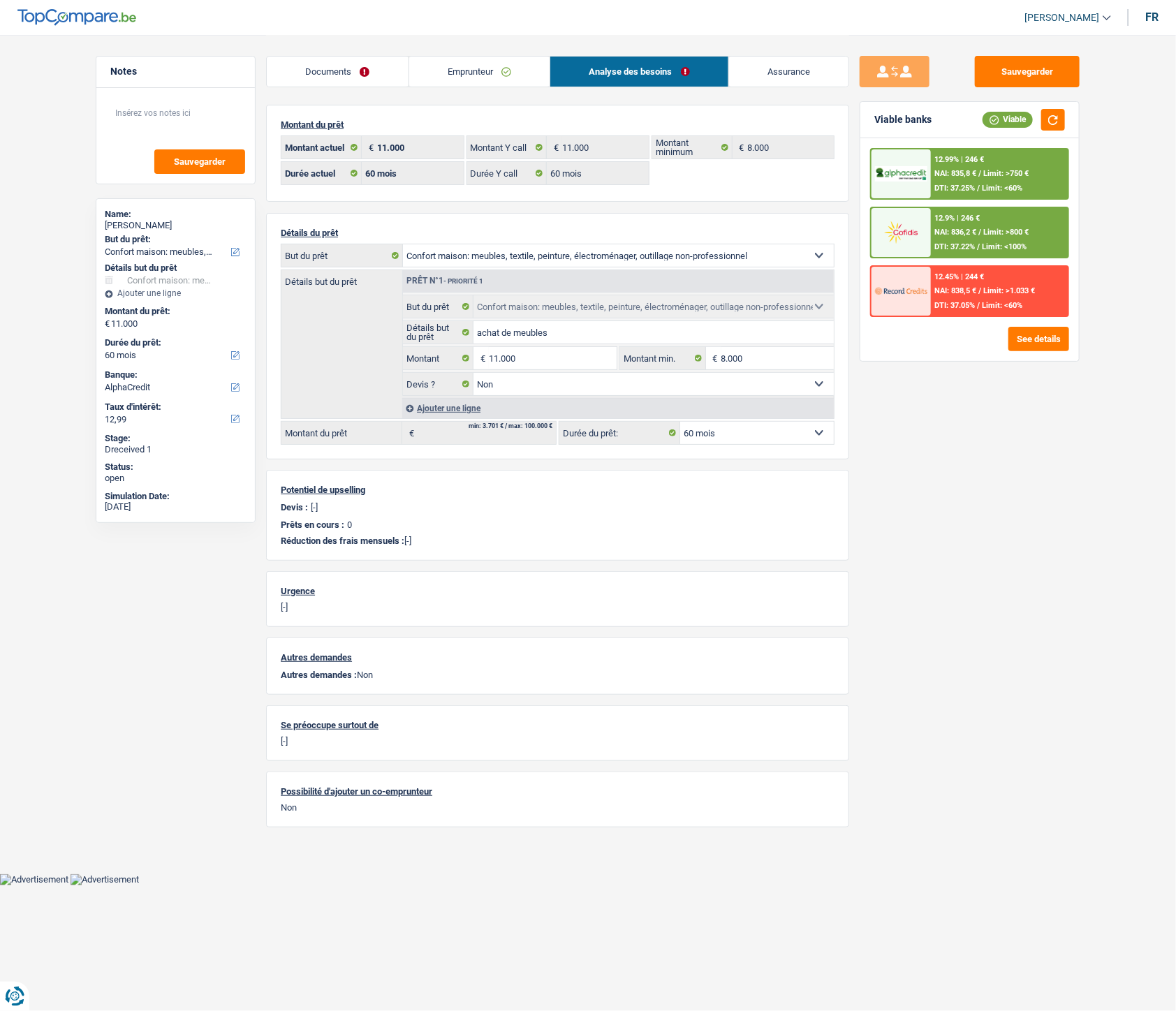
click at [982, 158] on div "12.99% | 246 €" at bounding box center [960, 160] width 49 height 9
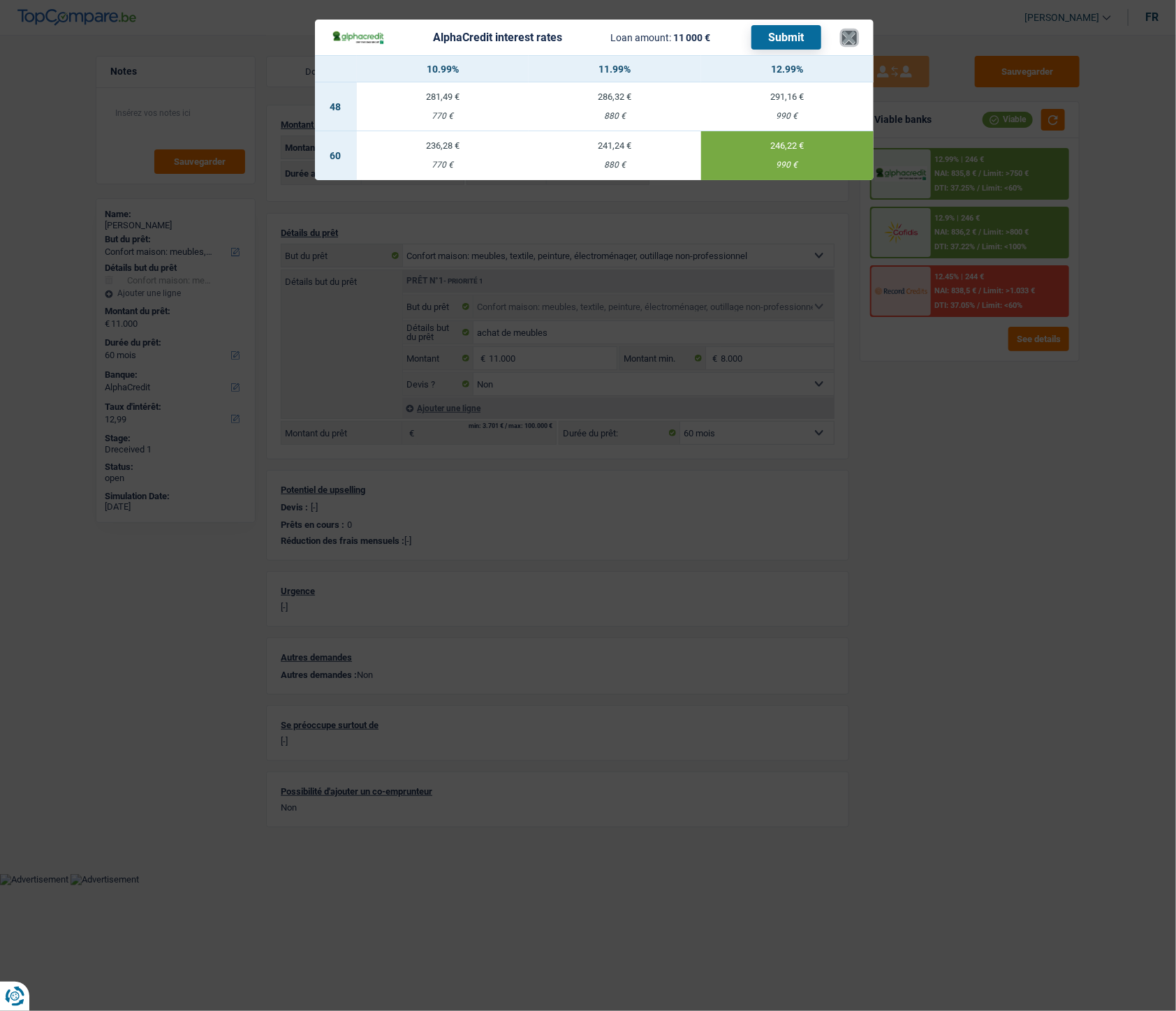
click at [854, 40] on button "×" at bounding box center [849, 38] width 15 height 14
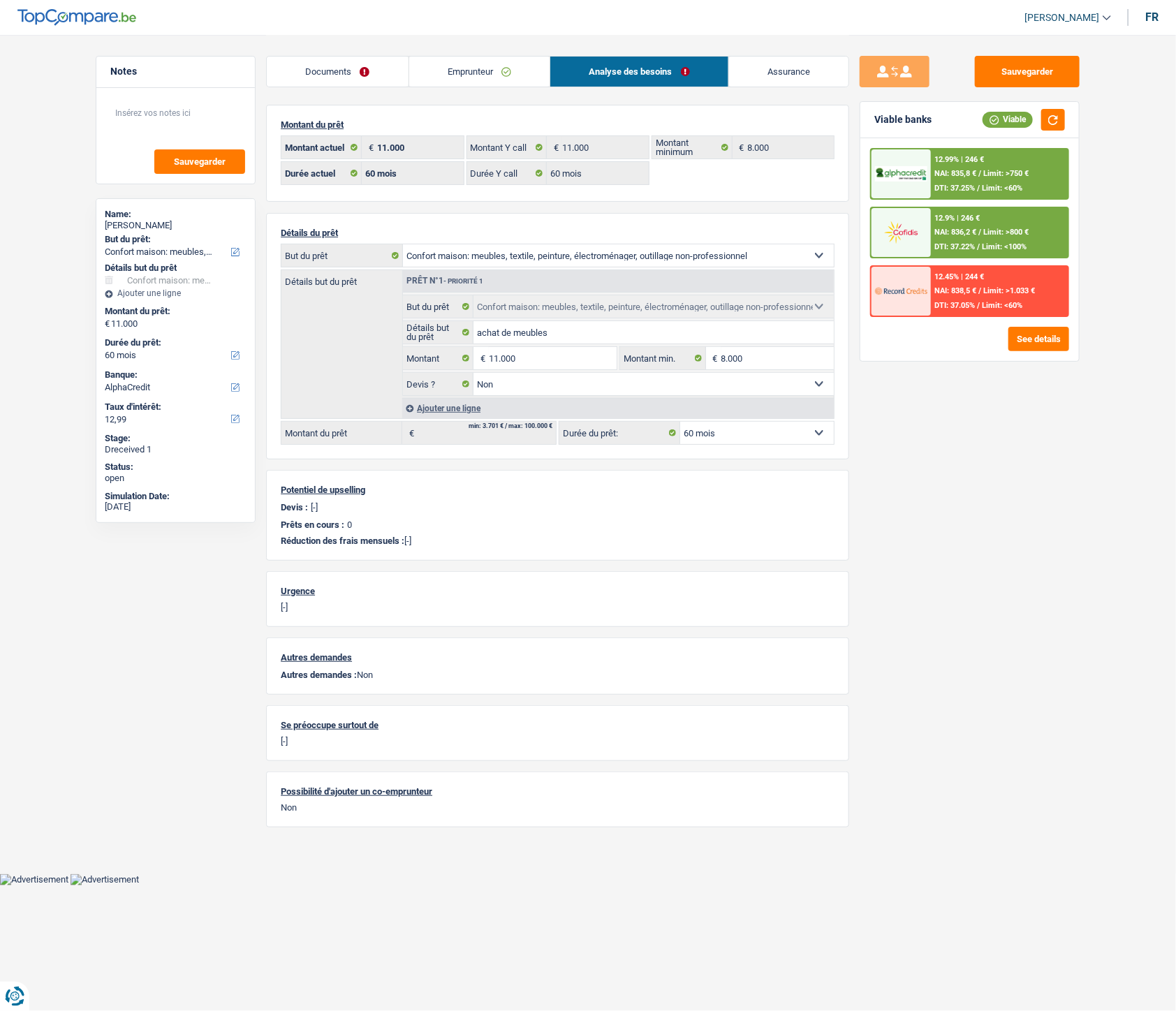
click at [934, 236] on div "12.9% | 246 € NAI: 836,2 € / Limit: >800 € DTI: 37.22% / Limit: <100%" at bounding box center [999, 232] width 137 height 49
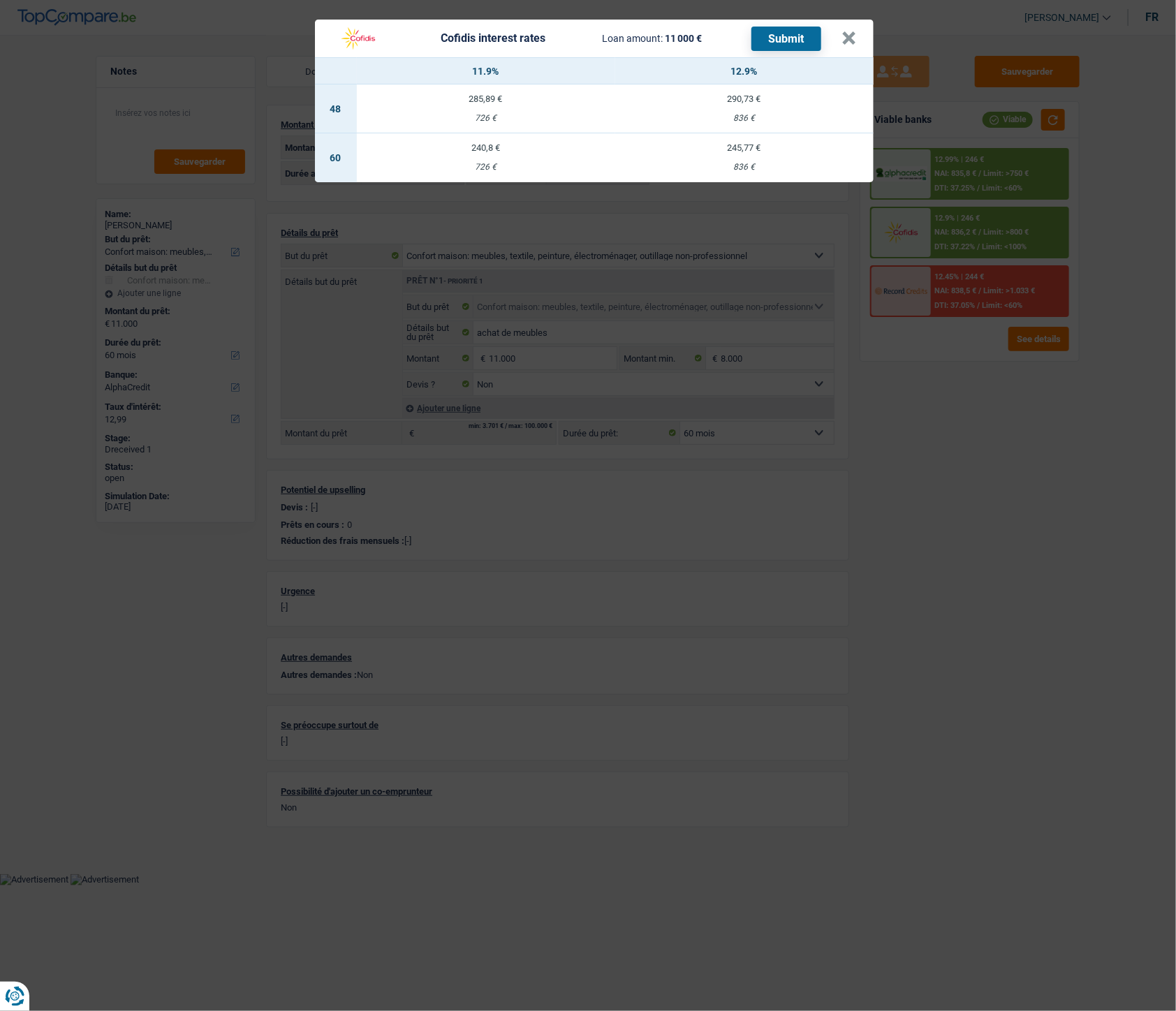
click at [739, 156] on td "245,77 € 836 €" at bounding box center [744, 157] width 259 height 49
select select "cofidis"
type input "12,90"
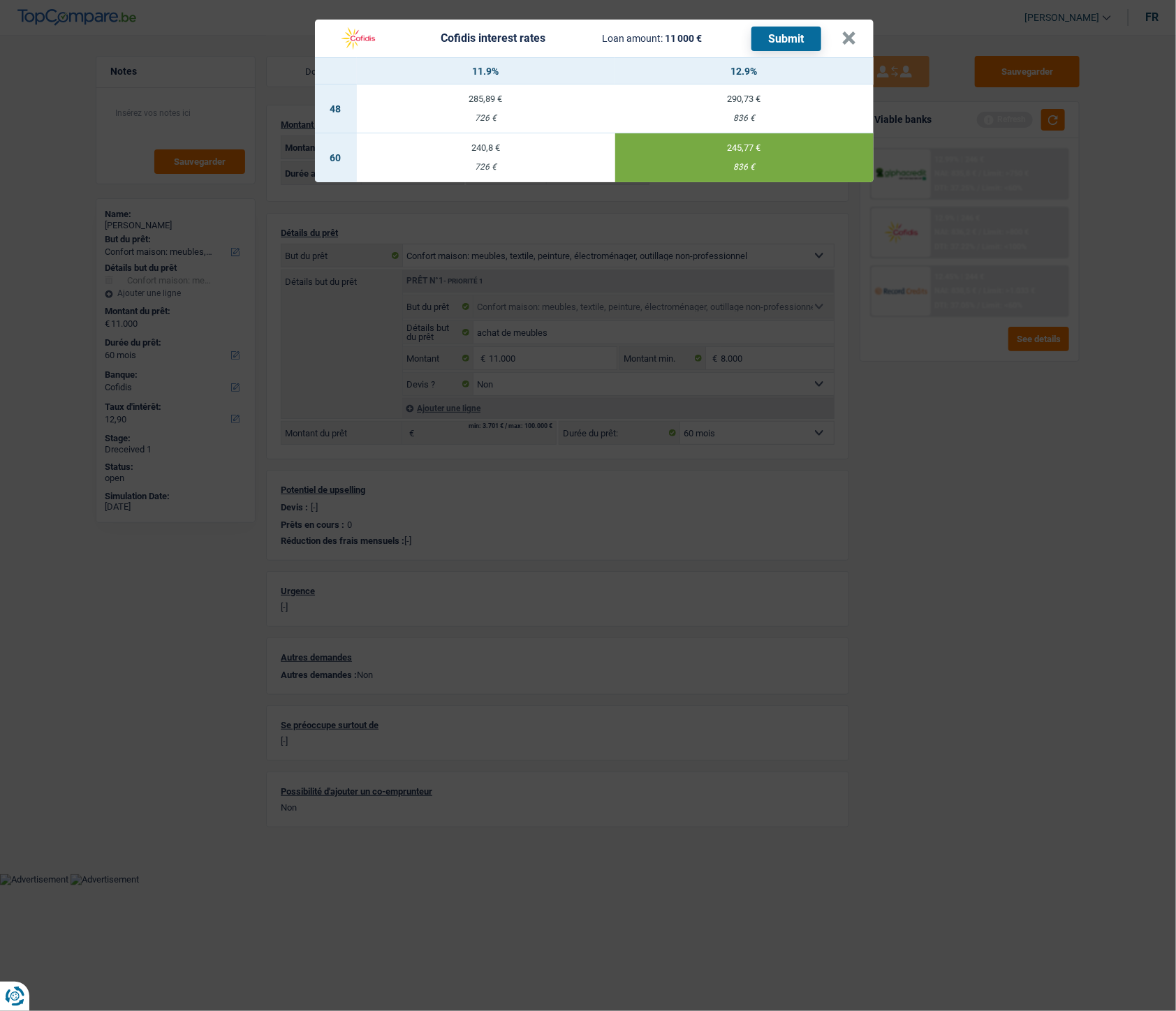
click at [794, 38] on button "Submit" at bounding box center [787, 38] width 70 height 25
drag, startPoint x: 842, startPoint y: 33, endPoint x: 795, endPoint y: 86, distance: 70.8
click at [795, 86] on div "Cofidis interest rates Loan amount: 11 000 € Submit × 11.9% 12.9% 48 285,89 € 7…" at bounding box center [594, 101] width 559 height 163
click at [851, 45] on button "×" at bounding box center [849, 38] width 15 height 14
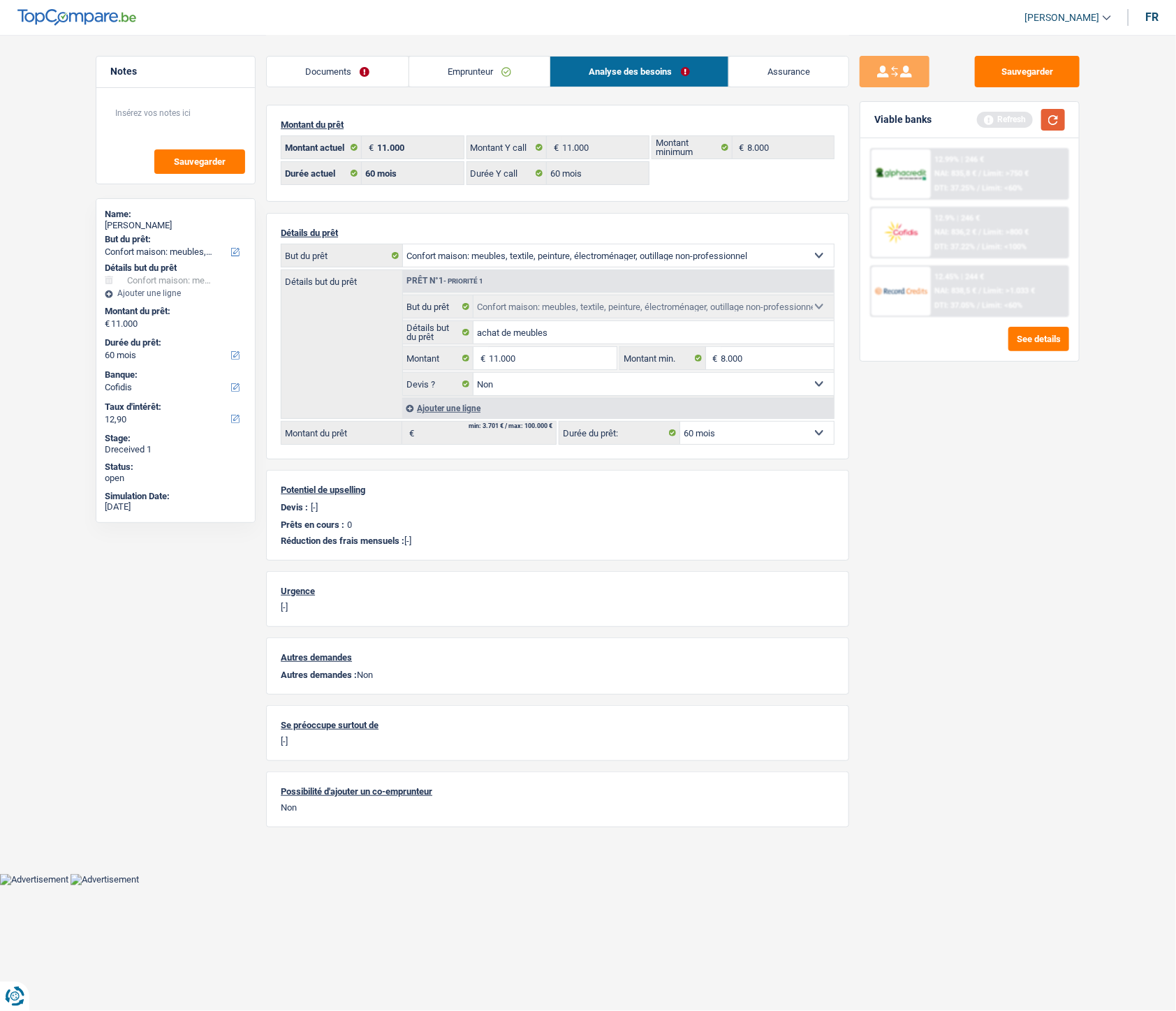
click at [993, 124] on button "button" at bounding box center [1053, 119] width 24 height 21
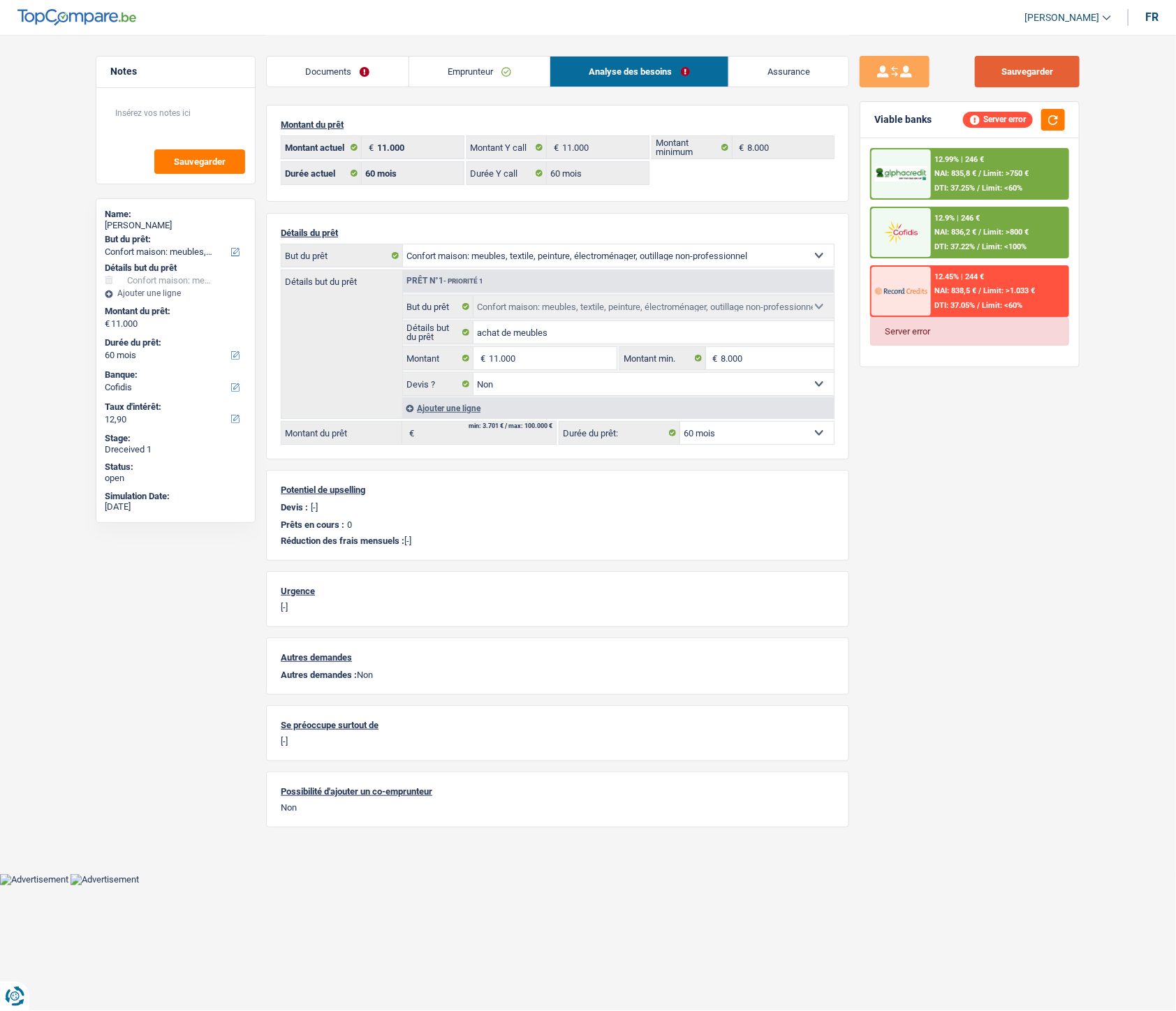
click at [993, 74] on button "Sauvegarder" at bounding box center [1028, 71] width 105 height 32
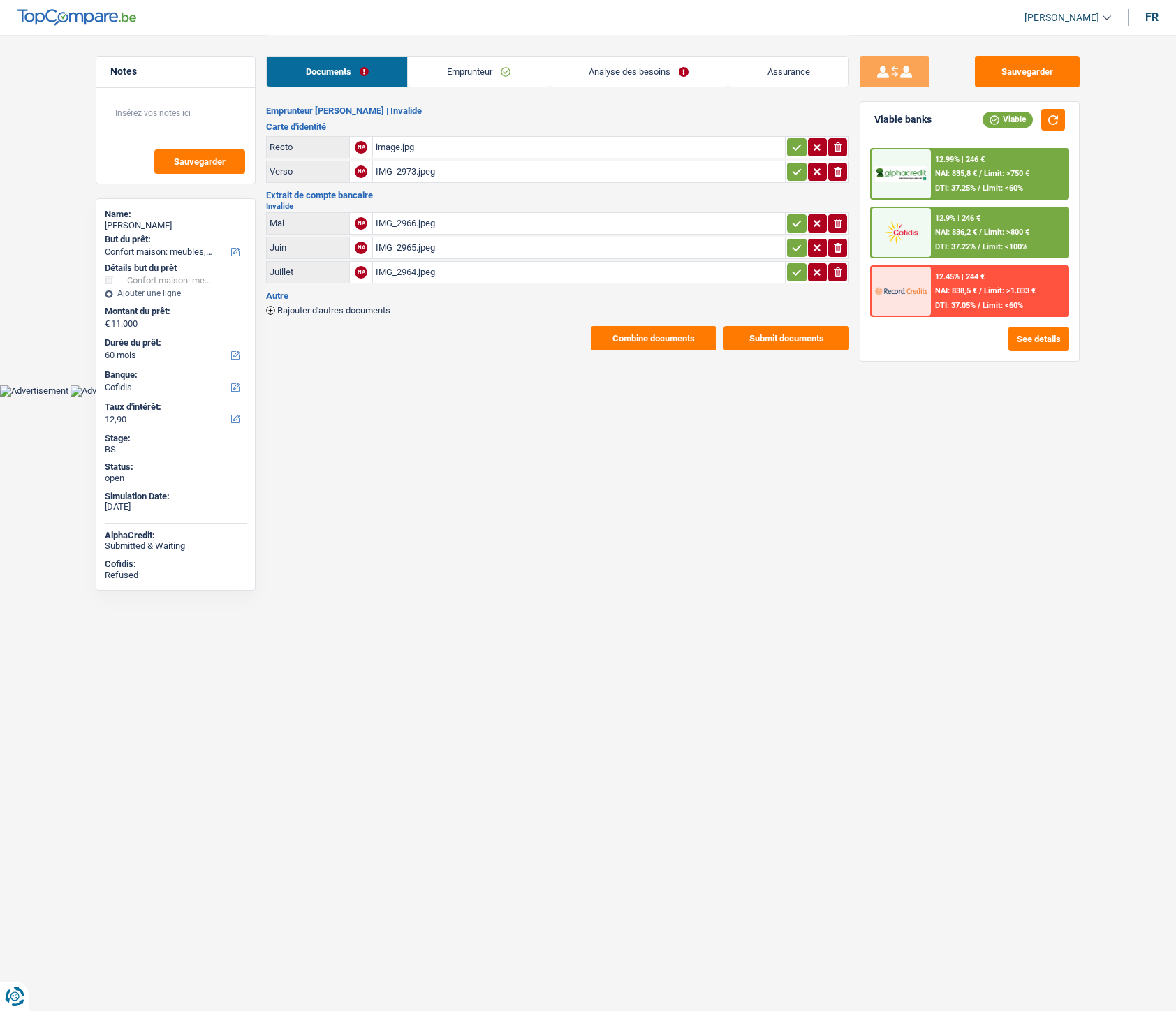
select select "household"
select select "60"
select select "cofidis"
click at [983, 238] on div "12.9% | 246 € NAI: 836,2 € / Limit: >800 € DTI: 37.22% / Limit: <100%" at bounding box center [999, 232] width 137 height 49
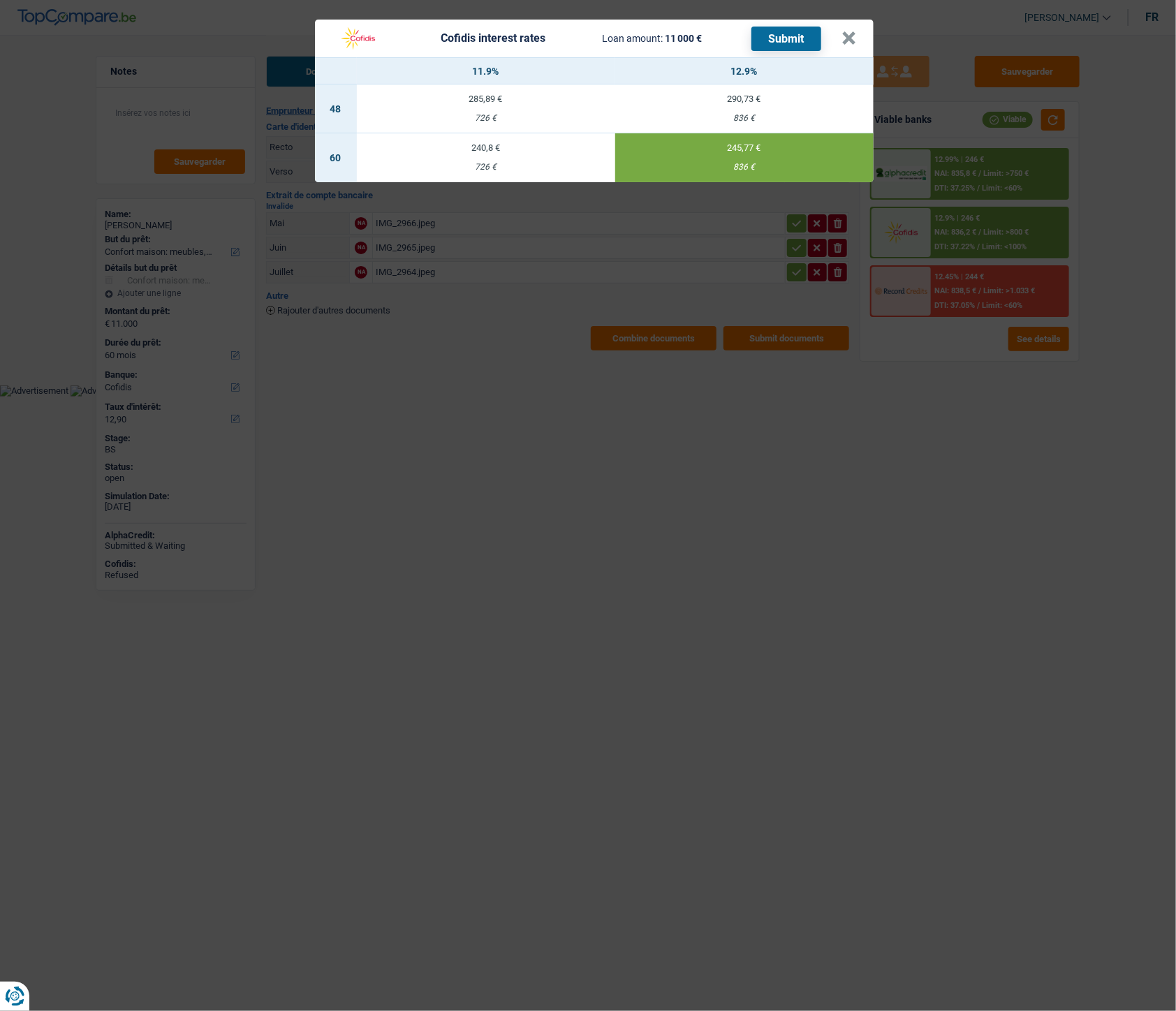
click at [777, 38] on button "Submit" at bounding box center [787, 38] width 70 height 25
click at [842, 32] on button "×" at bounding box center [849, 38] width 15 height 14
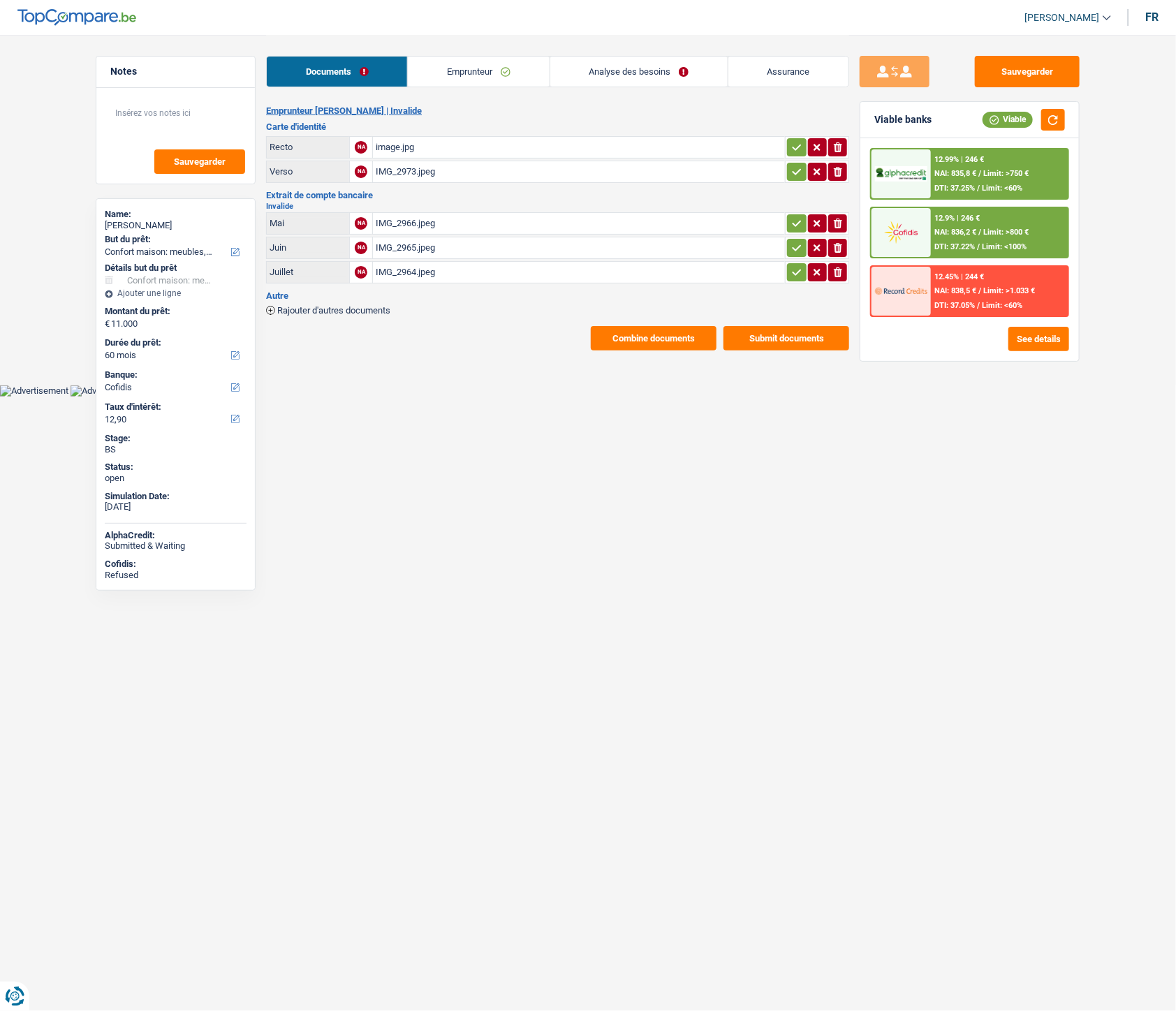
click at [520, 74] on link "Emprunteur" at bounding box center [478, 71] width 141 height 30
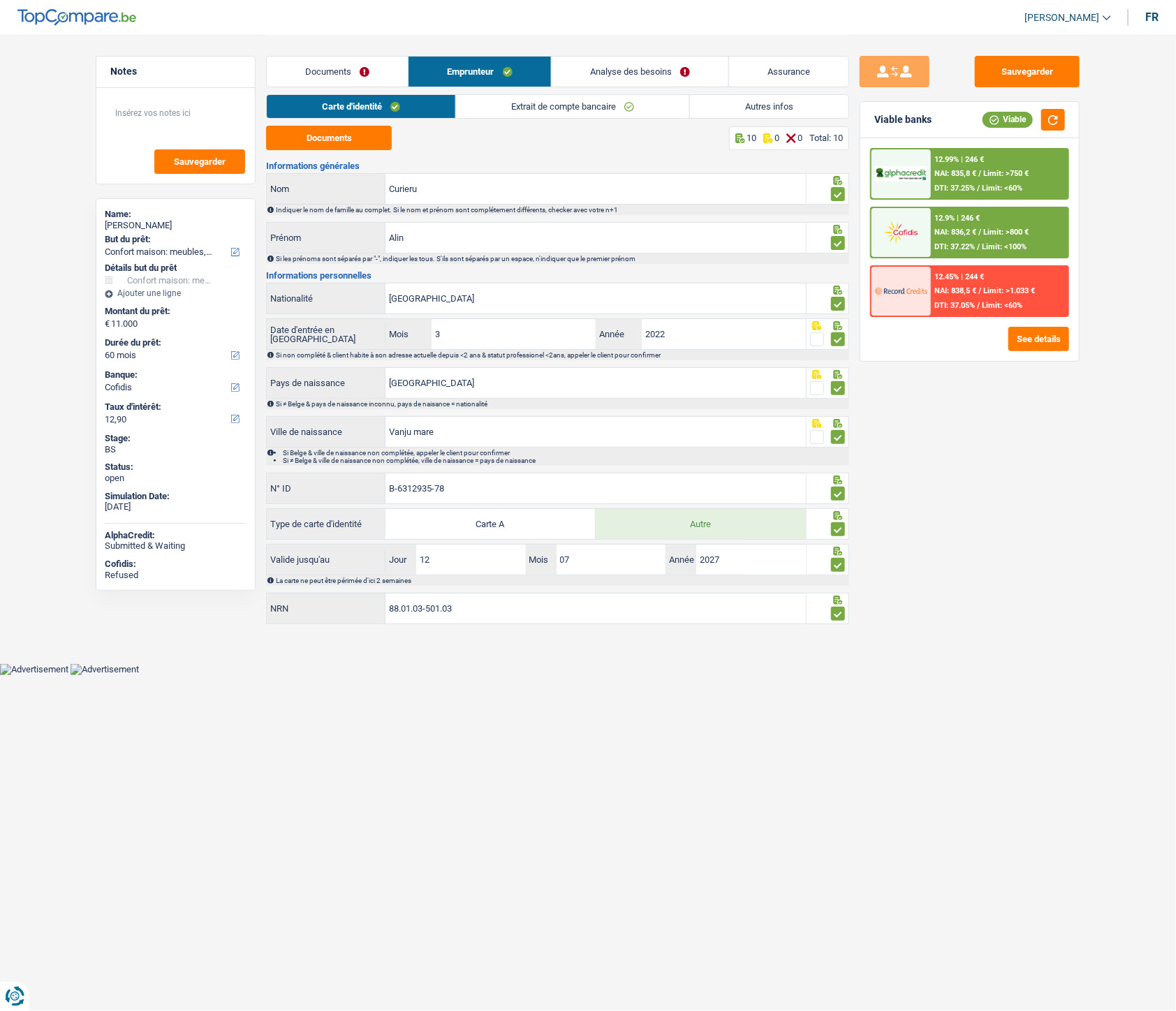
click at [606, 102] on link "Extrait de compte bancaire" at bounding box center [572, 106] width 233 height 23
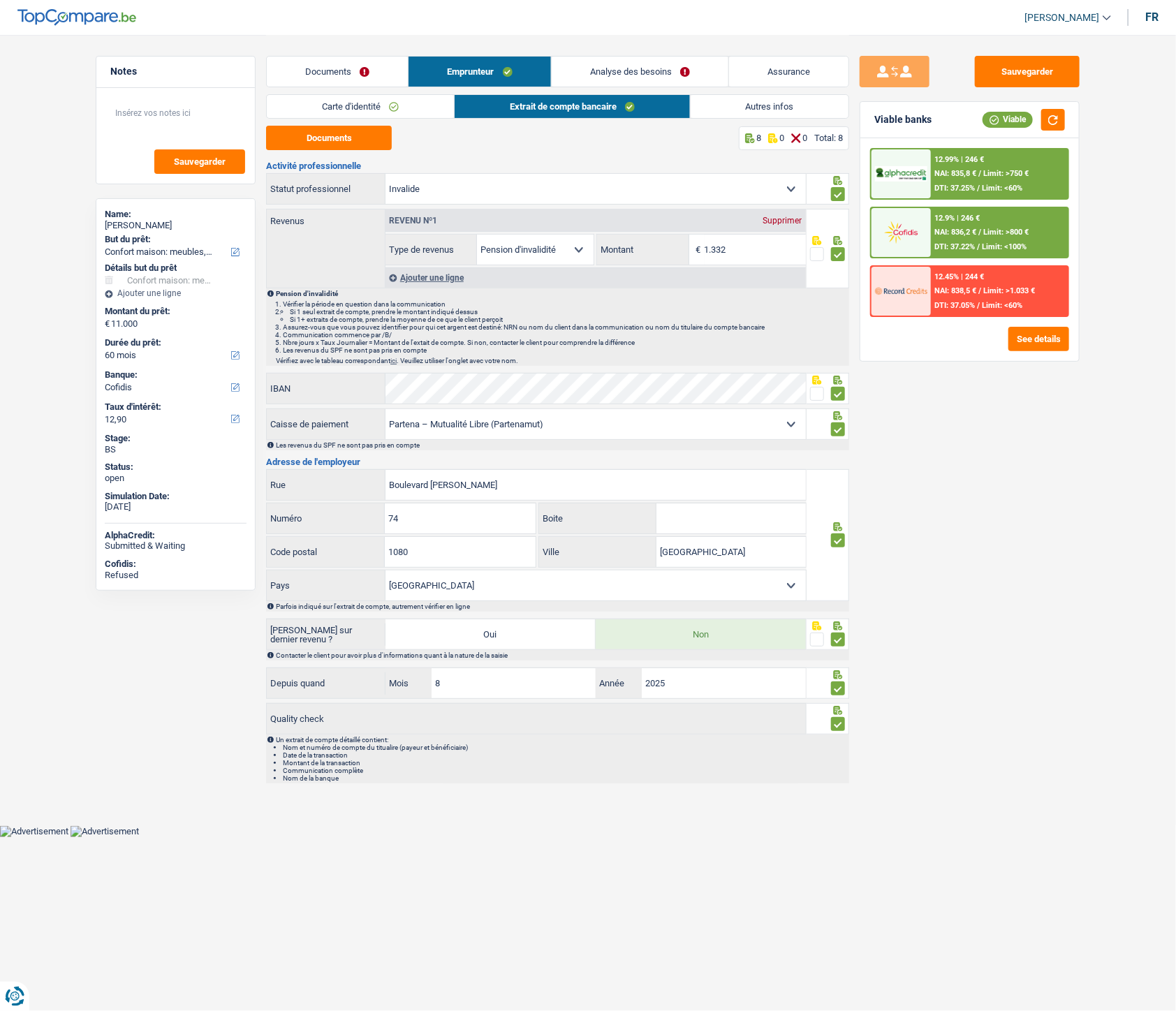
click at [708, 105] on link "Autres infos" at bounding box center [770, 106] width 159 height 23
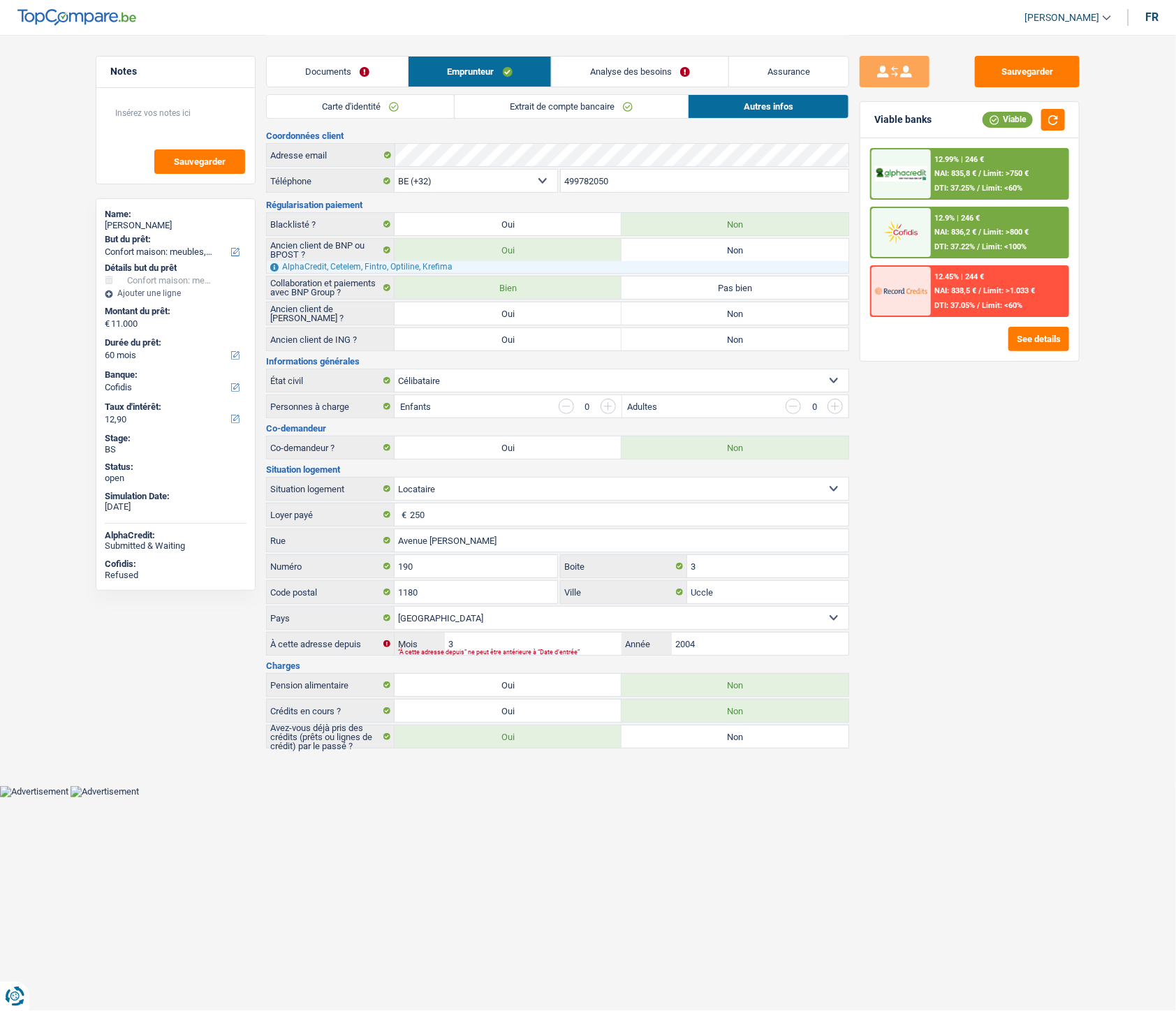
click at [623, 90] on div "Documents Emprunteur Analyse des besoins Assurance" at bounding box center [557, 65] width 583 height 60
click at [617, 94] on li "Extrait de compte bancaire" at bounding box center [571, 106] width 234 height 25
click at [611, 96] on link "Extrait de compte bancaire" at bounding box center [571, 106] width 233 height 23
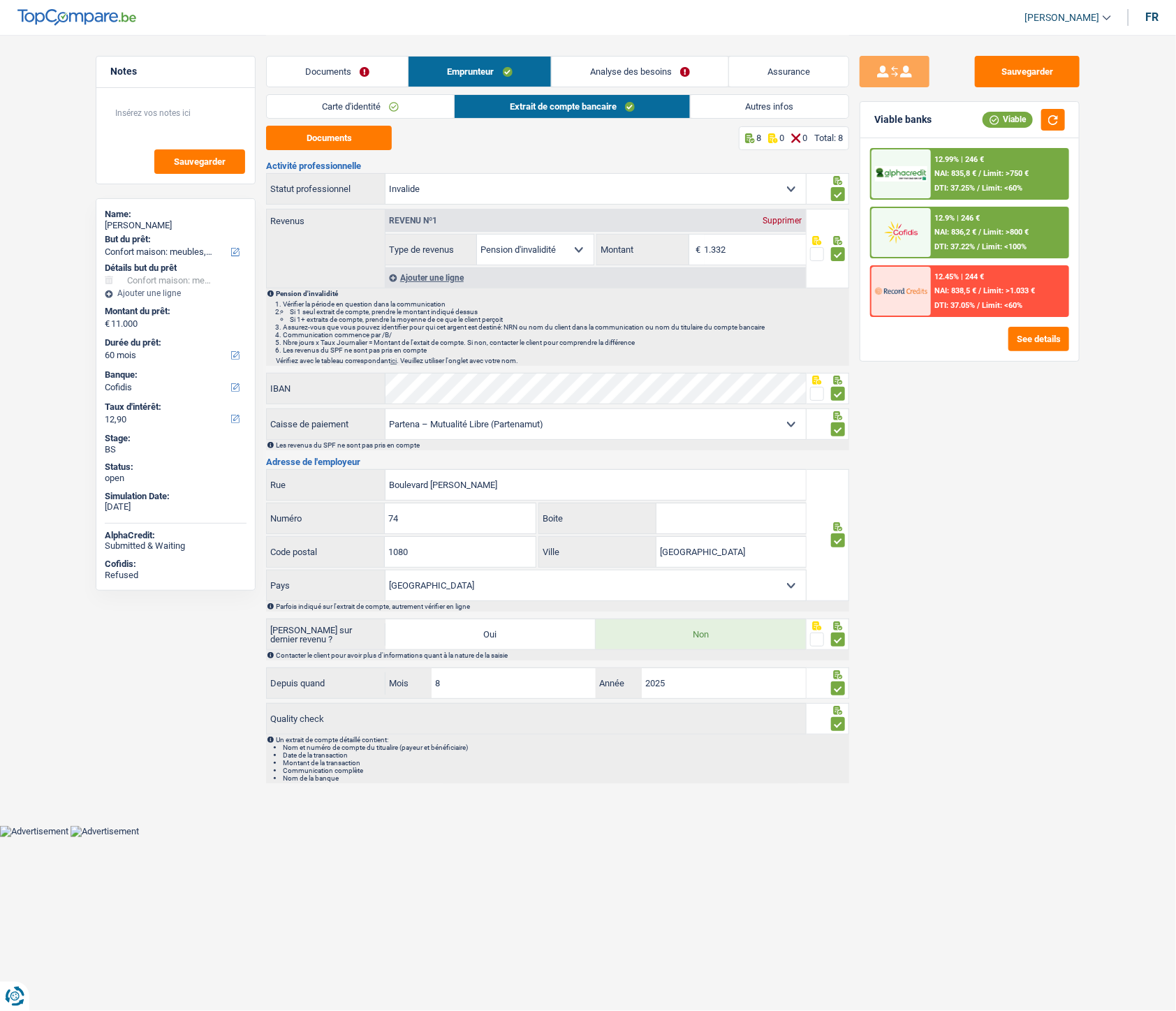
click at [755, 101] on link "Autres infos" at bounding box center [770, 106] width 159 height 23
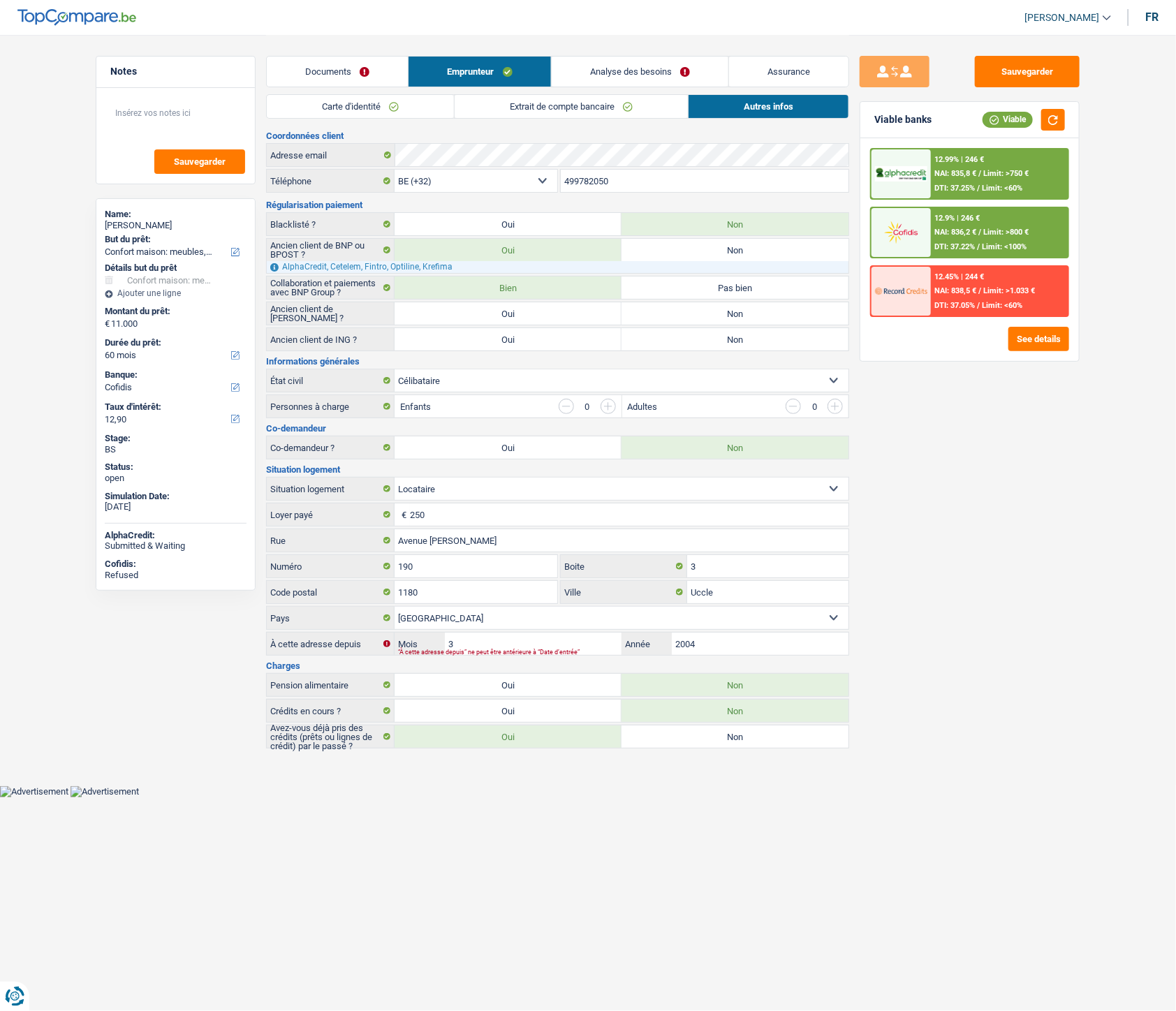
click at [658, 67] on link "Analyse des besoins" at bounding box center [640, 71] width 177 height 30
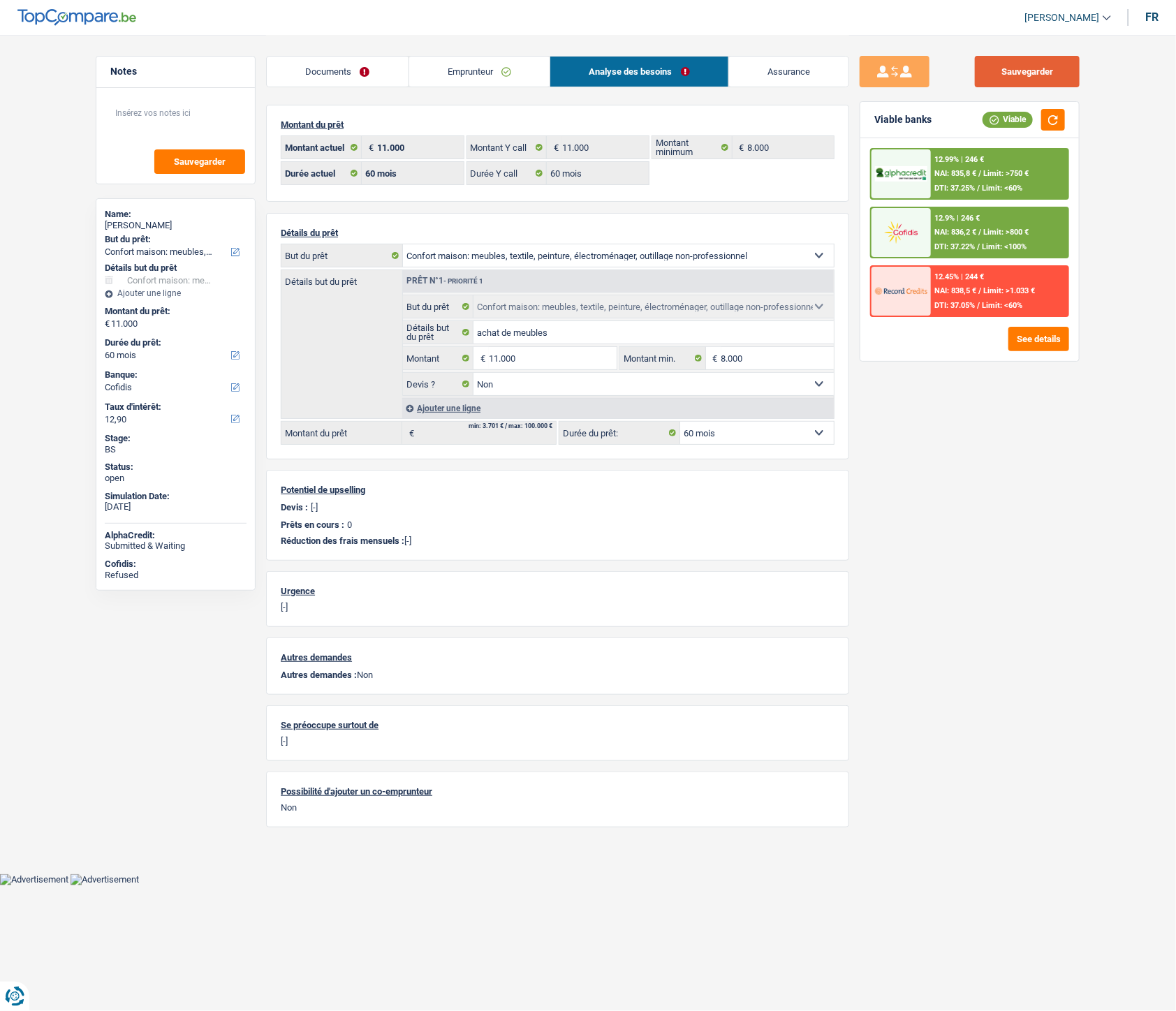
click at [1010, 78] on button "Sauvegarder" at bounding box center [1028, 71] width 105 height 32
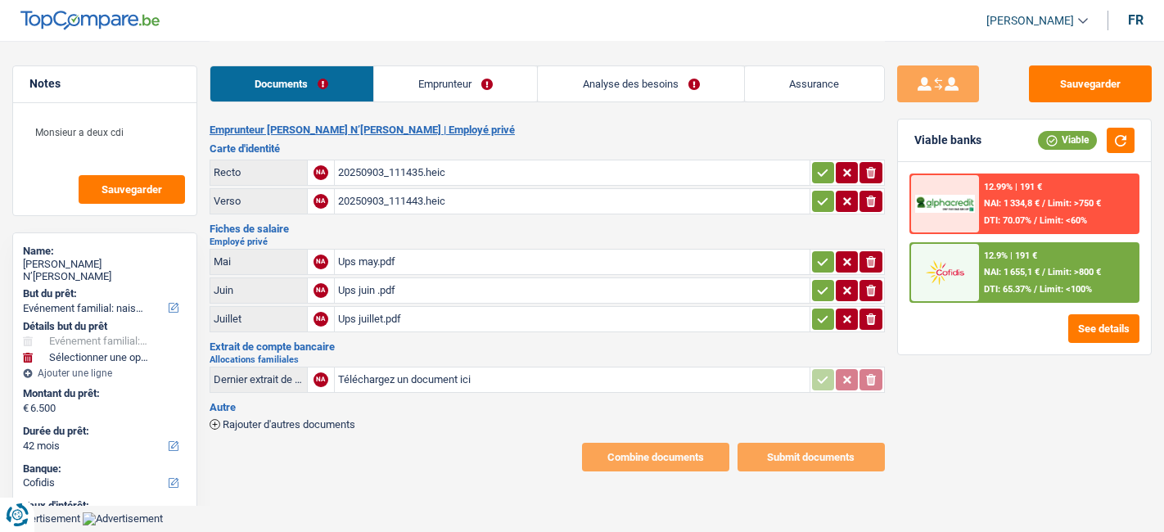
select select "familyEvent"
select select "42"
select select "cofidis"
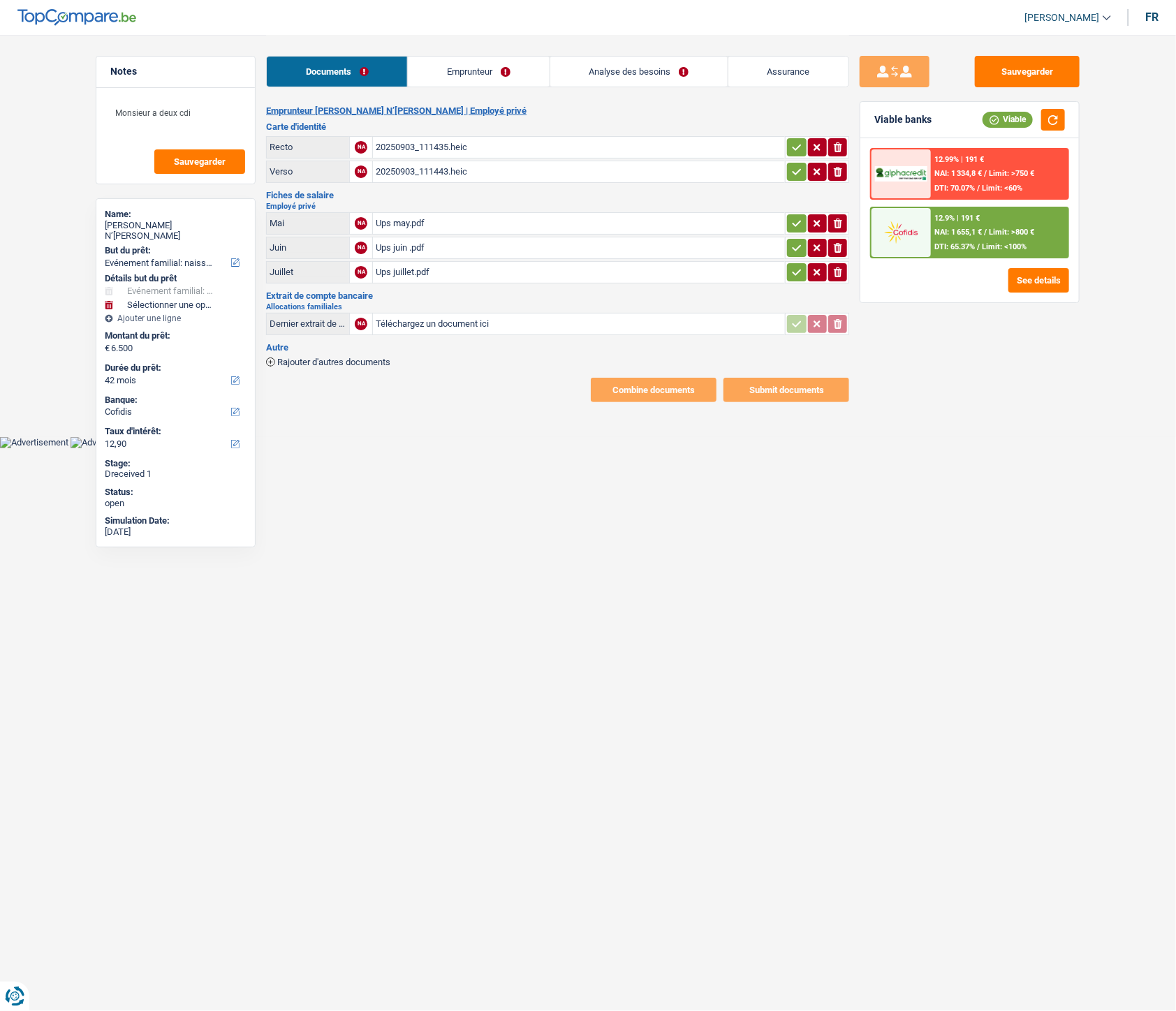
click at [447, 78] on link "Emprunteur" at bounding box center [478, 71] width 141 height 30
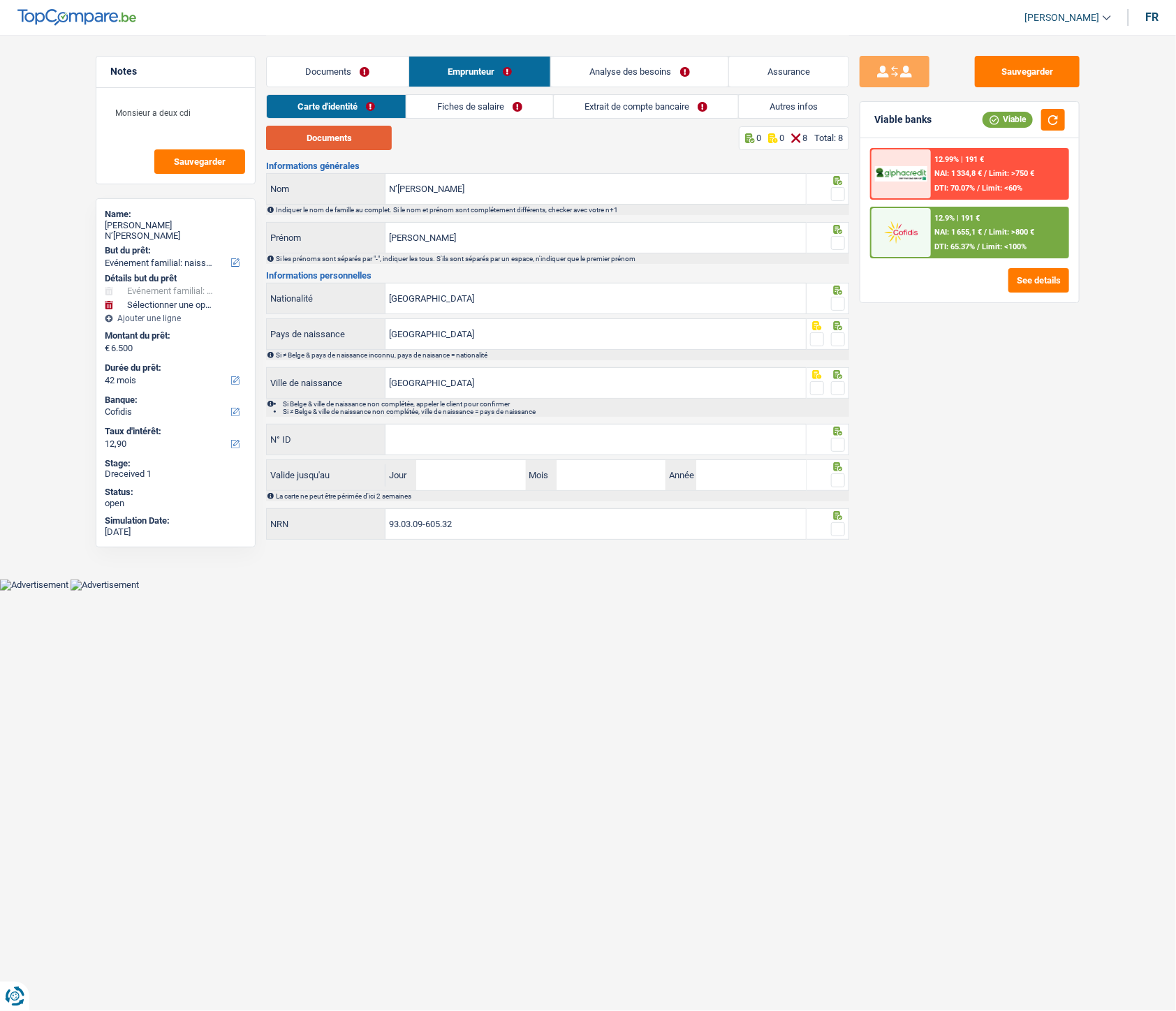
click at [347, 133] on button "Documents" at bounding box center [329, 137] width 125 height 25
click at [332, 72] on link "Documents" at bounding box center [338, 71] width 142 height 30
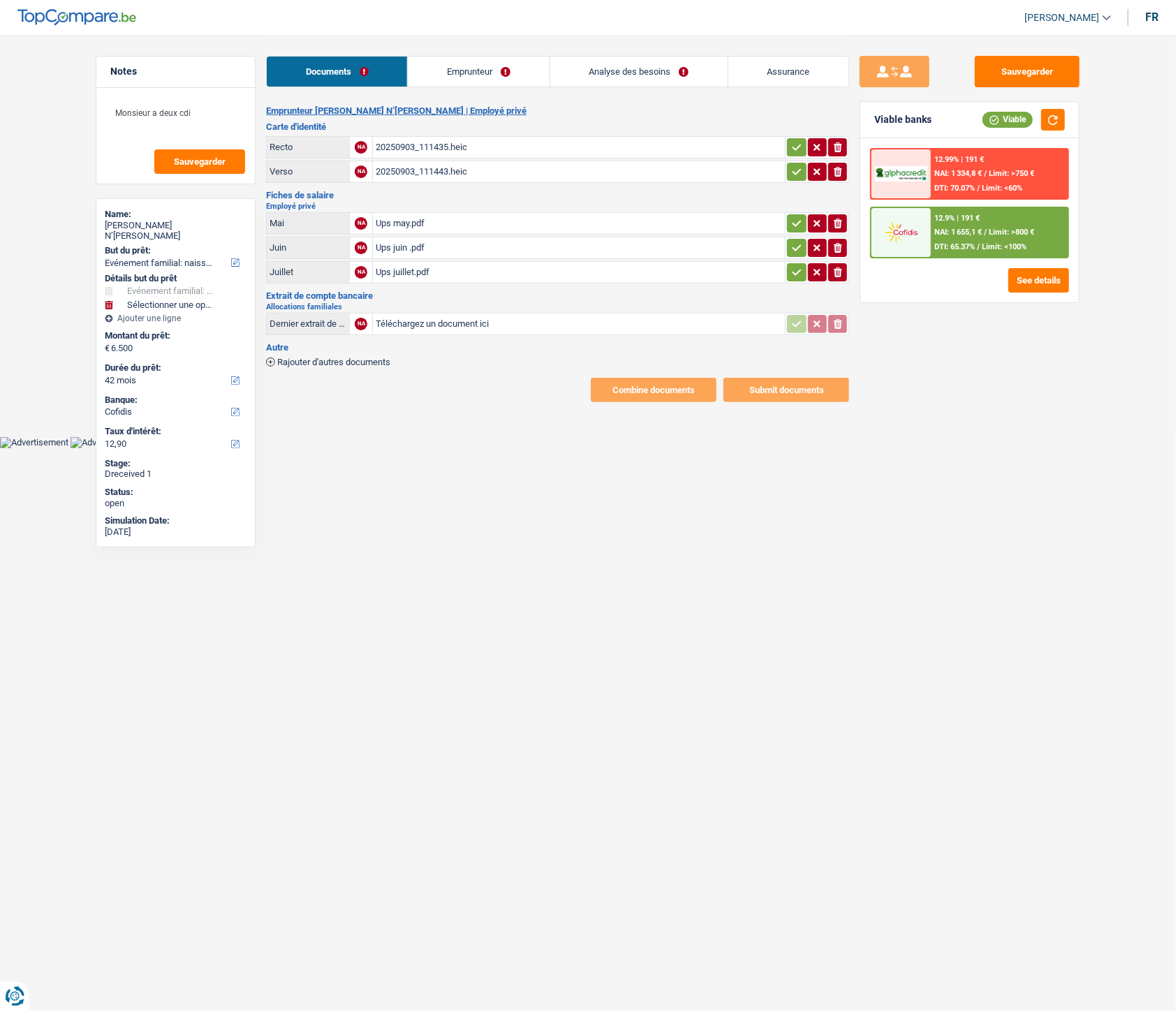
click at [840, 148] on icon "button" at bounding box center [838, 147] width 9 height 9
click at [838, 173] on icon "button" at bounding box center [838, 171] width 9 height 9
click at [637, 144] on input "Téléchargez un document ici" at bounding box center [579, 147] width 406 height 21
type input "C:\fakepath\1000060701.heic"
click at [434, 144] on div "1000060701.heic" at bounding box center [579, 147] width 406 height 21
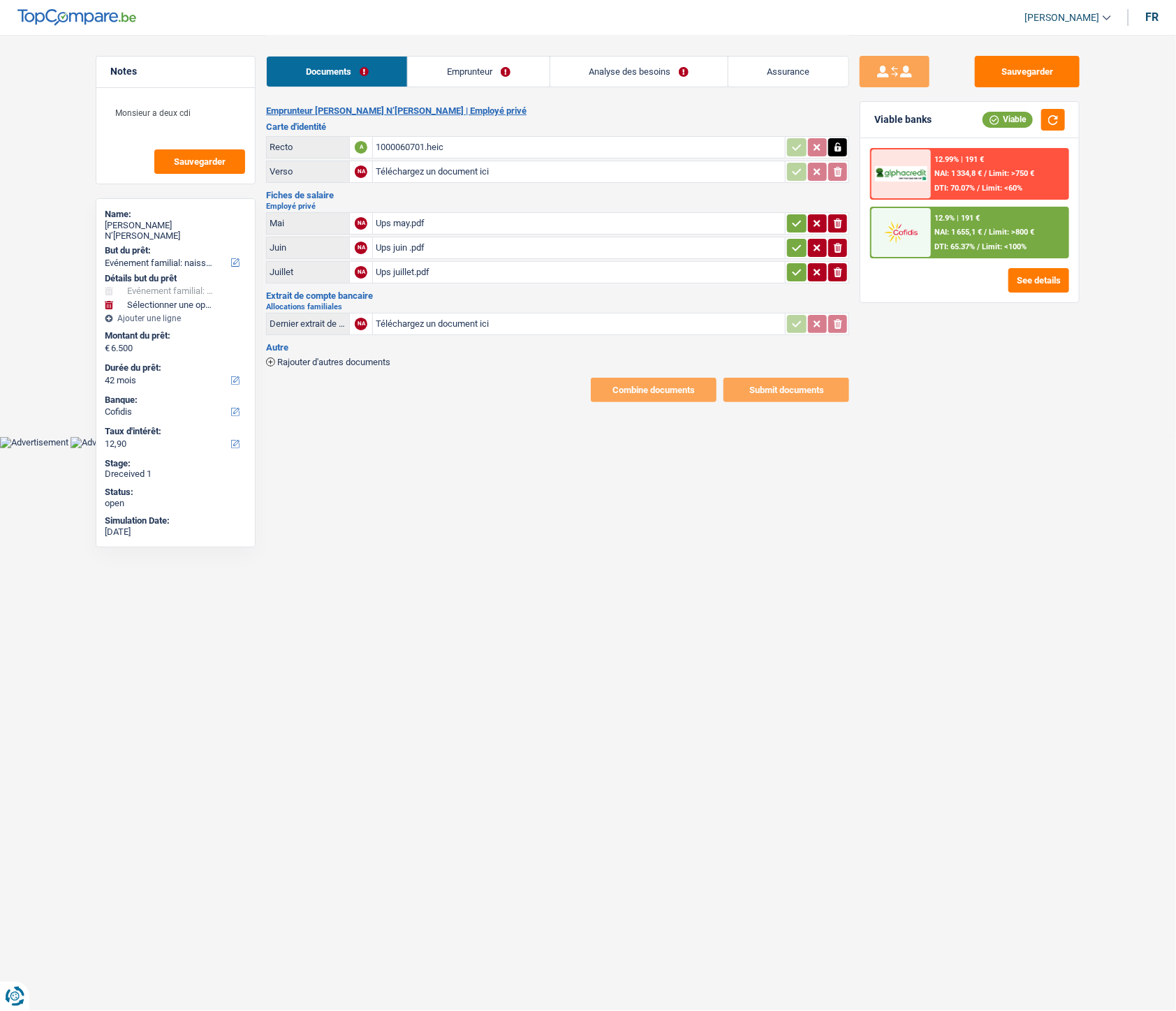
click at [839, 148] on icon "button" at bounding box center [837, 147] width 6 height 9
click at [819, 145] on button "button" at bounding box center [818, 147] width 19 height 18
click at [452, 148] on div "1000060701.heic" at bounding box center [476, 147] width 201 height 21
click at [835, 149] on icon "button" at bounding box center [838, 147] width 9 height 9
click at [629, 148] on input "Téléchargez un document ici" at bounding box center [579, 147] width 406 height 21
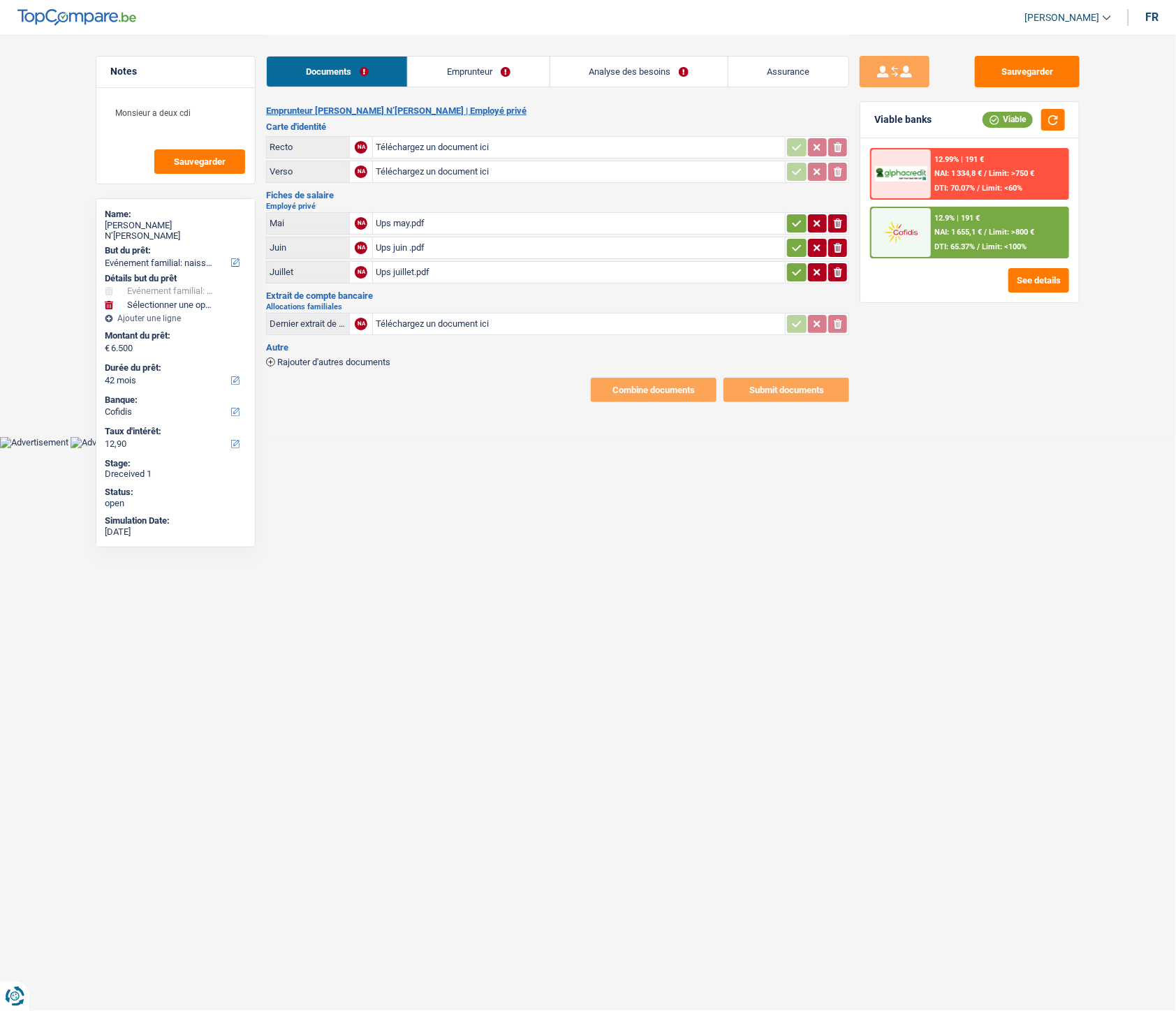
click at [465, 142] on input "Téléchargez un document ici" at bounding box center [579, 147] width 406 height 21
type input "C:\fakepath\r.heic"
click at [524, 177] on input "Téléchargez un document ici" at bounding box center [579, 171] width 406 height 21
click at [840, 149] on icon "button" at bounding box center [837, 147] width 6 height 9
click at [840, 149] on icon "button" at bounding box center [838, 147] width 9 height 9
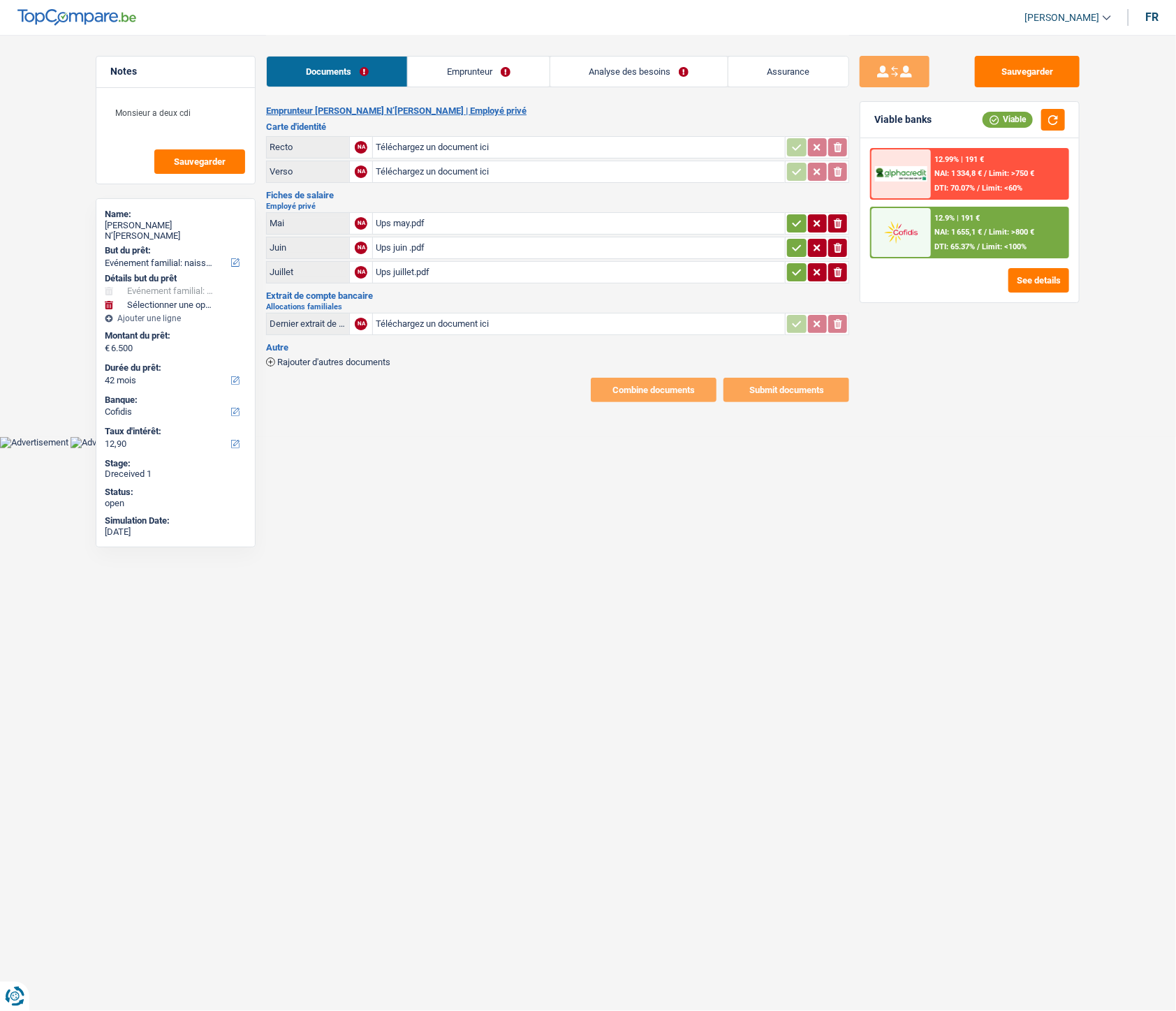
click at [512, 148] on input "Téléchargez un document ici" at bounding box center [579, 147] width 406 height 21
click at [445, 148] on input "Téléchargez un document ici" at bounding box center [579, 147] width 406 height 21
type input "C:\fakepath\r 1.jpg"
click at [724, 166] on input "Téléchargez un document ici" at bounding box center [579, 171] width 406 height 21
type input "C:\fakepath\v 1.jpg"
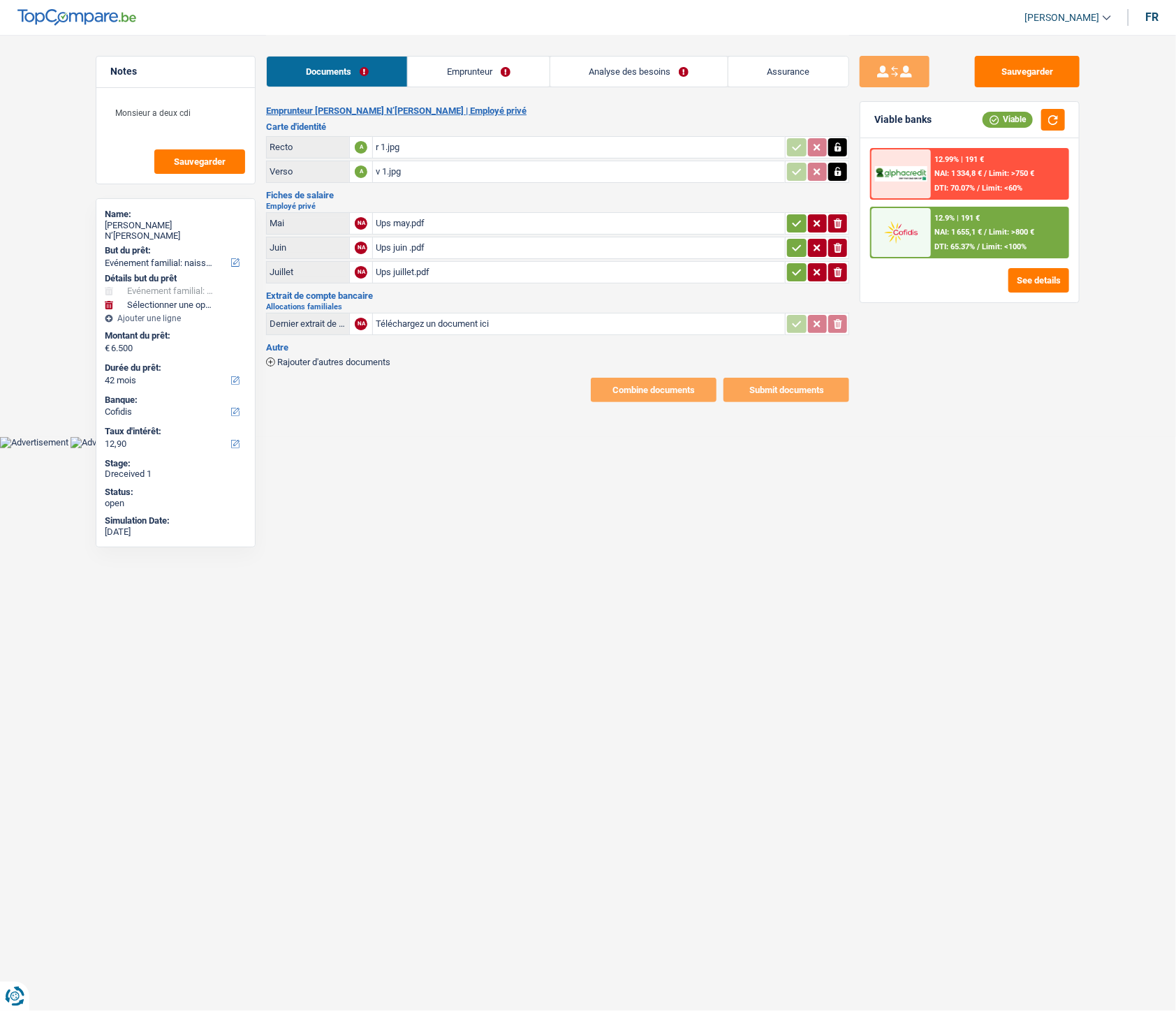
click at [419, 222] on div "Ups may.pdf" at bounding box center [579, 224] width 406 height 21
click at [456, 74] on link "Emprunteur" at bounding box center [478, 71] width 141 height 30
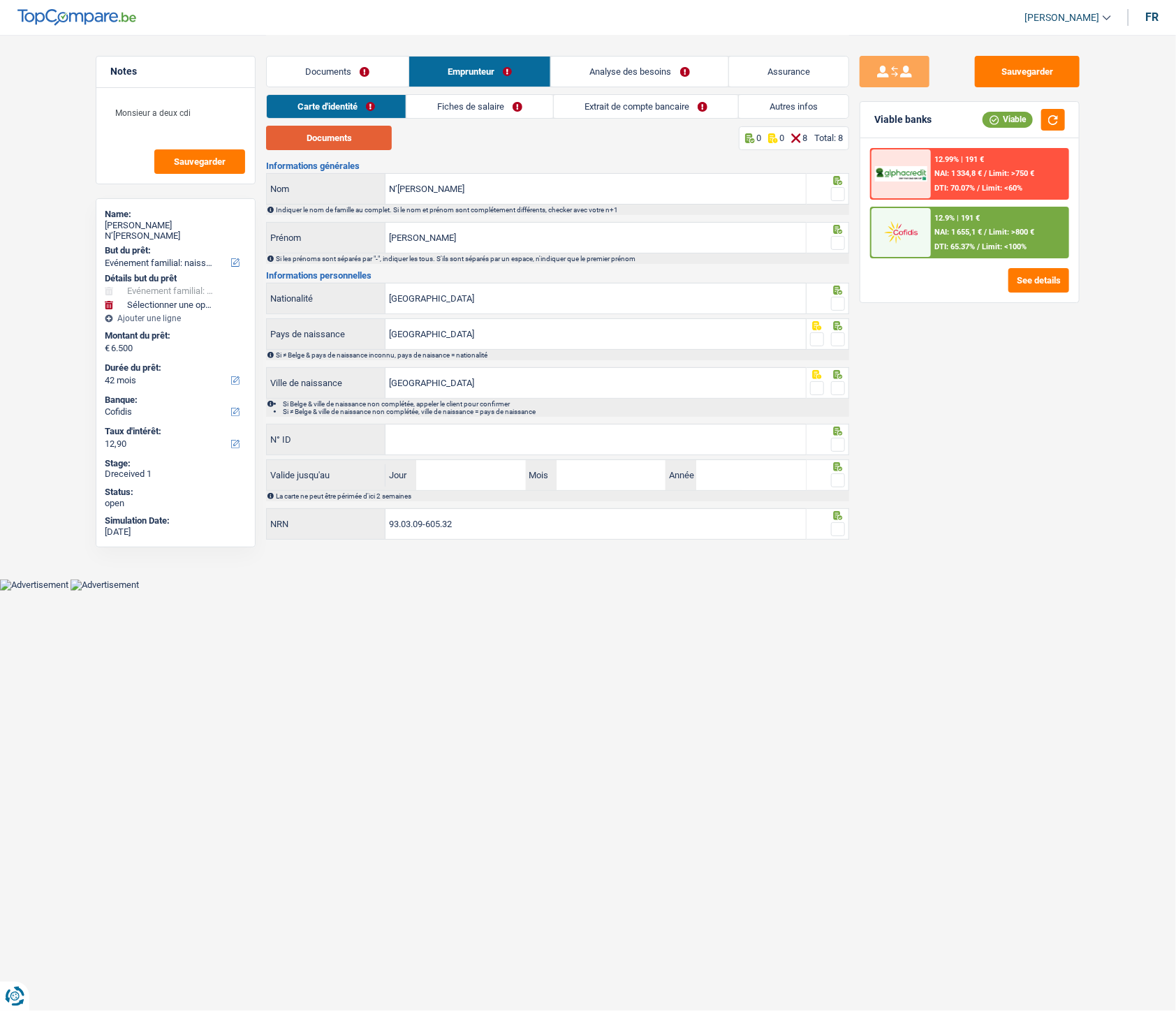
click at [341, 136] on button "Documents" at bounding box center [329, 137] width 125 height 25
click at [840, 190] on span at bounding box center [838, 194] width 14 height 14
click at [0, 0] on input "radio" at bounding box center [0, 0] width 0 height 0
click at [841, 241] on span at bounding box center [838, 243] width 14 height 14
click at [0, 0] on input "radio" at bounding box center [0, 0] width 0 height 0
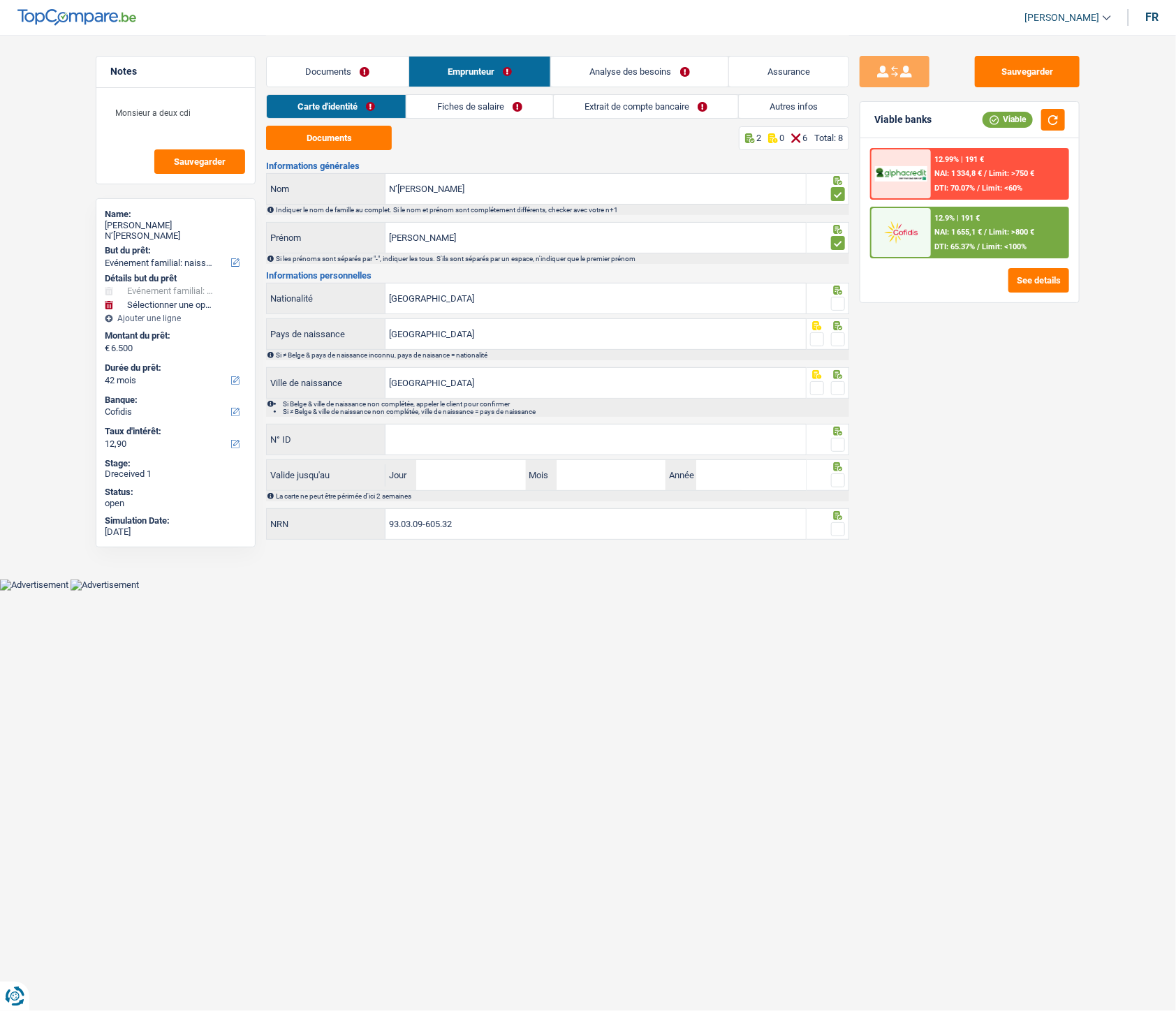
click at [836, 302] on span at bounding box center [838, 304] width 14 height 14
click at [0, 0] on input "radio" at bounding box center [0, 0] width 0 height 0
click at [833, 344] on span at bounding box center [838, 340] width 14 height 14
click at [0, 0] on input "radio" at bounding box center [0, 0] width 0 height 0
click at [836, 387] on span at bounding box center [838, 388] width 14 height 14
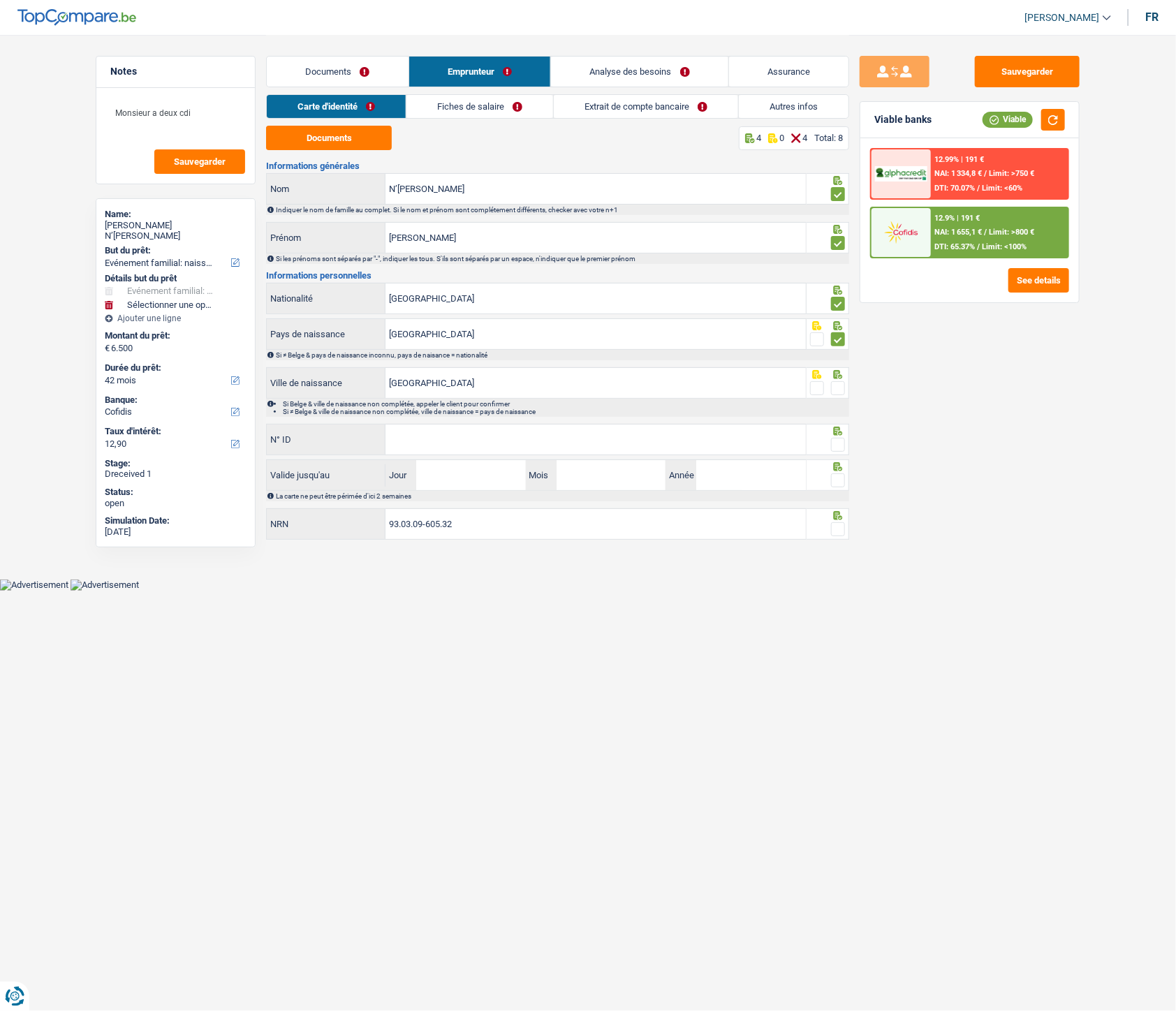
click at [0, 0] on input "radio" at bounding box center [0, 0] width 0 height 0
click at [588, 443] on input "N° ID" at bounding box center [596, 439] width 421 height 30
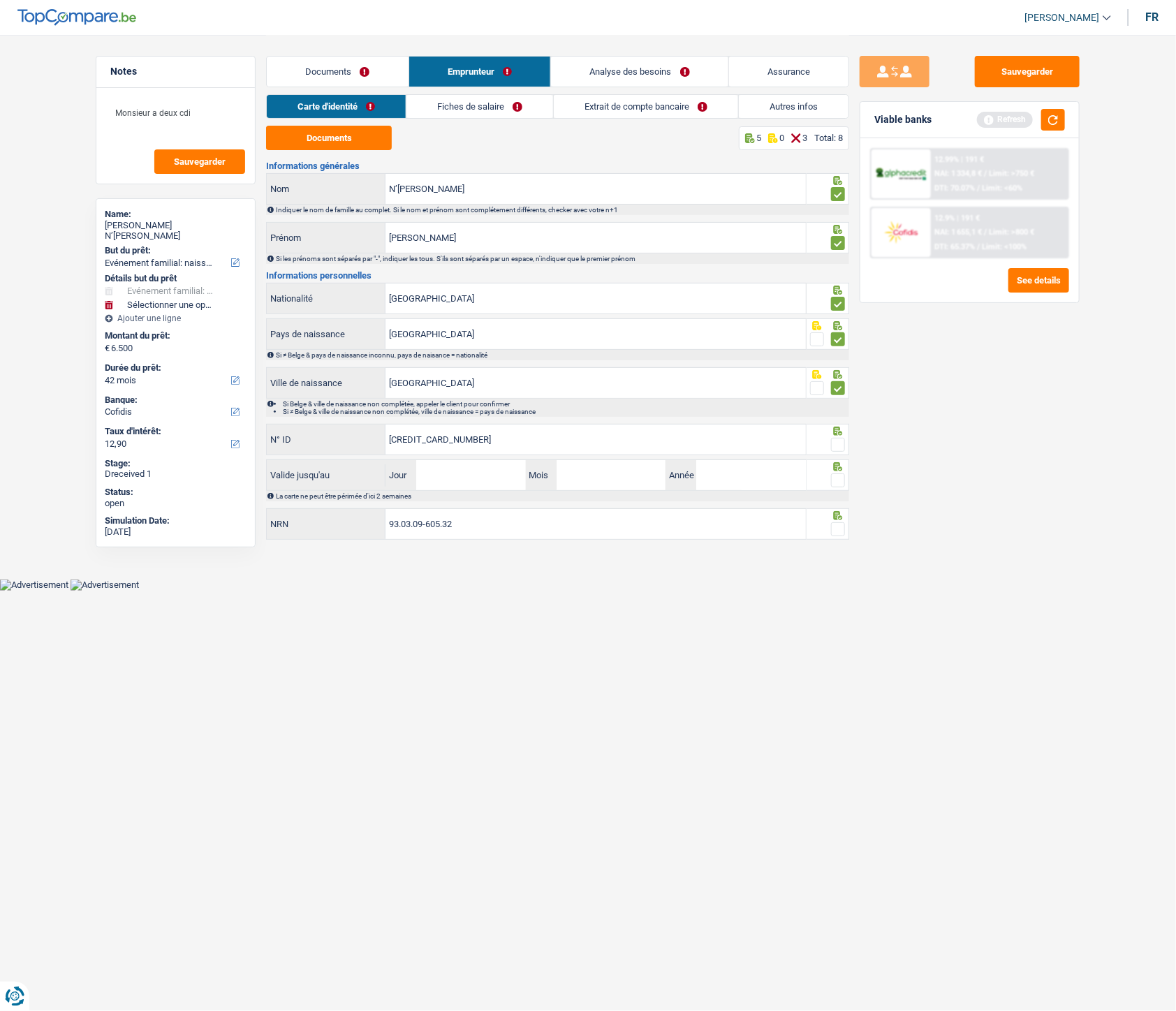
type input "[CREDIT_CARD_NUMBER]"
click at [484, 453] on input "Jour" at bounding box center [471, 474] width 109 height 30
type input "26"
click at [574, 453] on input "04" at bounding box center [611, 474] width 109 height 30
type input "07"
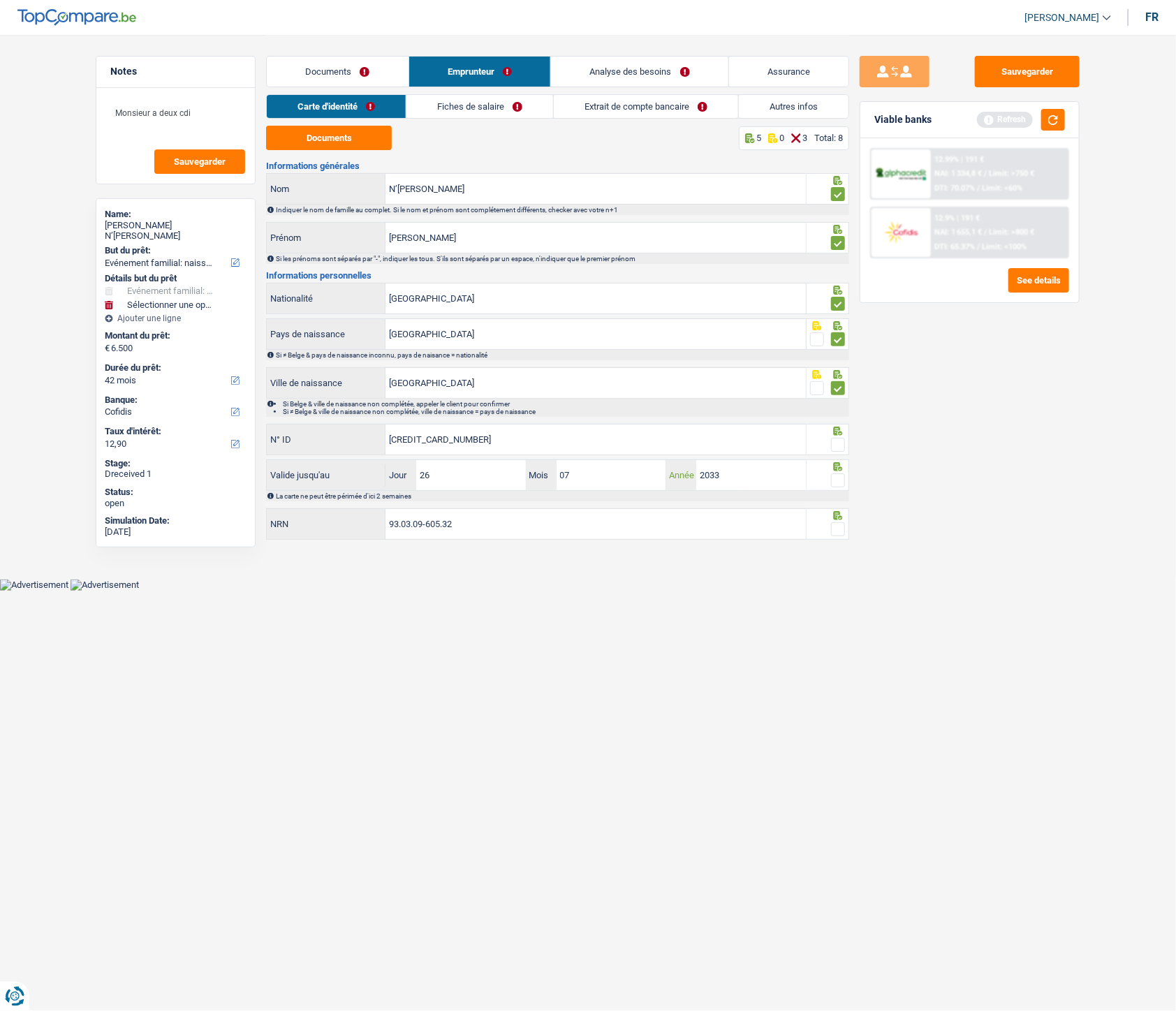
type input "2033"
click at [836, 444] on span at bounding box center [838, 444] width 14 height 14
click at [0, 0] on input "radio" at bounding box center [0, 0] width 0 height 0
click at [835, 453] on span at bounding box center [838, 480] width 14 height 14
click at [0, 0] on input "radio" at bounding box center [0, 0] width 0 height 0
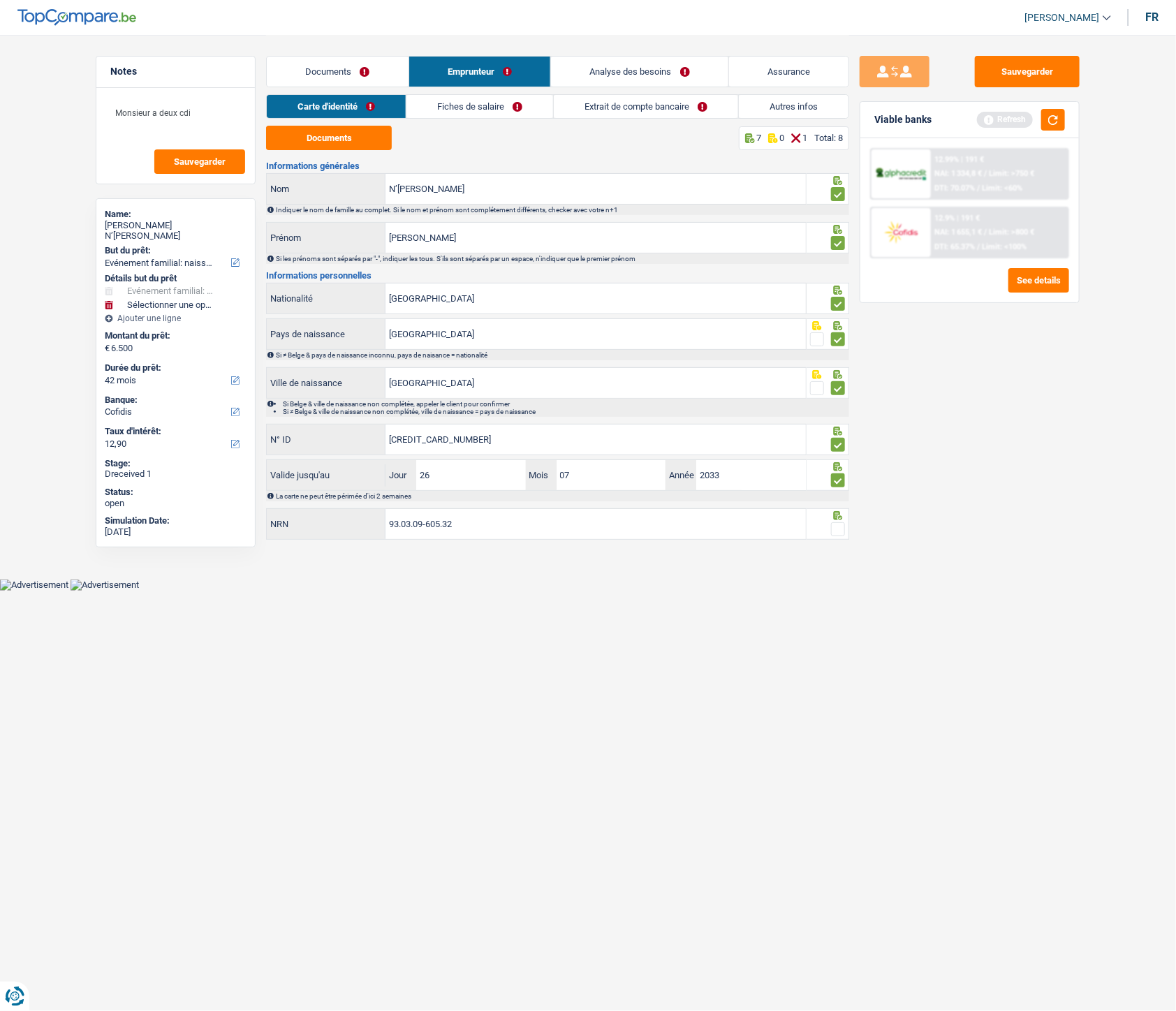
click at [838, 453] on div at bounding box center [838, 530] width 14 height 17
click at [838, 453] on span at bounding box center [838, 529] width 14 height 14
click at [0, 0] on input "radio" at bounding box center [0, 0] width 0 height 0
click at [479, 107] on link "Fiches de salaire" at bounding box center [480, 106] width 147 height 23
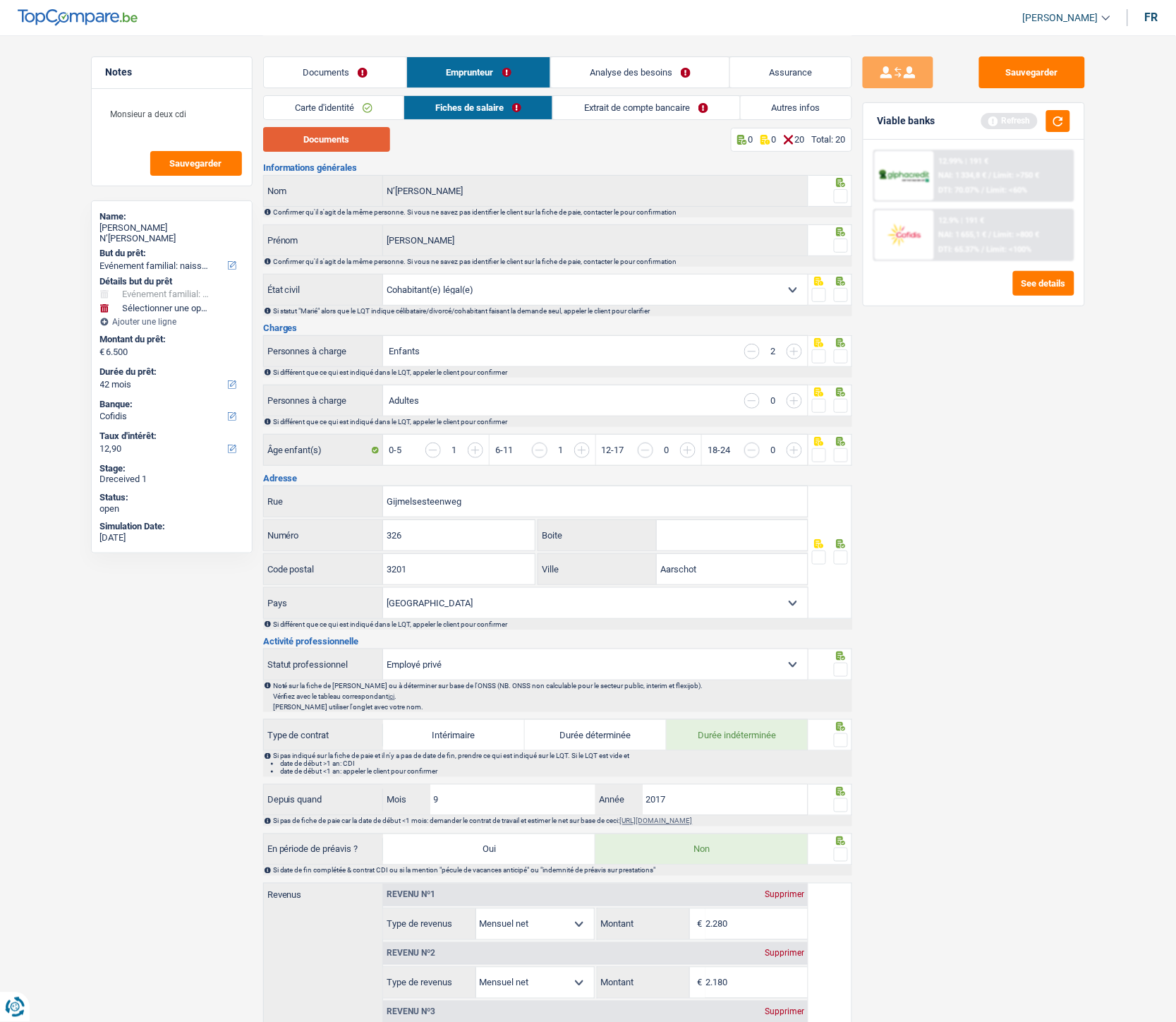
click at [336, 136] on button "Documents" at bounding box center [326, 139] width 127 height 25
click at [838, 195] on span at bounding box center [841, 196] width 14 height 14
click at [0, 0] on input "radio" at bounding box center [0, 0] width 0 height 0
click at [844, 252] on span at bounding box center [841, 246] width 14 height 14
click at [0, 0] on input "radio" at bounding box center [0, 0] width 0 height 0
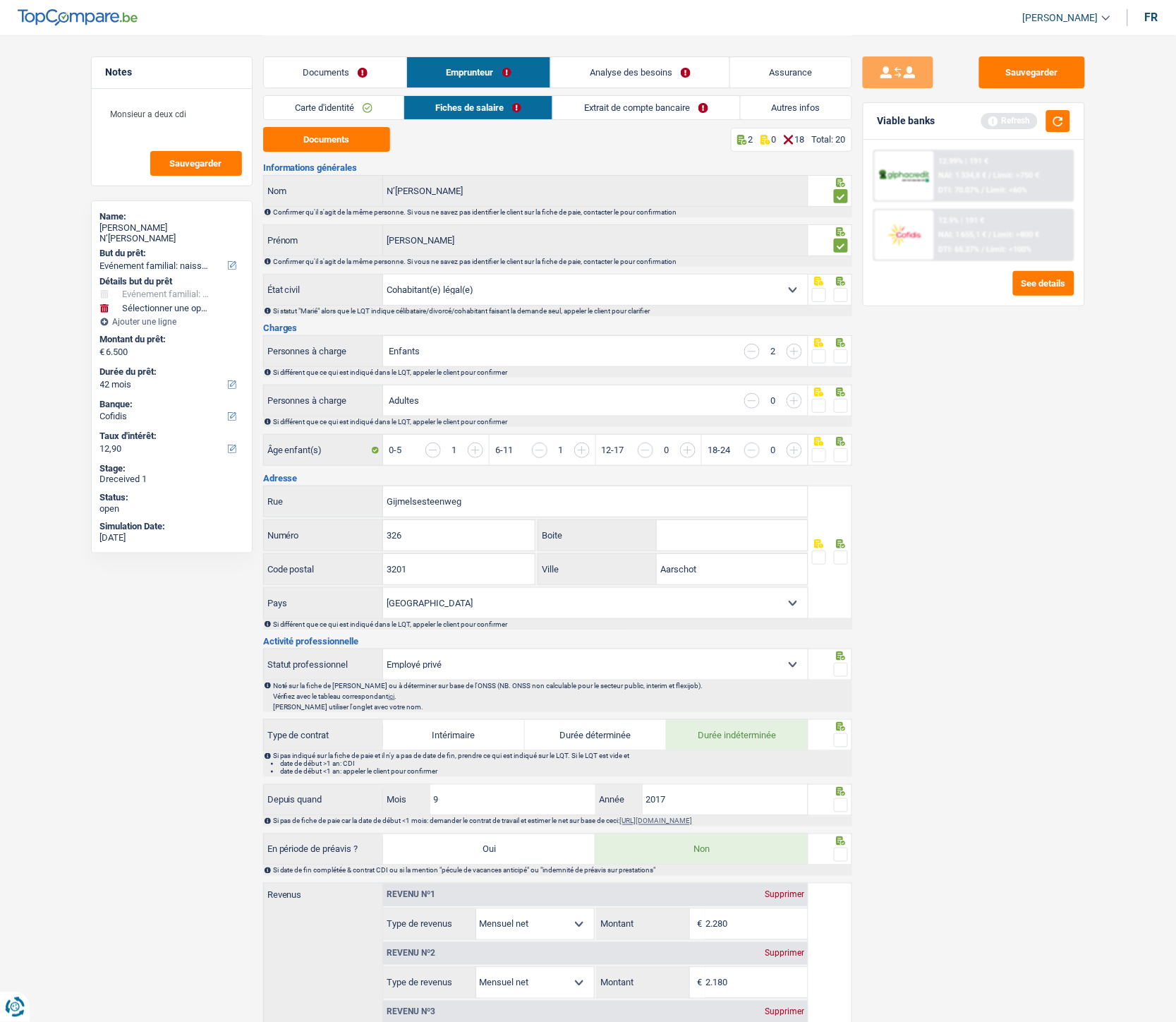
click at [848, 301] on span at bounding box center [841, 295] width 14 height 14
click at [0, 0] on input "radio" at bounding box center [0, 0] width 0 height 0
click at [843, 361] on span at bounding box center [841, 356] width 14 height 14
click at [0, 0] on input "radio" at bounding box center [0, 0] width 0 height 0
click at [798, 401] on input "button" at bounding box center [795, 401] width 16 height 16
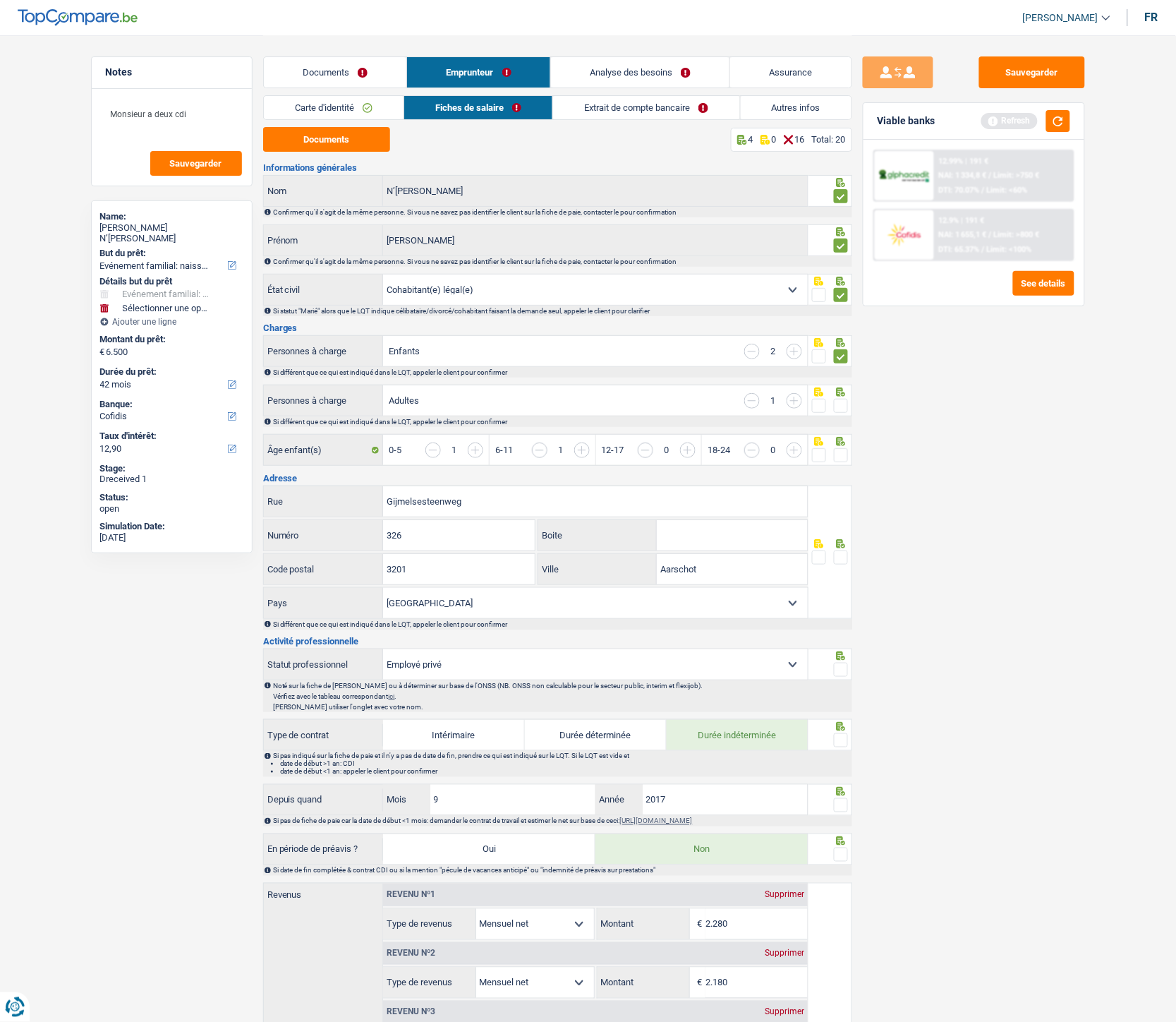
click at [841, 411] on span at bounding box center [841, 405] width 14 height 14
click at [0, 0] on input "radio" at bounding box center [0, 0] width 0 height 0
click at [845, 458] on span at bounding box center [841, 455] width 14 height 14
click at [0, 0] on input "radio" at bounding box center [0, 0] width 0 height 0
drag, startPoint x: 722, startPoint y: 575, endPoint x: 656, endPoint y: 567, distance: 66.5
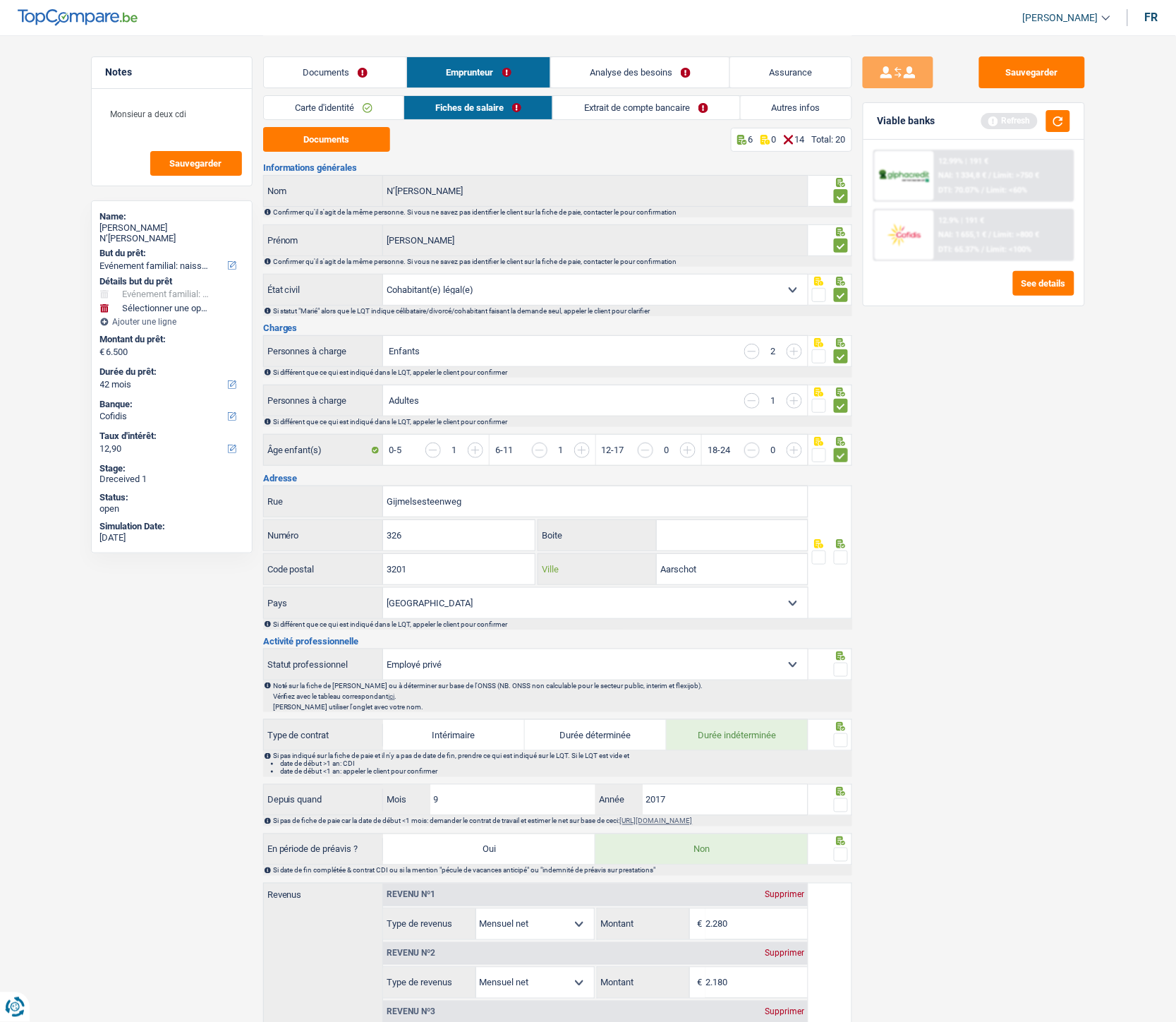
click at [656, 458] on div "Aarschot Ville" at bounding box center [672, 568] width 270 height 30
click at [747, 458] on input "[GEOGRAPHIC_DATA]" at bounding box center [732, 568] width 151 height 30
type input "[GEOGRAPHIC_DATA]"
click at [841, 458] on span at bounding box center [841, 557] width 14 height 14
click at [0, 0] on input "radio" at bounding box center [0, 0] width 0 height 0
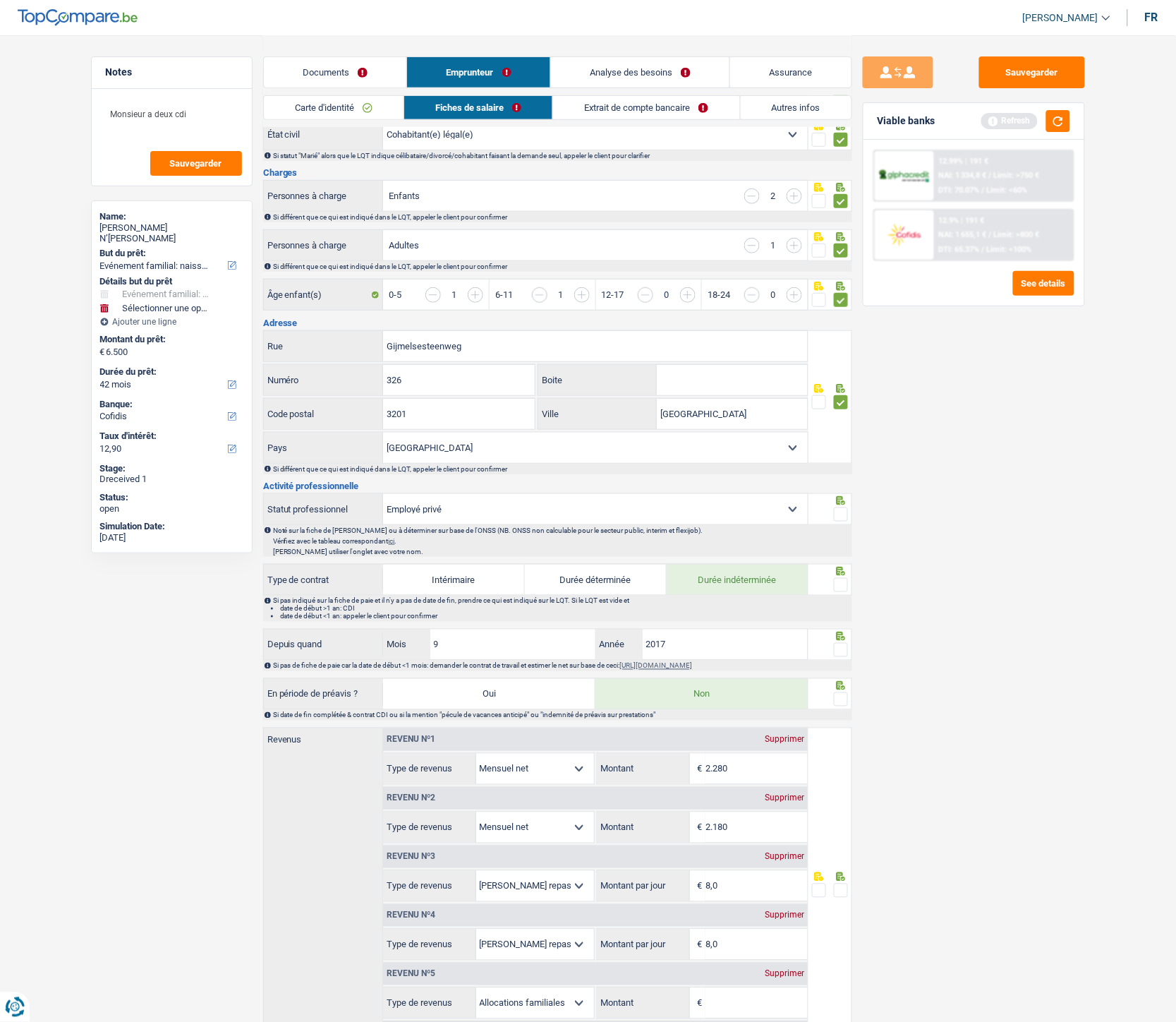
scroll to position [157, 0]
click at [848, 458] on span at bounding box center [841, 513] width 14 height 14
click at [0, 0] on input "radio" at bounding box center [0, 0] width 0 height 0
click at [843, 458] on span at bounding box center [841, 584] width 14 height 14
click at [0, 0] on input "radio" at bounding box center [0, 0] width 0 height 0
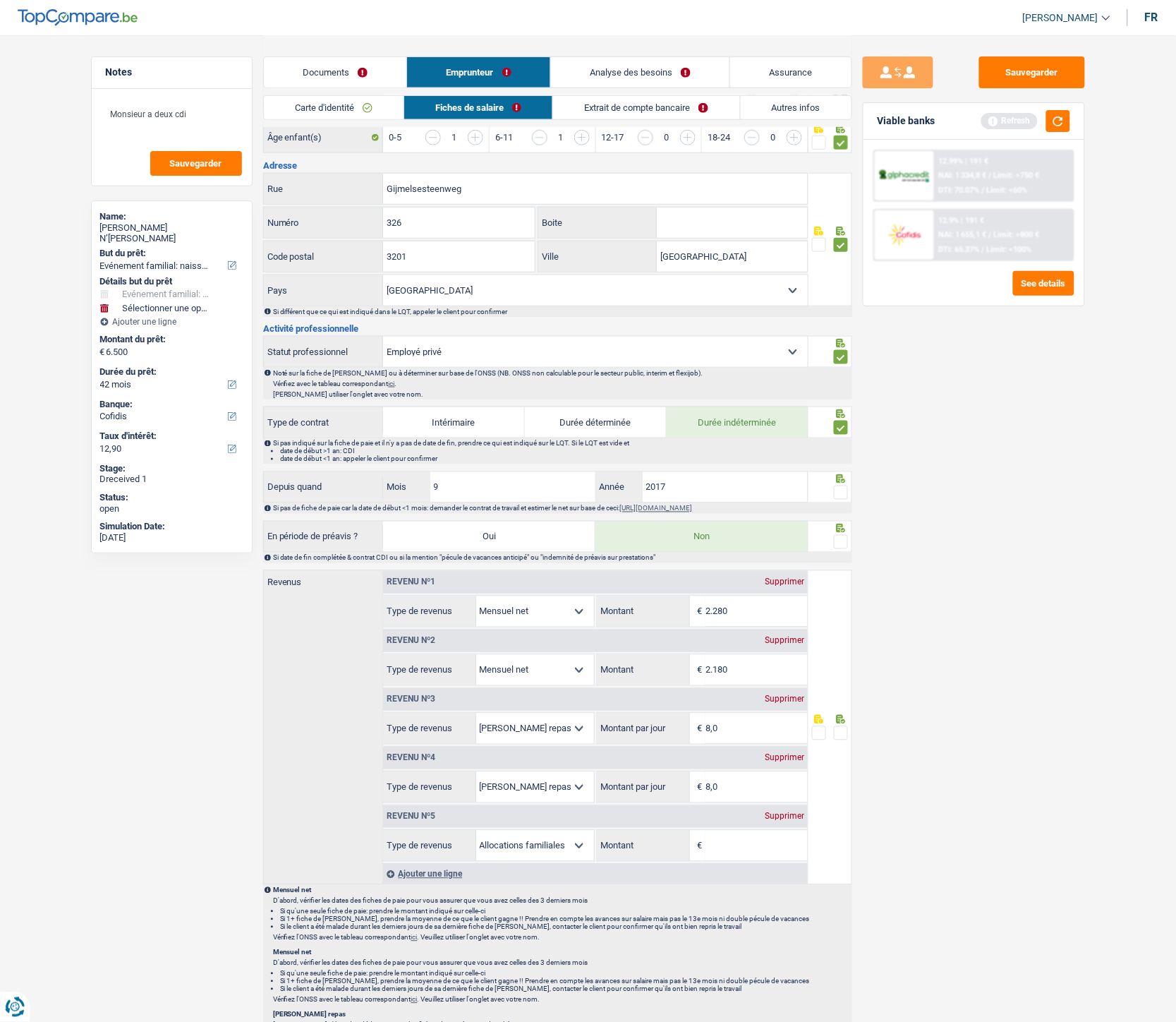
scroll to position [313, 0]
click at [841, 458] on span at bounding box center [841, 492] width 14 height 14
click at [0, 0] on input "radio" at bounding box center [0, 0] width 0 height 0
click at [841, 458] on span at bounding box center [841, 542] width 14 height 14
click at [0, 0] on input "radio" at bounding box center [0, 0] width 0 height 0
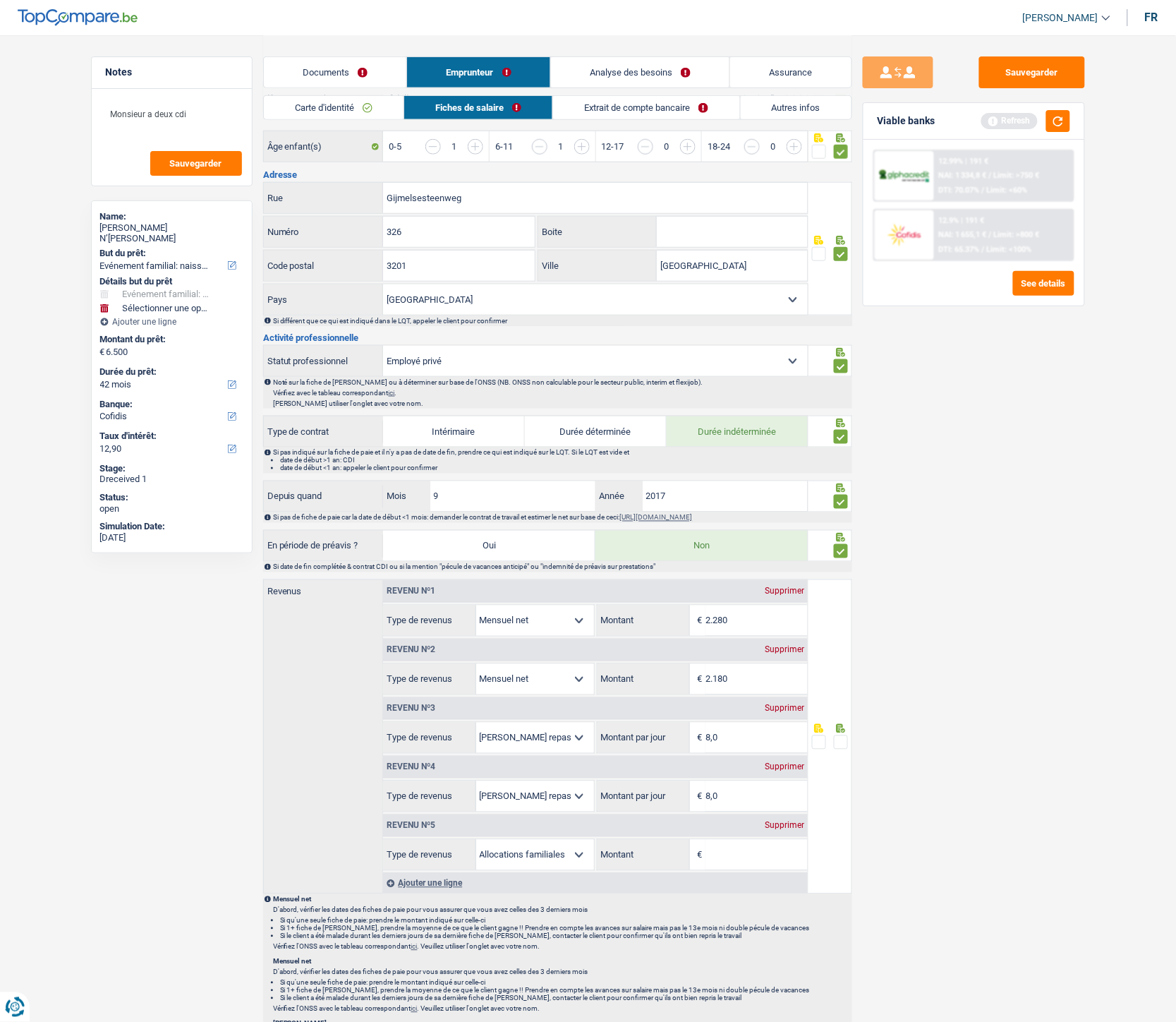
scroll to position [235, 0]
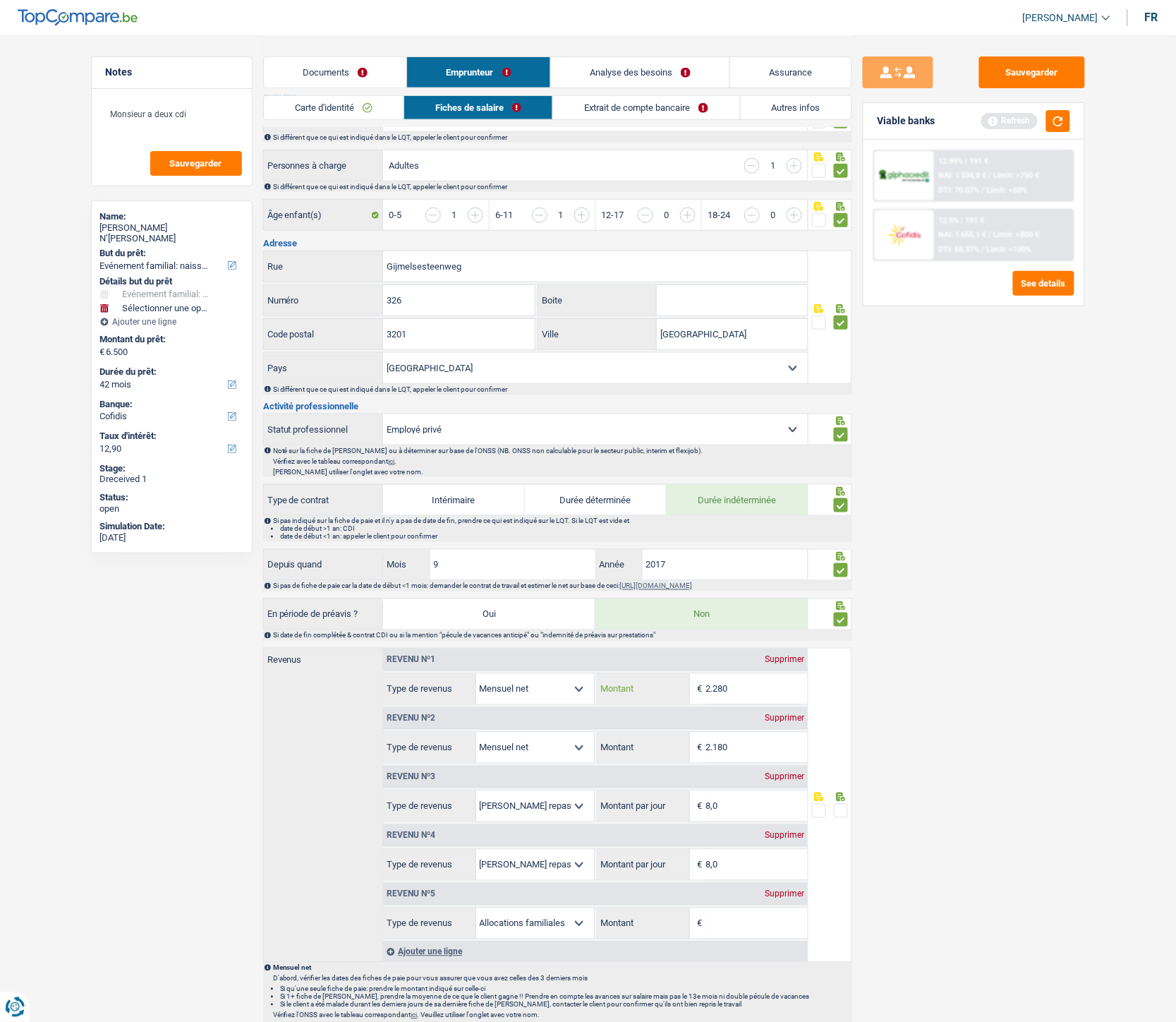
click at [758, 458] on input "2.280" at bounding box center [756, 689] width 103 height 30
drag, startPoint x: 748, startPoint y: 692, endPoint x: 699, endPoint y: 683, distance: 49.8
click at [699, 458] on div "2.280 € Montant" at bounding box center [703, 689] width 210 height 30
type input "2.315"
click at [660, 103] on link "Extrait de compte bancaire" at bounding box center [647, 107] width 186 height 23
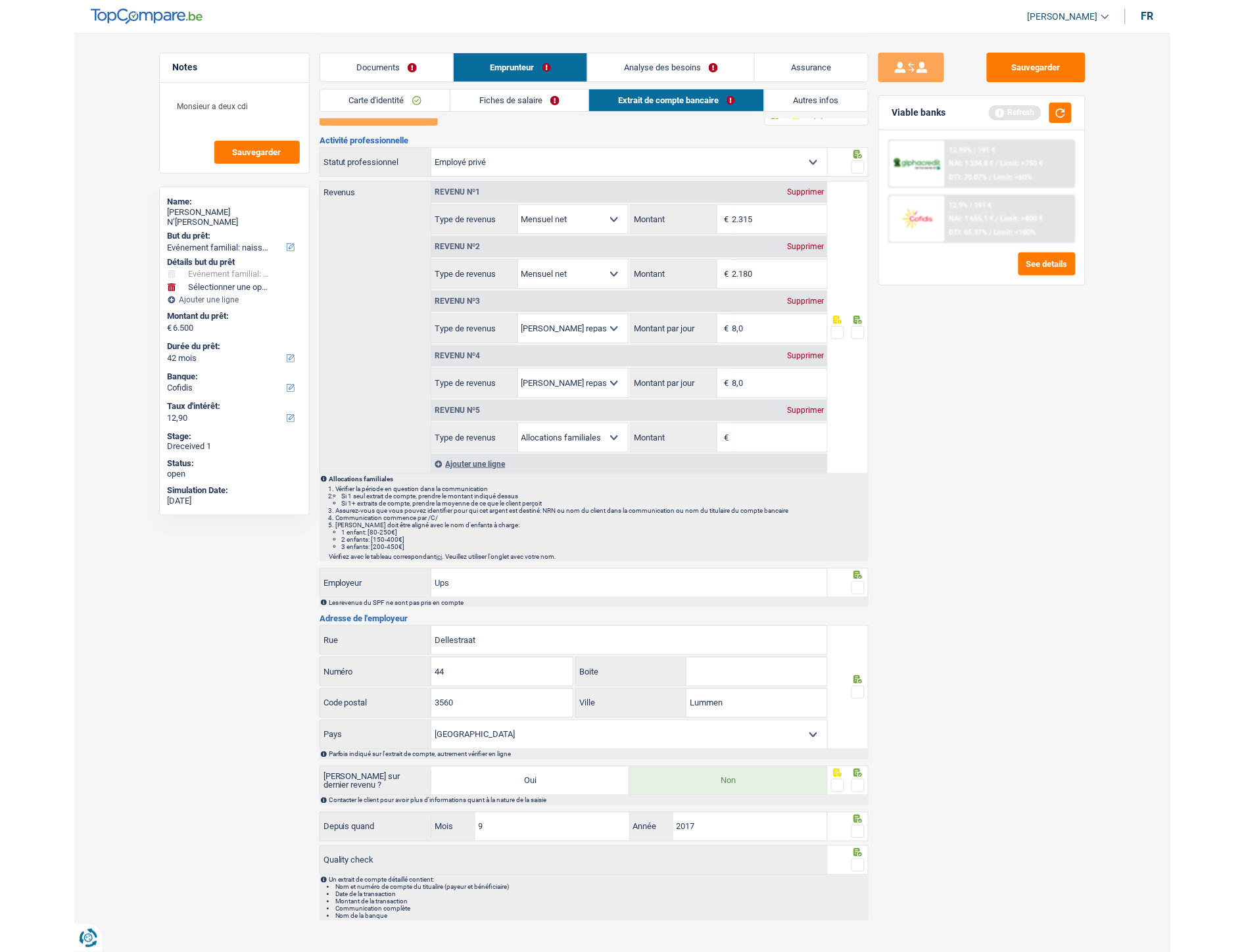
scroll to position [0, 0]
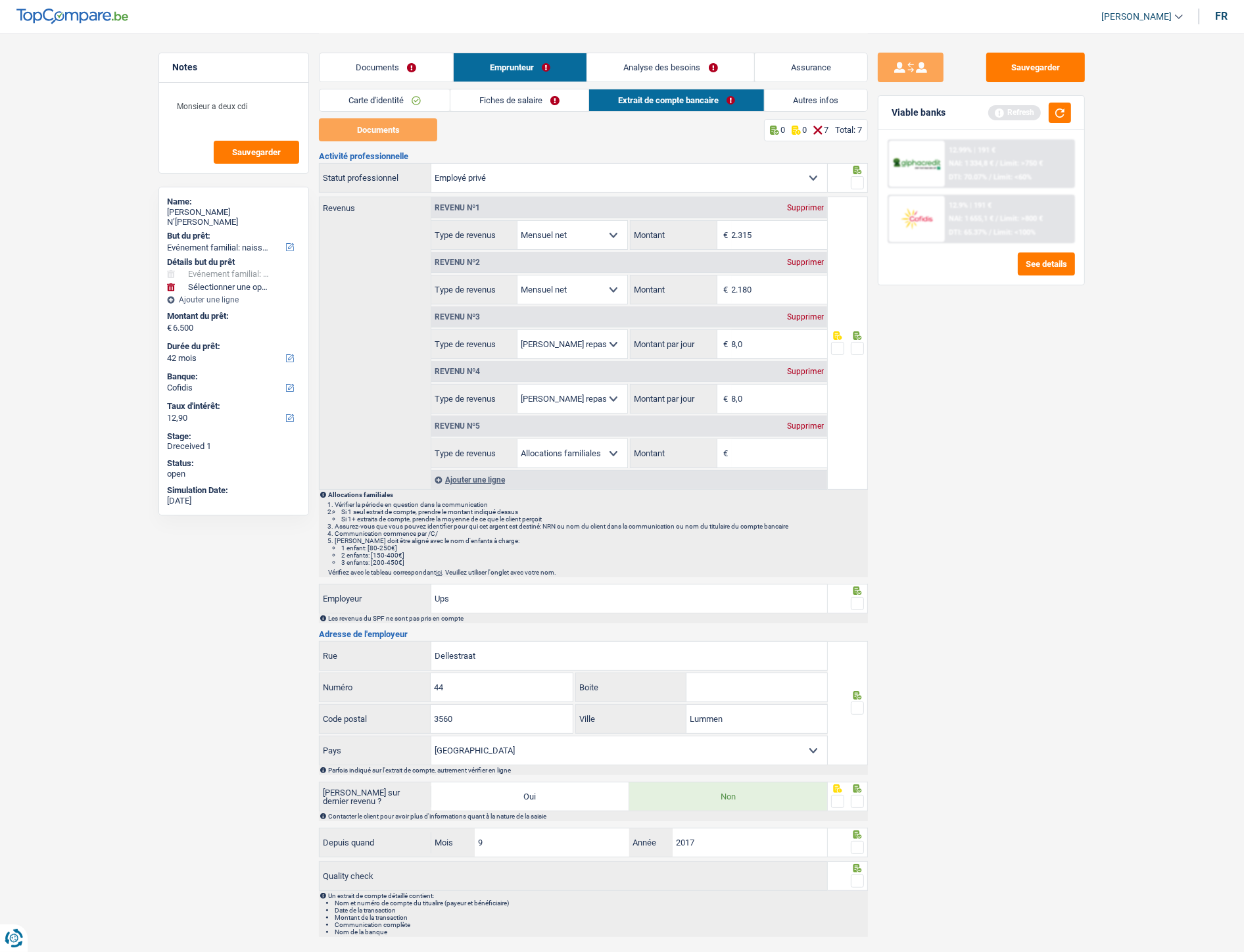
click at [375, 69] on link "Documents" at bounding box center [387, 67] width 133 height 28
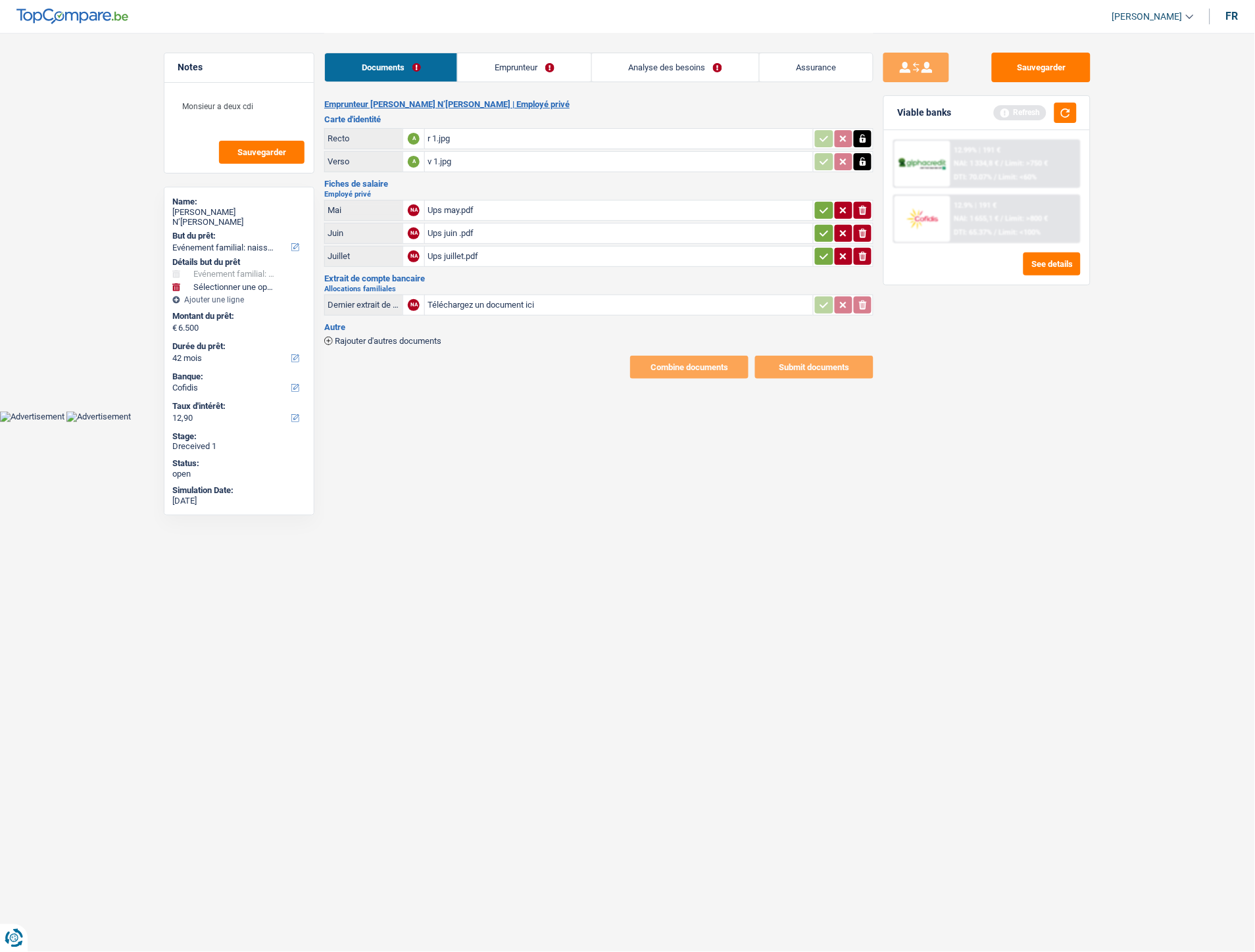
click at [331, 337] on icon "button" at bounding box center [328, 341] width 9 height 9
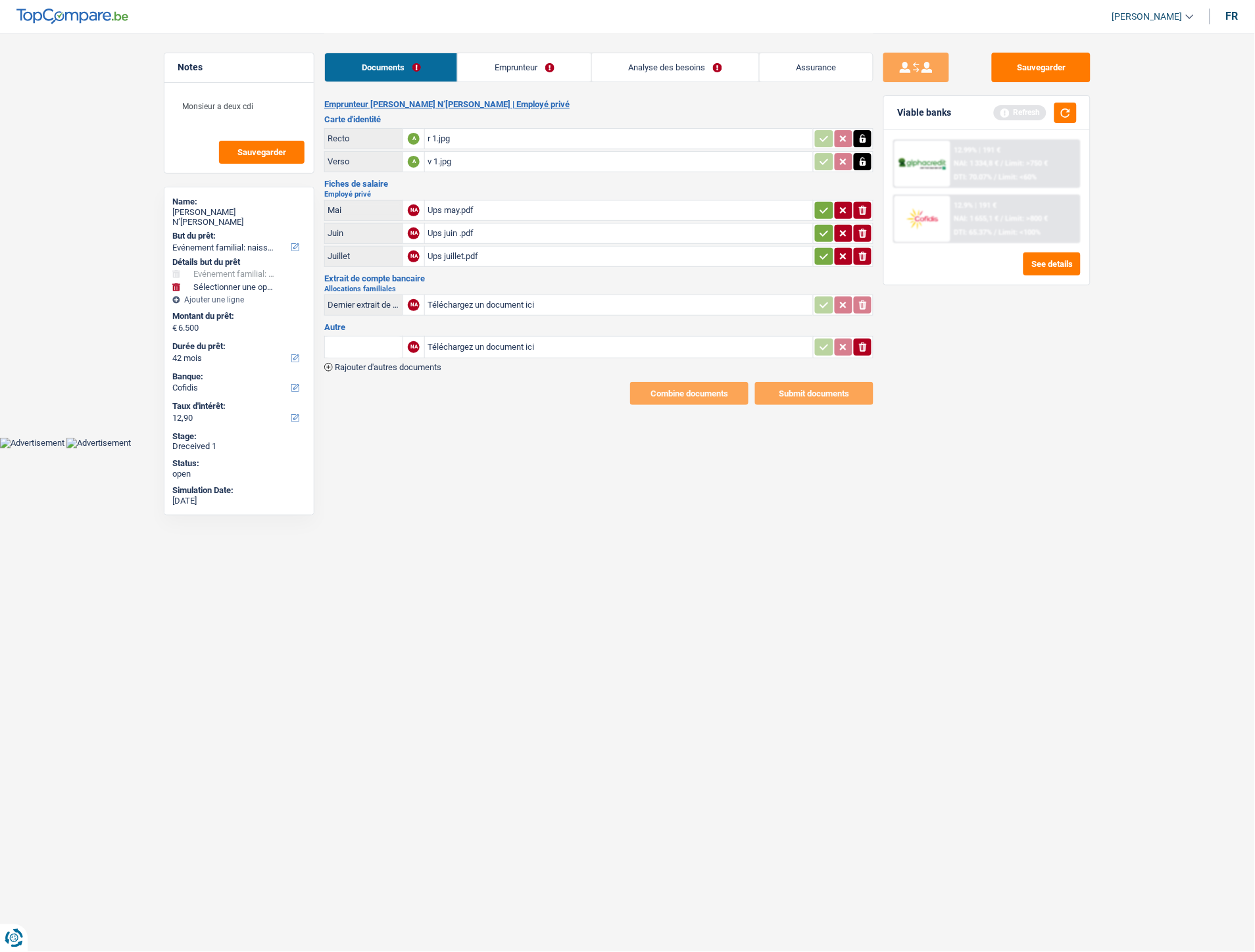
click at [473, 342] on input "Téléchargez un document ici" at bounding box center [619, 347] width 382 height 20
type input "C:\fakepath\FedEx may.pdf"
click at [326, 364] on icon "button" at bounding box center [328, 367] width 9 height 9
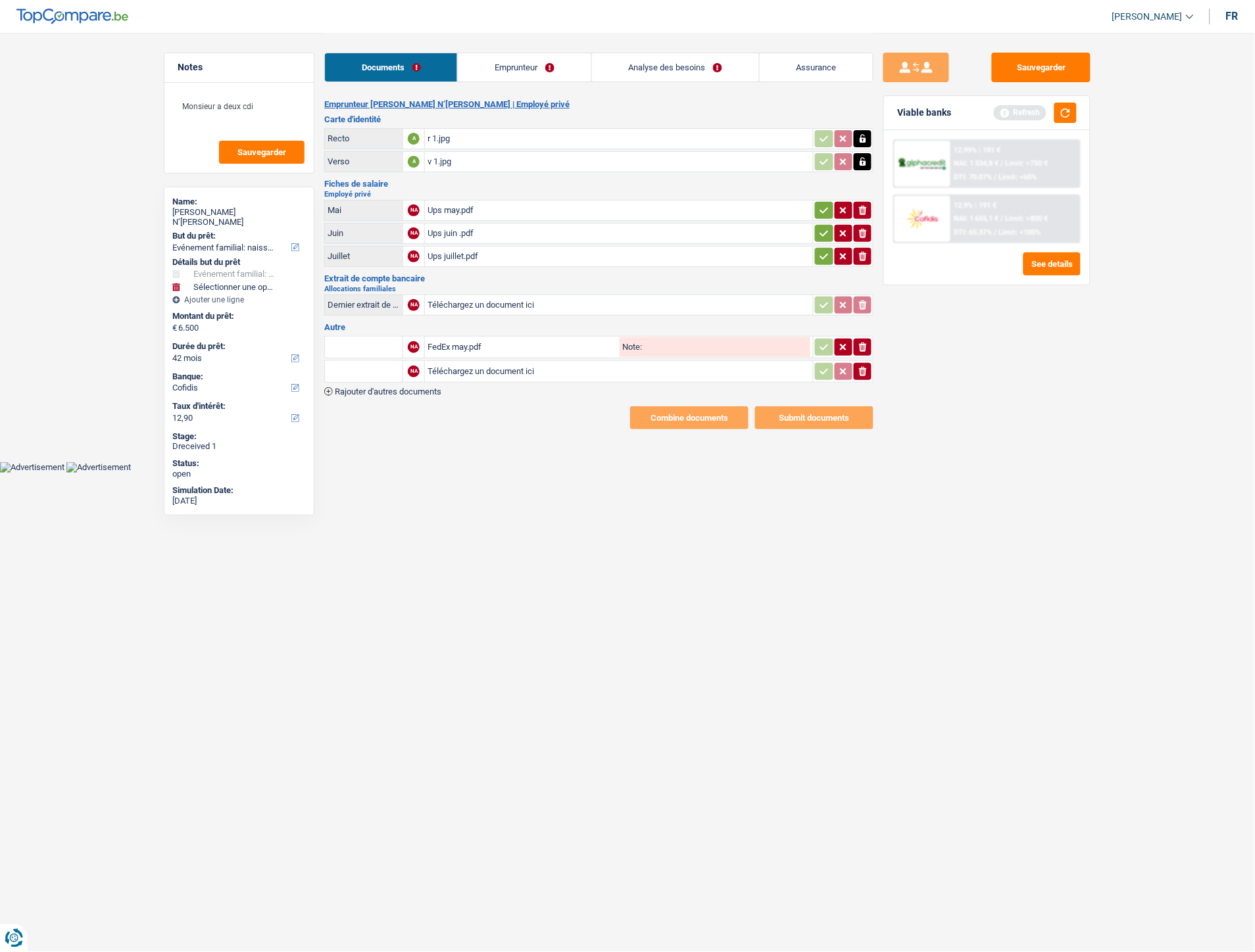
click at [456, 365] on input "Téléchargez un document ici" at bounding box center [619, 371] width 382 height 20
type input "C:\fakepath\FedEx payslip june.pdf"
click at [329, 387] on icon "button" at bounding box center [328, 391] width 9 height 9
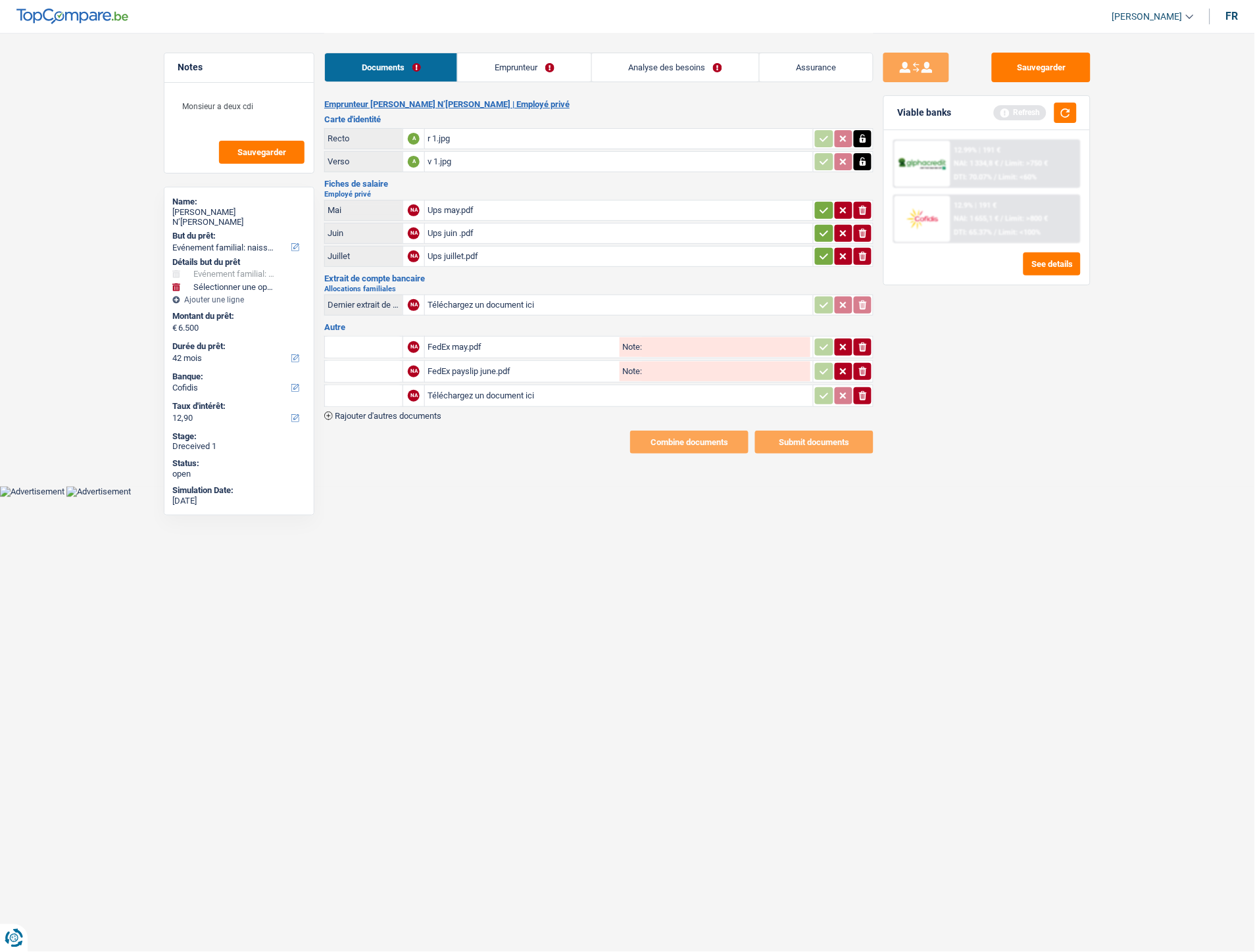
click at [476, 394] on input "Téléchargez un document ici" at bounding box center [619, 395] width 382 height 20
type input "C:\fakepath\FedEx juillet.pdf"
click at [509, 67] on link "Emprunteur" at bounding box center [524, 67] width 133 height 28
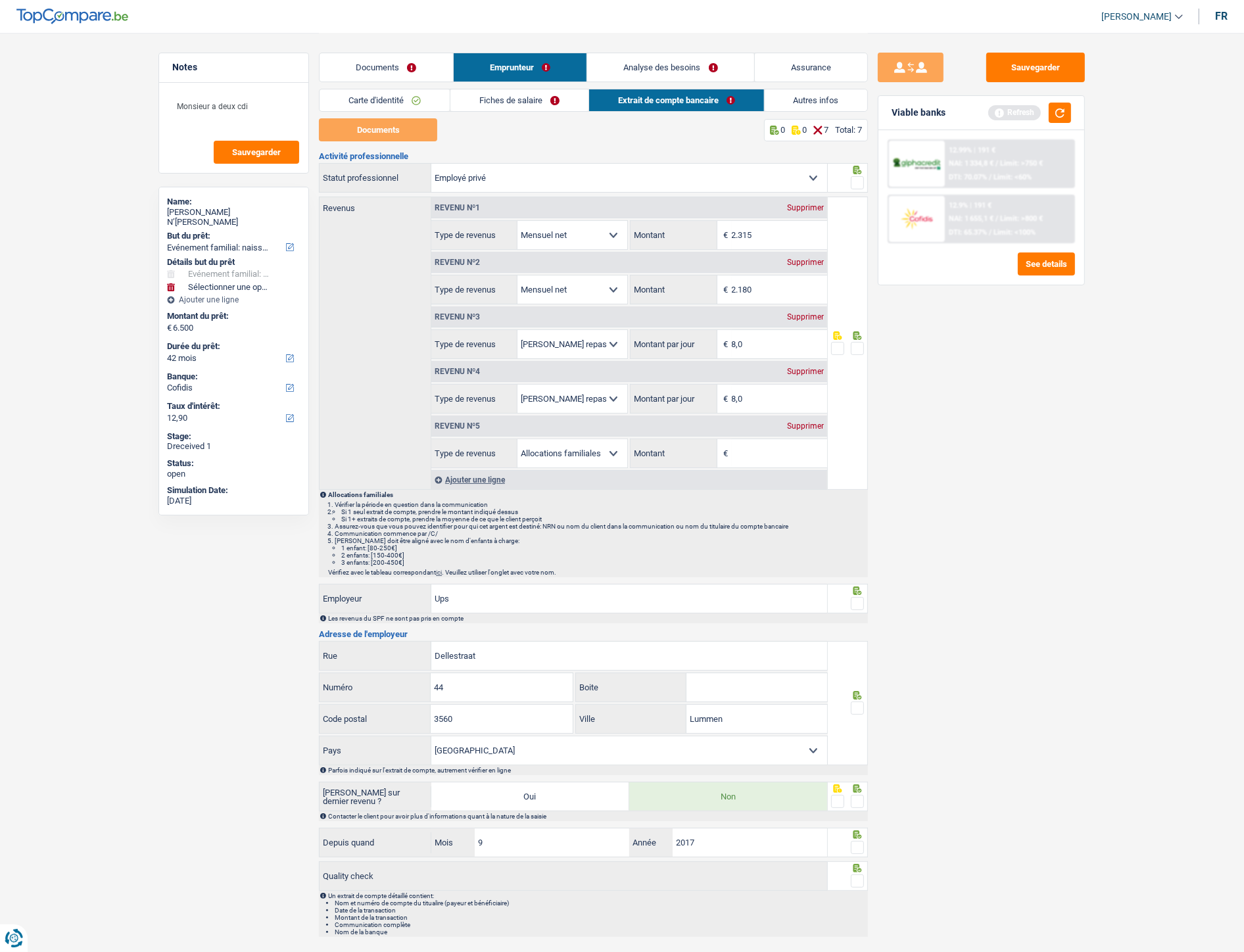
click at [596, 161] on div "Activité professionnelle Ouvrier Employé privé Employé public Invalide Indépend…" at bounding box center [593, 544] width 549 height 785
click at [935, 427] on div "Sauvegarder Viable banks Refresh 12.99% | 191 € NAI: 1 334,8 € / Limit: >750 € …" at bounding box center [981, 491] width 227 height 878
click at [375, 67] on link "Documents" at bounding box center [387, 67] width 133 height 28
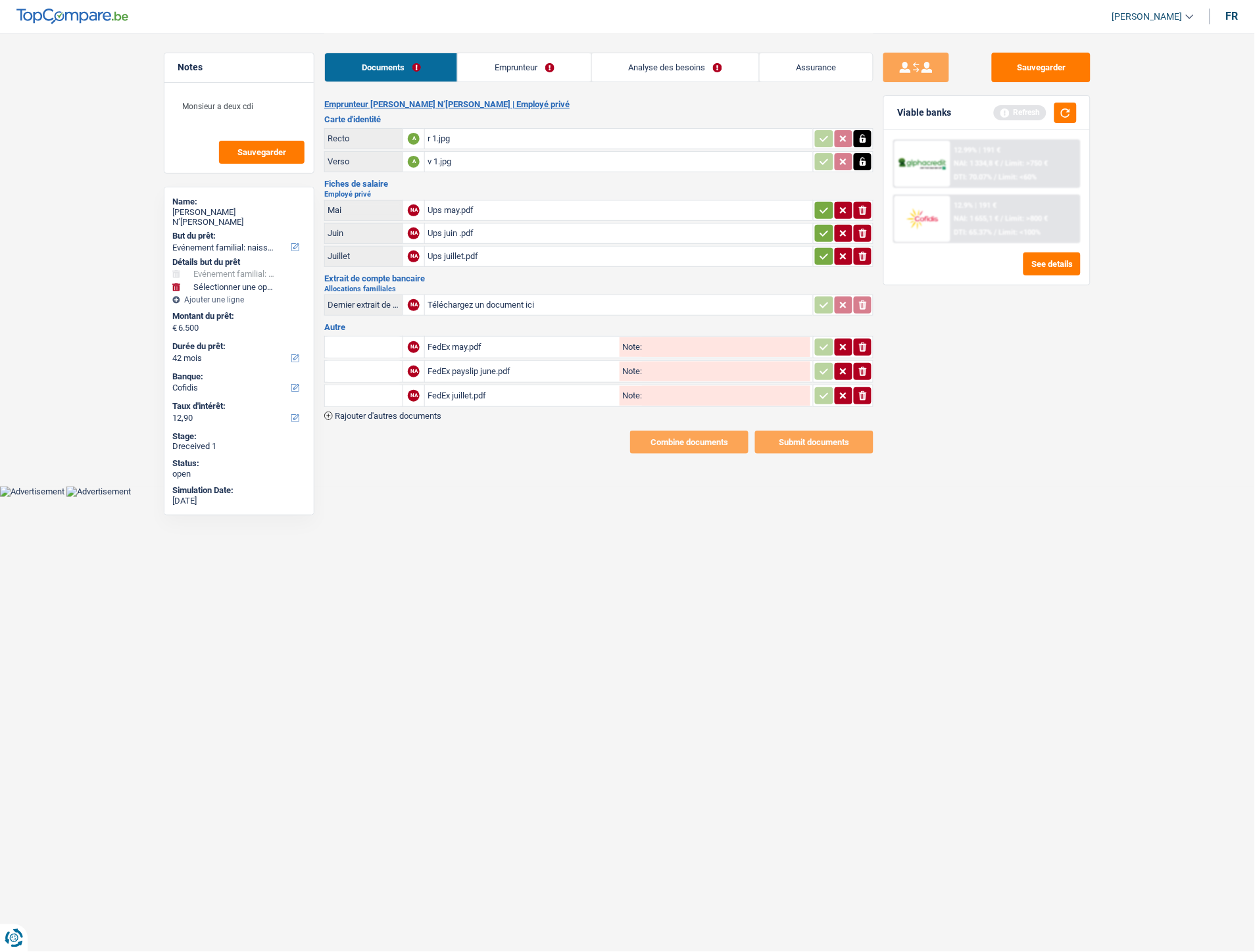
click at [477, 340] on div "FedEx may.pdf" at bounding box center [522, 347] width 190 height 20
click at [475, 369] on div "FedEx payslip june.pdf" at bounding box center [522, 371] width 190 height 20
click at [484, 339] on div "FedEx may.pdf" at bounding box center [522, 347] width 190 height 20
click at [472, 390] on div "FedEx juillet.pdf" at bounding box center [522, 395] width 190 height 20
click at [503, 76] on link "Emprunteur" at bounding box center [524, 67] width 133 height 28
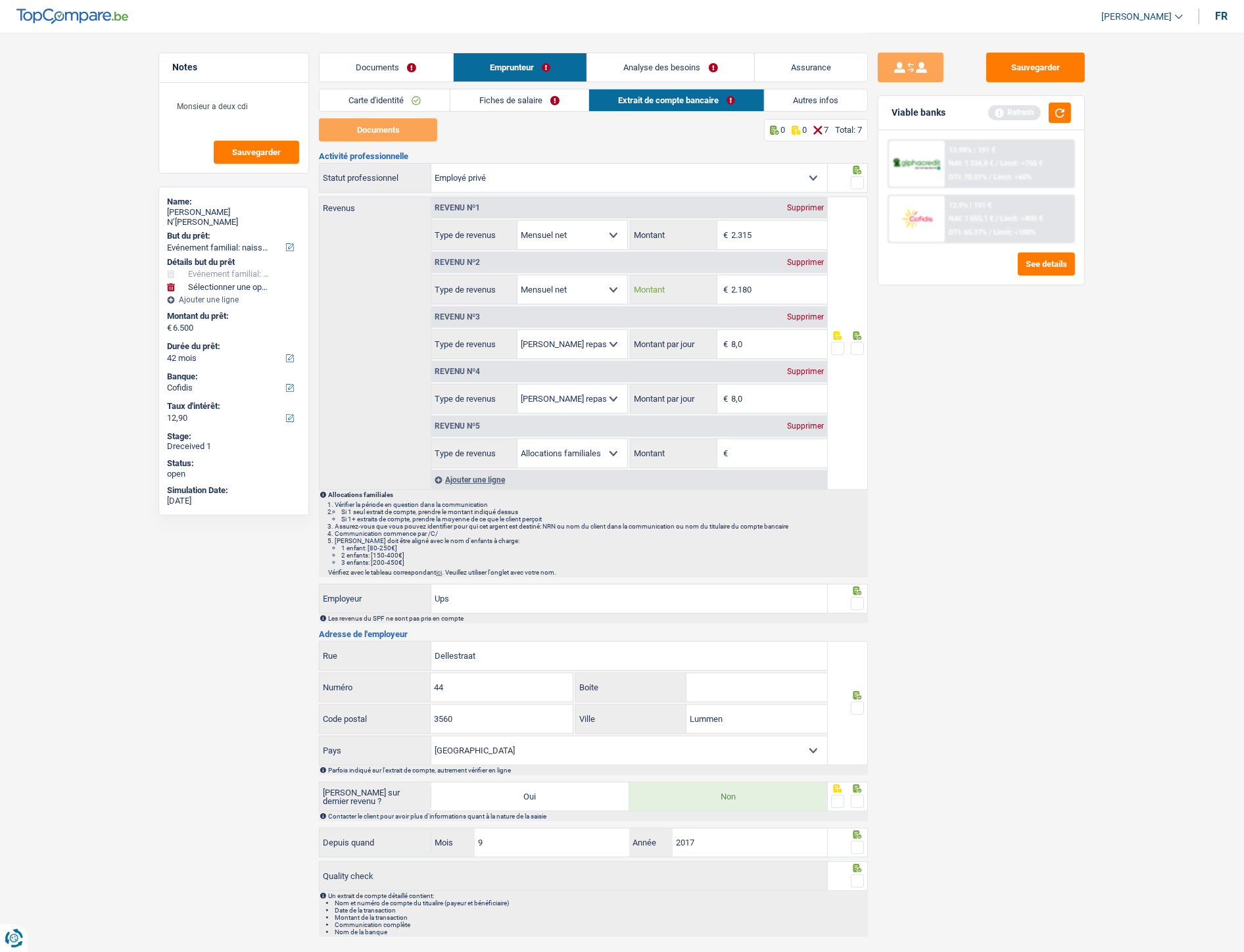
click at [770, 294] on input "2.180" at bounding box center [780, 289] width 96 height 28
drag, startPoint x: 764, startPoint y: 289, endPoint x: 727, endPoint y: 290, distance: 37.0
click at [727, 290] on div "2.180 € Montant" at bounding box center [729, 289] width 196 height 28
type input "2.132"
click at [763, 349] on input "8,0" at bounding box center [780, 344] width 96 height 28
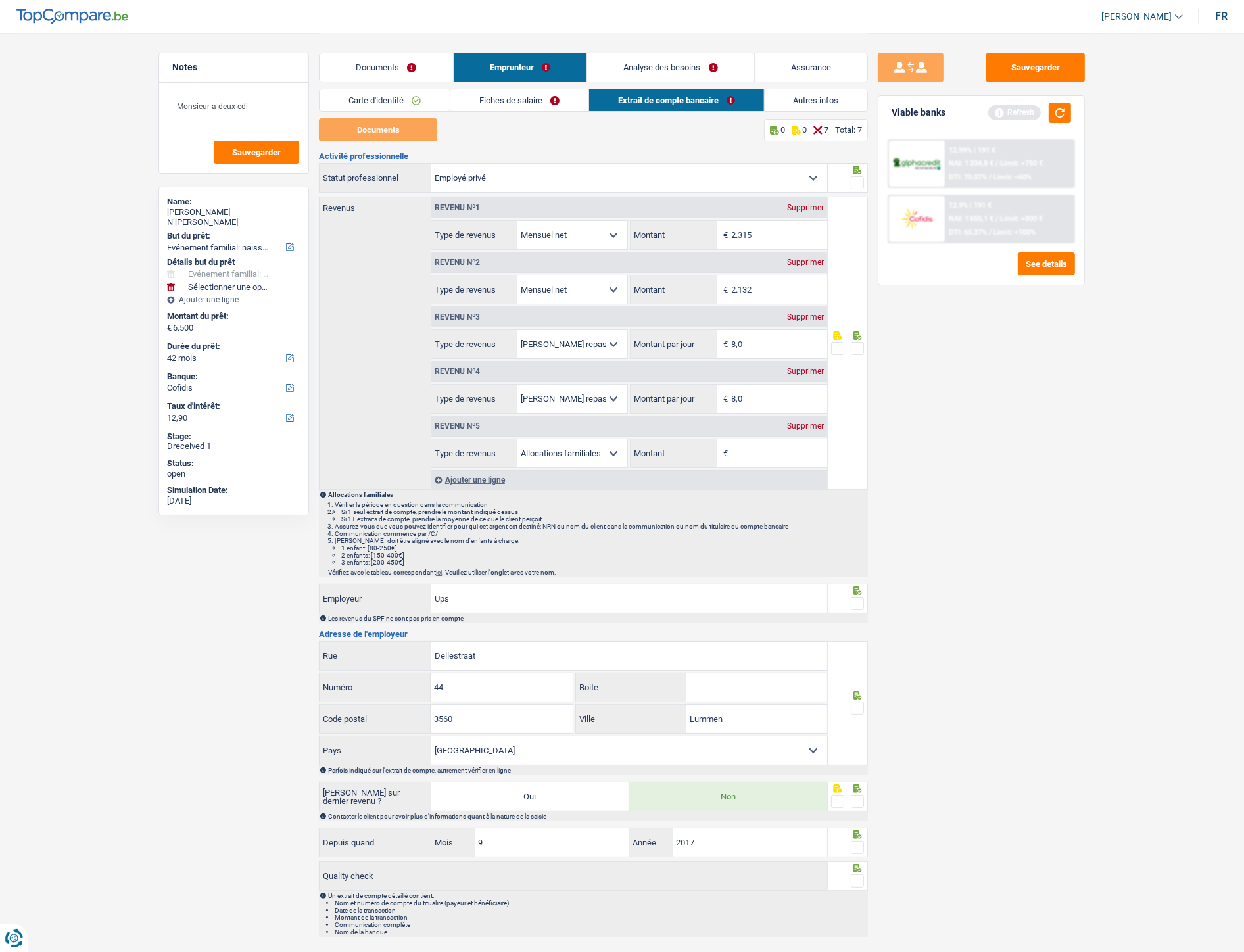
click at [810, 423] on div "Supprimer" at bounding box center [806, 426] width 43 height 8
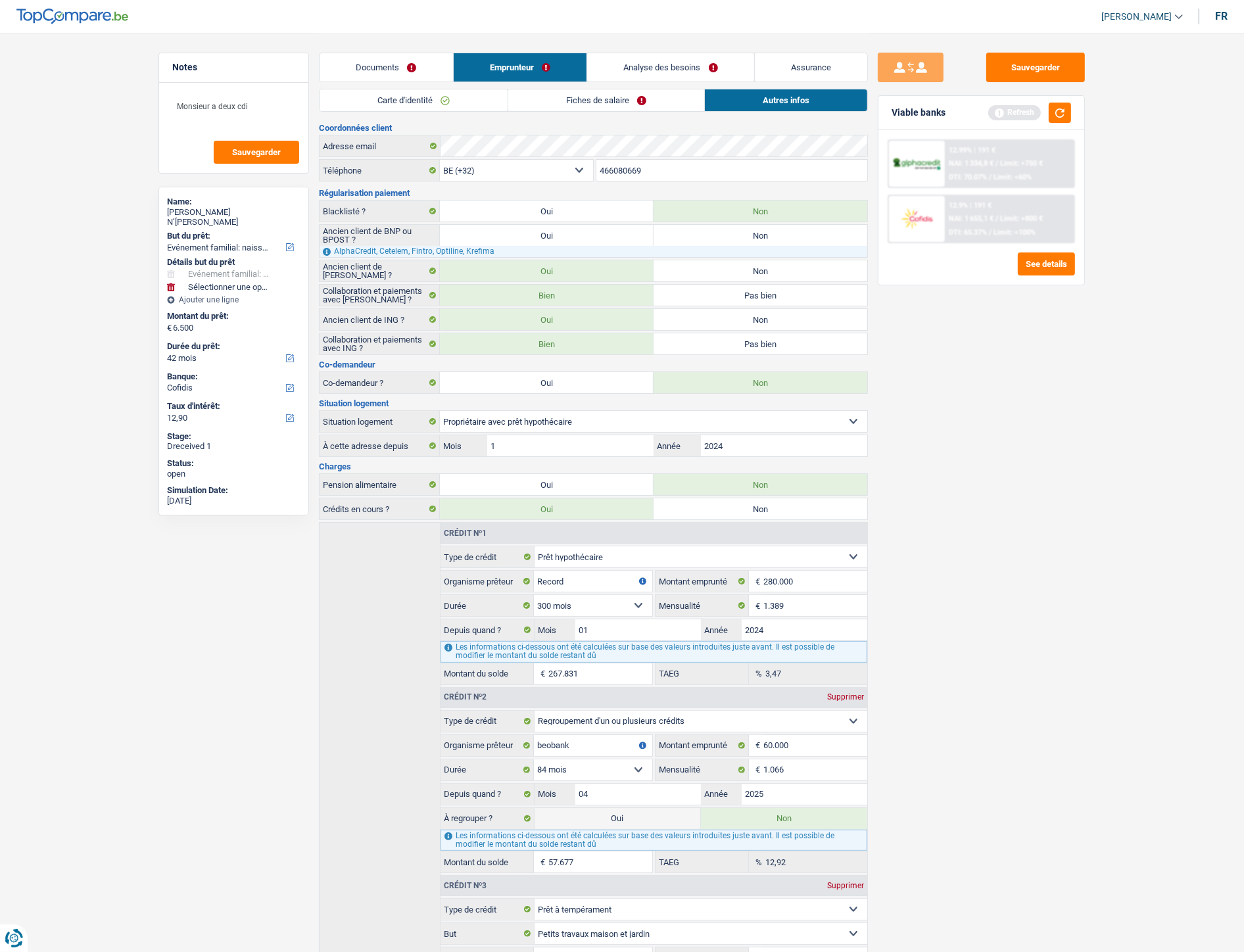
click at [609, 101] on link "Fiches de salaire" at bounding box center [607, 100] width 196 height 22
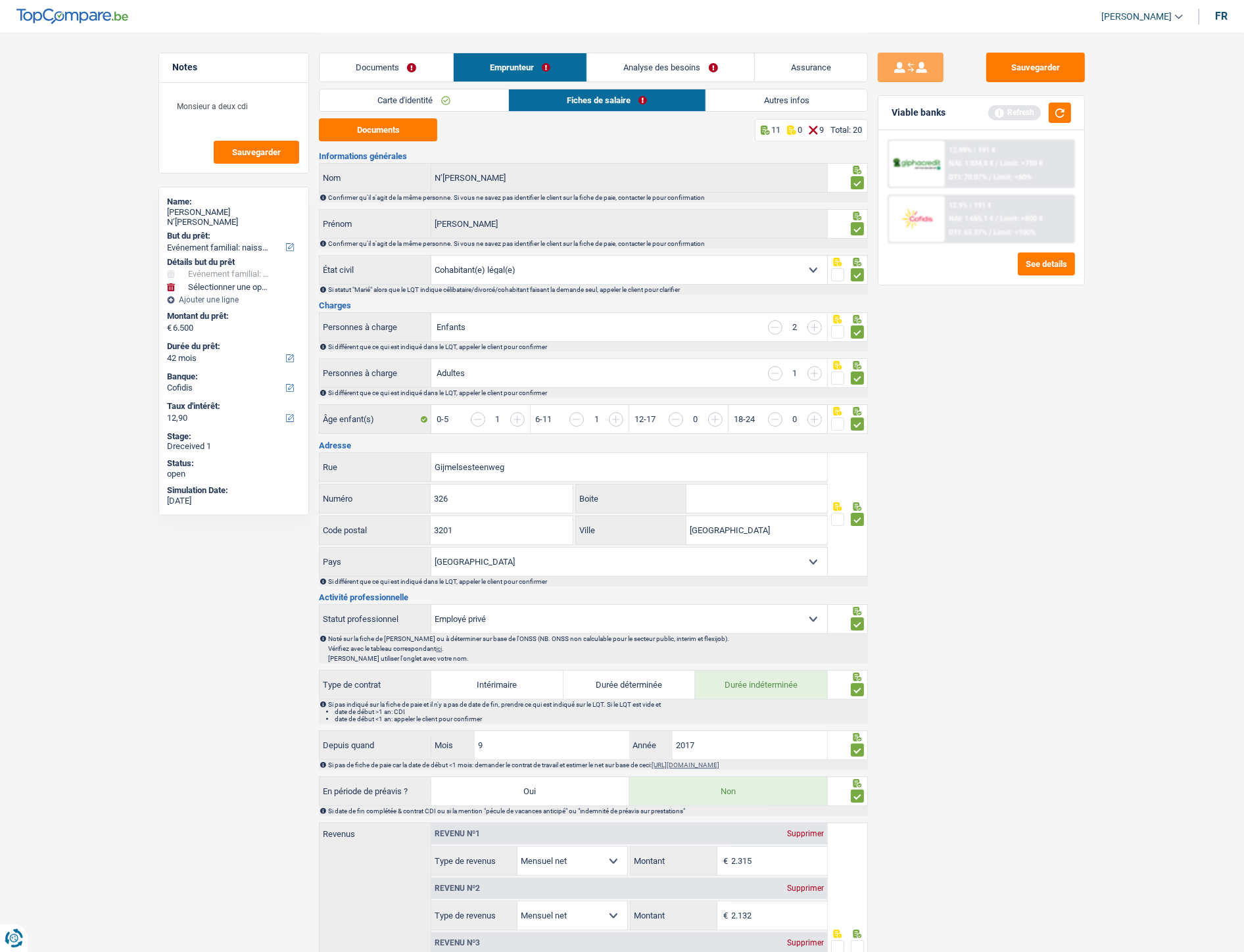
click at [656, 63] on link "Analyse des besoins" at bounding box center [671, 67] width 167 height 28
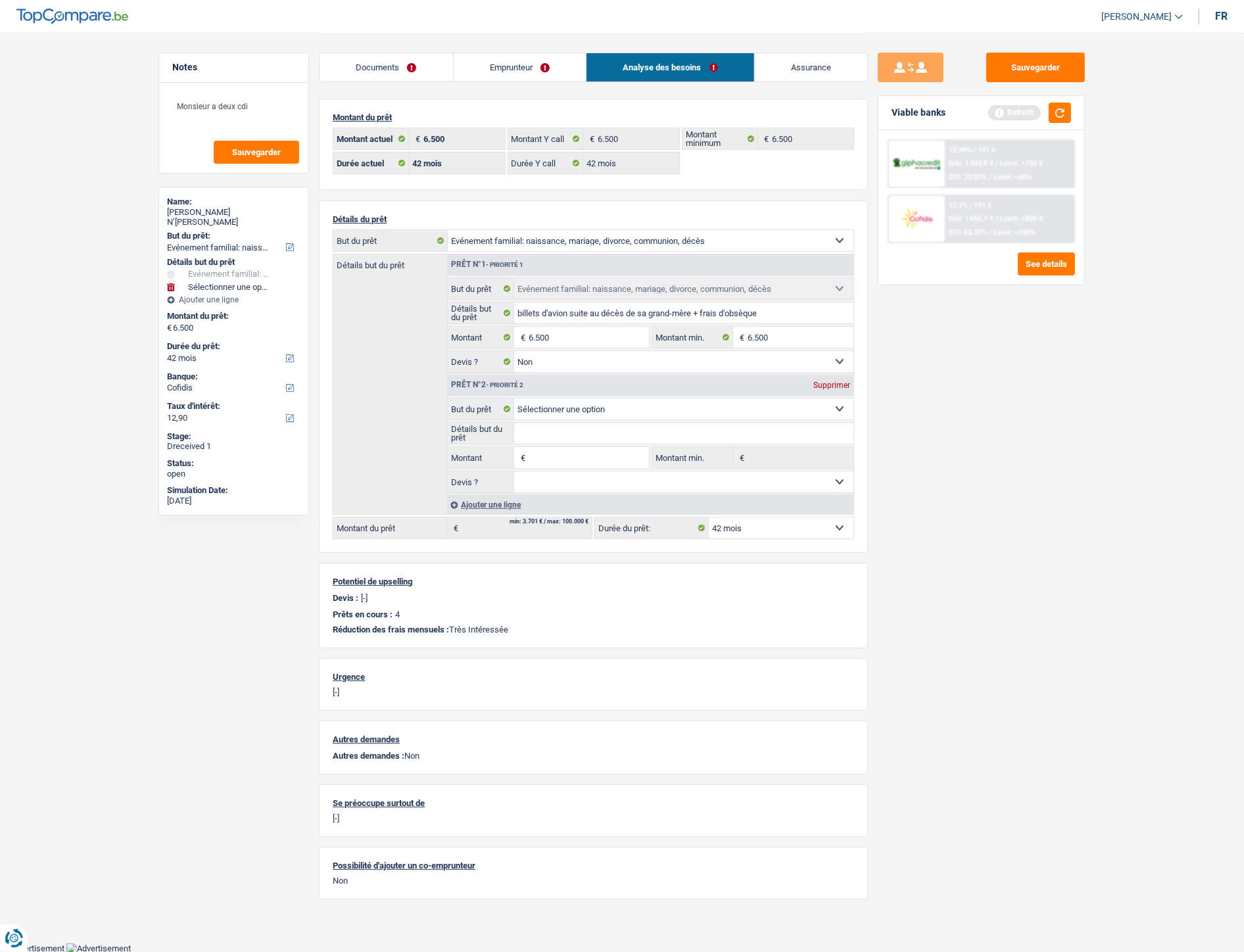
click at [518, 71] on link "Emprunteur" at bounding box center [520, 67] width 133 height 28
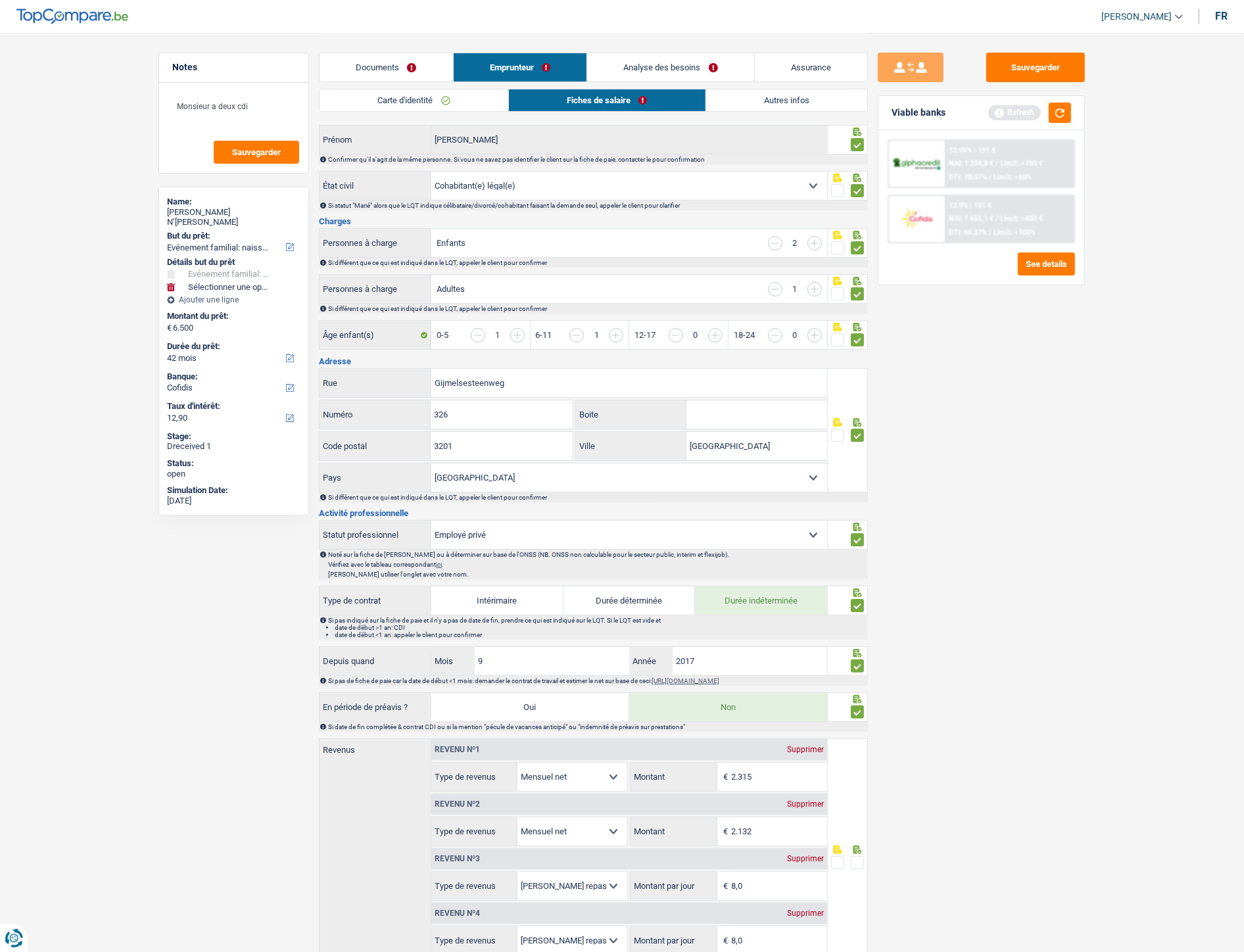
scroll to position [219, 0]
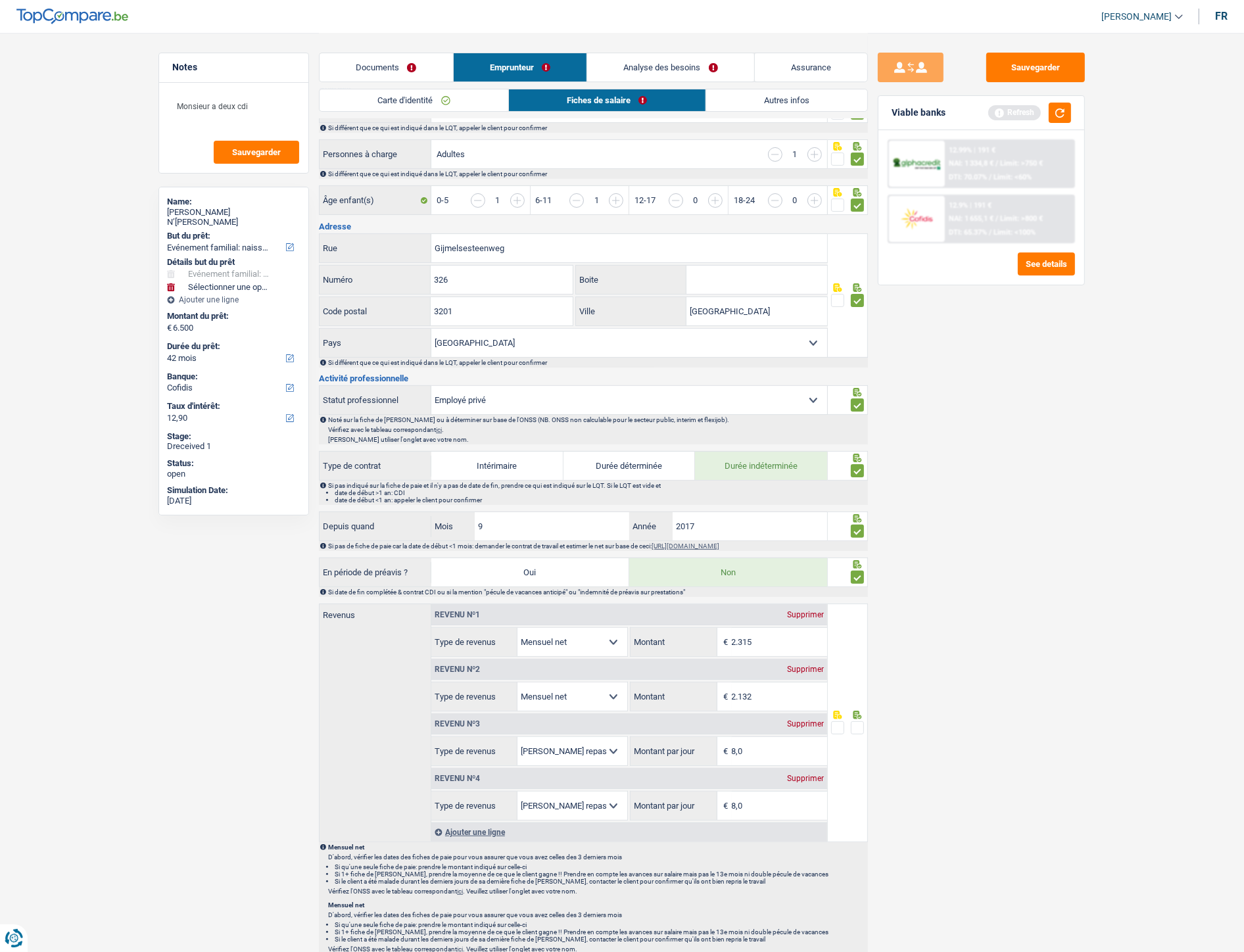
click at [393, 67] on link "Documents" at bounding box center [387, 67] width 133 height 28
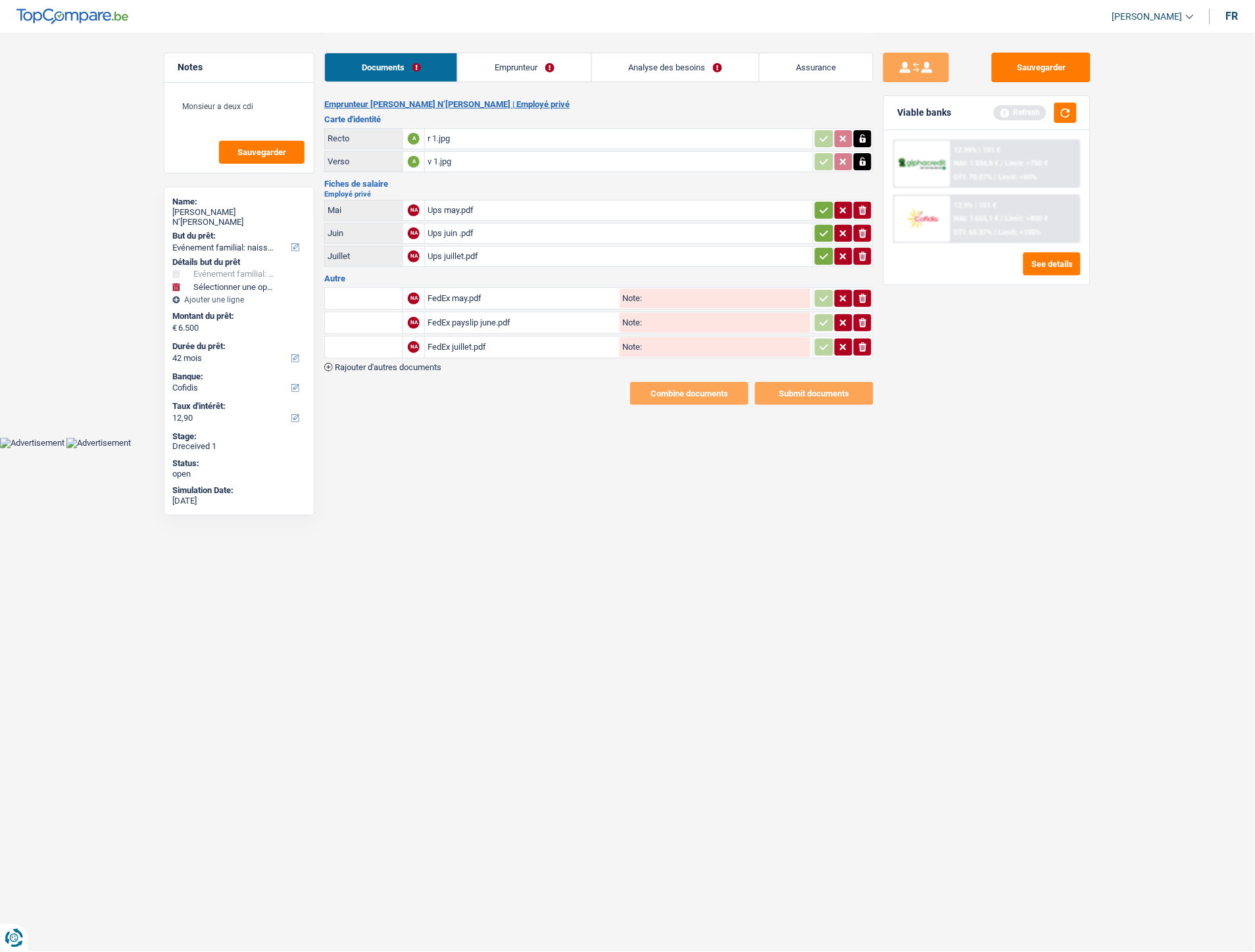
click at [493, 67] on link "Emprunteur" at bounding box center [524, 67] width 133 height 28
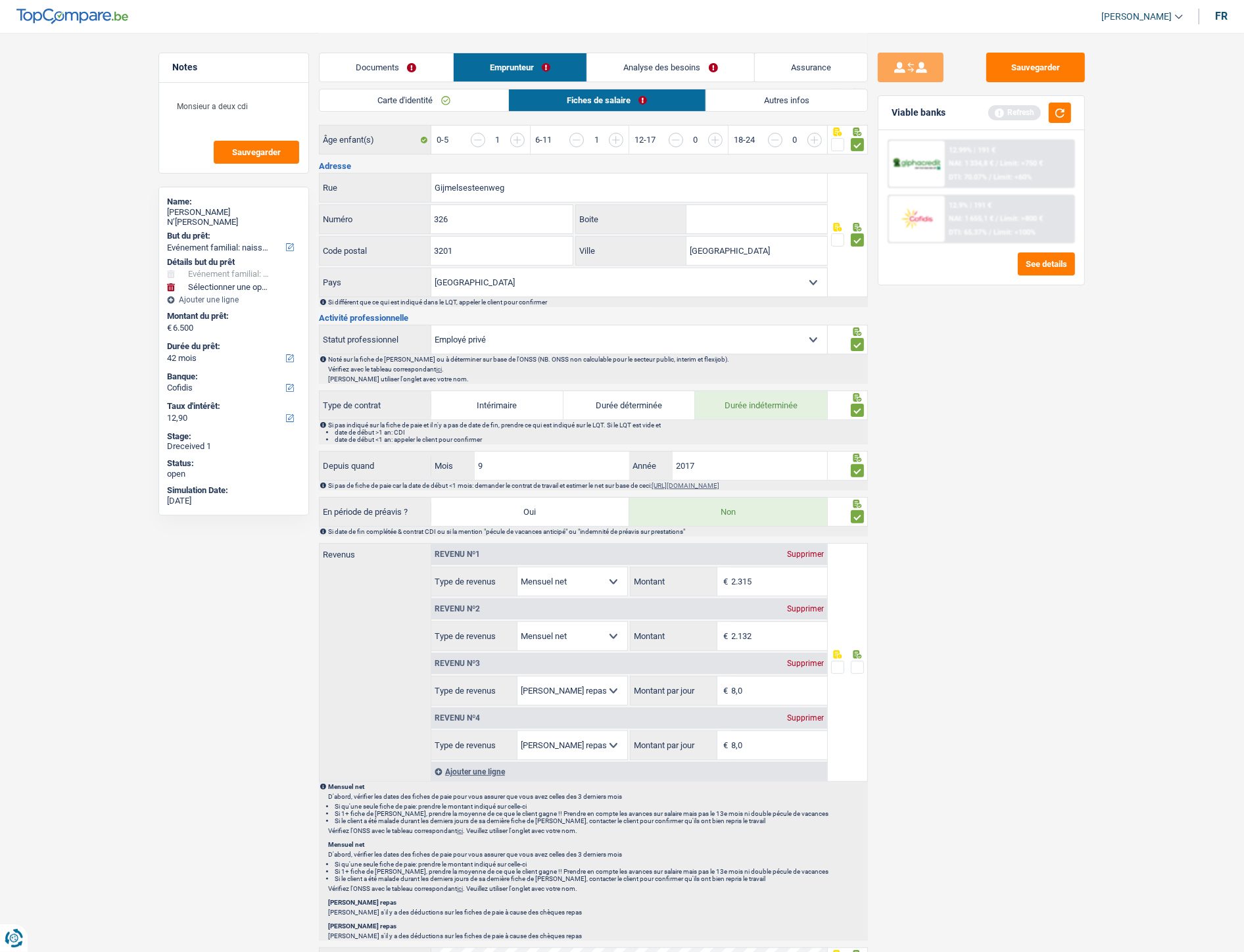
scroll to position [292, 0]
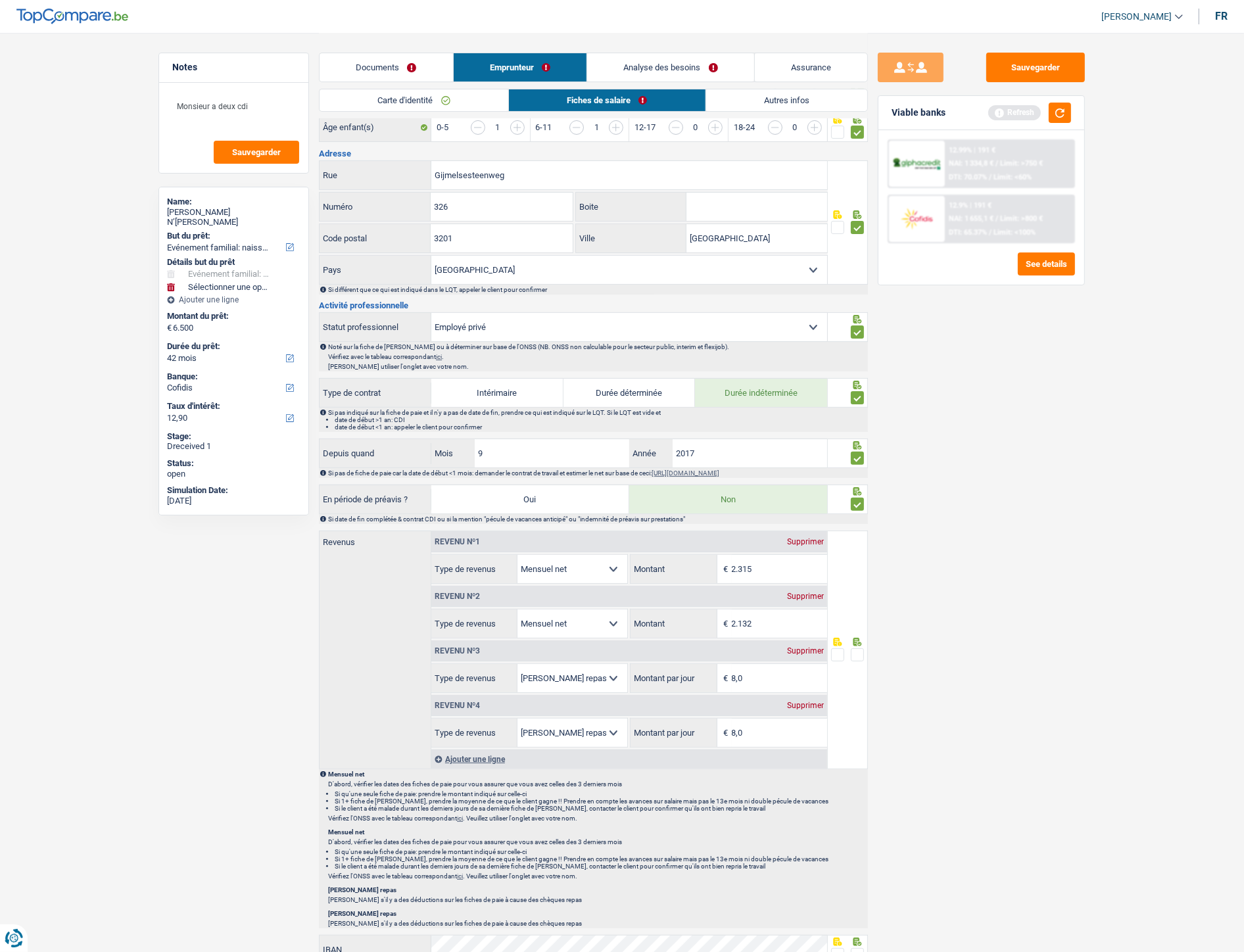
click at [857, 427] on span at bounding box center [857, 655] width 13 height 13
click at [0, 0] on input "radio" at bounding box center [0, 0] width 0 height 0
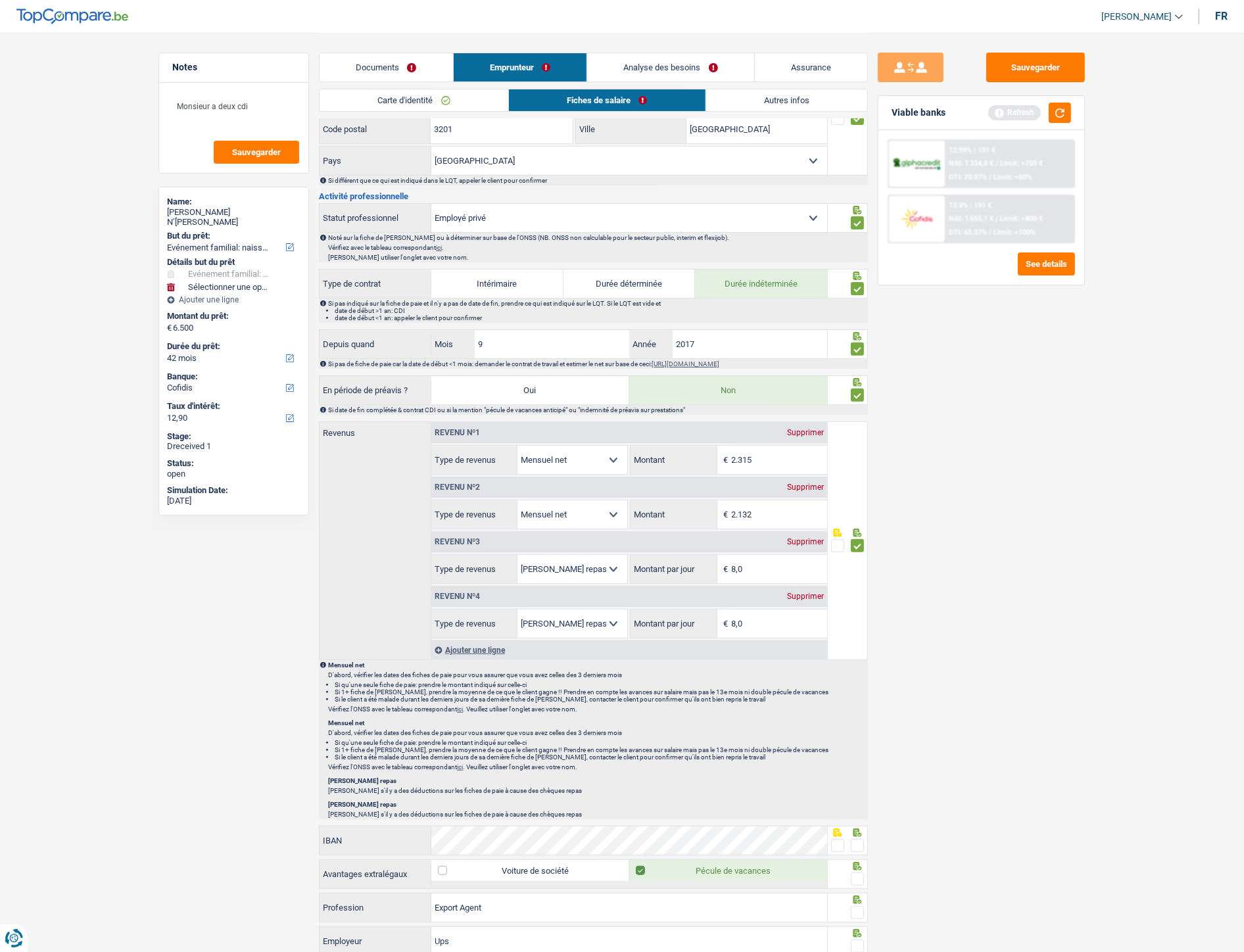
scroll to position [584, 0]
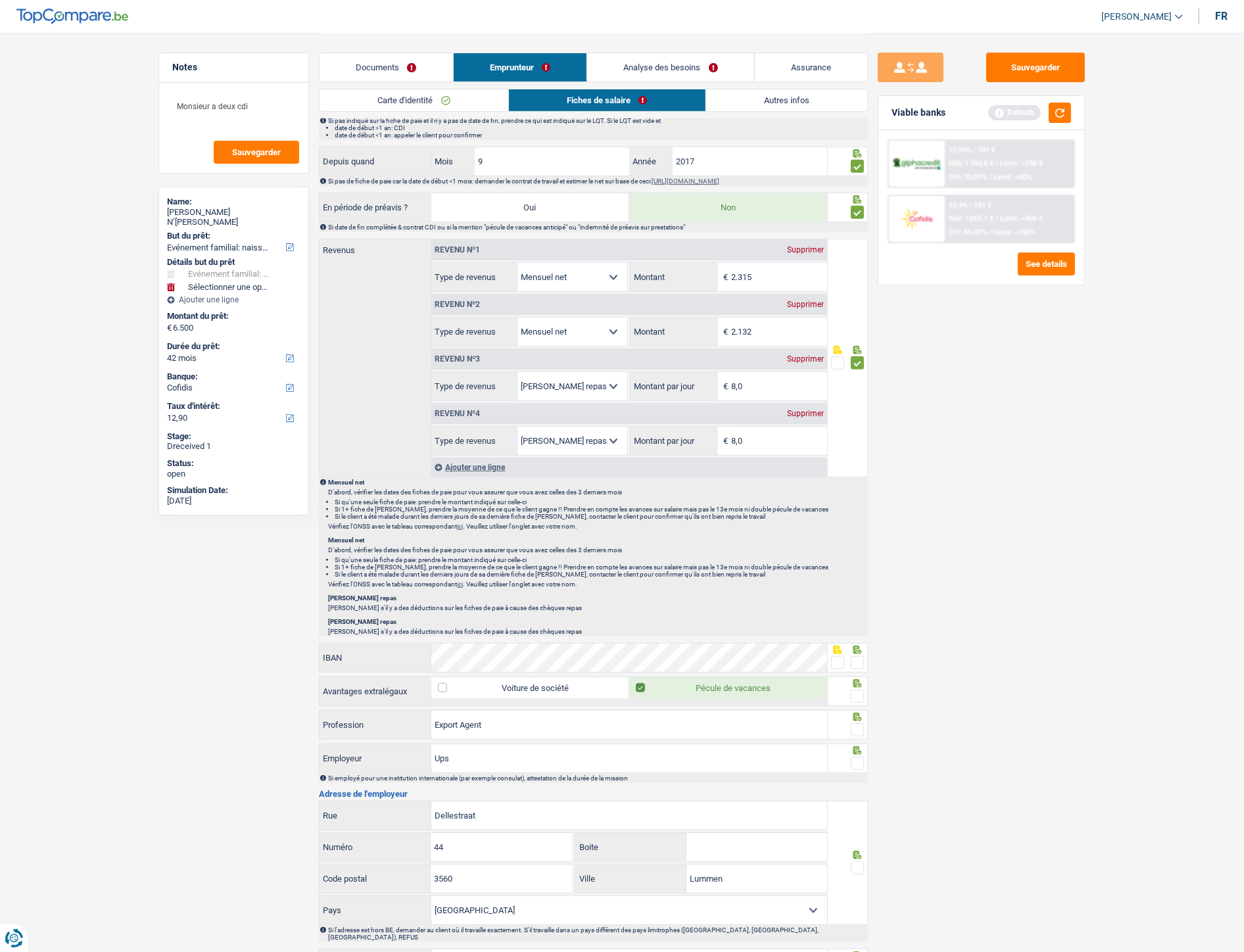
click at [857, 427] on span at bounding box center [857, 663] width 13 height 13
click at [0, 0] on input "radio" at bounding box center [0, 0] width 0 height 0
click at [857, 427] on span at bounding box center [857, 697] width 13 height 13
click at [0, 0] on input "radio" at bounding box center [0, 0] width 0 height 0
click at [859, 427] on span at bounding box center [857, 729] width 13 height 13
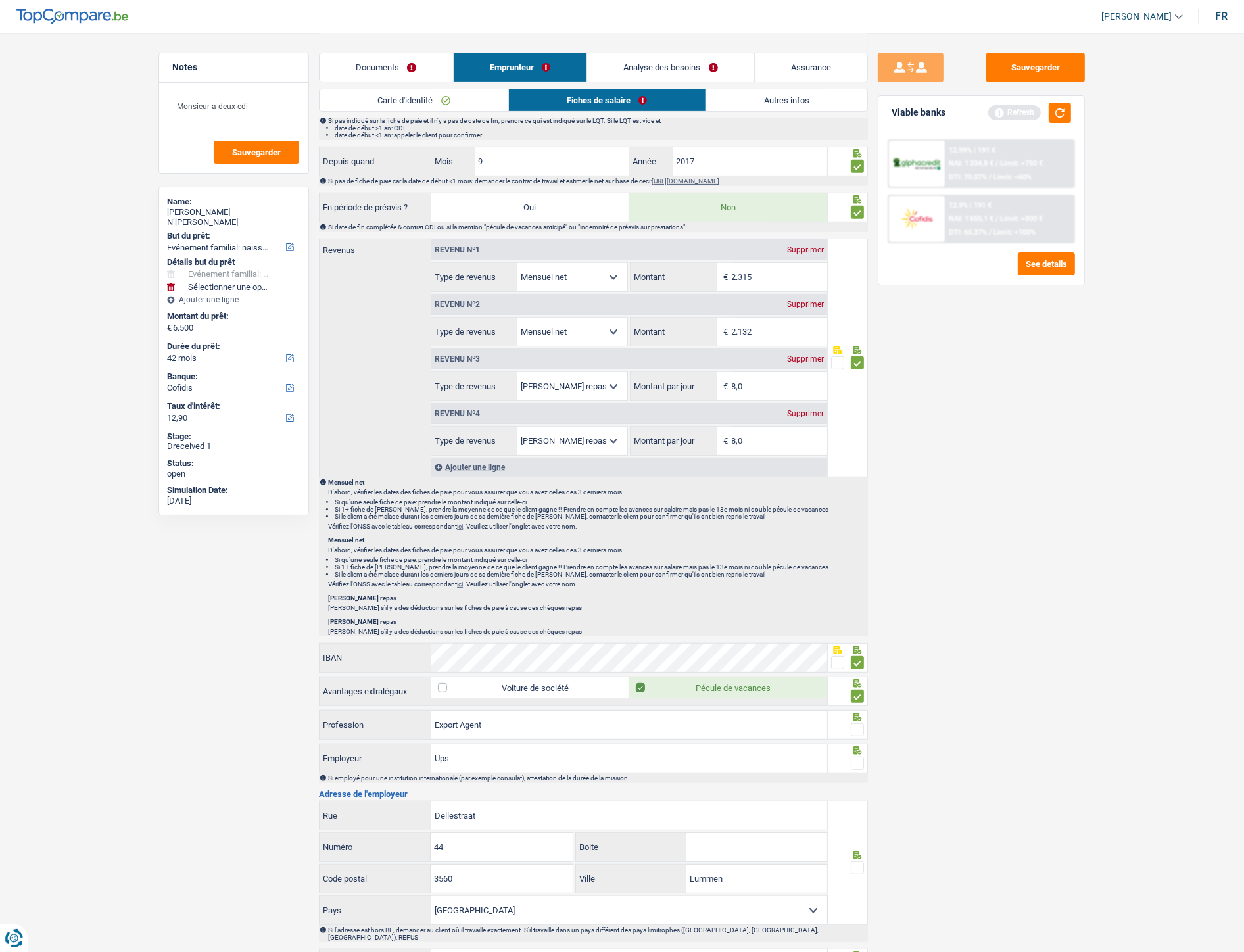
click at [0, 0] on input "radio" at bounding box center [0, 0] width 0 height 0
click at [861, 427] on span at bounding box center [857, 763] width 13 height 13
click at [0, 0] on input "radio" at bounding box center [0, 0] width 0 height 0
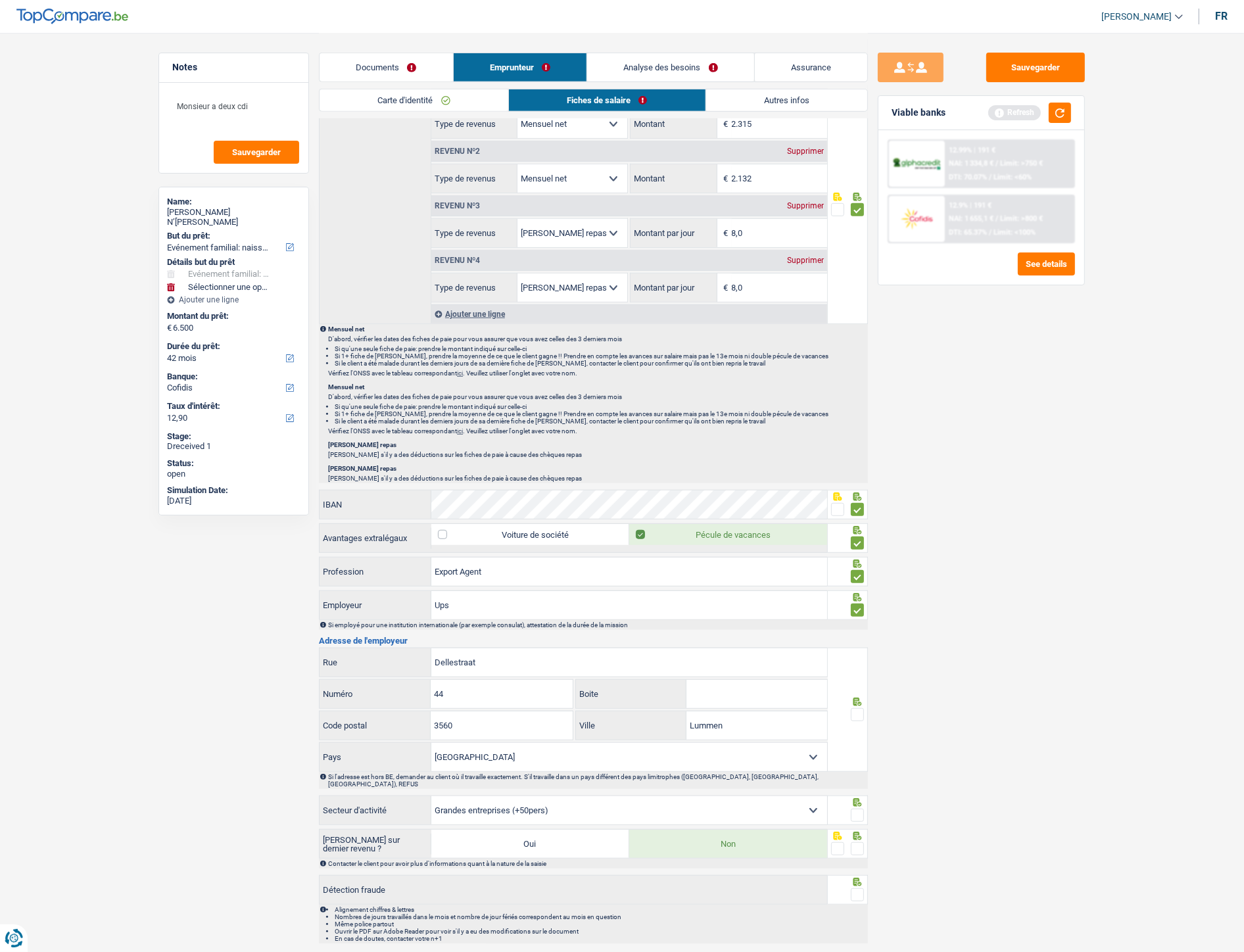
scroll to position [774, 0]
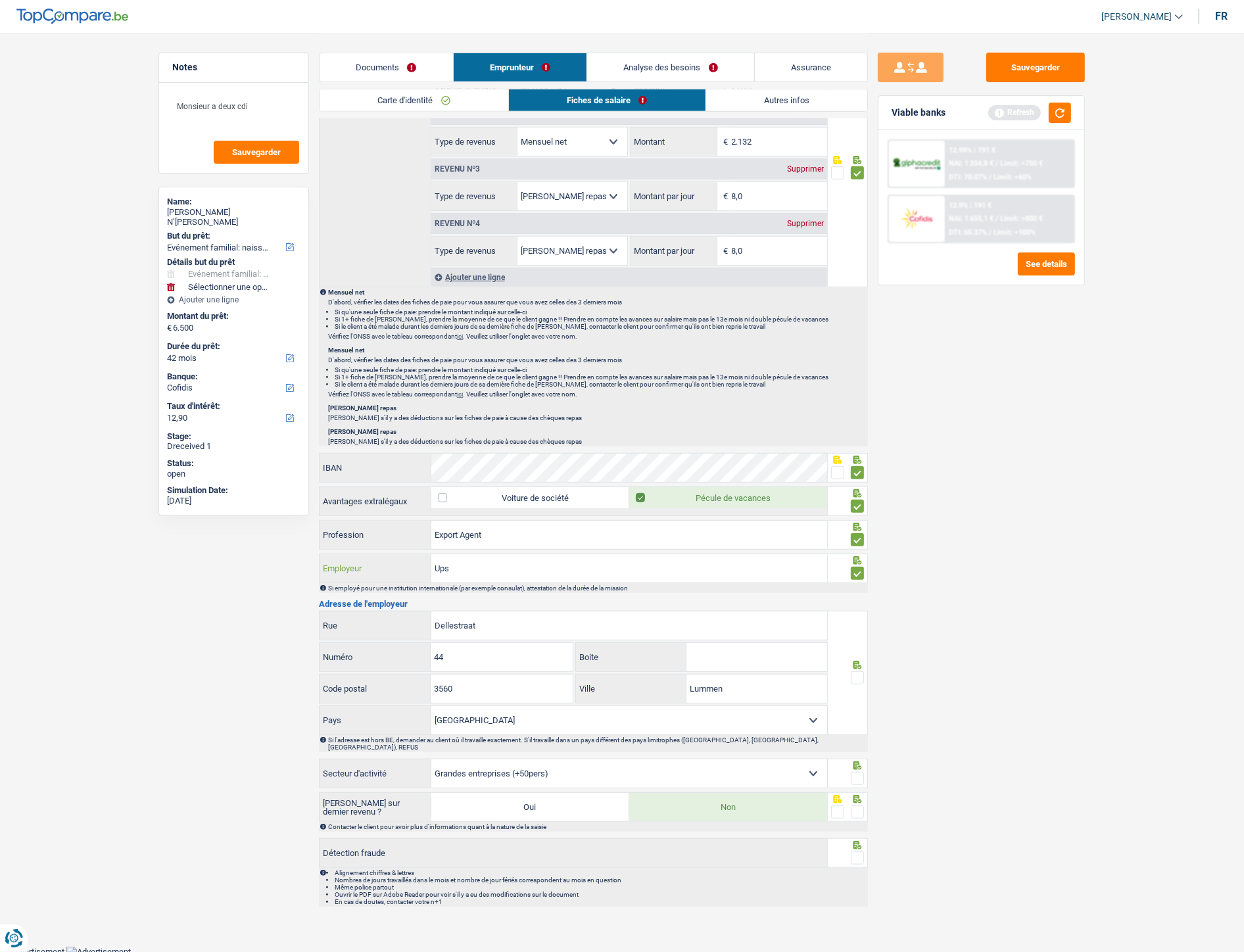
click at [480, 427] on input "Ups" at bounding box center [629, 568] width 396 height 28
type input "Ups et fedex"
click at [853, 427] on span at bounding box center [857, 778] width 13 height 13
click at [0, 0] on input "radio" at bounding box center [0, 0] width 0 height 0
click at [862, 427] on span at bounding box center [857, 678] width 13 height 13
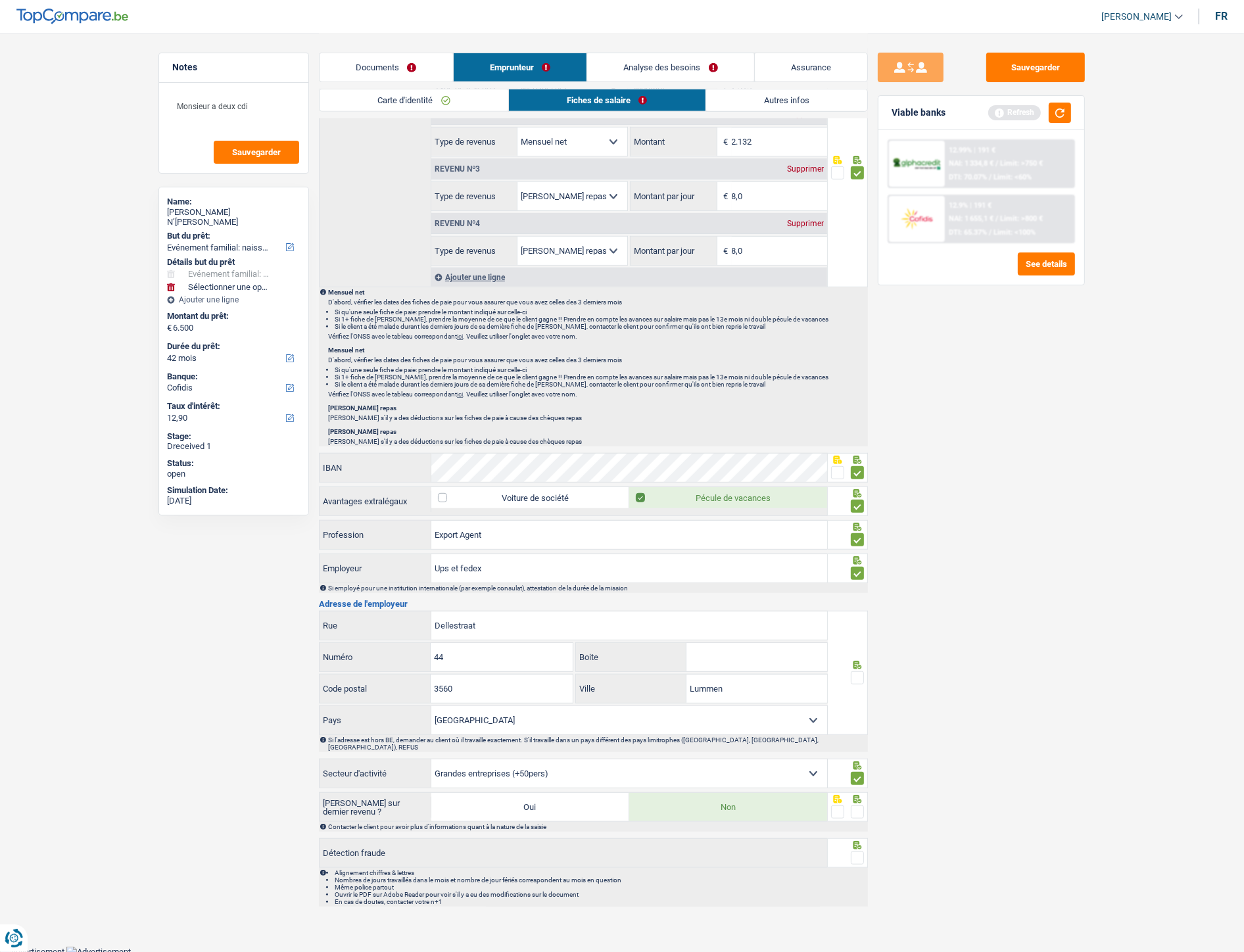
click at [0, 0] on input "radio" at bounding box center [0, 0] width 0 height 0
click at [860, 427] on span at bounding box center [857, 812] width 13 height 13
click at [0, 0] on input "radio" at bounding box center [0, 0] width 0 height 0
click at [861, 427] on span at bounding box center [857, 858] width 13 height 13
click at [0, 0] on input "radio" at bounding box center [0, 0] width 0 height 0
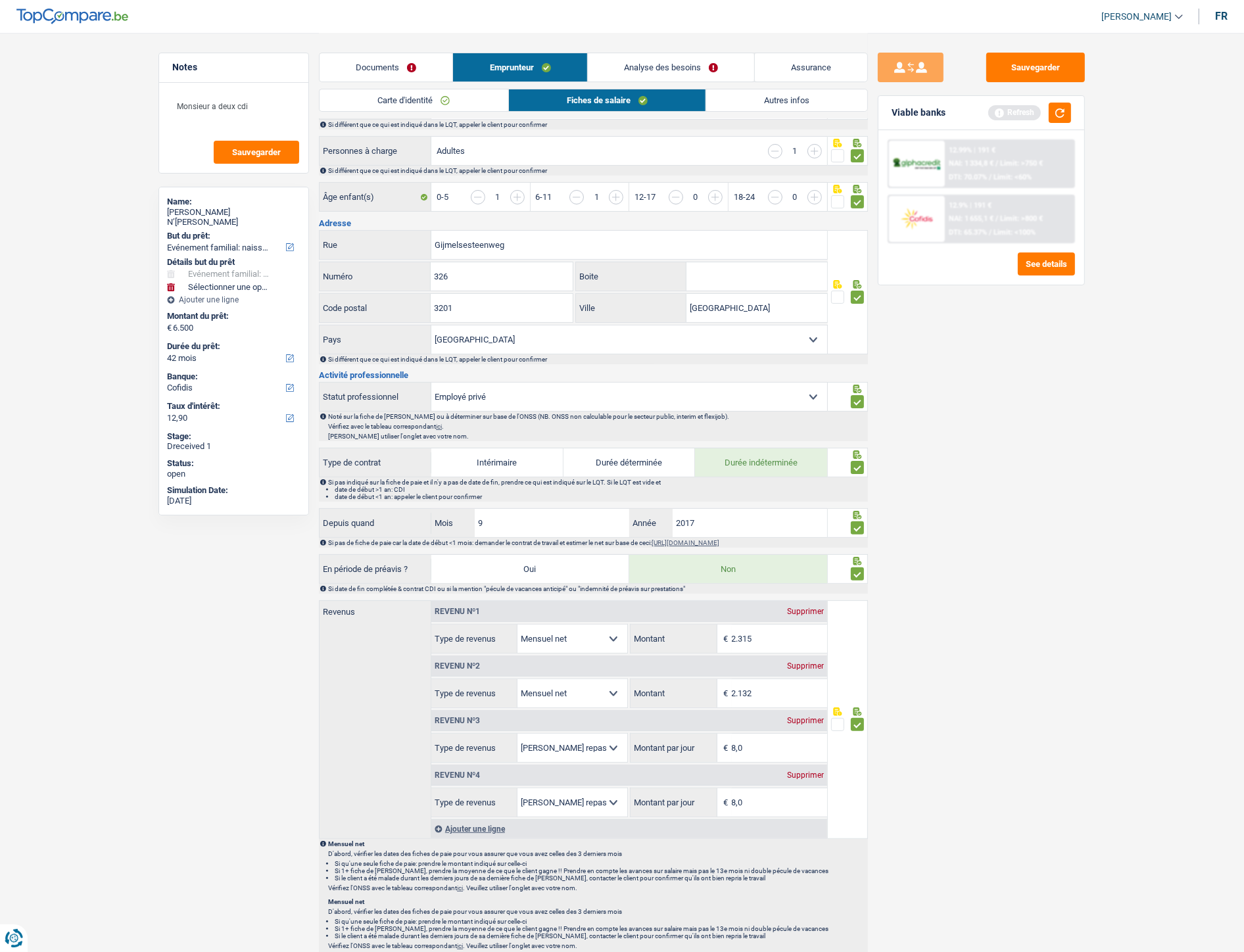
scroll to position [0, 0]
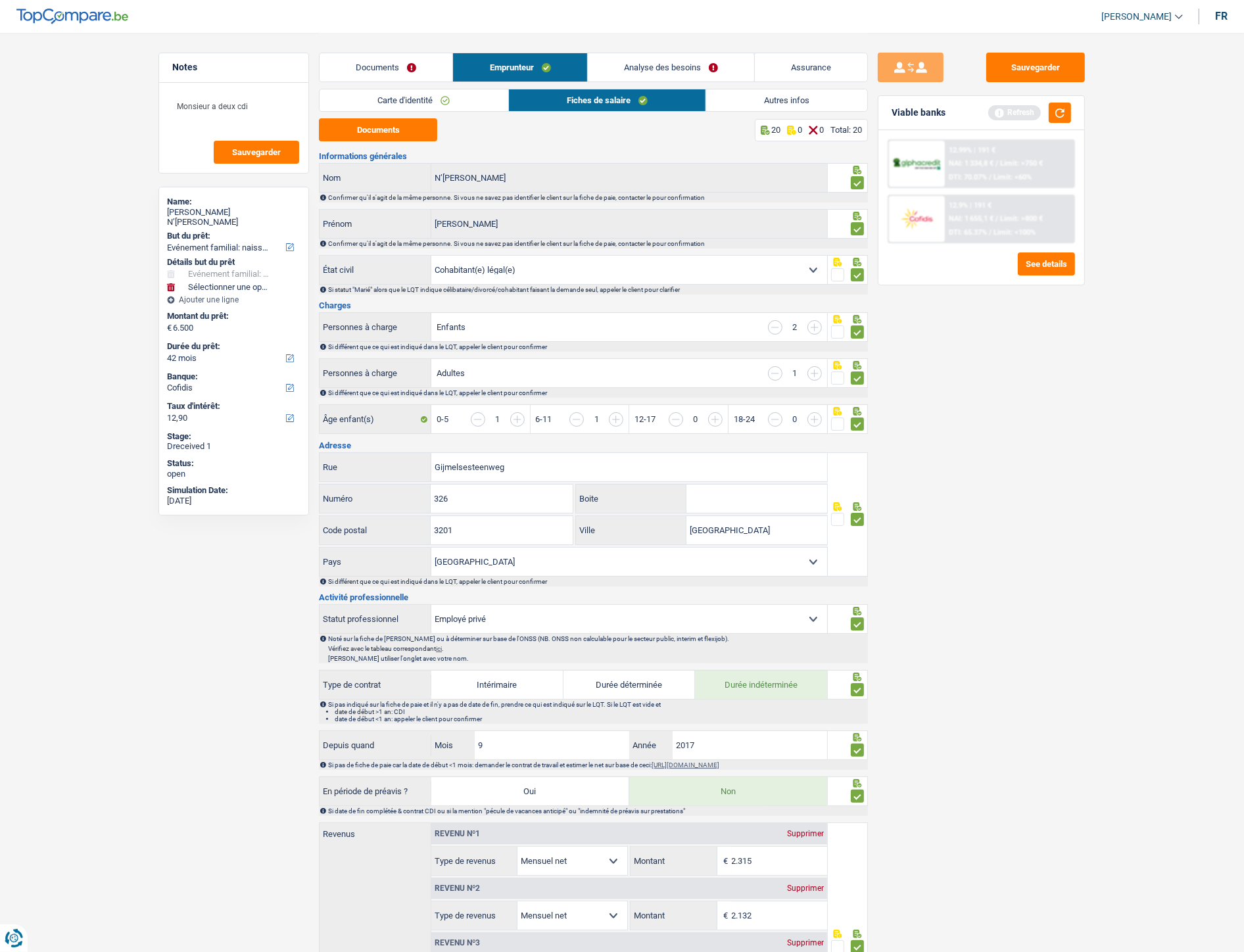
click at [672, 63] on link "Analyse des besoins" at bounding box center [671, 67] width 166 height 28
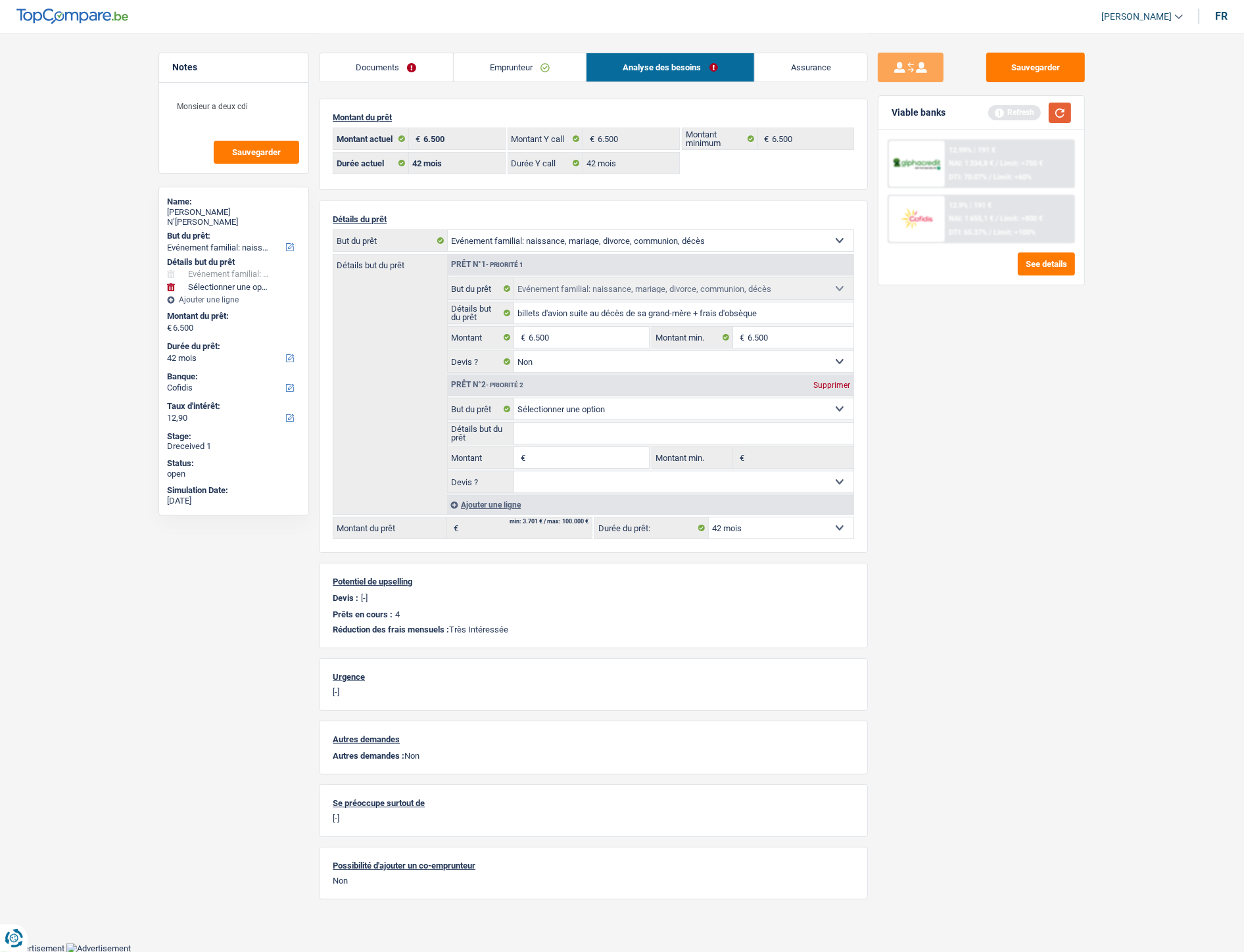
click at [935, 116] on button "button" at bounding box center [1060, 112] width 23 height 20
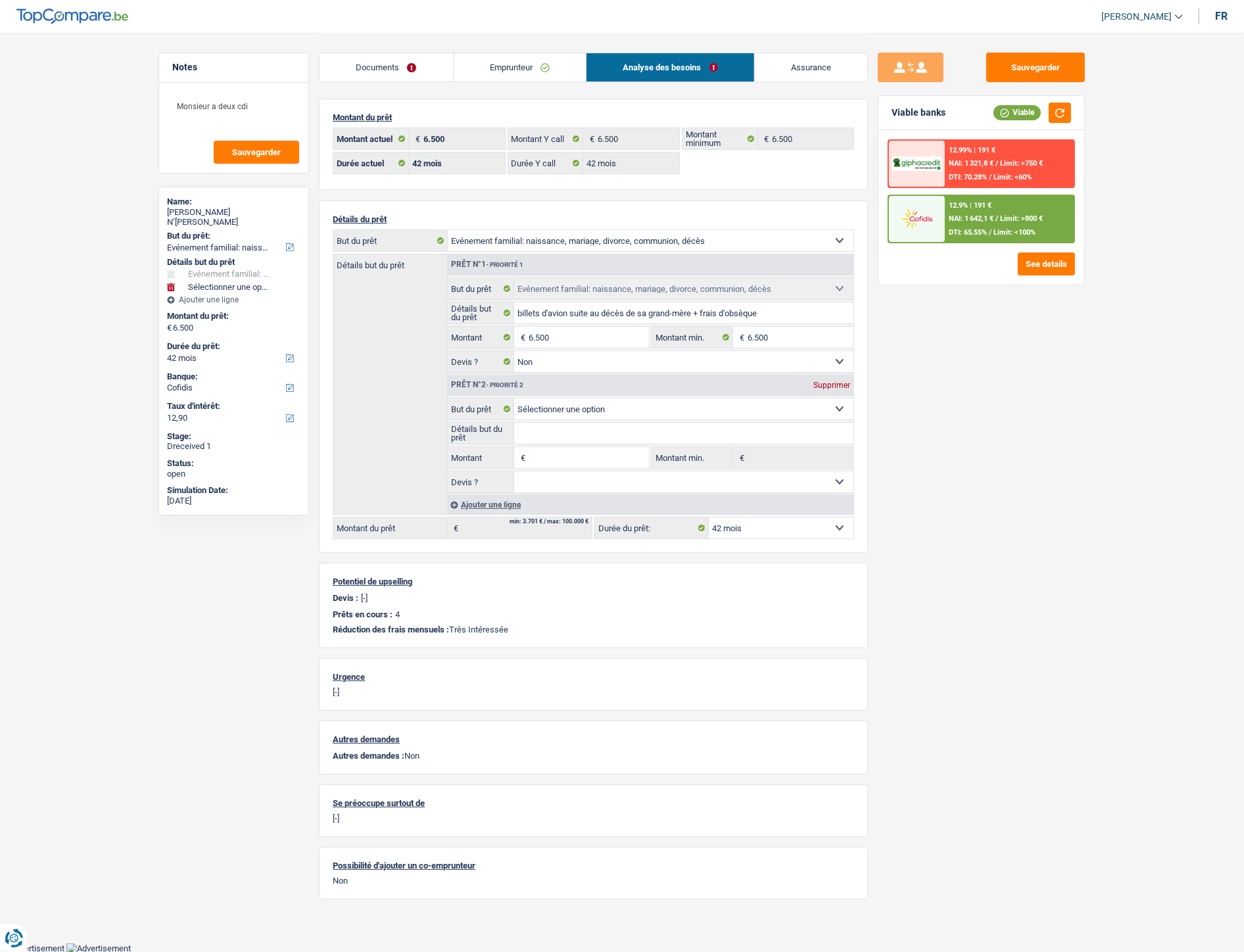
click at [518, 76] on link "Emprunteur" at bounding box center [520, 67] width 133 height 28
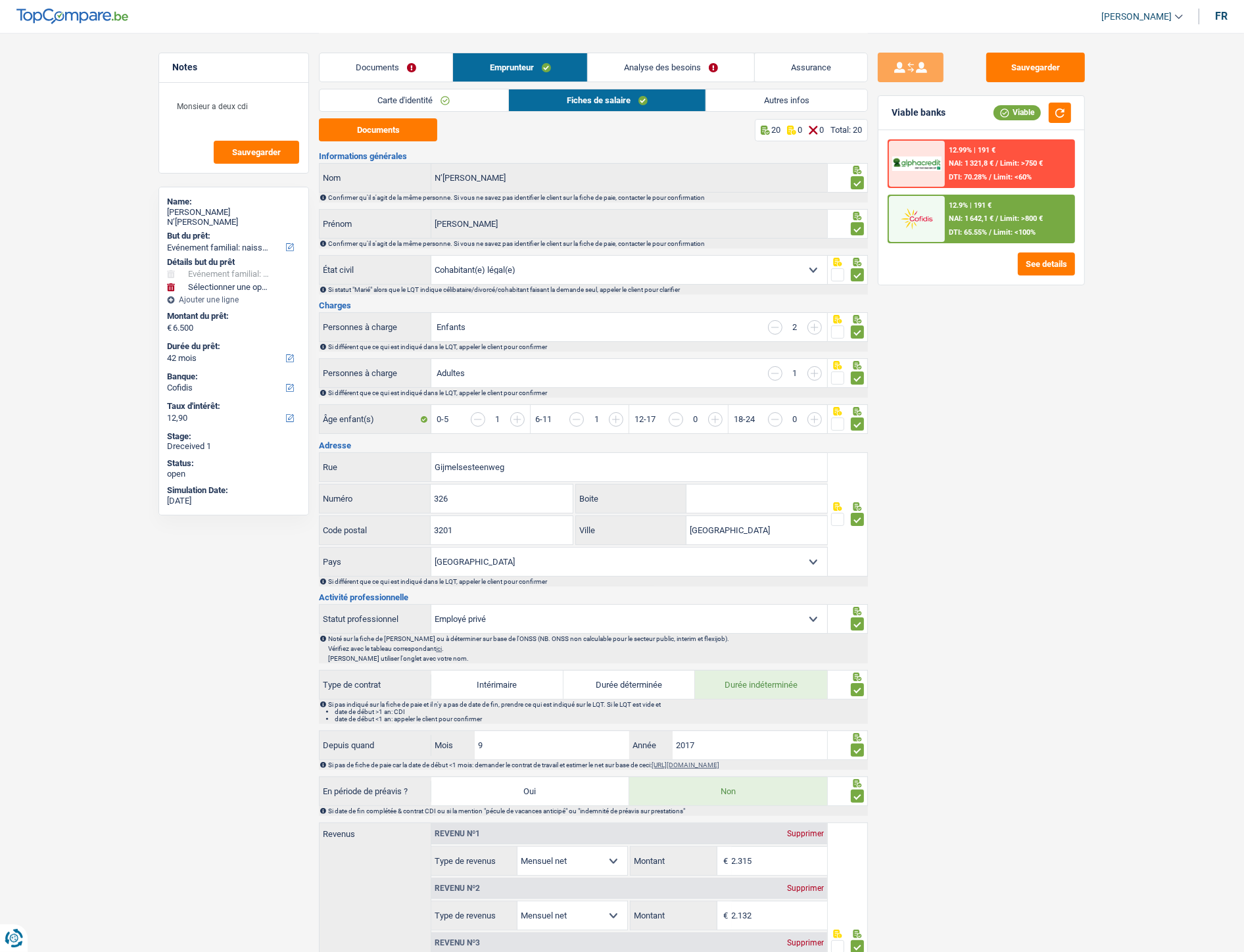
click at [935, 224] on div "12.9% | 191 € NAI: 1 642,1 € / Limit: >800 € DTI: 65.55% / Limit: <100%" at bounding box center [1009, 219] width 129 height 46
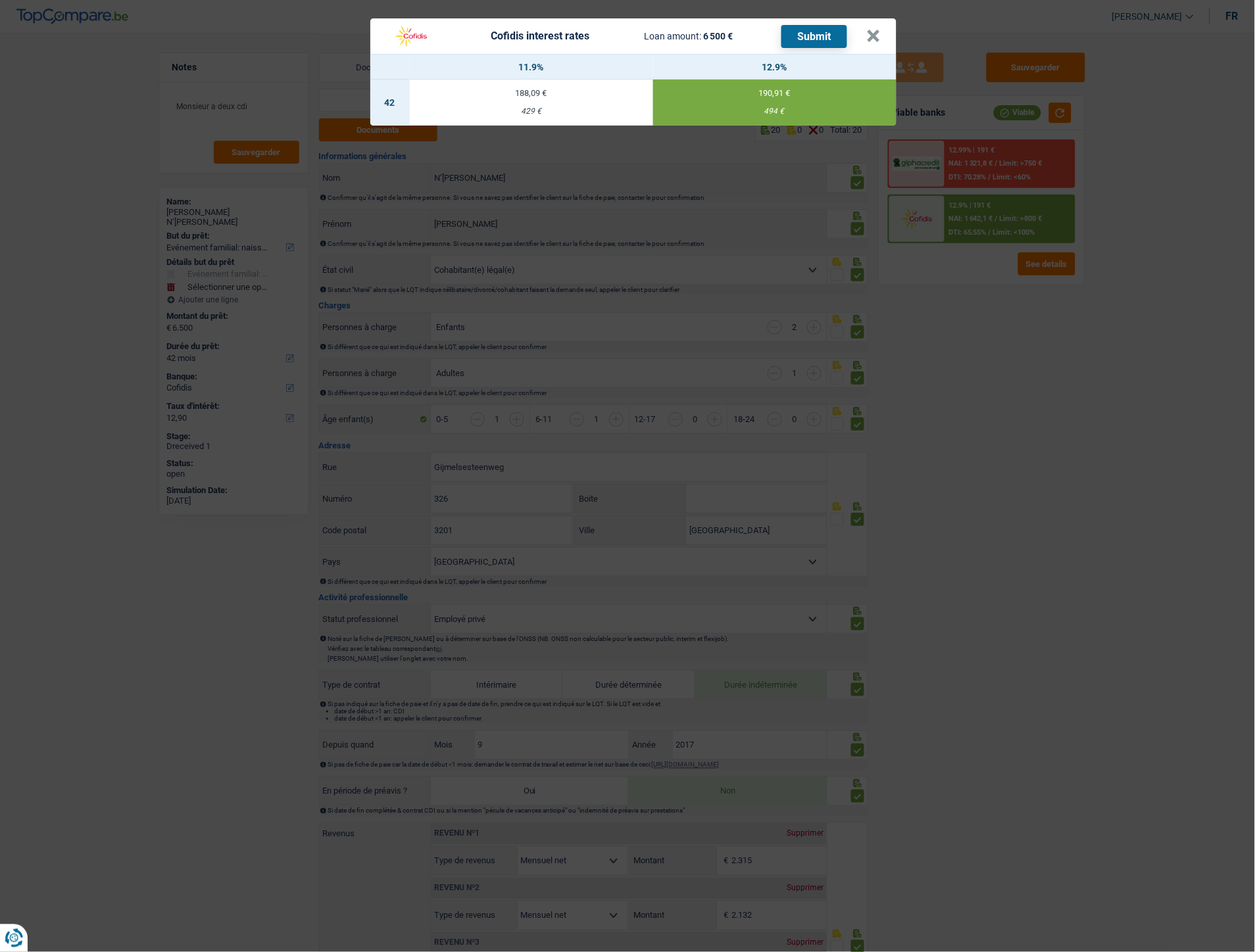
click at [766, 102] on td "190,91 € 494 €" at bounding box center [775, 102] width 243 height 46
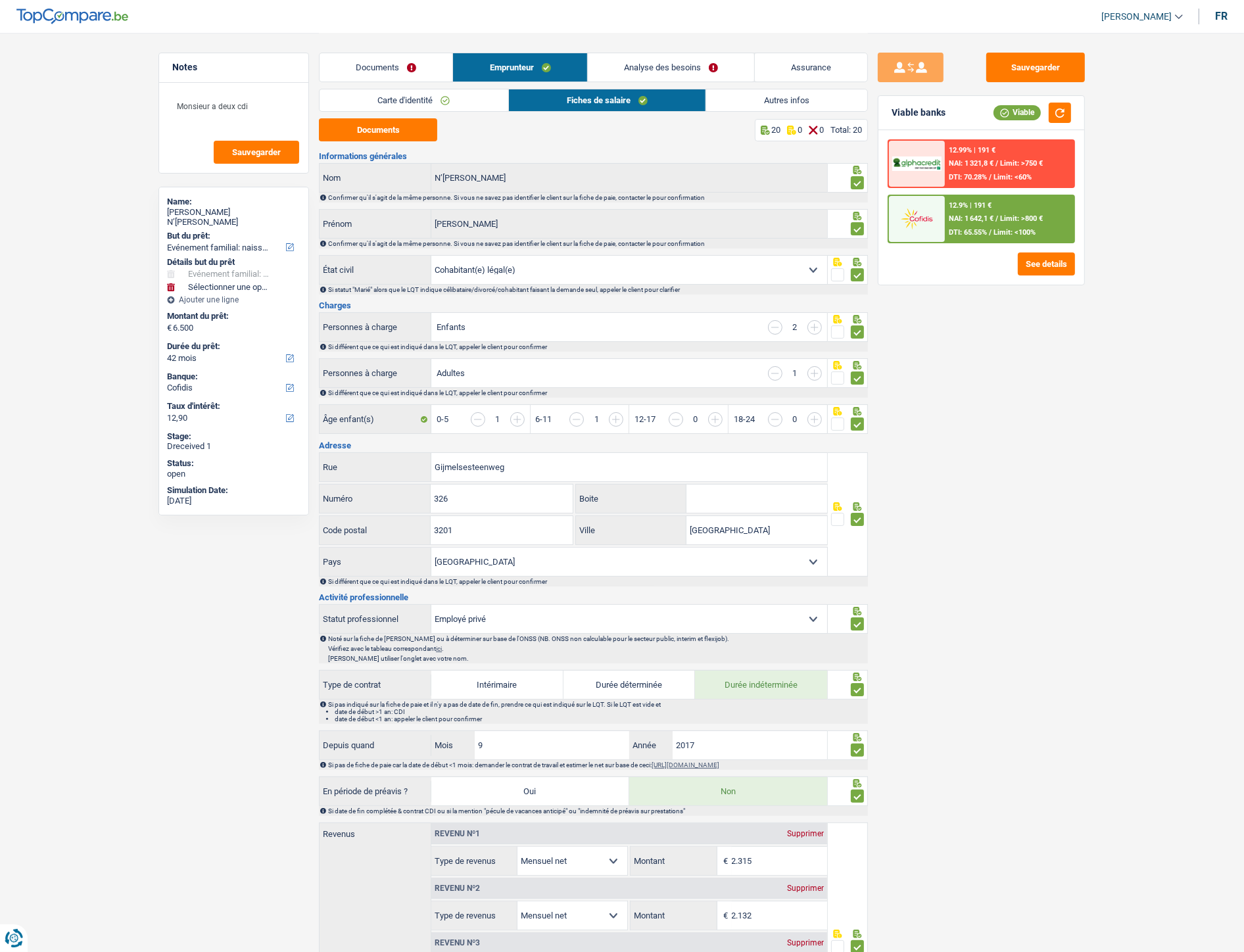
click at [935, 214] on div "12.9% | 191 € NAI: 1 642,1 € / Limit: >800 € DTI: 65.55% / Limit: <100%" at bounding box center [1009, 219] width 129 height 46
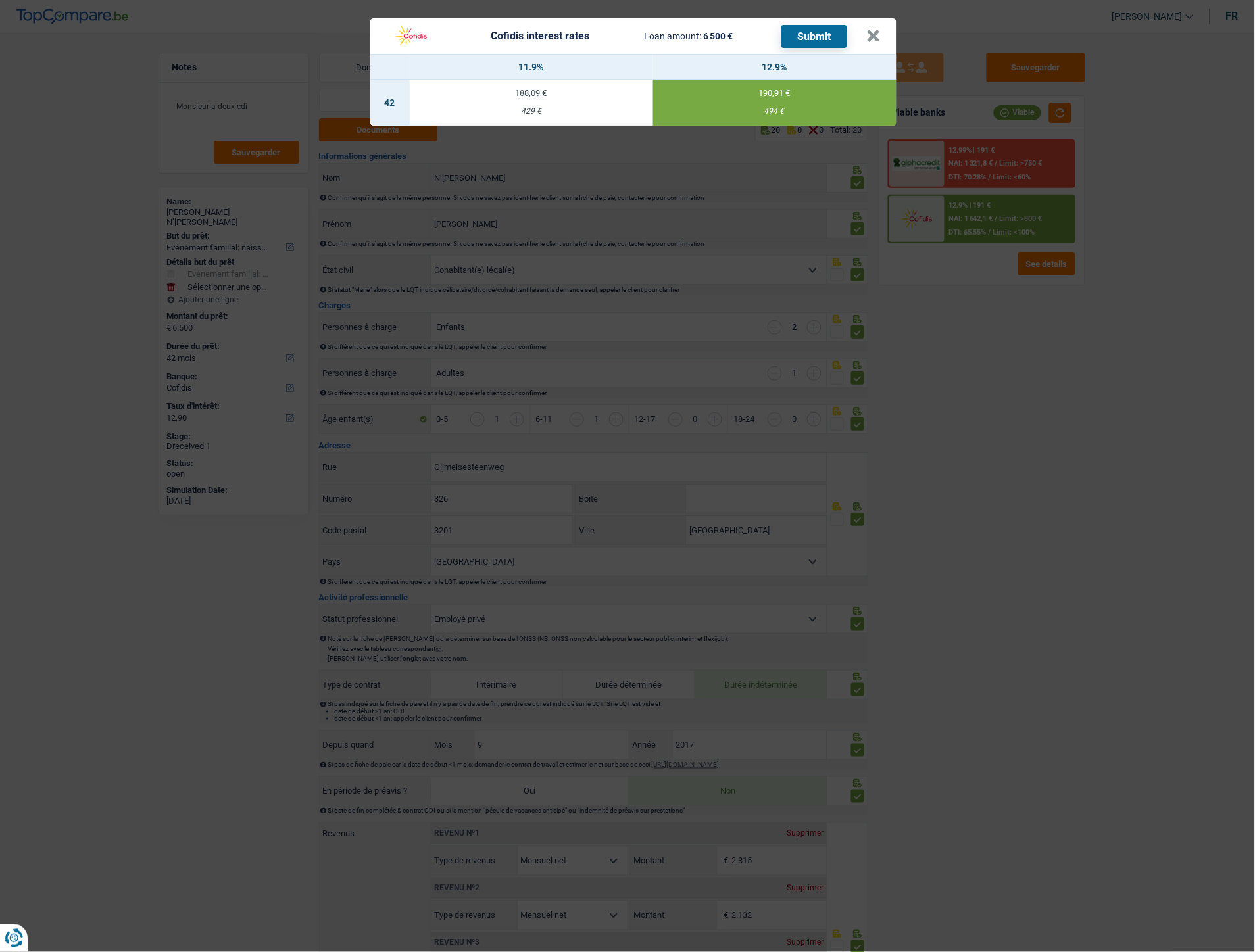
click at [829, 36] on button "Submit" at bounding box center [814, 36] width 66 height 23
click at [877, 42] on button "×" at bounding box center [873, 36] width 14 height 13
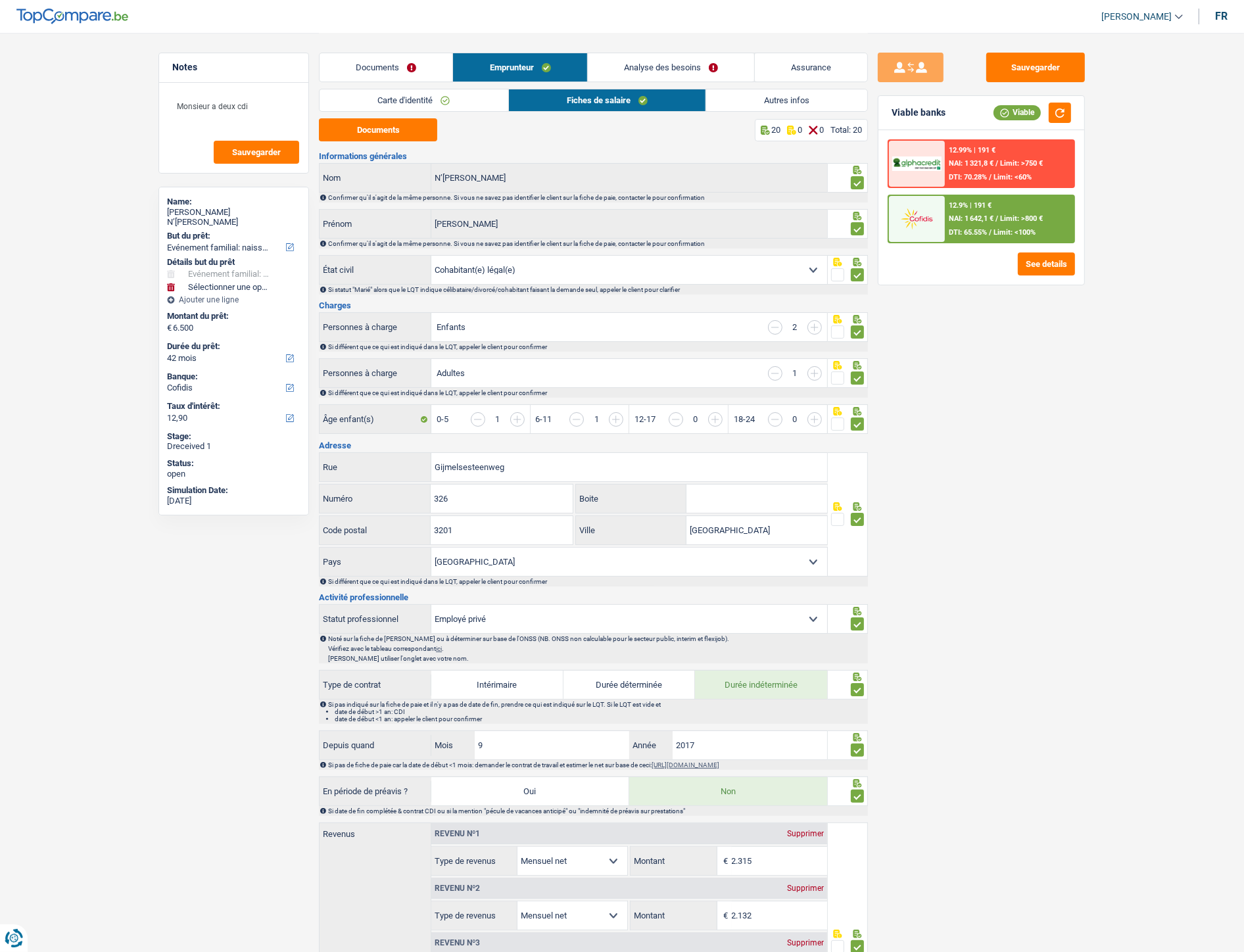
click at [796, 104] on link "Autres infos" at bounding box center [787, 100] width 162 height 22
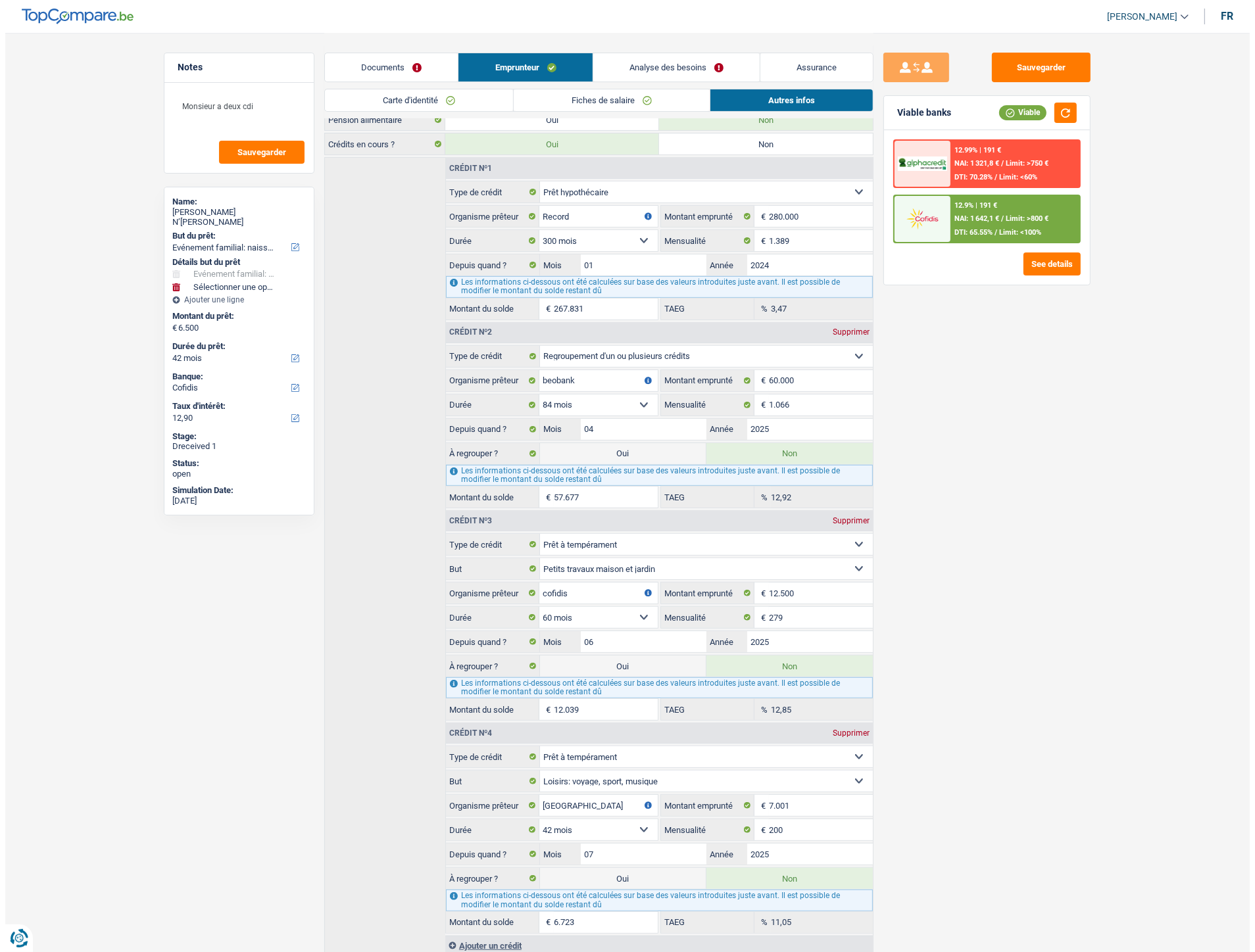
scroll to position [419, 0]
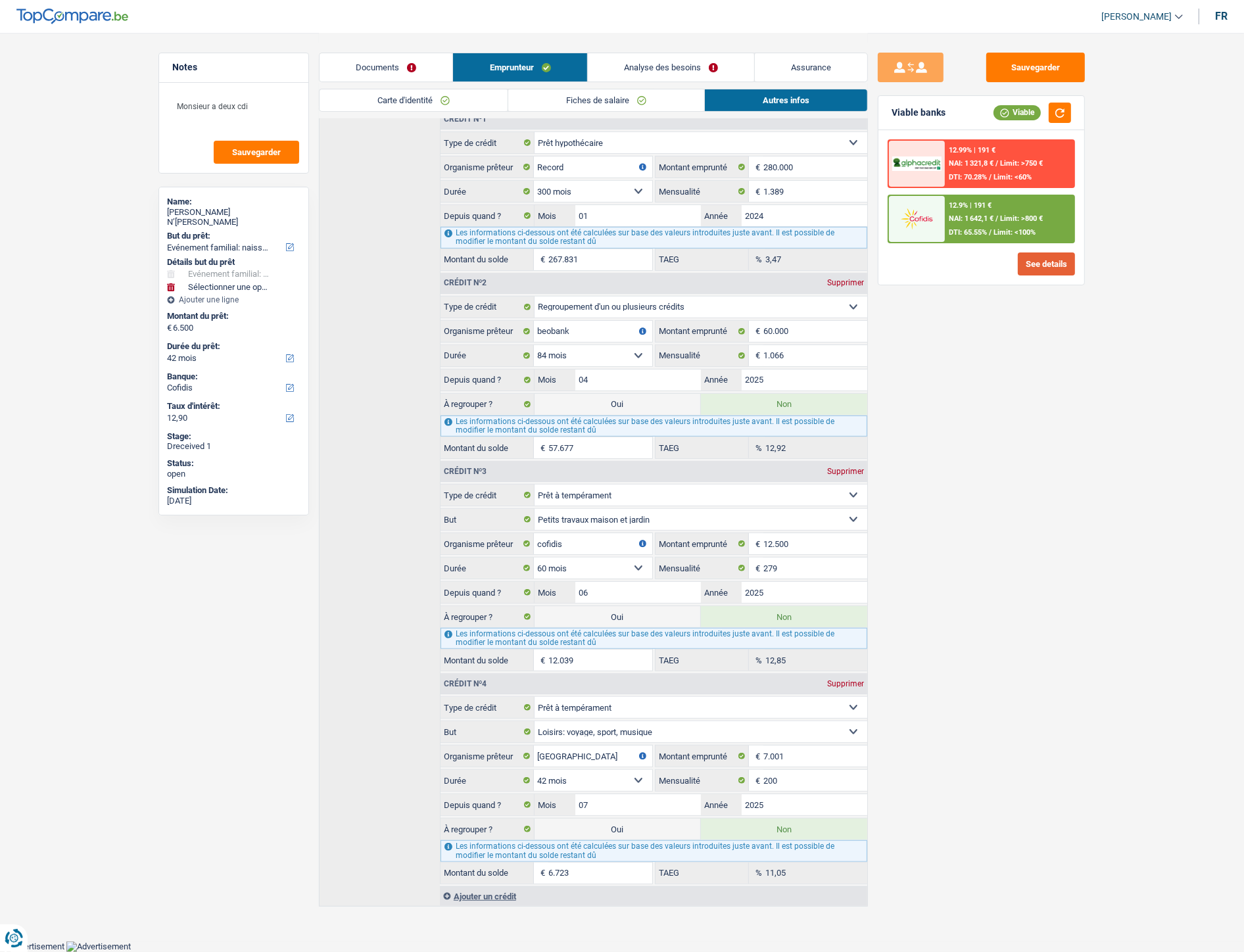
click at [935, 255] on button "See details" at bounding box center [1046, 264] width 57 height 23
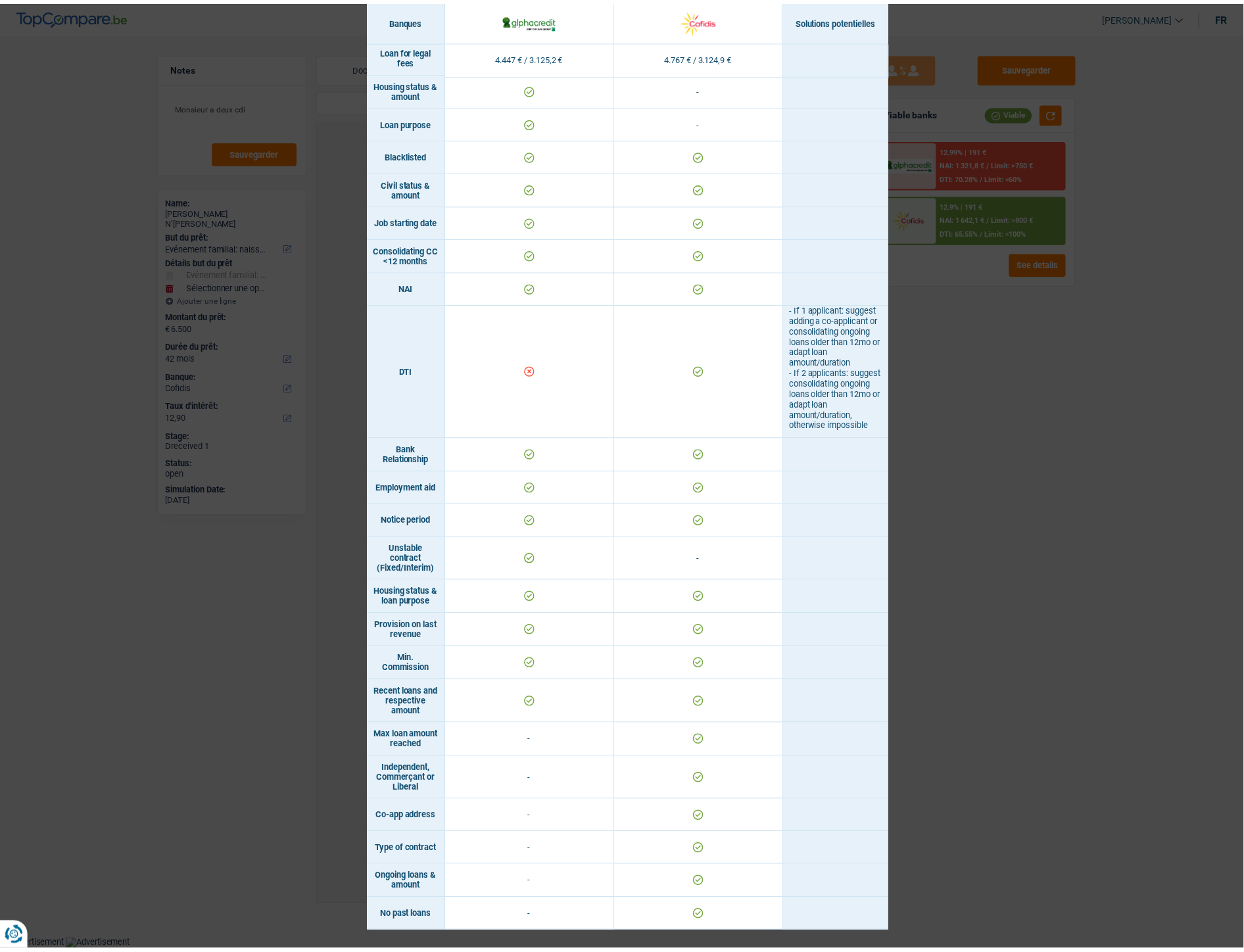
scroll to position [0, 0]
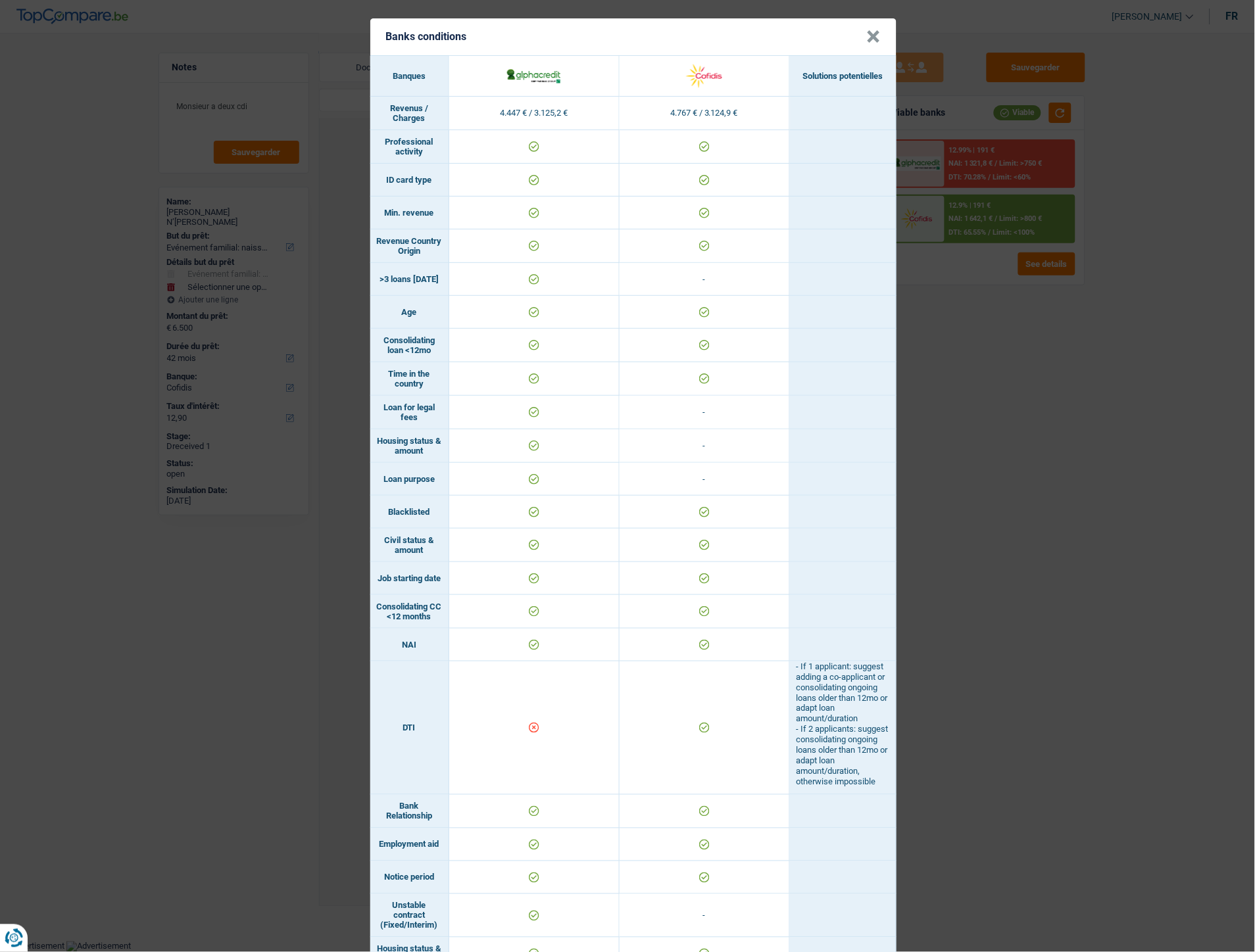
click at [934, 427] on div "Banks conditions × Banques Solutions potentielles Revenus / Charges 4.447 € / 3…" at bounding box center [628, 476] width 1255 height 952
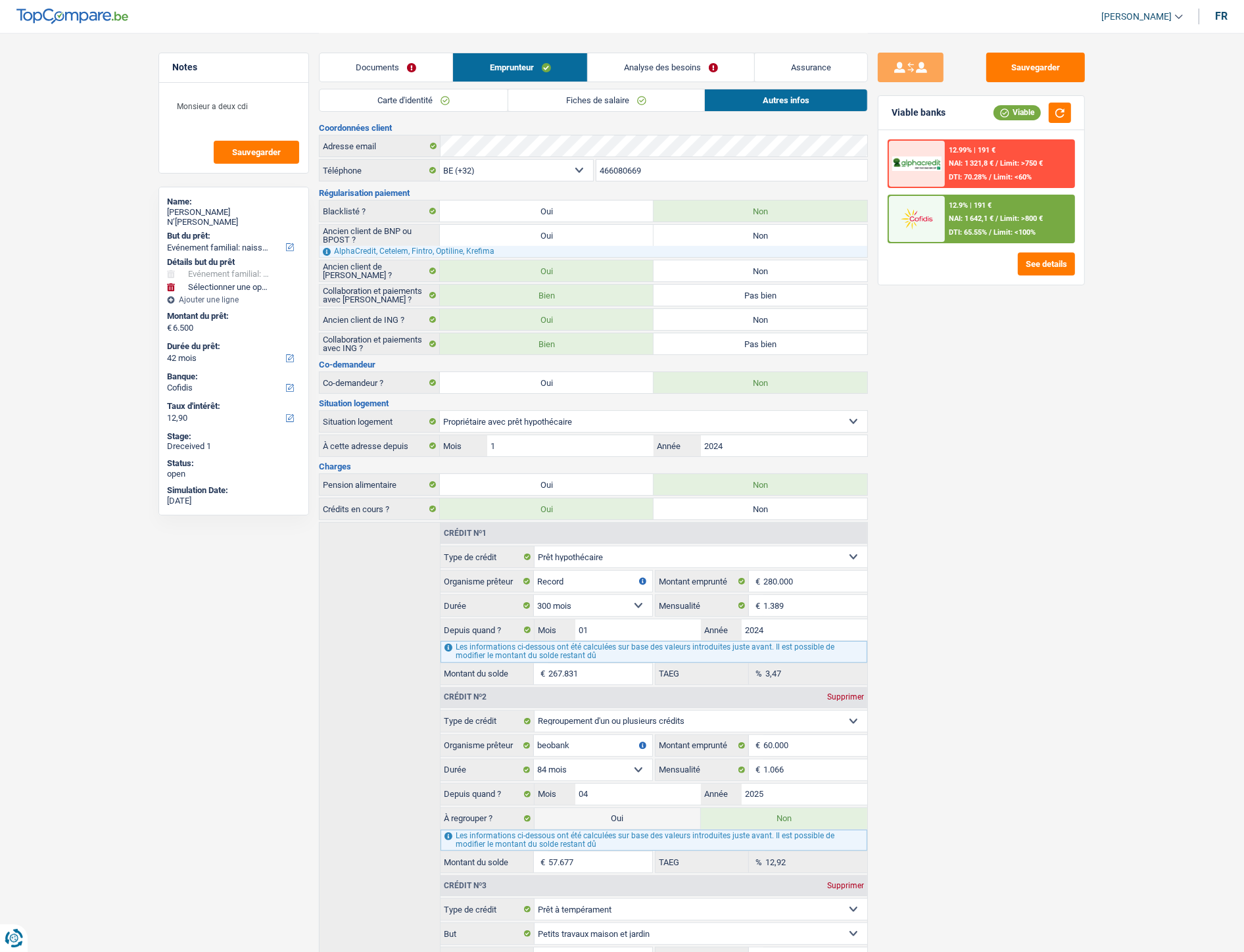
click at [662, 67] on link "Analyse des besoins" at bounding box center [671, 67] width 166 height 28
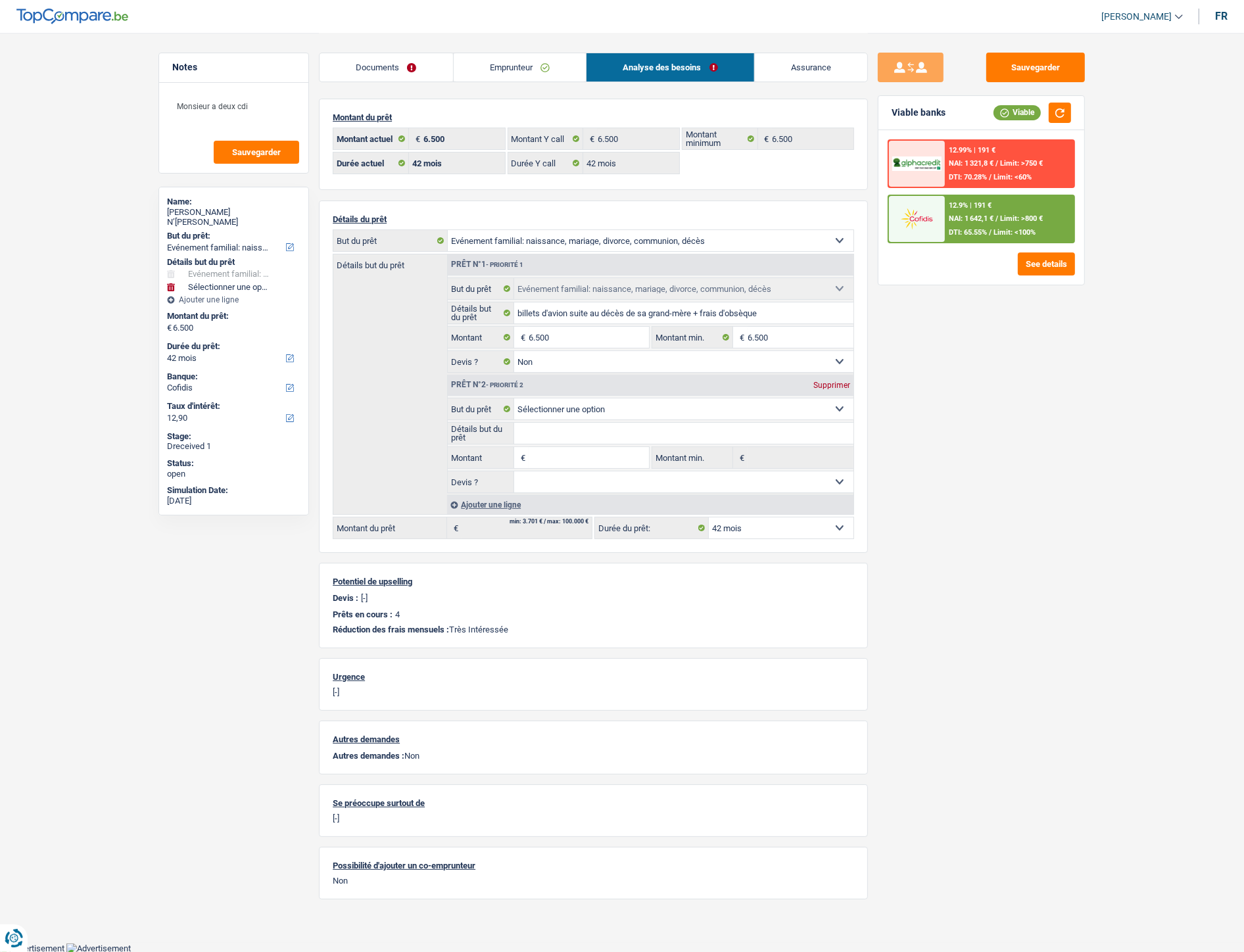
click at [819, 390] on div "Supprimer" at bounding box center [832, 386] width 43 height 8
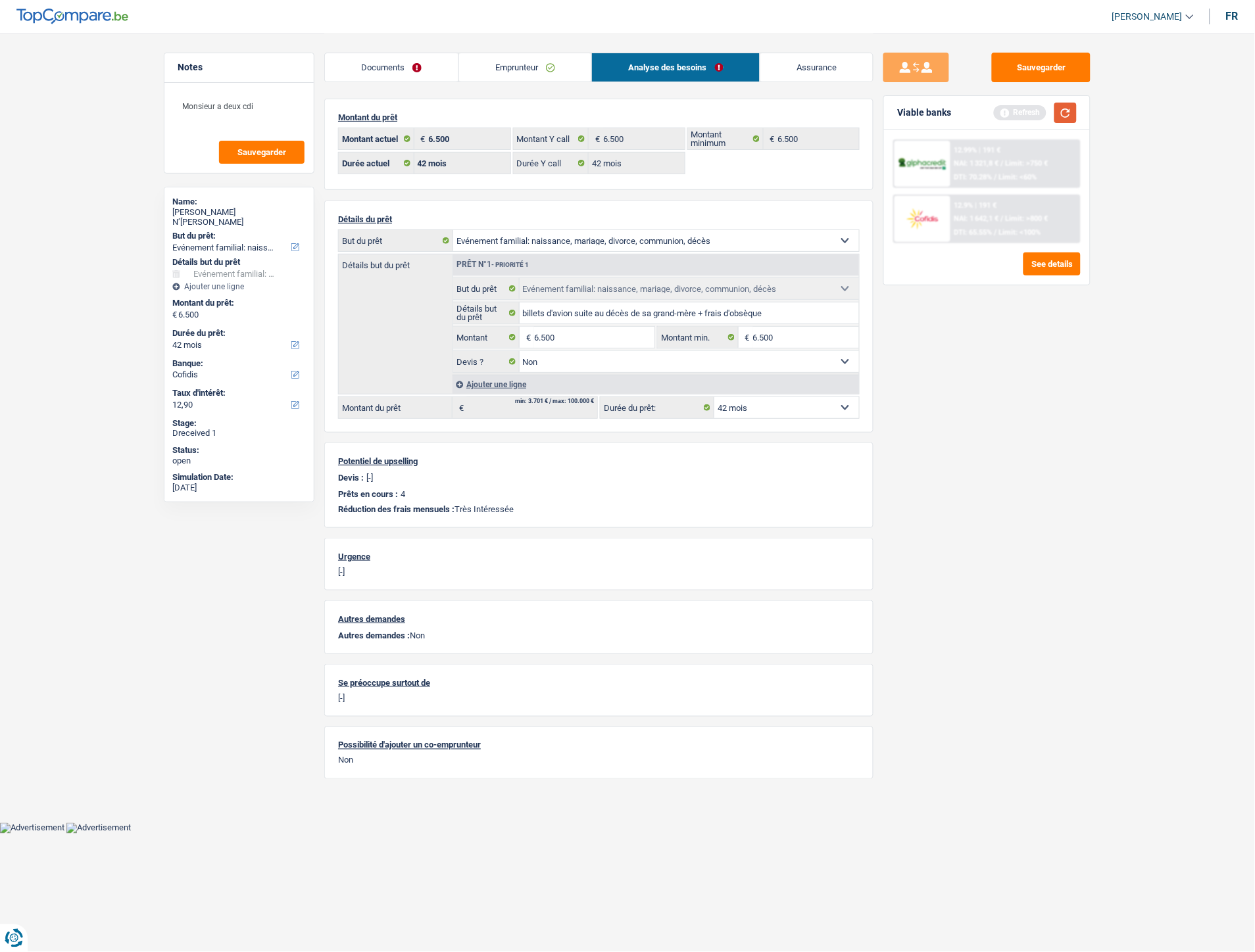
click at [934, 110] on button "button" at bounding box center [1065, 112] width 22 height 20
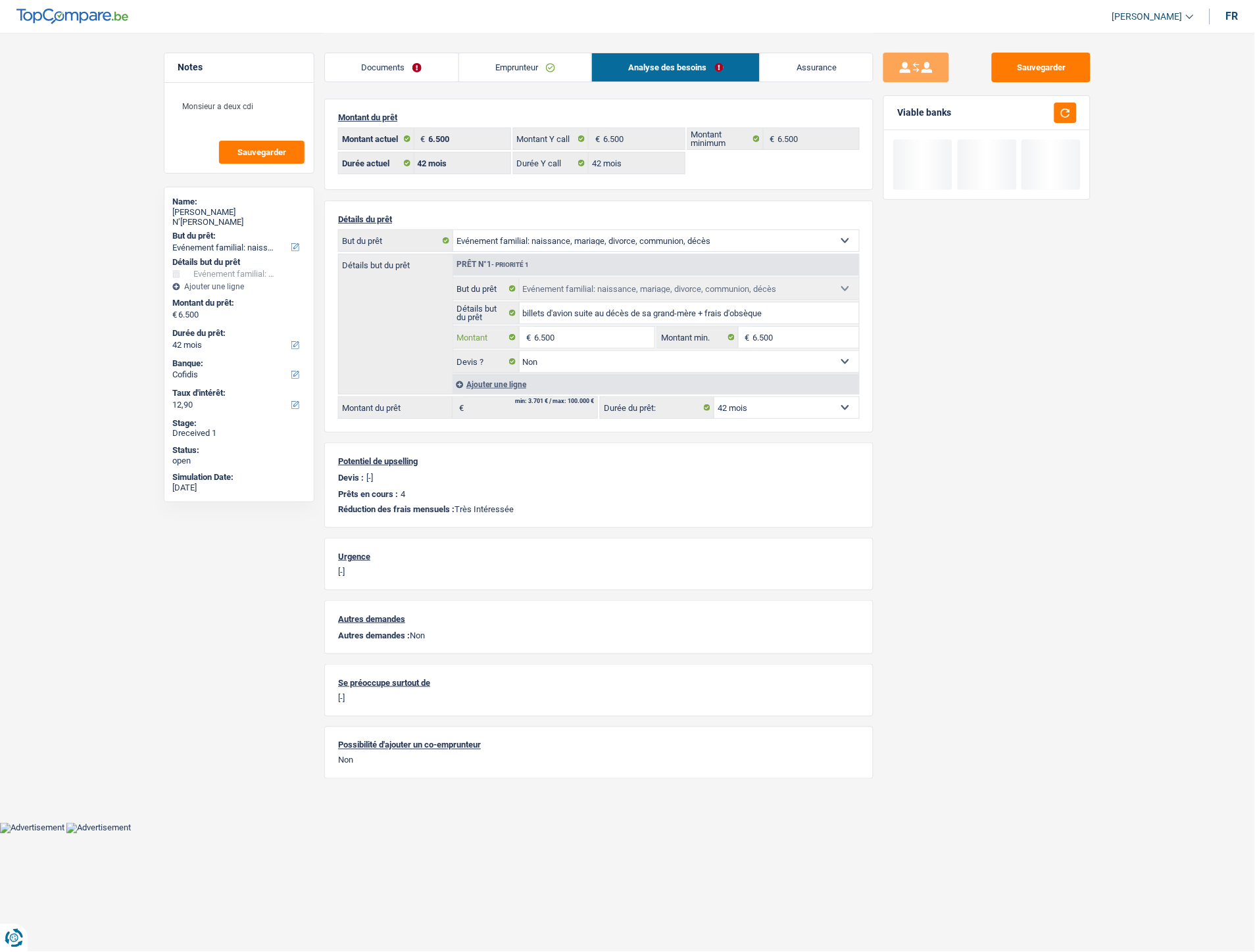
click at [550, 337] on input "6.500" at bounding box center [595, 337] width 121 height 21
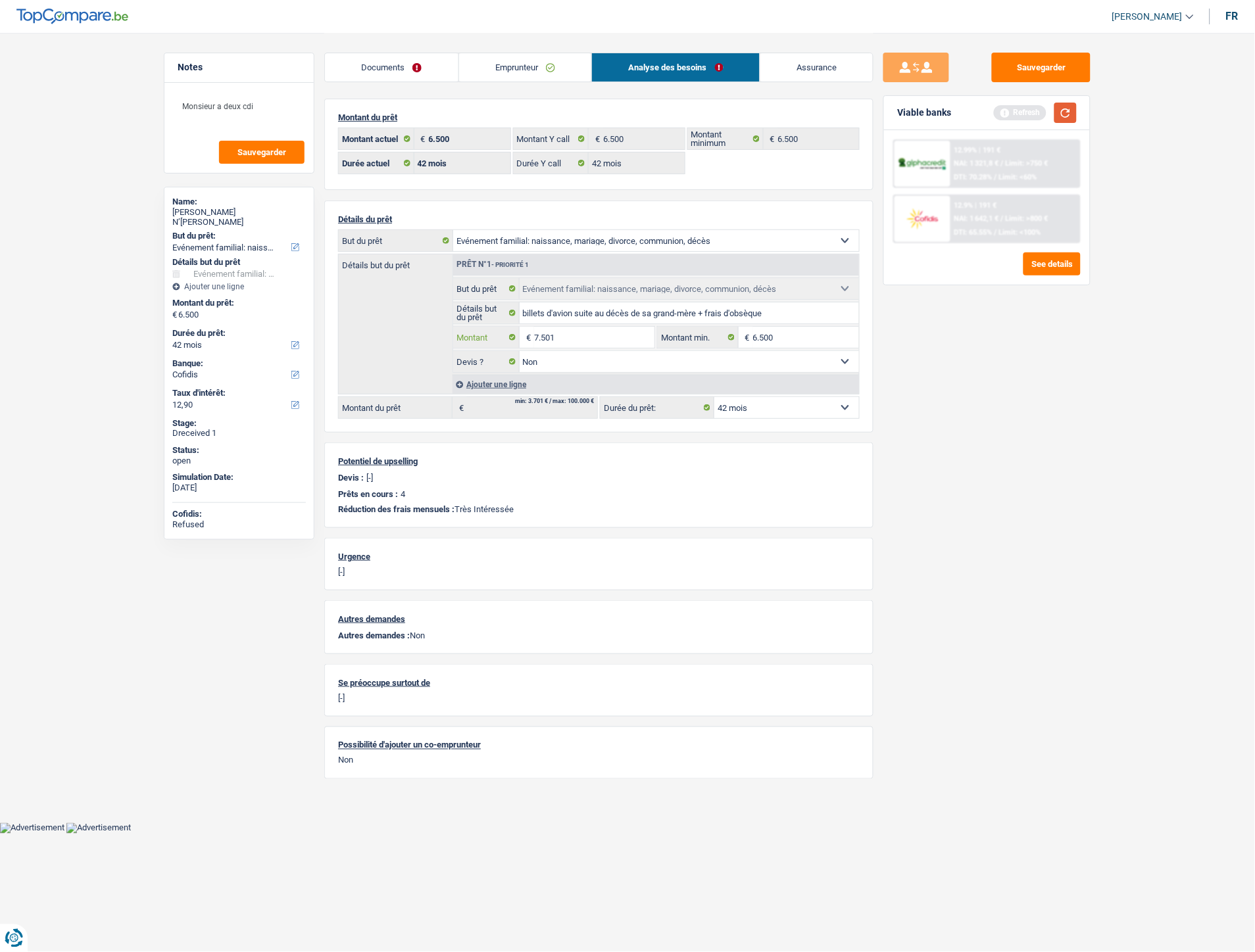
type input "7.501"
select select "48"
type input "7.501"
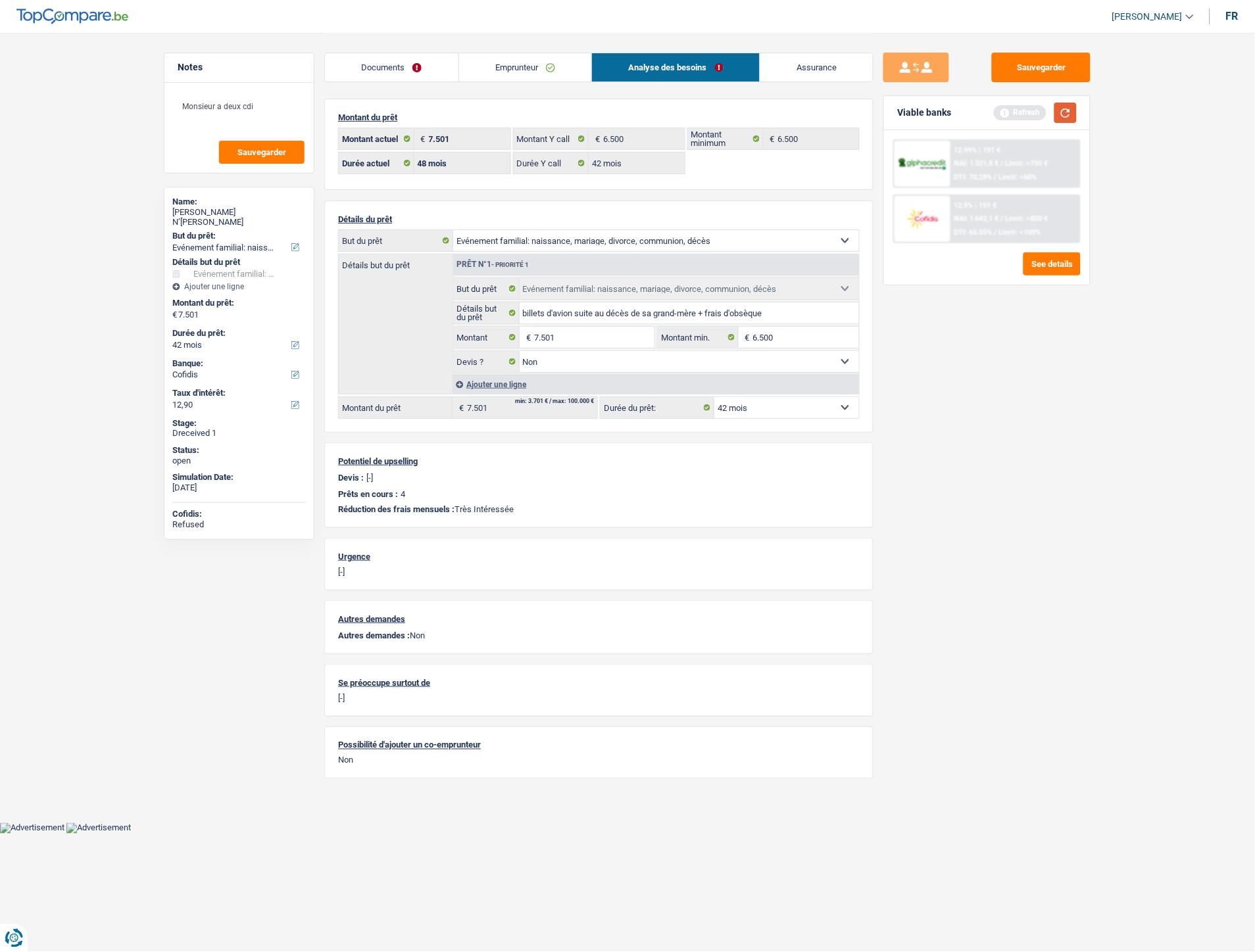
click at [934, 115] on button "button" at bounding box center [1065, 112] width 22 height 20
select select "48"
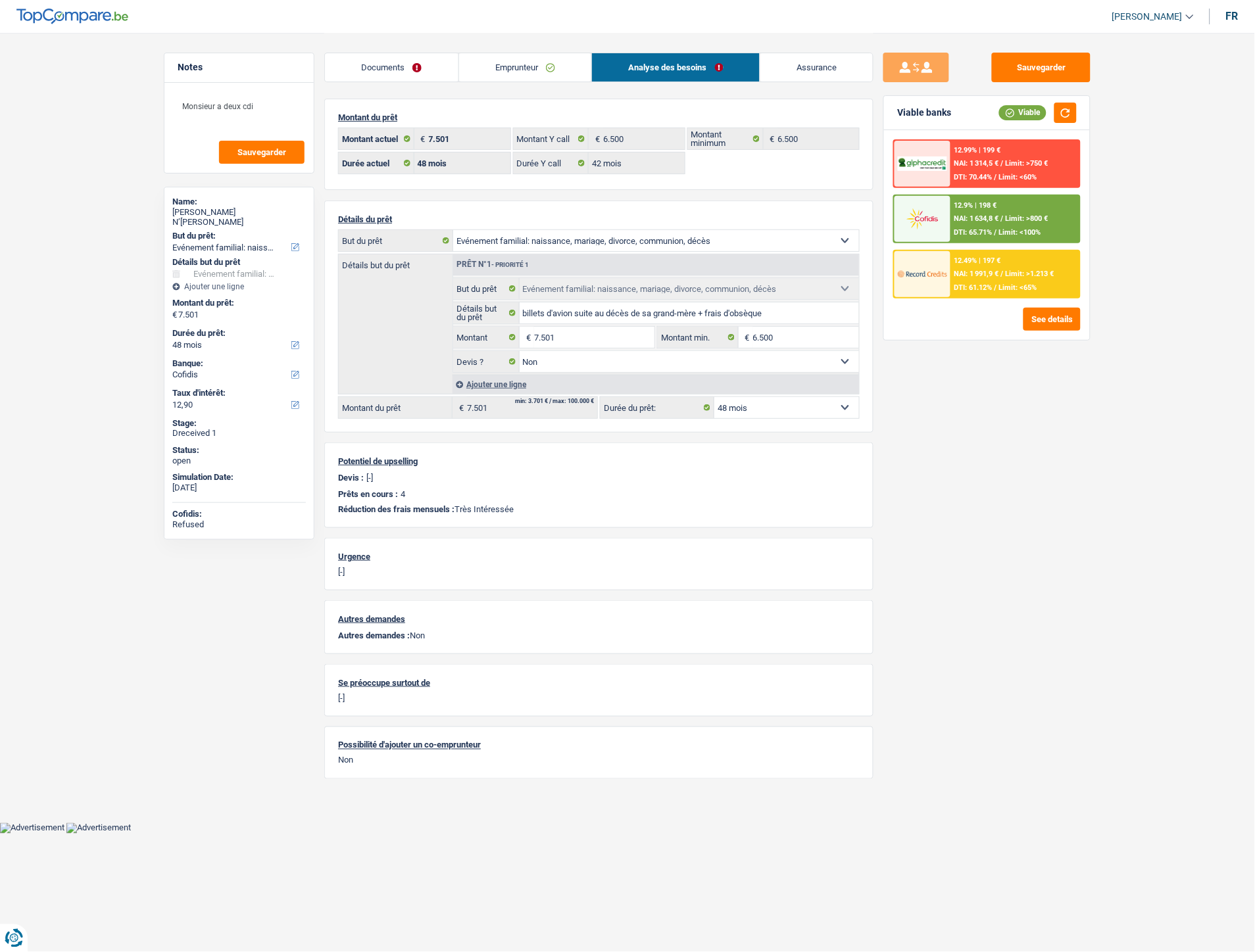
click at [934, 272] on span "Limit: >1.213 €" at bounding box center [1029, 274] width 49 height 9
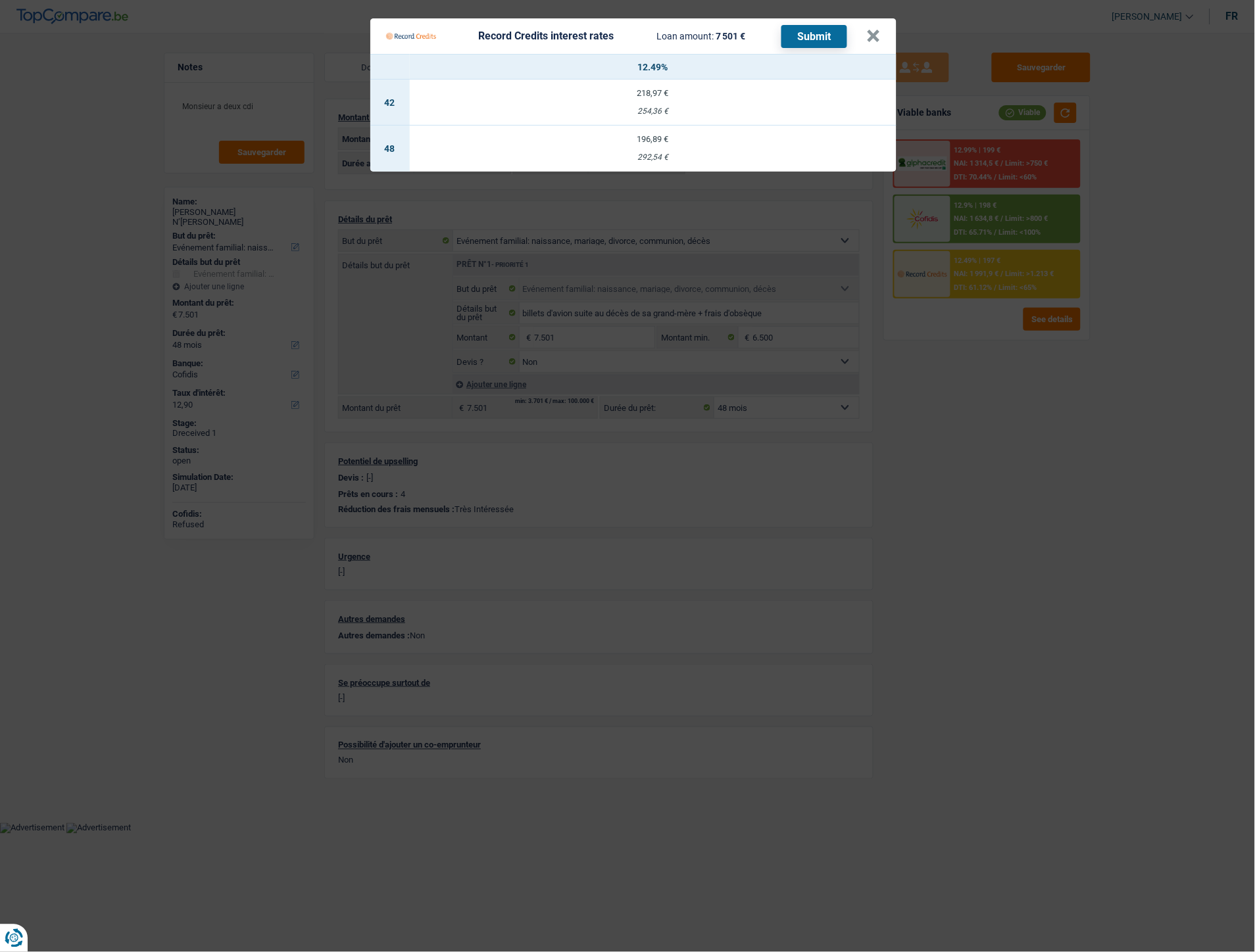
click at [645, 153] on div "292,54 €" at bounding box center [653, 157] width 487 height 9
select select "record credits"
type input "12,49"
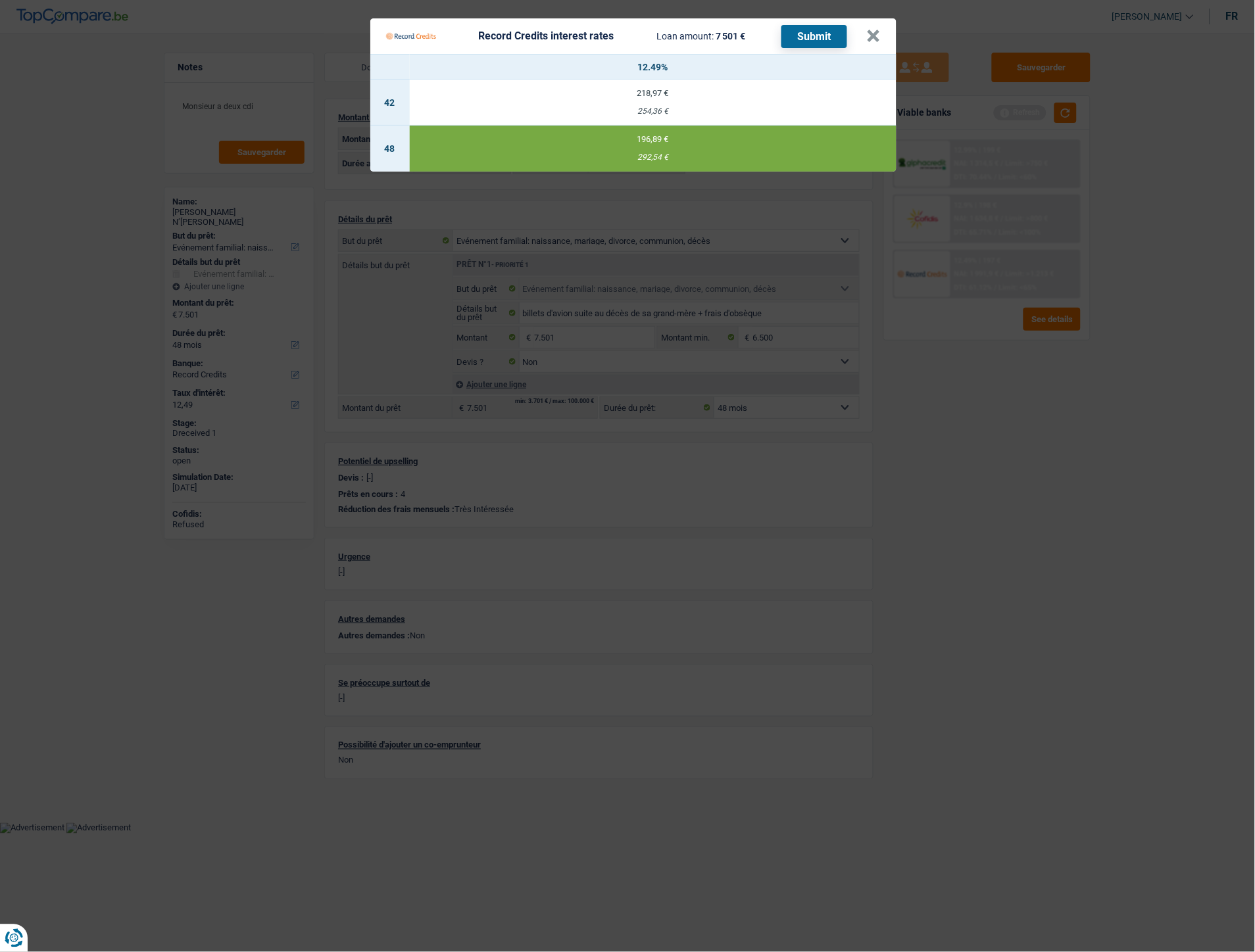
click at [805, 35] on button "Submit" at bounding box center [814, 36] width 66 height 23
click at [863, 40] on div "Record Credits interest rates Loan amount: 7 501 € Submit" at bounding box center [626, 35] width 480 height 25
click at [871, 38] on button "×" at bounding box center [873, 36] width 14 height 13
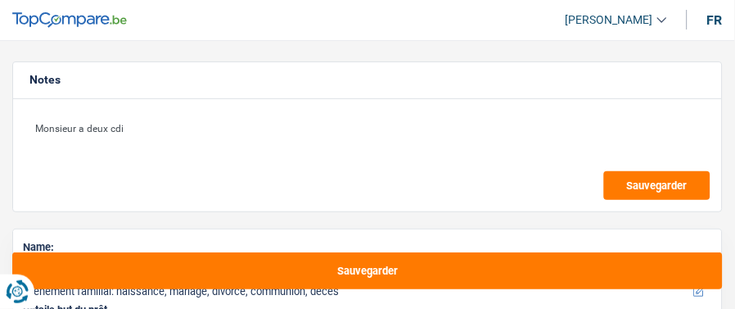
click at [316, 109] on div "Monsieur a deux cdi Sauvegarder" at bounding box center [367, 155] width 709 height 112
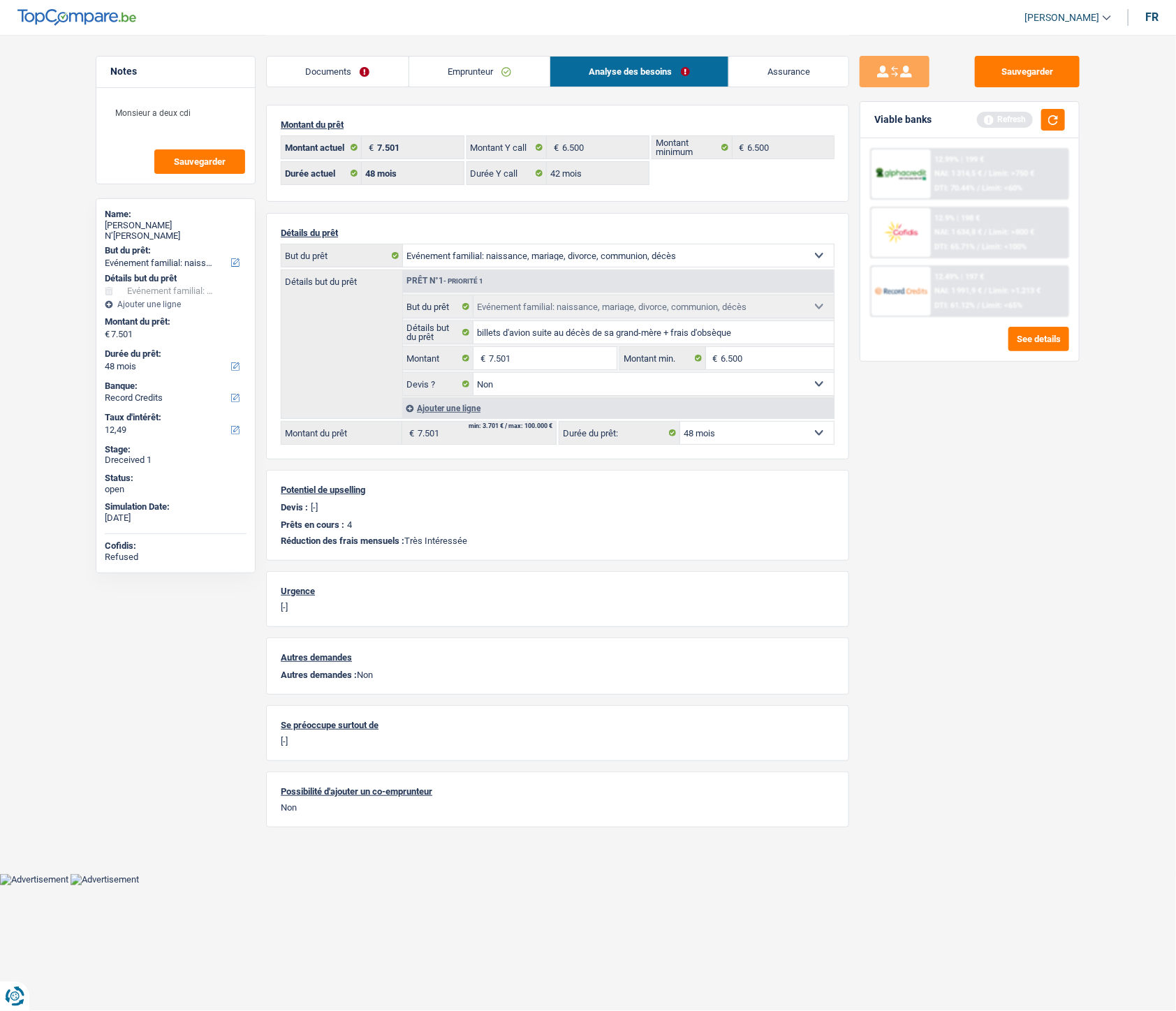
click at [959, 290] on span "NAI: 1 991,9 €" at bounding box center [959, 291] width 48 height 9
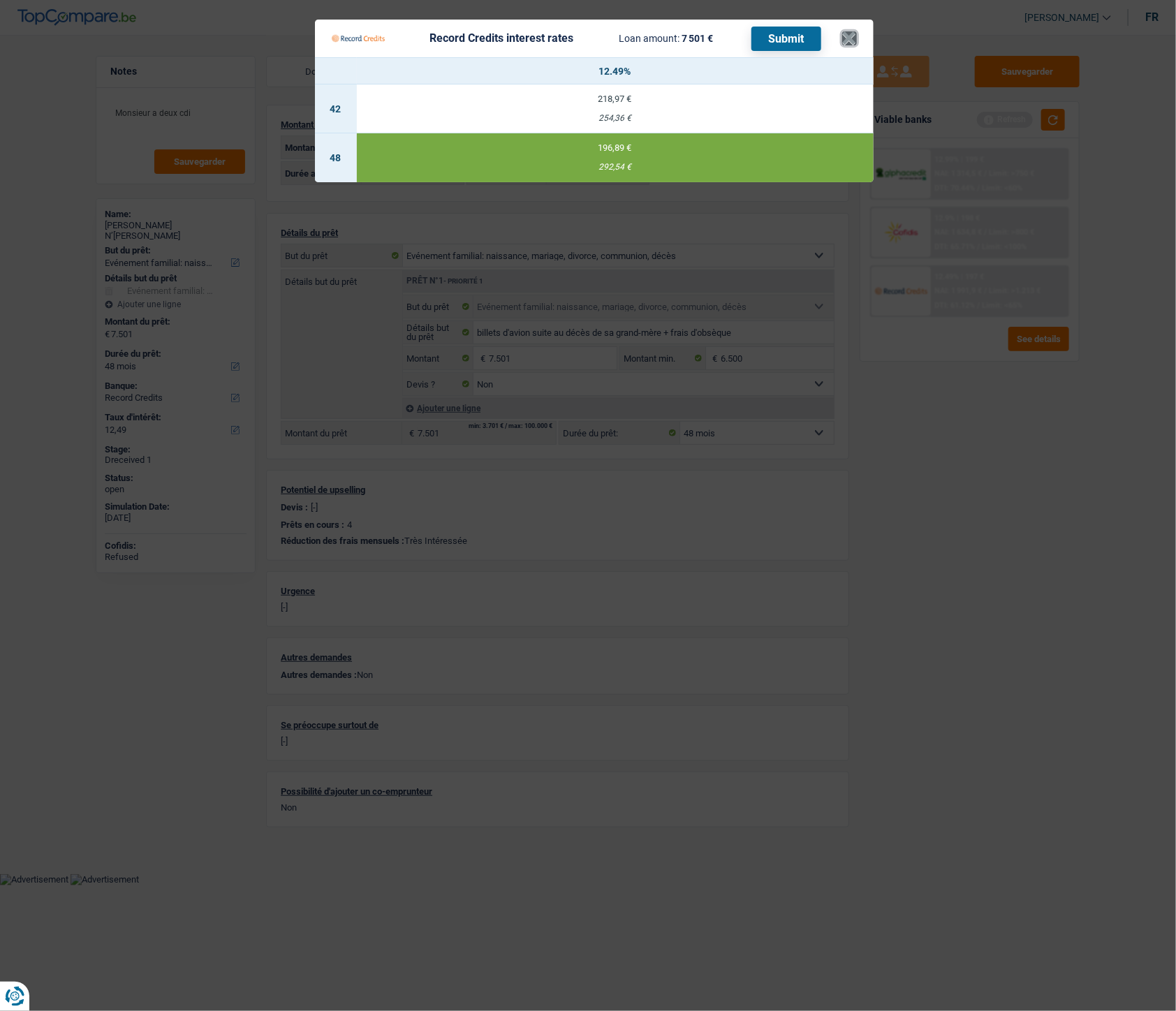
click at [849, 44] on button "×" at bounding box center [849, 38] width 15 height 14
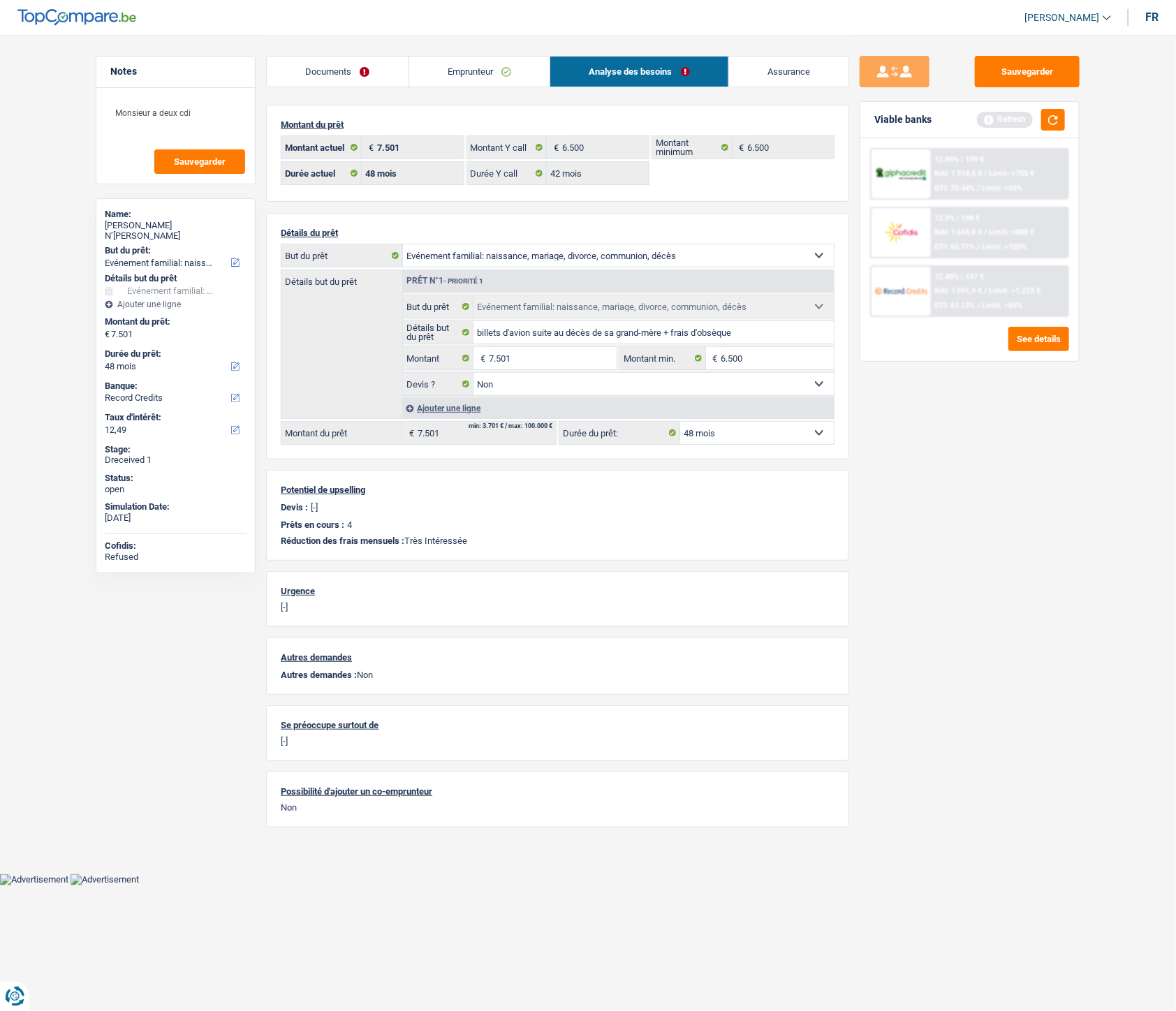
click at [471, 73] on link "Emprunteur" at bounding box center [480, 71] width 141 height 30
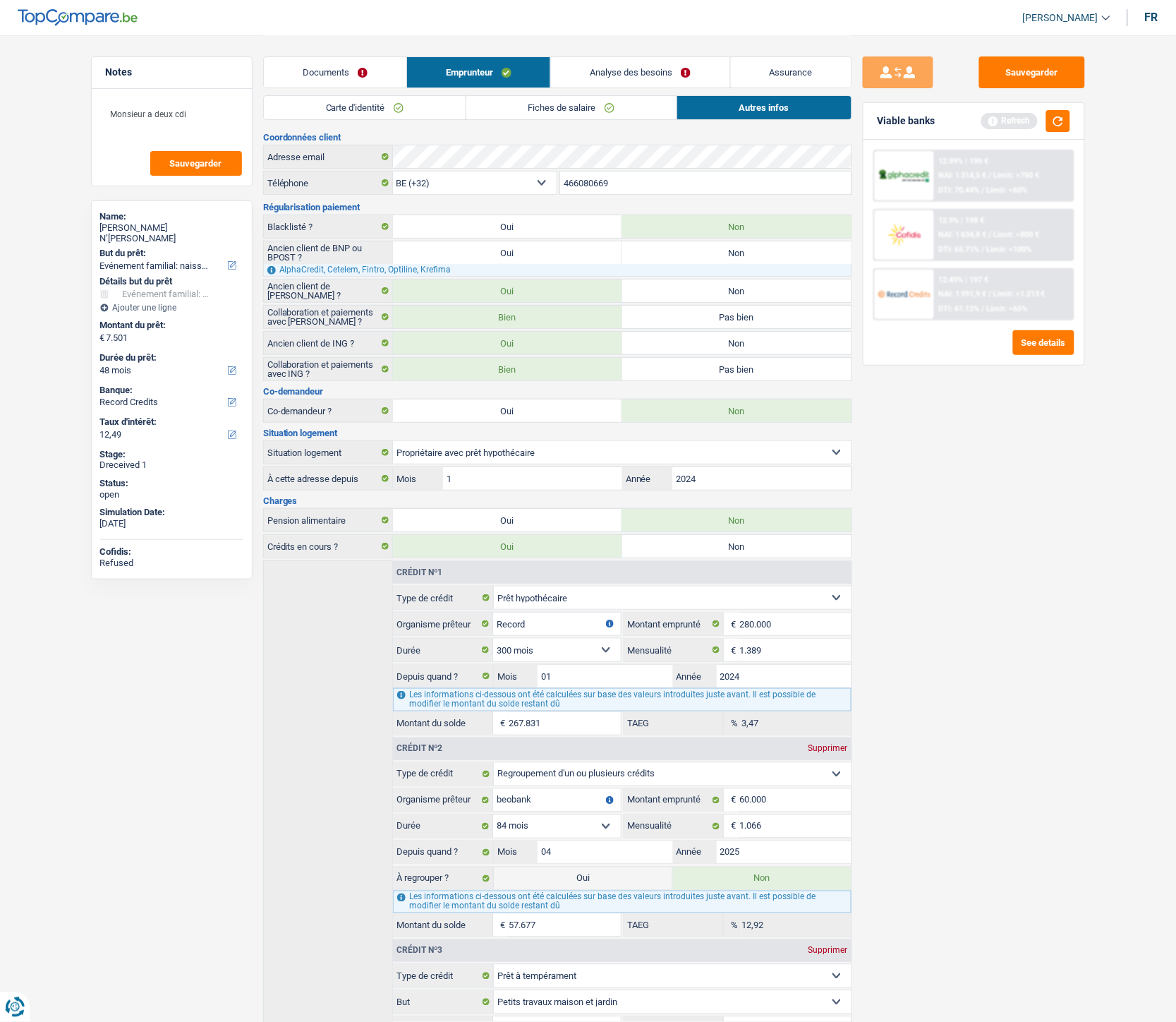
click at [785, 103] on link "Autres infos" at bounding box center [765, 107] width 174 height 23
click at [1003, 120] on button "button" at bounding box center [1059, 121] width 24 height 22
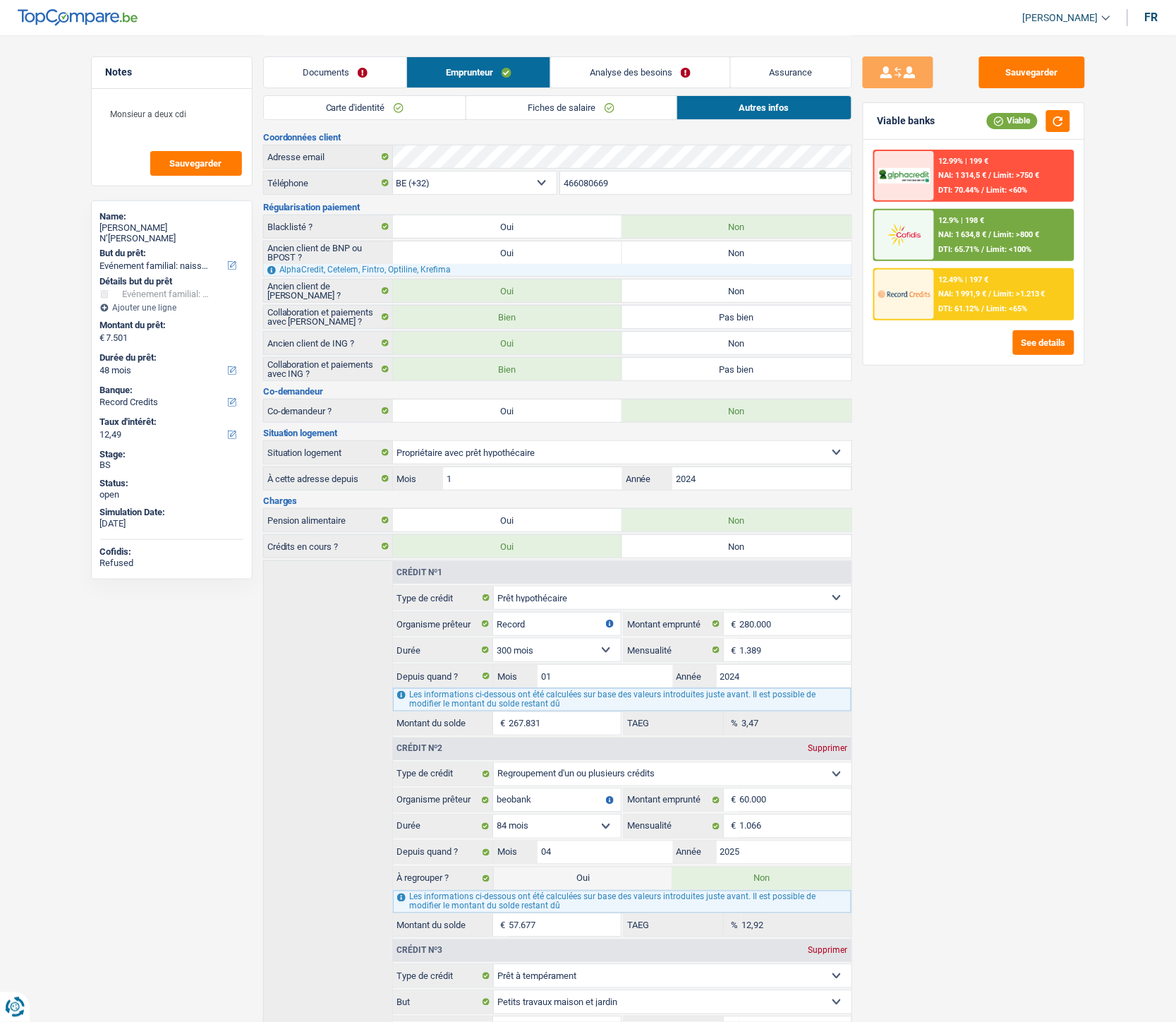
click at [1003, 297] on div "12.49% | 197 € NAI: 1 991,9 € / Limit: >1.213 € DTI: 61.12% / Limit: <65%" at bounding box center [1004, 294] width 139 height 49
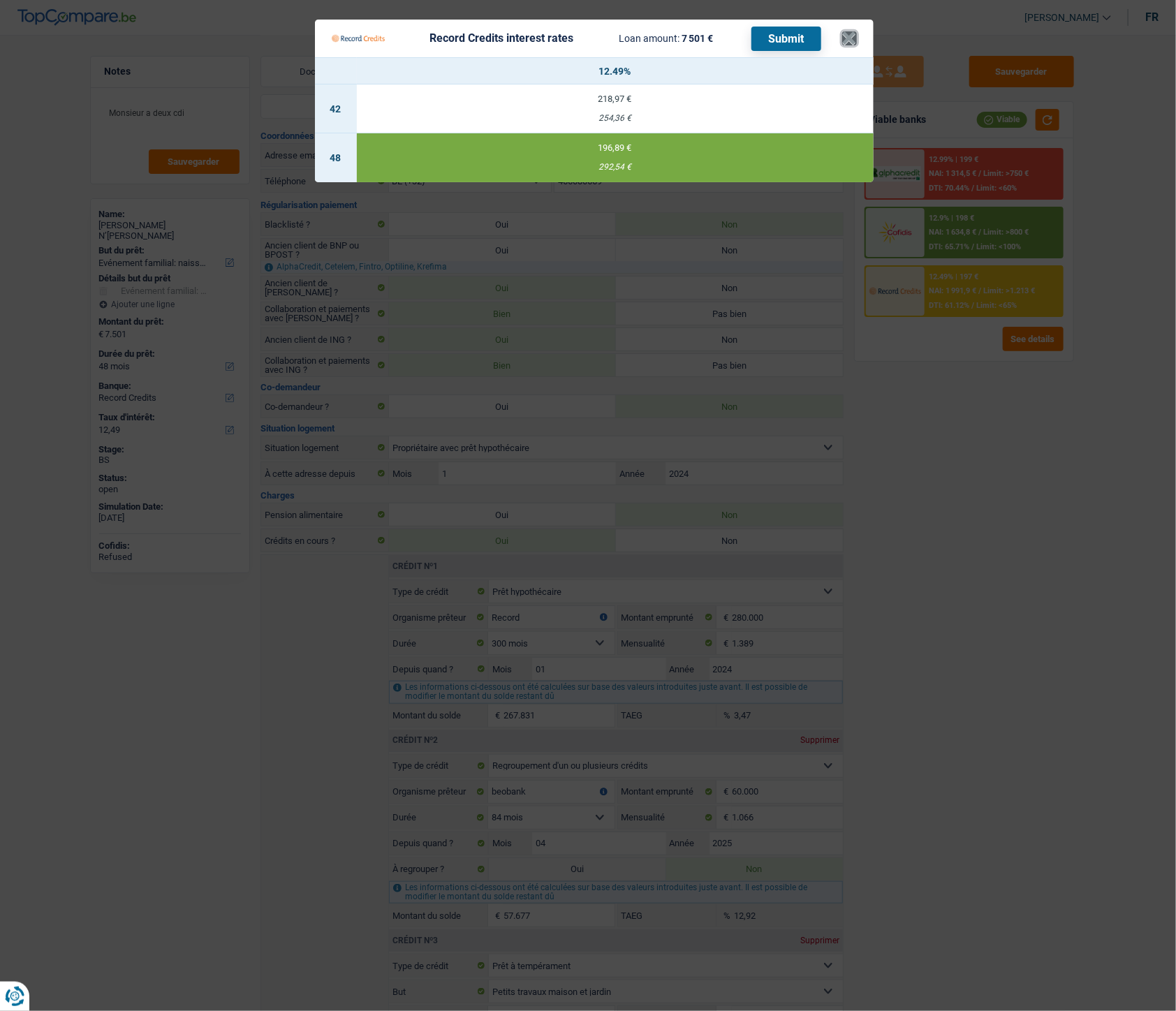
click at [847, 37] on button "×" at bounding box center [849, 38] width 15 height 14
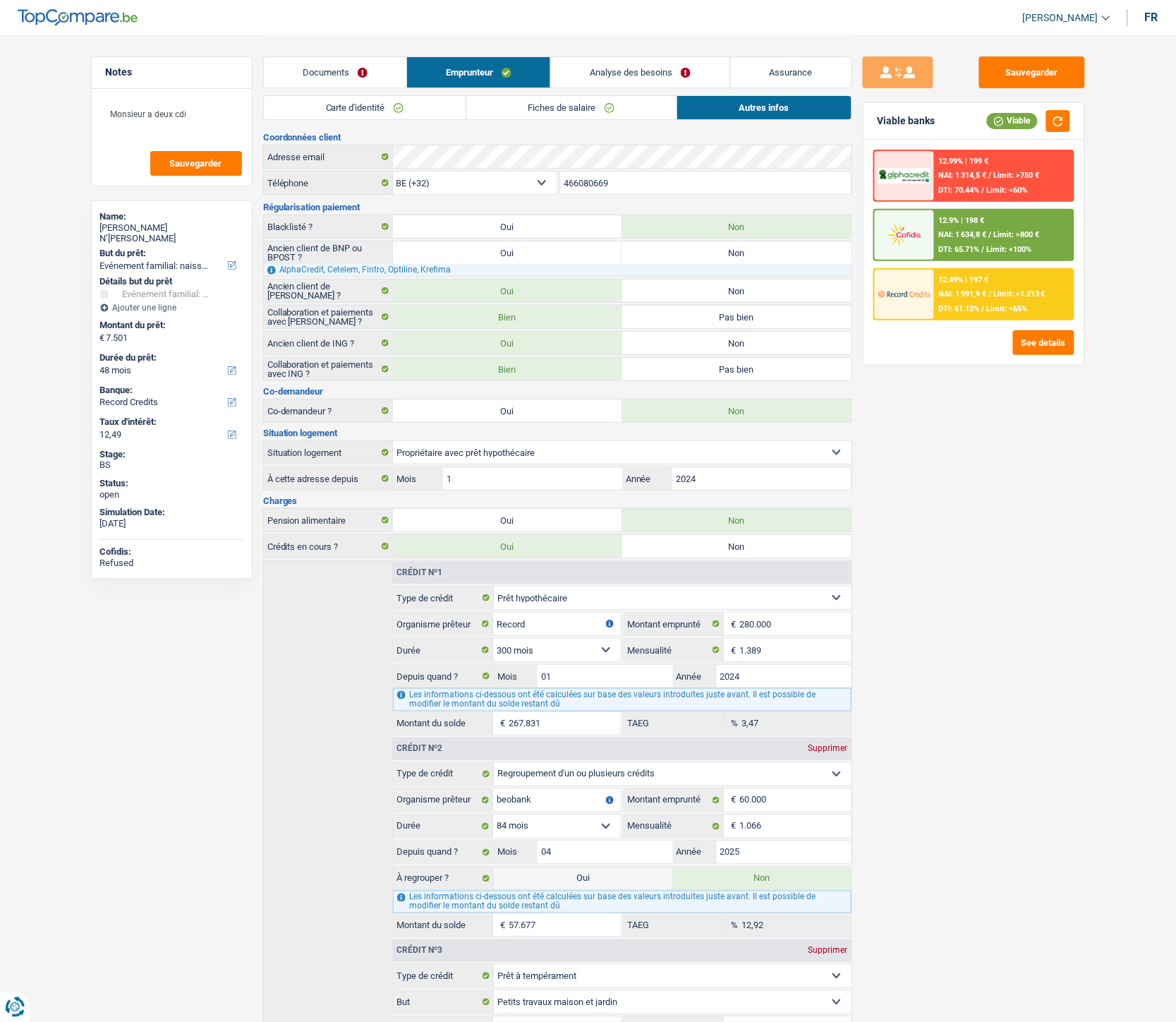
click at [410, 107] on link "Carte d'identité" at bounding box center [365, 107] width 202 height 23
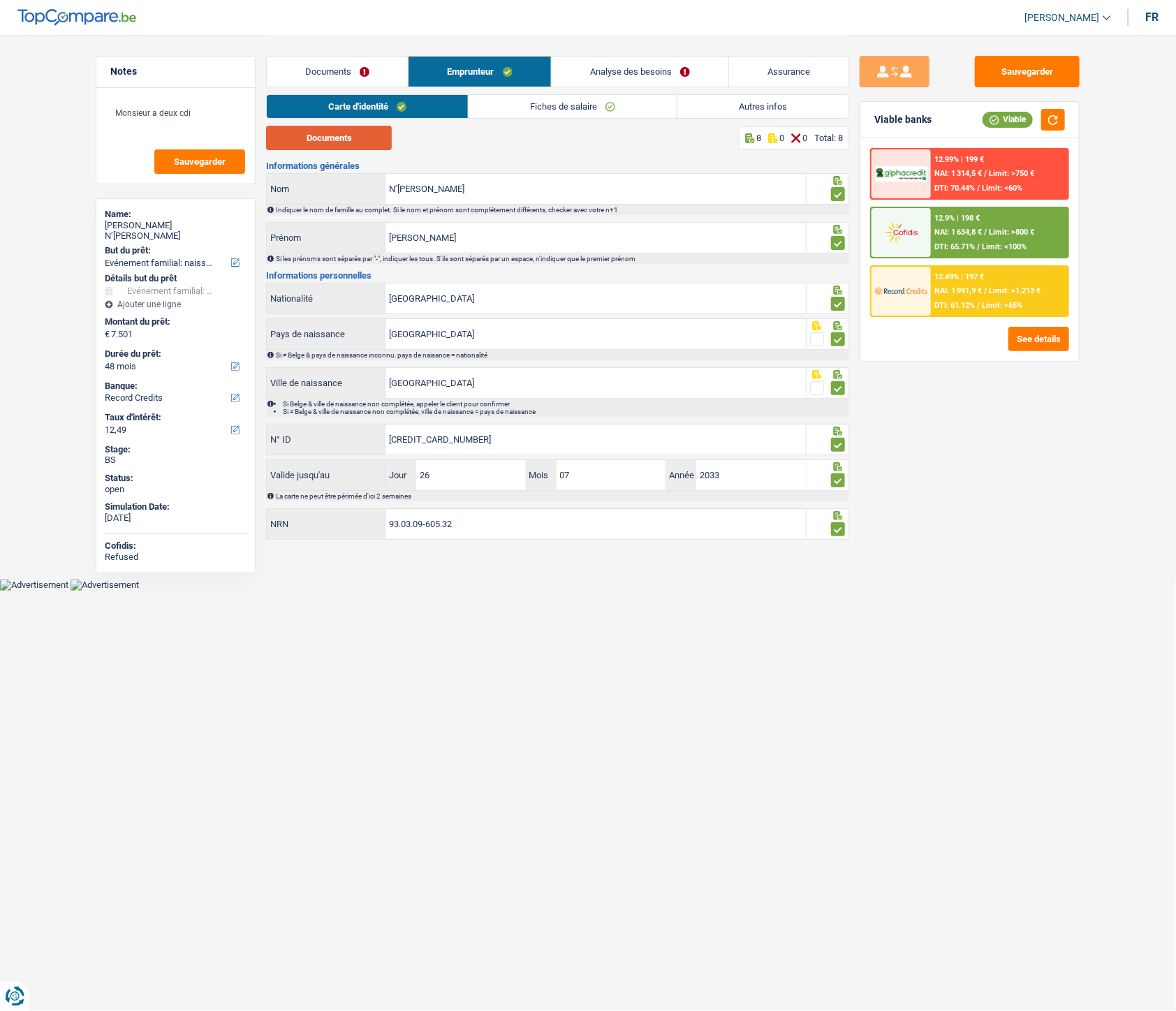
click at [353, 133] on button "Documents" at bounding box center [329, 137] width 125 height 25
click at [748, 107] on link "Autres infos" at bounding box center [763, 106] width 172 height 23
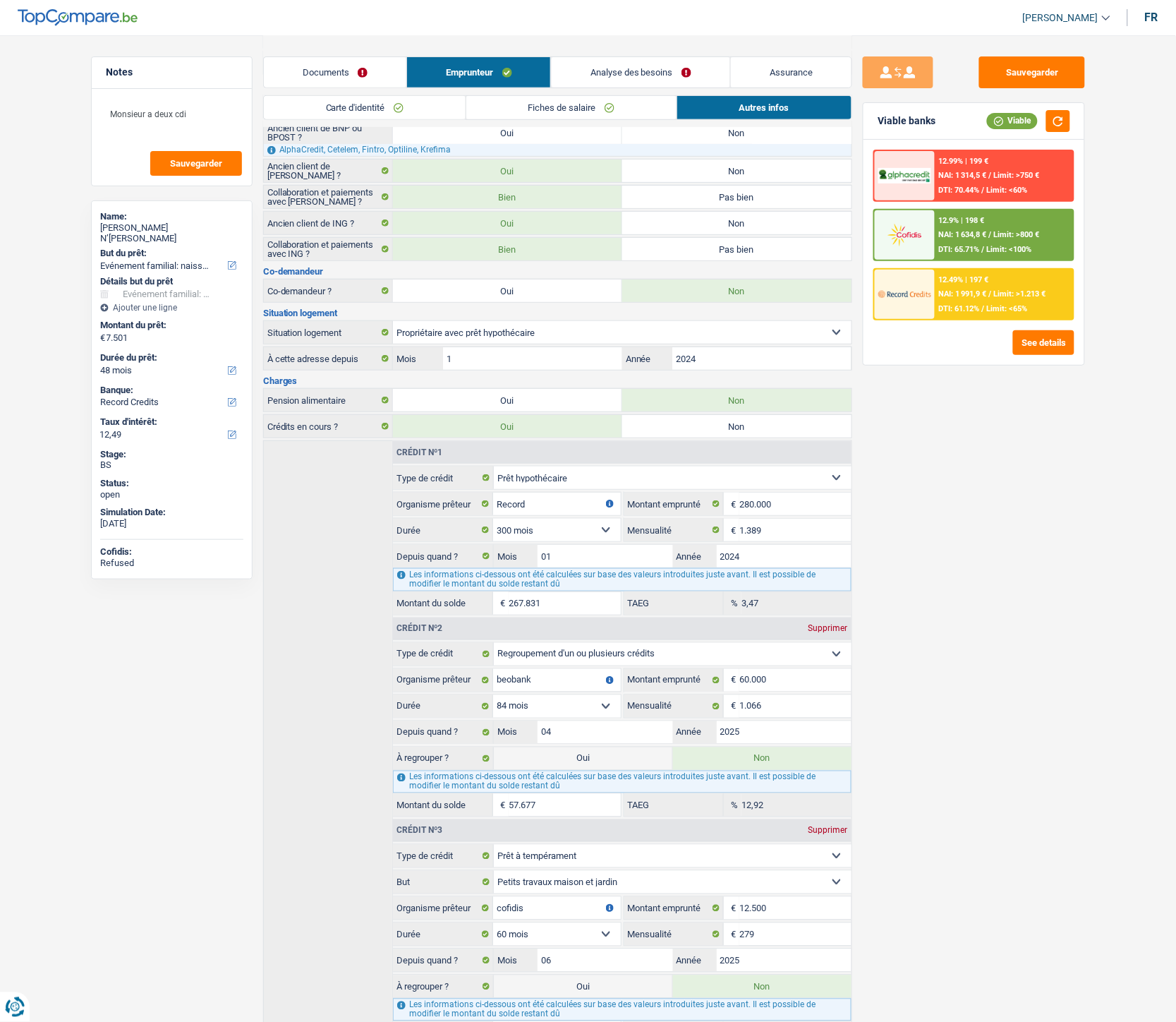
scroll to position [121, 0]
click at [322, 65] on link "Documents" at bounding box center [335, 72] width 142 height 30
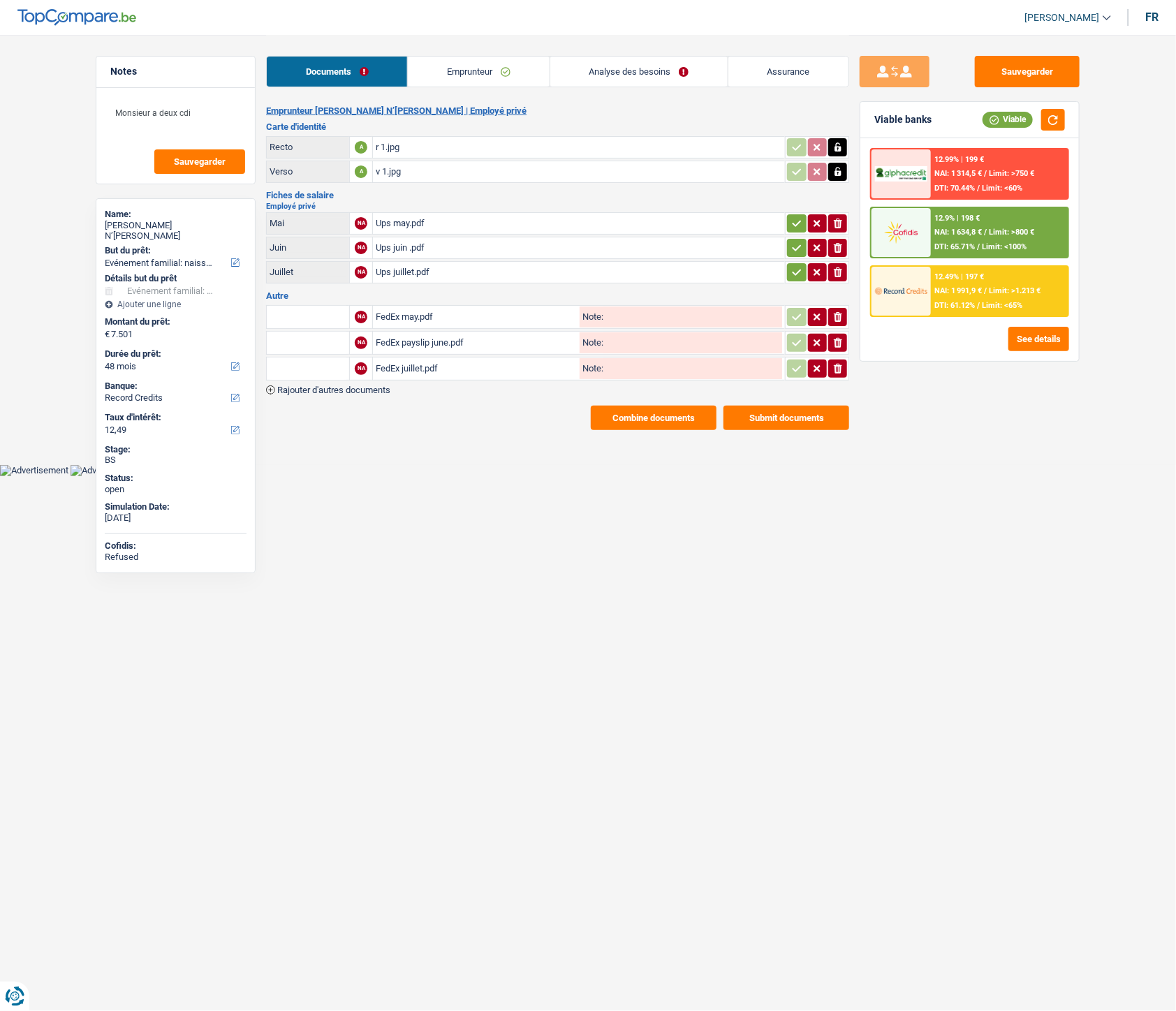
click at [399, 217] on div "Ups may.pdf" at bounding box center [579, 224] width 406 height 21
click at [399, 225] on div "Ups may.pdf" at bounding box center [579, 224] width 406 height 21
click at [451, 75] on link "Emprunteur" at bounding box center [478, 71] width 141 height 30
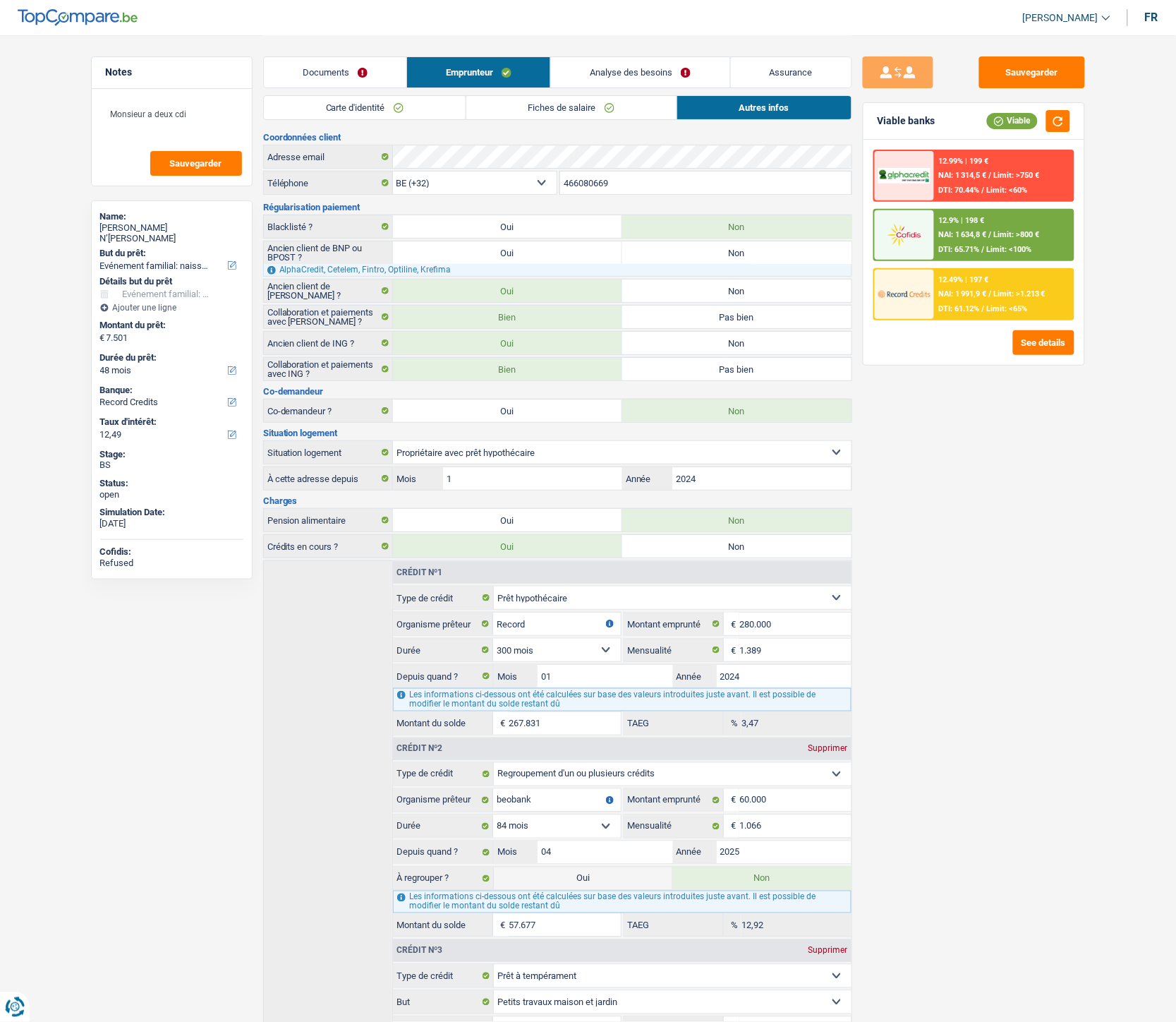
click at [532, 106] on link "Fiches de salaire" at bounding box center [572, 107] width 210 height 23
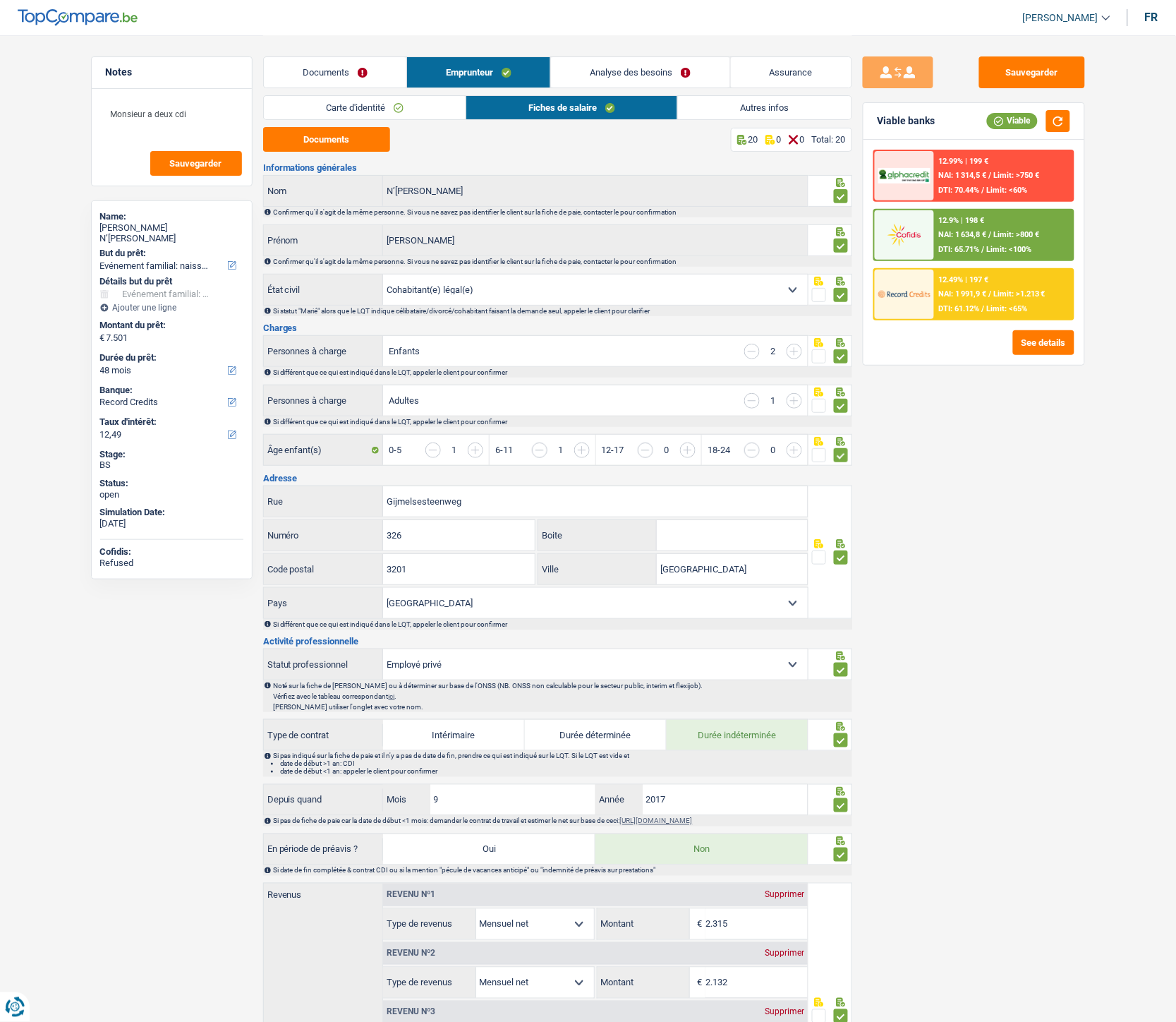
click at [746, 108] on link "Autres infos" at bounding box center [765, 107] width 173 height 23
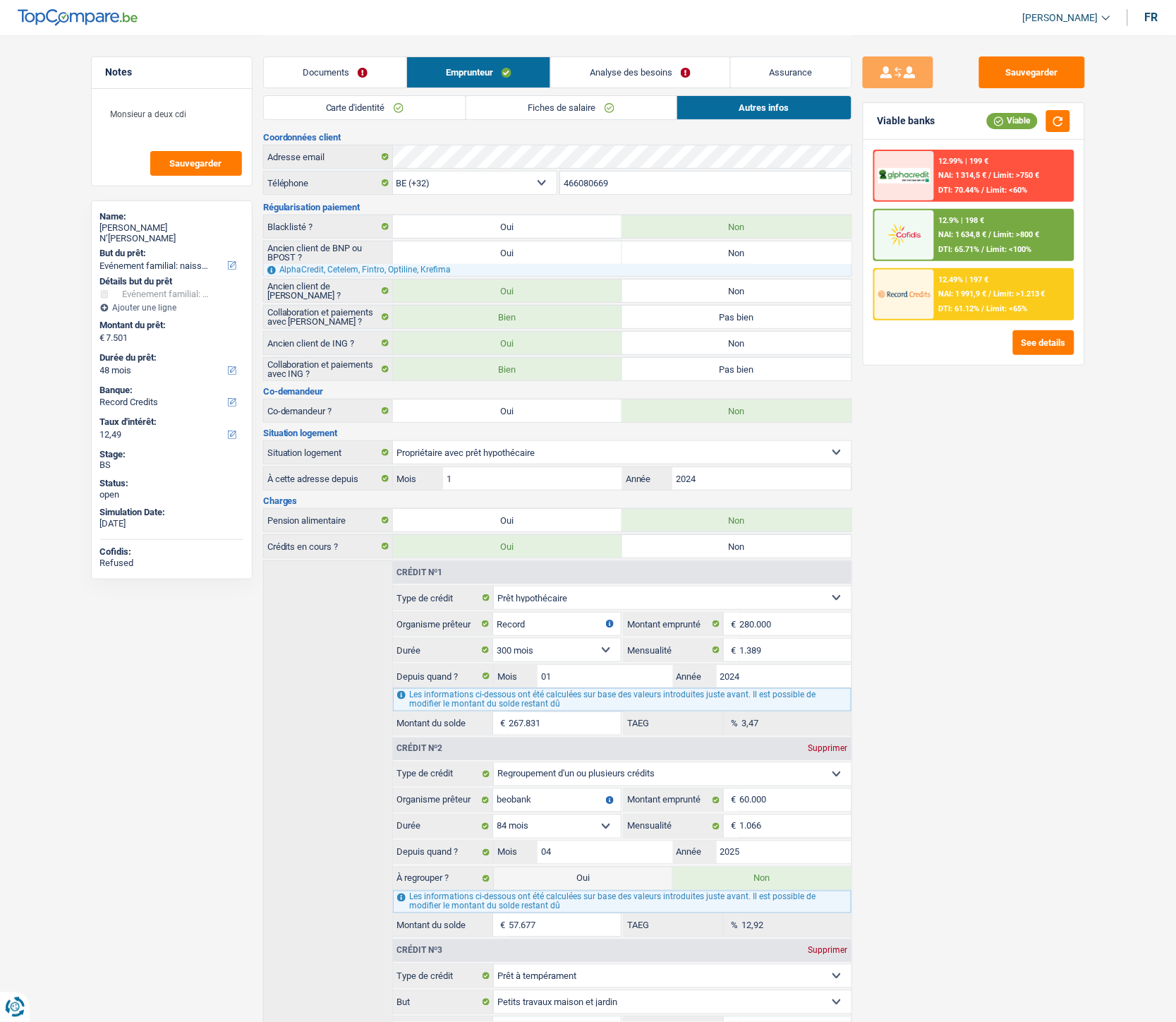
click at [333, 72] on link "Documents" at bounding box center [335, 72] width 142 height 30
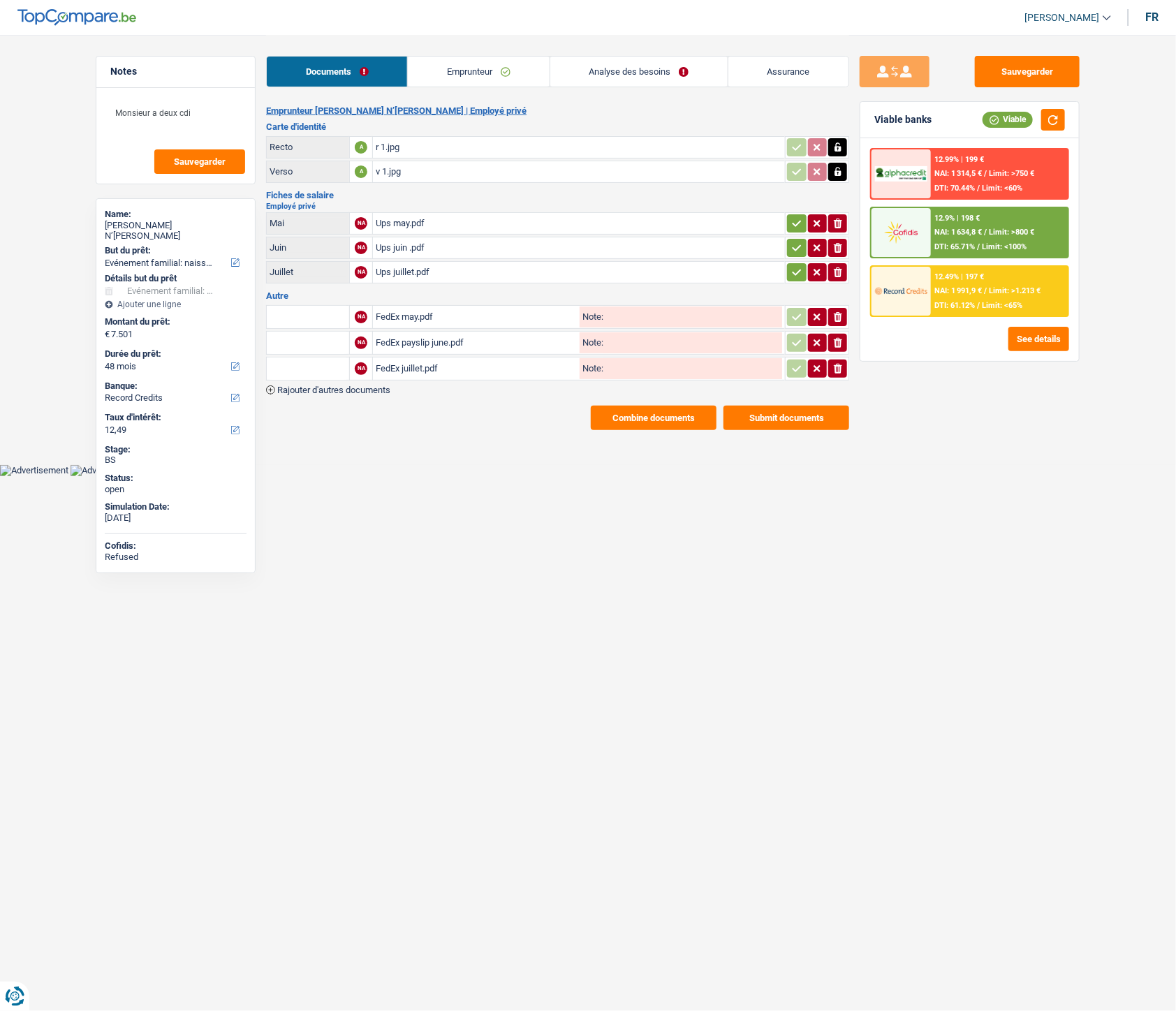
click at [461, 81] on link "Emprunteur" at bounding box center [478, 71] width 141 height 30
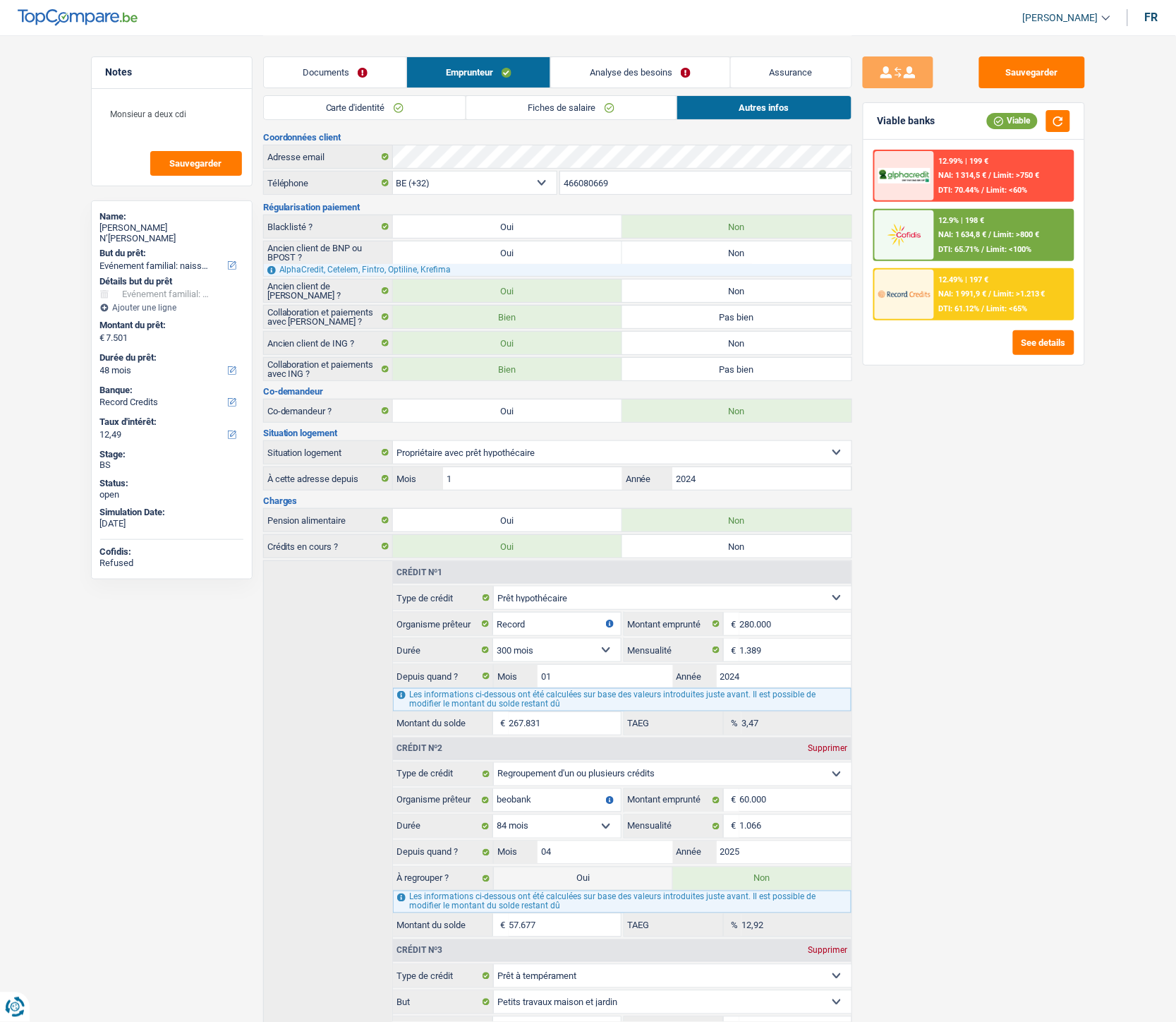
click at [561, 110] on link "Fiches de salaire" at bounding box center [572, 107] width 210 height 23
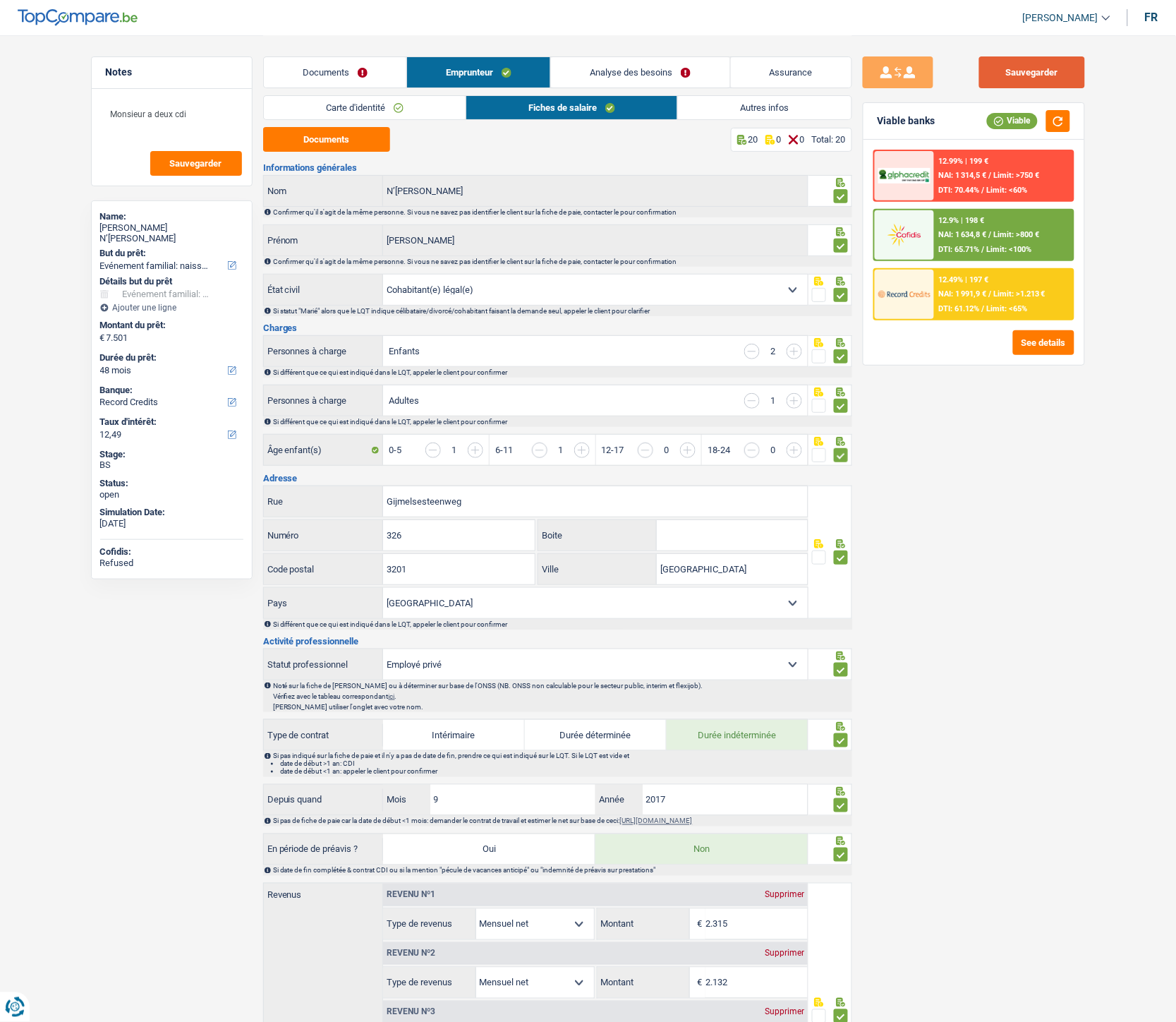
click at [1003, 66] on button "Sauvegarder" at bounding box center [1032, 72] width 106 height 32
click at [1003, 69] on button "Sauvegarder" at bounding box center [1032, 72] width 106 height 32
